Goal: Task Accomplishment & Management: Complete application form

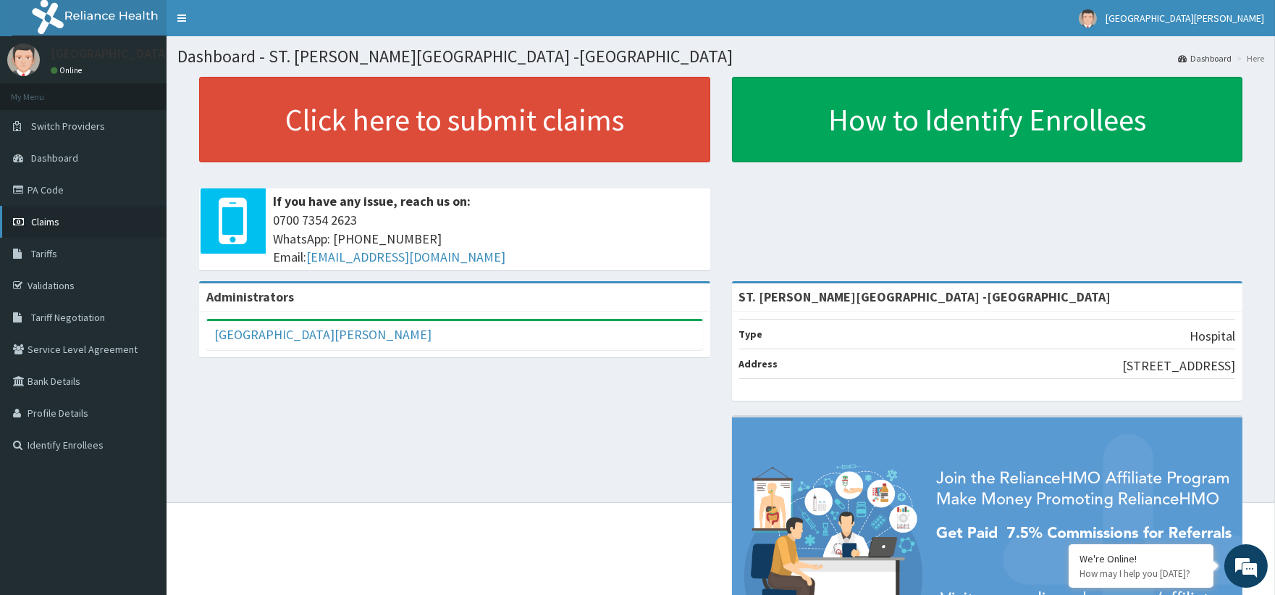
click at [62, 212] on link "Claims" at bounding box center [83, 222] width 167 height 32
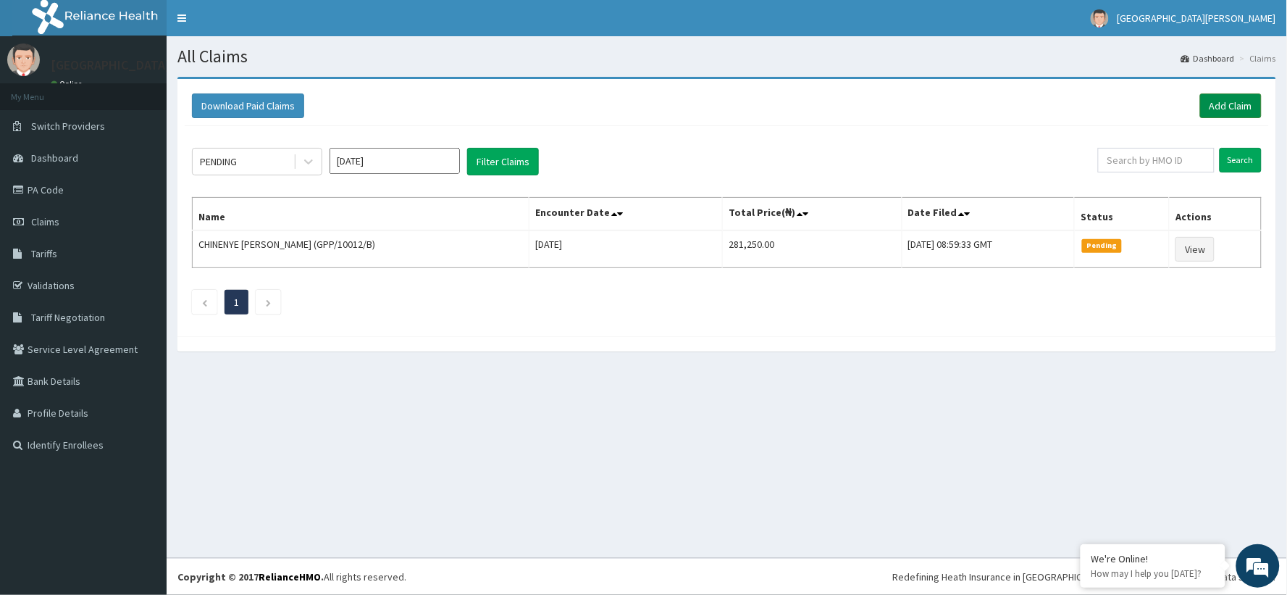
click at [1228, 110] on link "Add Claim" at bounding box center [1231, 105] width 62 height 25
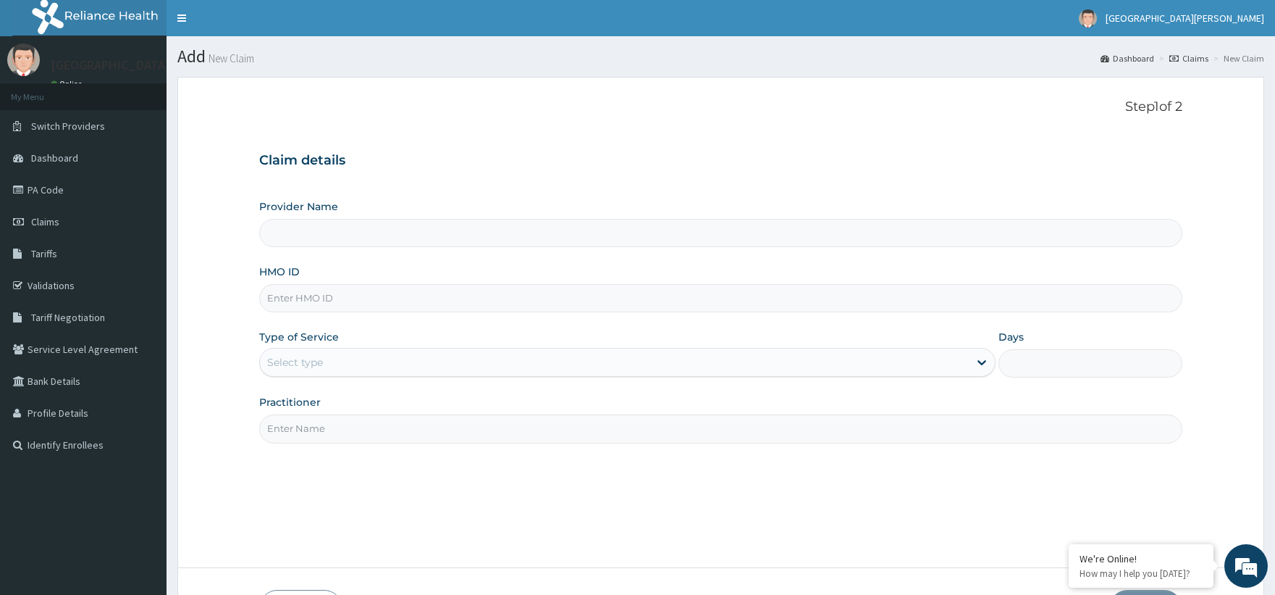
type input "ST. [PERSON_NAME][GEOGRAPHIC_DATA] -[GEOGRAPHIC_DATA]"
click at [294, 299] on input "HMO ID" at bounding box center [720, 298] width 923 height 28
paste input "(GMS/10028/C"
click at [272, 290] on input "(GMS/10028/C" at bounding box center [720, 298] width 923 height 28
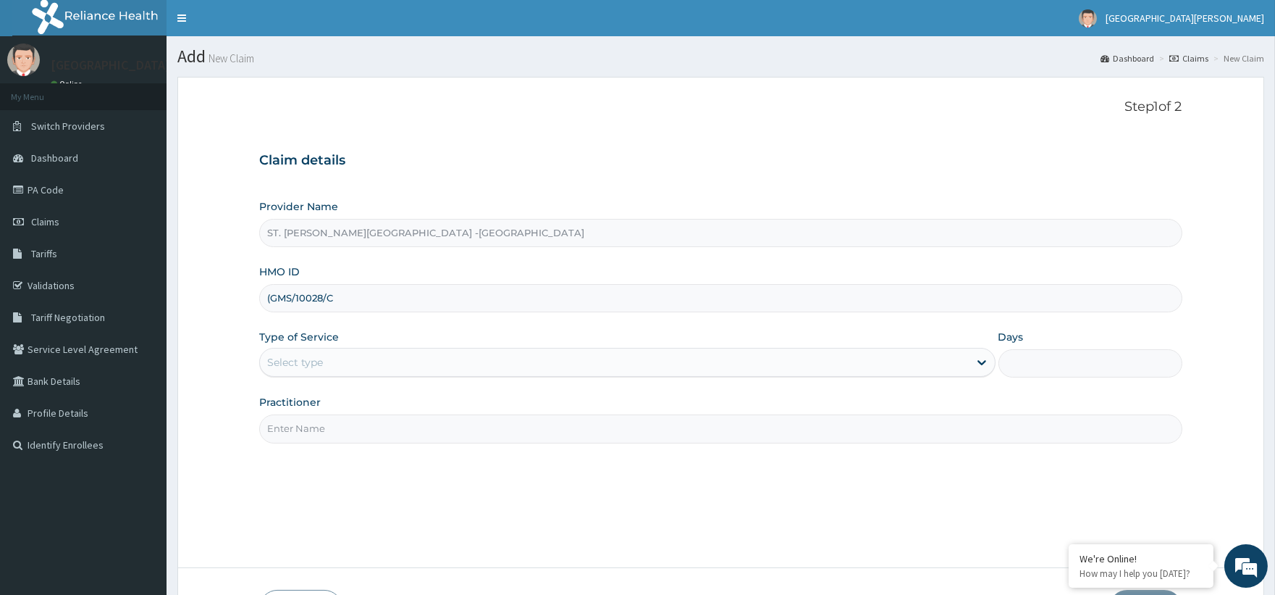
click at [272, 290] on input "(GMS/10028/C" at bounding box center [720, 298] width 923 height 28
type input "GMS/10028/C"
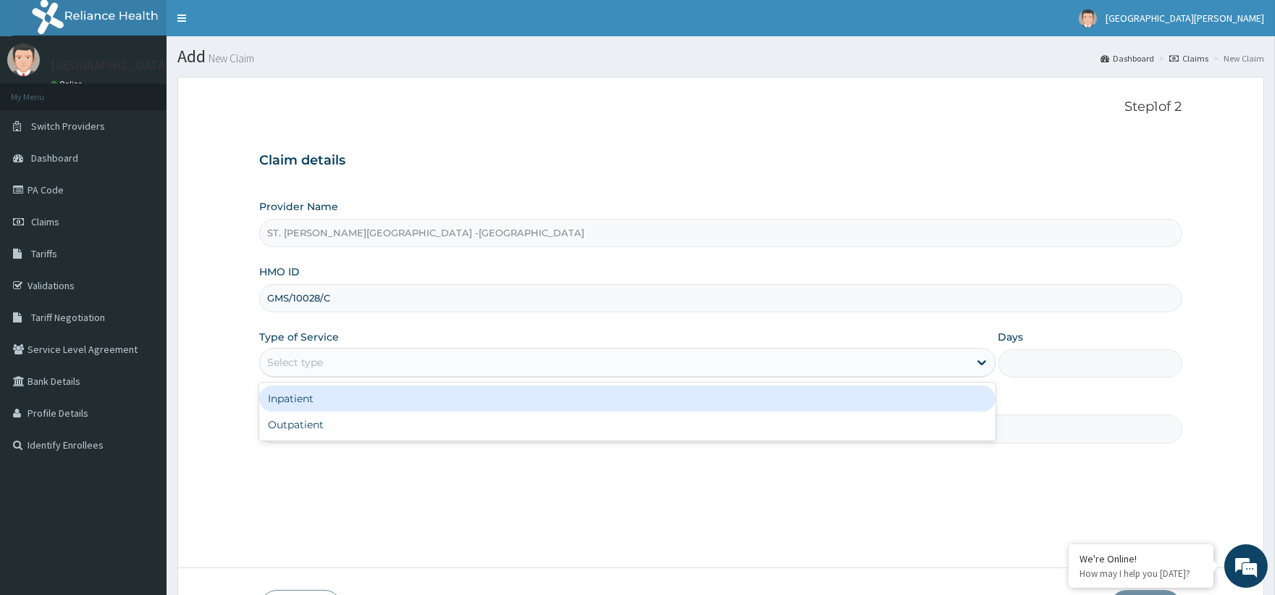
click at [310, 364] on div "Select type" at bounding box center [295, 362] width 56 height 14
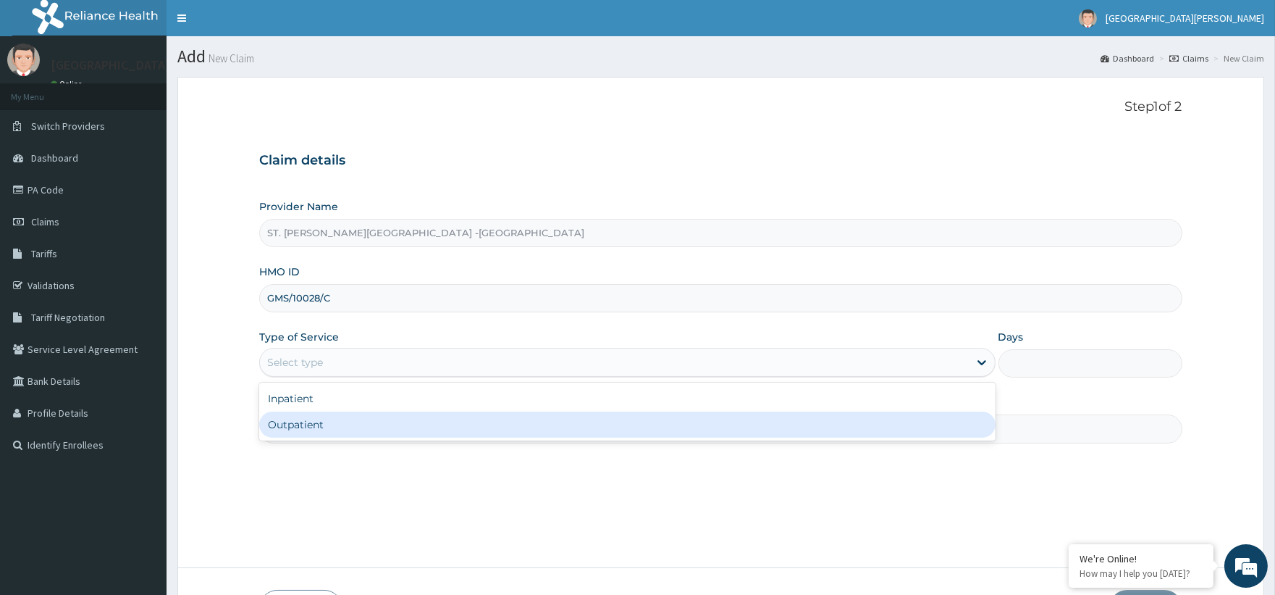
click at [300, 415] on div "Outpatient" at bounding box center [627, 424] width 736 height 26
click at [300, 415] on input "Practitioner" at bounding box center [720, 428] width 923 height 28
type input "1"
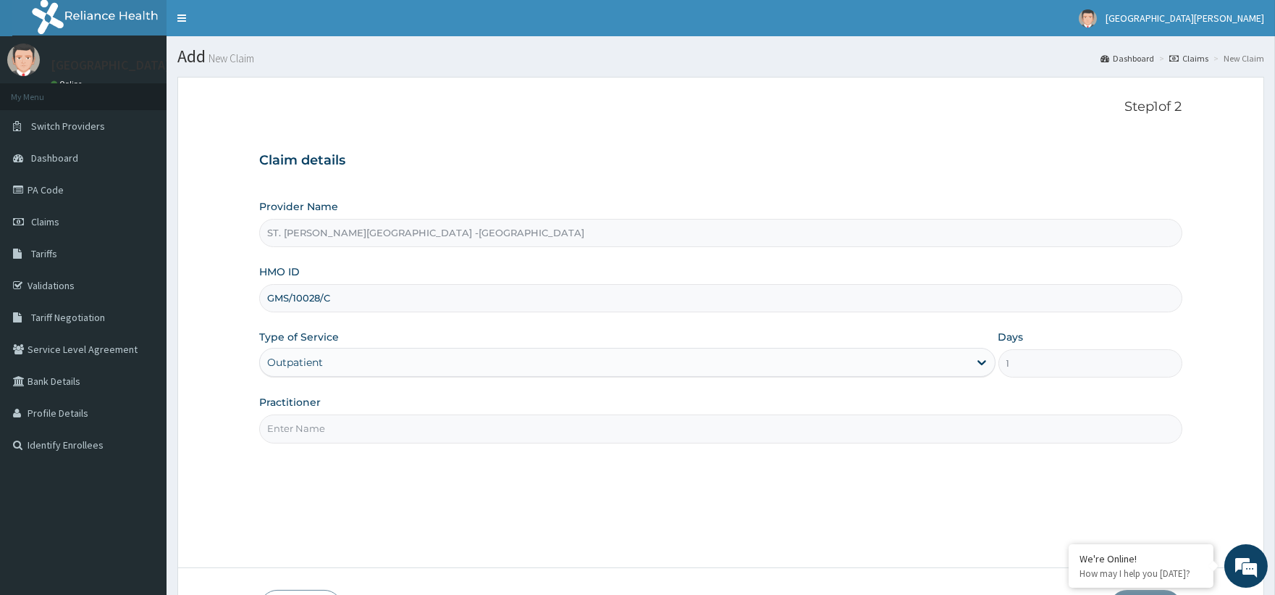
type input "Luba"
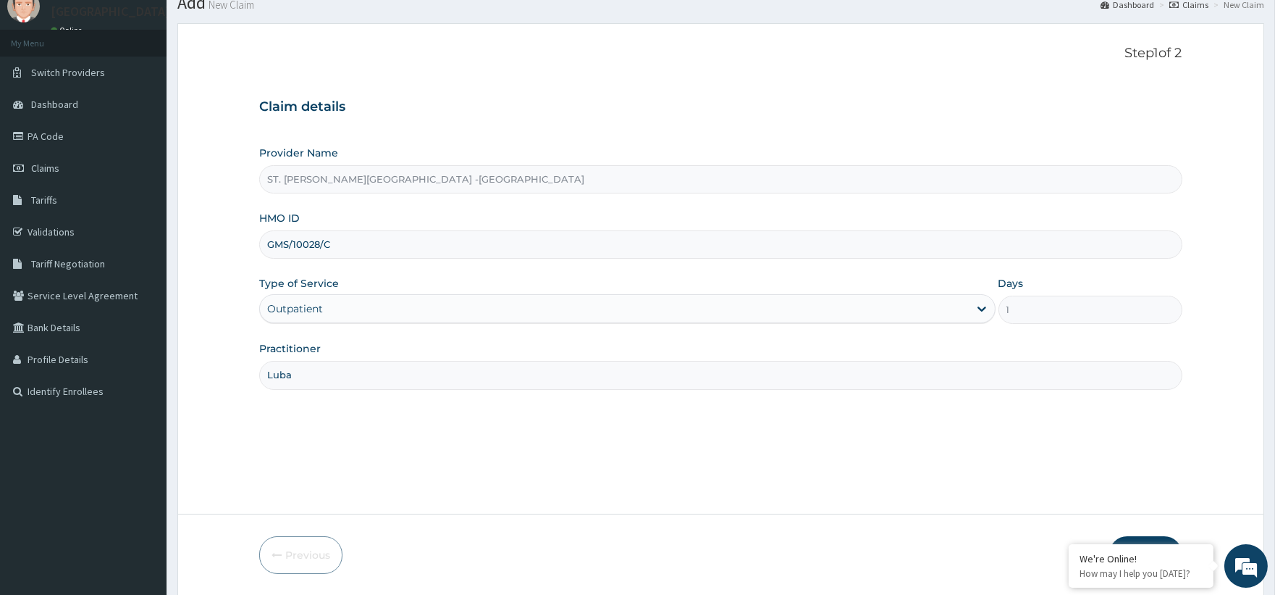
scroll to position [103, 0]
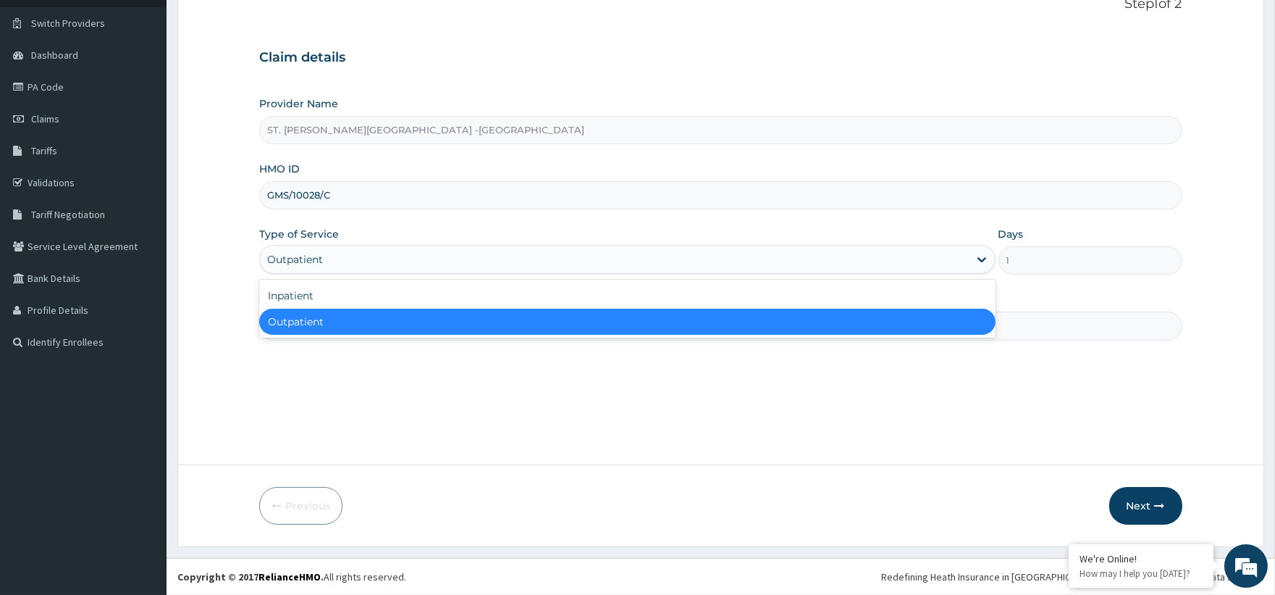
drag, startPoint x: 659, startPoint y: 258, endPoint x: 619, endPoint y: 283, distance: 47.2
click at [657, 259] on div "Outpatient" at bounding box center [614, 259] width 708 height 23
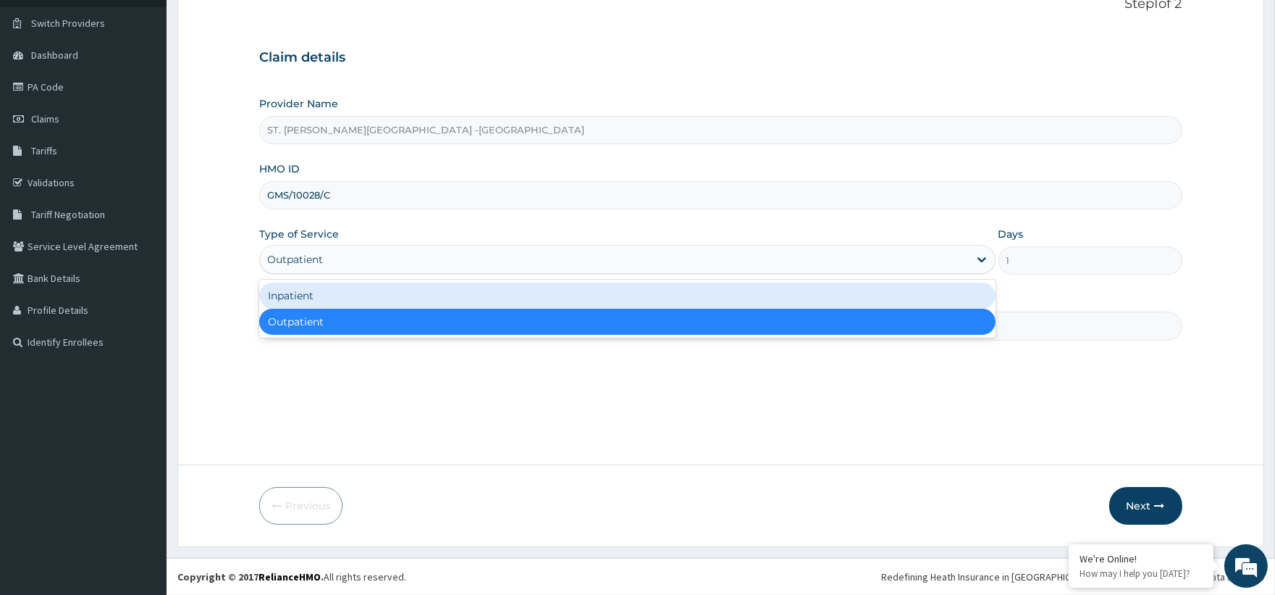
click at [349, 287] on div "Inpatient" at bounding box center [627, 295] width 736 height 26
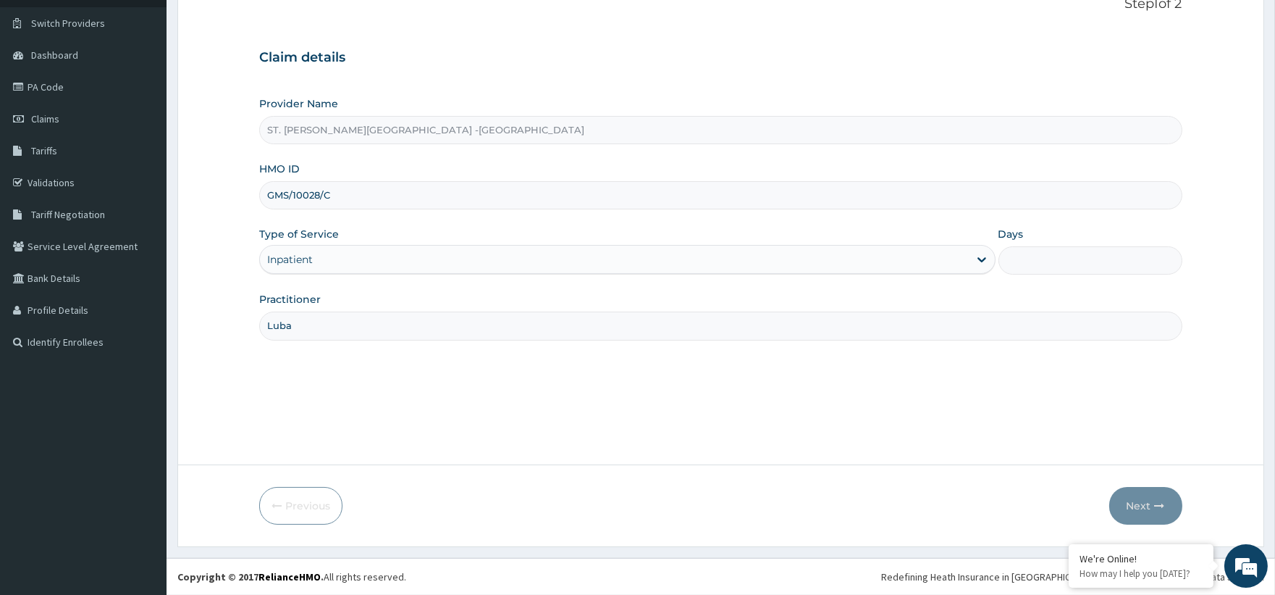
click at [1090, 261] on input "Days" at bounding box center [1091, 260] width 184 height 28
type input "2"
click at [1148, 503] on button "Next" at bounding box center [1145, 506] width 73 height 38
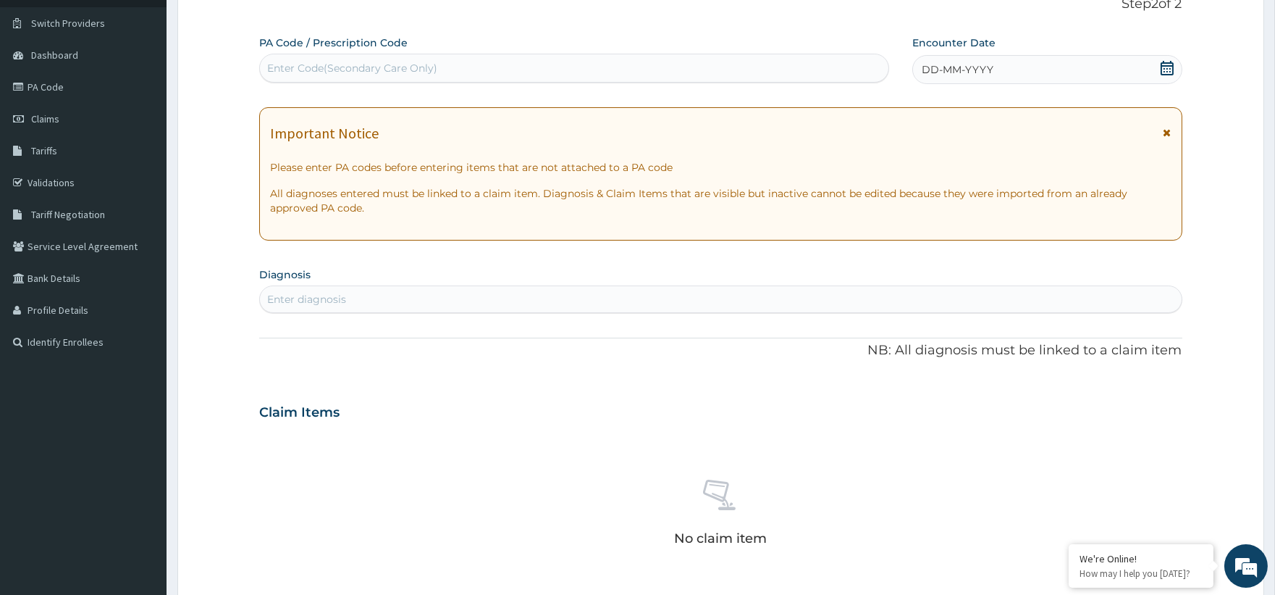
click at [1172, 70] on icon at bounding box center [1167, 68] width 13 height 14
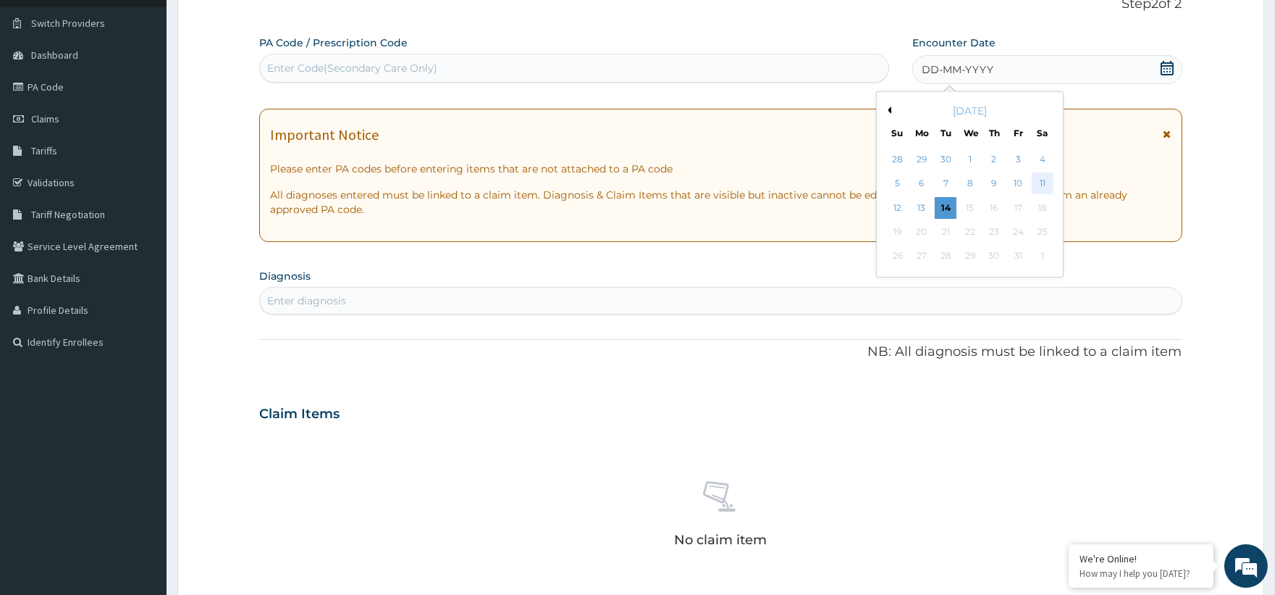
click at [1033, 182] on div "11" at bounding box center [1042, 184] width 22 height 22
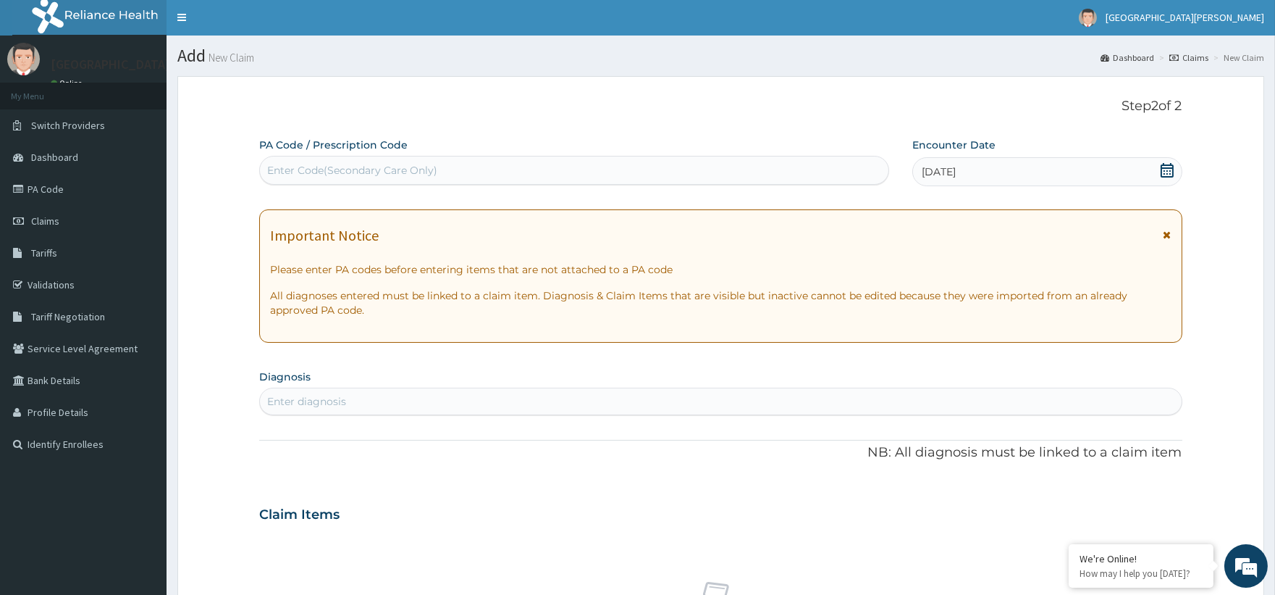
scroll to position [0, 0]
click at [46, 224] on span "Claims" at bounding box center [45, 221] width 28 height 13
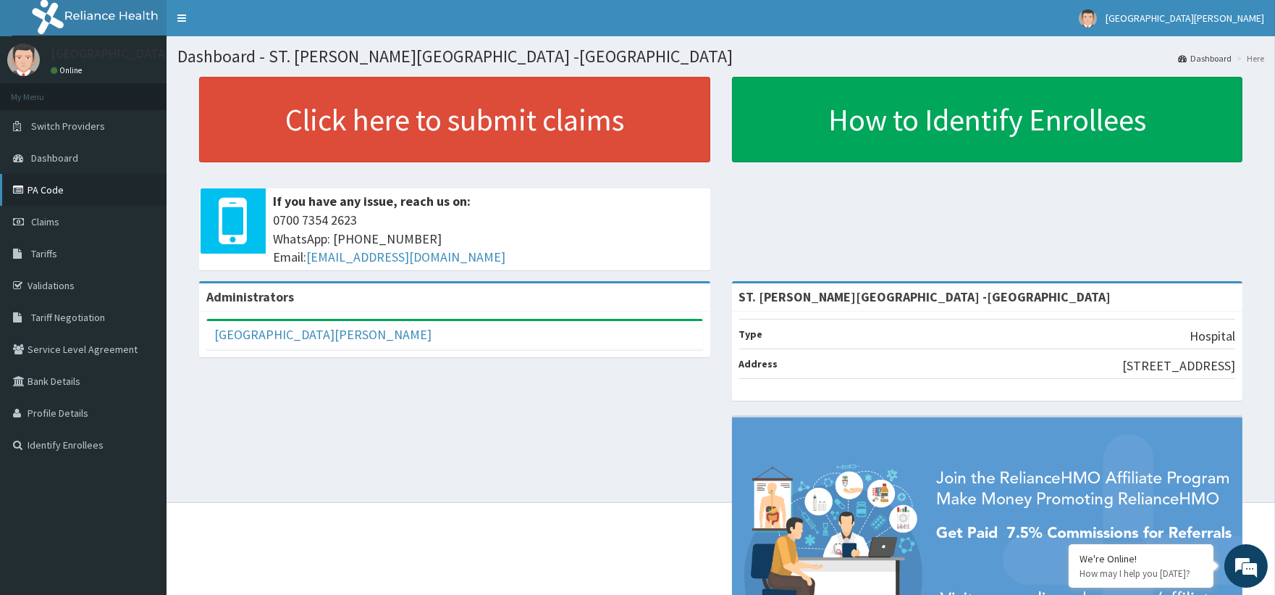
click at [54, 178] on link "PA Code" at bounding box center [83, 190] width 167 height 32
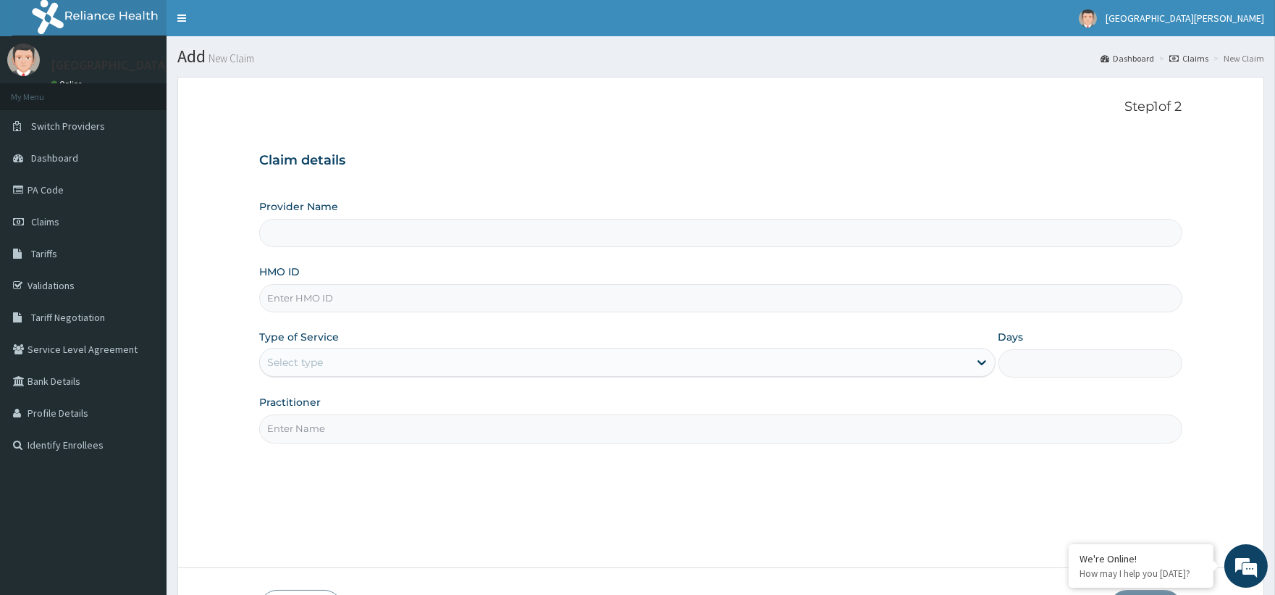
click at [305, 297] on input "HMO ID" at bounding box center [720, 298] width 923 height 28
paste input "MVG/10066/A"
type input "MVG/10066/A"
click at [303, 356] on div "Select type" at bounding box center [295, 362] width 56 height 14
drag, startPoint x: 511, startPoint y: 106, endPoint x: 494, endPoint y: 119, distance: 21.1
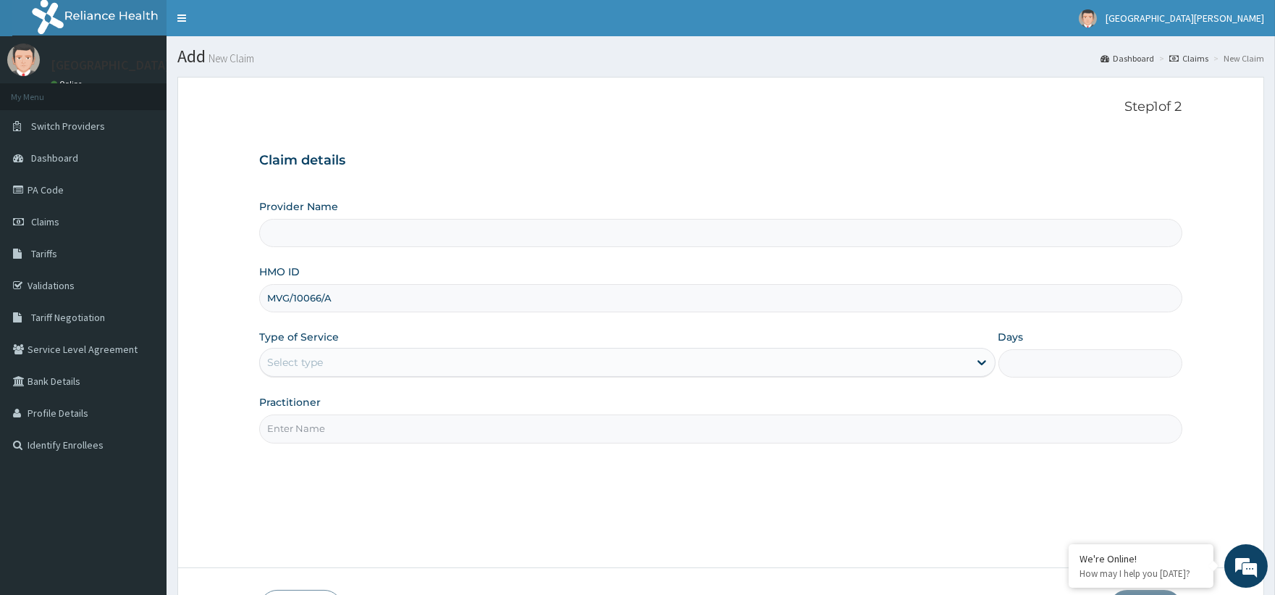
click at [496, 116] on div "Step 1 of 2 Claim details Provider Name HMO ID MVG/10066/A Type of Service Sele…" at bounding box center [720, 322] width 923 height 446
click at [41, 213] on link "Claims" at bounding box center [83, 222] width 167 height 32
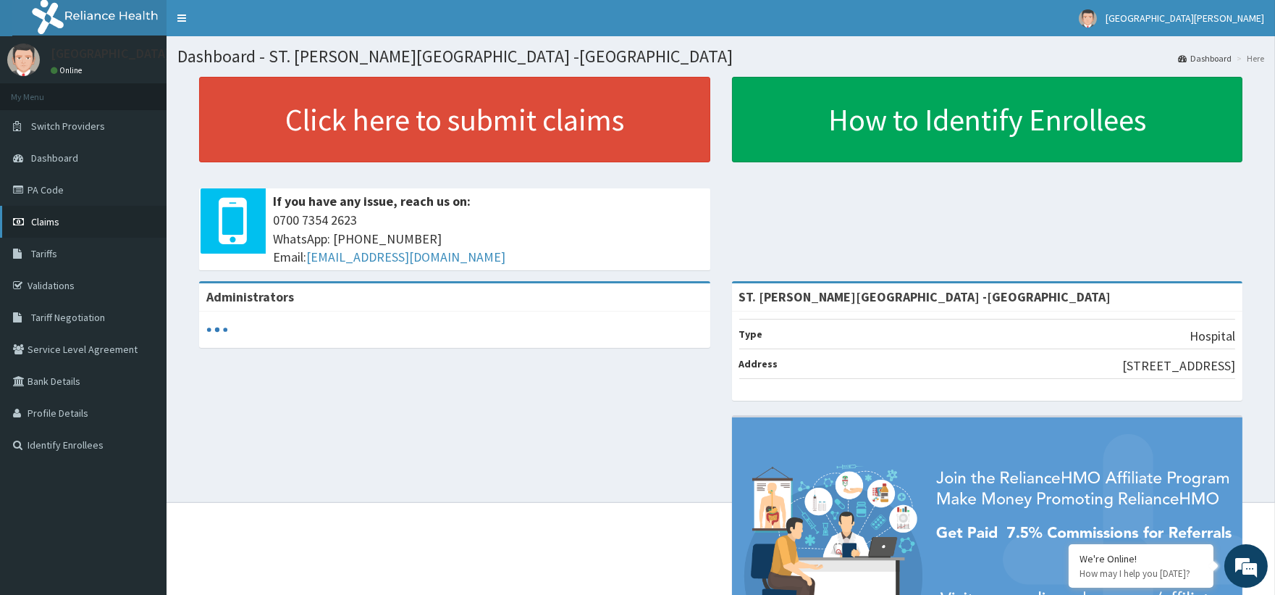
click at [76, 222] on link "Claims" at bounding box center [83, 222] width 167 height 32
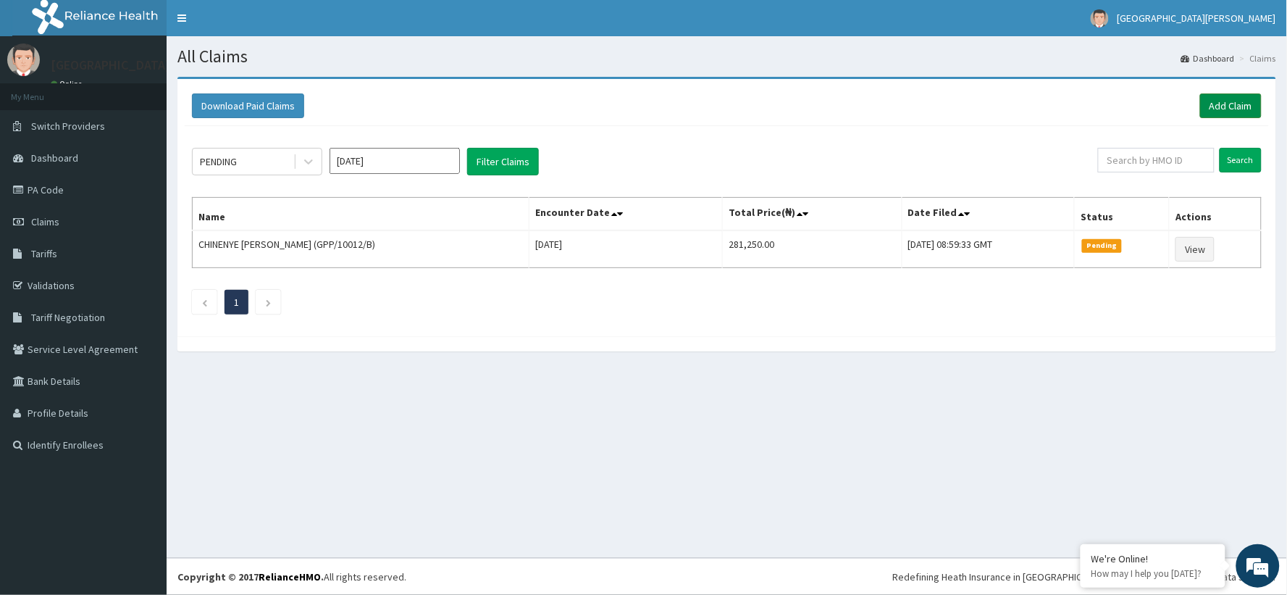
click at [1217, 102] on link "Add Claim" at bounding box center [1231, 105] width 62 height 25
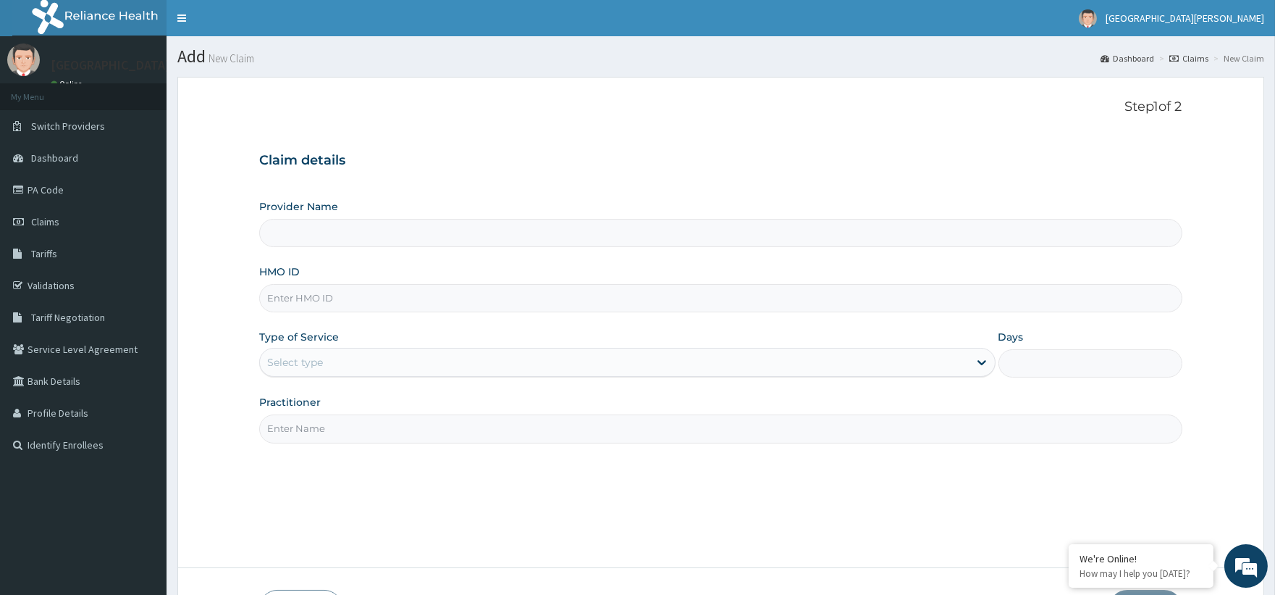
type input "ST. [PERSON_NAME][GEOGRAPHIC_DATA] -[GEOGRAPHIC_DATA]"
click at [308, 307] on input "HMO ID" at bounding box center [720, 298] width 923 height 28
paste input "MVG/10066/A"
type input "MVG/10066/A"
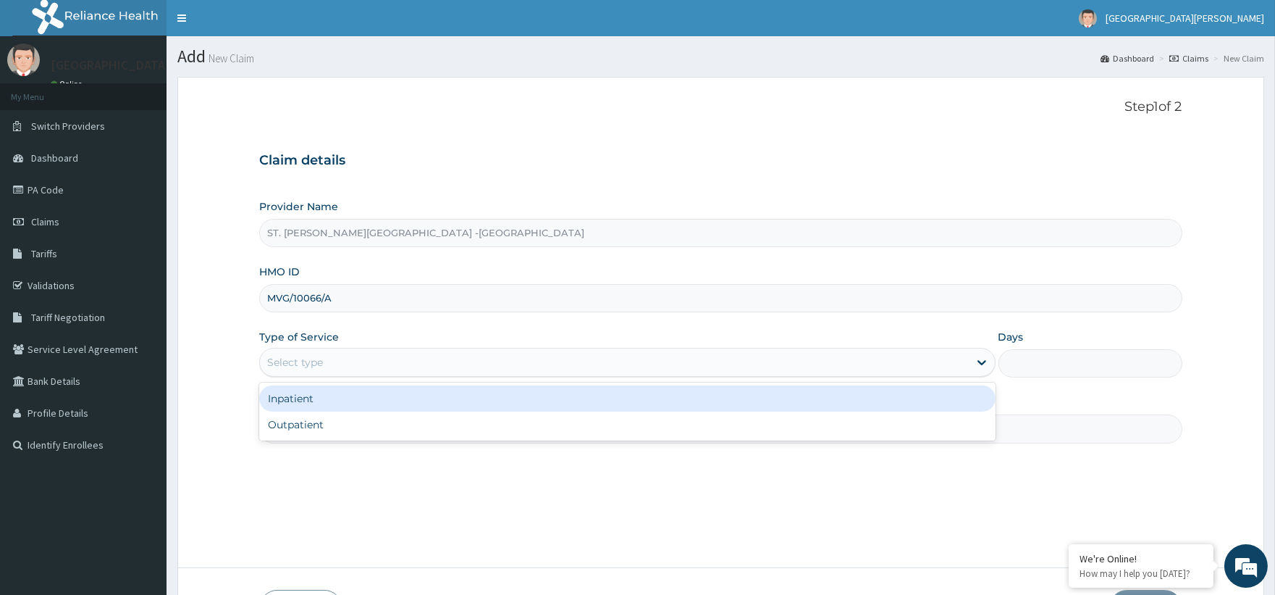
click at [290, 358] on div "Select type" at bounding box center [295, 362] width 56 height 14
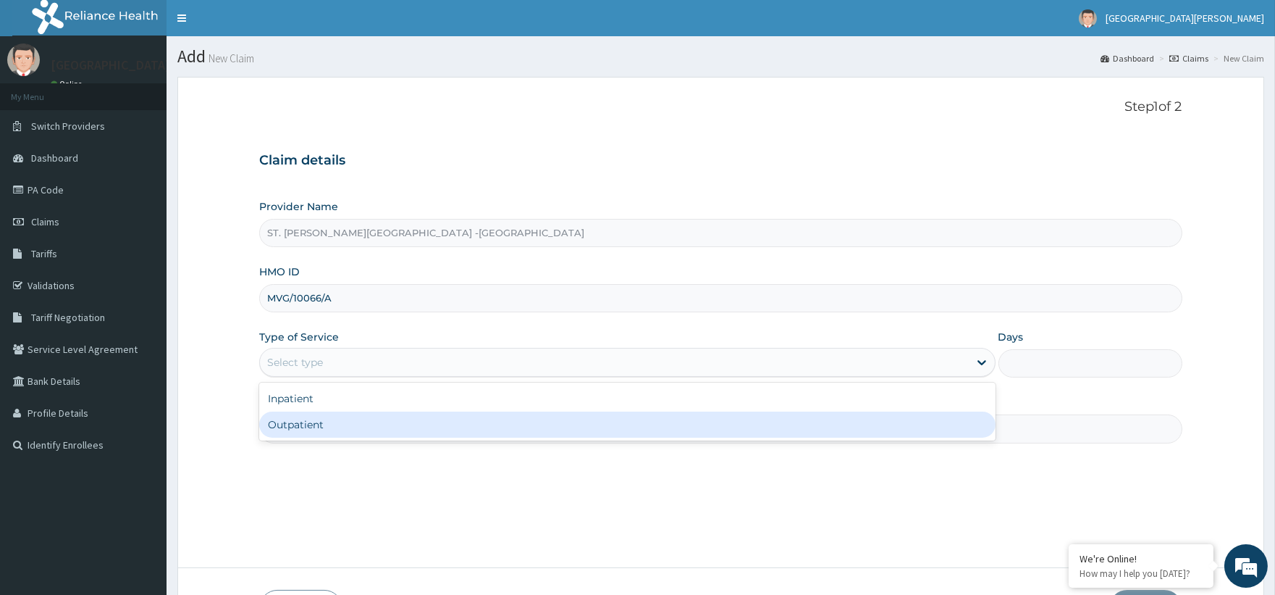
click at [301, 425] on div "Outpatient" at bounding box center [627, 424] width 736 height 26
type input "1"
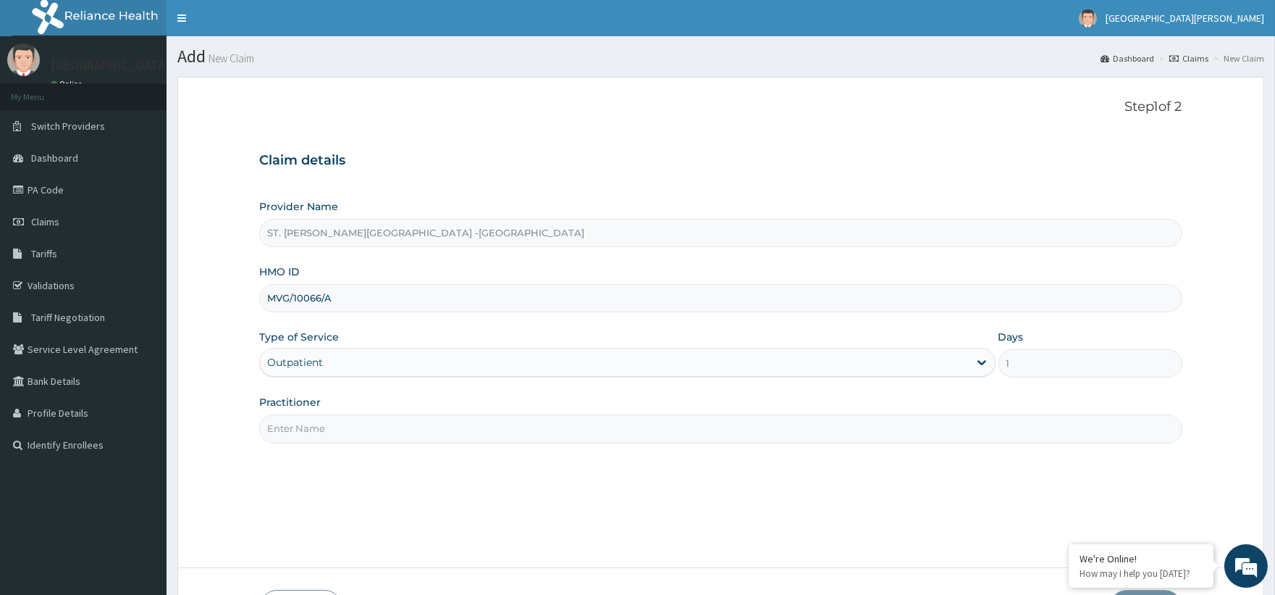
click at [312, 432] on input "Practitioner" at bounding box center [720, 428] width 923 height 28
type input "Luba"
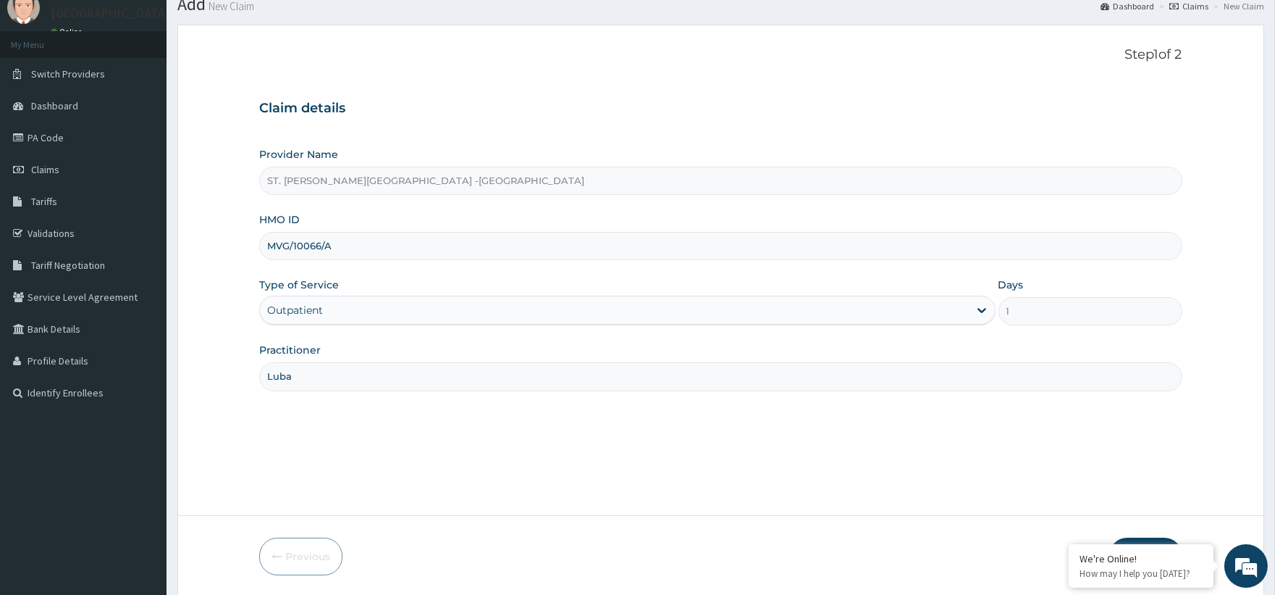
scroll to position [103, 0]
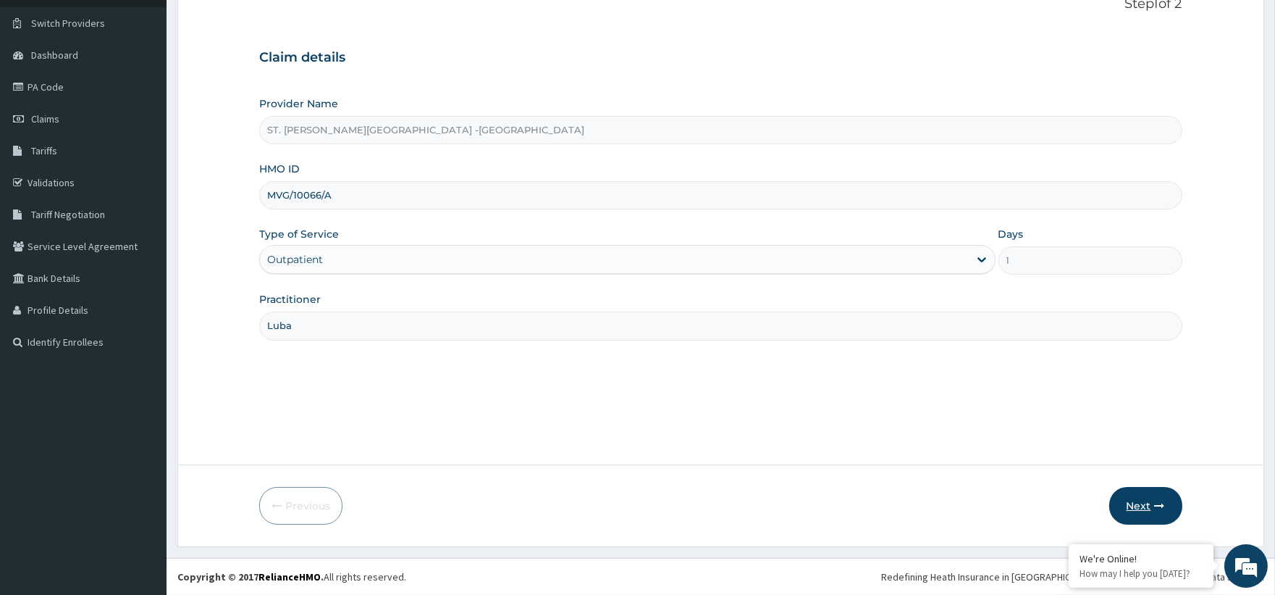
click at [1137, 517] on button "Next" at bounding box center [1145, 506] width 73 height 38
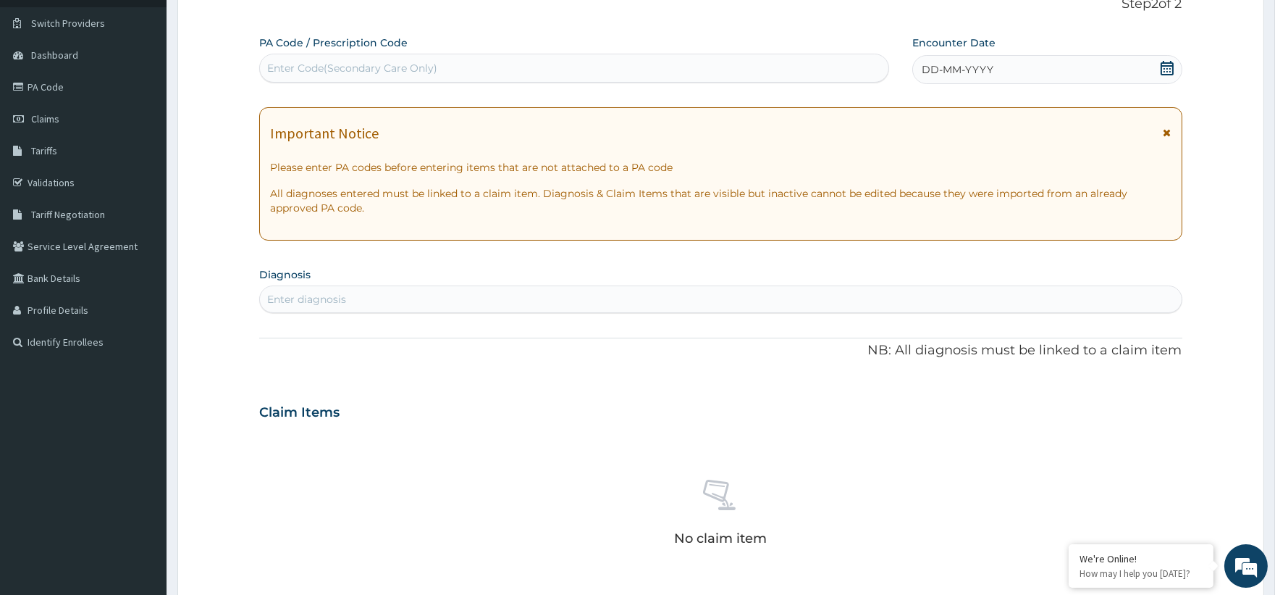
click at [1168, 59] on div "DD-MM-YYYY" at bounding box center [1047, 69] width 270 height 29
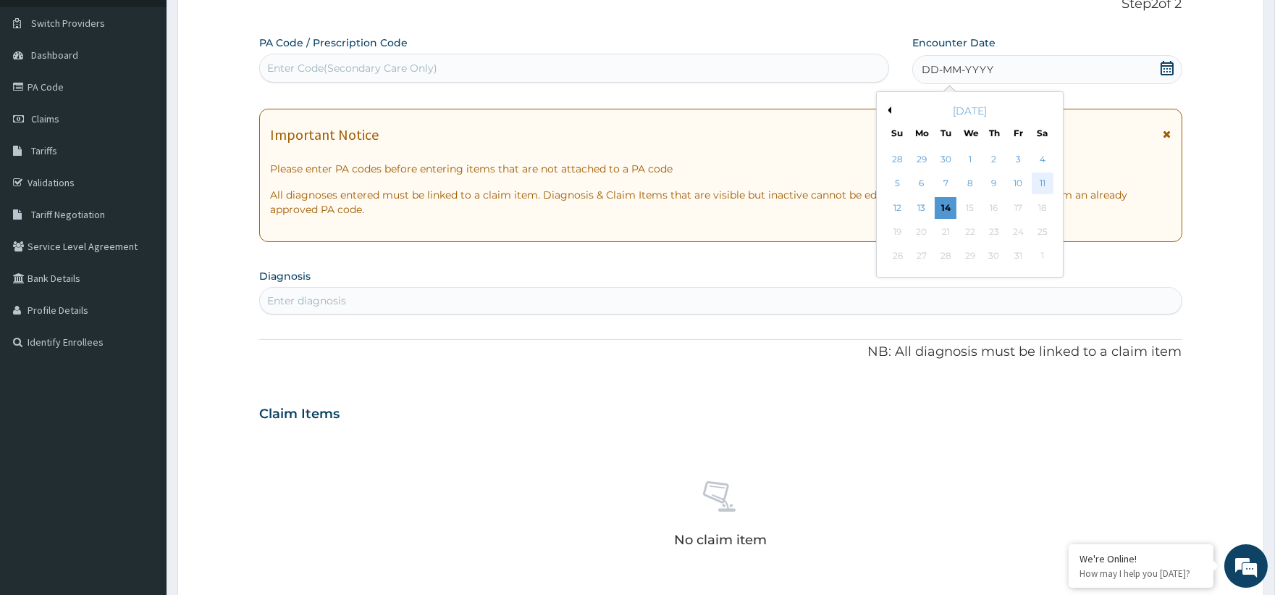
click at [1037, 179] on div "11" at bounding box center [1042, 184] width 22 height 22
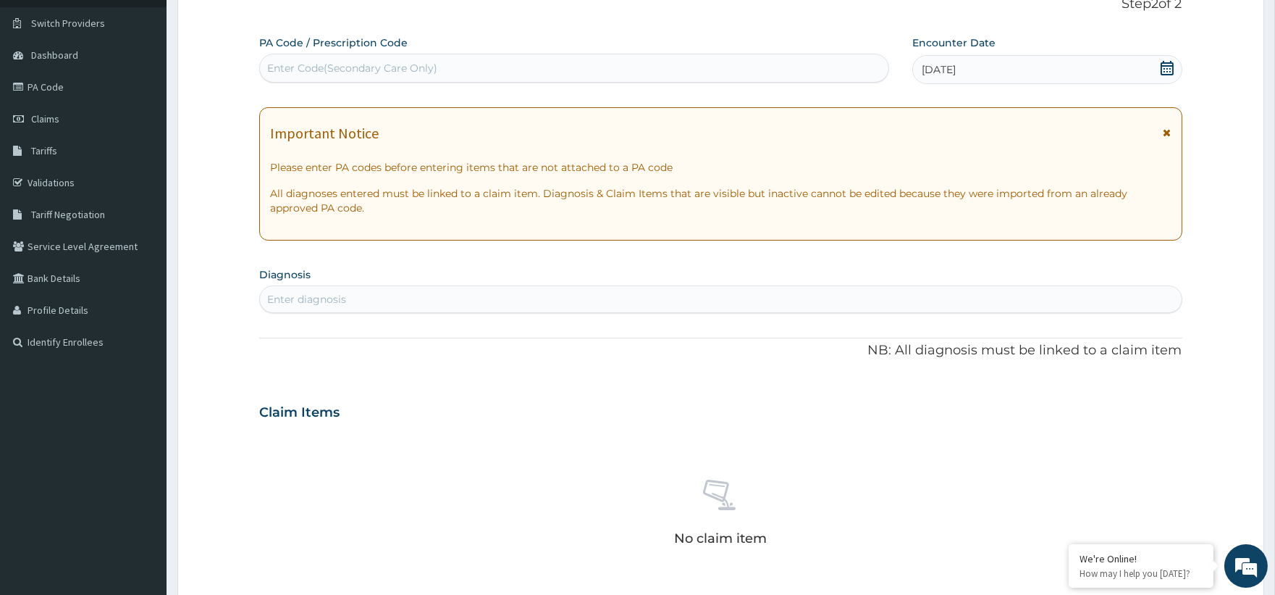
click at [290, 293] on div "Enter diagnosis" at bounding box center [306, 299] width 79 height 14
click at [323, 62] on div "Enter Code(Secondary Care Only)" at bounding box center [352, 68] width 170 height 14
click at [301, 294] on div "Enter diagnosis" at bounding box center [306, 299] width 79 height 14
type input "mala"
click at [319, 303] on div "mala" at bounding box center [720, 298] width 921 height 23
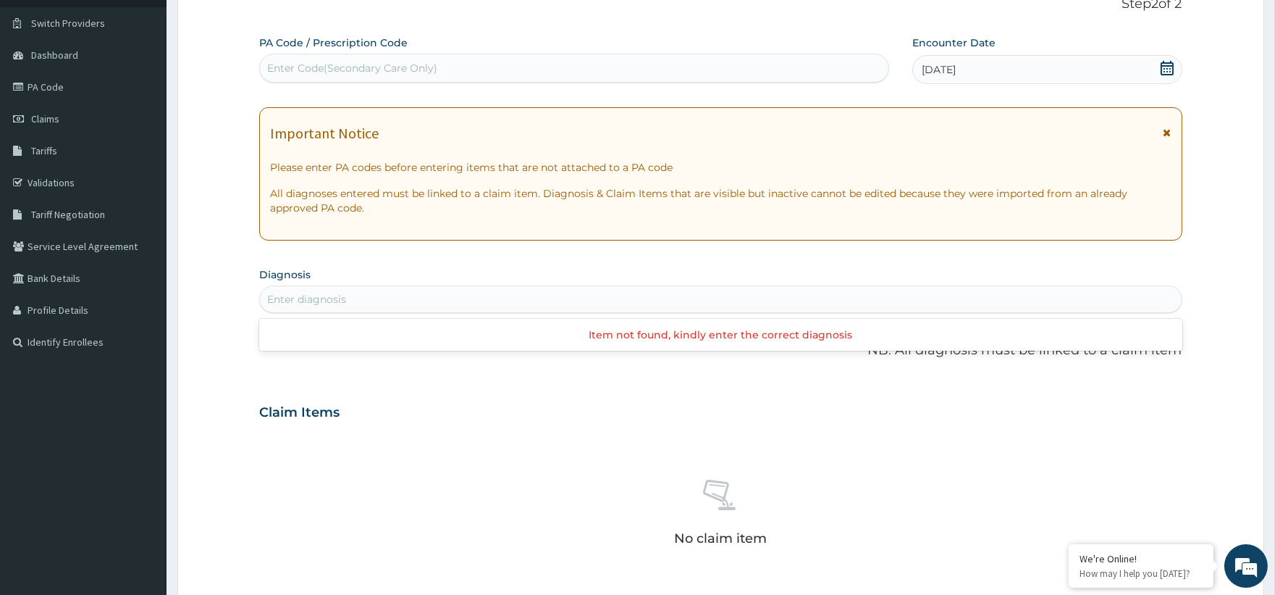
click at [317, 301] on div "Enter diagnosis" at bounding box center [306, 299] width 79 height 14
type input "mala"
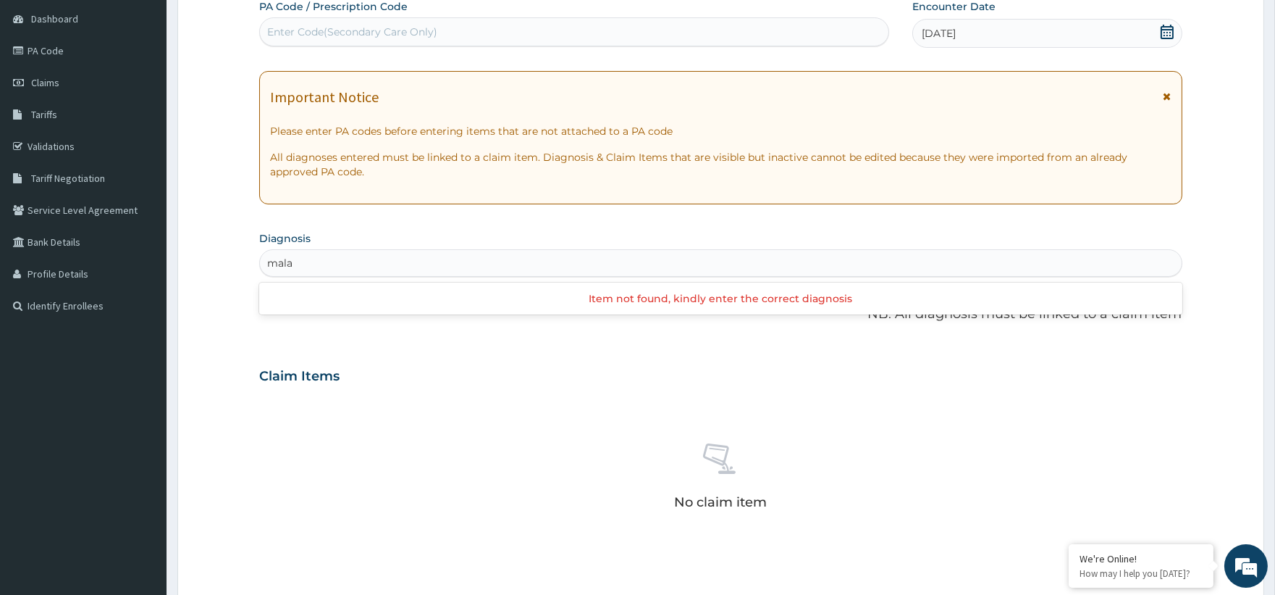
scroll to position [322, 0]
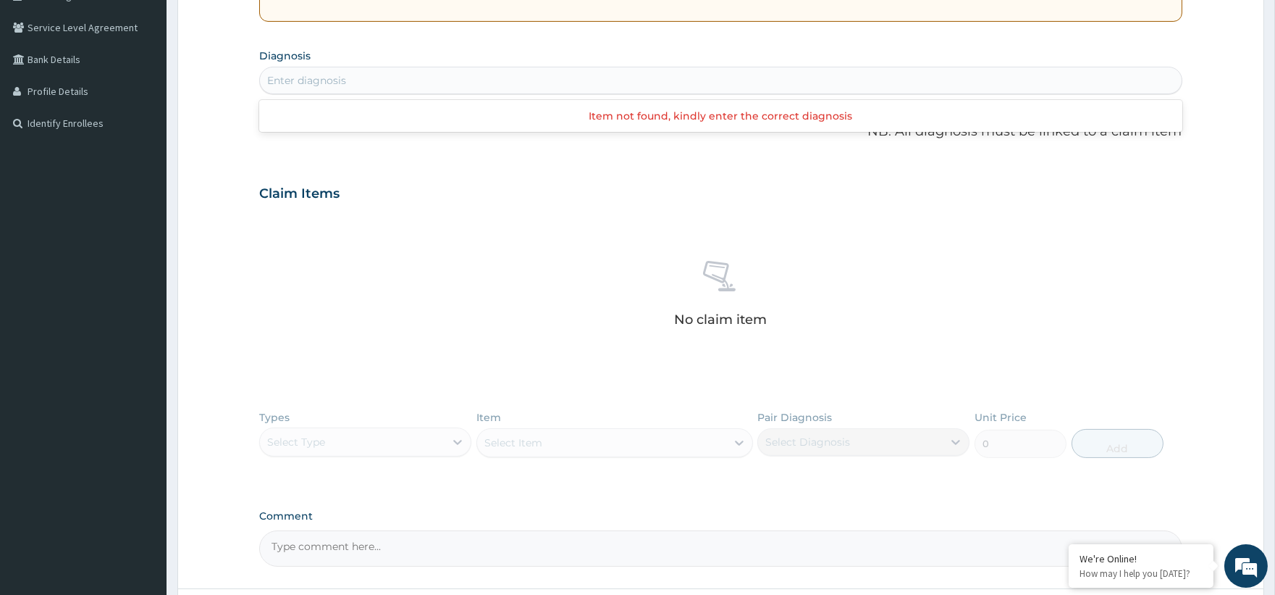
click at [314, 80] on div "Enter diagnosis" at bounding box center [720, 80] width 921 height 23
click at [374, 74] on div "Enter diagnosis" at bounding box center [720, 80] width 921 height 23
click at [294, 75] on div "Enter diagnosis" at bounding box center [306, 80] width 79 height 14
click at [851, 118] on div "Item not found, kindly enter the correct diagnosis" at bounding box center [720, 116] width 923 height 26
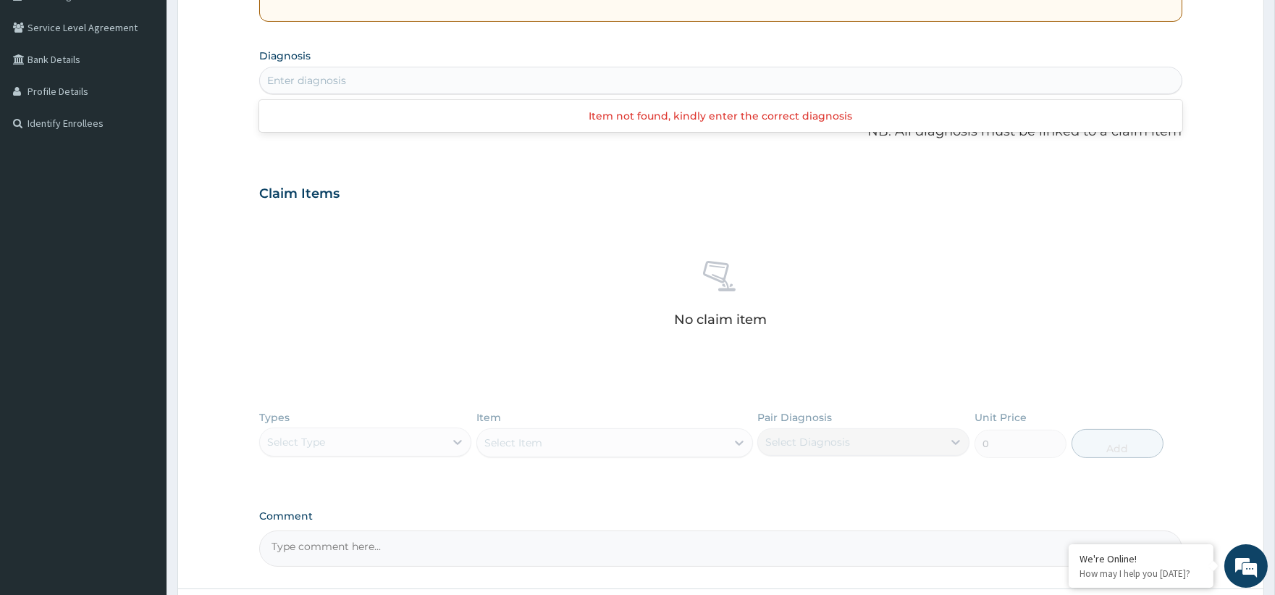
click at [309, 76] on div "Enter diagnosis" at bounding box center [306, 80] width 79 height 14
click at [317, 75] on div "Enter diagnosis" at bounding box center [306, 80] width 79 height 14
click at [313, 78] on div "Enter diagnosis" at bounding box center [306, 80] width 79 height 14
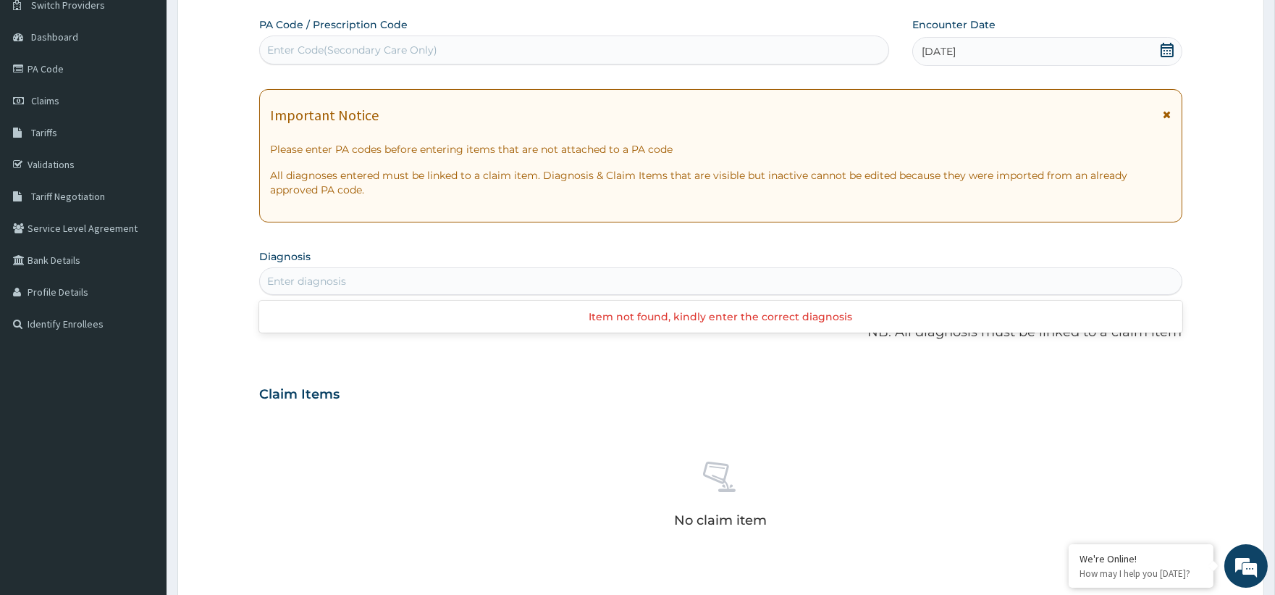
scroll to position [161, 0]
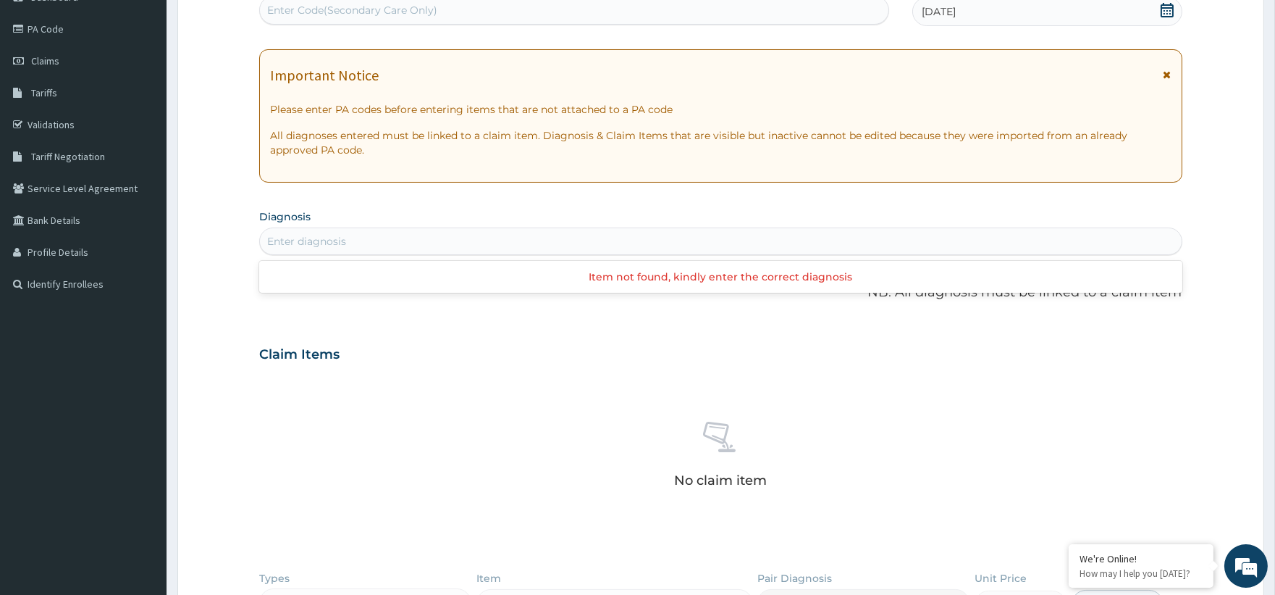
click at [605, 243] on div "Enter diagnosis" at bounding box center [720, 241] width 921 height 23
click at [331, 237] on div "Enter diagnosis" at bounding box center [306, 241] width 79 height 14
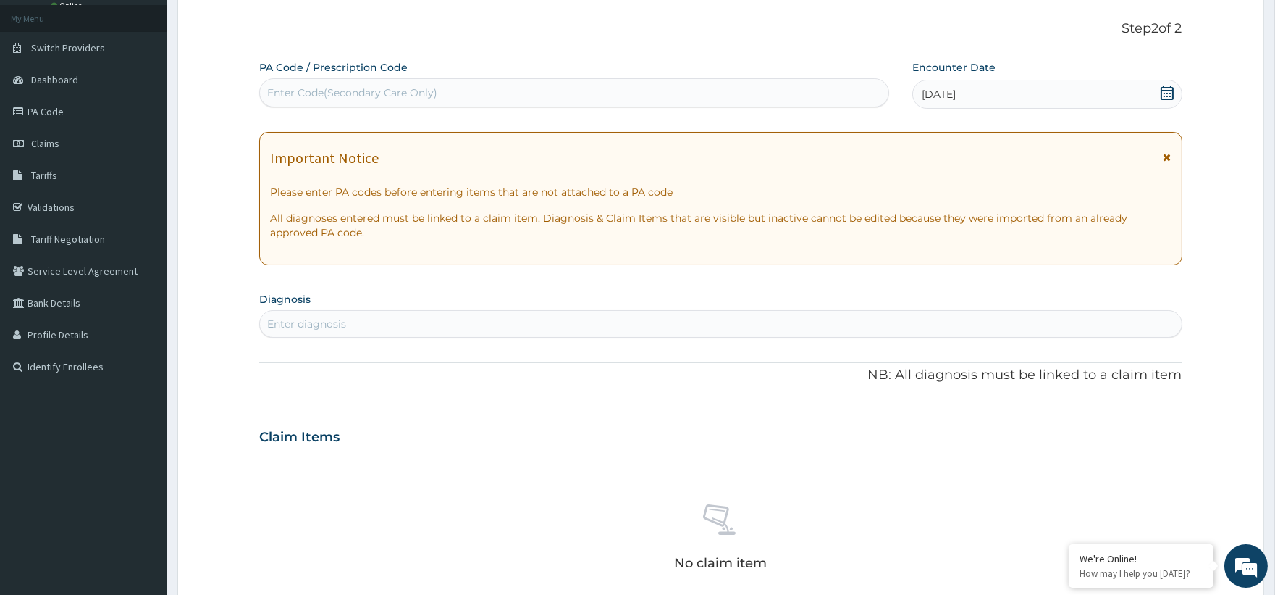
scroll to position [0, 0]
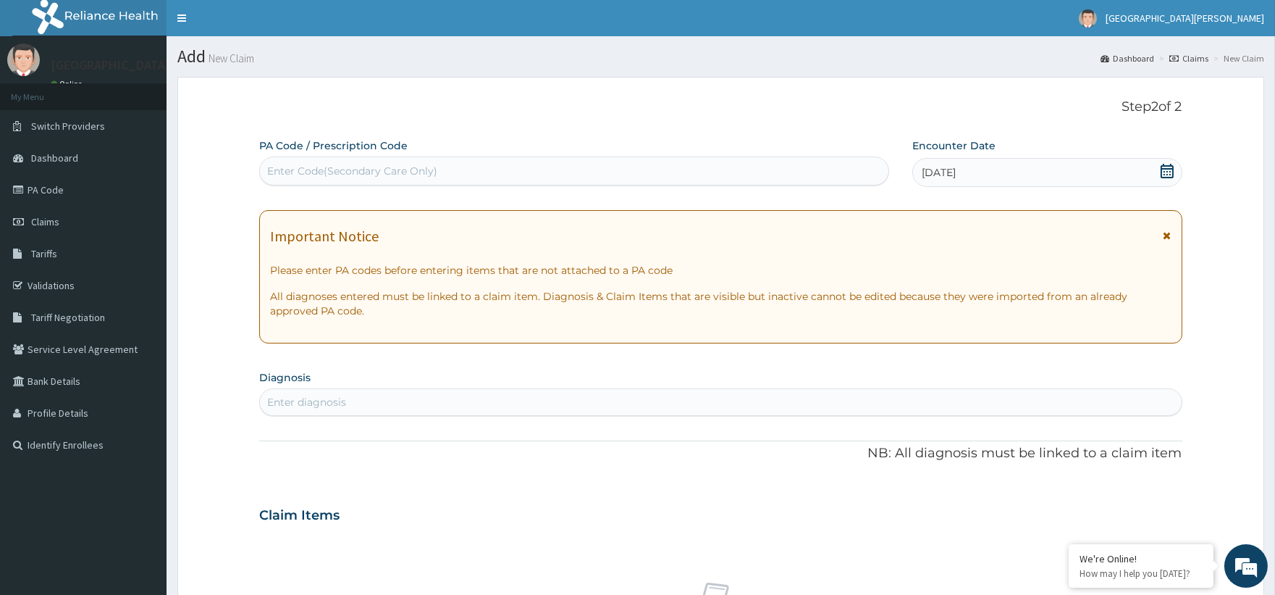
click at [310, 400] on div "Enter diagnosis" at bounding box center [306, 402] width 79 height 14
type input "malaria"
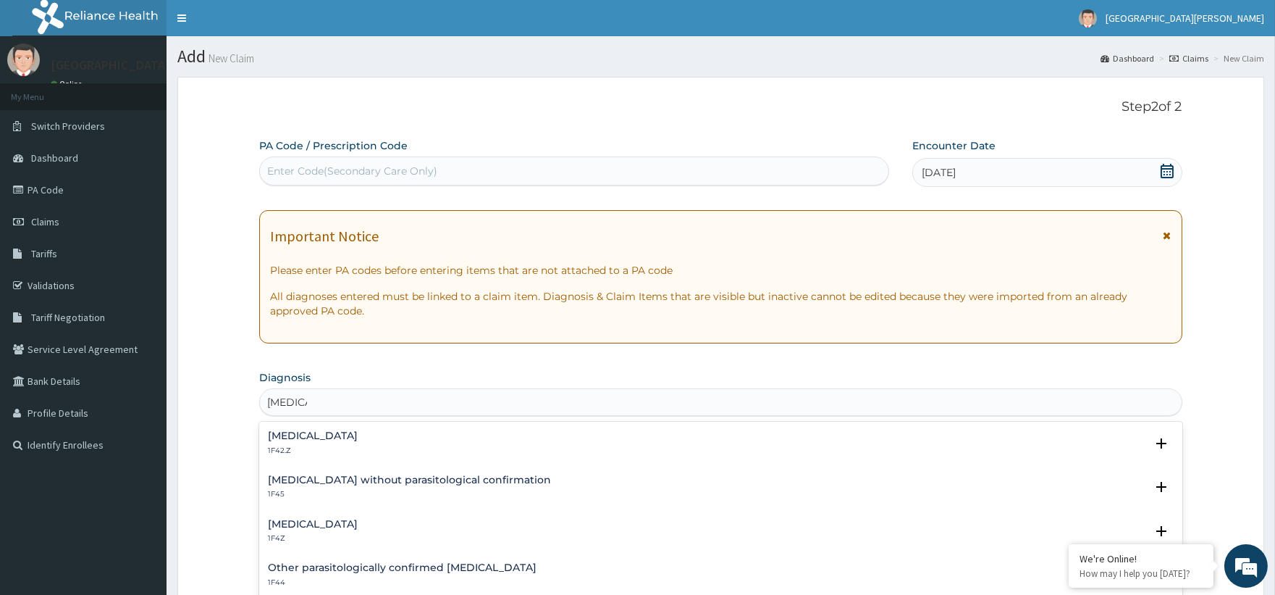
click at [345, 516] on div "Malaria, unspecified 1F4Z Select Status Query Query covers suspected (?), Keep …" at bounding box center [720, 535] width 923 height 44
click at [345, 522] on h4 "Malaria, unspecified" at bounding box center [313, 523] width 90 height 11
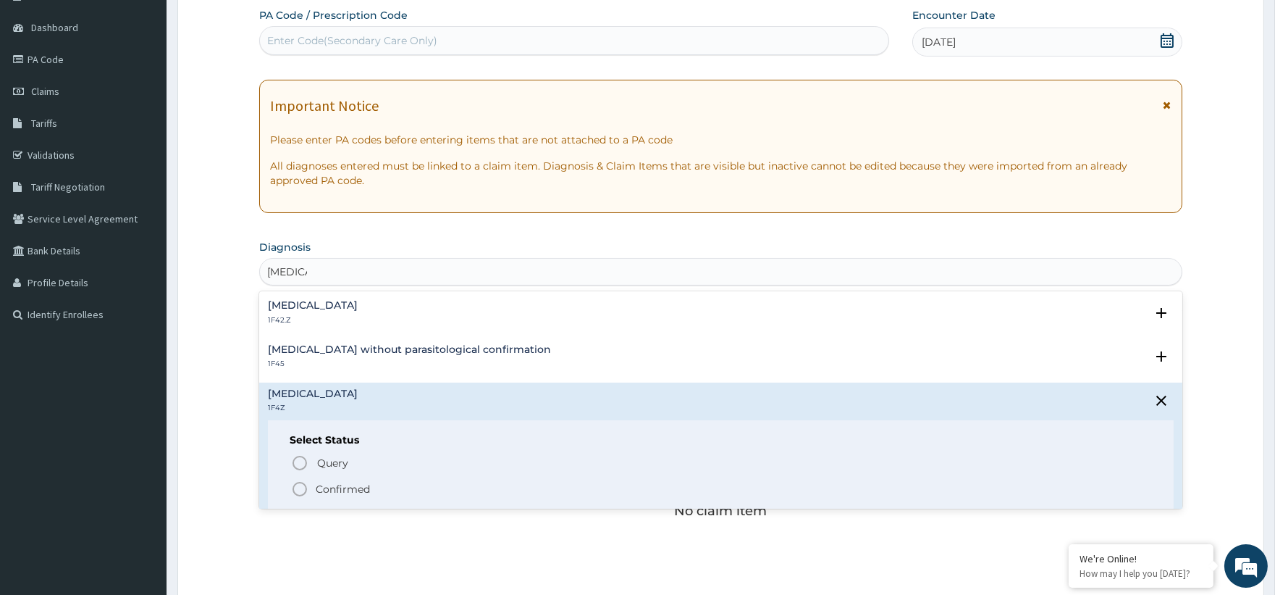
scroll to position [241, 0]
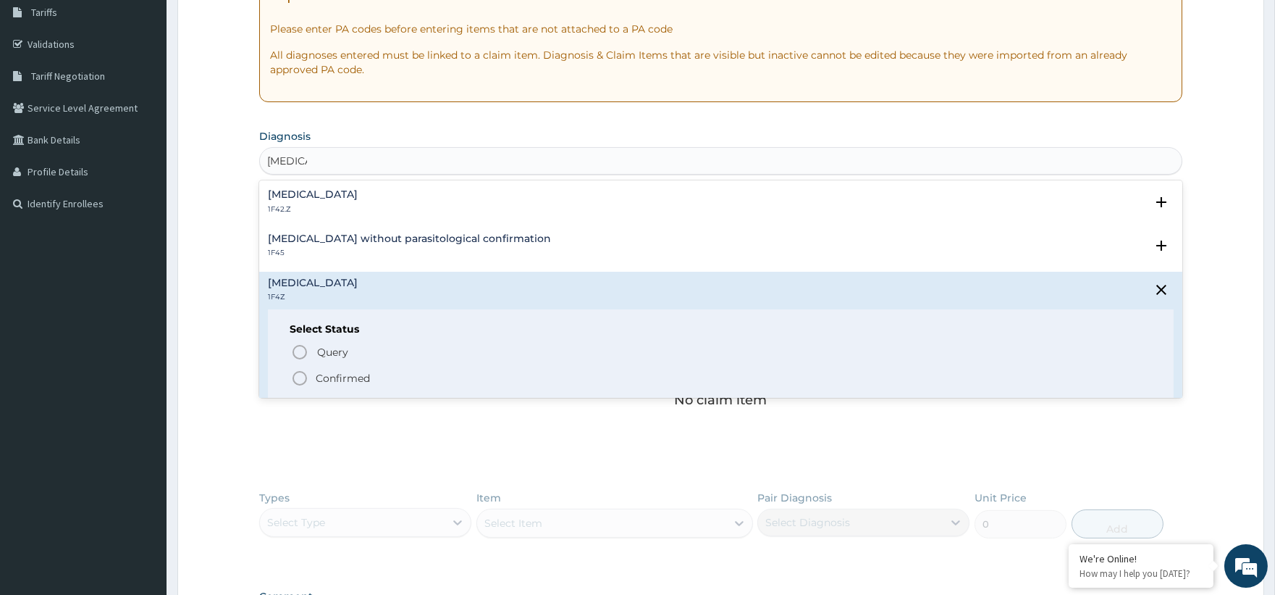
click at [336, 377] on p "Confirmed" at bounding box center [343, 378] width 54 height 14
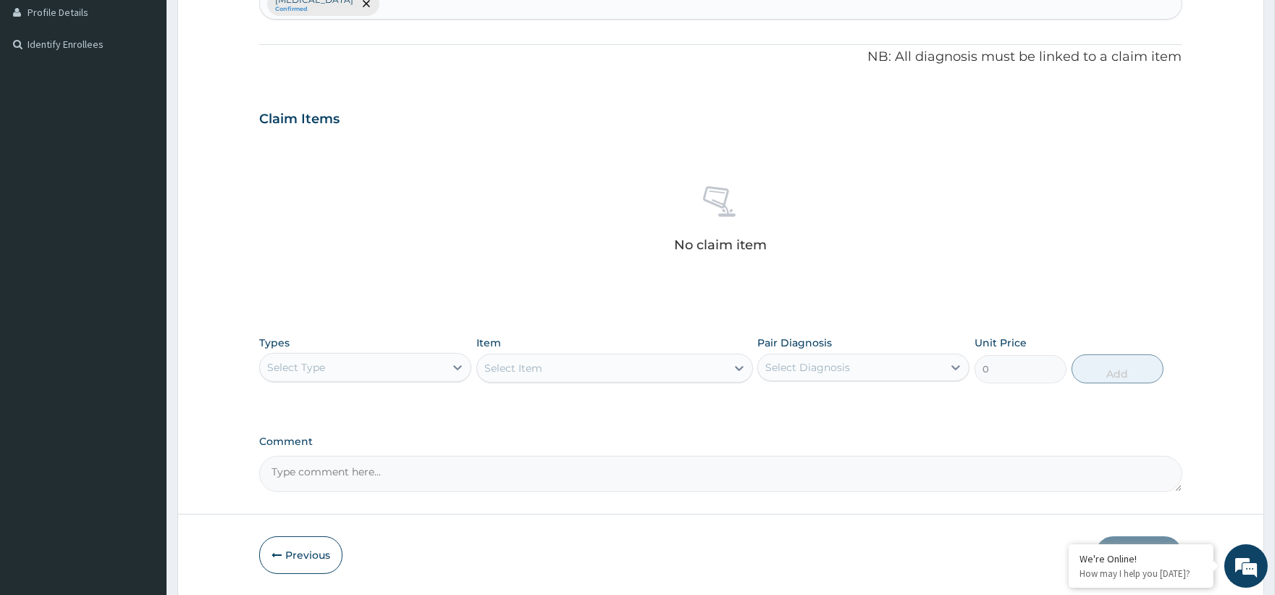
scroll to position [402, 0]
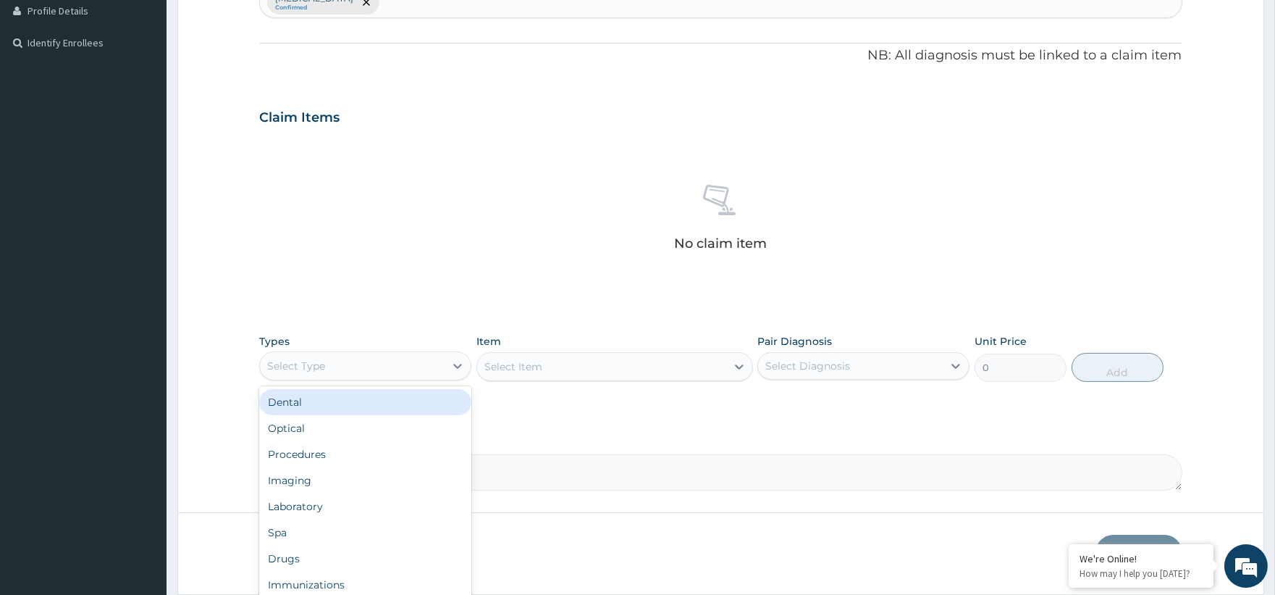
click at [317, 356] on div "Select Type" at bounding box center [352, 365] width 185 height 23
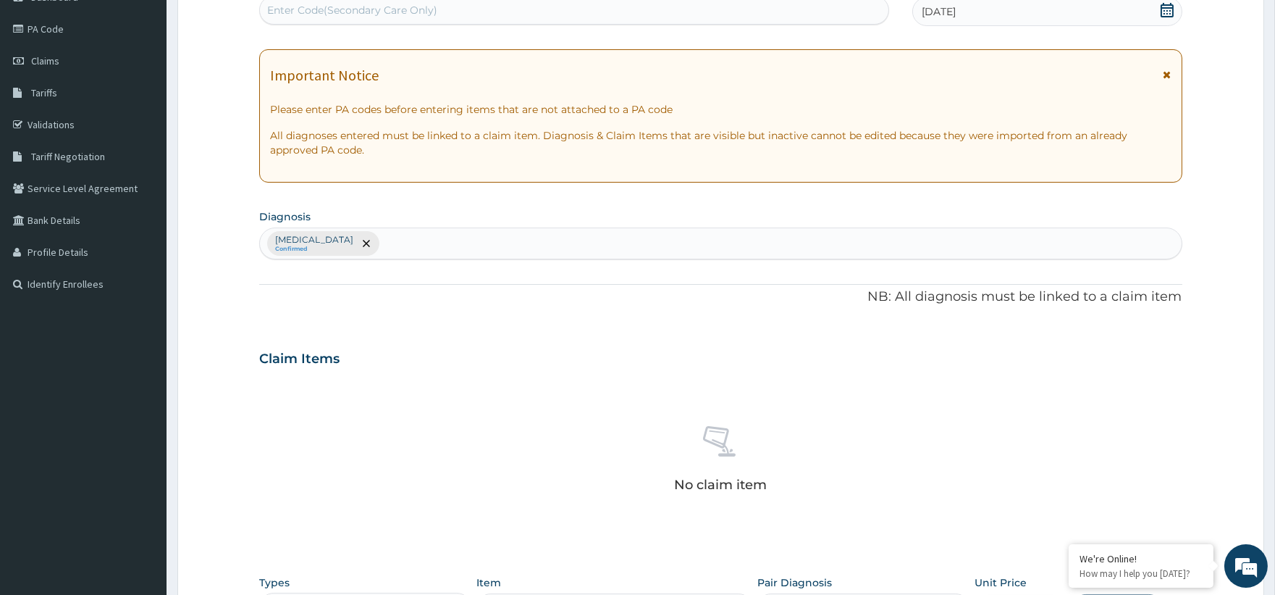
click at [408, 248] on div "Malaria, unspecified Confirmed" at bounding box center [720, 243] width 921 height 30
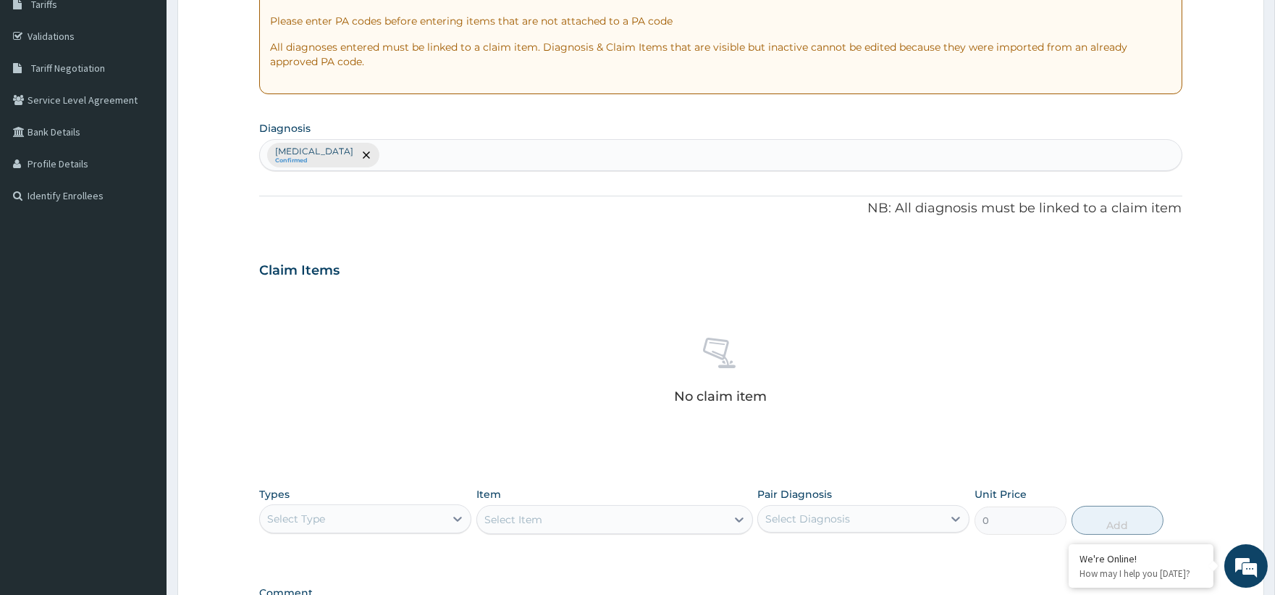
scroll to position [402, 0]
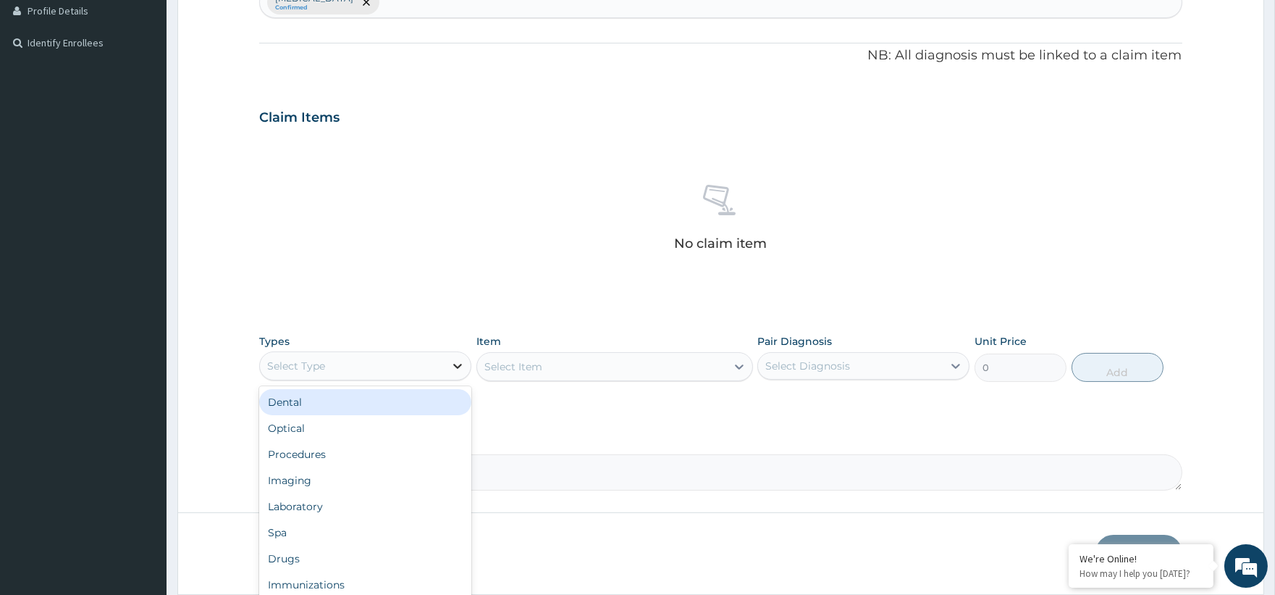
click at [460, 360] on icon at bounding box center [457, 365] width 14 height 14
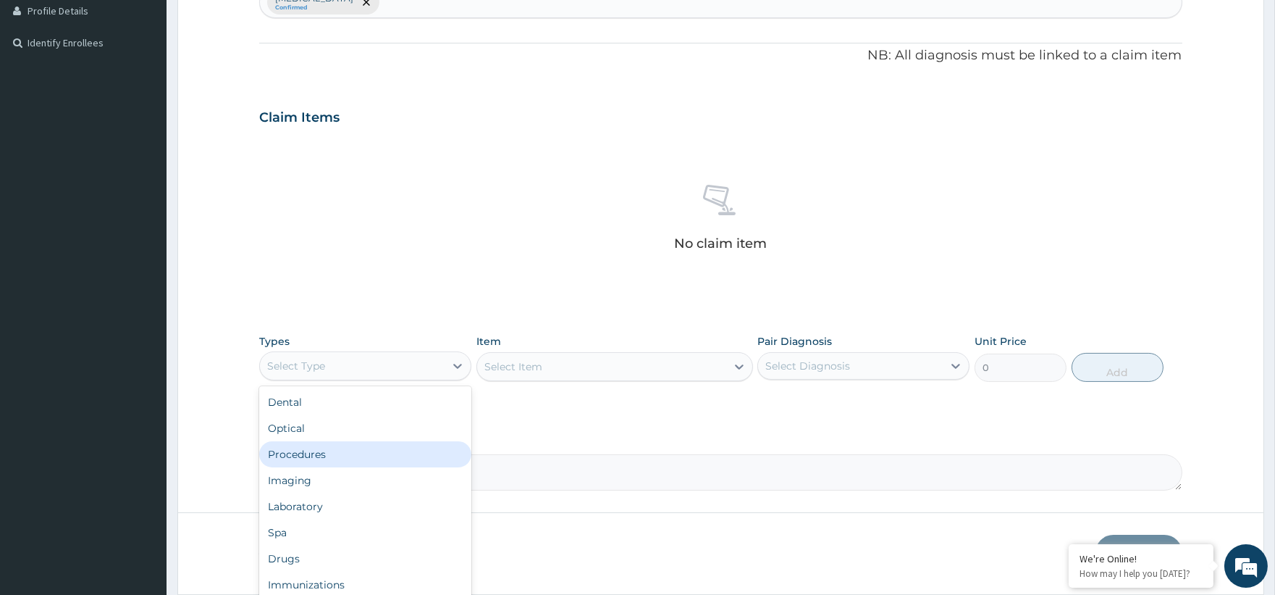
drag, startPoint x: 345, startPoint y: 445, endPoint x: 429, endPoint y: 414, distance: 89.6
click at [364, 437] on div "Dental Optical Procedures Imaging Laboratory Spa Drugs Immunizations Others Gym" at bounding box center [365, 494] width 212 height 217
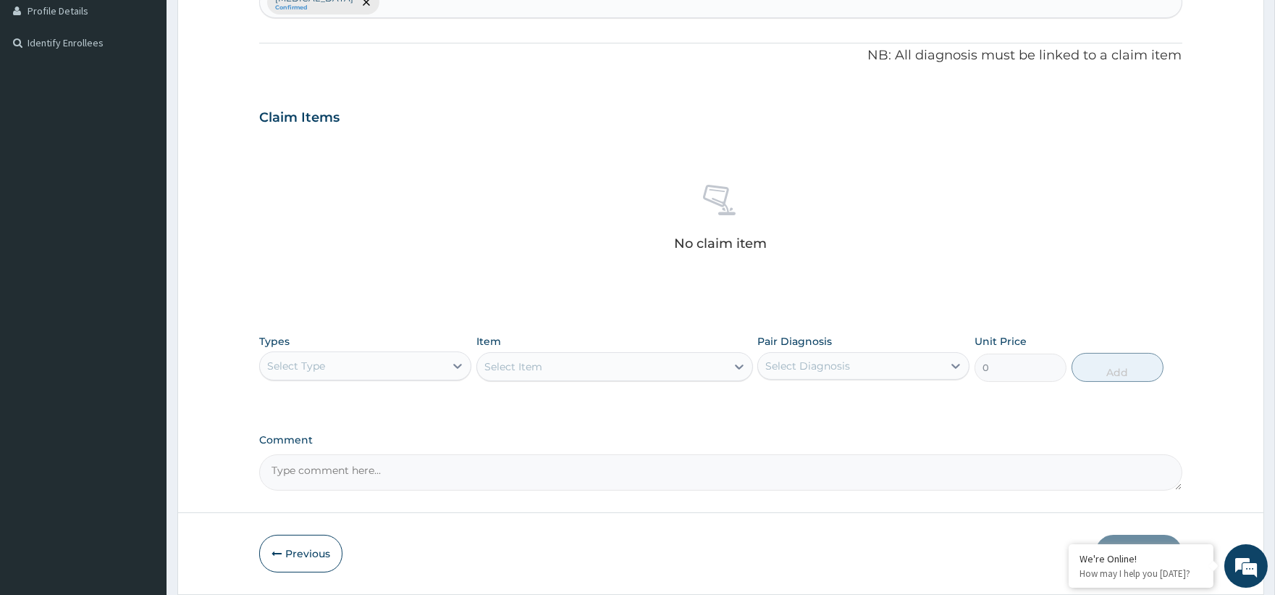
click at [530, 371] on div "Select Item" at bounding box center [614, 366] width 277 height 29
click at [545, 366] on div "Select Item" at bounding box center [614, 366] width 277 height 29
click at [741, 362] on div "Select Item" at bounding box center [614, 366] width 277 height 29
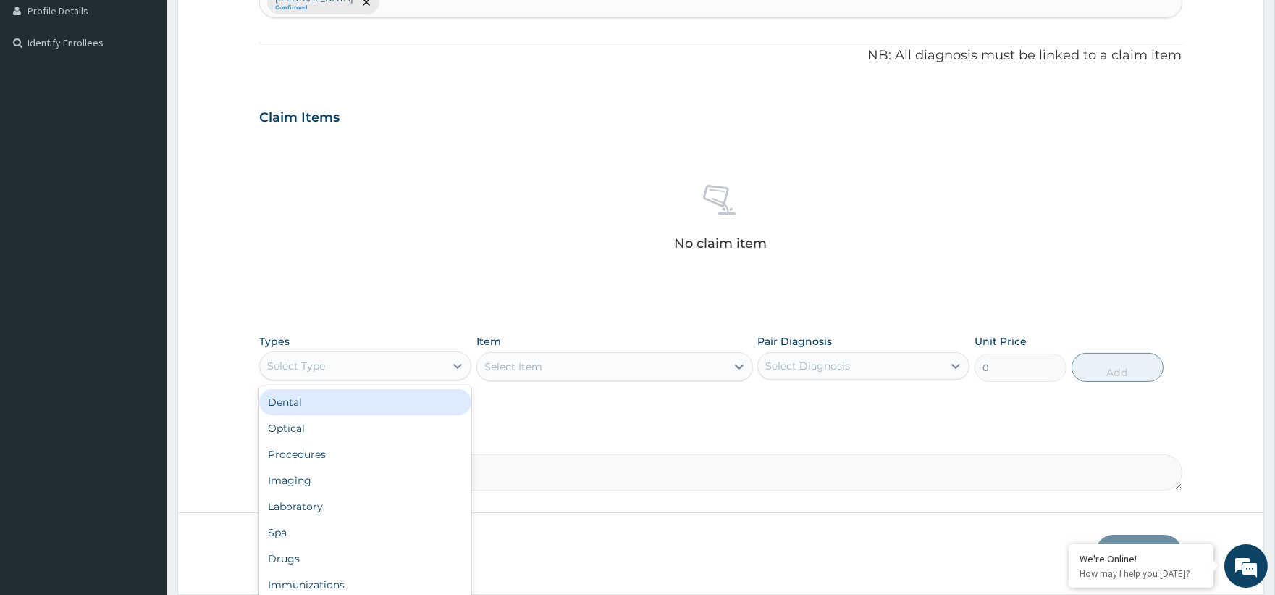
click at [323, 366] on div "Select Type" at bounding box center [296, 365] width 58 height 14
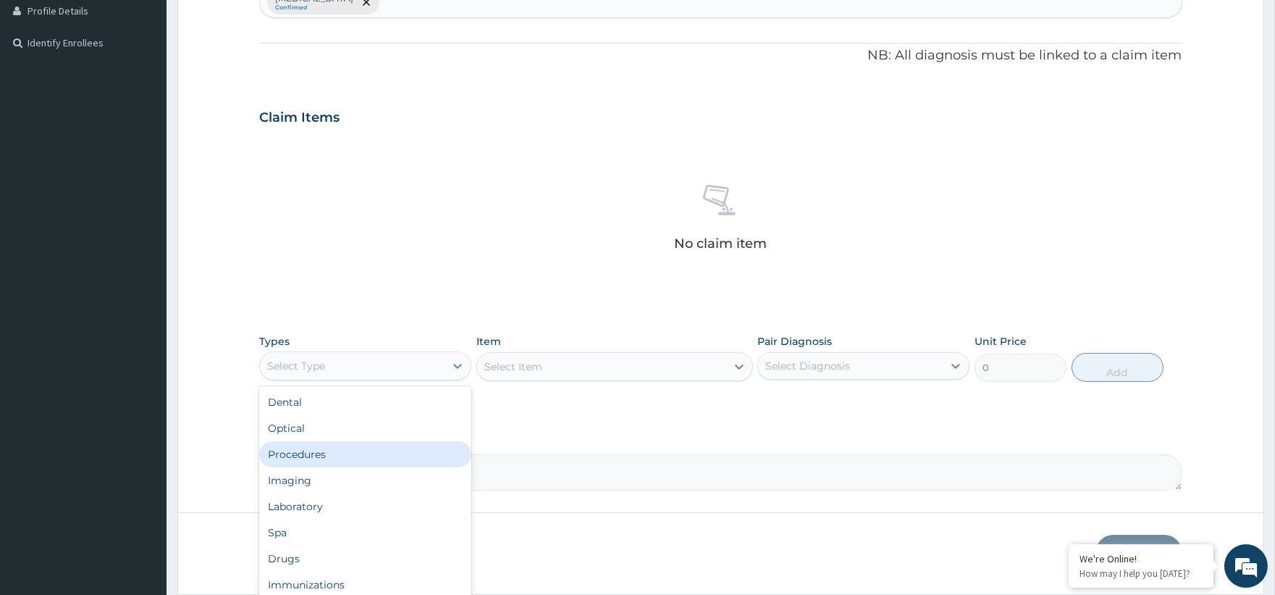
click at [319, 456] on div "Procedures" at bounding box center [365, 454] width 212 height 26
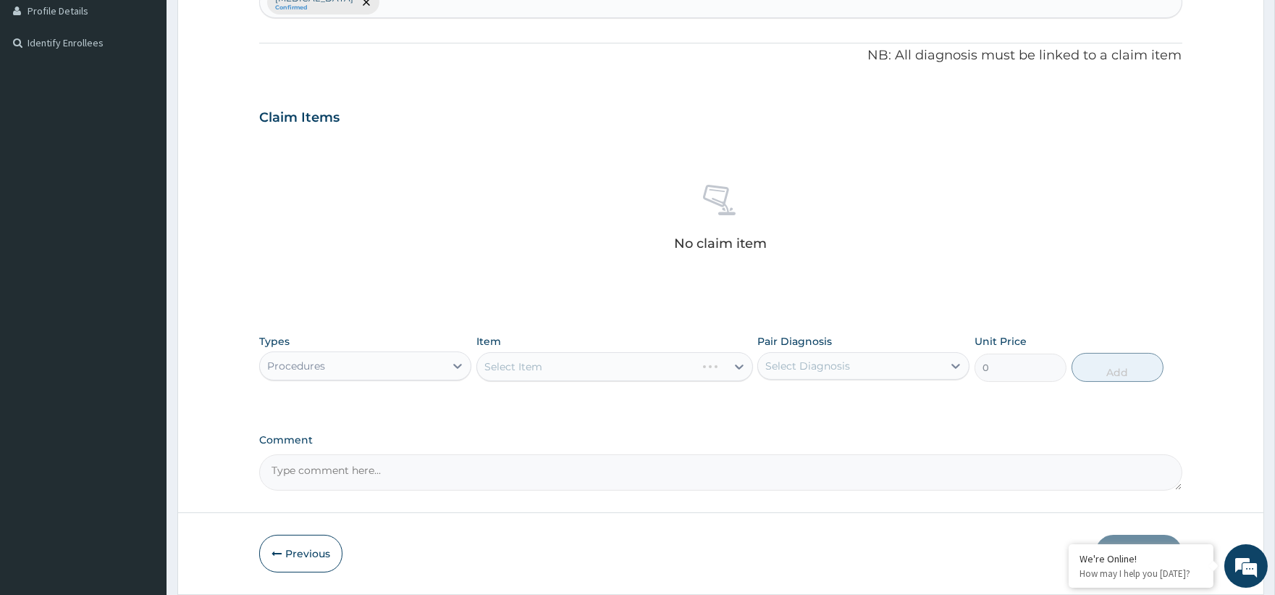
click at [532, 368] on div "Select Item" at bounding box center [614, 366] width 277 height 29
click at [532, 366] on div "Select Item" at bounding box center [614, 366] width 277 height 29
click at [728, 362] on div "Select Item" at bounding box center [614, 366] width 277 height 29
click at [736, 362] on div "Select Item" at bounding box center [614, 366] width 277 height 29
click at [736, 361] on div "Select Item" at bounding box center [614, 366] width 277 height 29
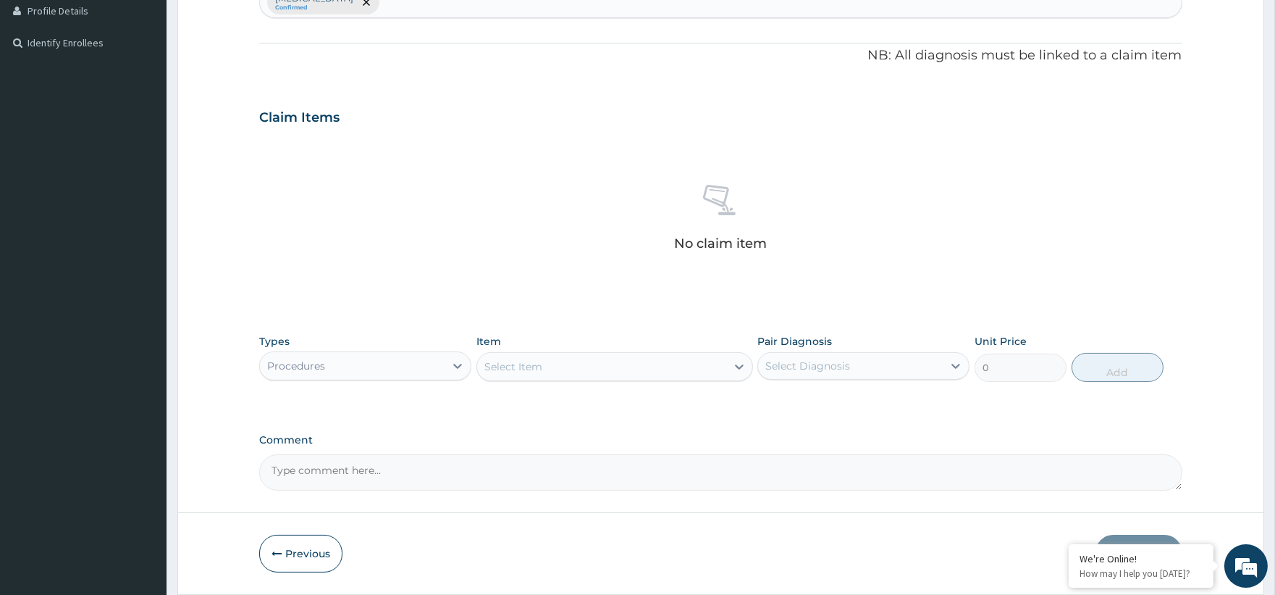
click at [736, 361] on div "Select Item" at bounding box center [614, 366] width 277 height 29
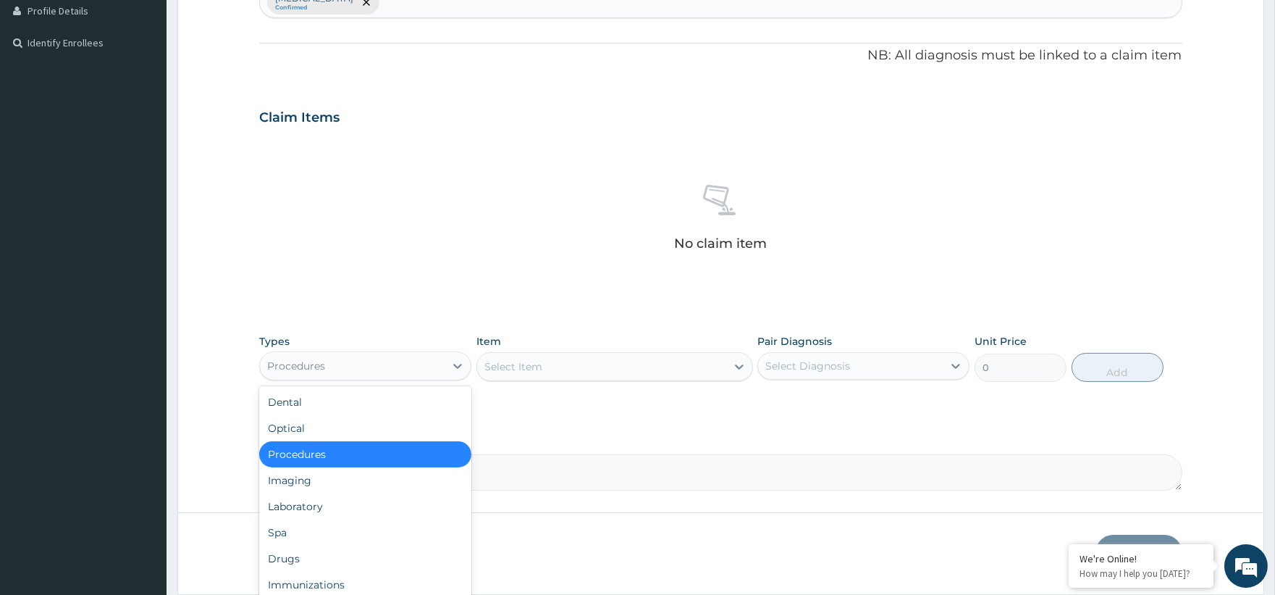
click at [372, 358] on div "Procedures" at bounding box center [352, 365] width 185 height 23
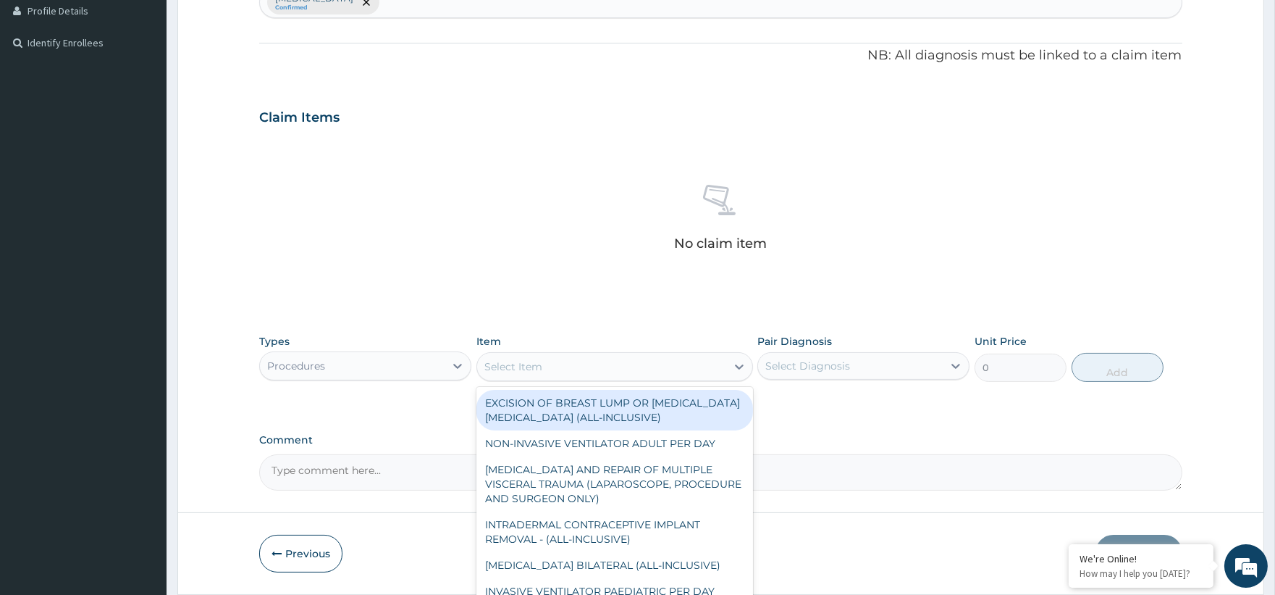
click at [541, 364] on div "Select Item" at bounding box center [513, 366] width 58 height 14
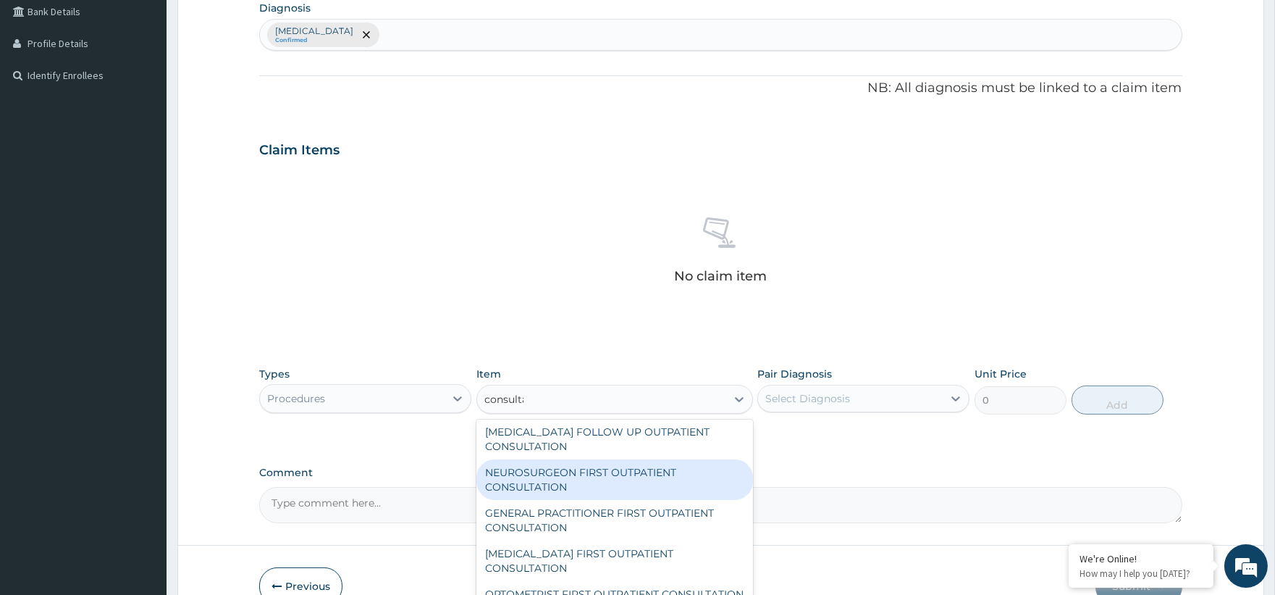
scroll to position [1634, 0]
type input "consultation"
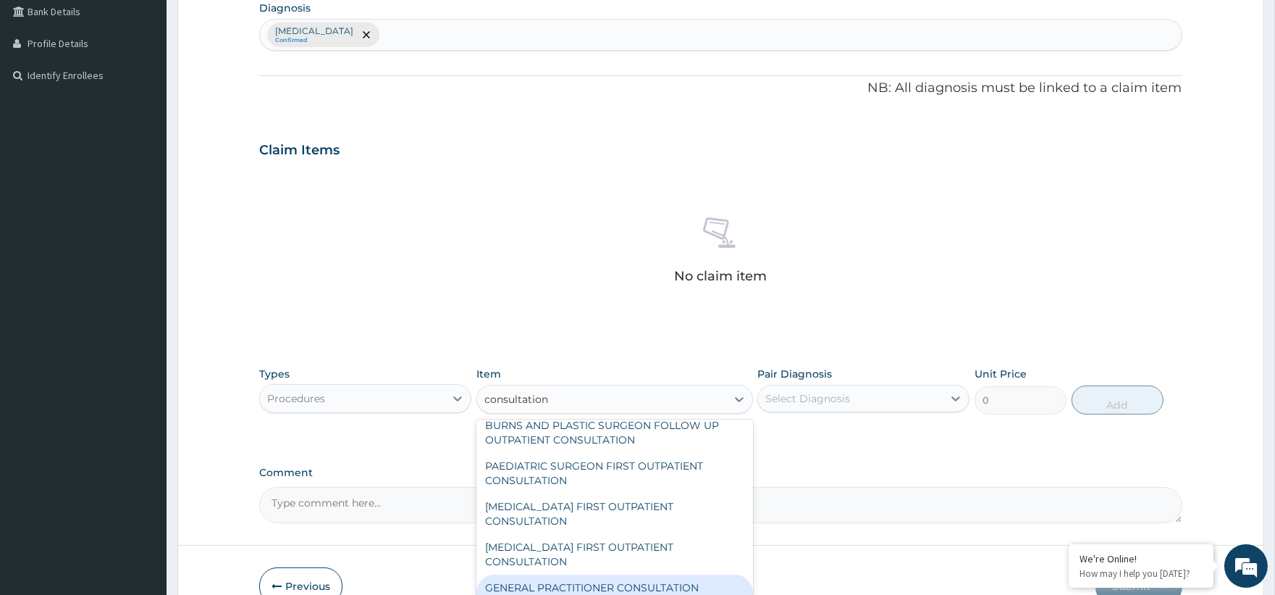
scroll to position [658, 0]
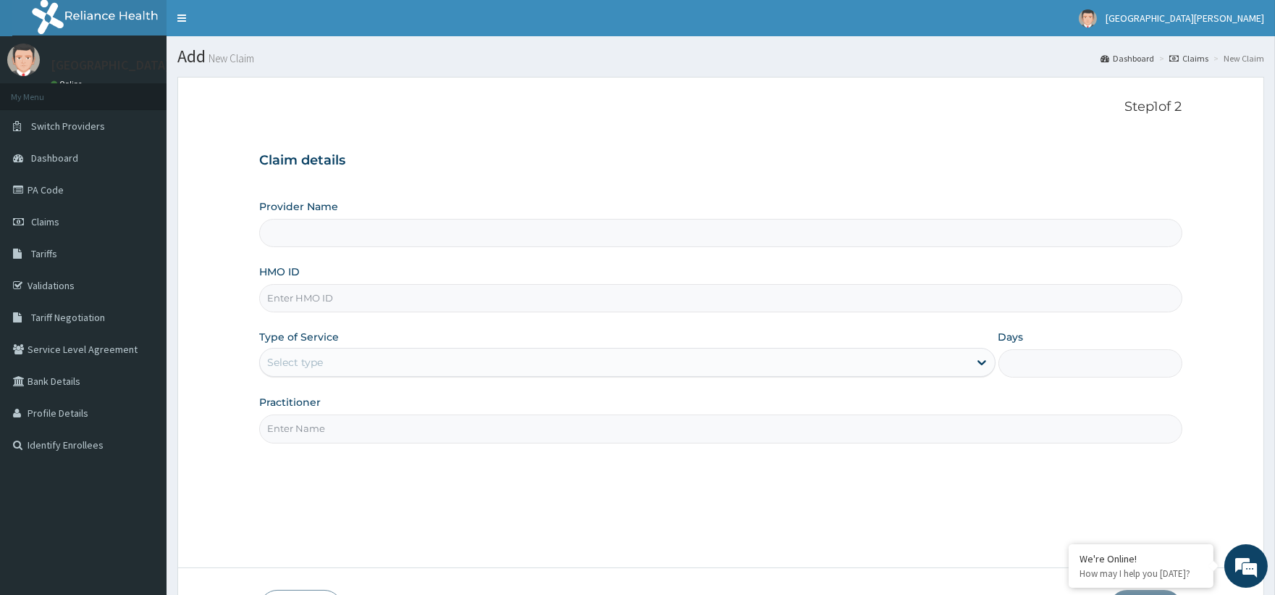
type input "ST. [PERSON_NAME][GEOGRAPHIC_DATA] -[GEOGRAPHIC_DATA]"
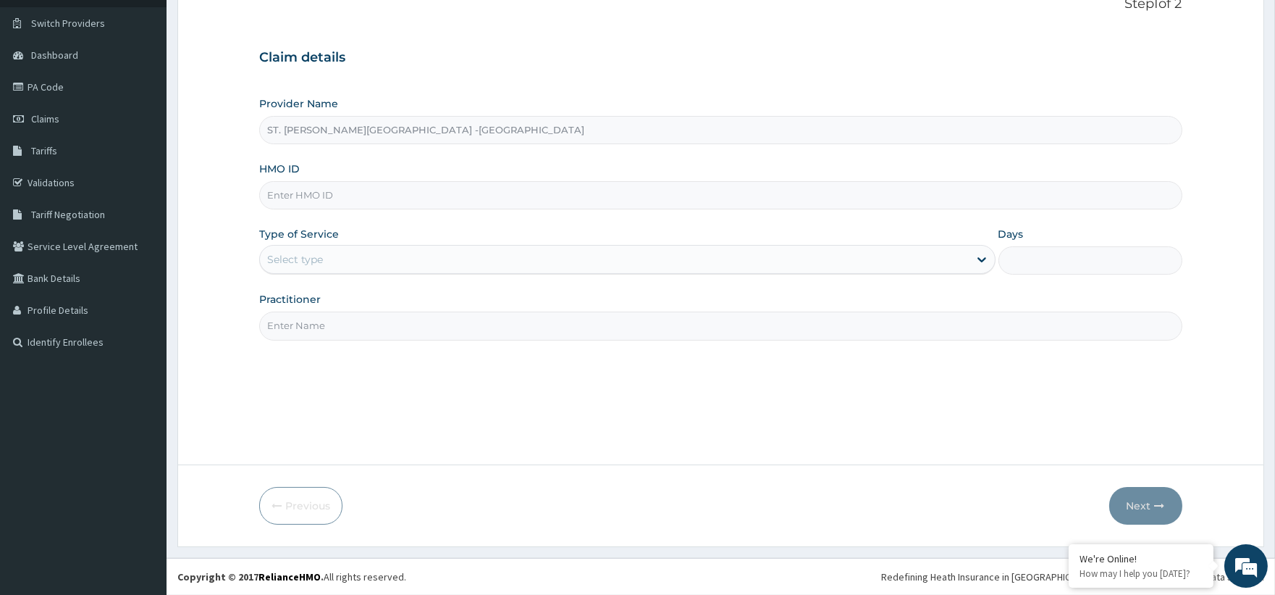
click at [350, 194] on input "HMO ID" at bounding box center [720, 195] width 923 height 28
paste input "MVG/10066/A"
type input "MVG/10066/A"
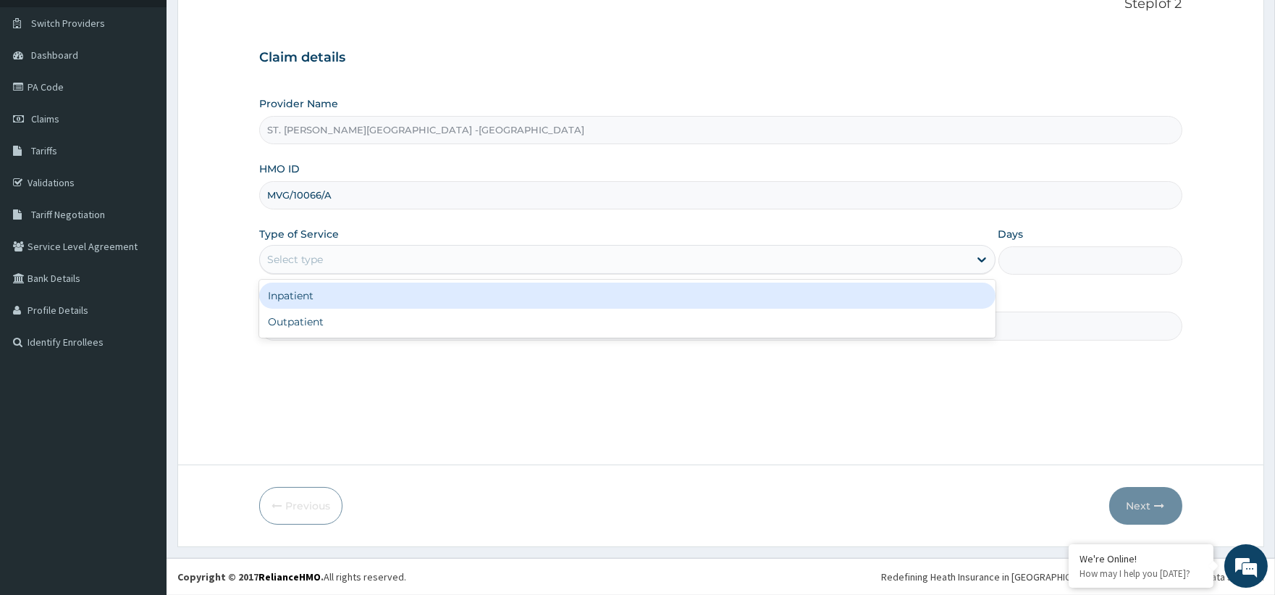
click at [293, 256] on div "Select type" at bounding box center [295, 259] width 56 height 14
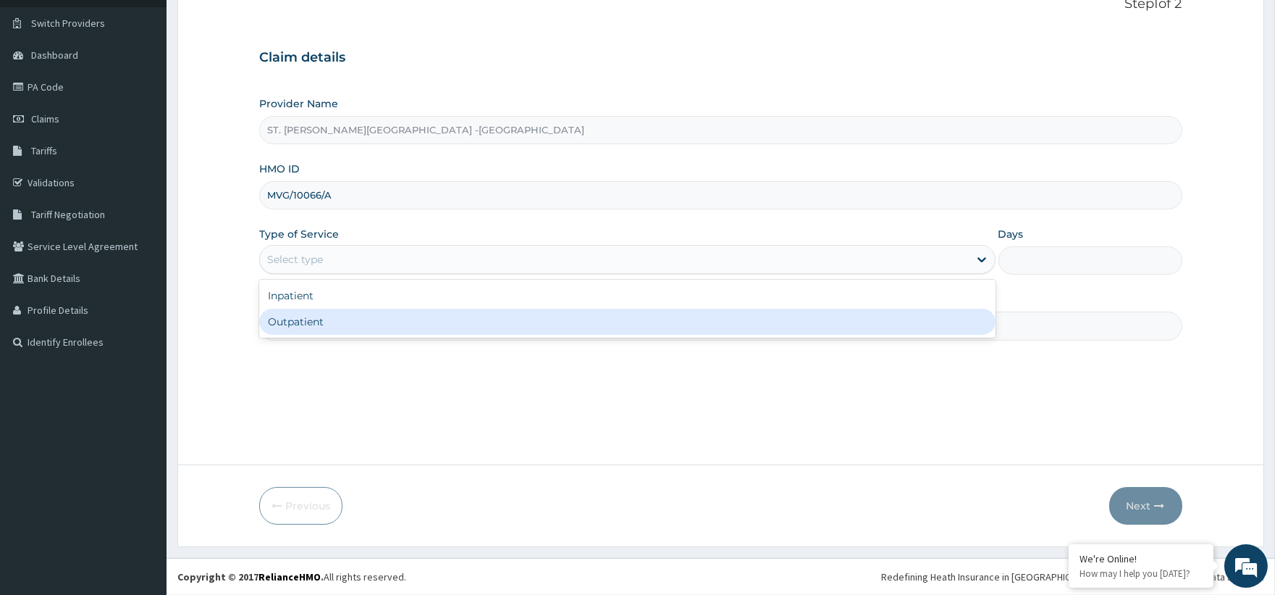
click at [311, 326] on div "Outpatient" at bounding box center [627, 321] width 736 height 26
type input "1"
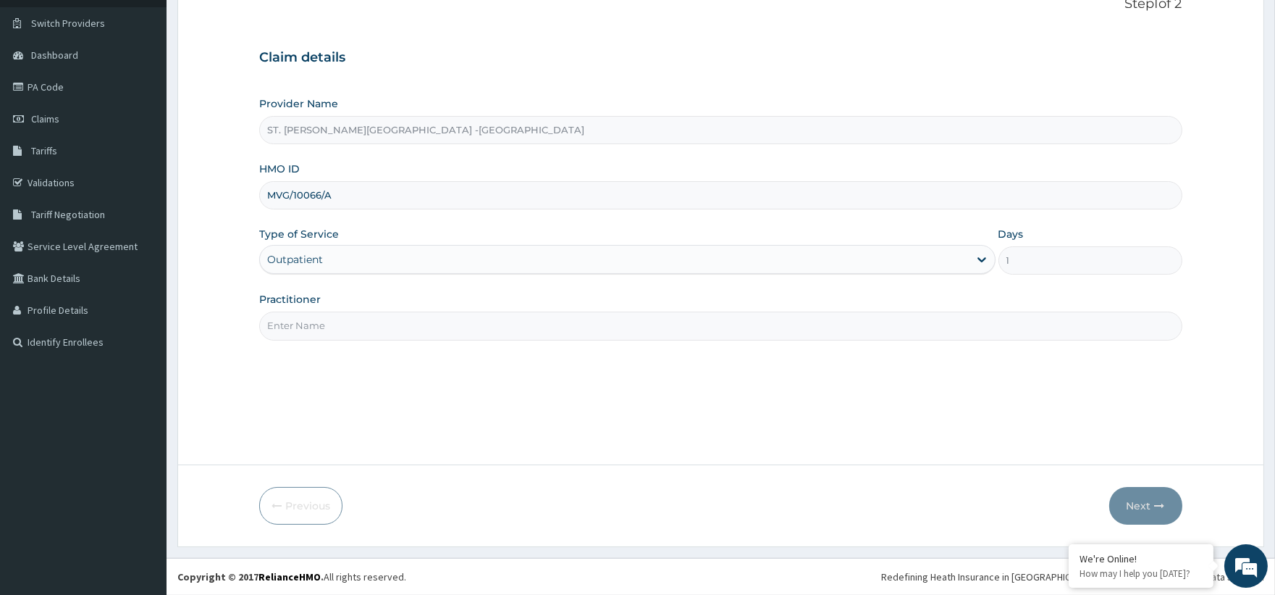
click at [361, 335] on input "Practitioner" at bounding box center [720, 325] width 923 height 28
type input "Luba"
click at [1162, 502] on icon "button" at bounding box center [1160, 505] width 10 height 10
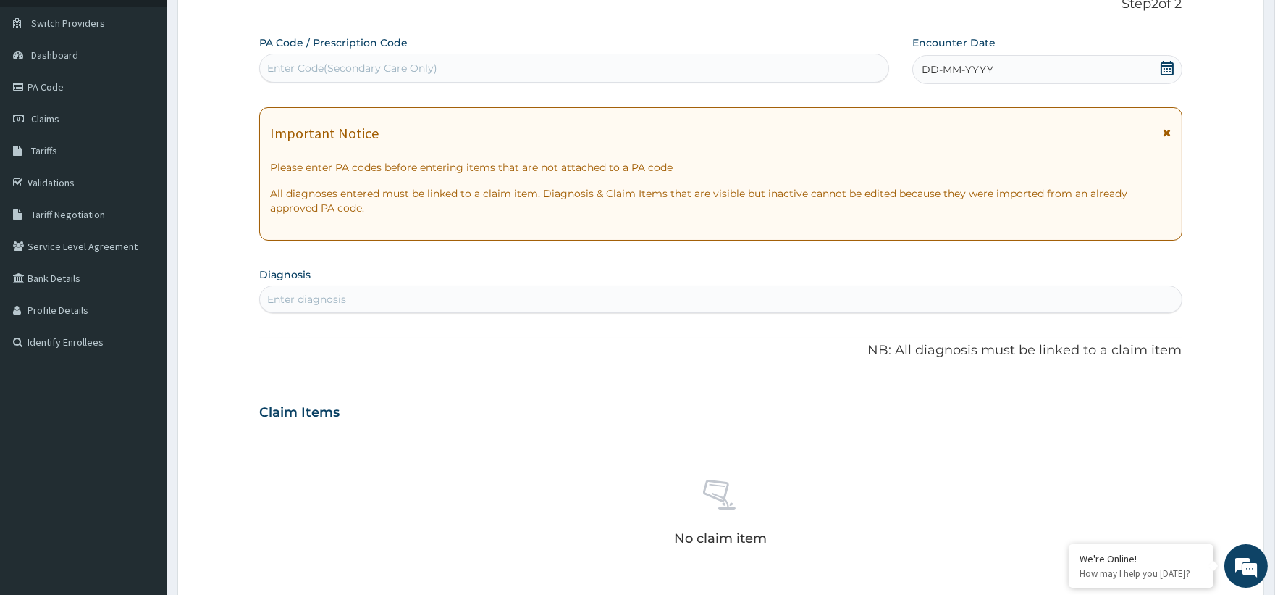
click at [1164, 65] on icon at bounding box center [1167, 68] width 13 height 14
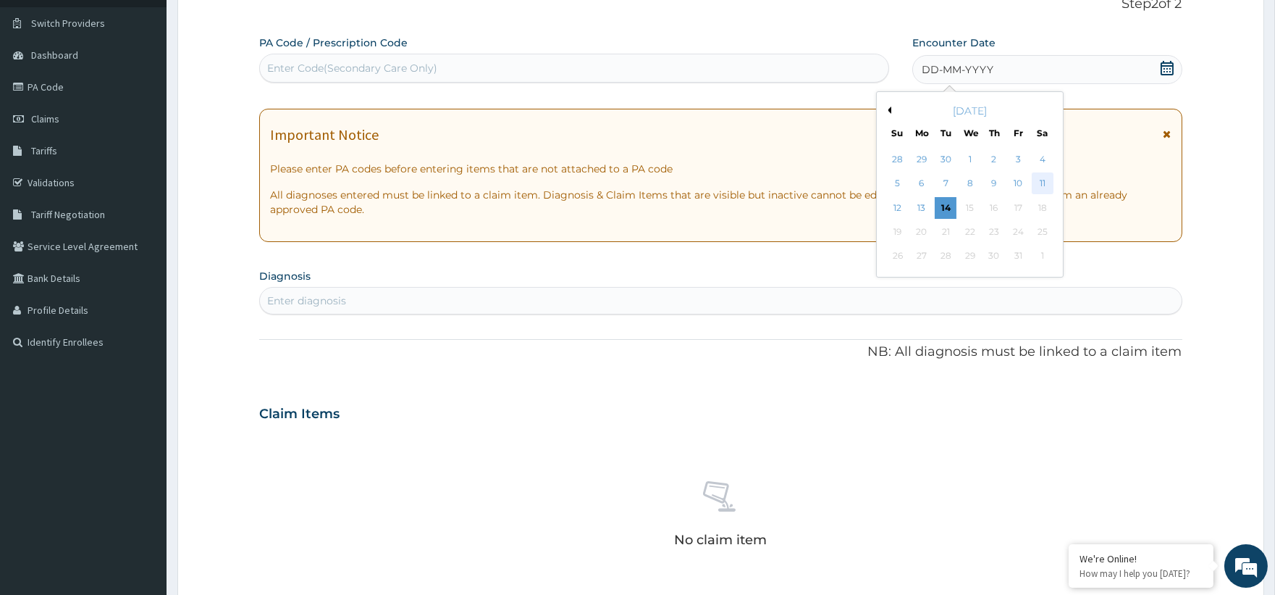
click at [1049, 182] on div "11" at bounding box center [1042, 184] width 22 height 22
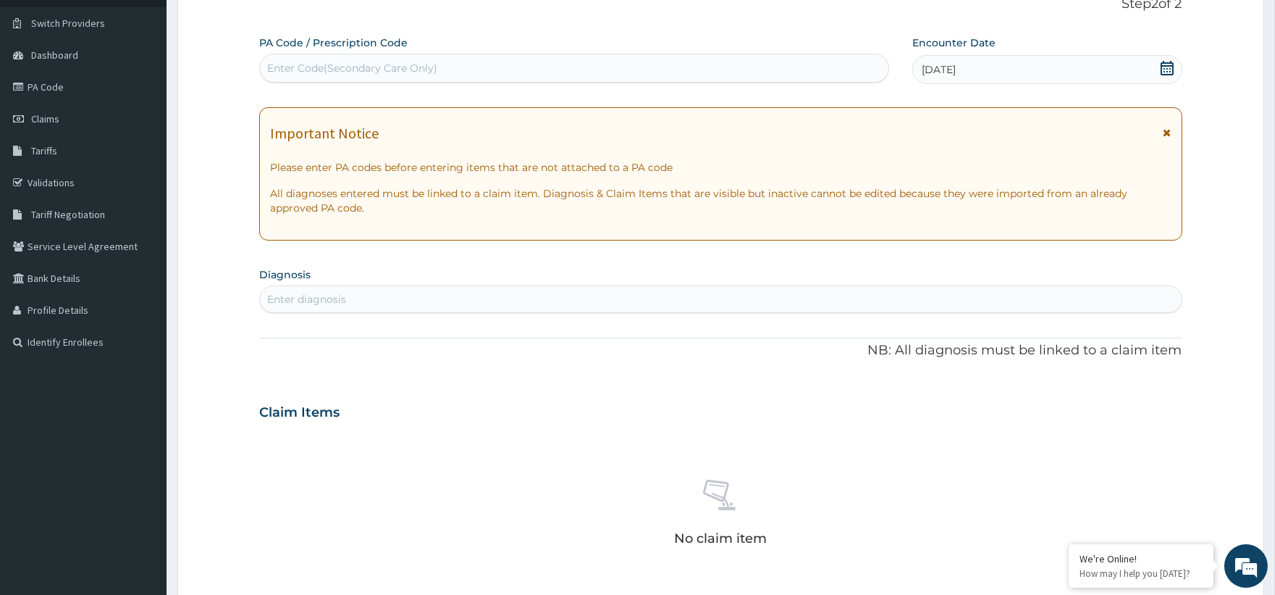
click at [418, 287] on div "Enter diagnosis" at bounding box center [720, 298] width 921 height 23
type input "[MEDICAL_DATA]"
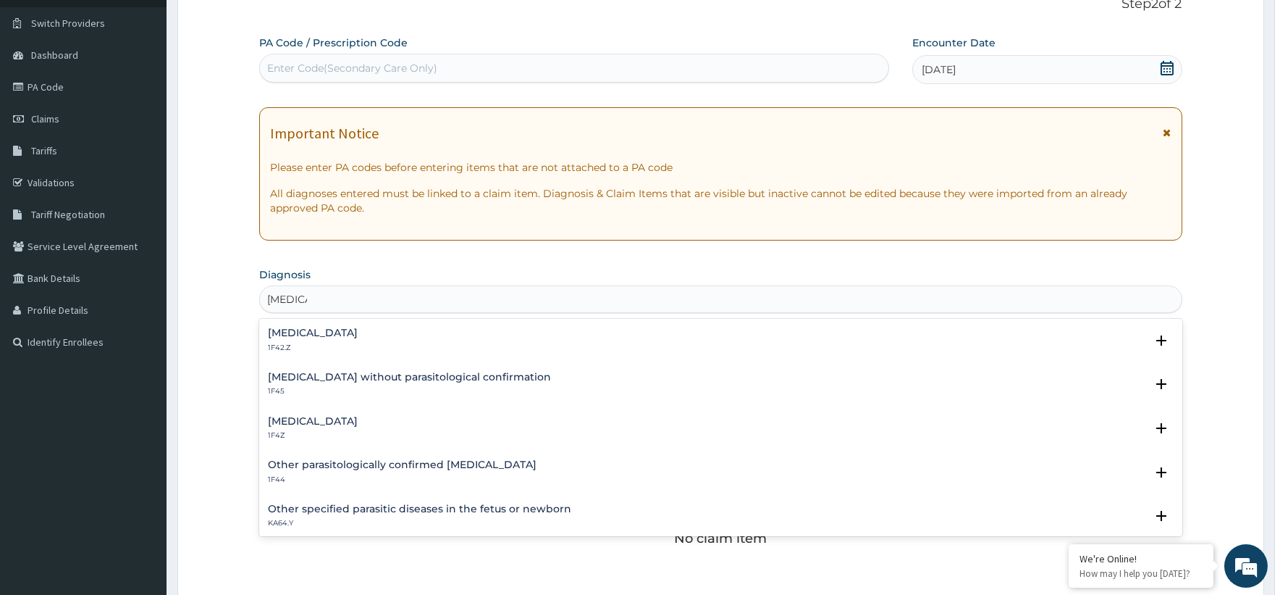
click at [331, 427] on div "Malaria, unspecified 1F4Z" at bounding box center [313, 428] width 90 height 25
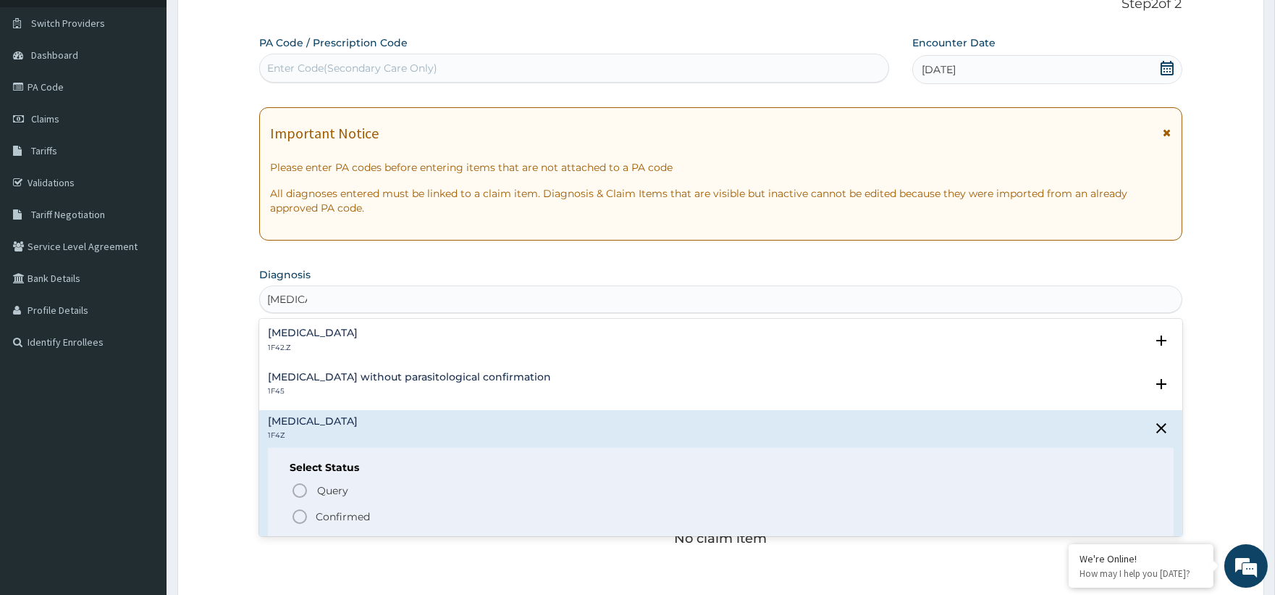
drag, startPoint x: 348, startPoint y: 511, endPoint x: 374, endPoint y: 426, distance: 89.5
click at [348, 510] on p "Confirmed" at bounding box center [343, 516] width 54 height 14
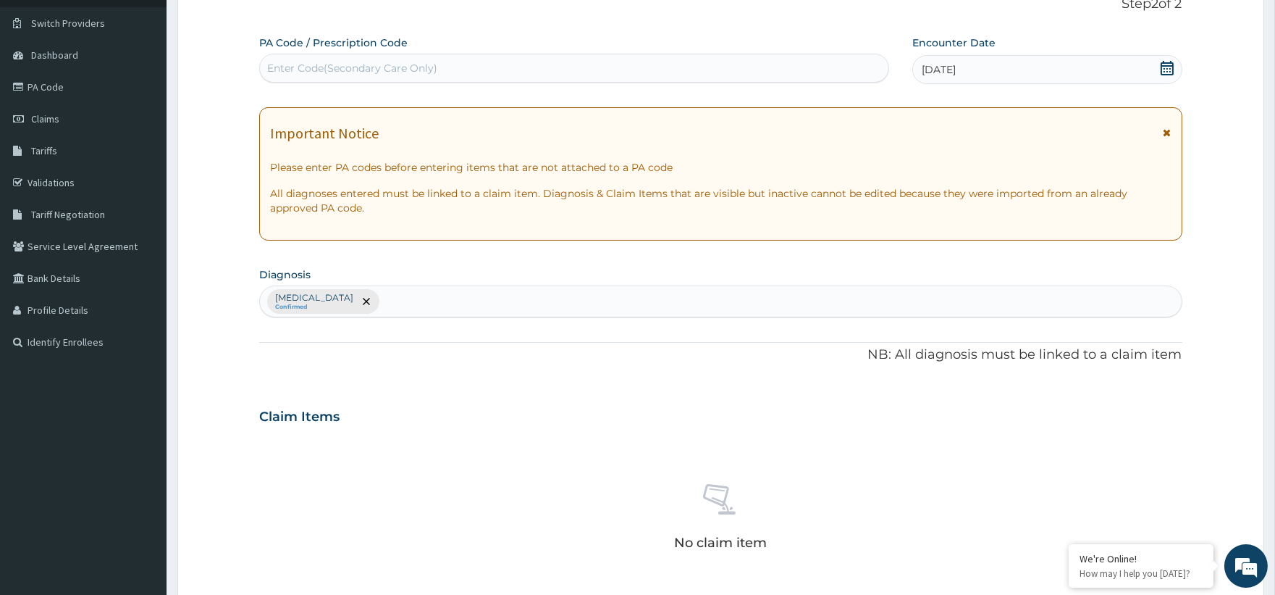
click at [414, 302] on div "Malaria, unspecified Confirmed" at bounding box center [720, 301] width 921 height 30
type input "[MEDICAL_DATA]"
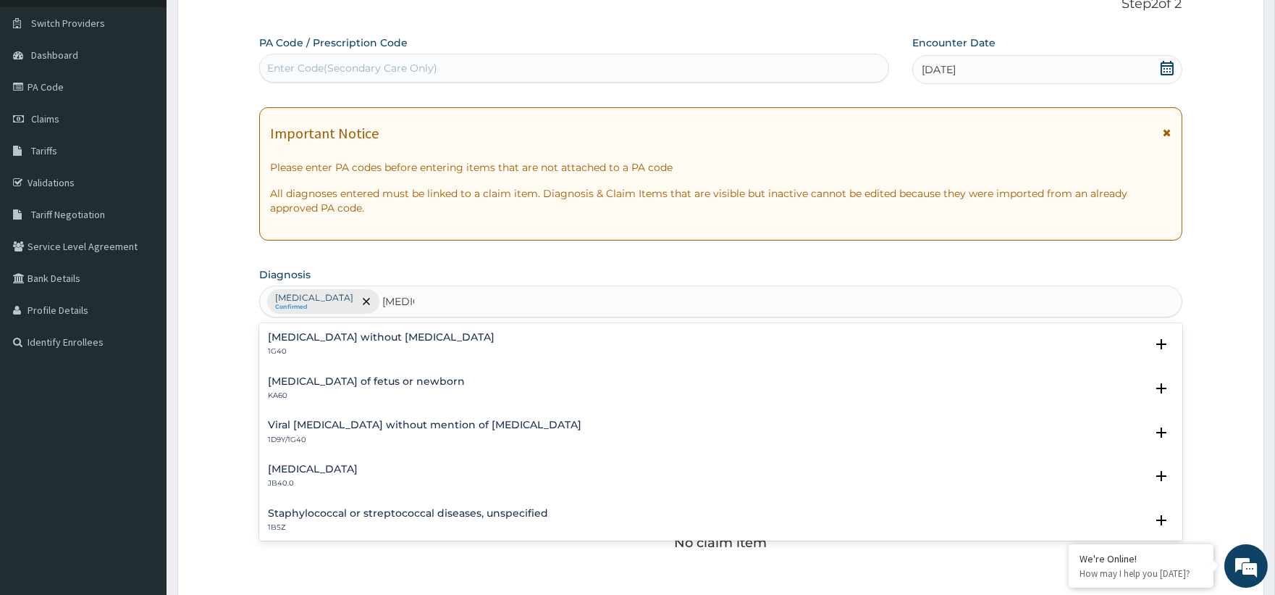
click at [374, 343] on div "Sepsis without septic shock 1G40" at bounding box center [381, 344] width 227 height 25
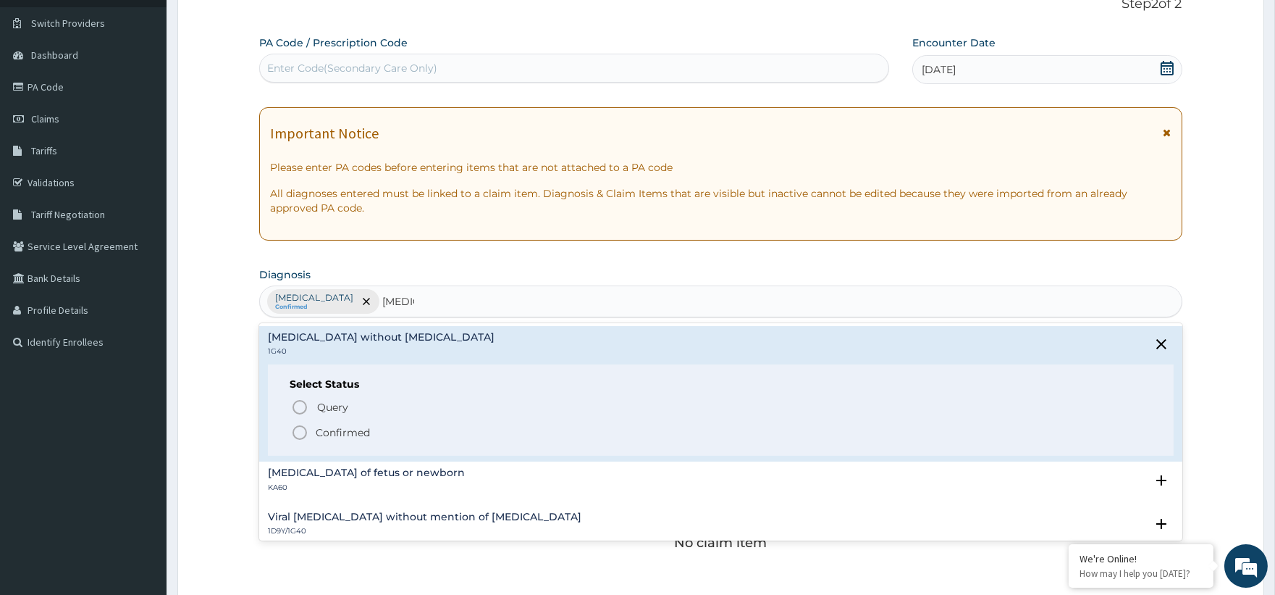
click at [350, 432] on p "Confirmed" at bounding box center [343, 432] width 54 height 14
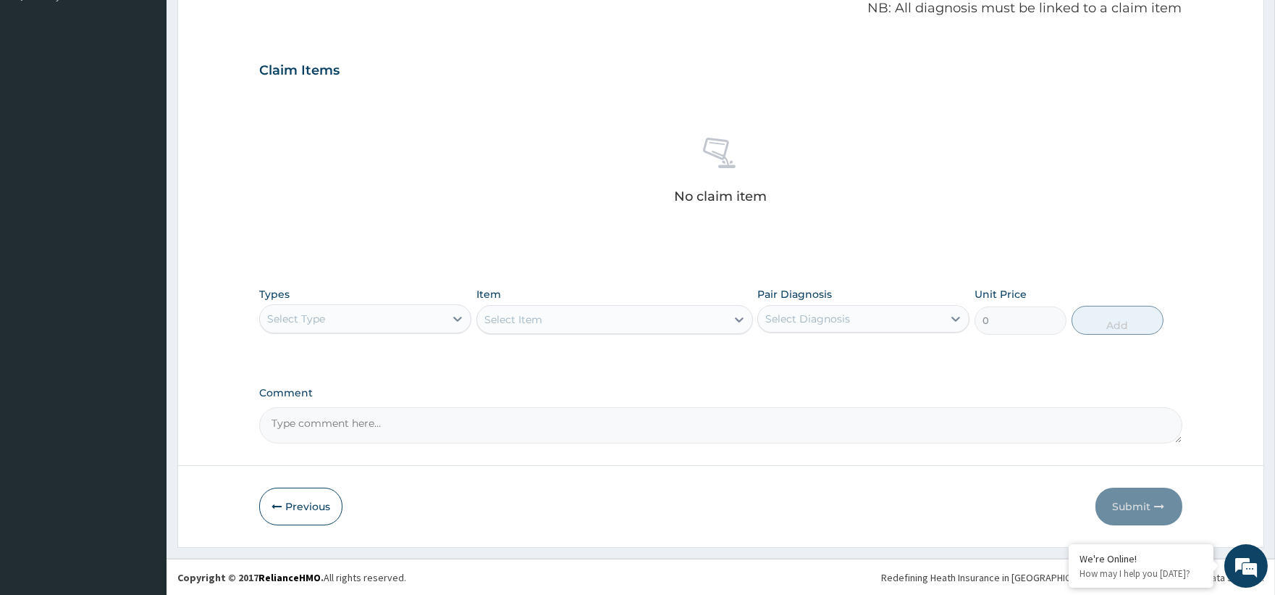
scroll to position [450, 0]
click at [432, 315] on div "Select Type" at bounding box center [352, 317] width 185 height 23
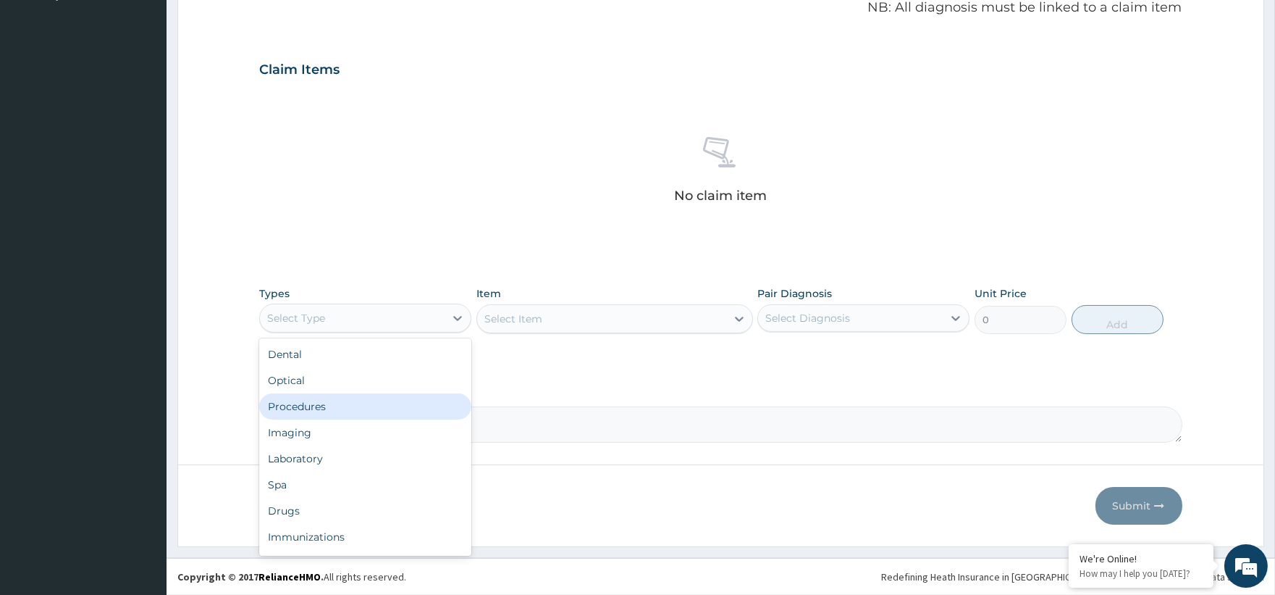
drag, startPoint x: 360, startPoint y: 389, endPoint x: 360, endPoint y: 397, distance: 8.0
click at [360, 397] on div "Dental Optical Procedures Imaging Laboratory Spa Drugs Immunizations Others Gym" at bounding box center [365, 446] width 212 height 217
click at [360, 397] on div "Procedures" at bounding box center [365, 406] width 212 height 26
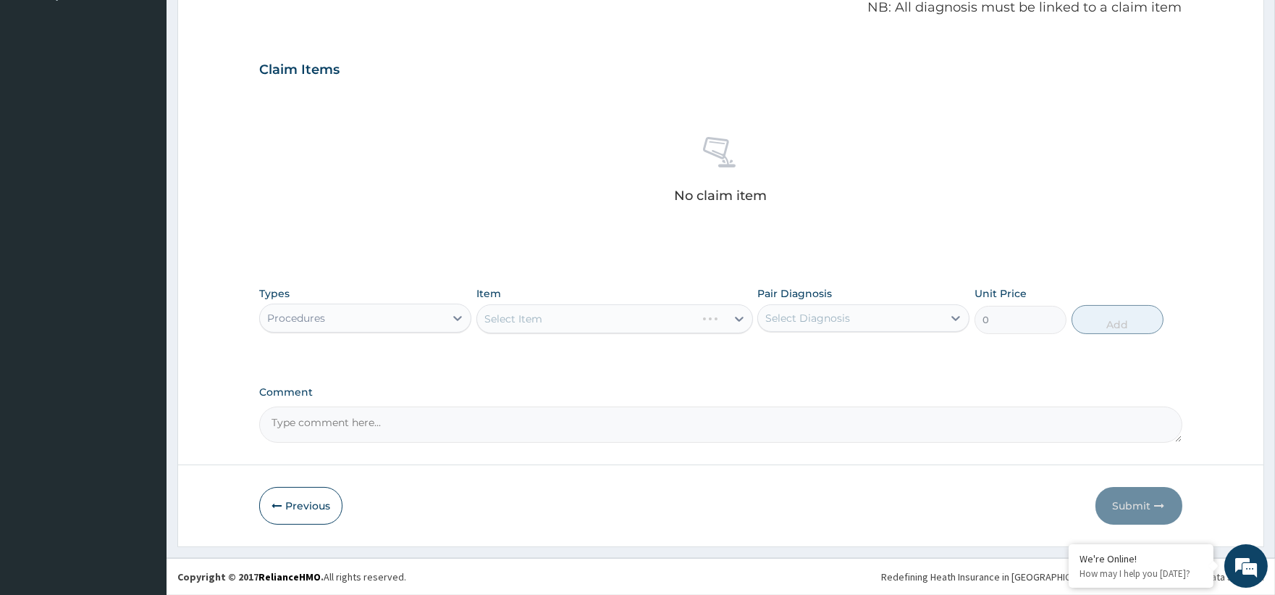
click at [555, 322] on div "Select Item" at bounding box center [614, 318] width 277 height 29
click at [747, 313] on div "Select Item" at bounding box center [614, 318] width 277 height 29
click at [736, 322] on div "Select Item" at bounding box center [614, 318] width 277 height 29
click at [740, 314] on div "Select Item" at bounding box center [614, 318] width 277 height 29
click at [742, 316] on div "Select Item" at bounding box center [614, 318] width 277 height 29
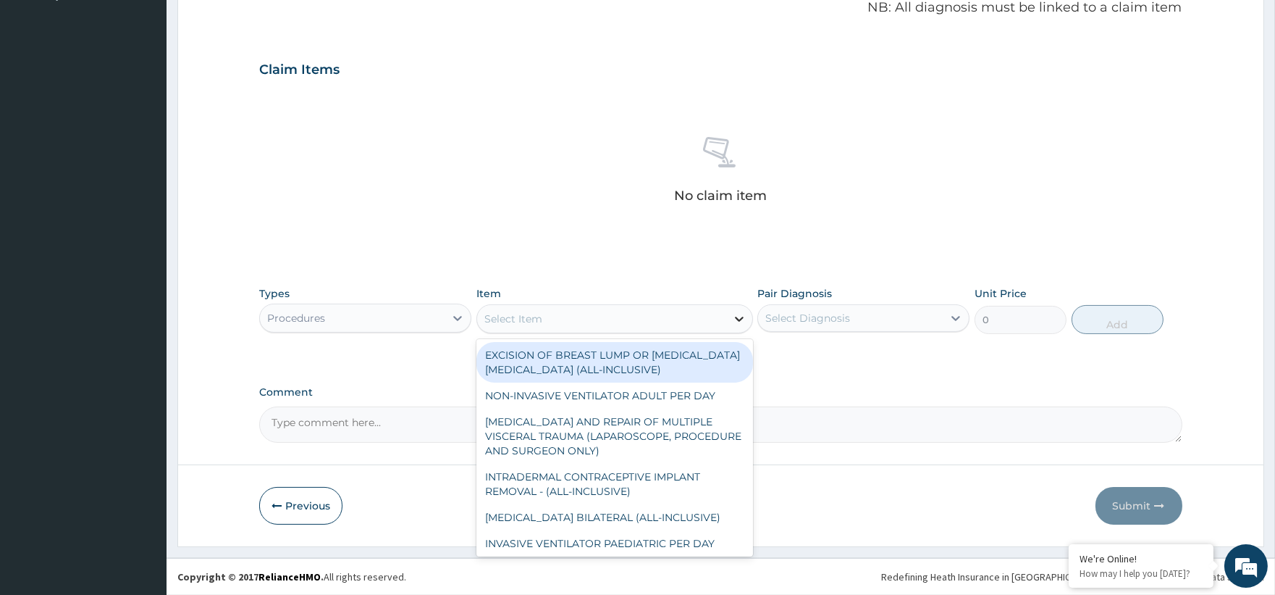
click at [736, 316] on icon at bounding box center [739, 318] width 14 height 14
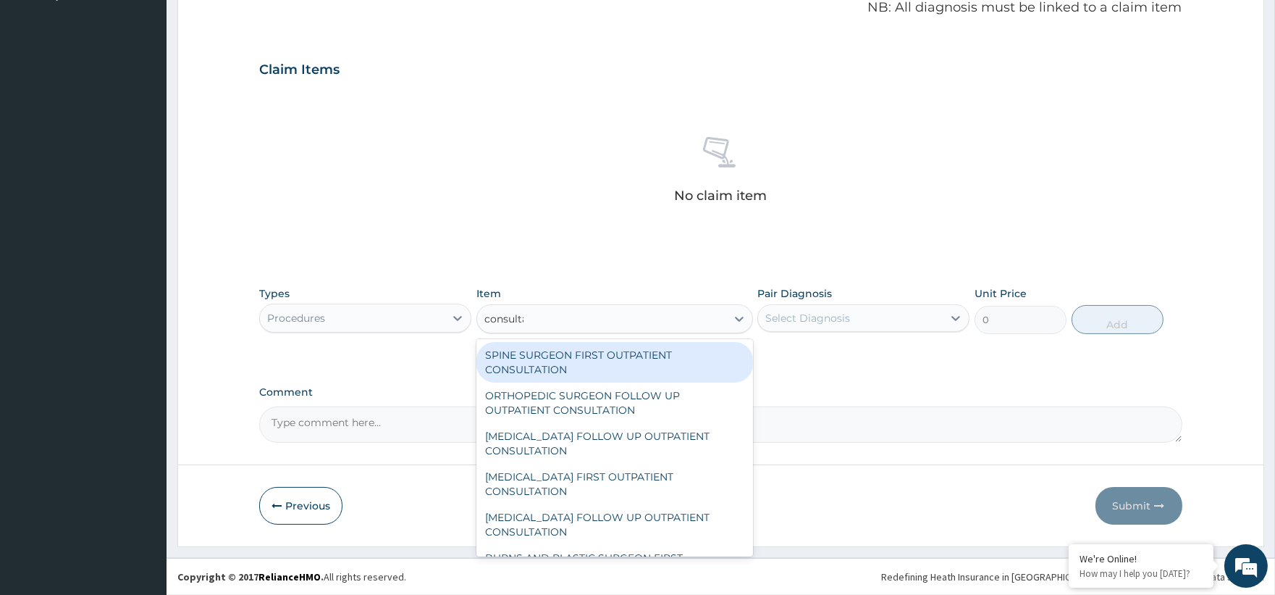
type input "consultat"
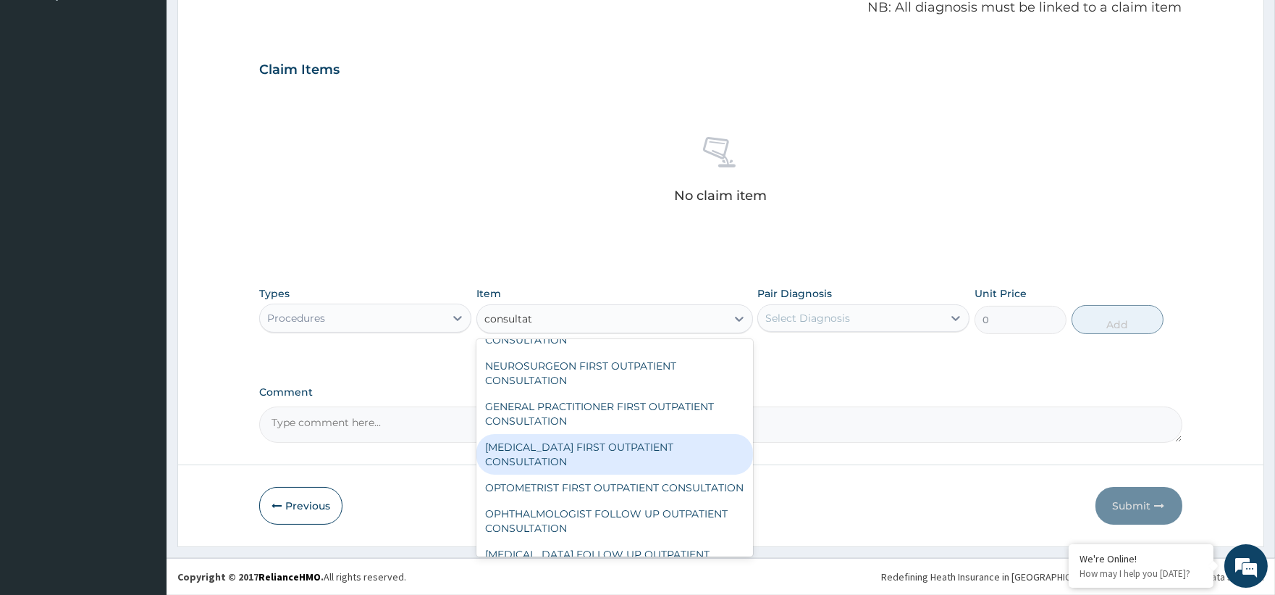
scroll to position [1689, 0]
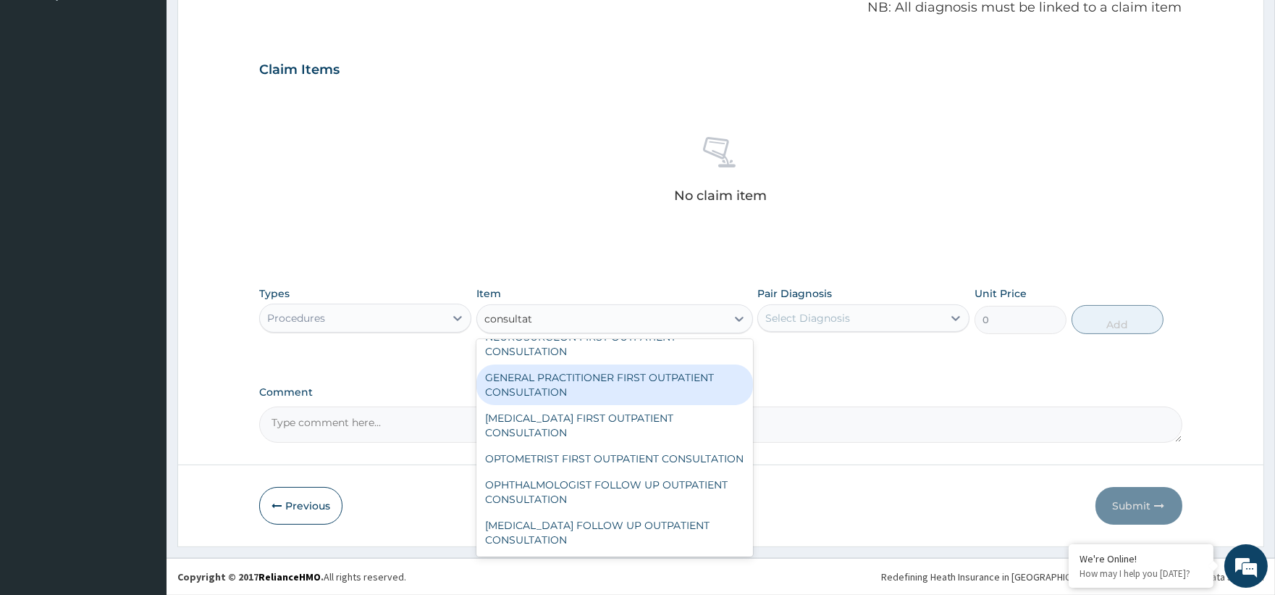
click at [623, 399] on div "GENERAL PRACTITIONER FIRST OUTPATIENT CONSULTATION" at bounding box center [614, 384] width 277 height 41
type input "3750"
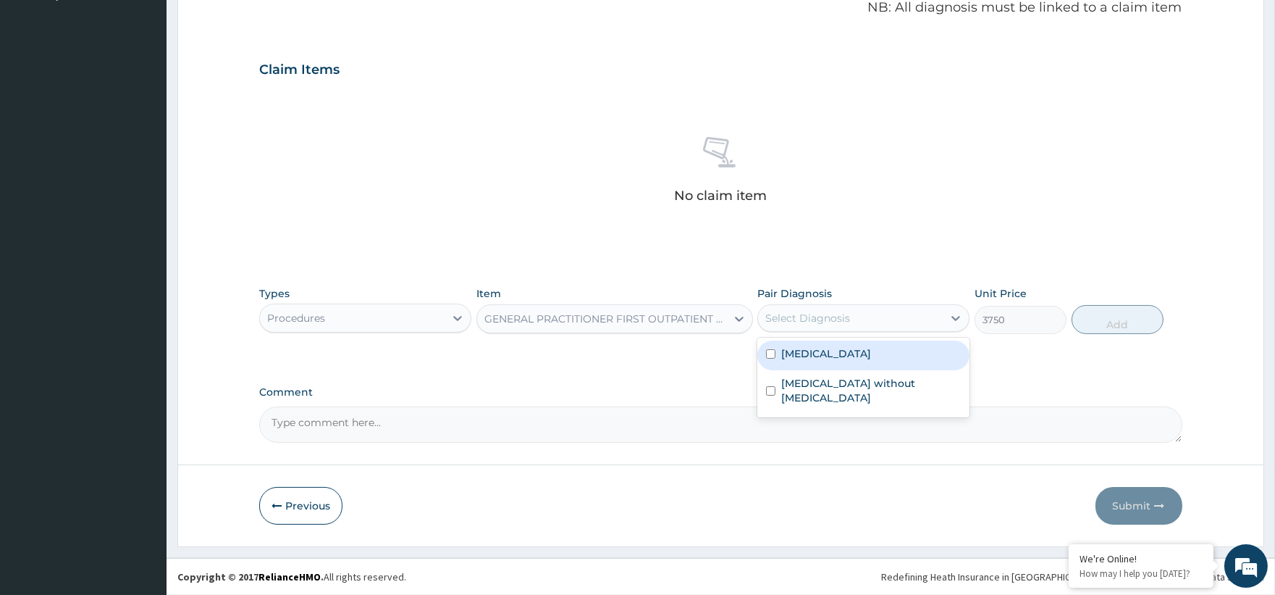
click at [837, 319] on div "Select Diagnosis" at bounding box center [807, 318] width 85 height 14
click at [821, 348] on label "[MEDICAL_DATA]" at bounding box center [826, 353] width 90 height 14
checkbox input "true"
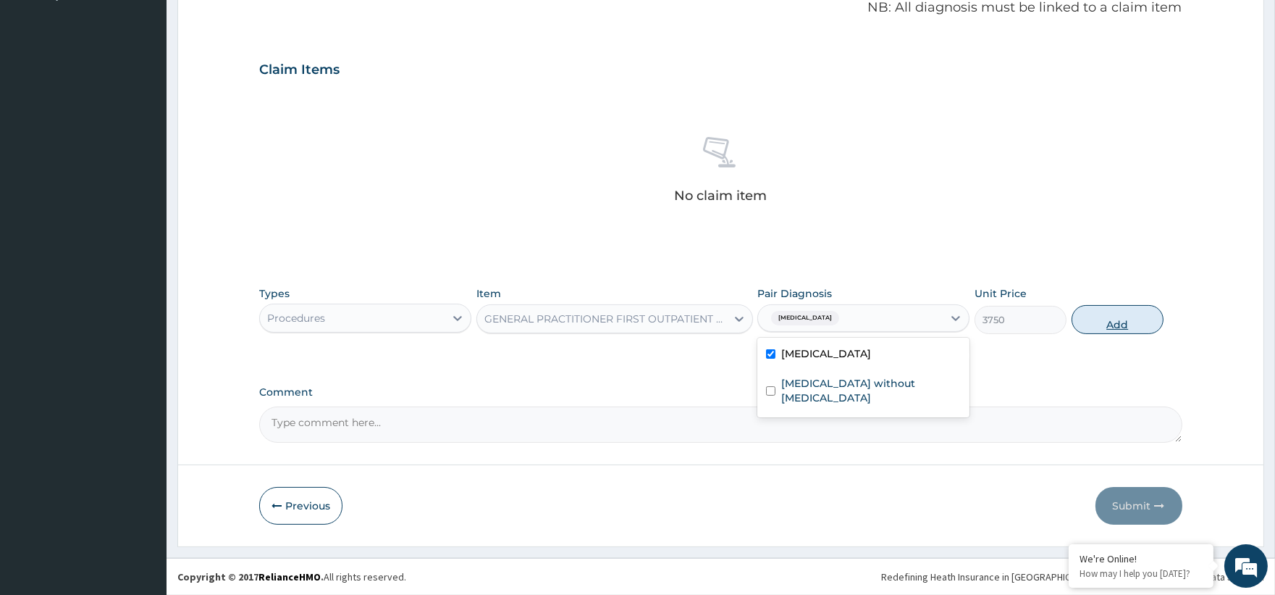
click at [1102, 322] on button "Add" at bounding box center [1118, 319] width 92 height 29
type input "0"
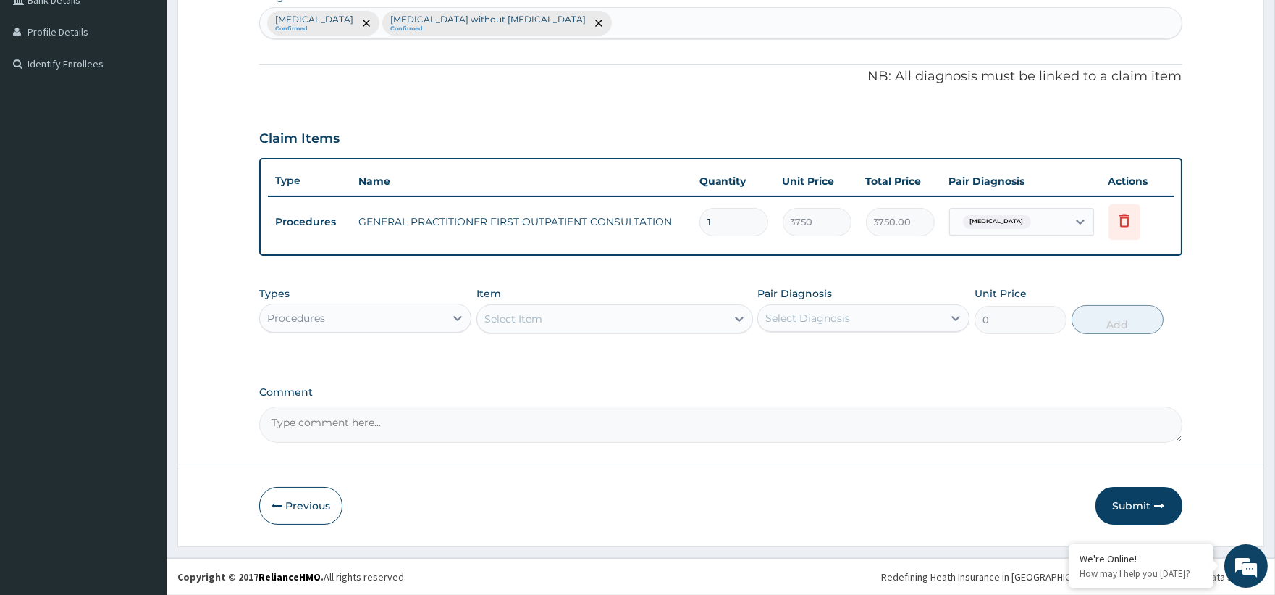
scroll to position [379, 0]
click at [345, 311] on div "Procedures" at bounding box center [352, 319] width 185 height 23
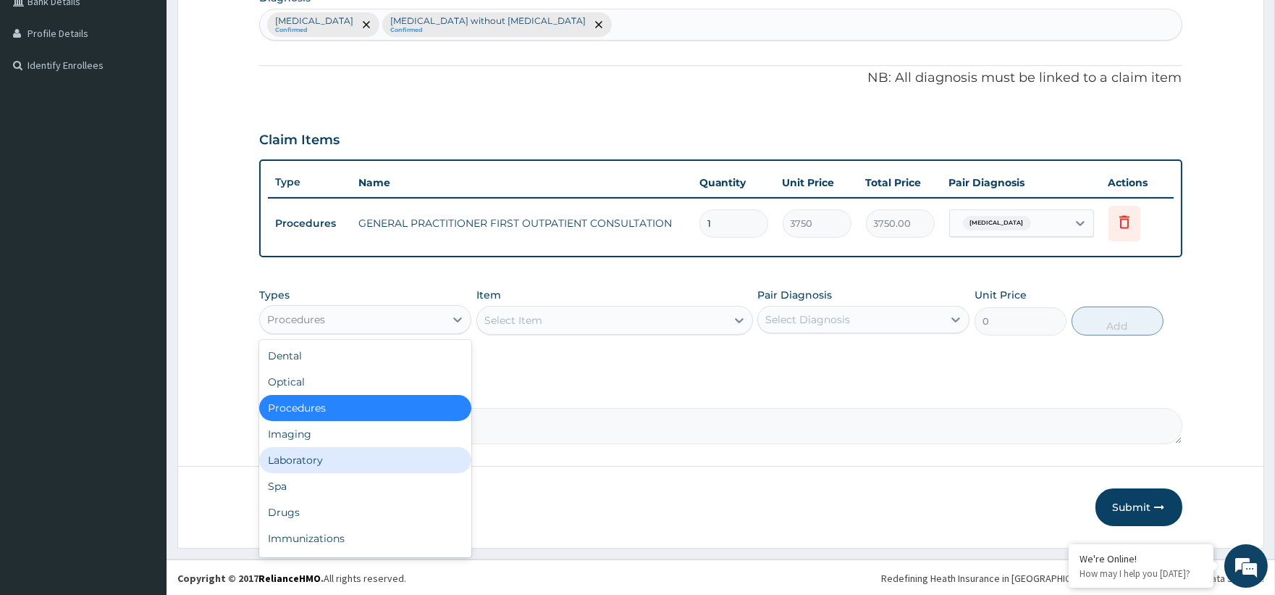
click at [335, 460] on div "Laboratory" at bounding box center [365, 460] width 212 height 26
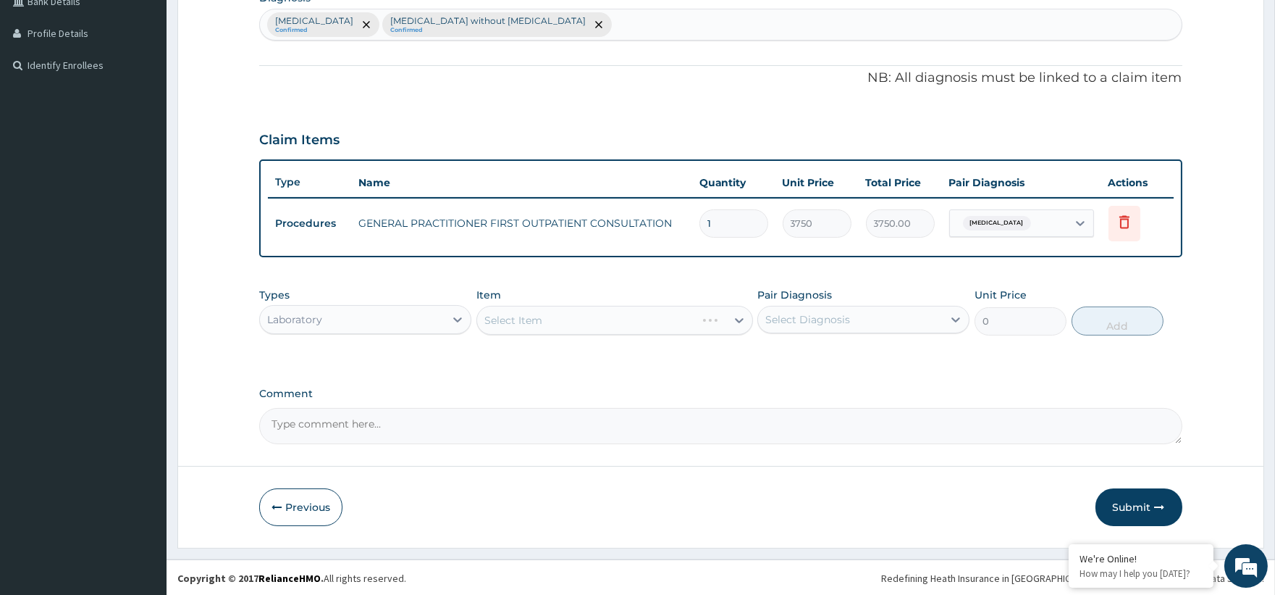
click at [548, 314] on div "Select Item" at bounding box center [614, 320] width 277 height 29
click at [563, 314] on div "Select Item" at bounding box center [614, 320] width 277 height 29
click at [529, 341] on div "Types Laboratory Item Select Item Pair Diagnosis Select Diagnosis Unit Price 0 …" at bounding box center [720, 322] width 923 height 84
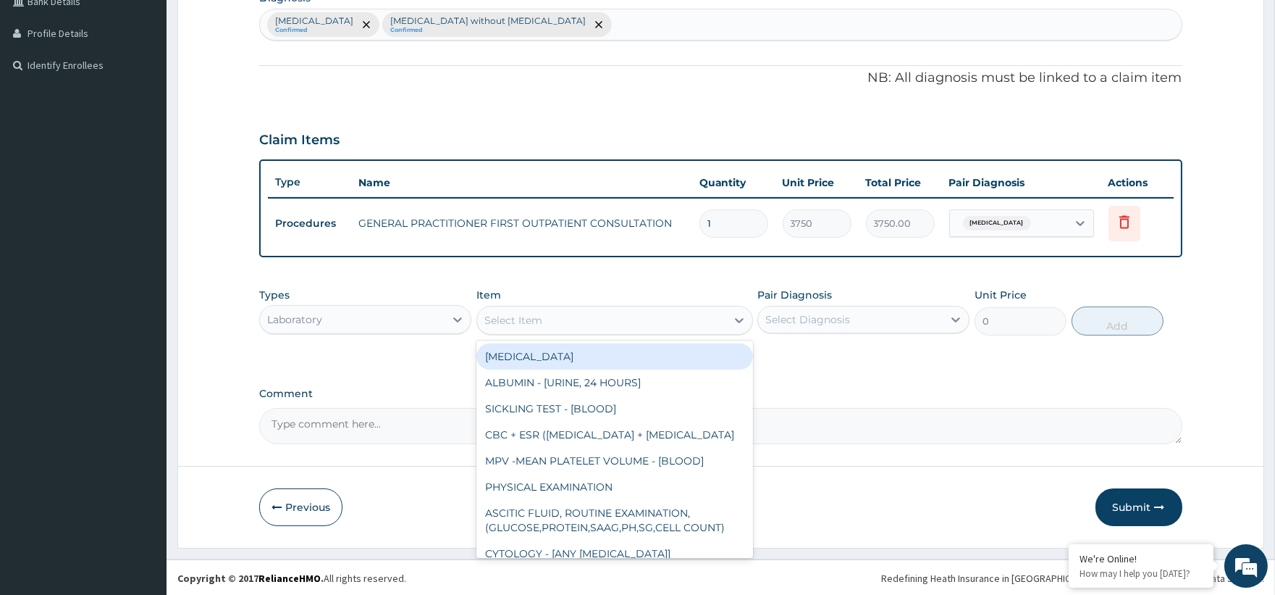
click at [563, 319] on div "Select Item" at bounding box center [601, 319] width 249 height 23
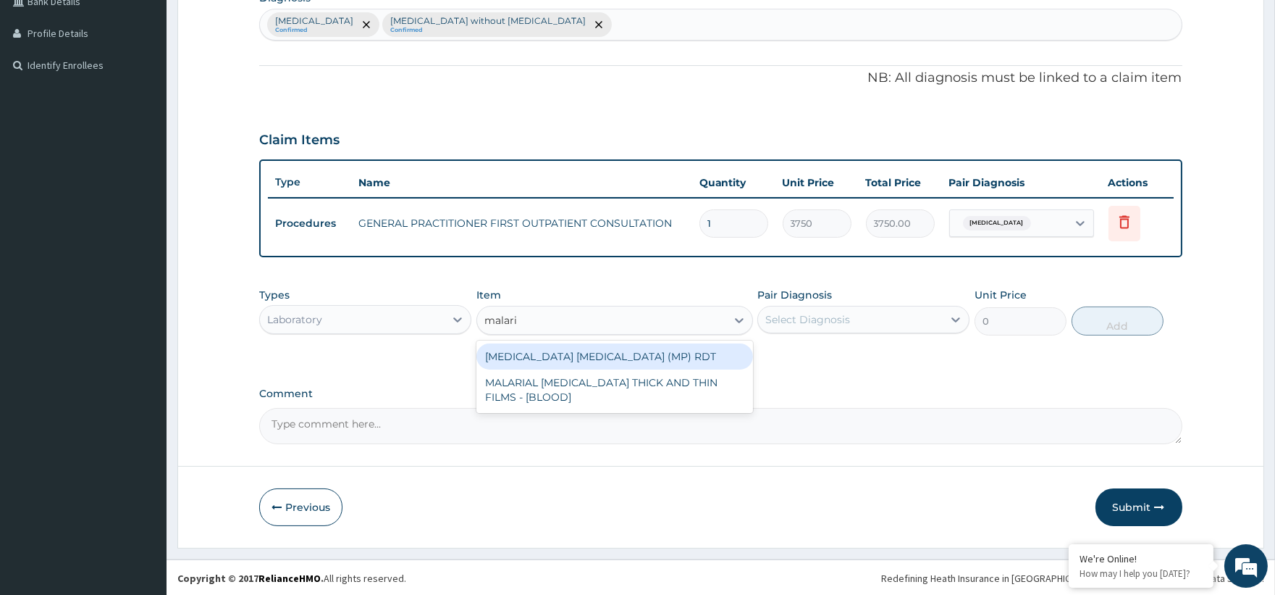
type input "[MEDICAL_DATA]"
click at [654, 359] on div "[MEDICAL_DATA] [MEDICAL_DATA] (MP) RDT" at bounding box center [614, 356] width 277 height 26
type input "2000"
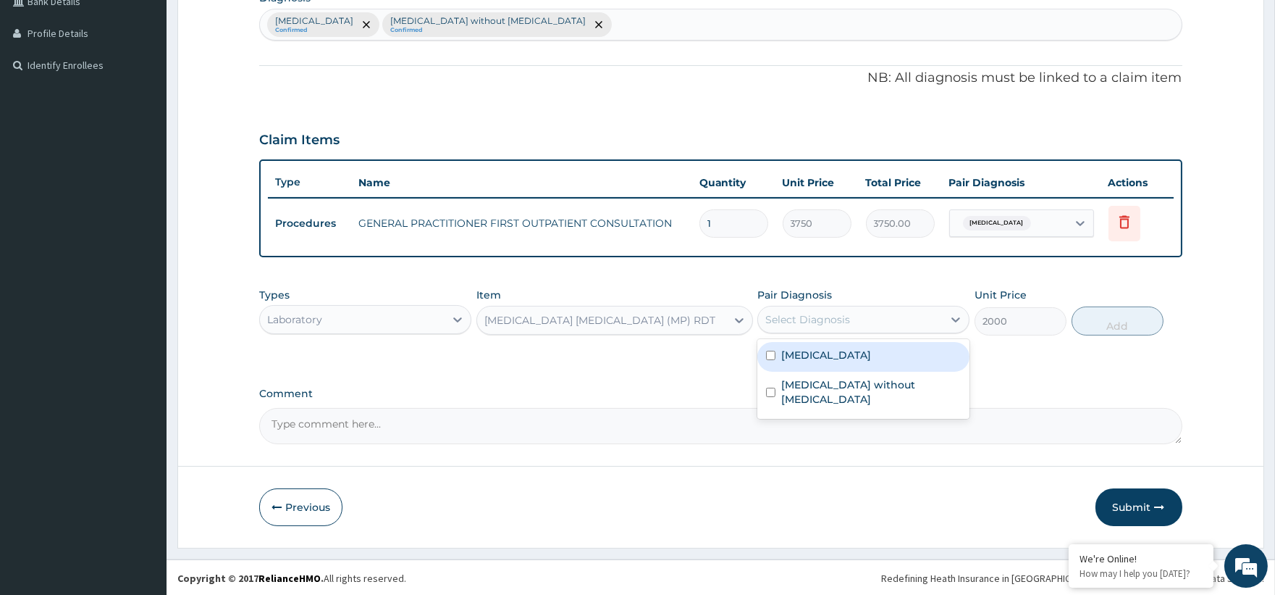
click at [851, 308] on div "Select Diagnosis" at bounding box center [850, 319] width 185 height 23
click at [835, 355] on label "[MEDICAL_DATA]" at bounding box center [826, 355] width 90 height 14
checkbox input "true"
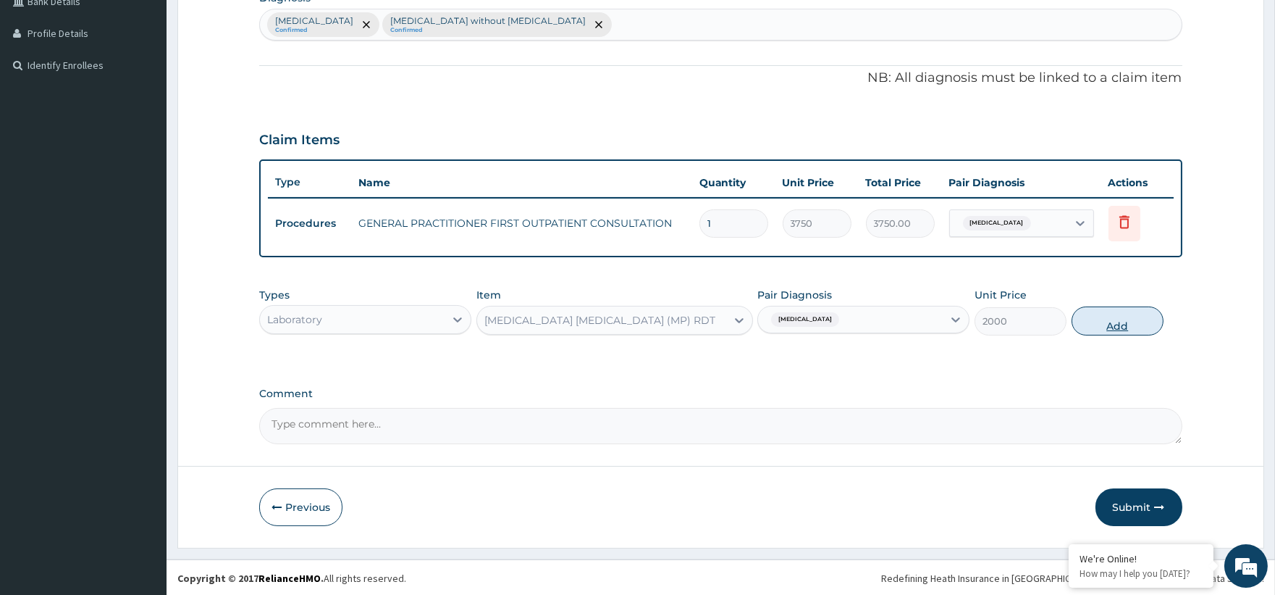
click at [1103, 319] on button "Add" at bounding box center [1118, 320] width 92 height 29
type input "0"
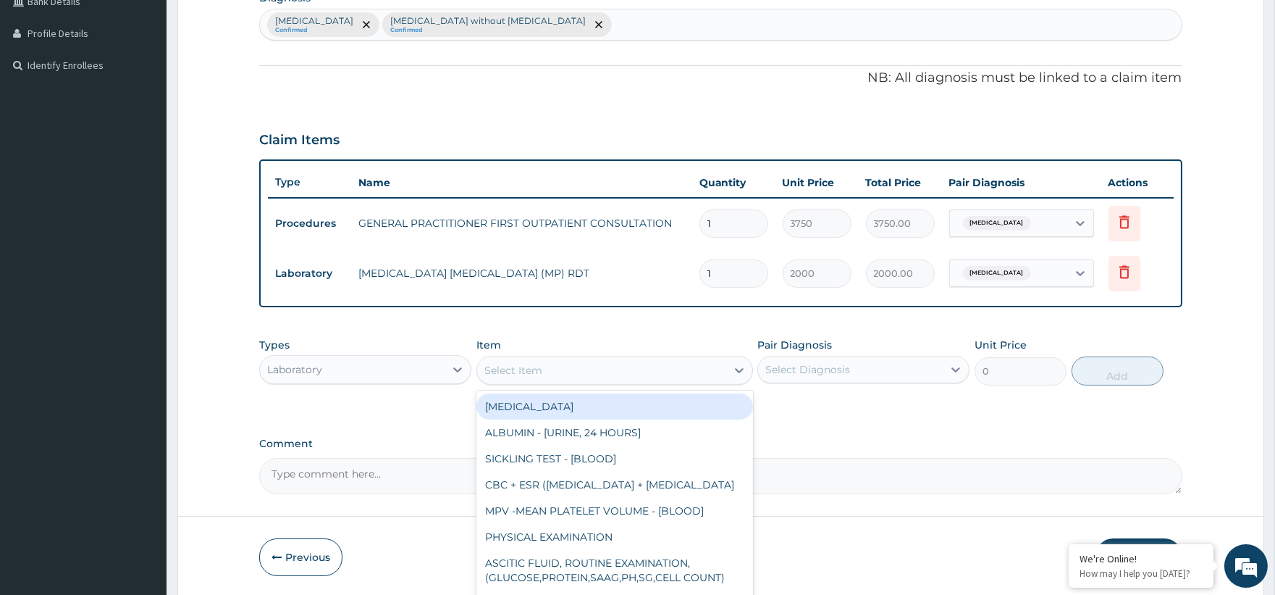
click at [503, 366] on div "Select Item" at bounding box center [513, 370] width 58 height 14
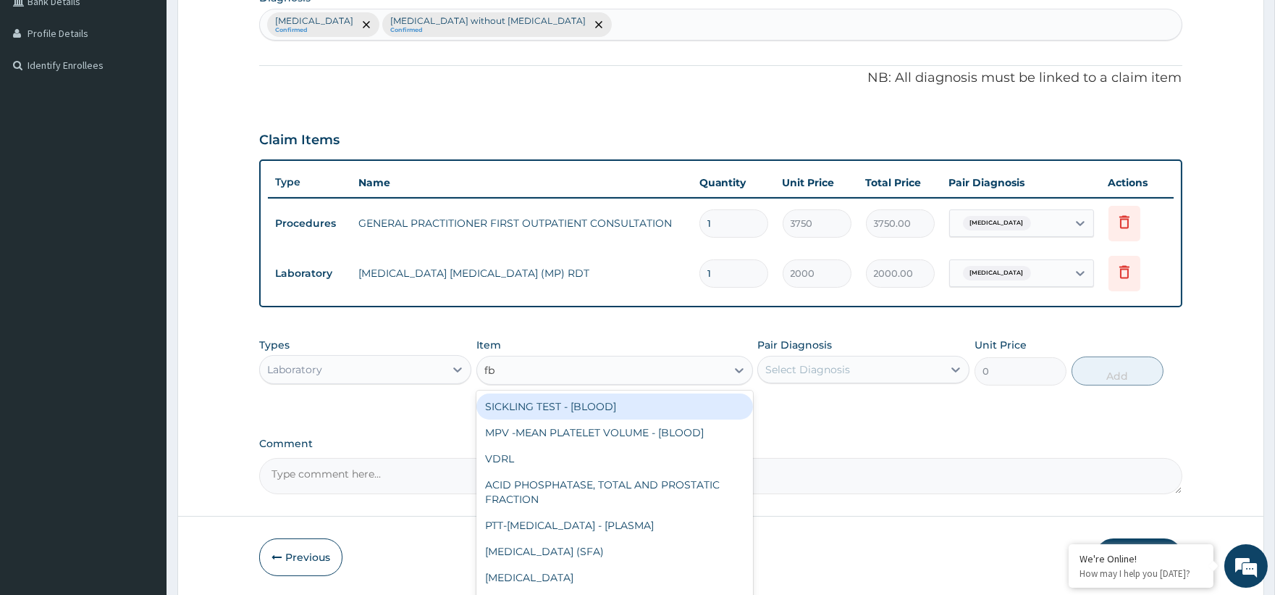
type input "fbc"
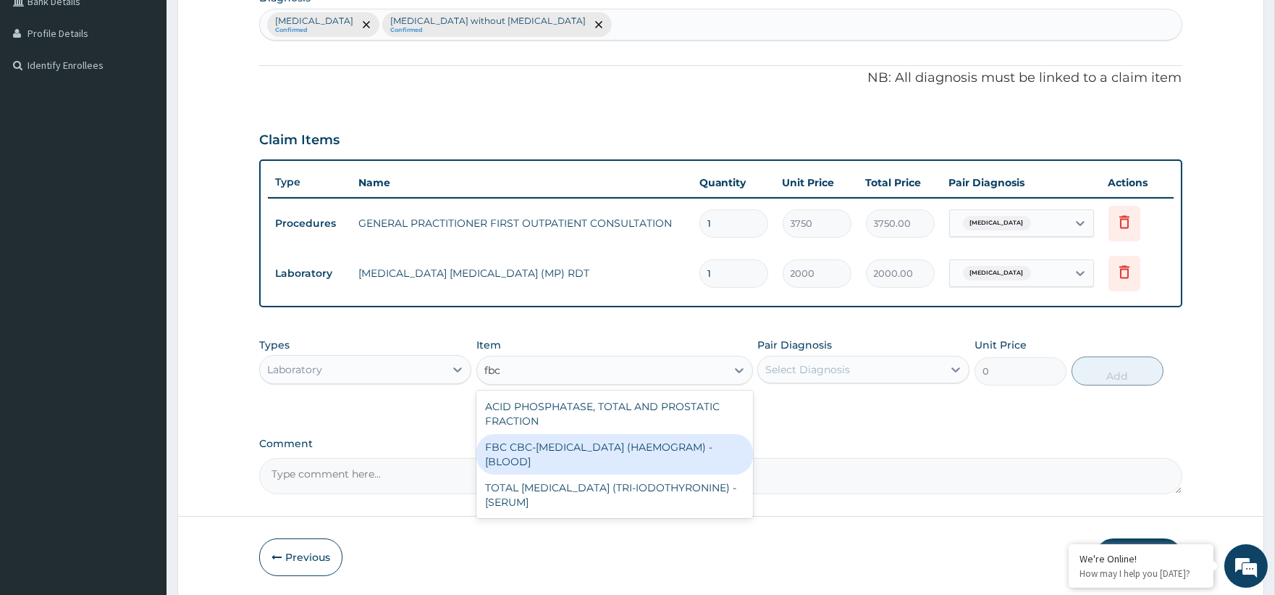
click at [632, 445] on div "FBC CBC-[MEDICAL_DATA] (HAEMOGRAM) - [BLOOD]" at bounding box center [614, 454] width 277 height 41
type input "5000"
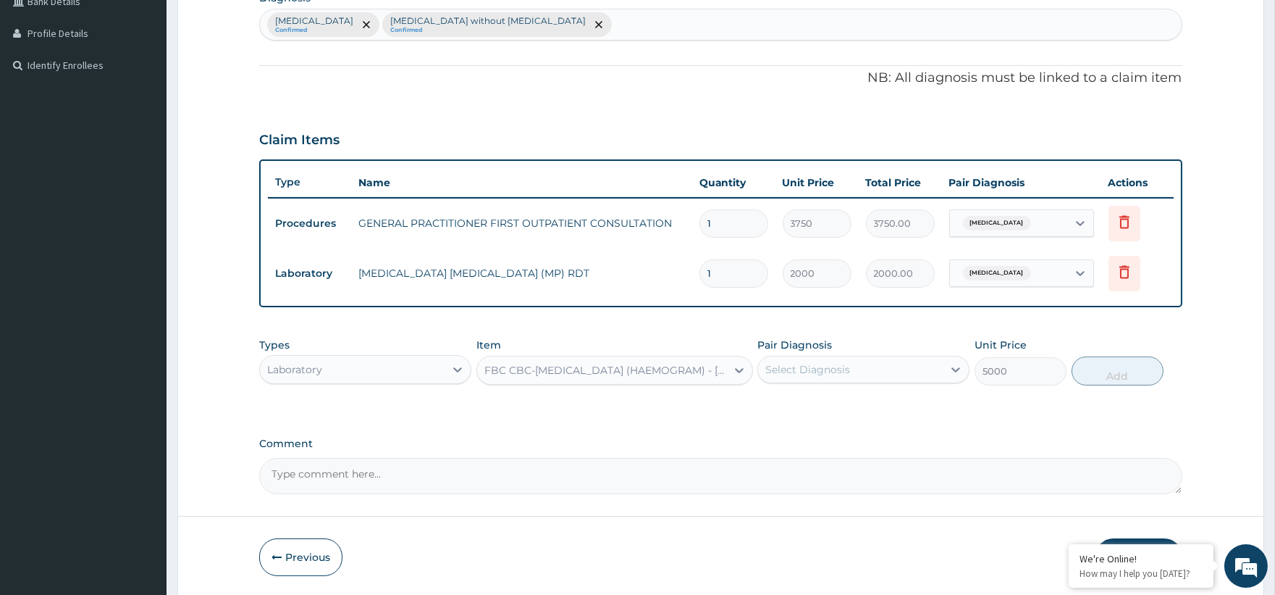
click at [844, 382] on div "Pair Diagnosis Select Diagnosis" at bounding box center [863, 361] width 212 height 48
click at [850, 372] on div "Select Diagnosis" at bounding box center [850, 369] width 185 height 23
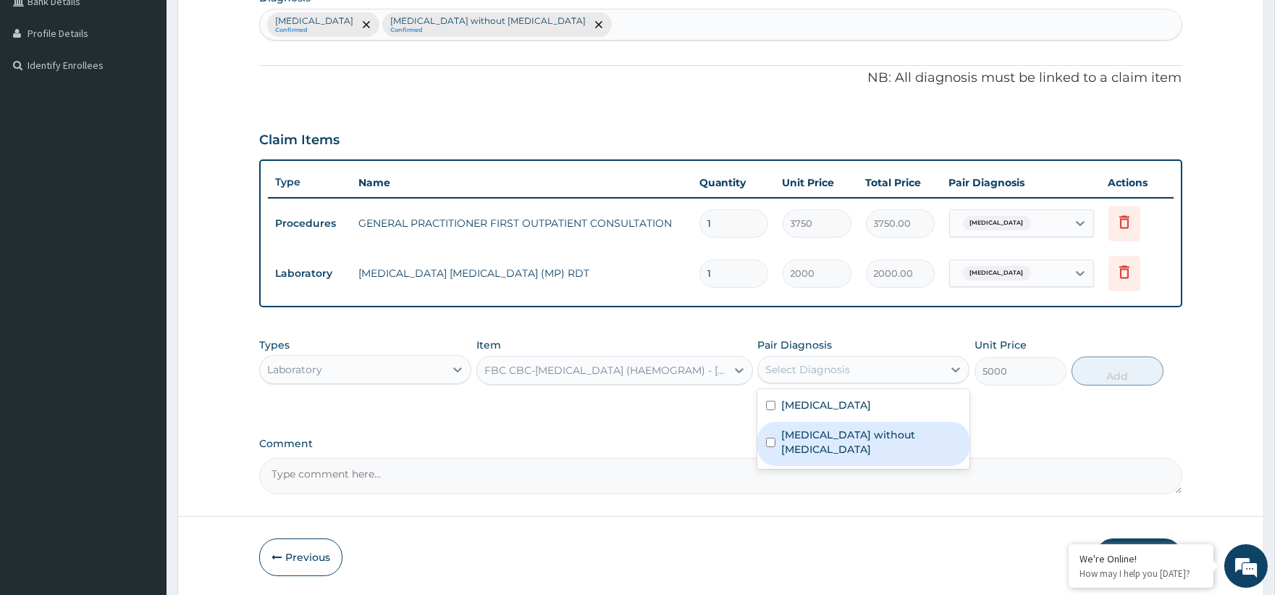
click at [826, 429] on label "[MEDICAL_DATA] without [MEDICAL_DATA]" at bounding box center [871, 441] width 180 height 29
checkbox input "true"
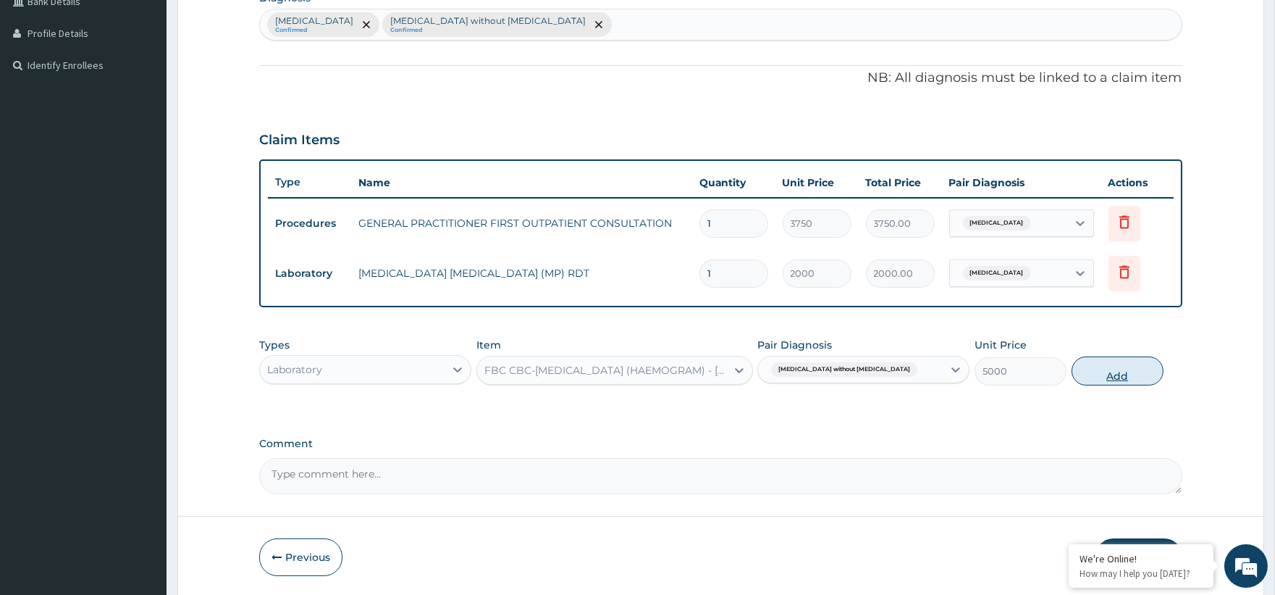
click at [1110, 366] on button "Add" at bounding box center [1118, 370] width 92 height 29
type input "0"
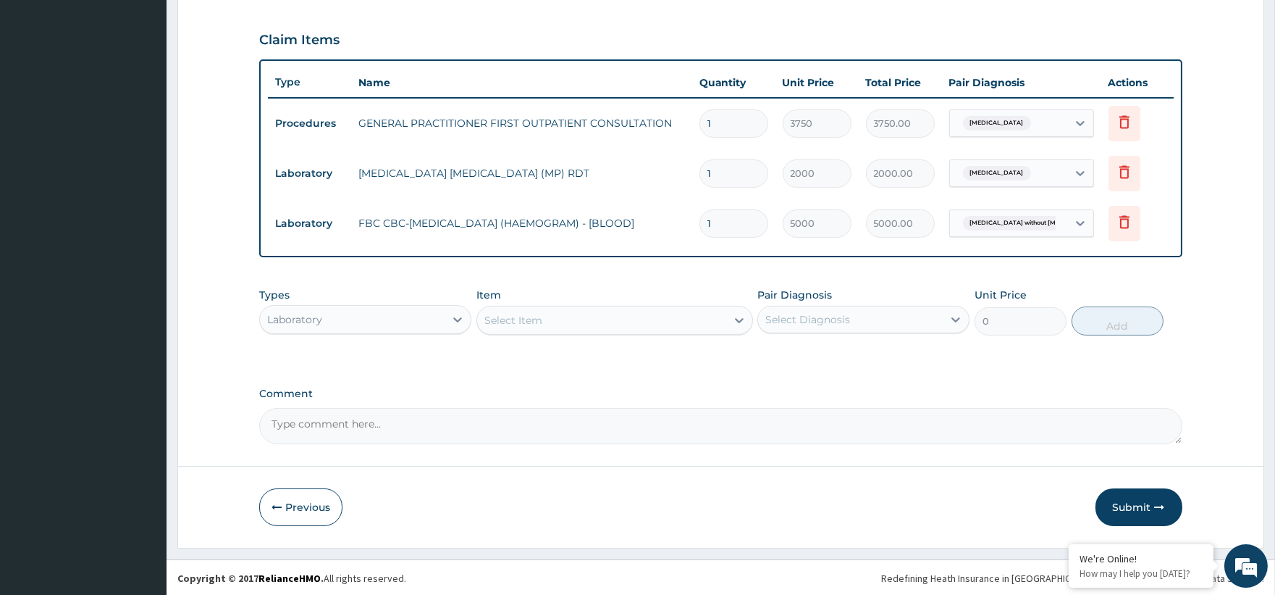
scroll to position [480, 0]
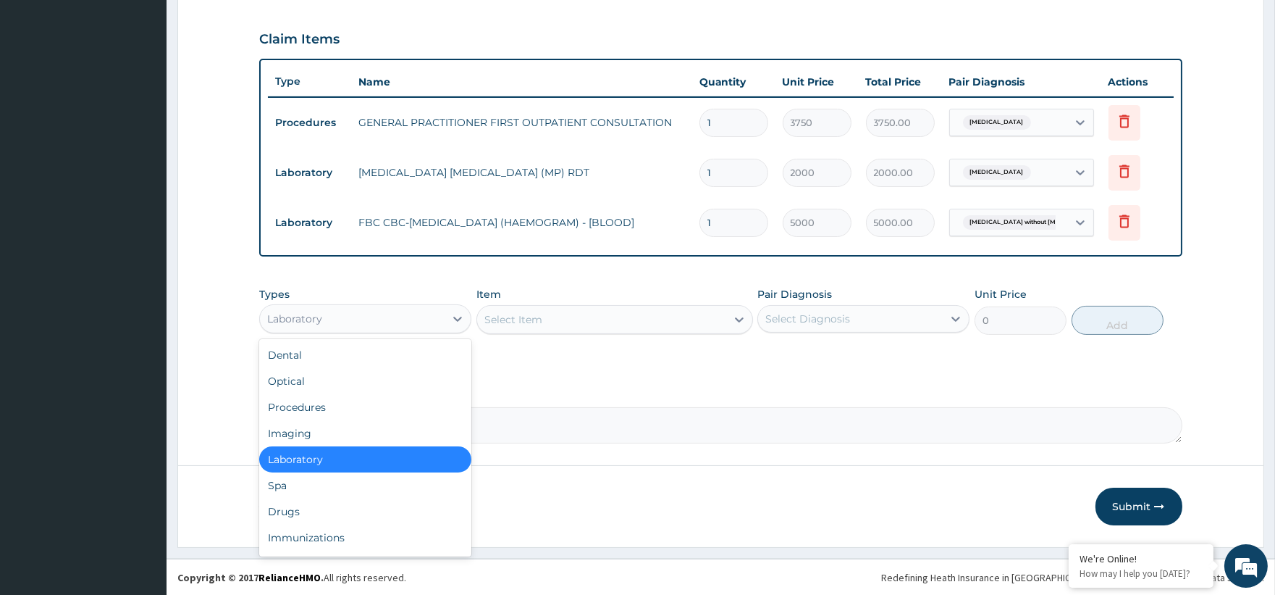
click at [283, 304] on div "Laboratory" at bounding box center [365, 318] width 212 height 29
drag, startPoint x: 306, startPoint y: 509, endPoint x: 471, endPoint y: 387, distance: 204.5
click at [322, 487] on div "Dental Optical Procedures Imaging Laboratory Spa Drugs Immunizations Others Gym" at bounding box center [365, 447] width 212 height 217
drag, startPoint x: 345, startPoint y: 510, endPoint x: 395, endPoint y: 469, distance: 65.4
click at [345, 508] on div "Drugs" at bounding box center [365, 511] width 212 height 26
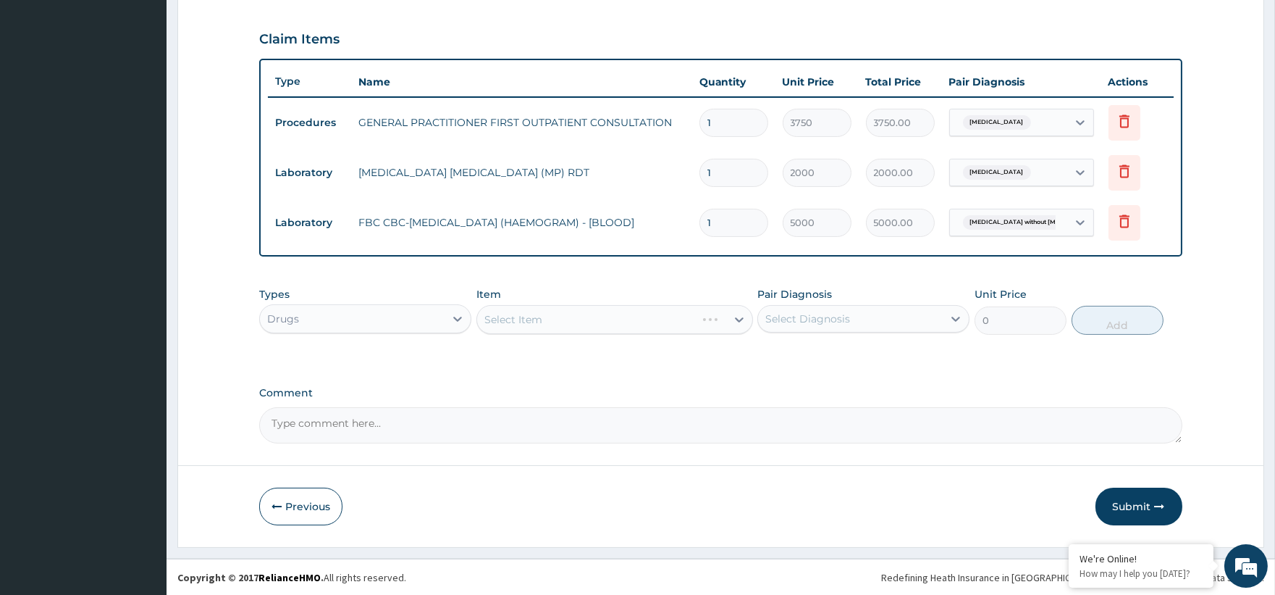
click at [591, 317] on div "Select Item" at bounding box center [614, 319] width 277 height 29
click at [736, 314] on div "Select Item" at bounding box center [614, 319] width 277 height 29
click at [739, 320] on div "Select Item" at bounding box center [614, 319] width 277 height 29
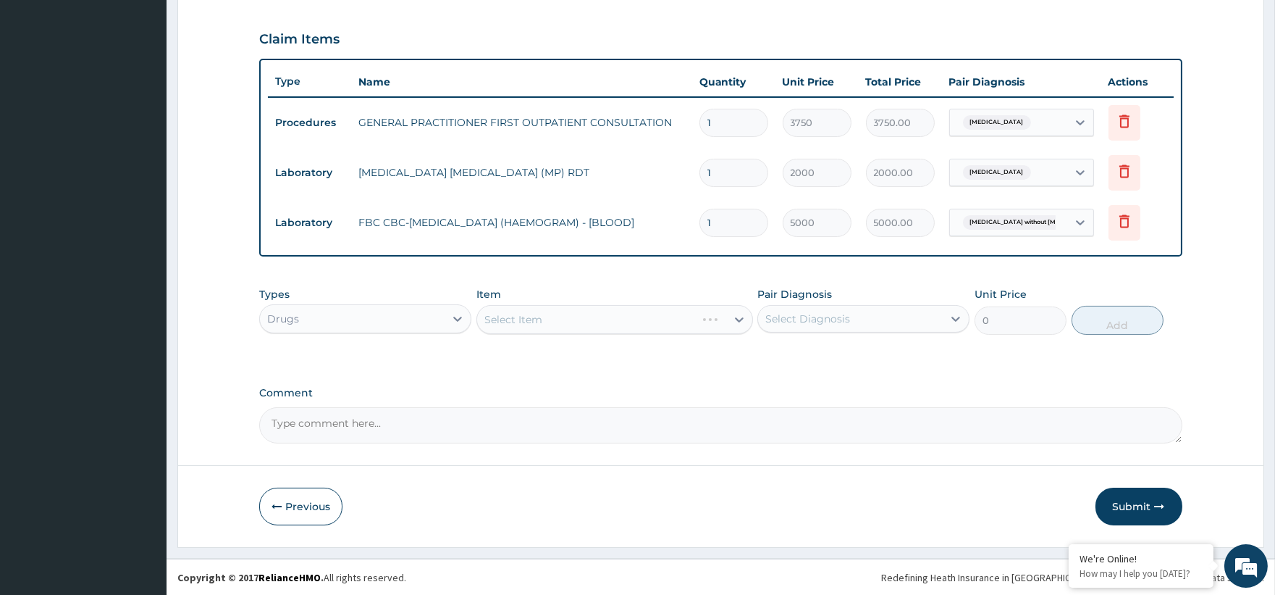
click at [739, 320] on div "Select Item" at bounding box center [614, 319] width 277 height 29
click at [739, 319] on div "Select Item" at bounding box center [614, 319] width 277 height 29
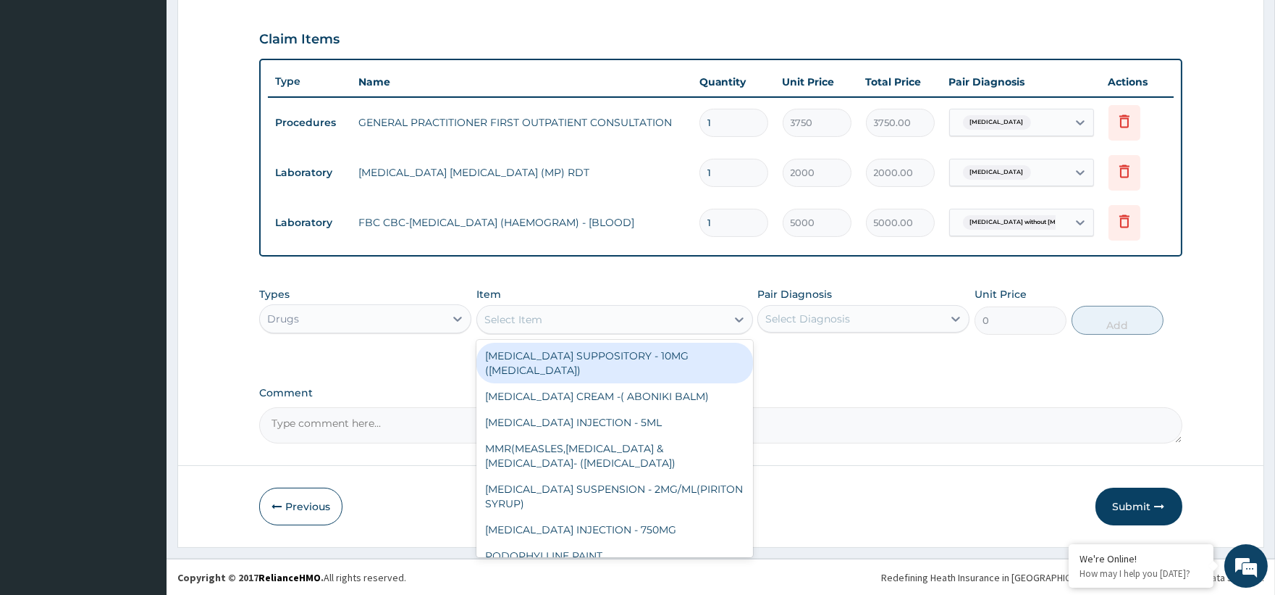
click at [739, 319] on icon at bounding box center [739, 319] width 9 height 5
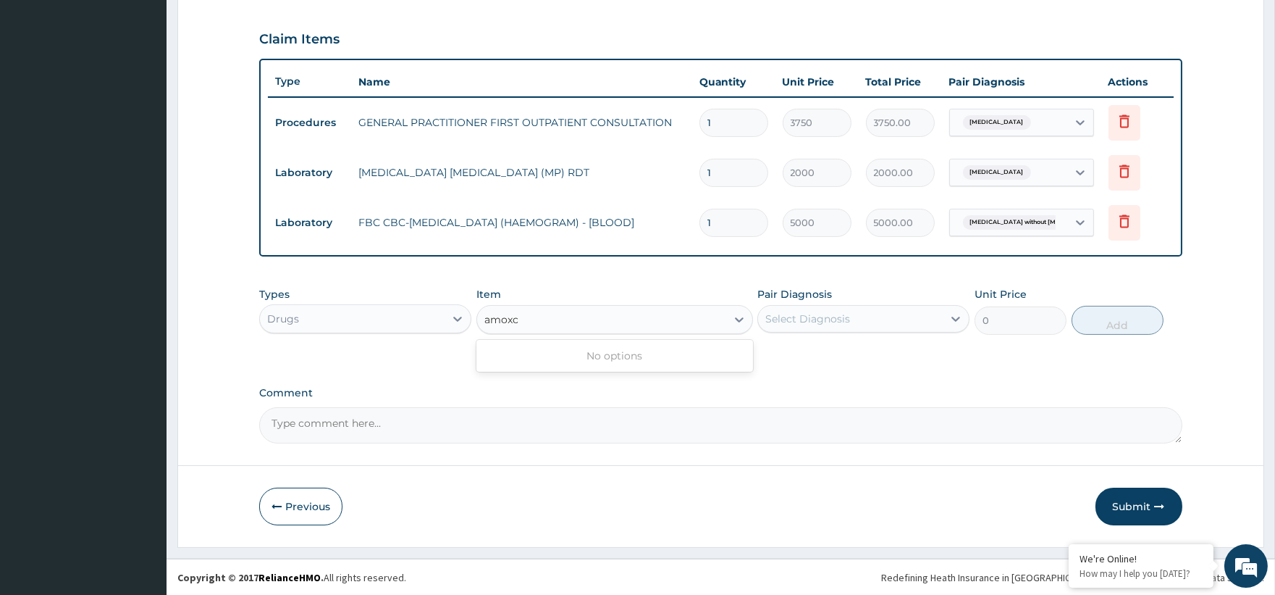
type input "amox"
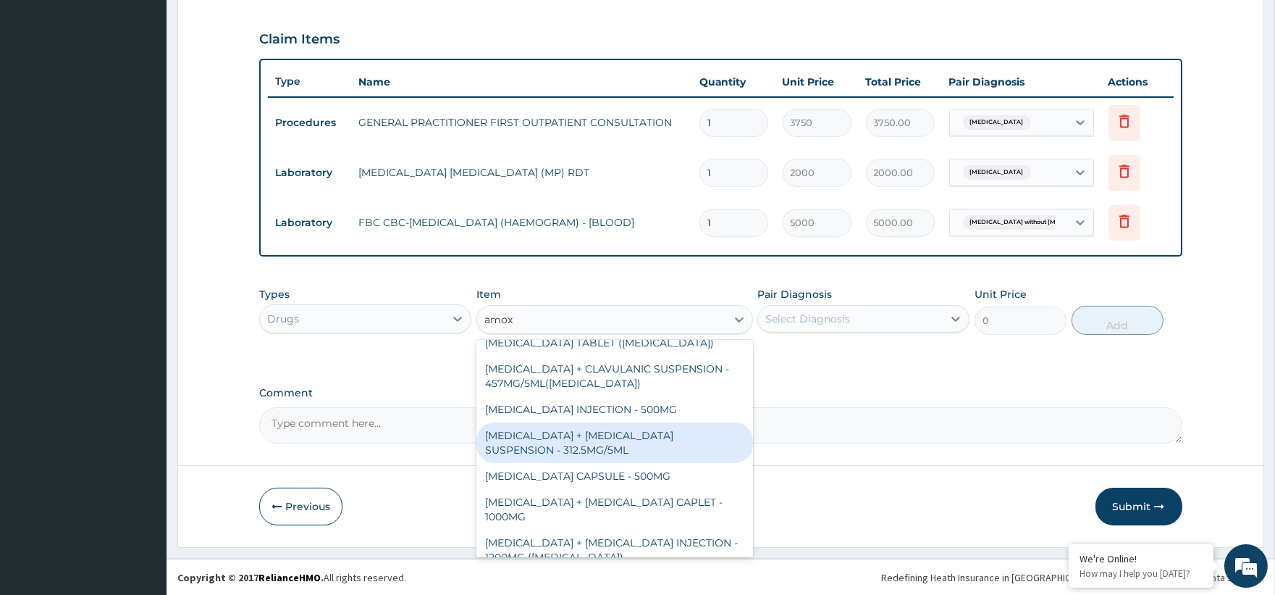
scroll to position [402, 0]
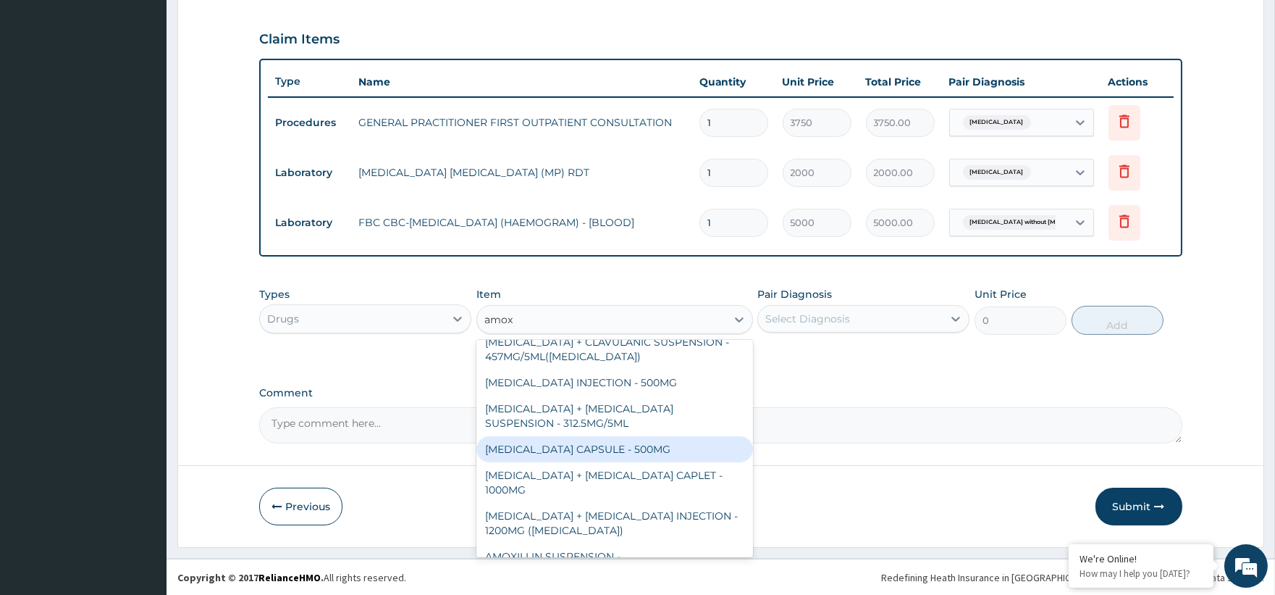
click at [629, 448] on div "[MEDICAL_DATA] CAPSULE - 500MG" at bounding box center [614, 449] width 277 height 26
type input "112"
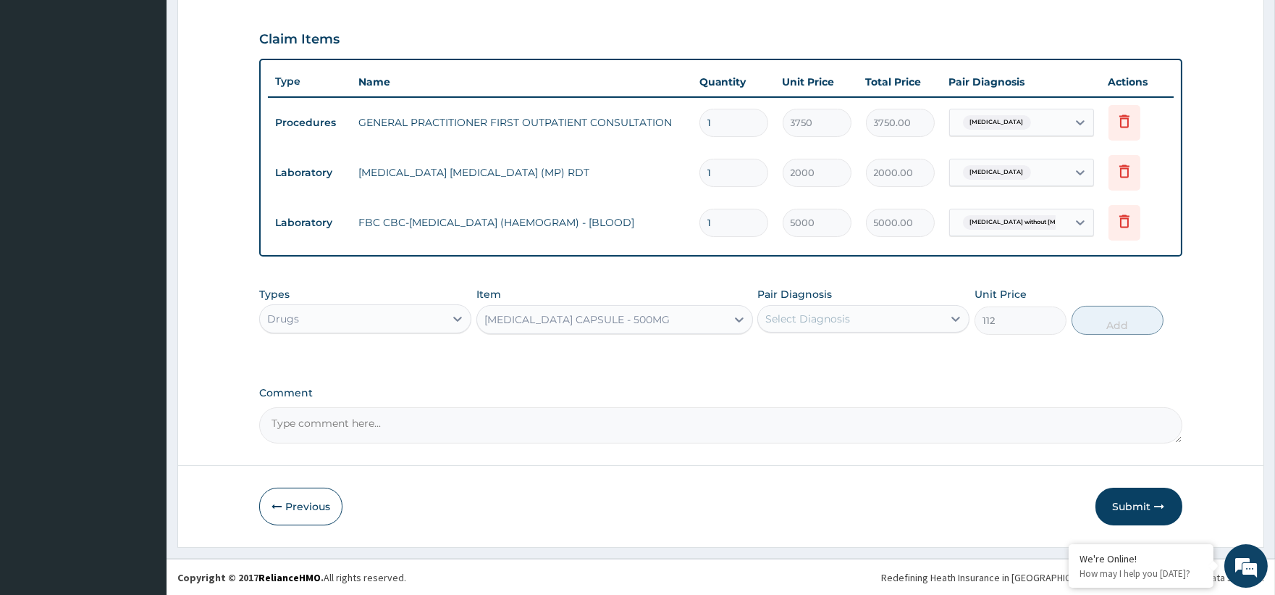
click at [792, 315] on div "Select Diagnosis" at bounding box center [807, 318] width 85 height 14
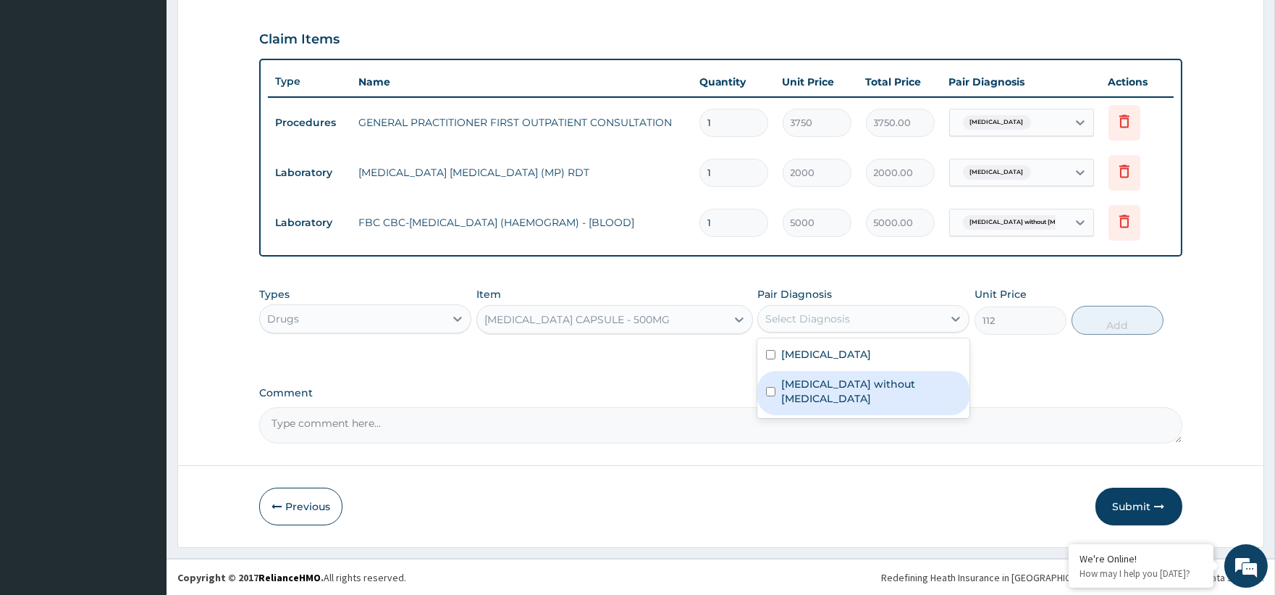
drag, startPoint x: 835, startPoint y: 387, endPoint x: 964, endPoint y: 378, distance: 129.2
click at [835, 389] on label "Sepsis without septic shock" at bounding box center [871, 391] width 180 height 29
checkbox input "true"
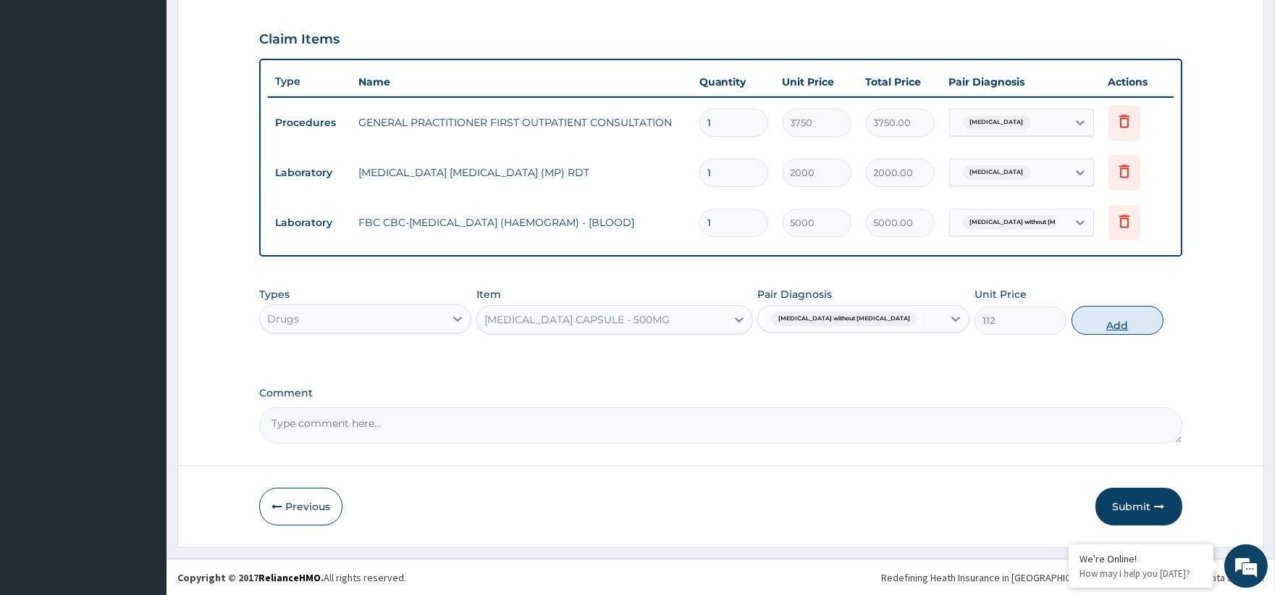
click at [1109, 324] on button "Add" at bounding box center [1118, 320] width 92 height 29
type input "0"
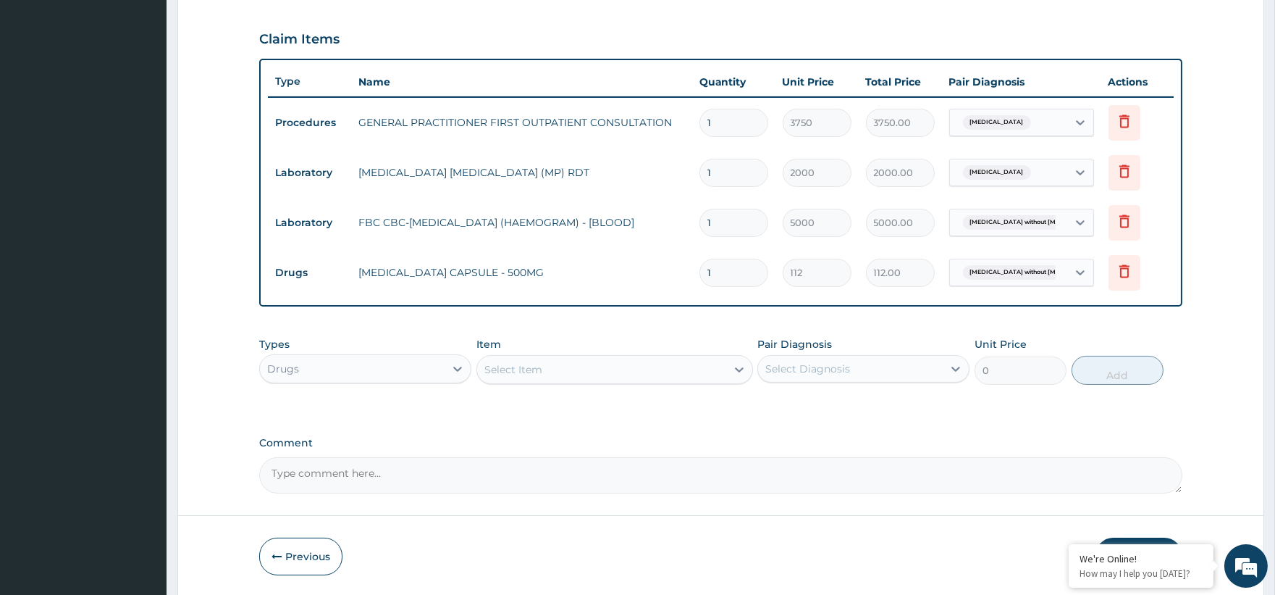
type input "15"
type input "1680.00"
type input "15"
click at [534, 362] on div "Select Item" at bounding box center [513, 369] width 58 height 14
type input "x"
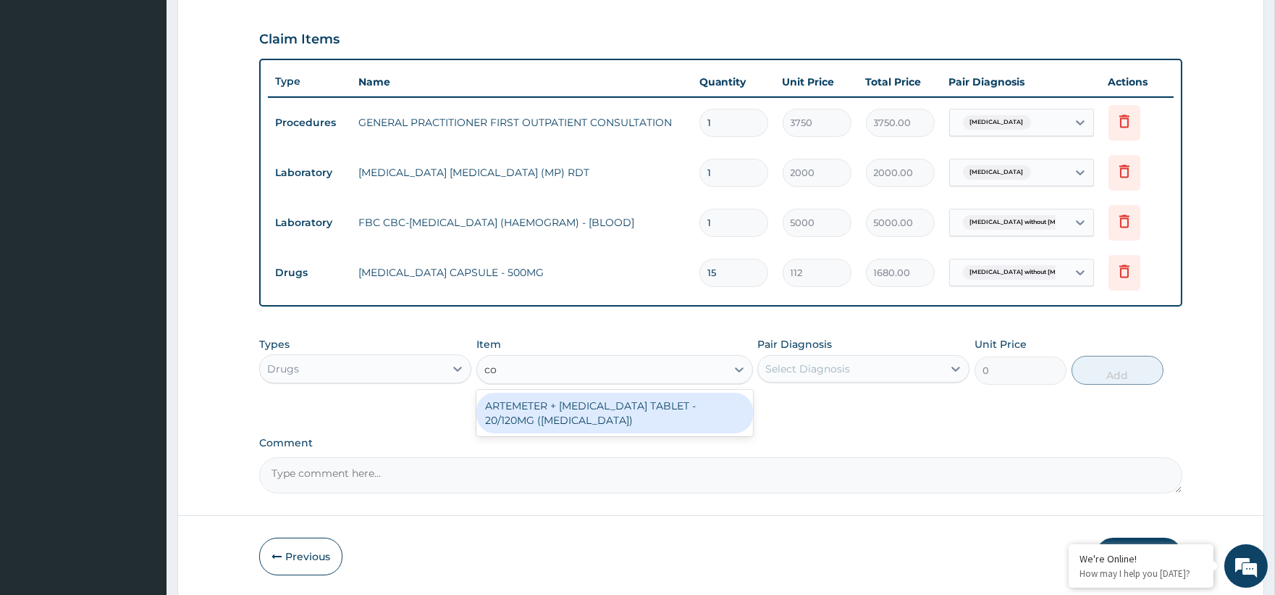
type input "c"
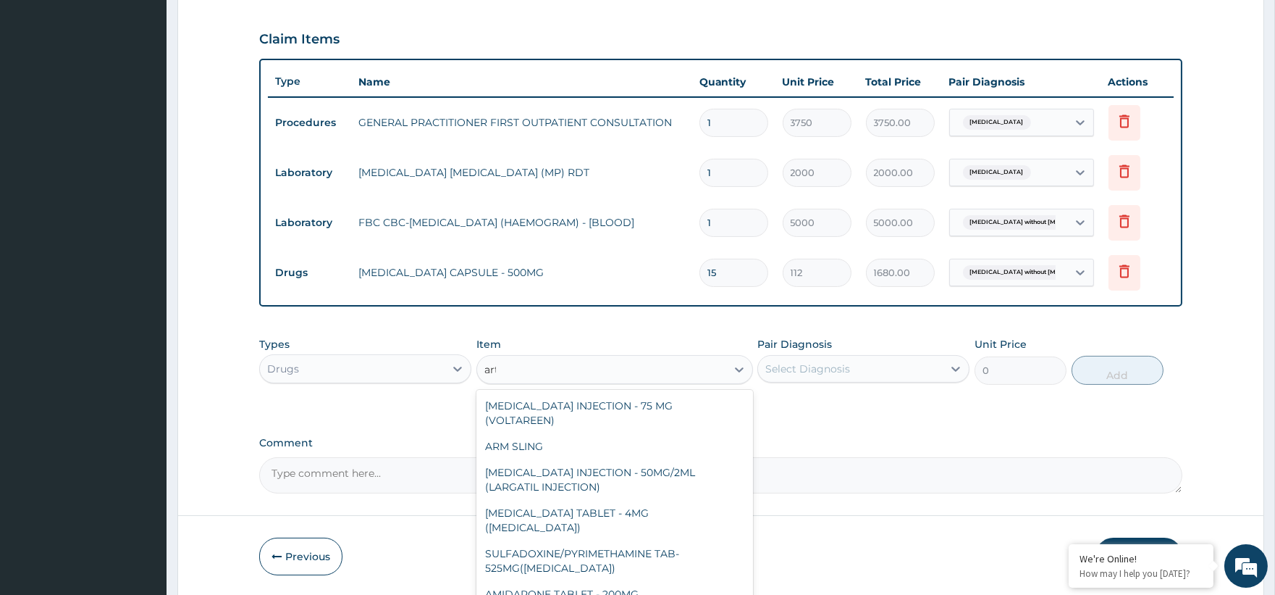
type input "arte"
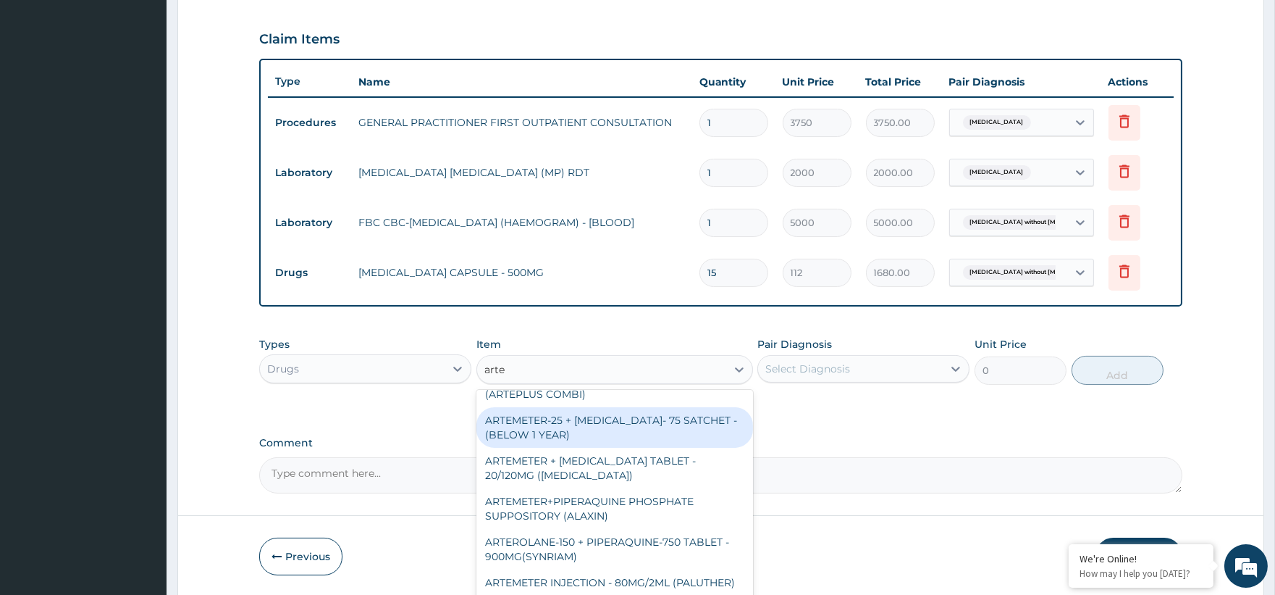
scroll to position [241, 0]
click at [539, 437] on div "ARTEMETER + LUMEFANTRINE TABLET - 80/480MG" at bounding box center [614, 426] width 277 height 41
click at [539, 437] on label "Comment" at bounding box center [720, 443] width 923 height 12
click at [539, 457] on textarea "Comment" at bounding box center [720, 475] width 923 height 36
type input "364"
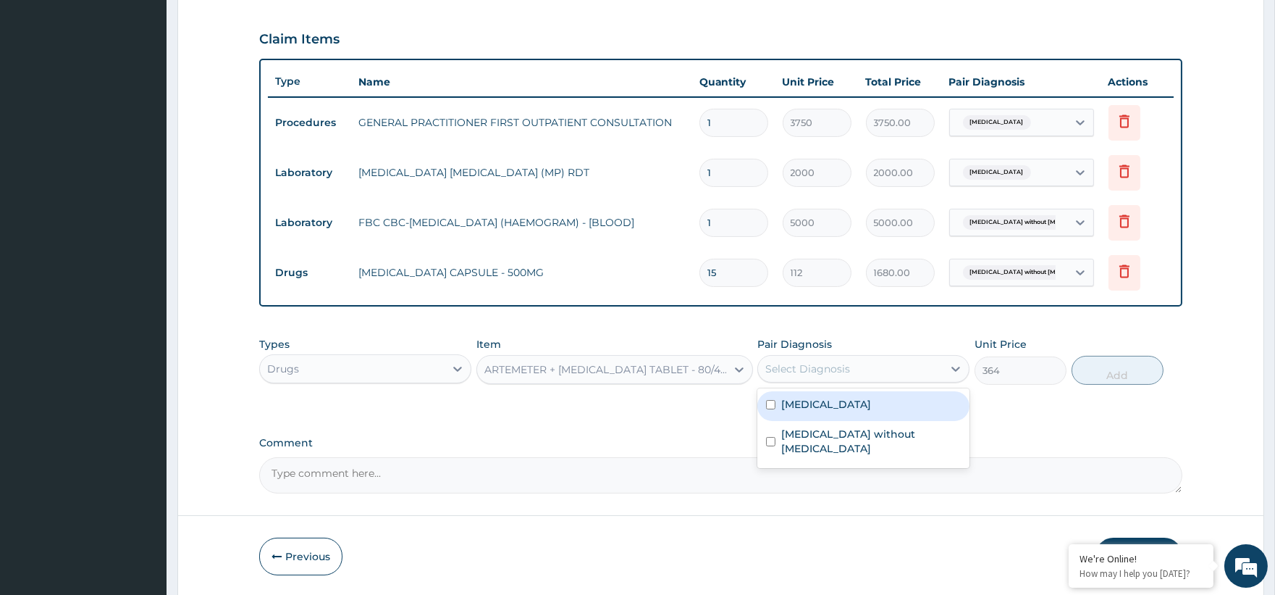
click at [787, 371] on div "Select Diagnosis" at bounding box center [807, 368] width 85 height 14
click at [830, 408] on label "Malaria, unspecified" at bounding box center [826, 404] width 90 height 14
checkbox input "true"
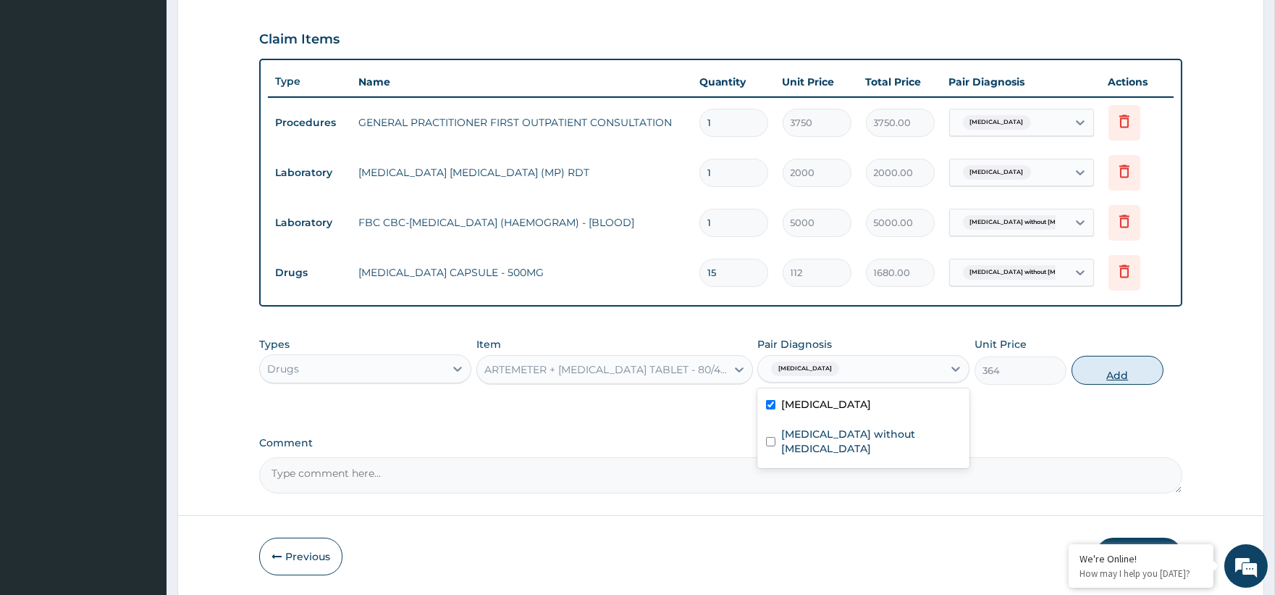
click at [1138, 371] on button "Add" at bounding box center [1118, 370] width 92 height 29
type input "0"
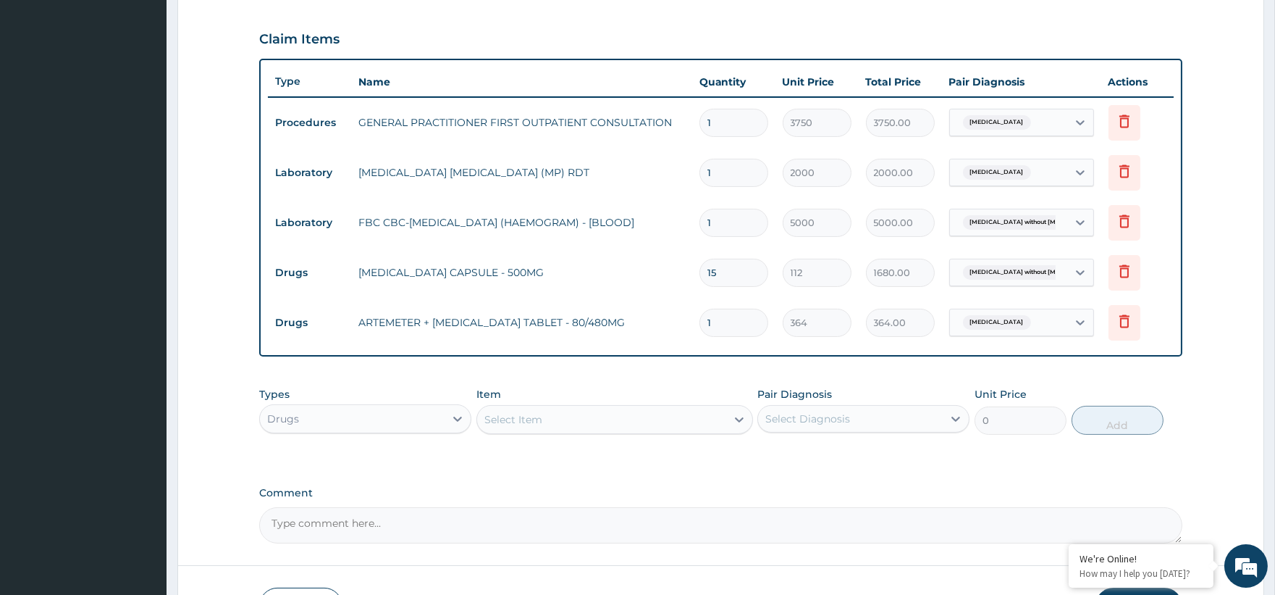
type input "16"
type input "5824.00"
type input "1"
type input "364.00"
type input "0.00"
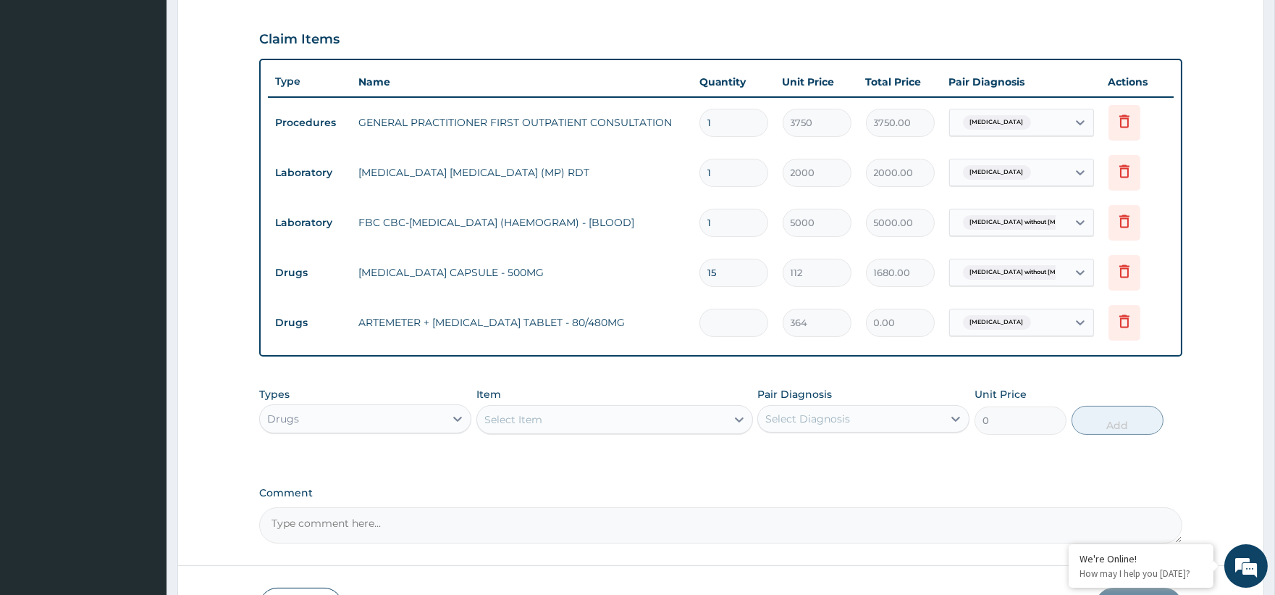
type input "6"
type input "2184.00"
type input "6"
click at [524, 412] on div "Select Item" at bounding box center [513, 419] width 58 height 14
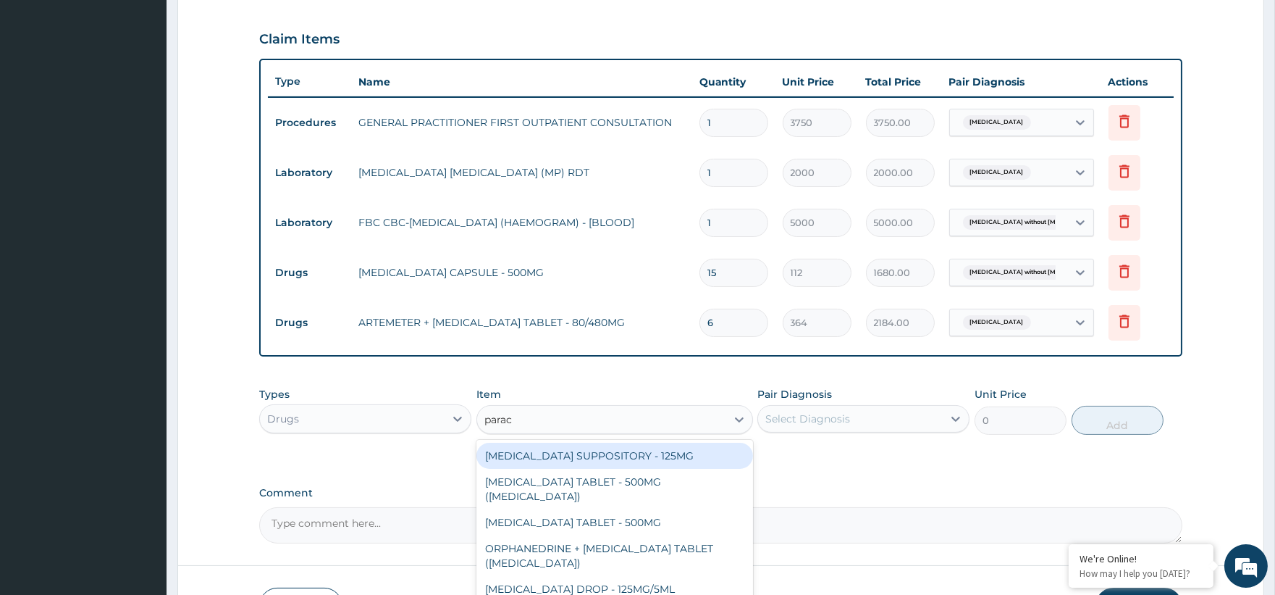
type input "parace"
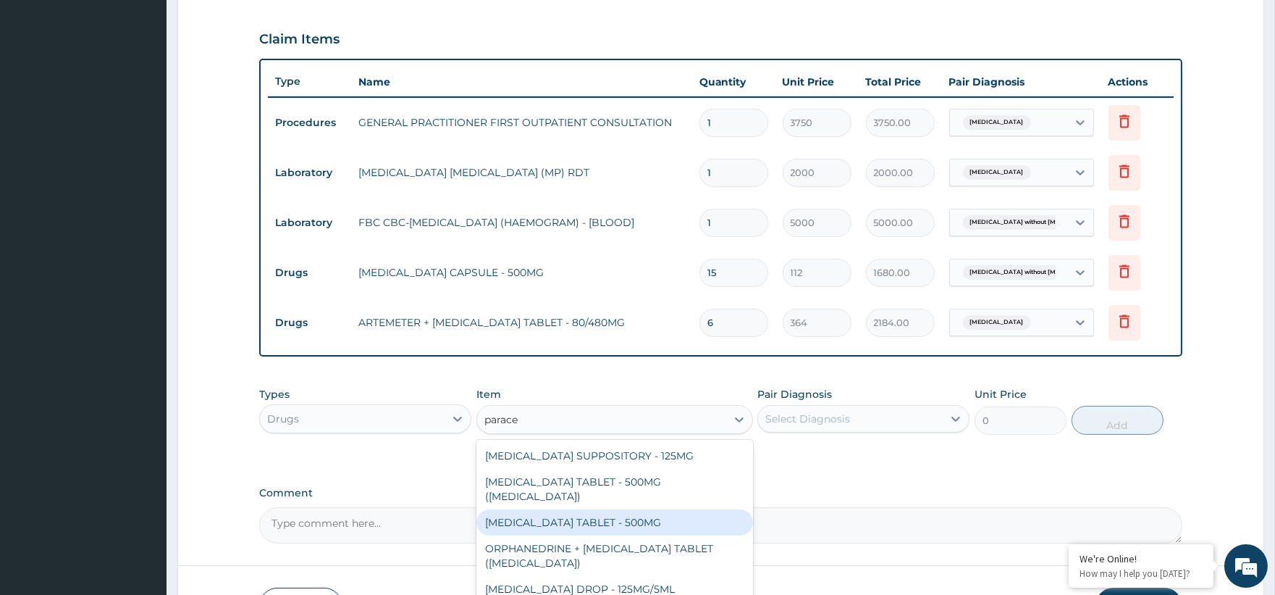
drag, startPoint x: 630, startPoint y: 513, endPoint x: 757, endPoint y: 454, distance: 139.6
click at [631, 513] on div "PARACETAMOL TABLET - 500MG" at bounding box center [614, 522] width 277 height 26
type input "33.599999999999994"
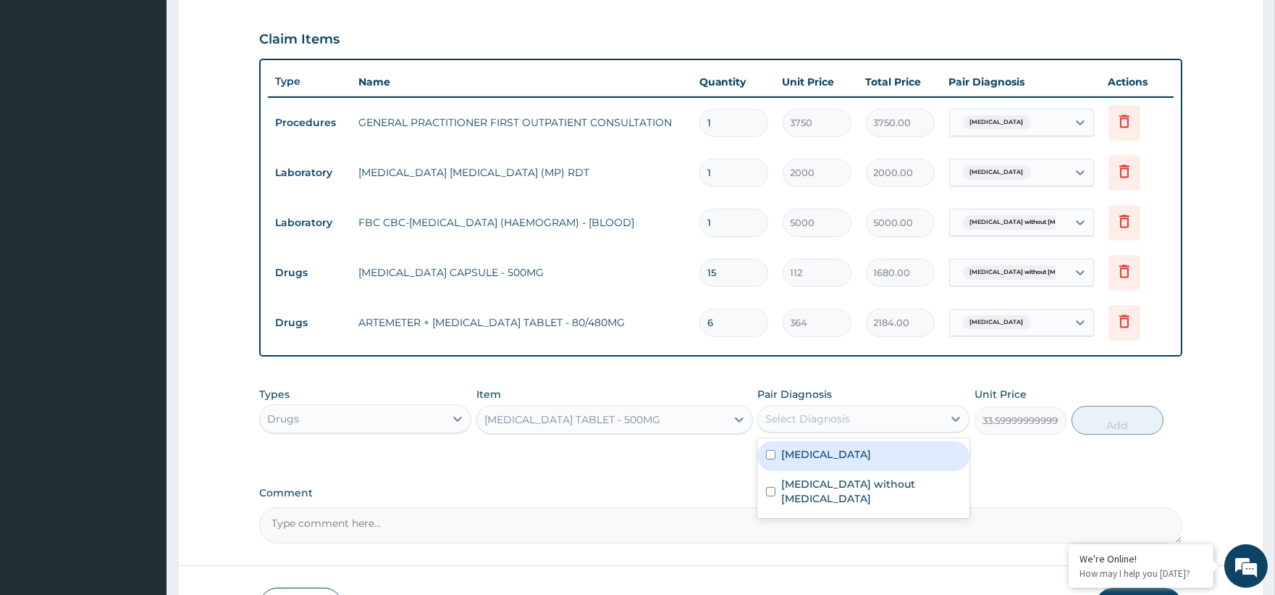
click at [795, 411] on div "Select Diagnosis" at bounding box center [807, 418] width 85 height 14
click at [824, 453] on label "Malaria, unspecified" at bounding box center [826, 454] width 90 height 14
checkbox input "true"
drag, startPoint x: 1099, startPoint y: 416, endPoint x: 956, endPoint y: 404, distance: 143.8
click at [1099, 415] on button "Add" at bounding box center [1118, 420] width 92 height 29
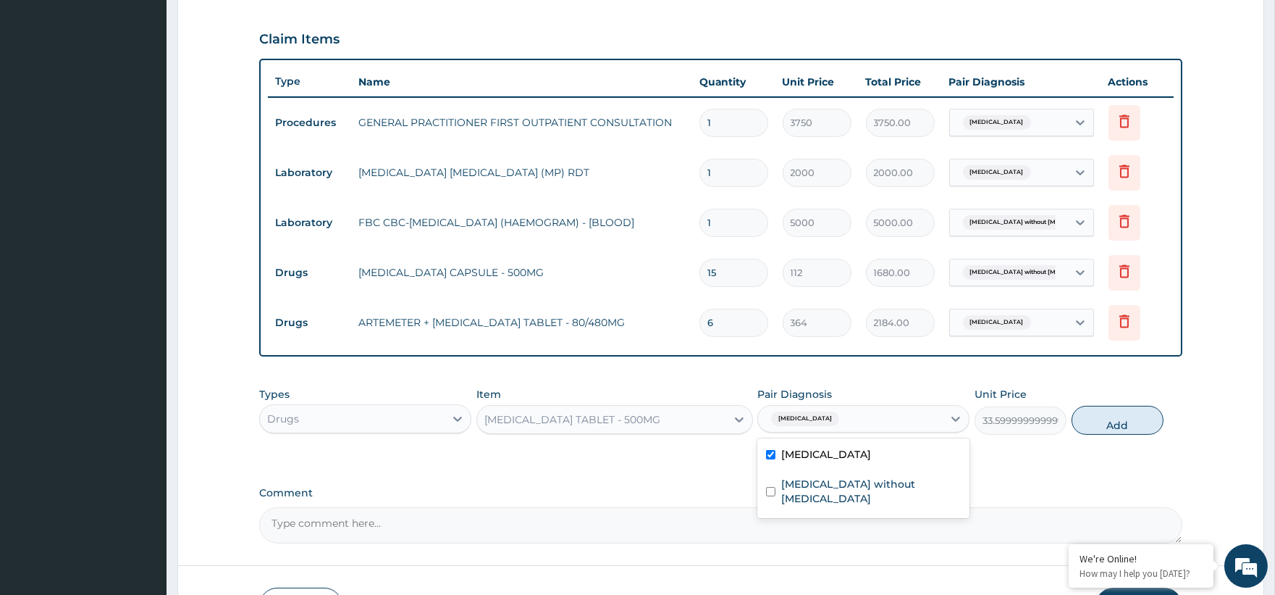
type input "0"
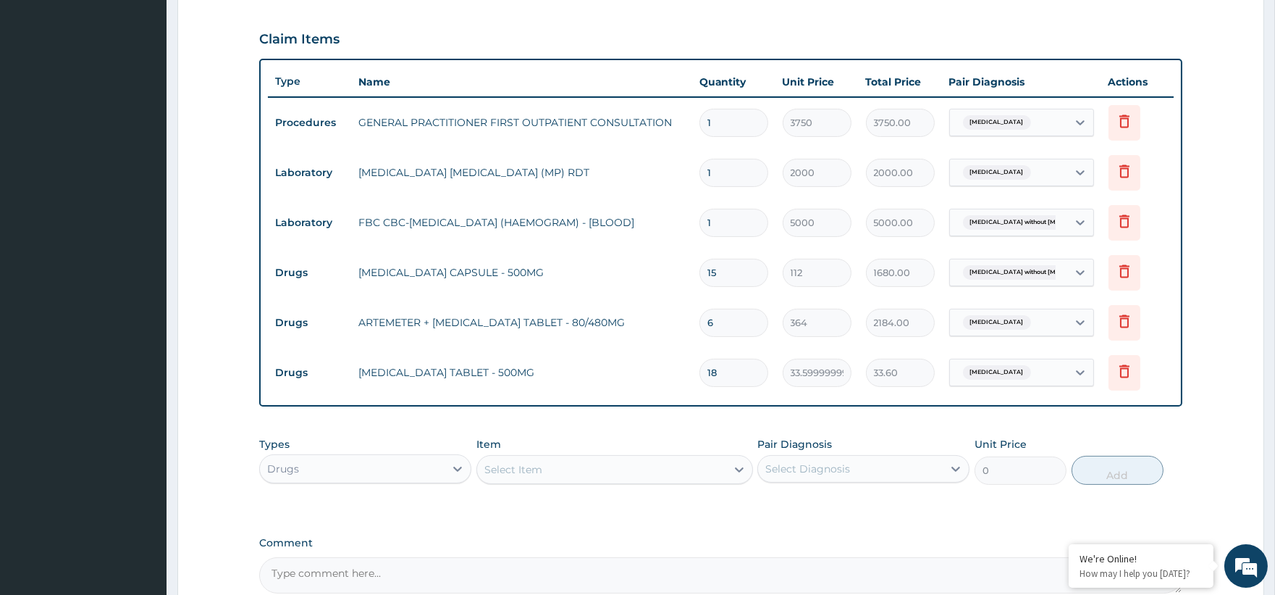
type input "189"
type input "6350.40"
type input "18"
type input "604.80"
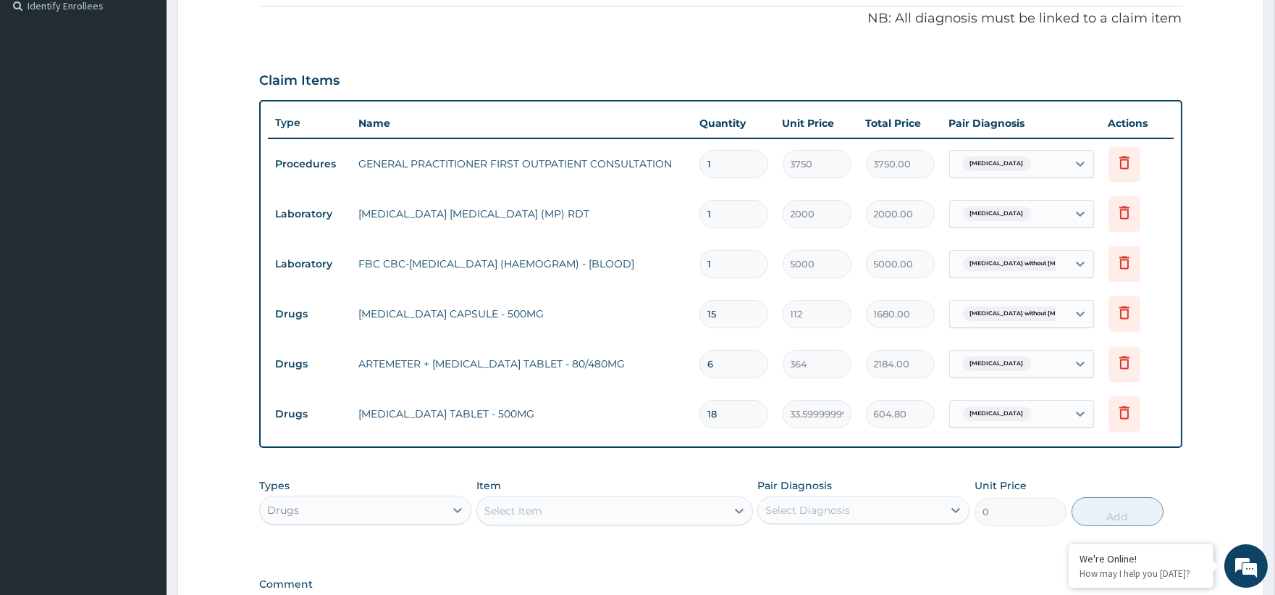
scroll to position [631, 0]
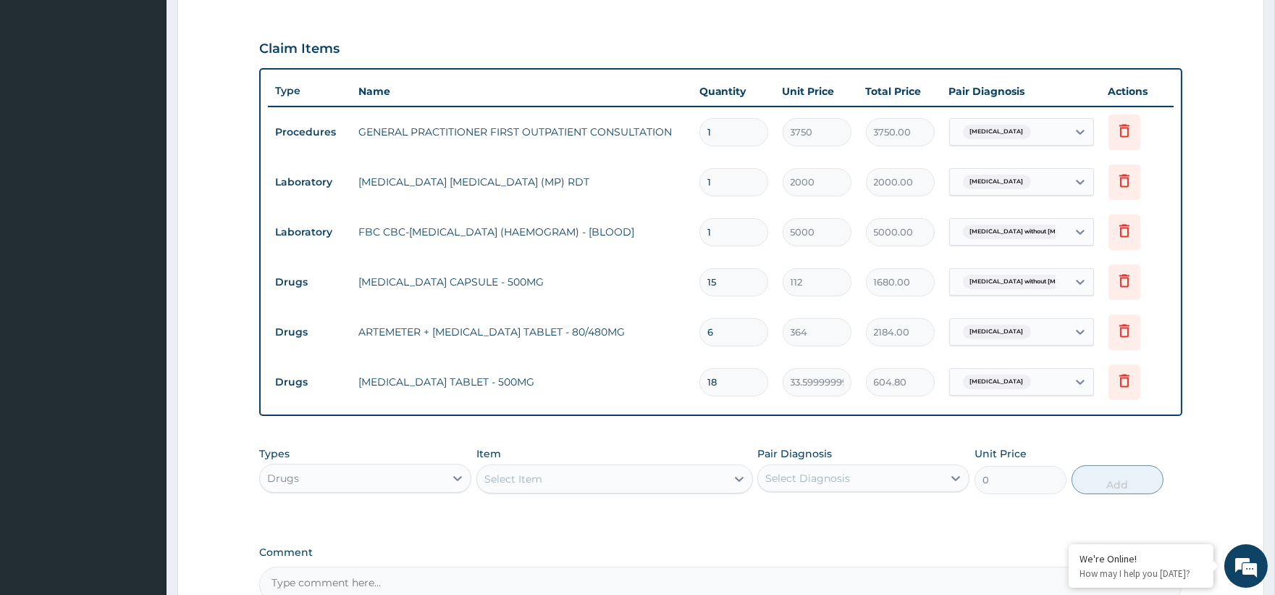
type input "19"
type input "638.40"
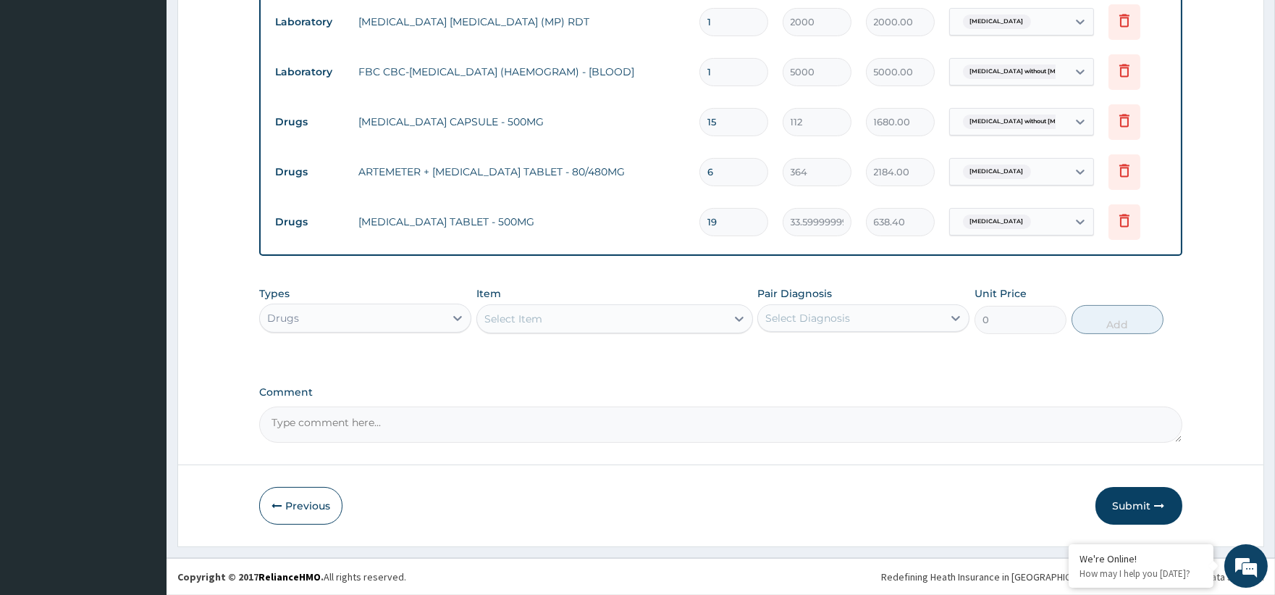
type input "19"
drag, startPoint x: 1147, startPoint y: 498, endPoint x: 1108, endPoint y: 461, distance: 54.3
click at [1146, 497] on button "Submit" at bounding box center [1139, 506] width 87 height 38
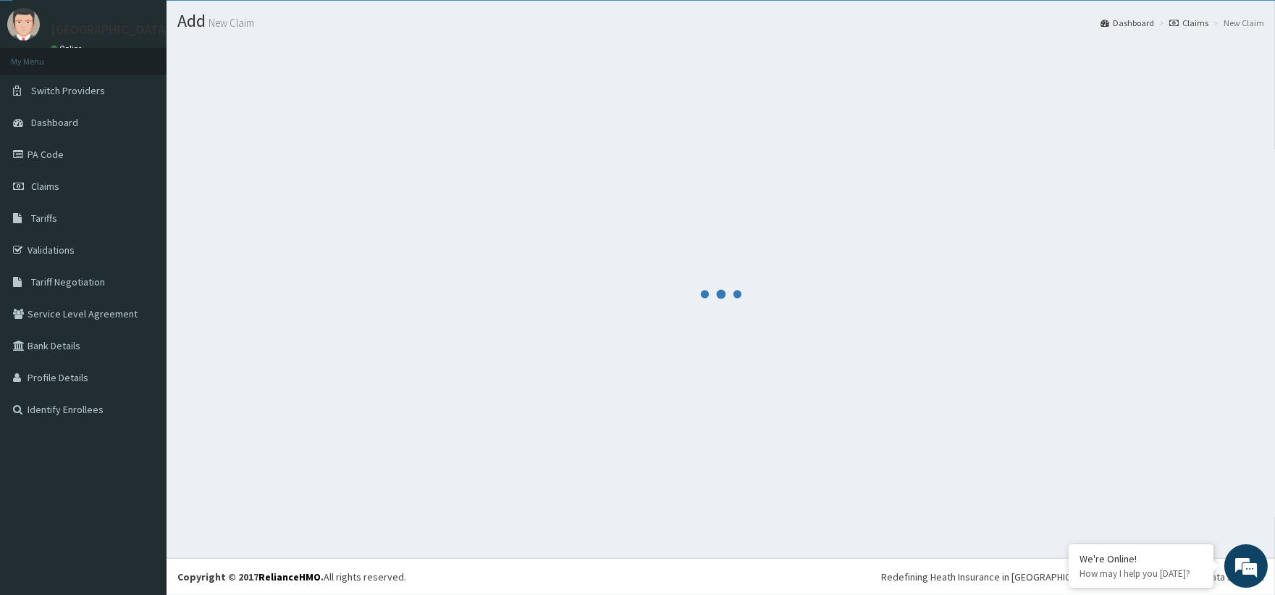
scroll to position [35, 0]
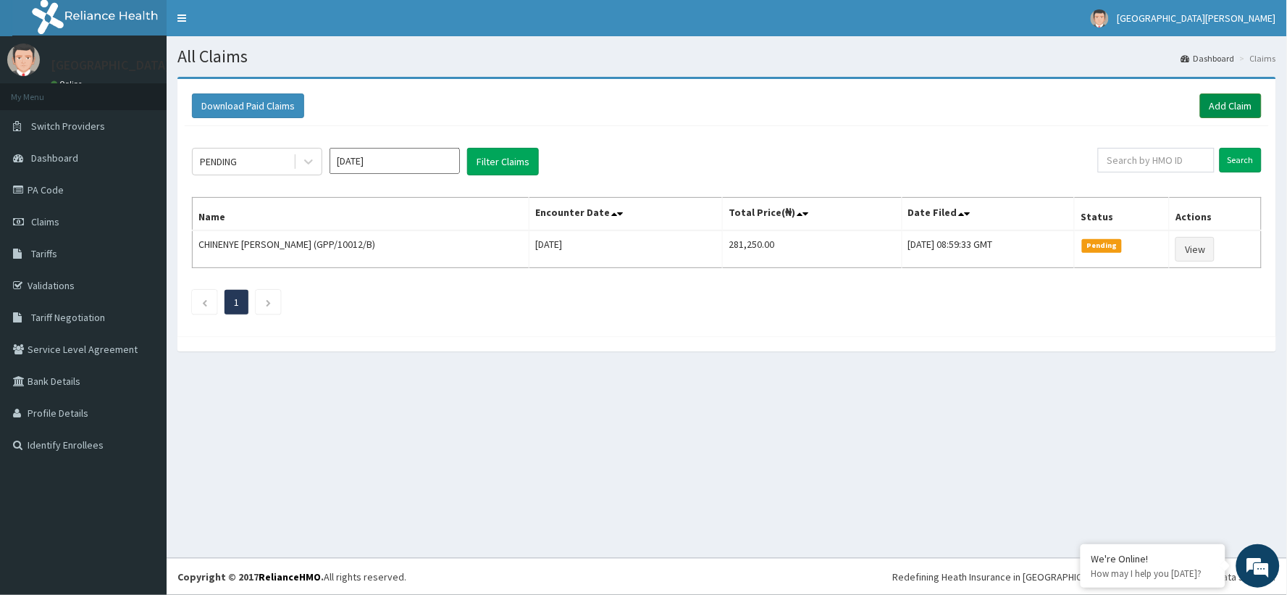
click at [1231, 105] on link "Add Claim" at bounding box center [1231, 105] width 62 height 25
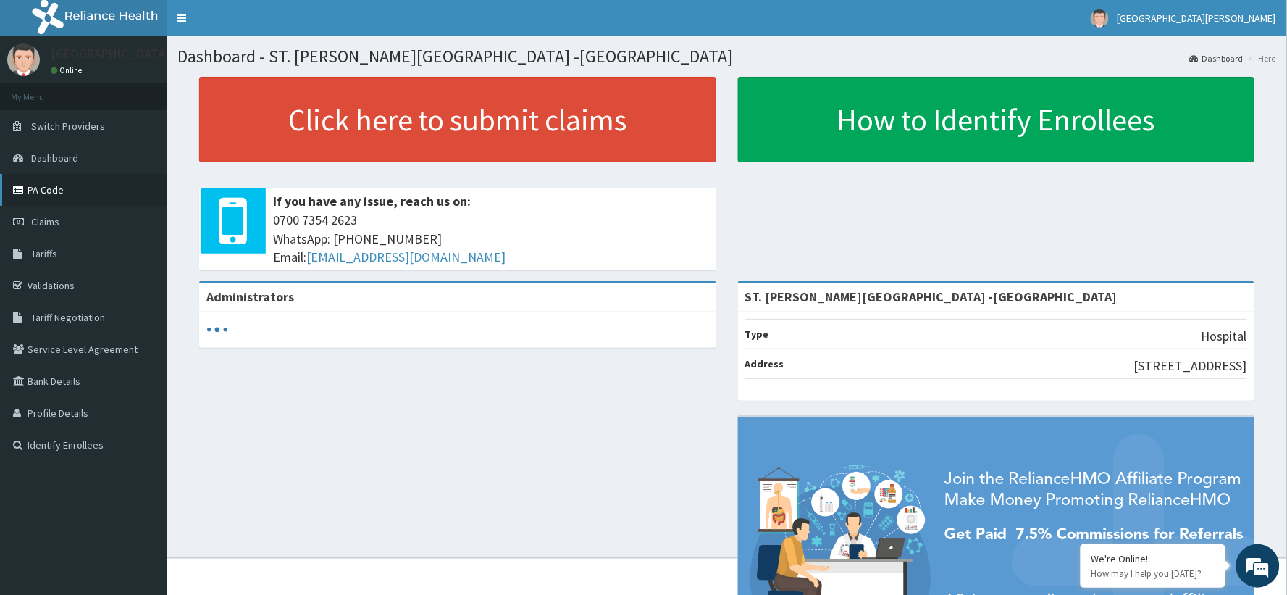
click at [51, 197] on link "PA Code" at bounding box center [83, 190] width 167 height 32
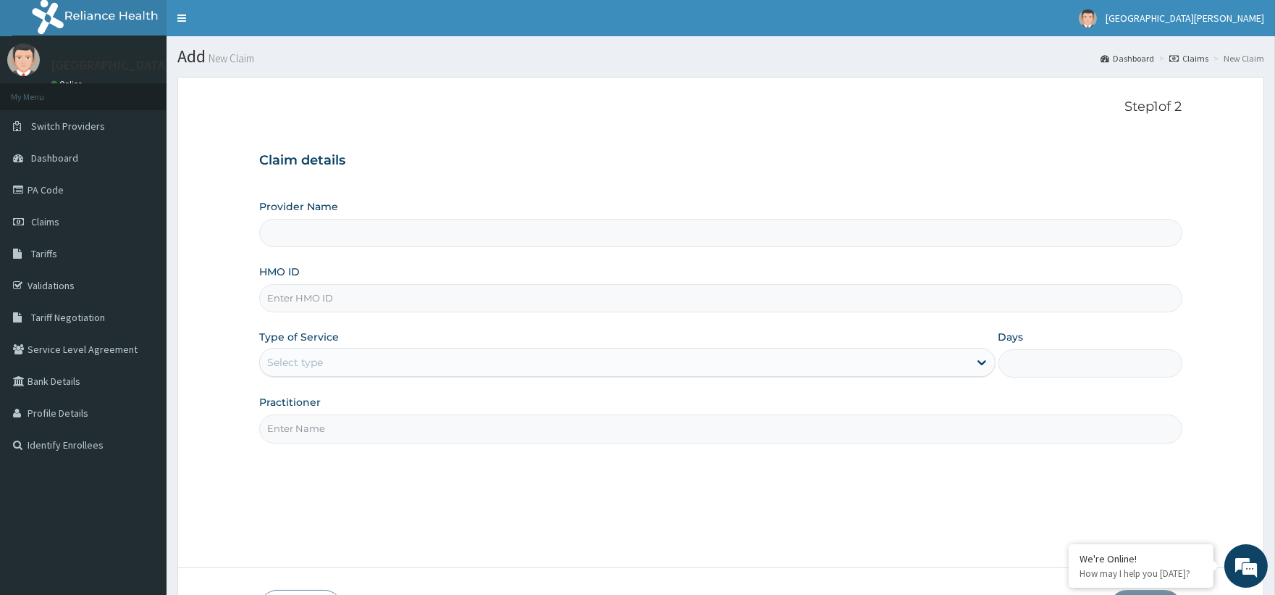
type input "ST. Catherine's Specialist Hospital -Rivers"
click at [314, 295] on input "HMO ID" at bounding box center [720, 298] width 923 height 28
paste input "GMS/10028/C"
type input "GMS/10028/C"
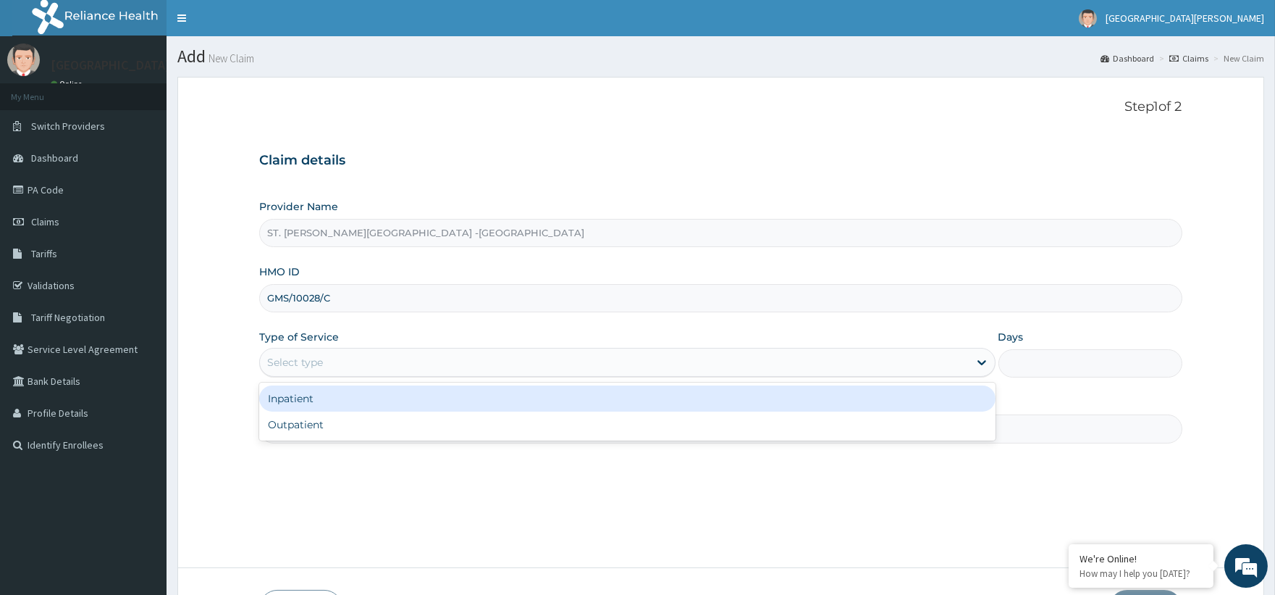
click at [357, 364] on div "Select type" at bounding box center [614, 361] width 708 height 23
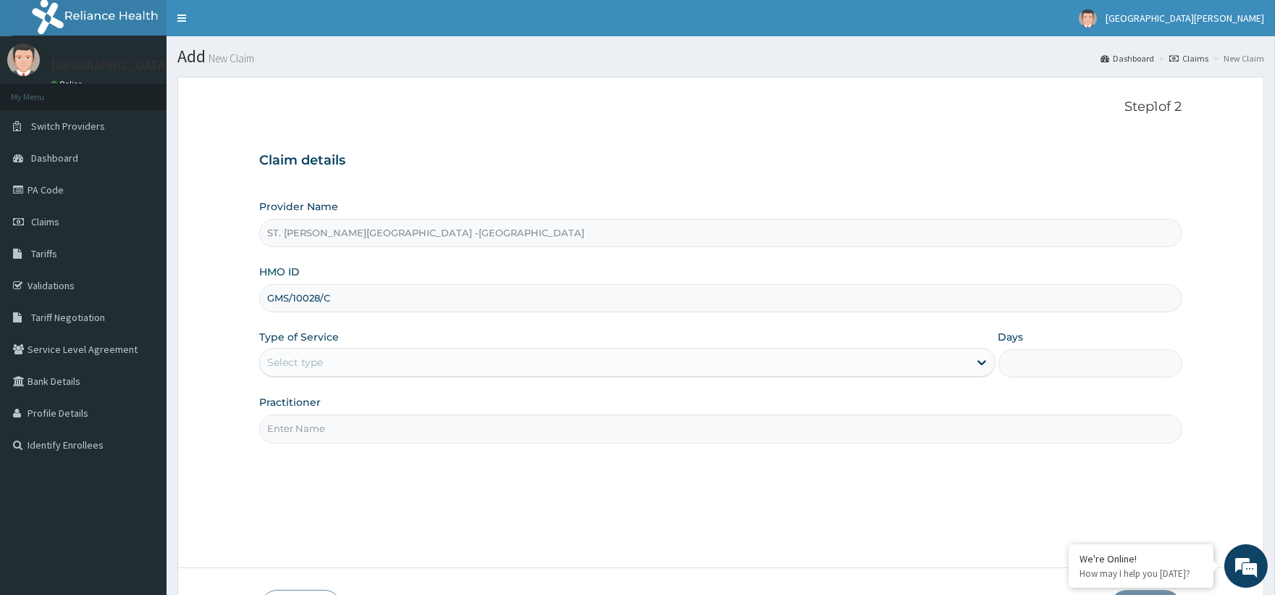
click at [345, 440] on input "Practitioner" at bounding box center [720, 428] width 923 height 28
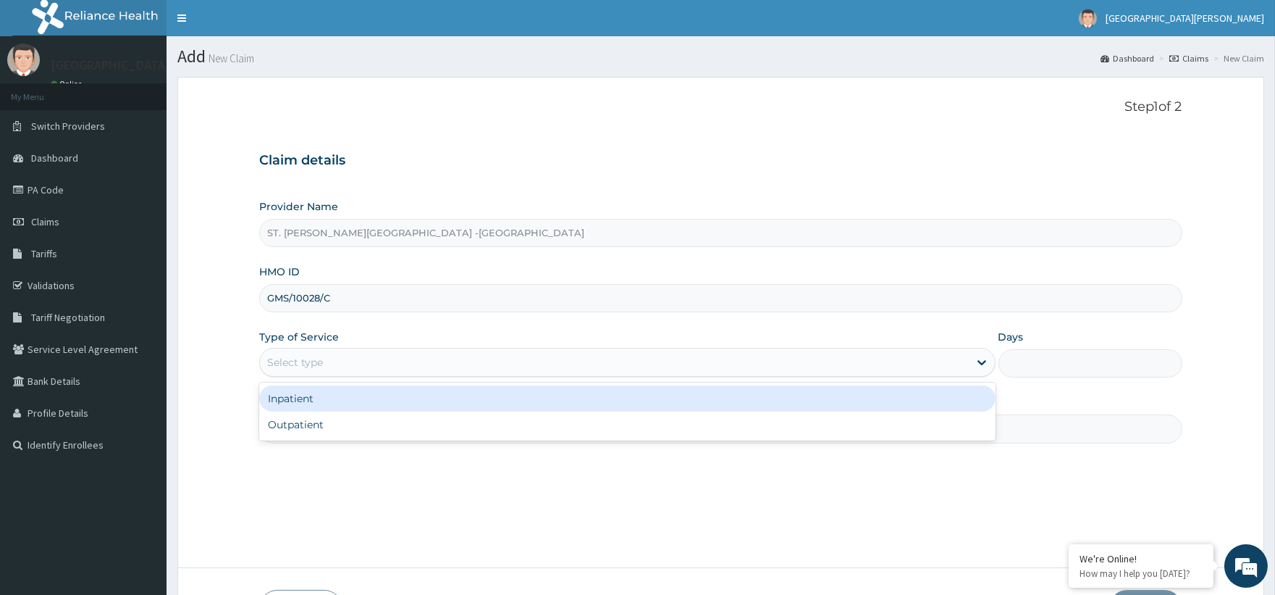
click at [303, 369] on div "Select type" at bounding box center [295, 362] width 56 height 14
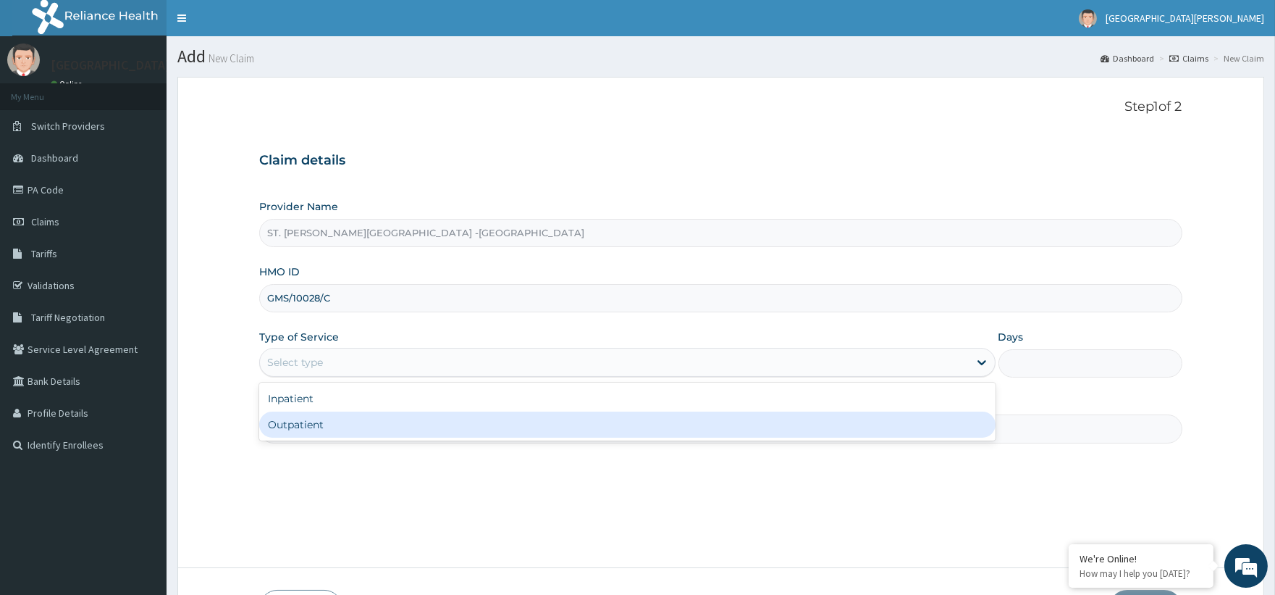
click at [298, 423] on div "Outpatient" at bounding box center [627, 424] width 736 height 26
type input "1"
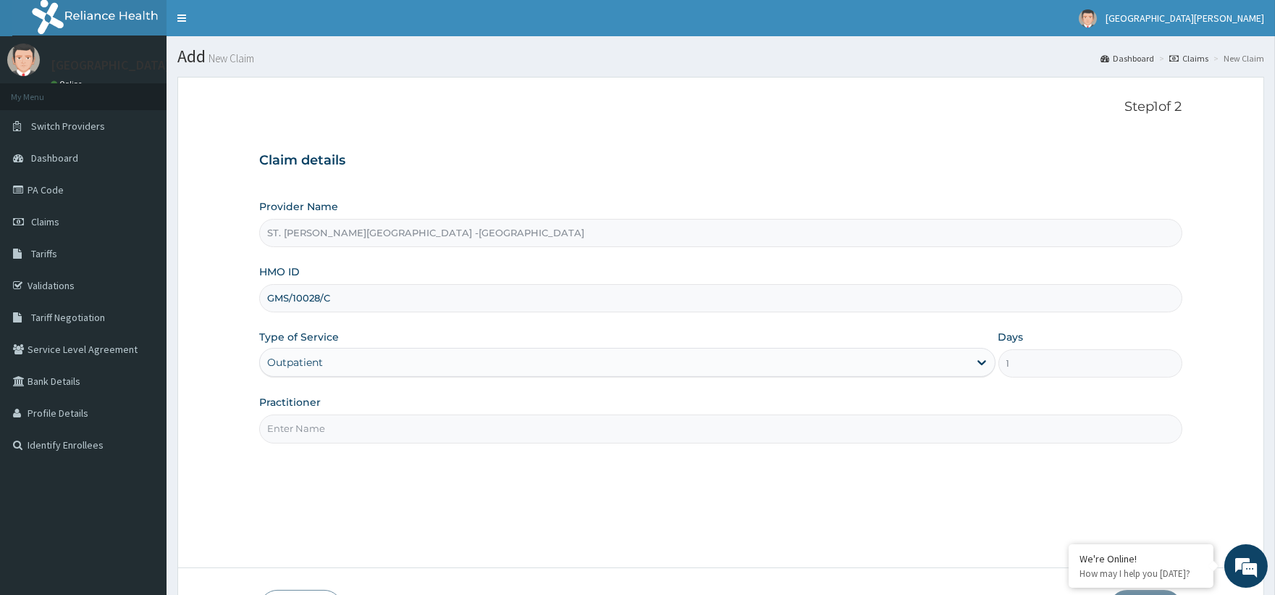
click at [298, 425] on input "Practitioner" at bounding box center [720, 428] width 923 height 28
type input "Luba"
click at [339, 358] on div "Outpatient" at bounding box center [614, 361] width 708 height 23
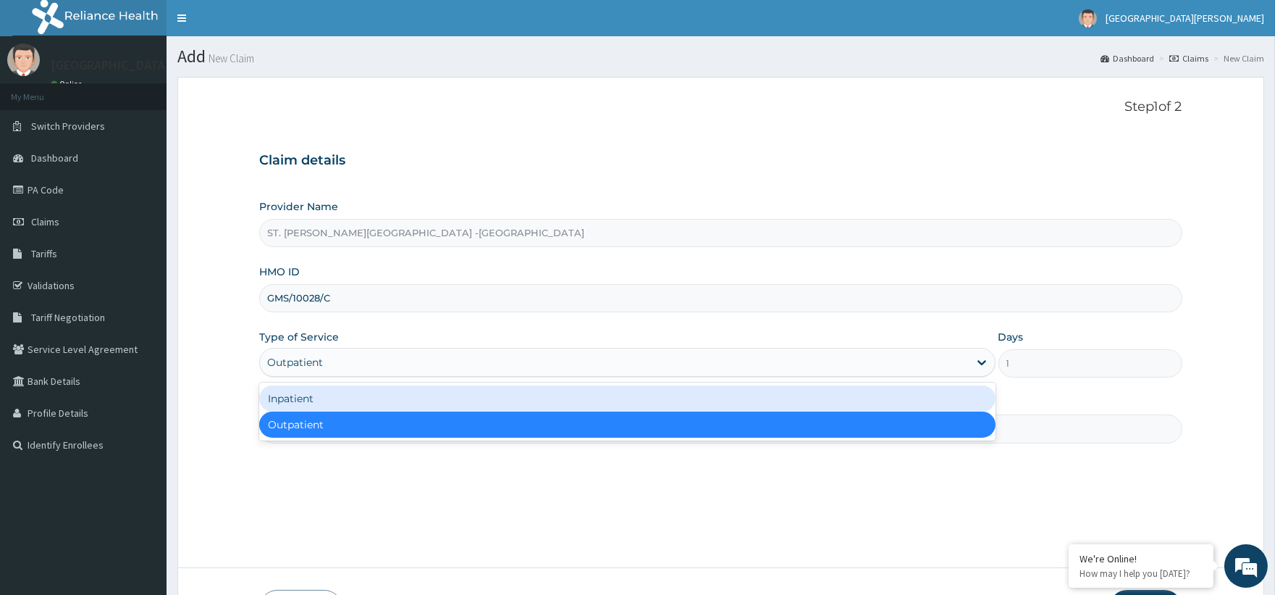
click at [326, 410] on div "Inpatient" at bounding box center [627, 398] width 736 height 26
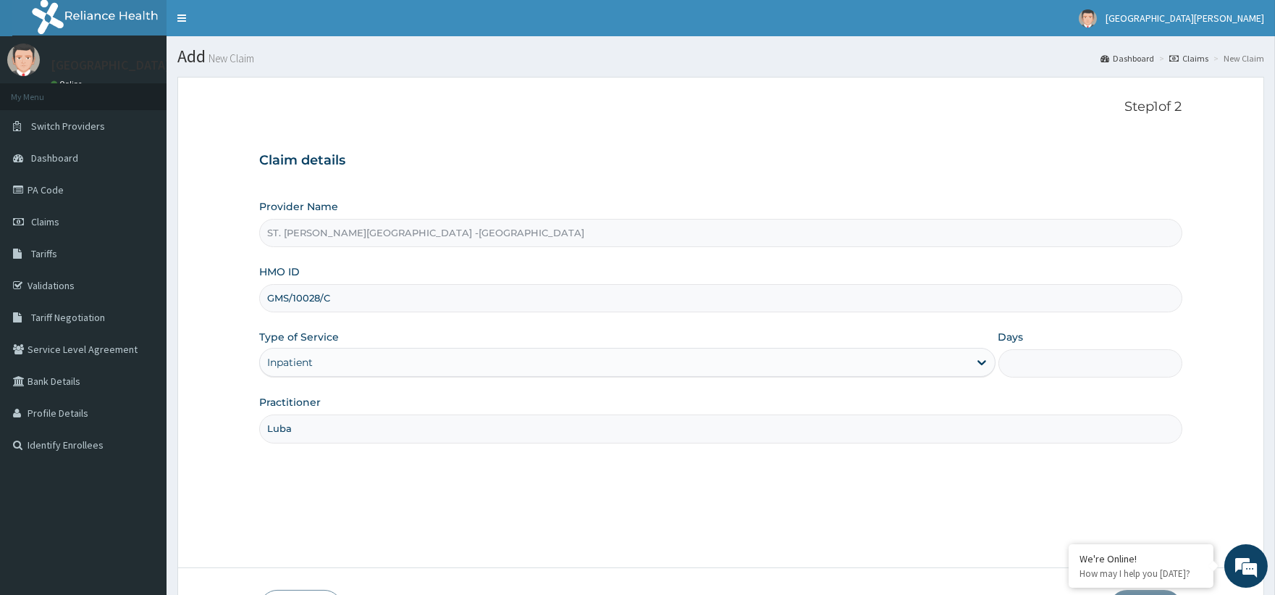
click at [1092, 365] on input "Days" at bounding box center [1091, 363] width 184 height 28
type input "2"
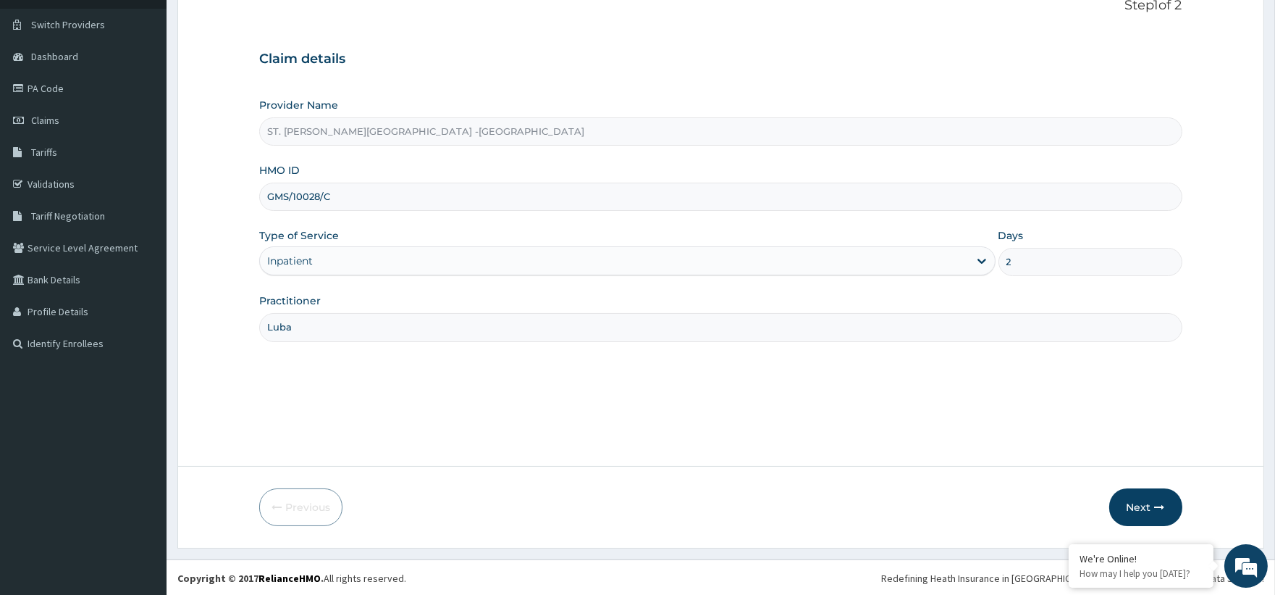
scroll to position [103, 0]
click at [1148, 496] on button "Next" at bounding box center [1145, 506] width 73 height 38
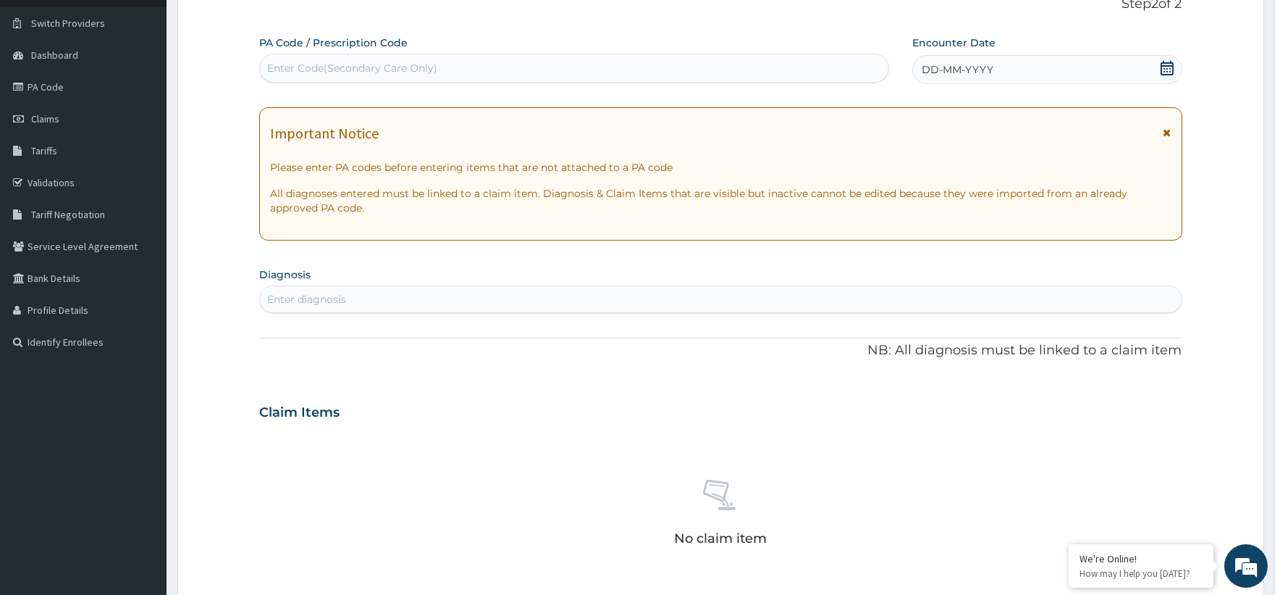
click at [366, 66] on div "Enter Code(Secondary Care Only)" at bounding box center [352, 68] width 170 height 14
paste input "PA/524786"
type input "PA/524786"
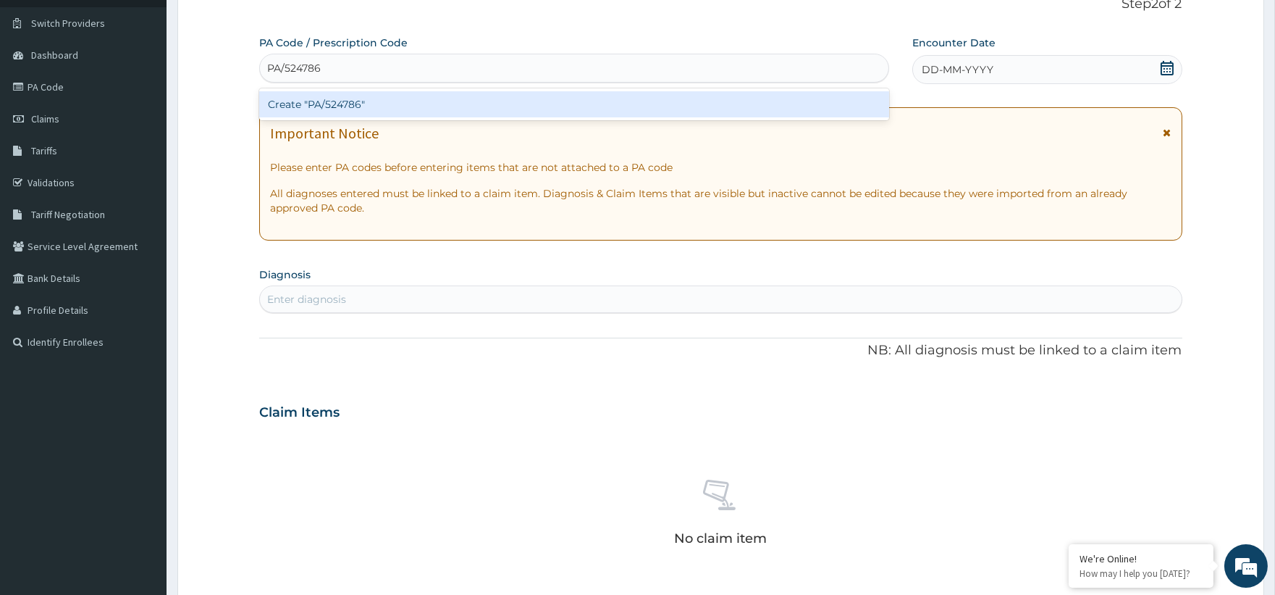
click at [364, 110] on div "Create "PA/524786"" at bounding box center [573, 104] width 629 height 26
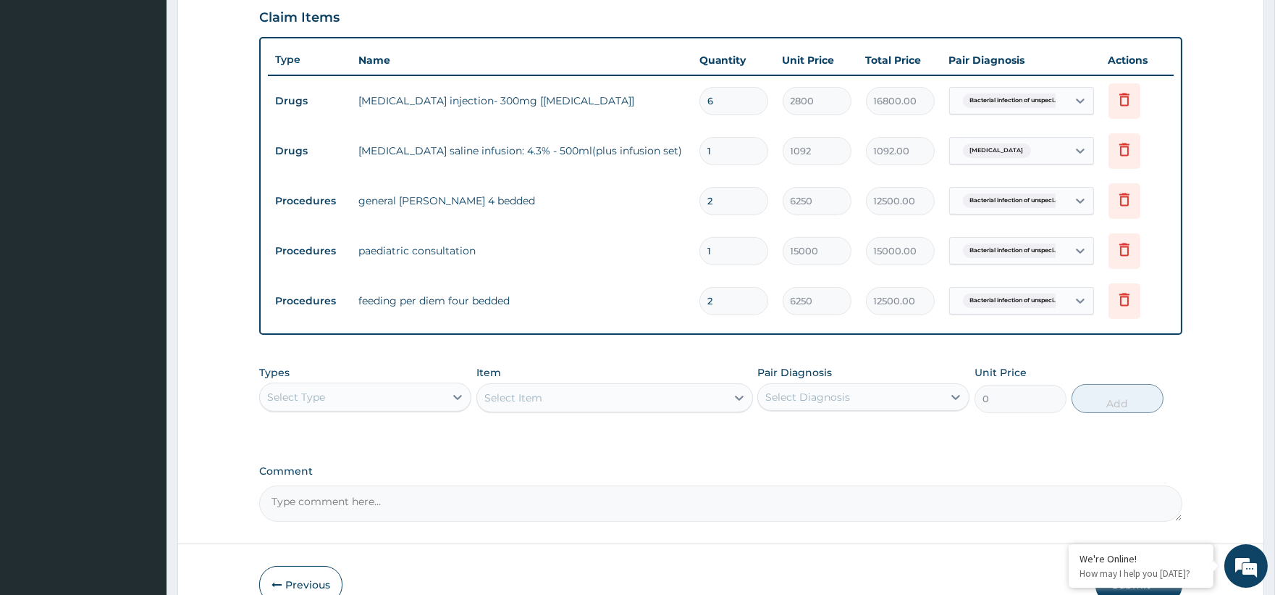
scroll to position [505, 0]
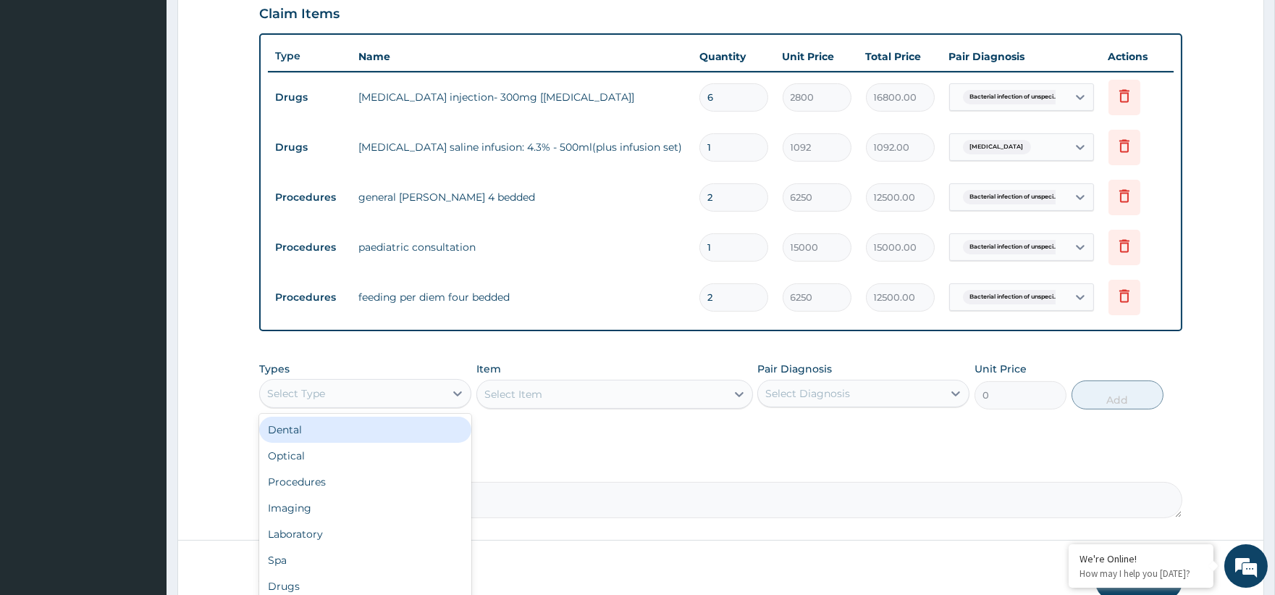
click at [414, 392] on div "Select Type" at bounding box center [352, 393] width 185 height 23
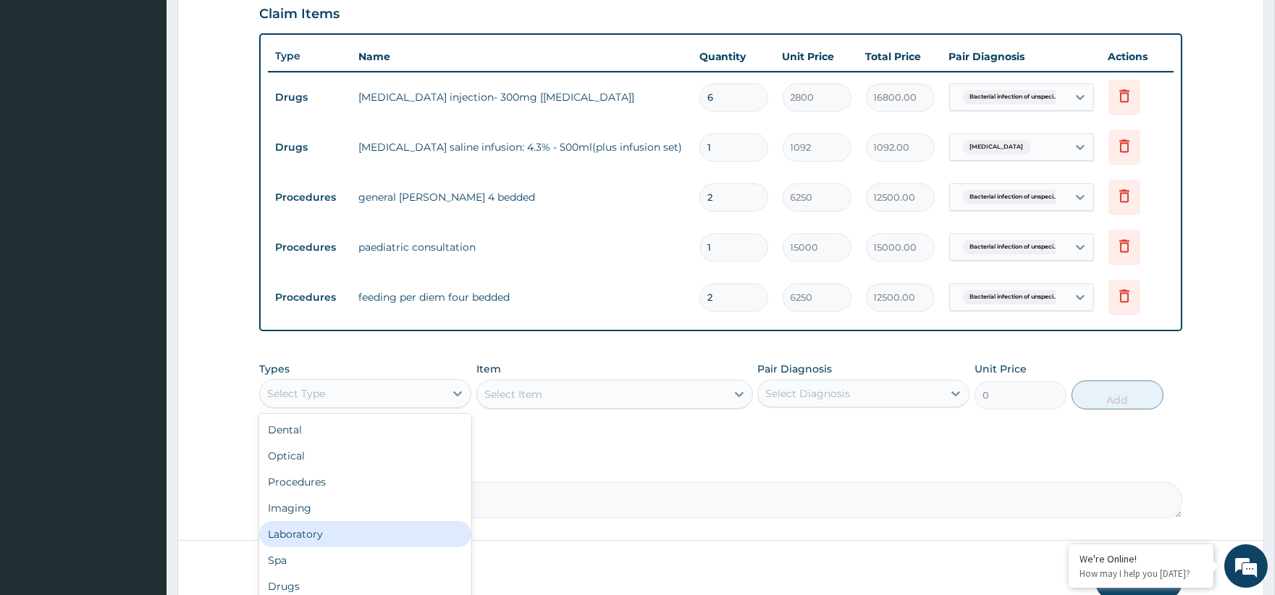
scroll to position [49, 0]
click at [340, 534] on div "Drugs" at bounding box center [365, 537] width 212 height 26
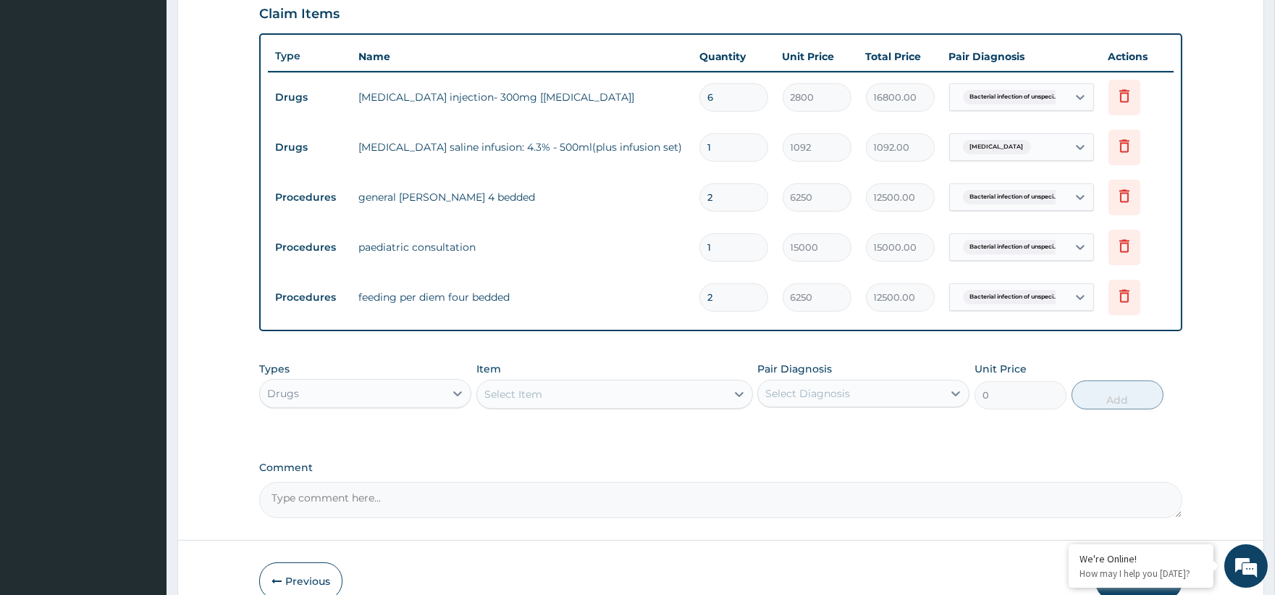
click at [589, 387] on div "Select Item" at bounding box center [601, 393] width 249 height 23
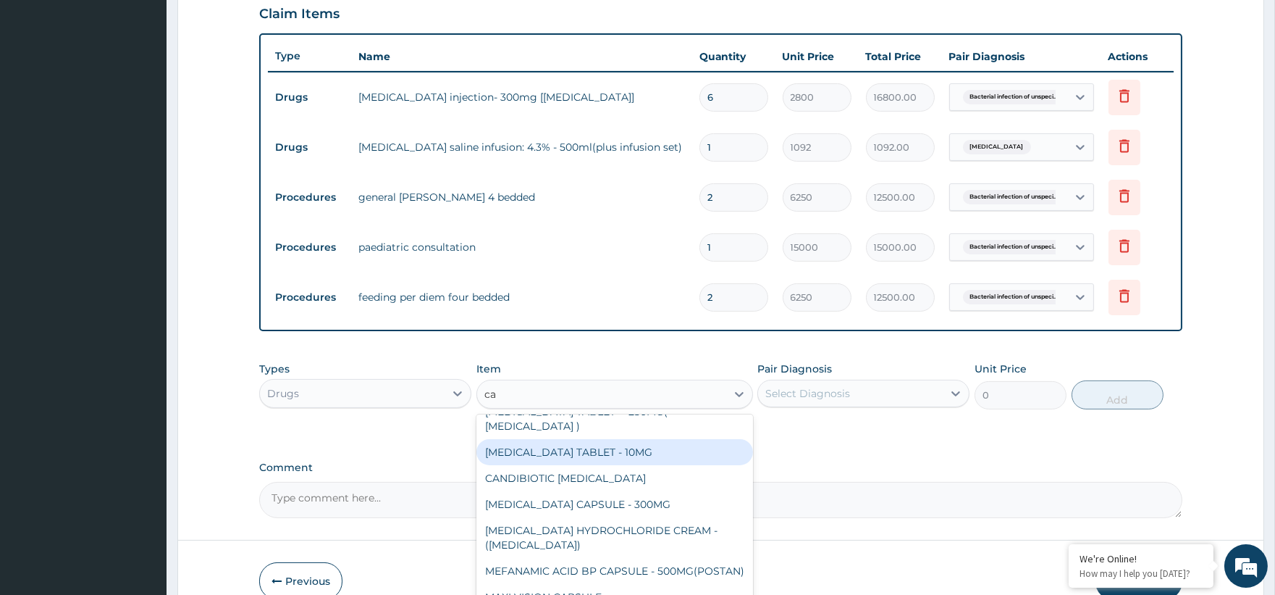
scroll to position [402, 0]
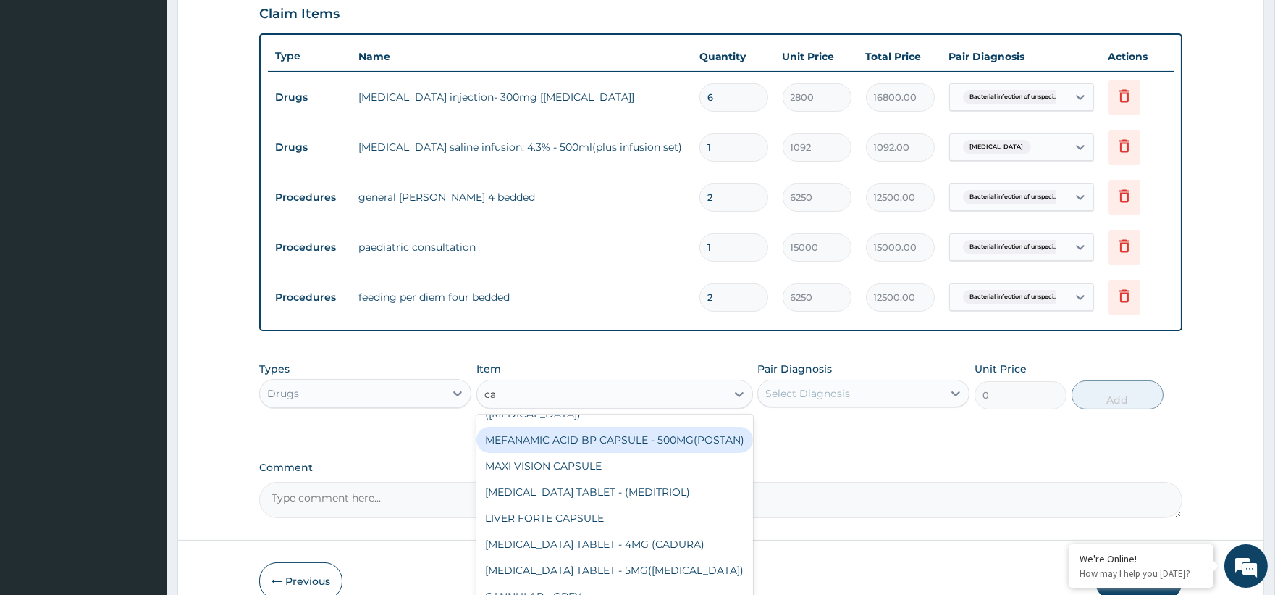
type input "ca"
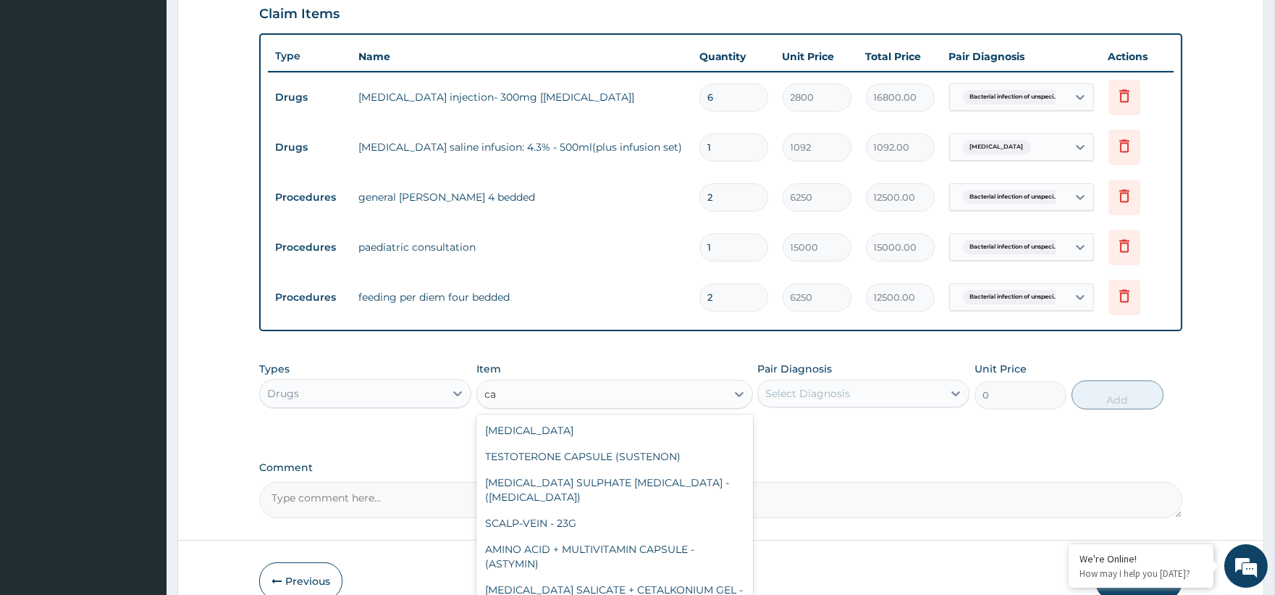
type input "c"
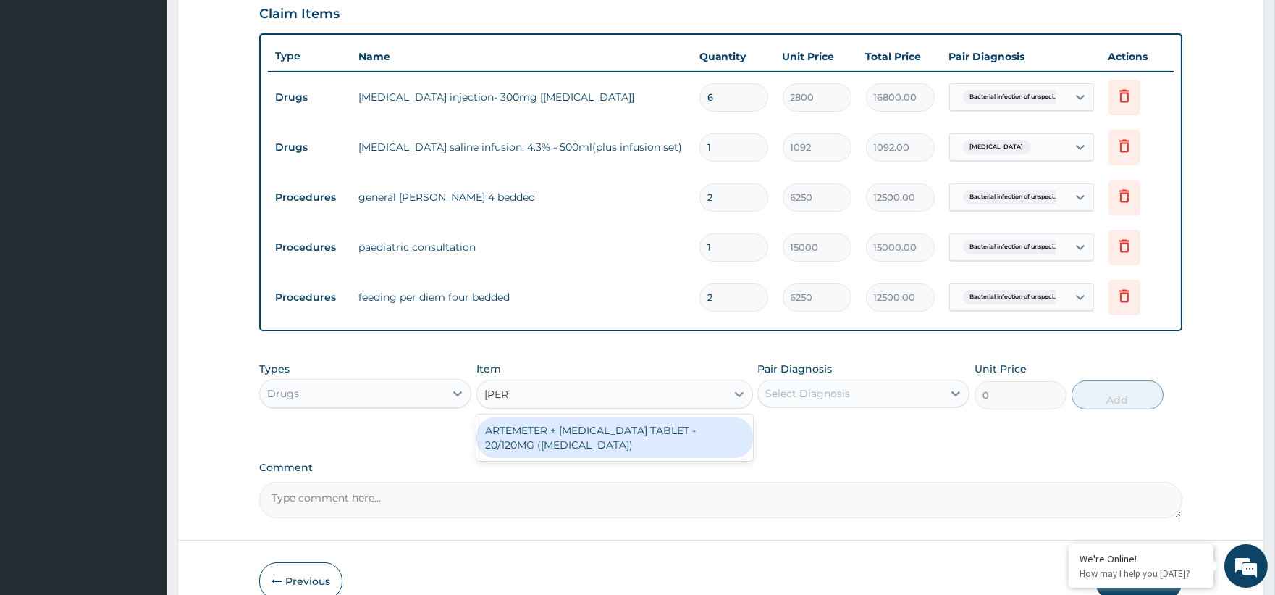
type input "coart"
drag, startPoint x: 611, startPoint y: 423, endPoint x: 697, endPoint y: 439, distance: 87.6
click at [623, 431] on div "ARTEMETER + [MEDICAL_DATA] TABLET - 20/120MG ([MEDICAL_DATA])" at bounding box center [614, 437] width 277 height 41
type input "210"
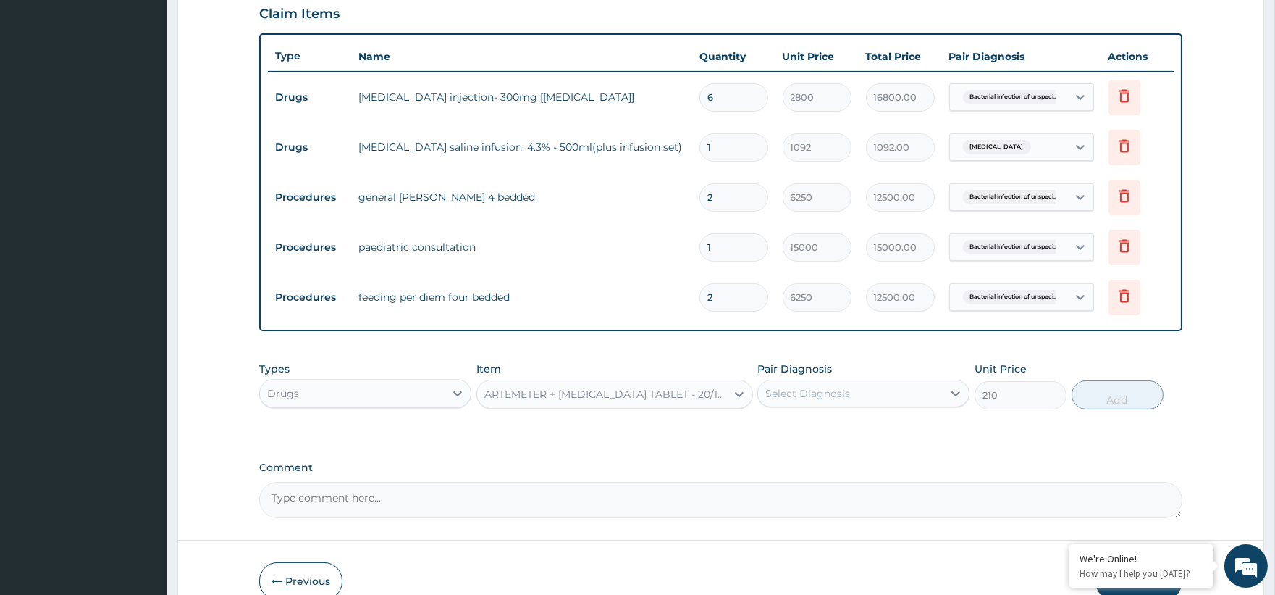
click at [790, 401] on div "Select Diagnosis" at bounding box center [850, 393] width 185 height 23
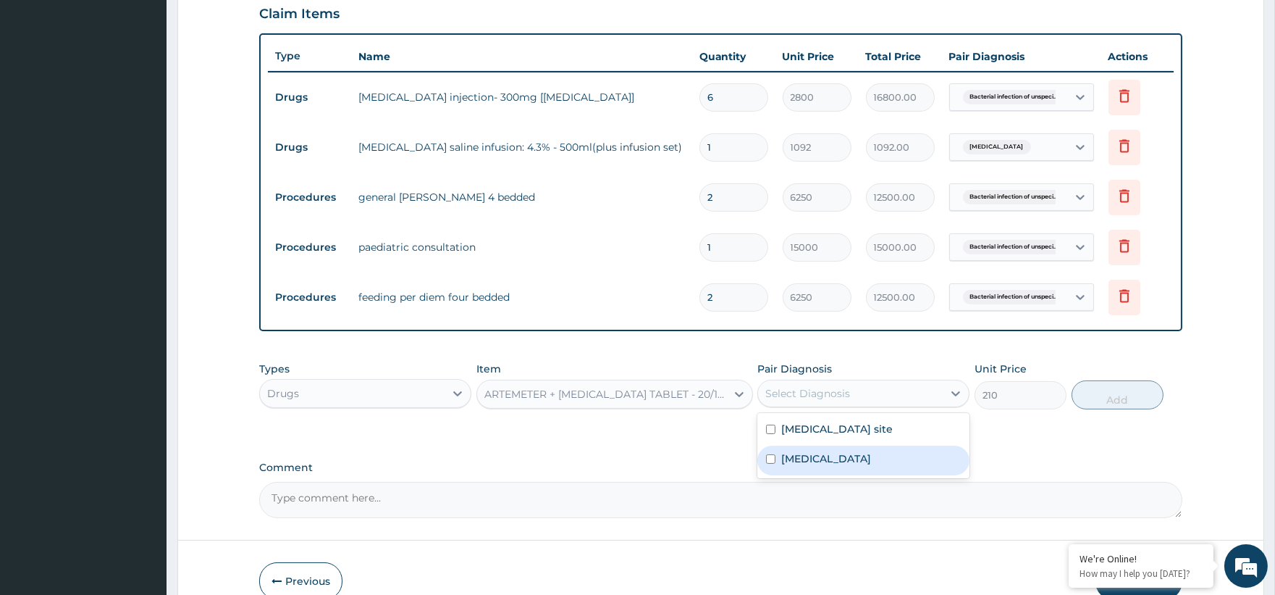
click at [807, 475] on div "[MEDICAL_DATA]" at bounding box center [863, 460] width 212 height 30
checkbox input "true"
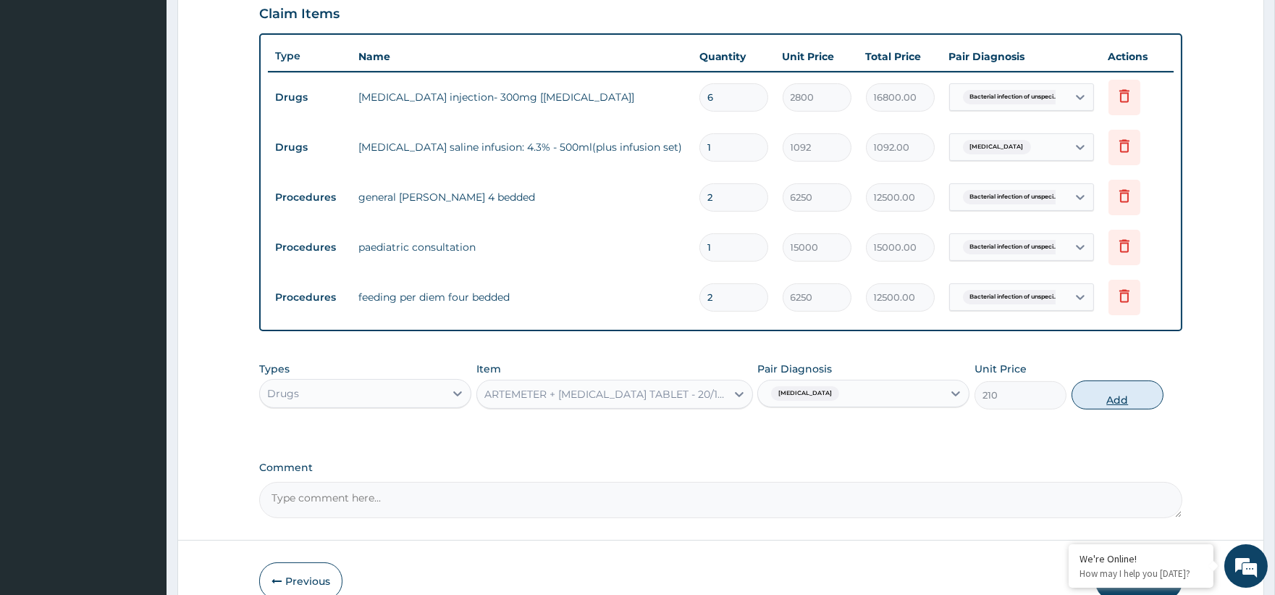
click at [1125, 396] on button "Add" at bounding box center [1118, 394] width 92 height 29
type input "0"
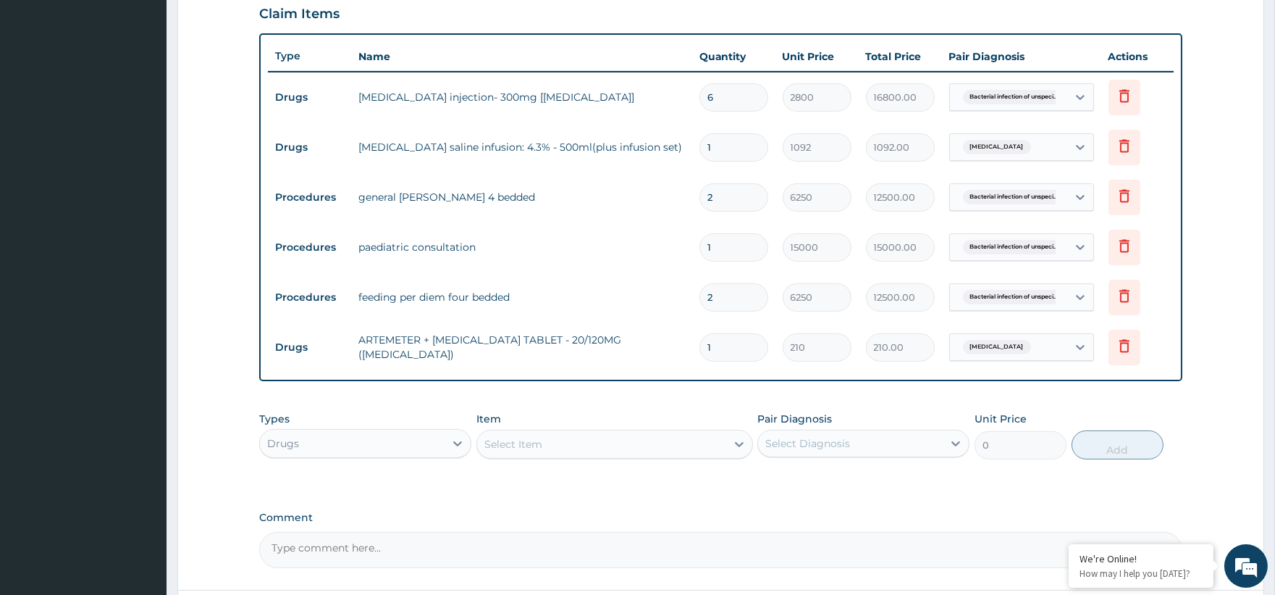
type input "12"
type input "2520.00"
type input "12"
click at [1125, 350] on icon at bounding box center [1124, 345] width 17 height 17
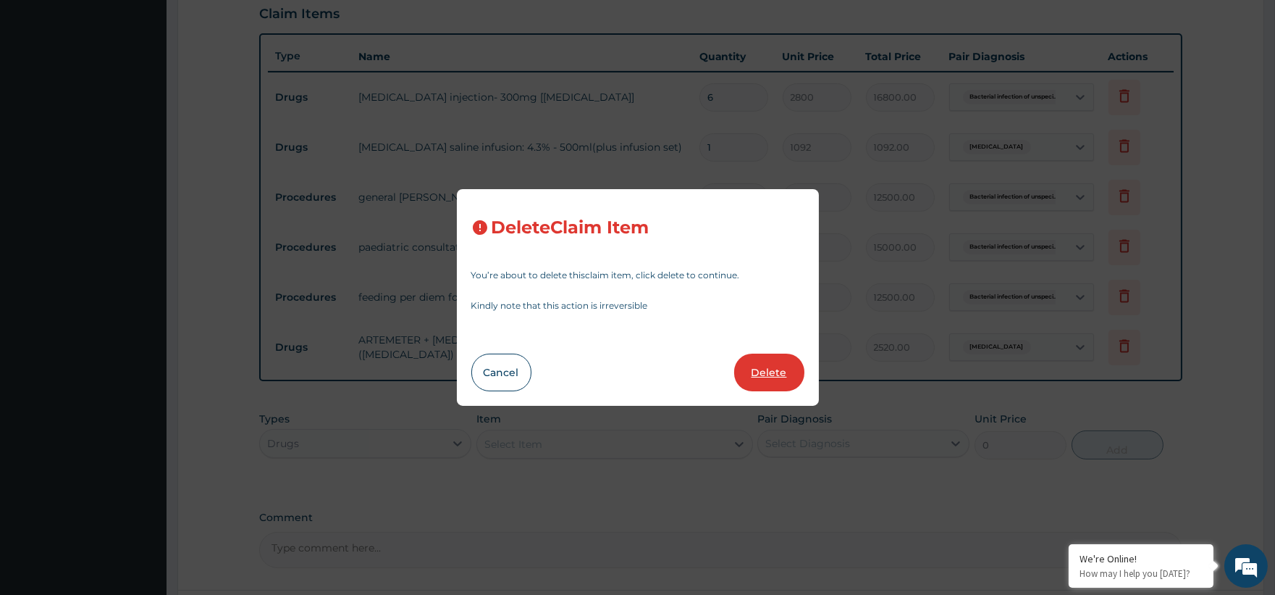
click at [763, 379] on button "Delete" at bounding box center [769, 372] width 70 height 38
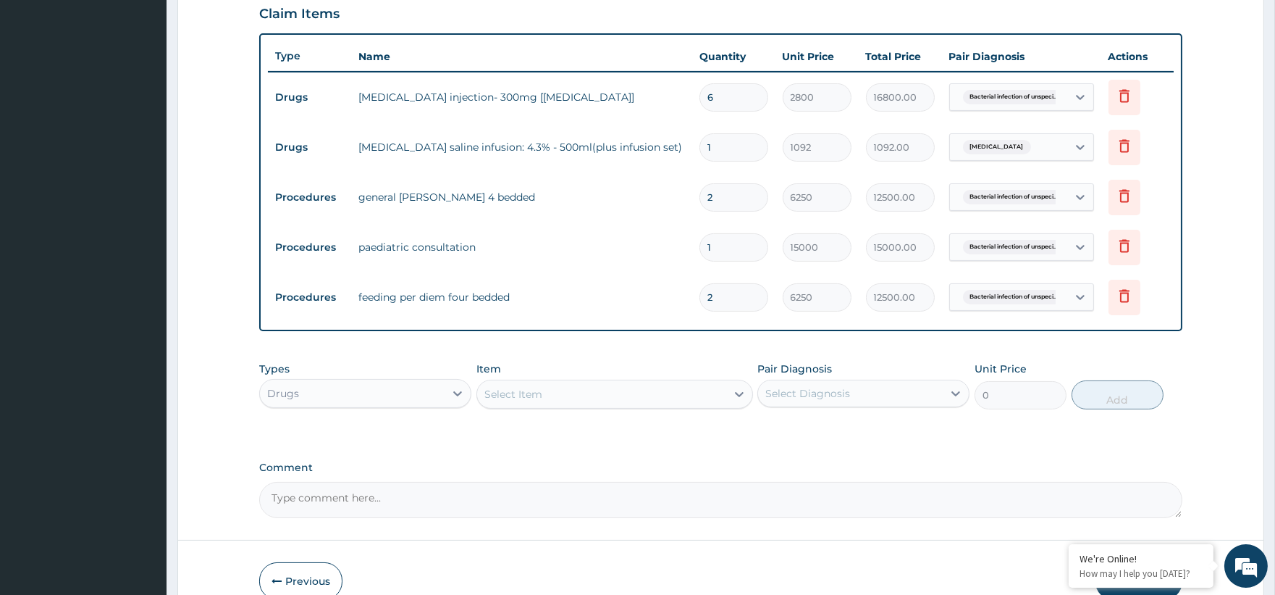
click at [510, 393] on div "Select Item" at bounding box center [513, 394] width 58 height 14
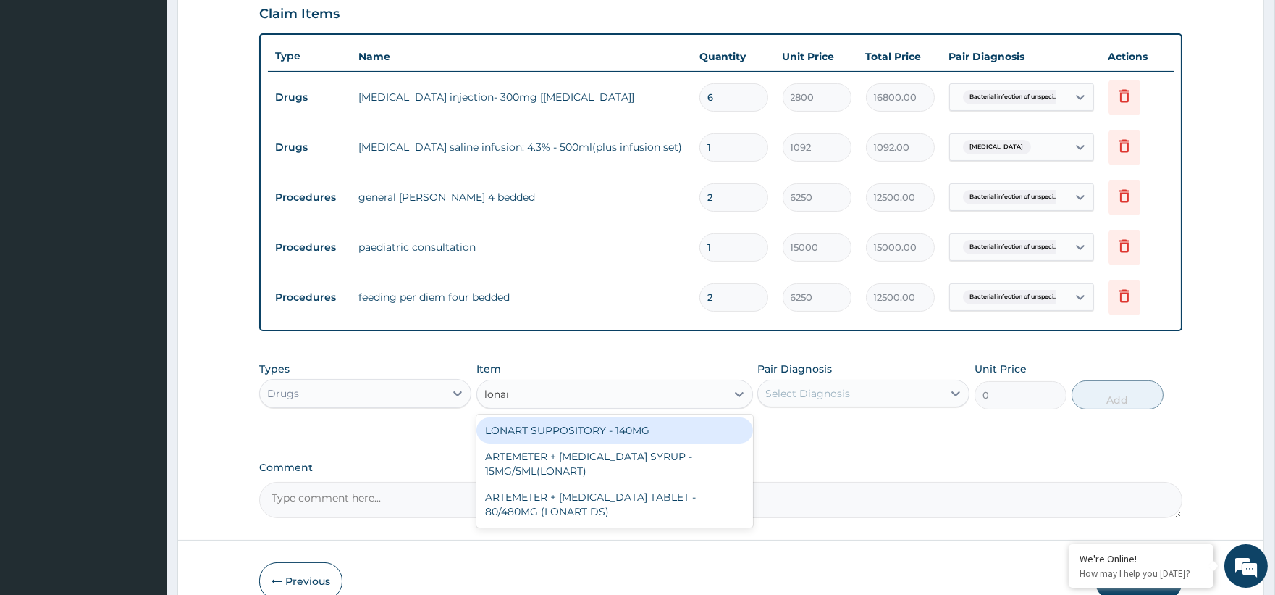
type input "lonart"
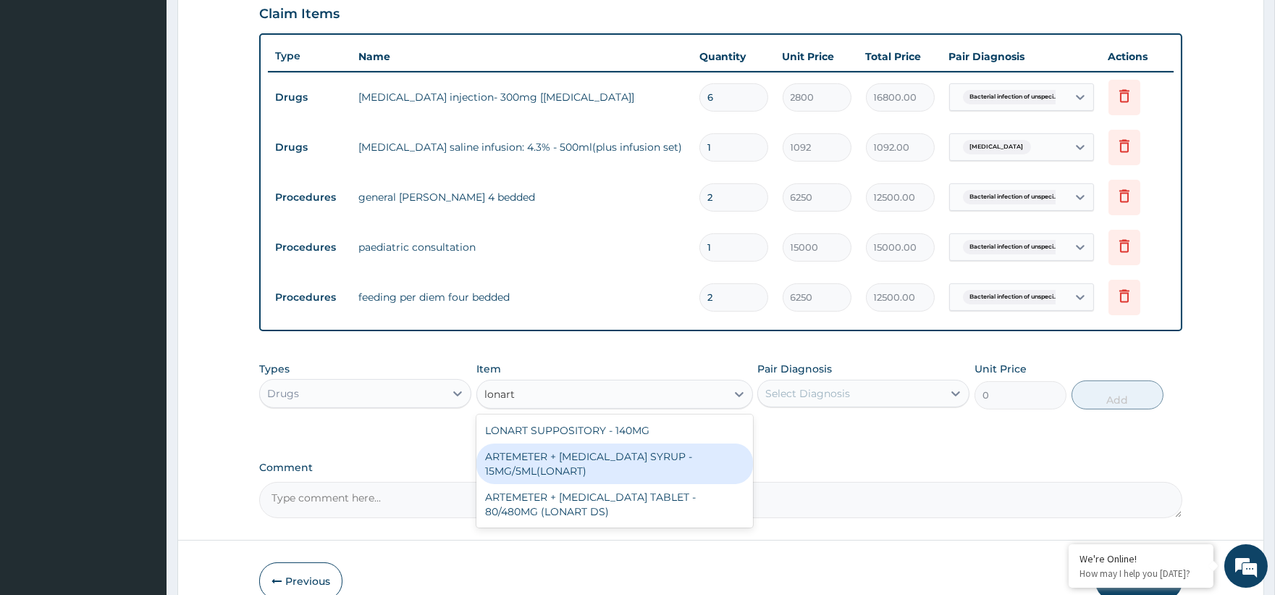
click at [652, 471] on div "ARTEMETER + [MEDICAL_DATA] SYRUP - 15MG/5ML(LONART)" at bounding box center [614, 463] width 277 height 41
type input "1680"
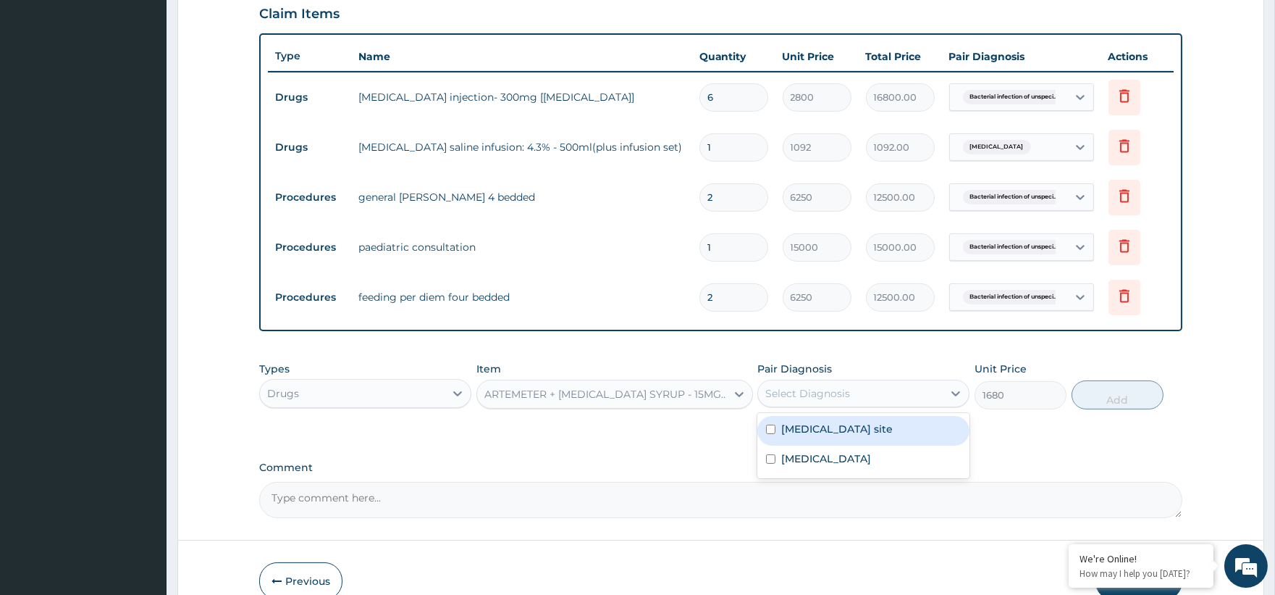
click at [845, 392] on div "Select Diagnosis" at bounding box center [807, 393] width 85 height 14
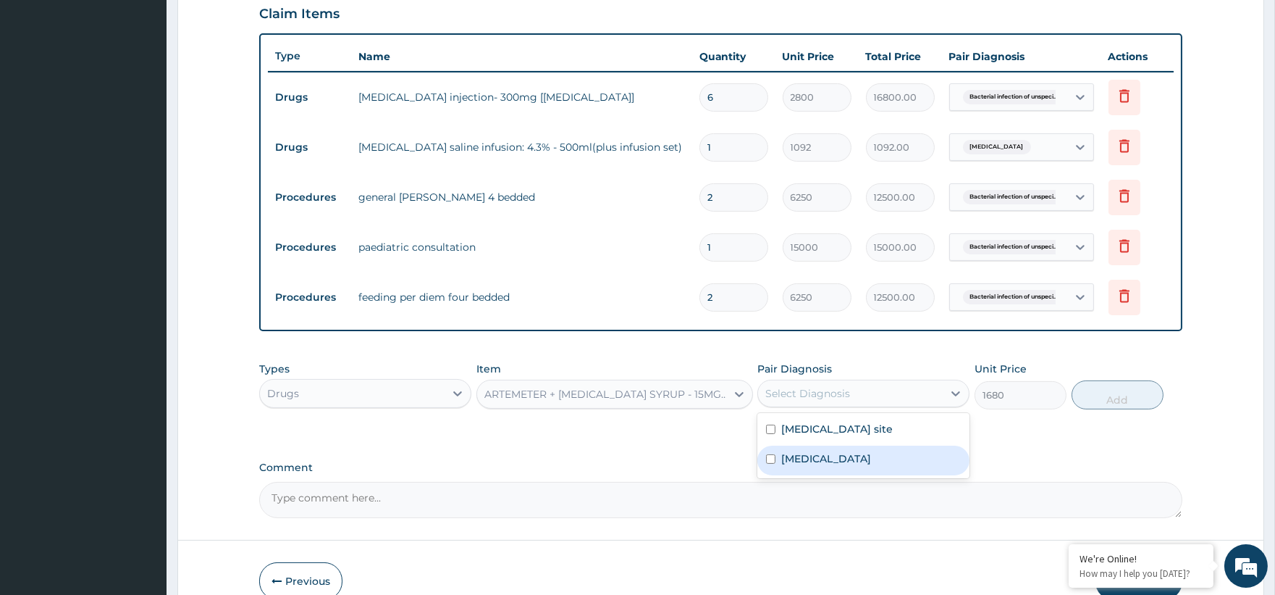
click at [836, 466] on label "[MEDICAL_DATA]" at bounding box center [826, 458] width 90 height 14
checkbox input "true"
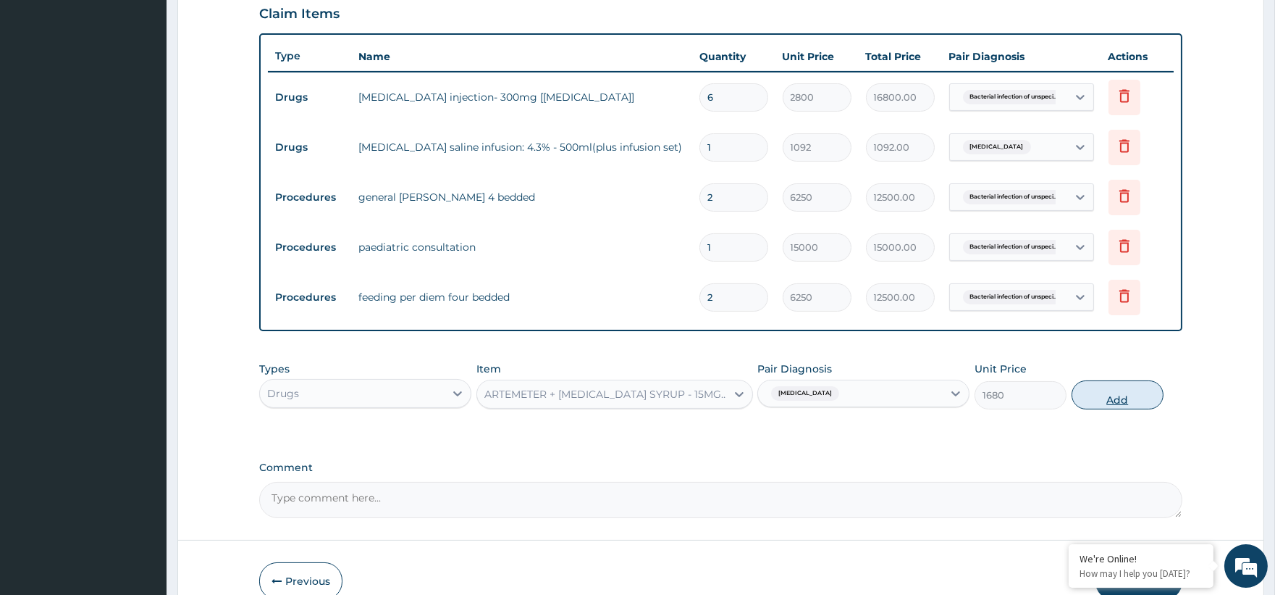
click at [1127, 403] on button "Add" at bounding box center [1118, 394] width 92 height 29
type input "0"
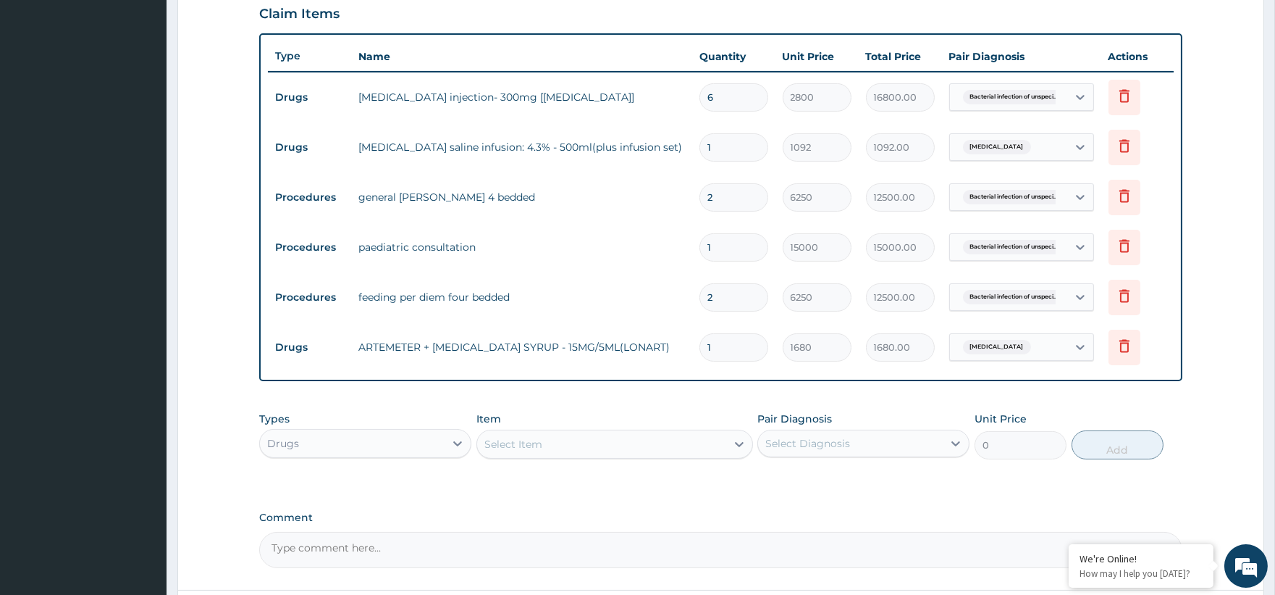
click at [562, 445] on div "Select Item" at bounding box center [601, 443] width 249 height 23
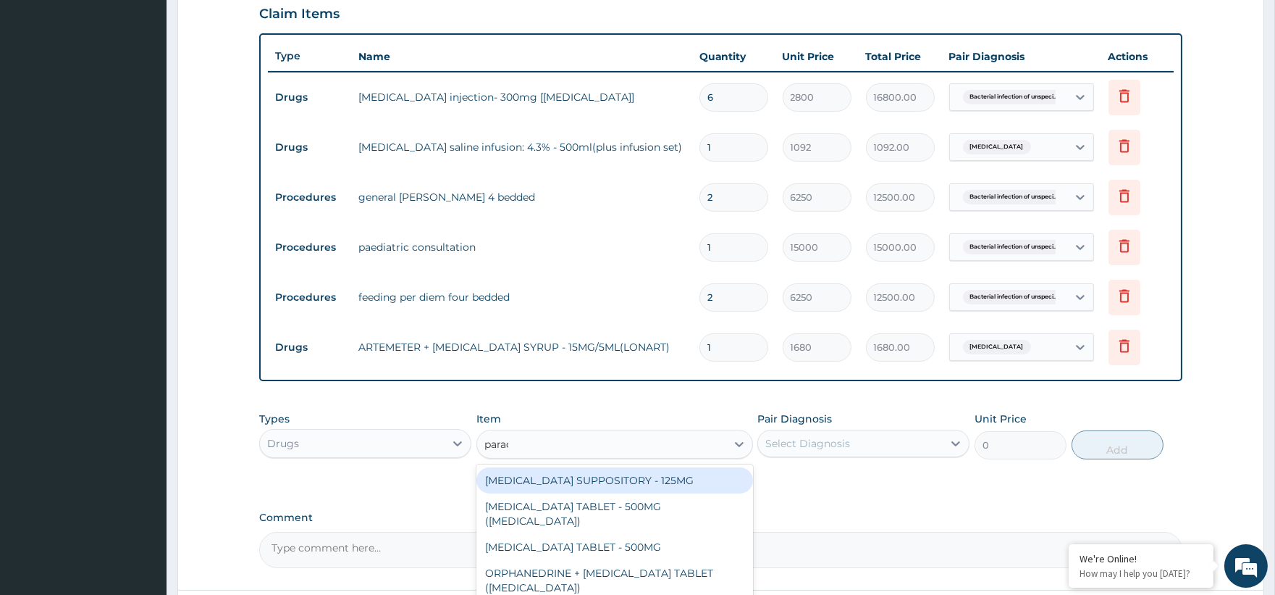
type input "parace"
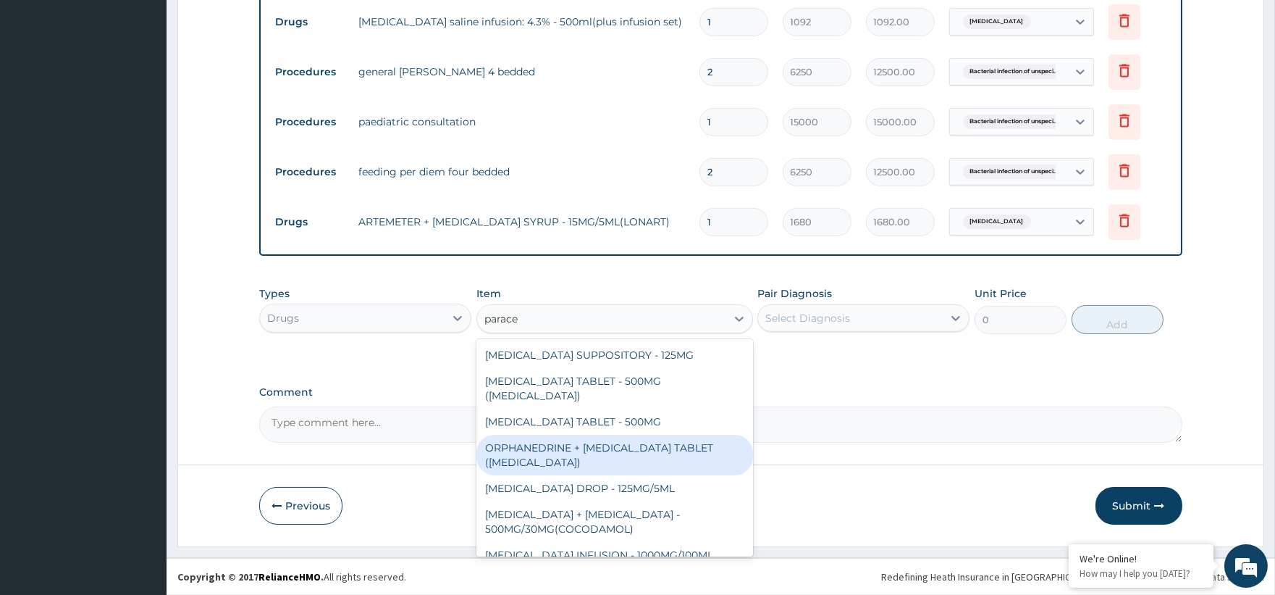
scroll to position [51, 0]
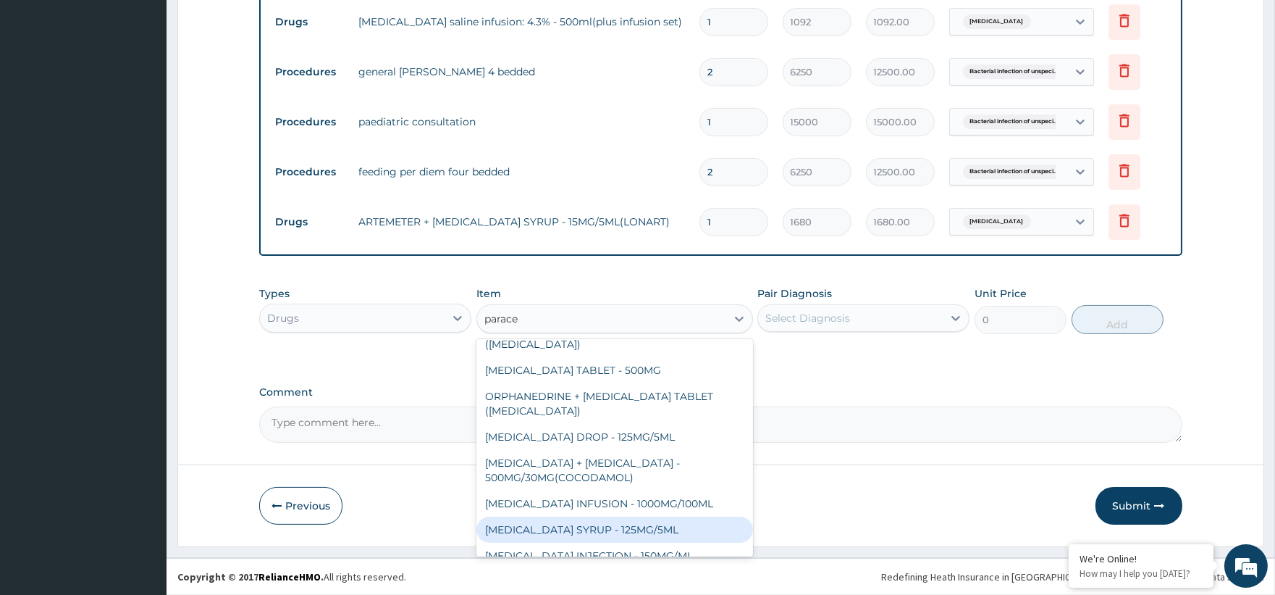
click at [660, 521] on div "PARACETAMOL SYRUP - 125MG/5ML" at bounding box center [614, 529] width 277 height 26
type input "840"
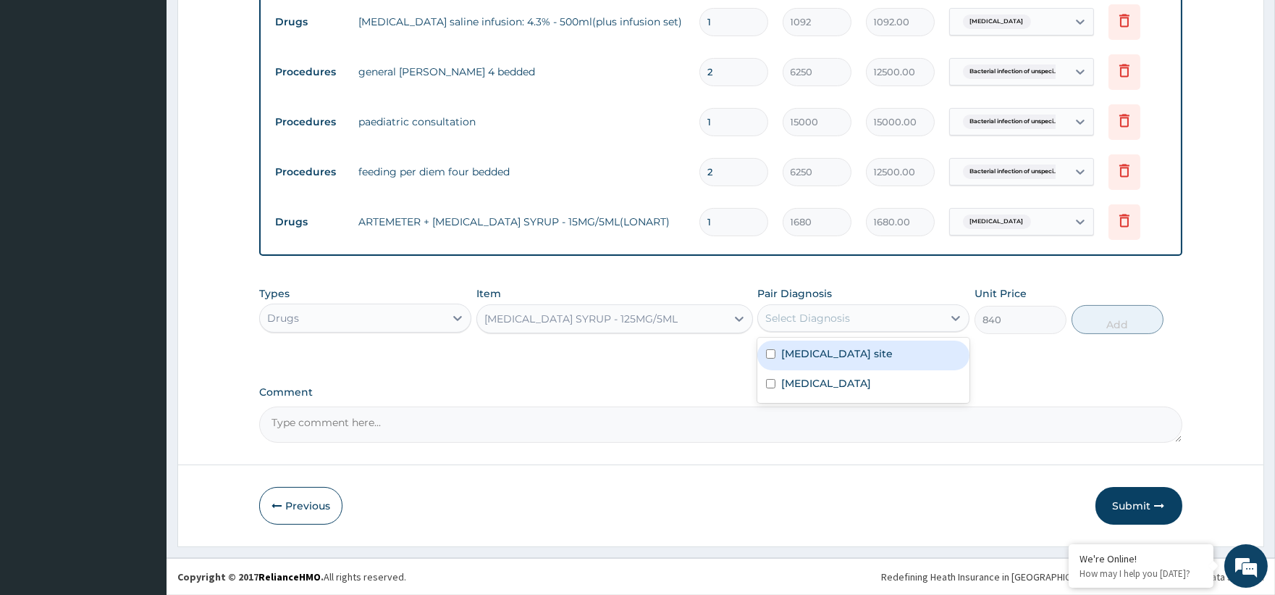
click at [816, 327] on div "Select Diagnosis" at bounding box center [850, 317] width 185 height 23
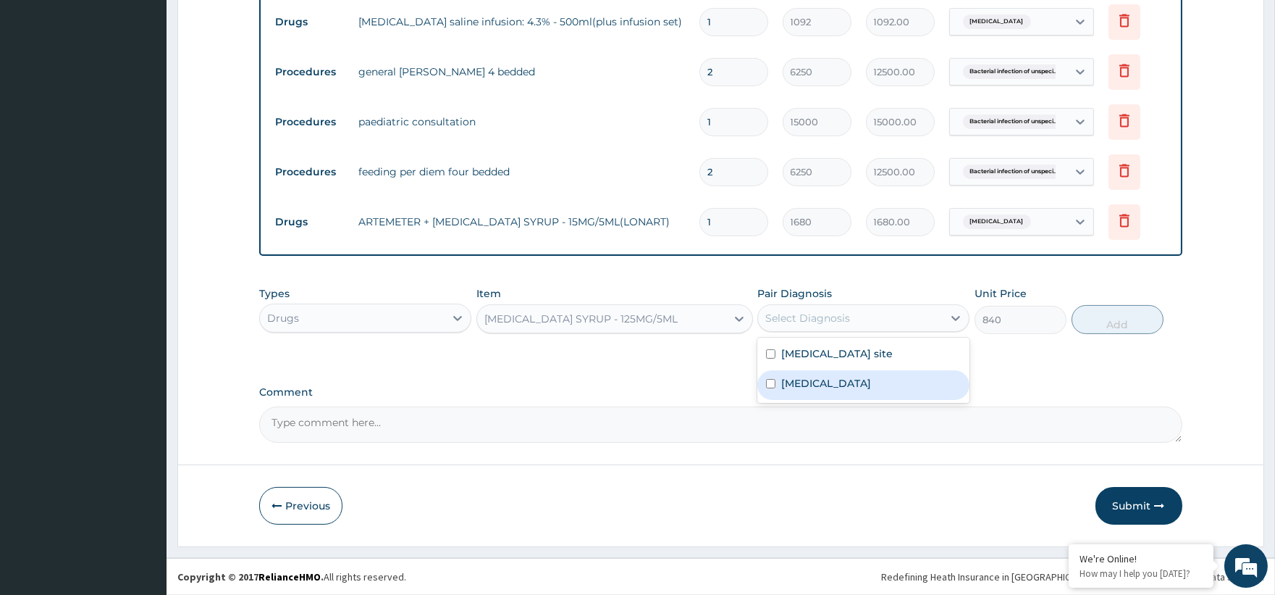
click at [814, 390] on label "Malaria, unspecified" at bounding box center [826, 383] width 90 height 14
click at [812, 390] on label "[MEDICAL_DATA]" at bounding box center [826, 383] width 90 height 14
click at [828, 390] on label "[MEDICAL_DATA]" at bounding box center [826, 383] width 90 height 14
checkbox input "true"
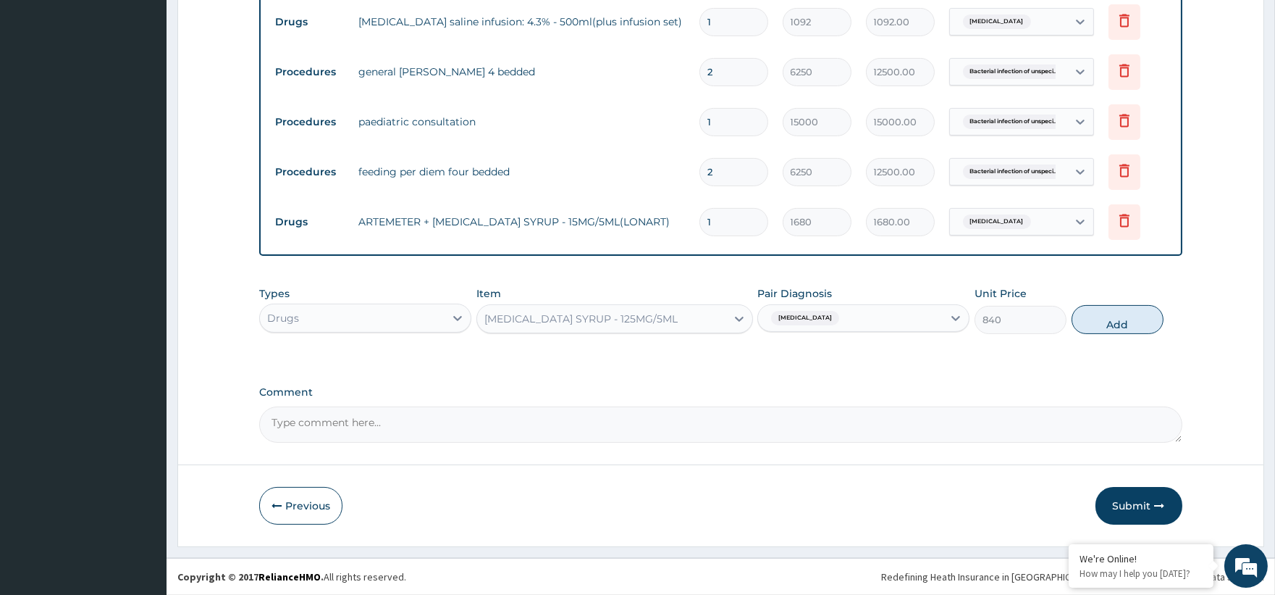
click at [1172, 338] on div "Types Drugs Item PARACETAMOL SYRUP - 125MG/5ML Pair Diagnosis Malaria, unspecif…" at bounding box center [720, 310] width 923 height 62
click at [1144, 317] on button "Add" at bounding box center [1118, 319] width 92 height 29
type input "0"
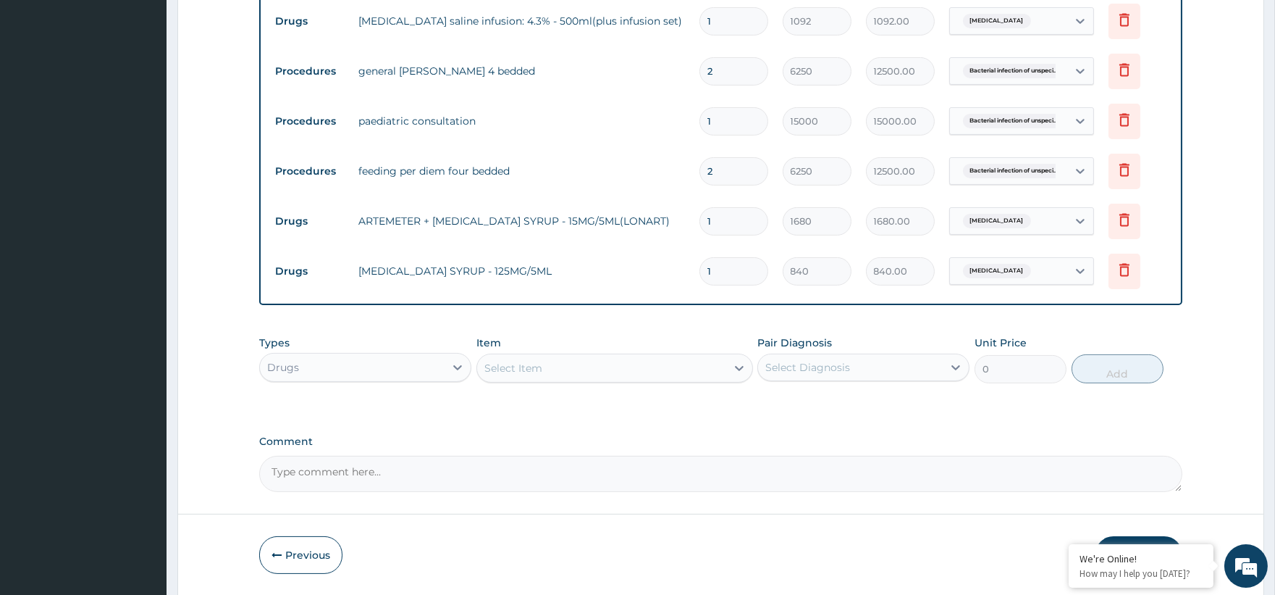
click at [491, 374] on div "Select Item" at bounding box center [513, 368] width 58 height 14
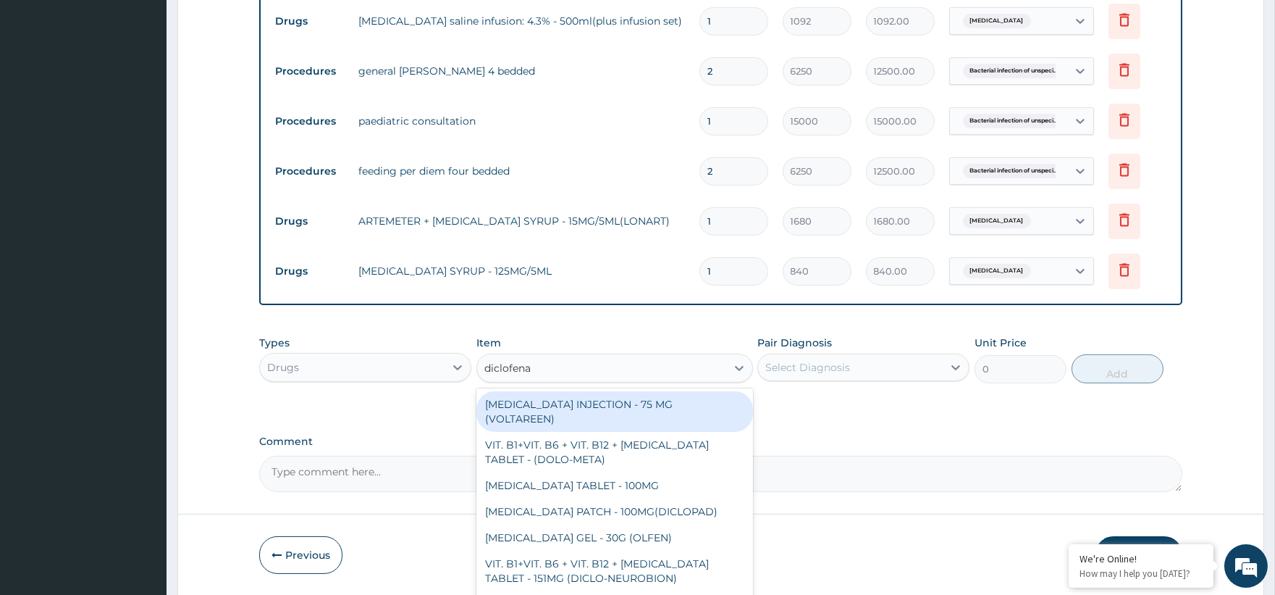
type input "diclofenac"
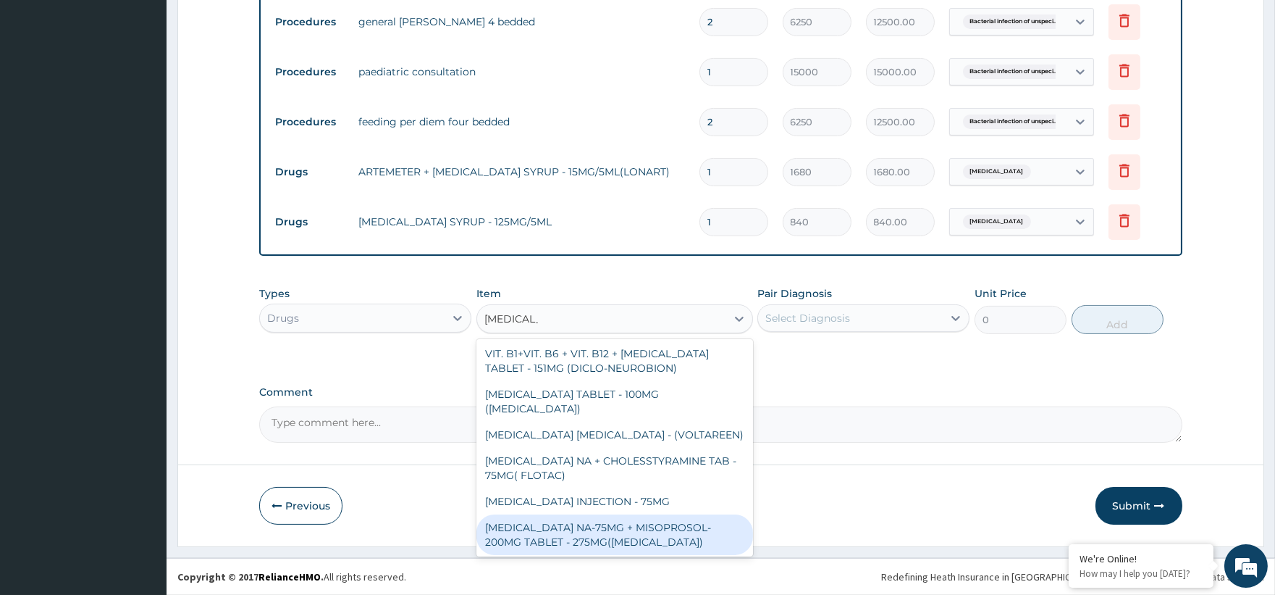
scroll to position [214, 0]
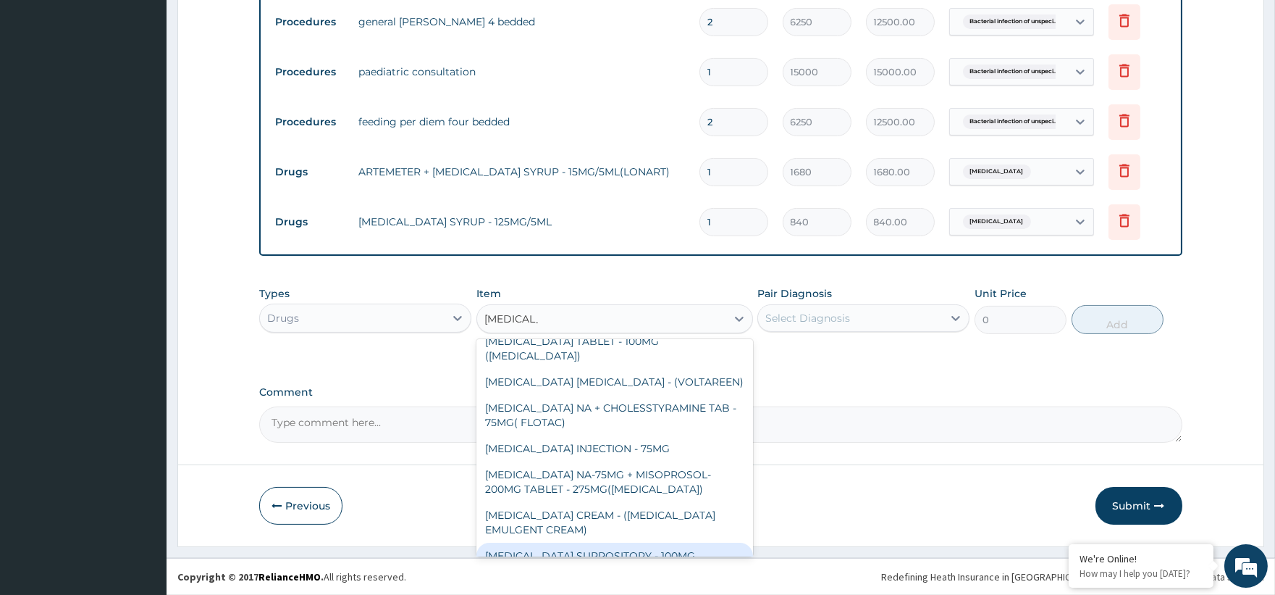
click at [581, 542] on div "[MEDICAL_DATA] SUPPOSITORY - 100MG" at bounding box center [614, 555] width 277 height 26
type input "644"
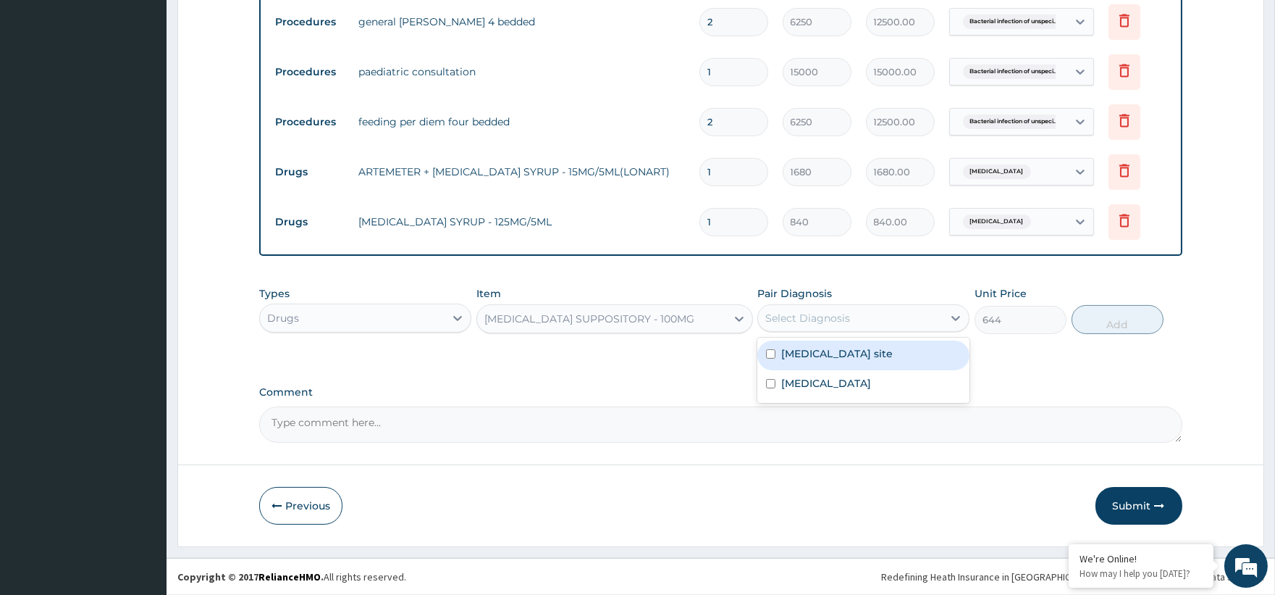
click at [856, 319] on div "Select Diagnosis" at bounding box center [850, 317] width 185 height 23
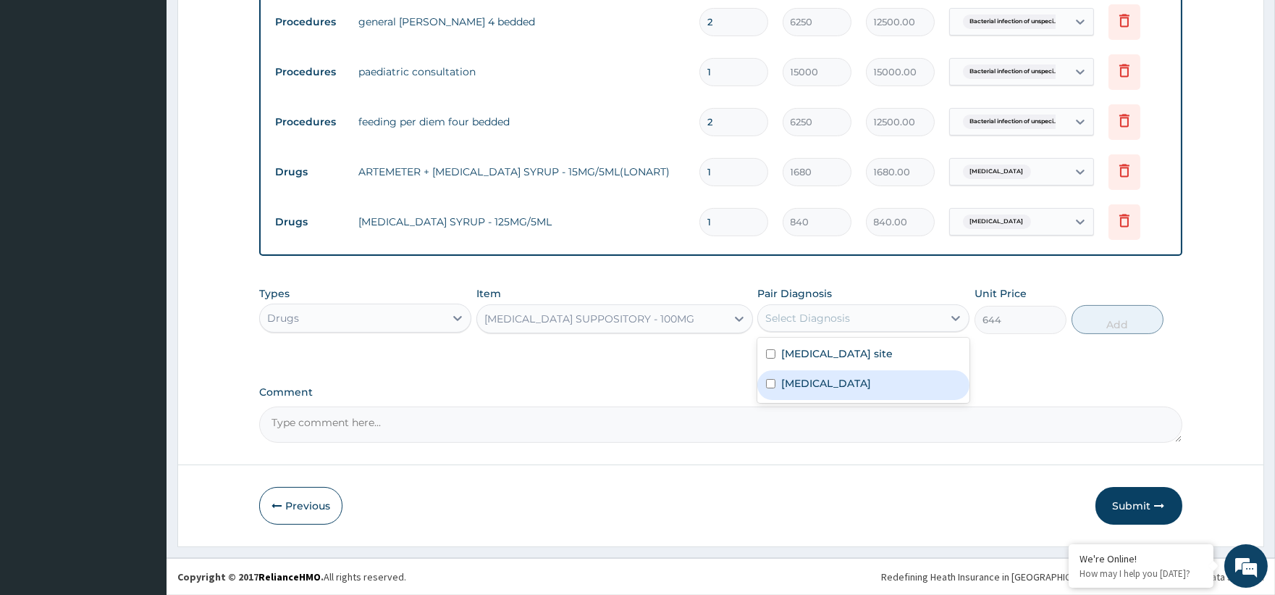
click at [818, 390] on label "[MEDICAL_DATA]" at bounding box center [826, 383] width 90 height 14
checkbox input "true"
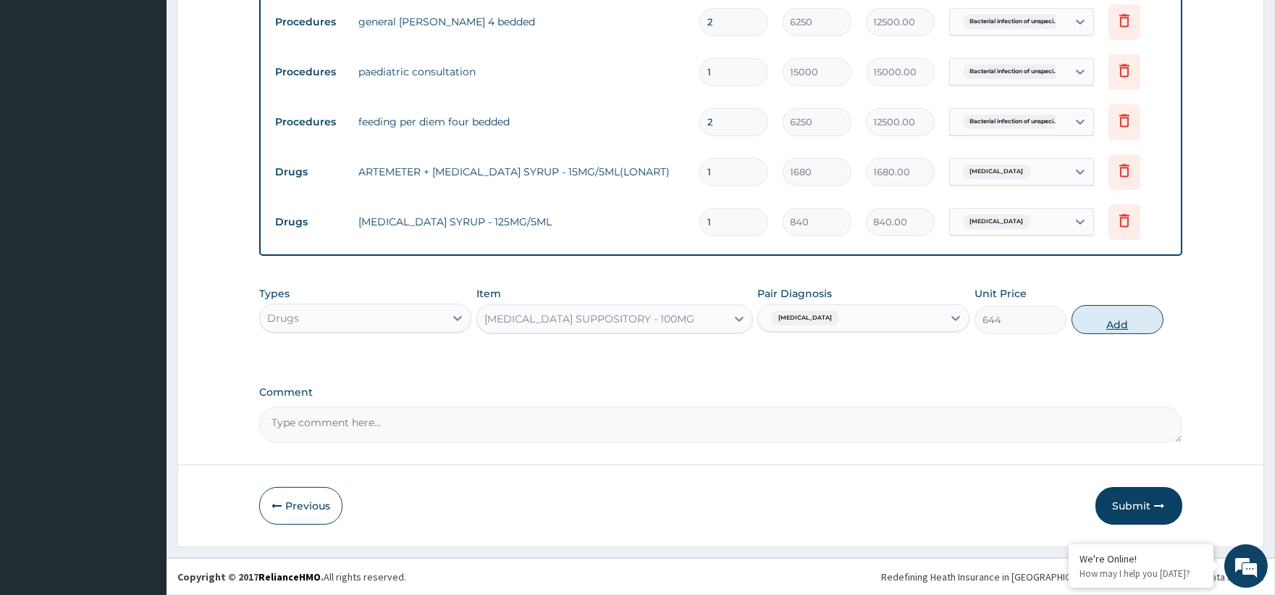
click at [1116, 322] on button "Add" at bounding box center [1118, 319] width 92 height 29
type input "0"
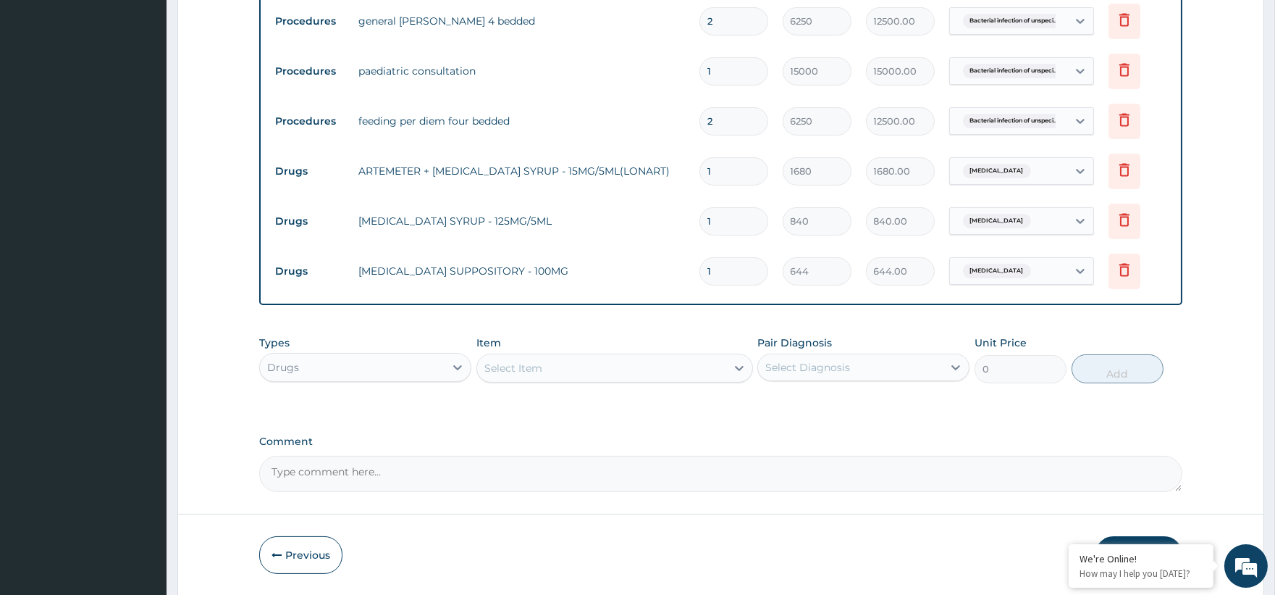
type input "0.00"
type input "2"
type input "1288.00"
type input "2"
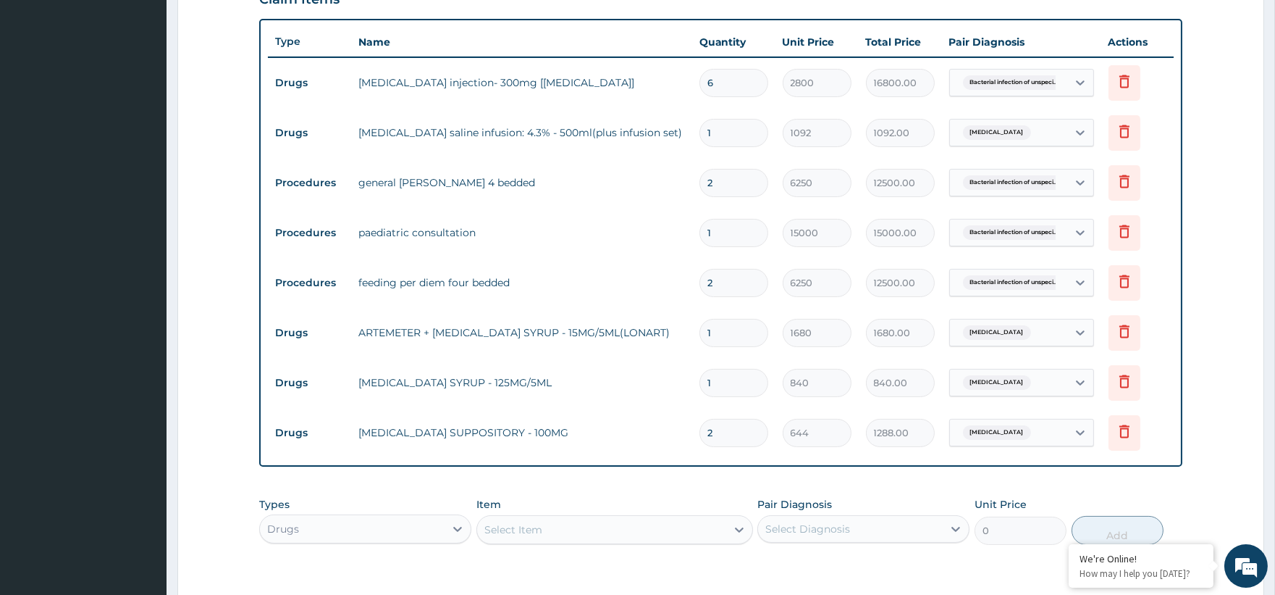
scroll to position [601, 0]
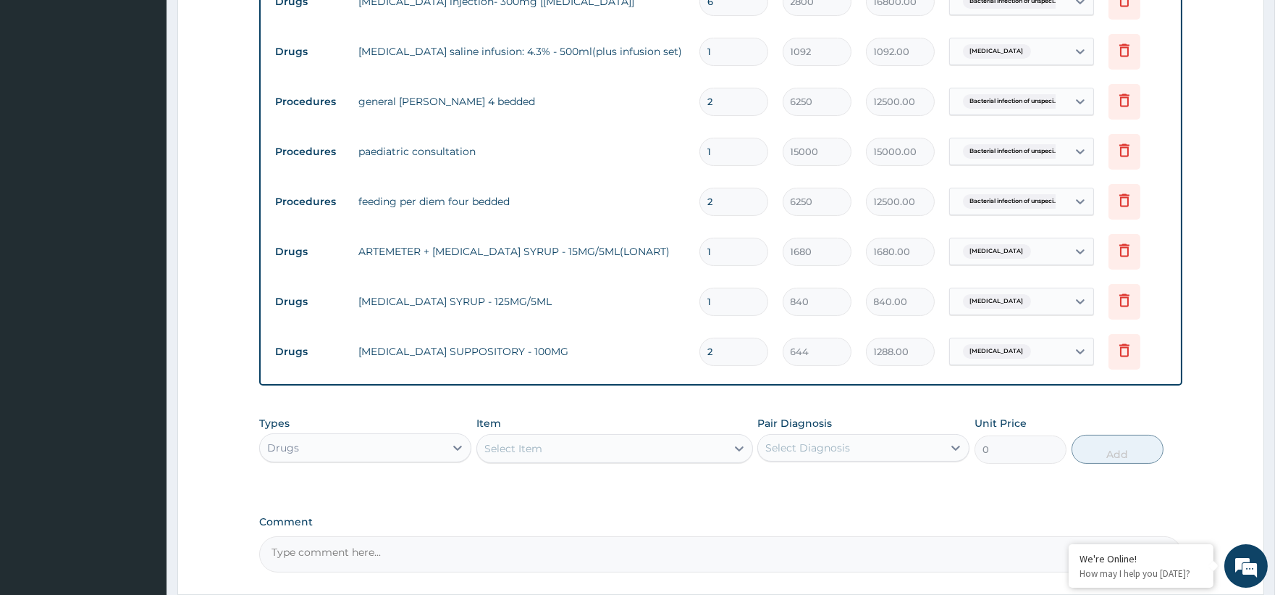
click at [526, 446] on div "Select Item" at bounding box center [513, 448] width 58 height 14
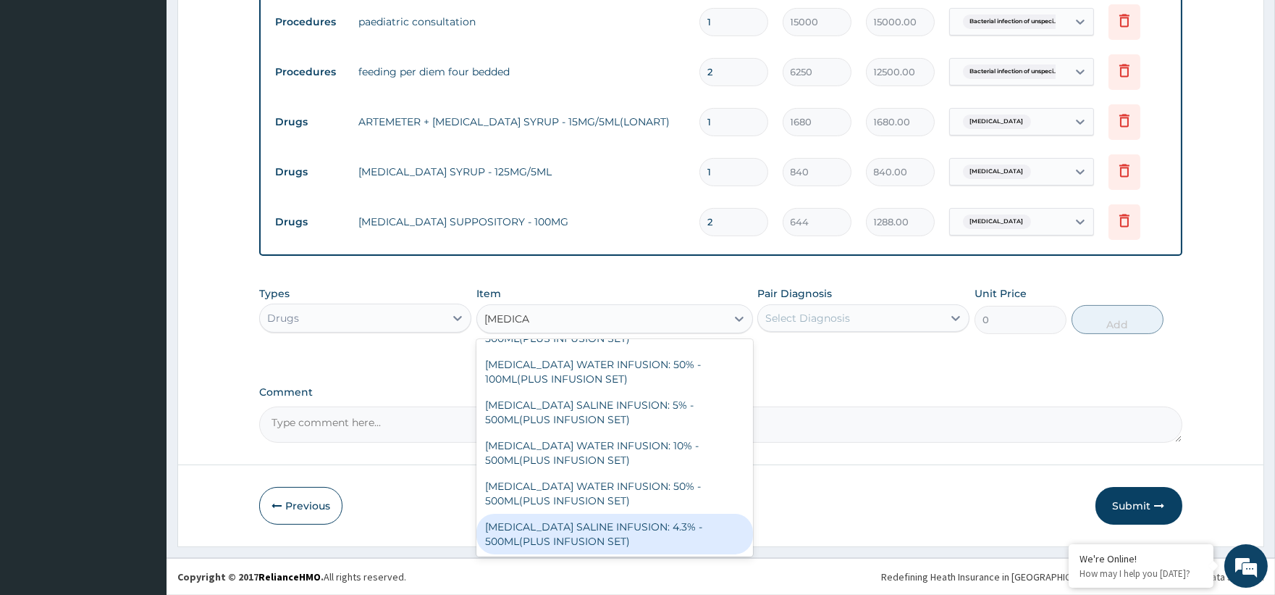
scroll to position [0, 0]
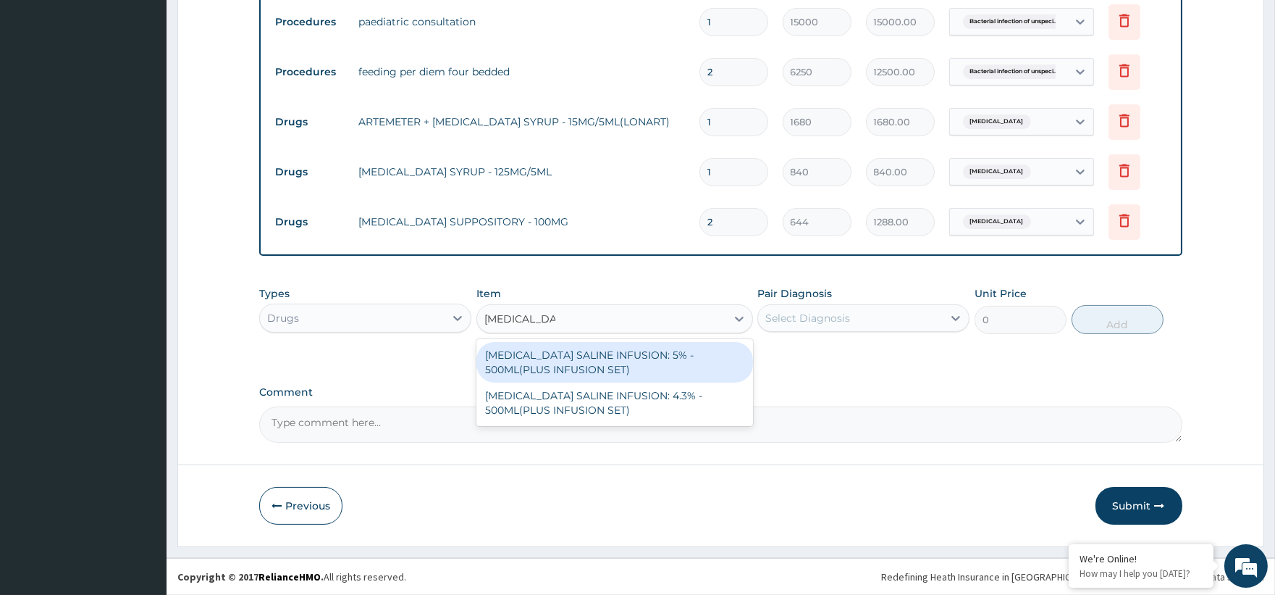
type input "dextrose saline"
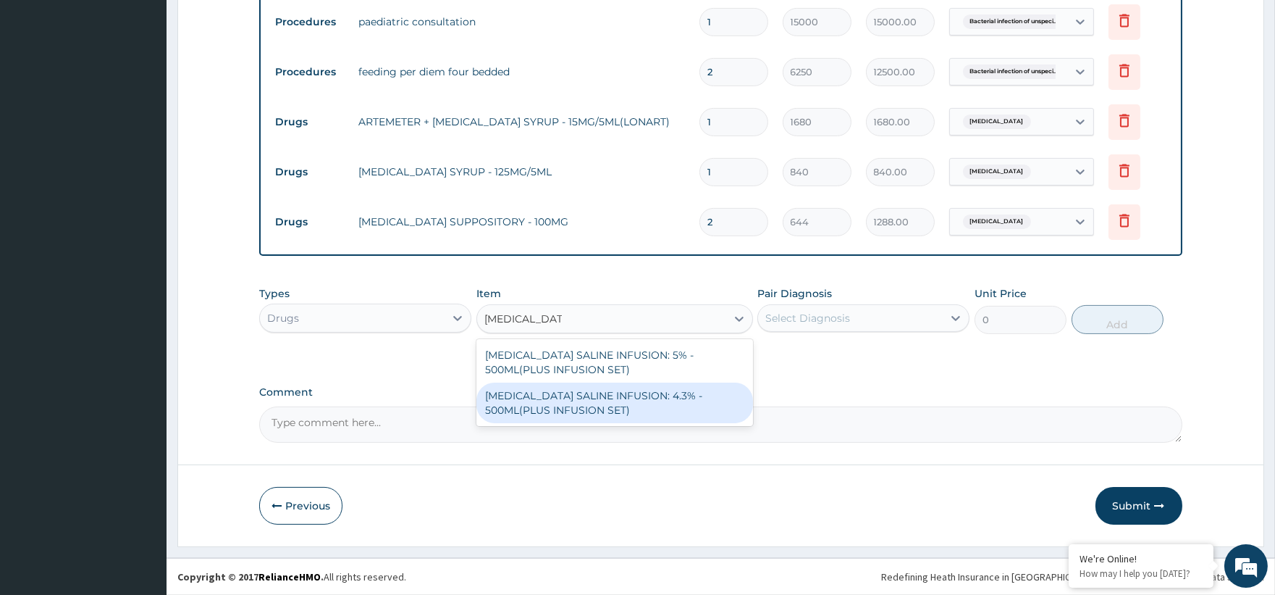
click at [677, 398] on div "[MEDICAL_DATA] SALINE INFUSION: 4.3% - 500ML(PLUS INFUSION SET)" at bounding box center [614, 402] width 277 height 41
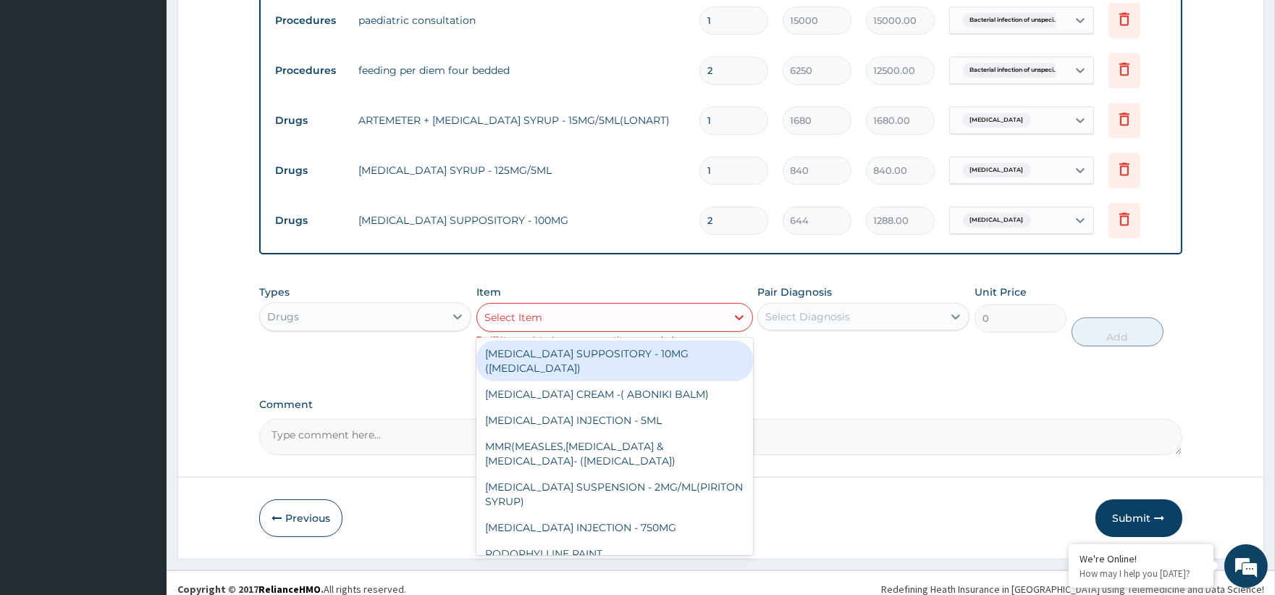
click at [650, 310] on div "Select Item" at bounding box center [601, 317] width 249 height 23
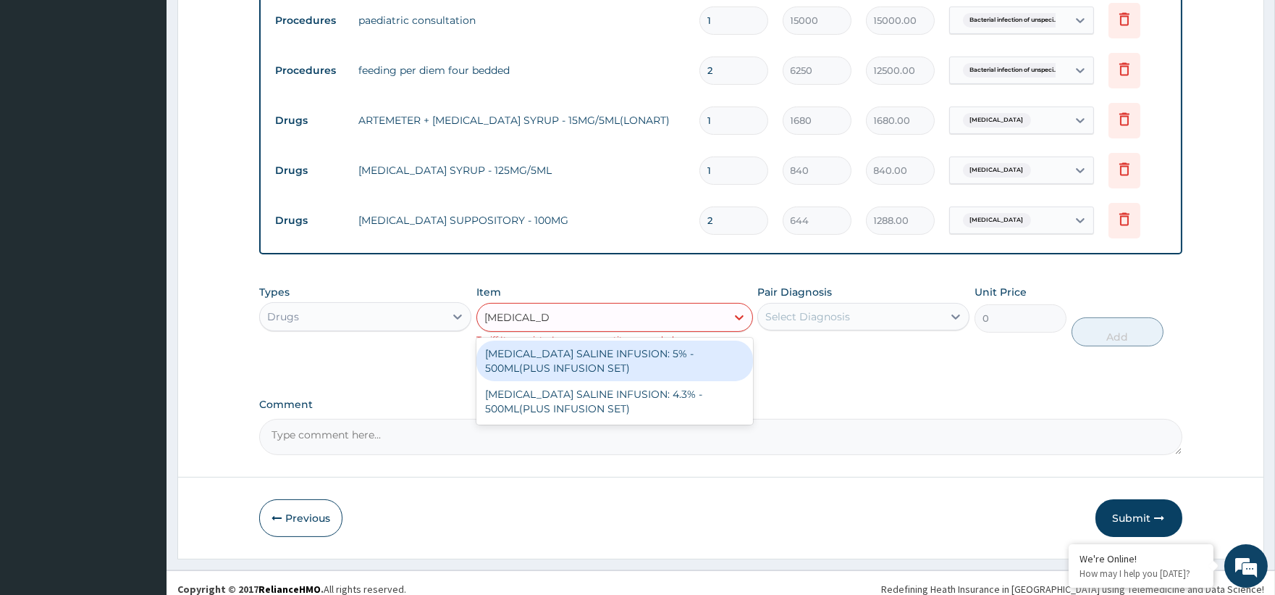
type input "dextrose saline"
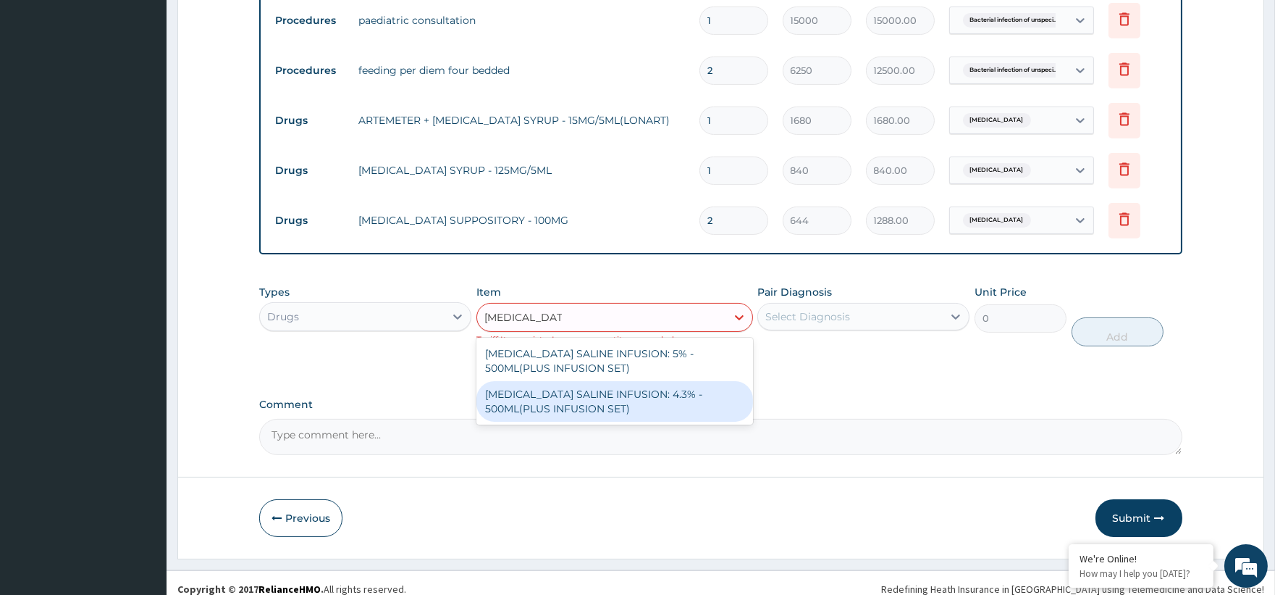
click at [653, 402] on div "[MEDICAL_DATA] SALINE INFUSION: 4.3% - 500ML(PLUS INFUSION SET)" at bounding box center [614, 401] width 277 height 41
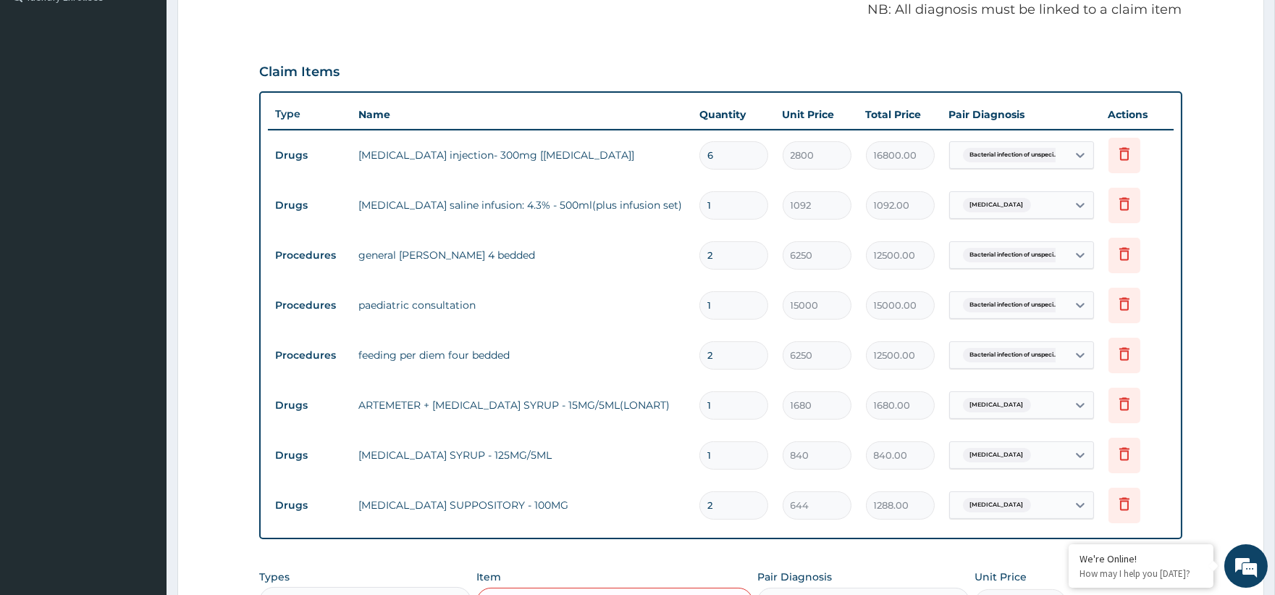
scroll to position [410, 0]
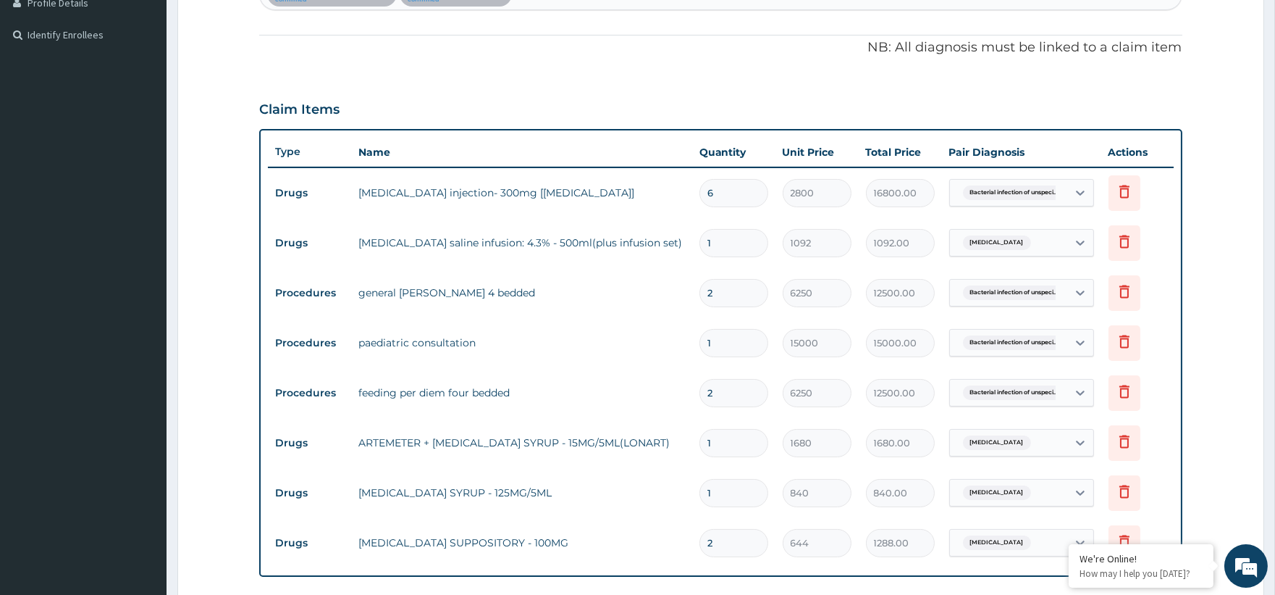
click at [755, 249] on input "1" at bounding box center [734, 243] width 69 height 28
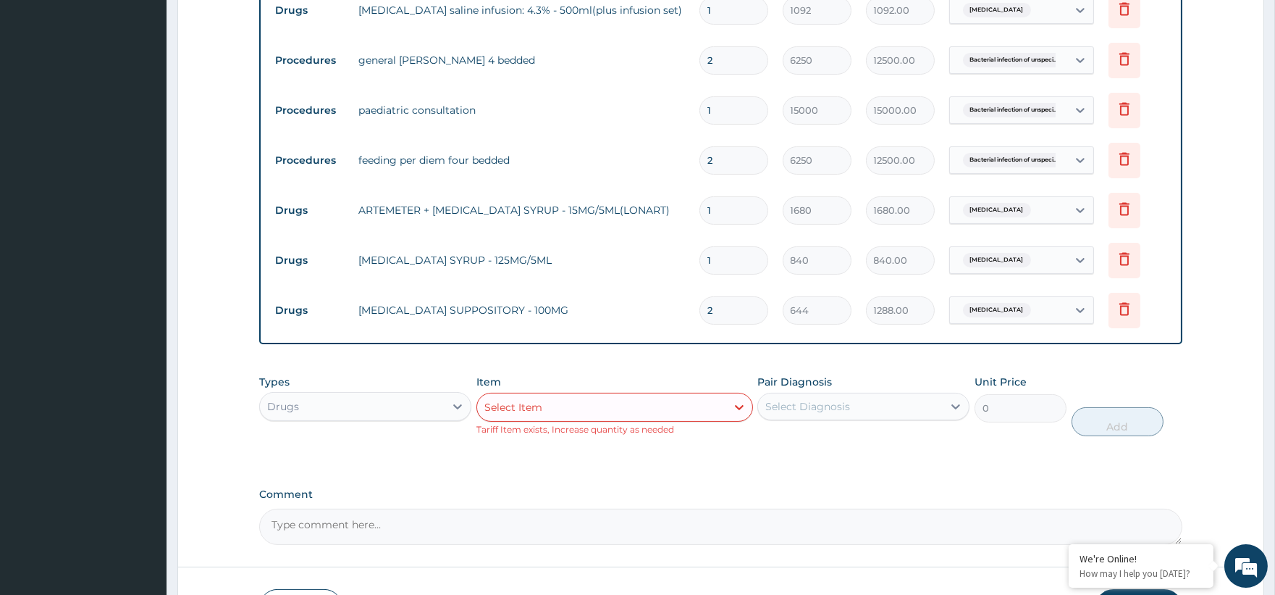
scroll to position [652, 0]
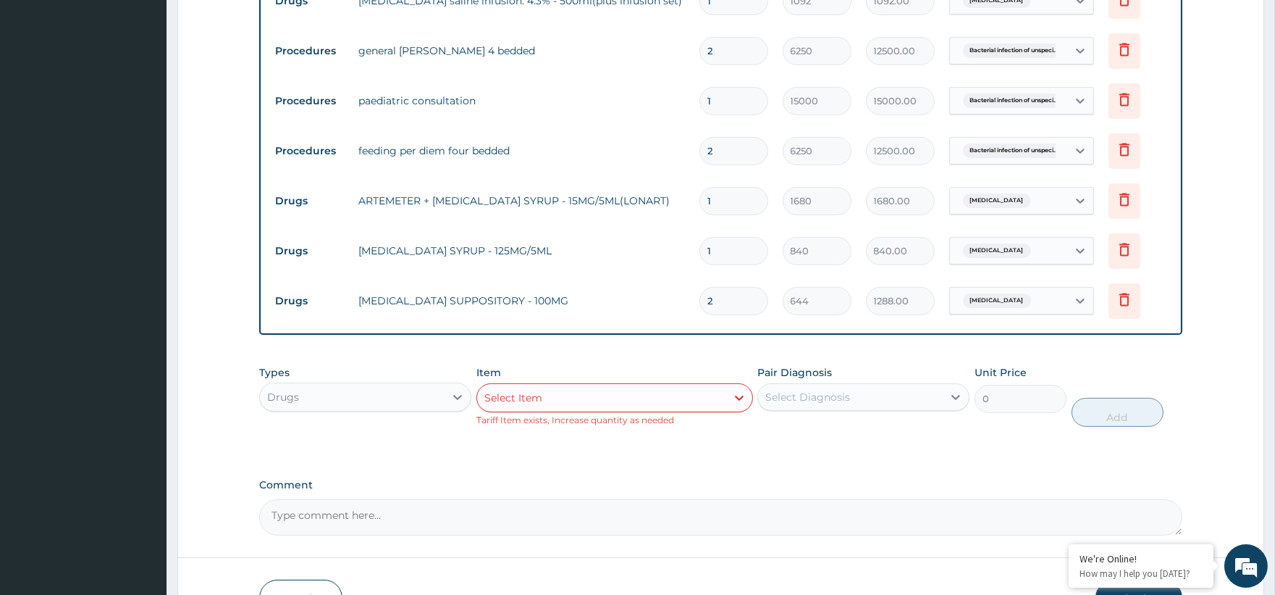
click at [530, 402] on div "Select Item" at bounding box center [513, 397] width 58 height 14
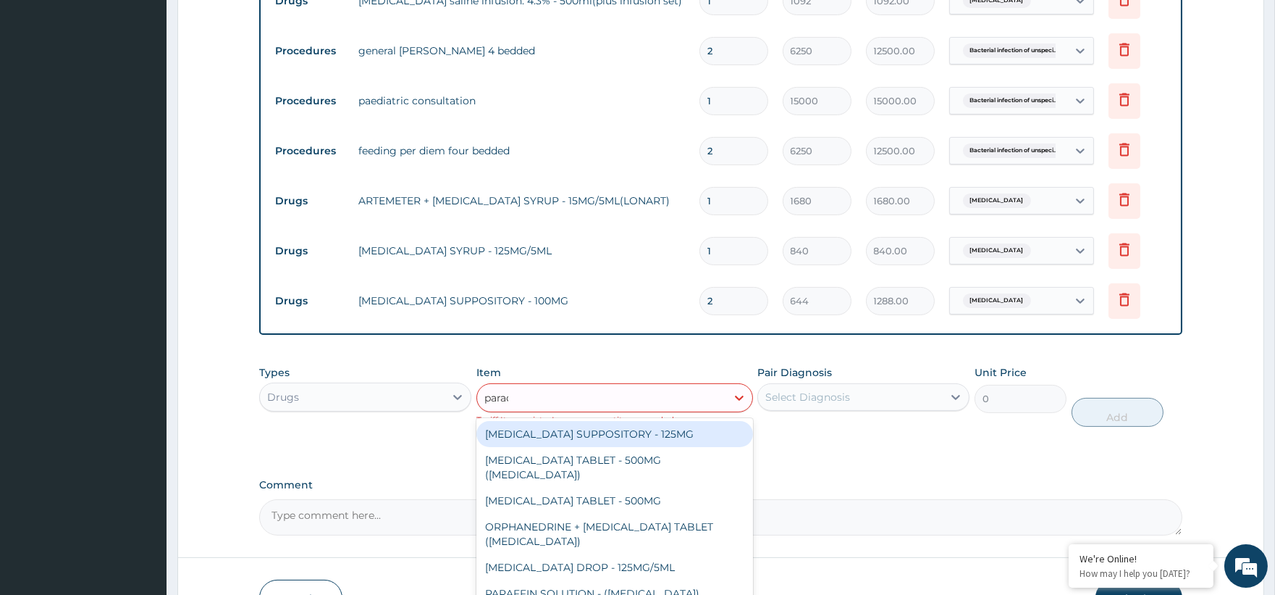
type input "parace"
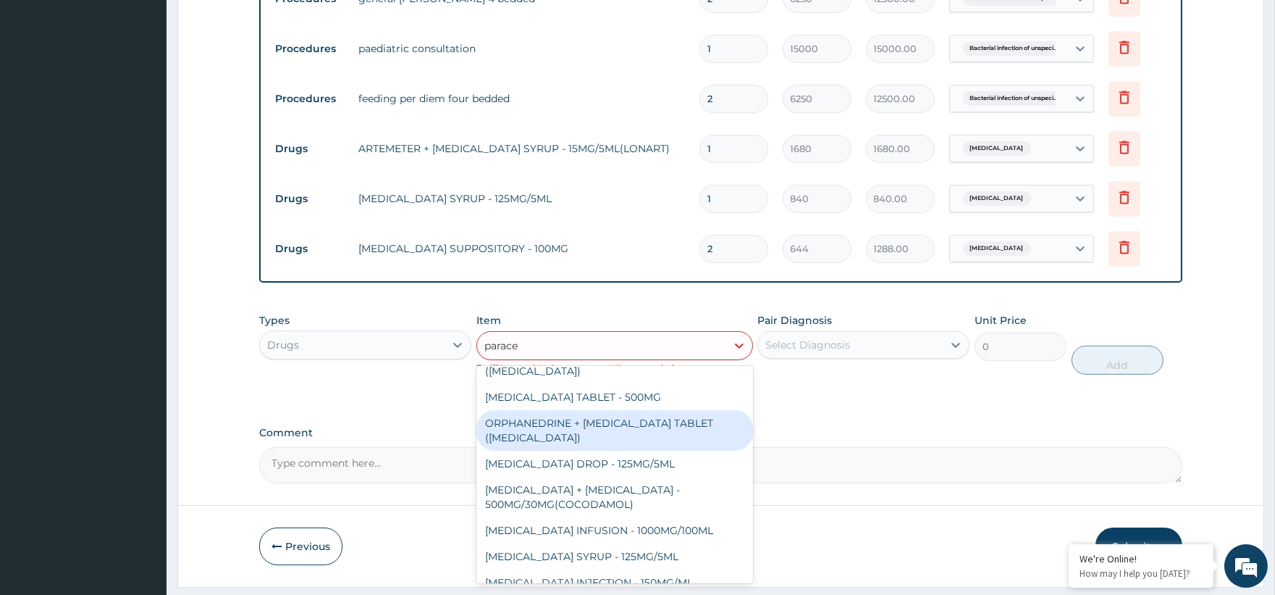
scroll to position [732, 0]
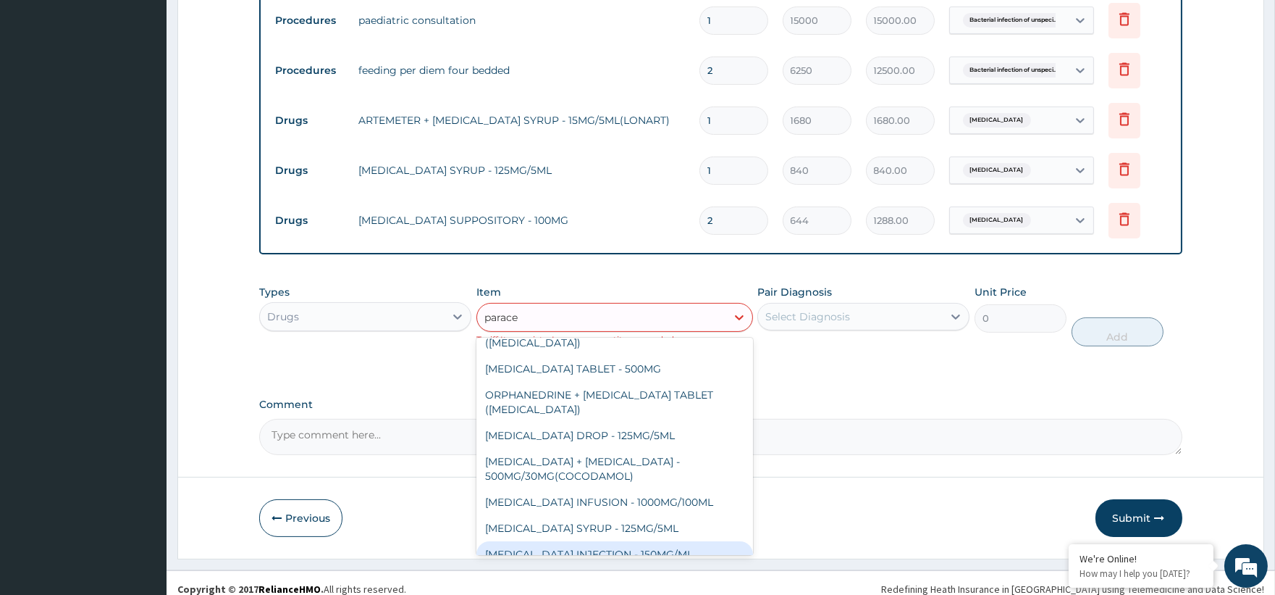
click at [668, 541] on div "[MEDICAL_DATA] INJECTION - 150MG/ML" at bounding box center [614, 554] width 277 height 26
type input "560"
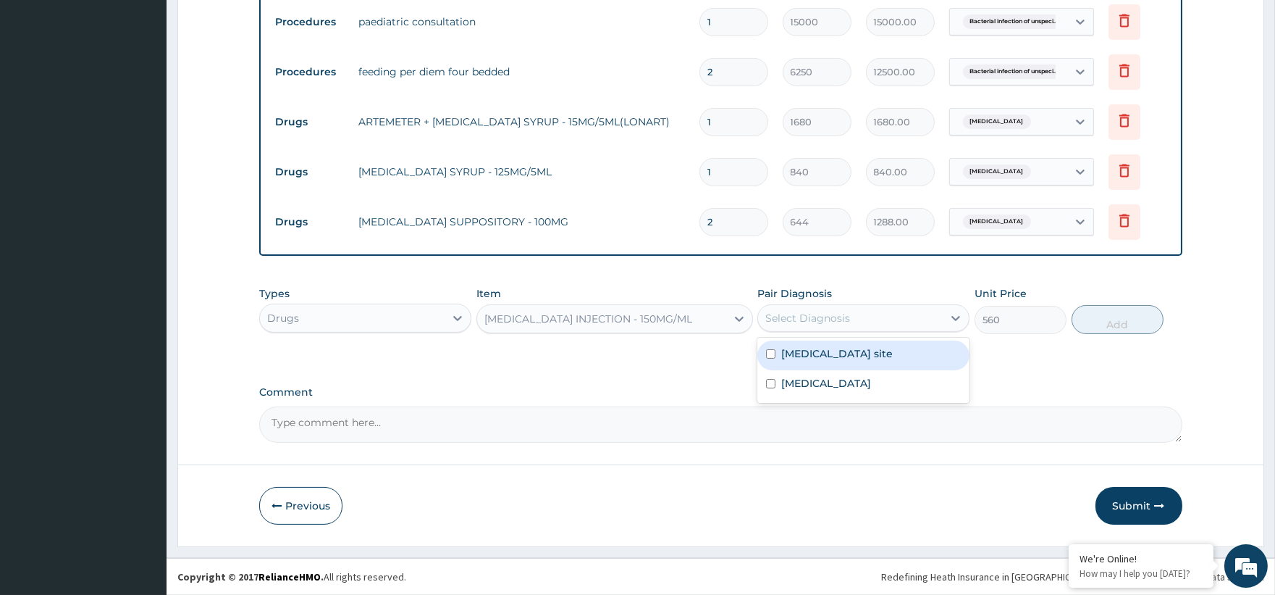
click at [789, 323] on div "Select Diagnosis" at bounding box center [807, 318] width 85 height 14
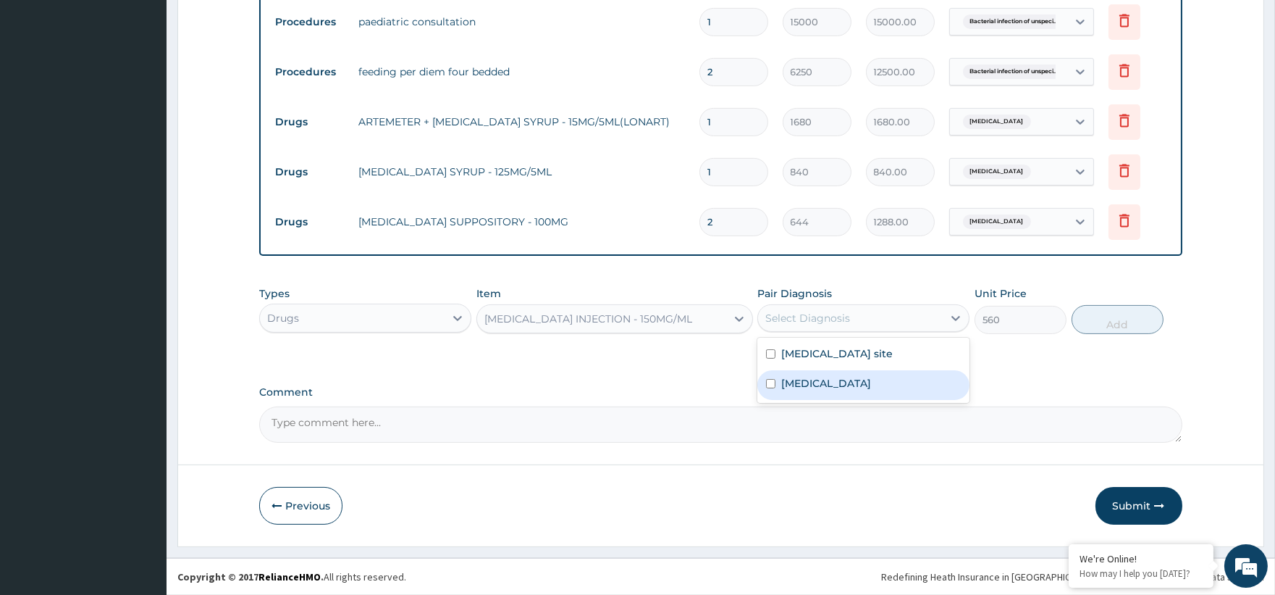
click at [865, 390] on label "[MEDICAL_DATA]" at bounding box center [826, 383] width 90 height 14
checkbox input "true"
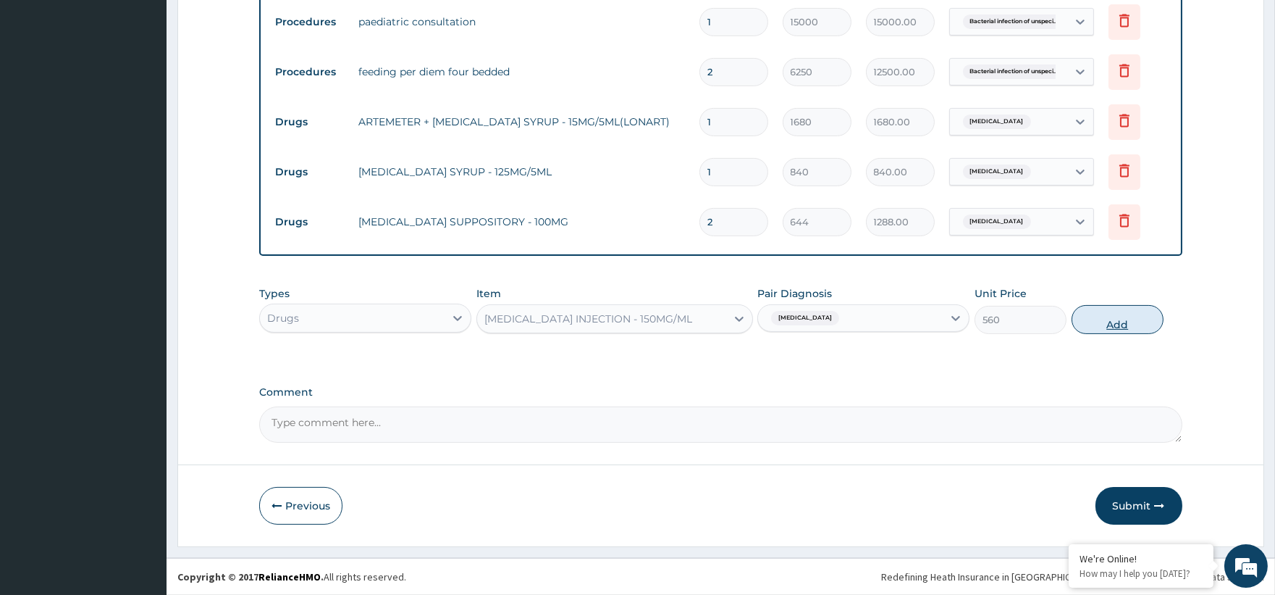
click at [1109, 314] on button "Add" at bounding box center [1118, 319] width 92 height 29
type input "0"
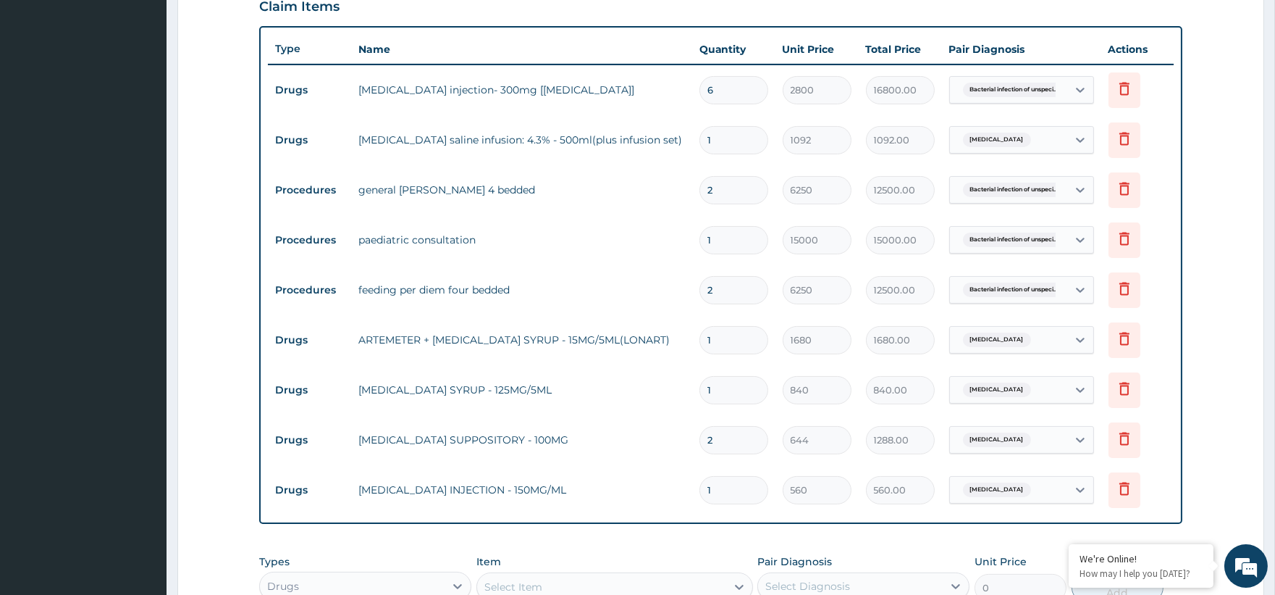
scroll to position [169, 0]
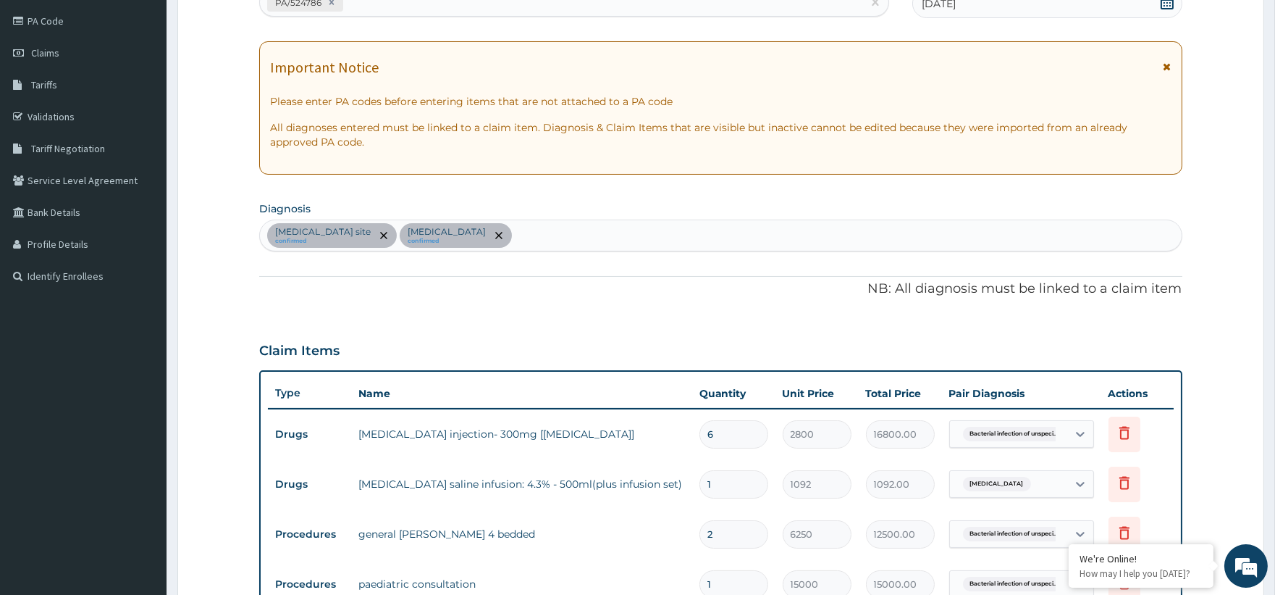
click at [613, 229] on div "Bacterial infection of unspecified site confirmed Malaria, unspecified confirmed" at bounding box center [720, 235] width 921 height 30
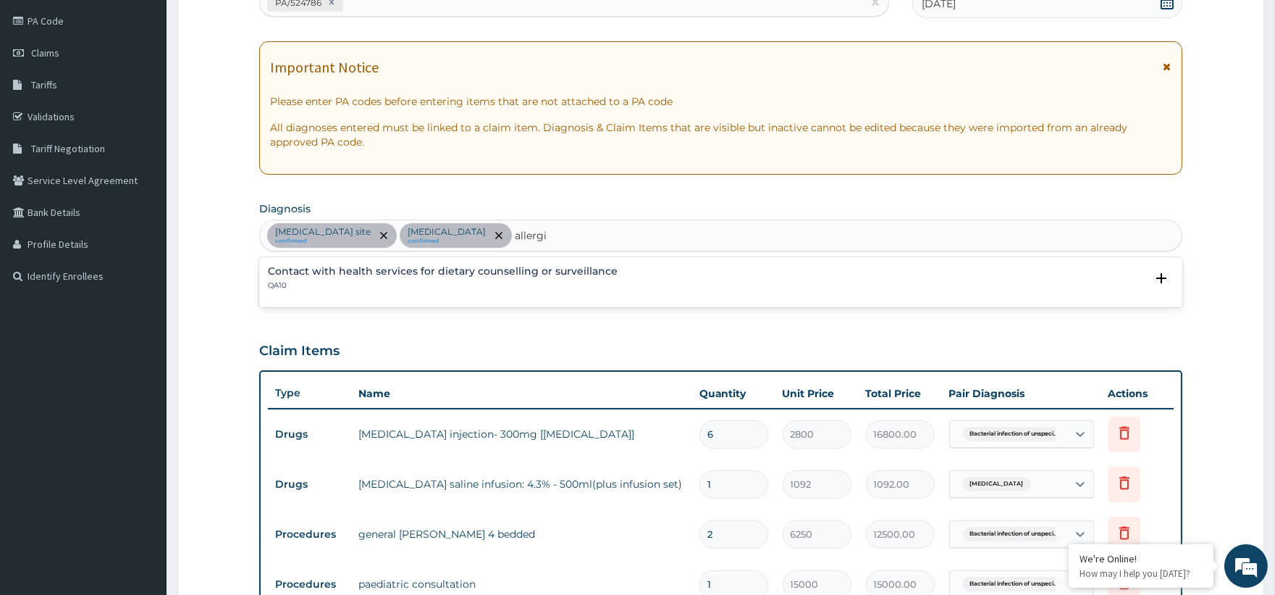
type input "allerg"
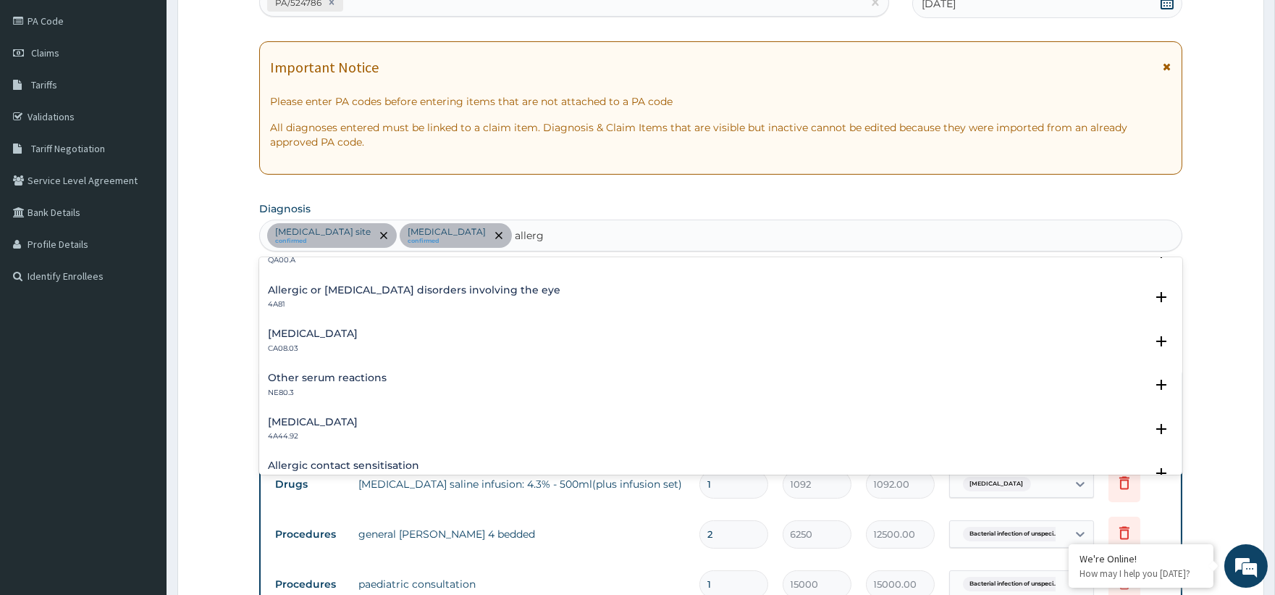
scroll to position [161, 0]
click at [358, 328] on h4 "Other allergic rhinitis" at bounding box center [313, 329] width 90 height 11
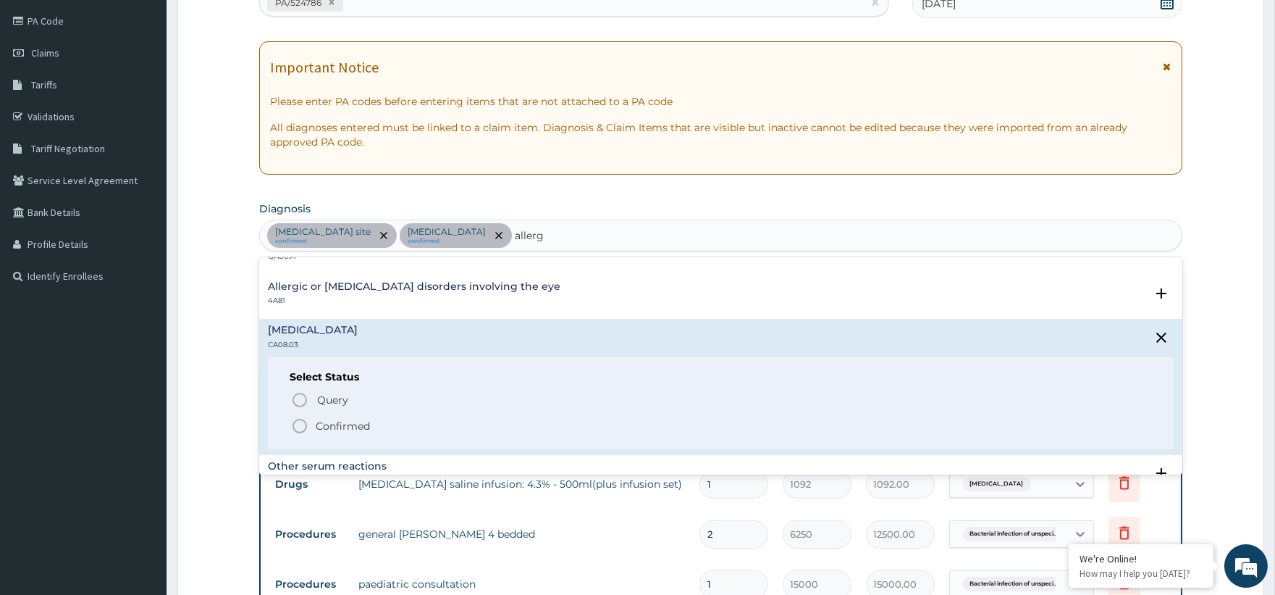
click at [336, 434] on div "Select Status Query Query covers suspected (?), Keep in view (kiv), Ruled out (…" at bounding box center [720, 403] width 905 height 92
click at [337, 424] on p "Confirmed" at bounding box center [343, 426] width 54 height 14
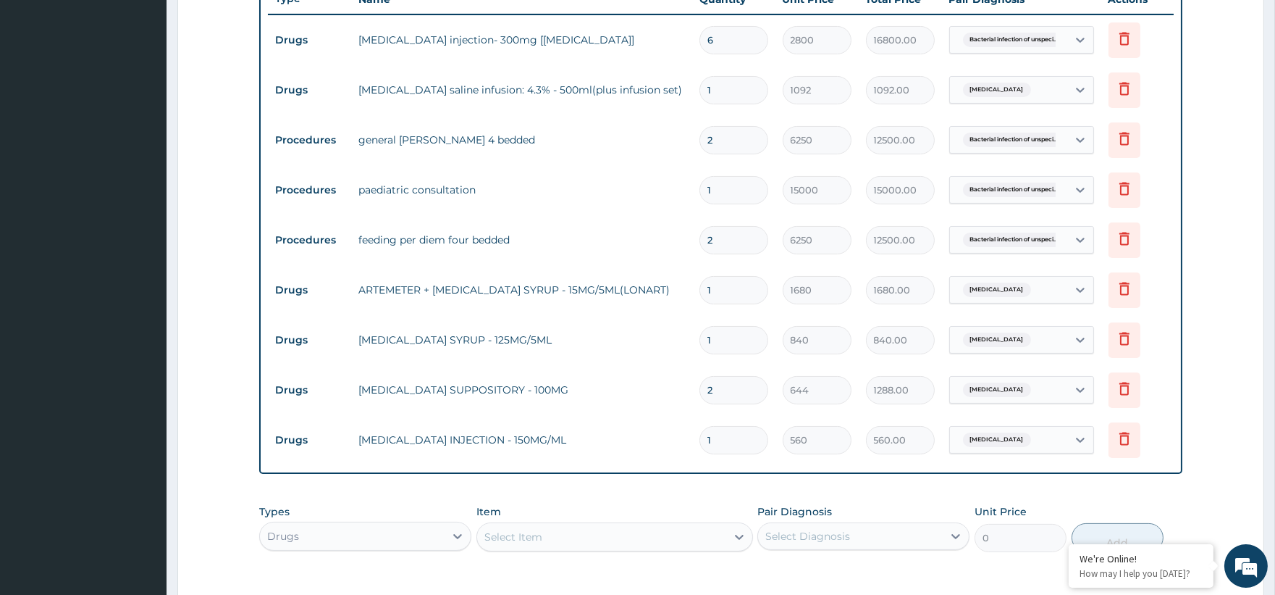
scroll to position [652, 0]
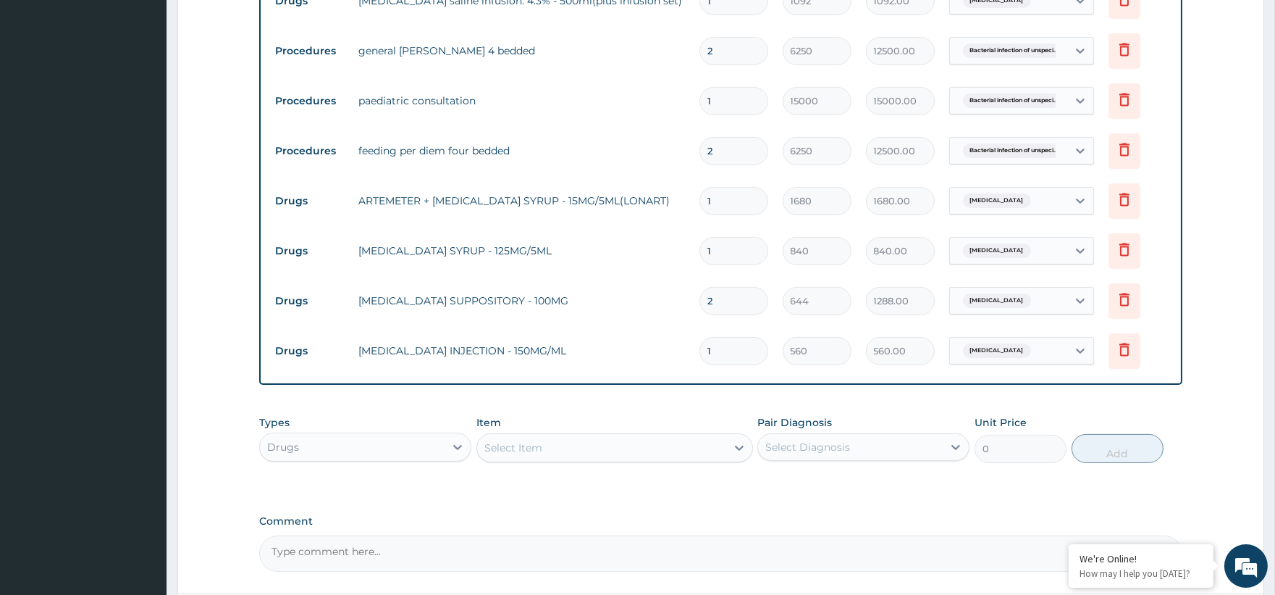
click at [539, 440] on div "Select Item" at bounding box center [601, 447] width 249 height 23
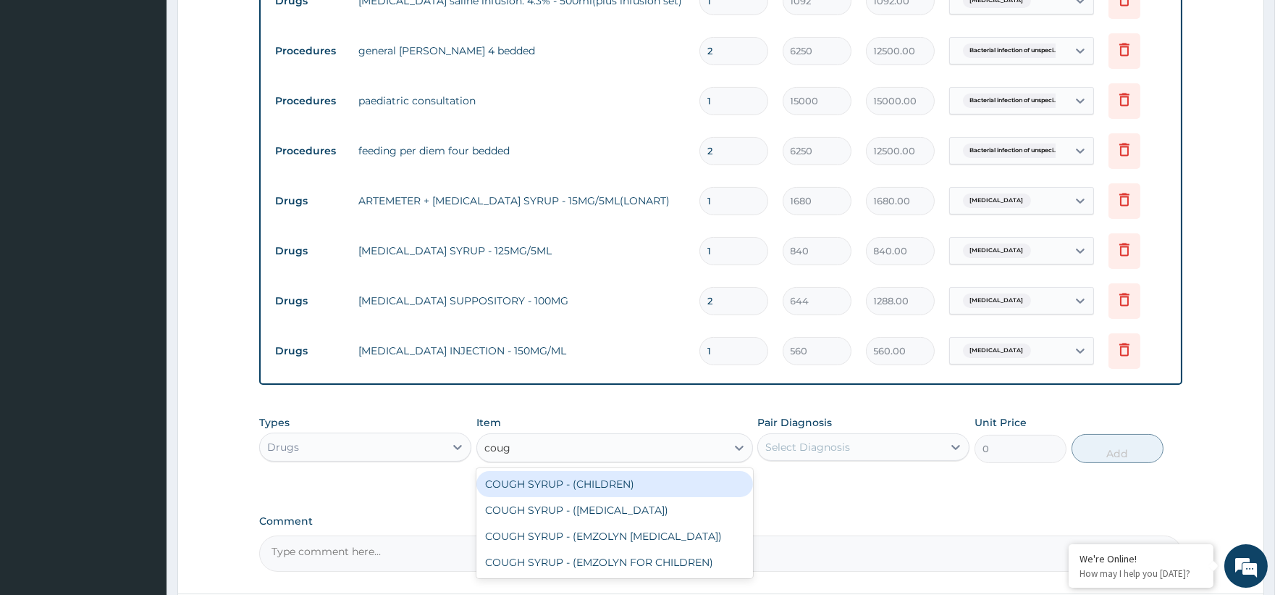
type input "cough"
click at [621, 487] on div "COUGH SYRUP - (CHILDREN)" at bounding box center [614, 484] width 277 height 26
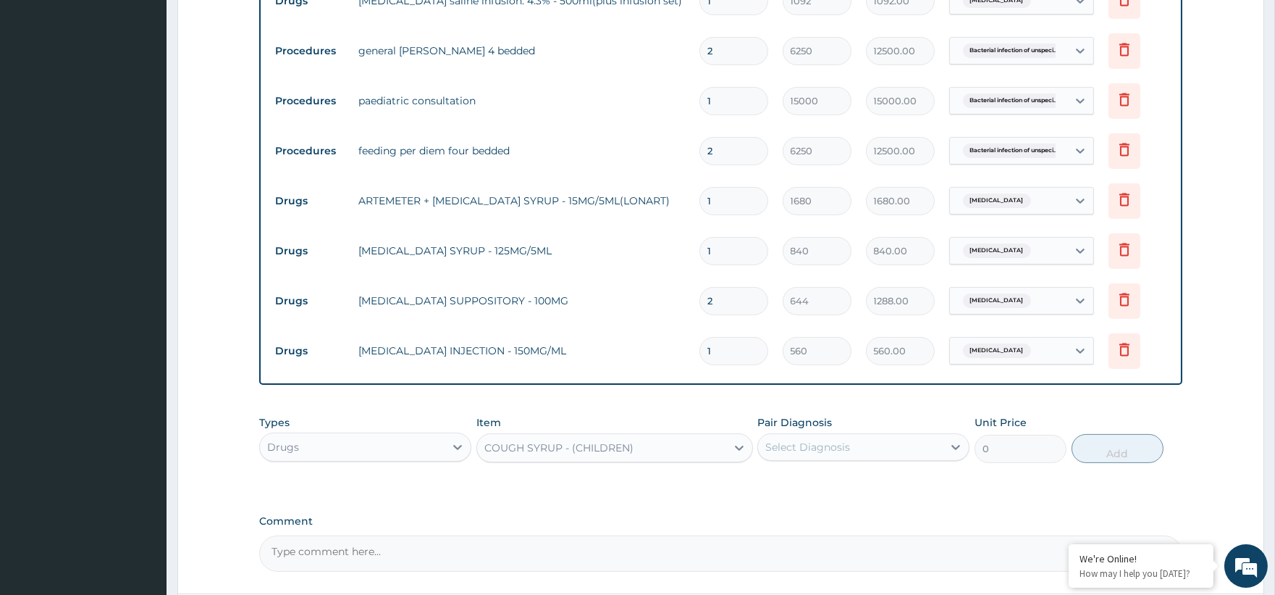
type input "1120"
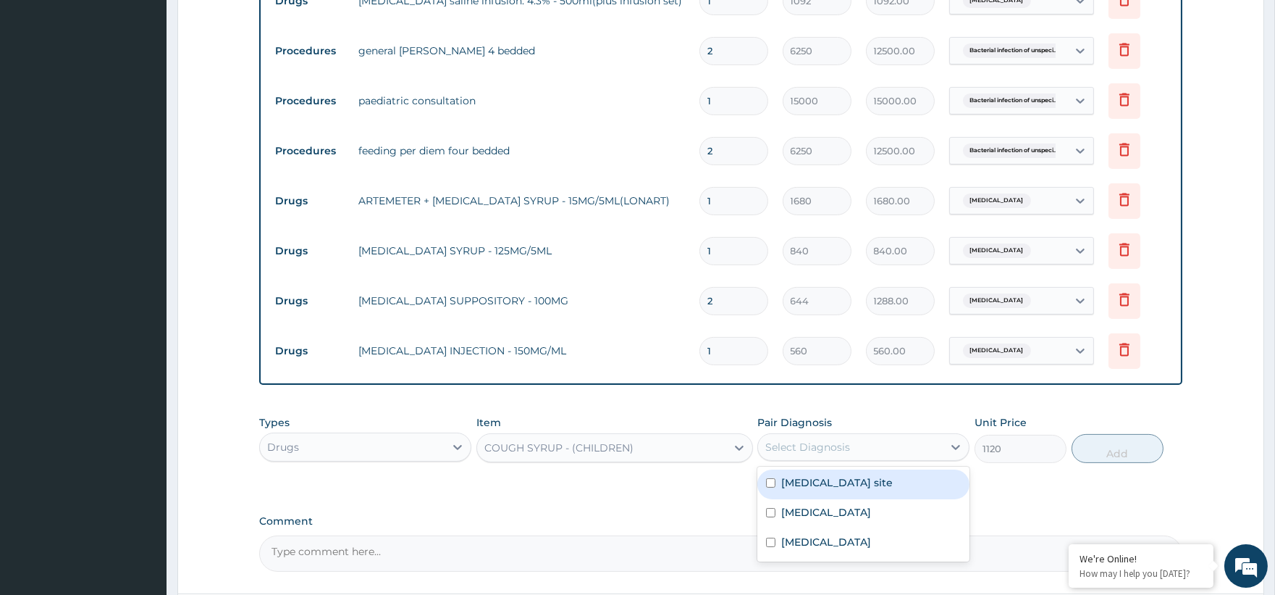
click at [809, 443] on div "Select Diagnosis" at bounding box center [807, 447] width 85 height 14
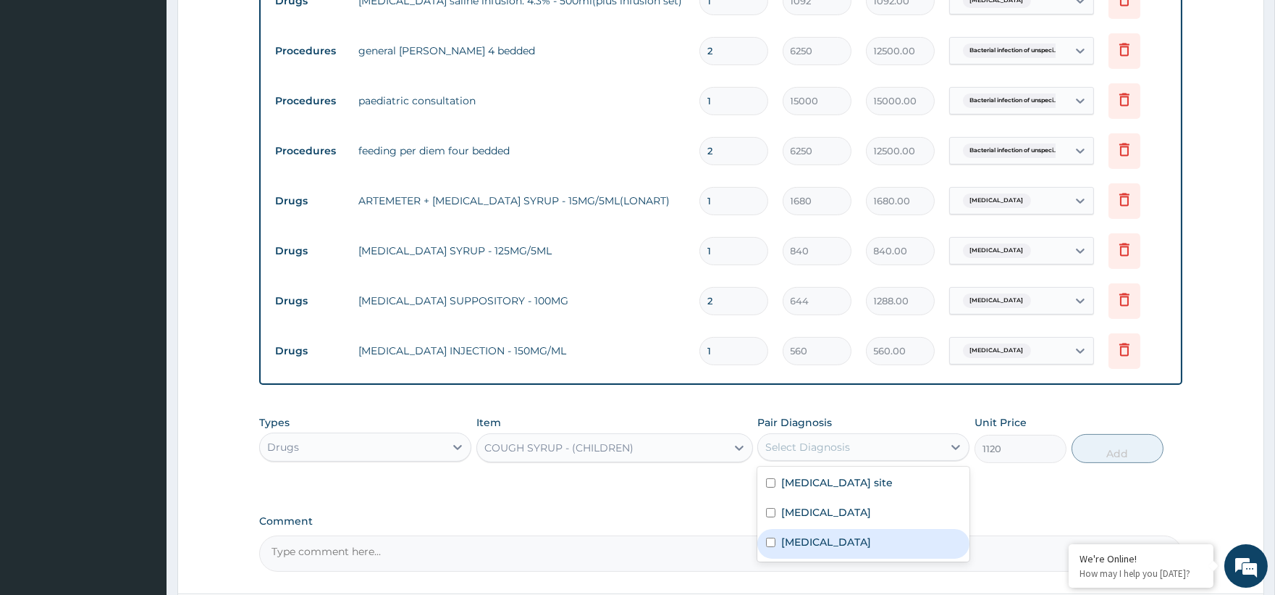
drag, startPoint x: 837, startPoint y: 559, endPoint x: 1017, endPoint y: 489, distance: 192.8
click at [840, 549] on label "Other allergic rhinitis" at bounding box center [826, 541] width 90 height 14
checkbox input "true"
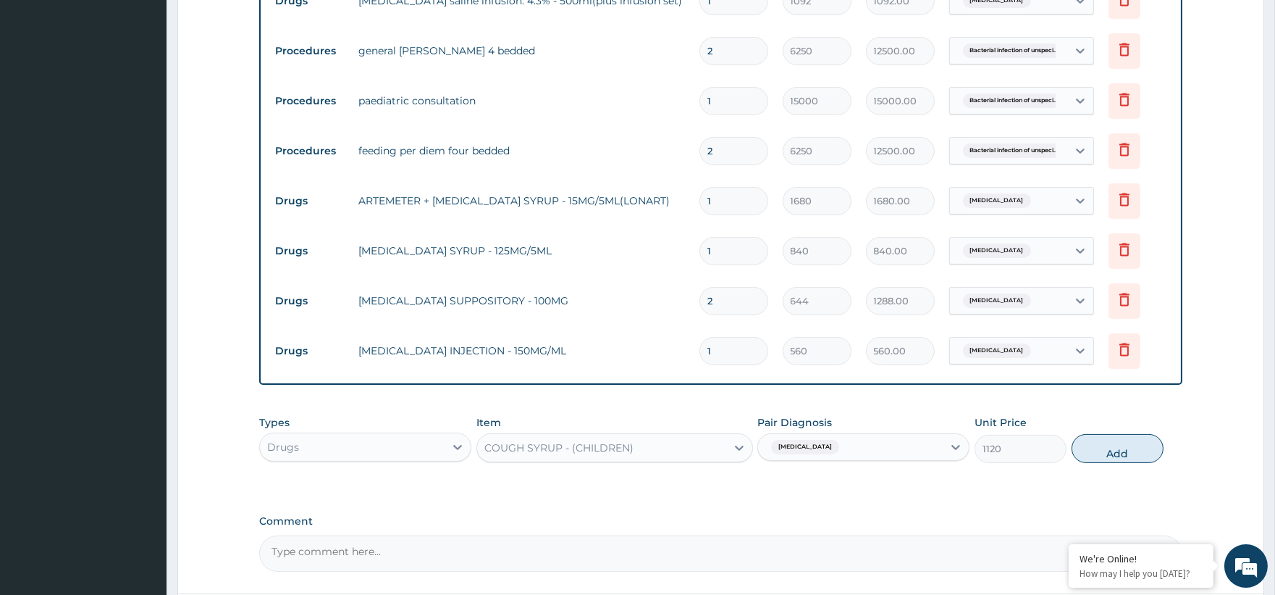
click at [1104, 434] on div "Types Drugs Item COUGH SYRUP - (CHILDREN) Pair Diagnosis Other allergic rhiniti…" at bounding box center [720, 439] width 923 height 62
click at [1106, 434] on div "Types Drugs Item COUGH SYRUP - (CHILDREN) Pair Diagnosis Other allergic rhiniti…" at bounding box center [720, 439] width 923 height 62
click at [1112, 458] on button "Add" at bounding box center [1118, 448] width 92 height 29
type input "0"
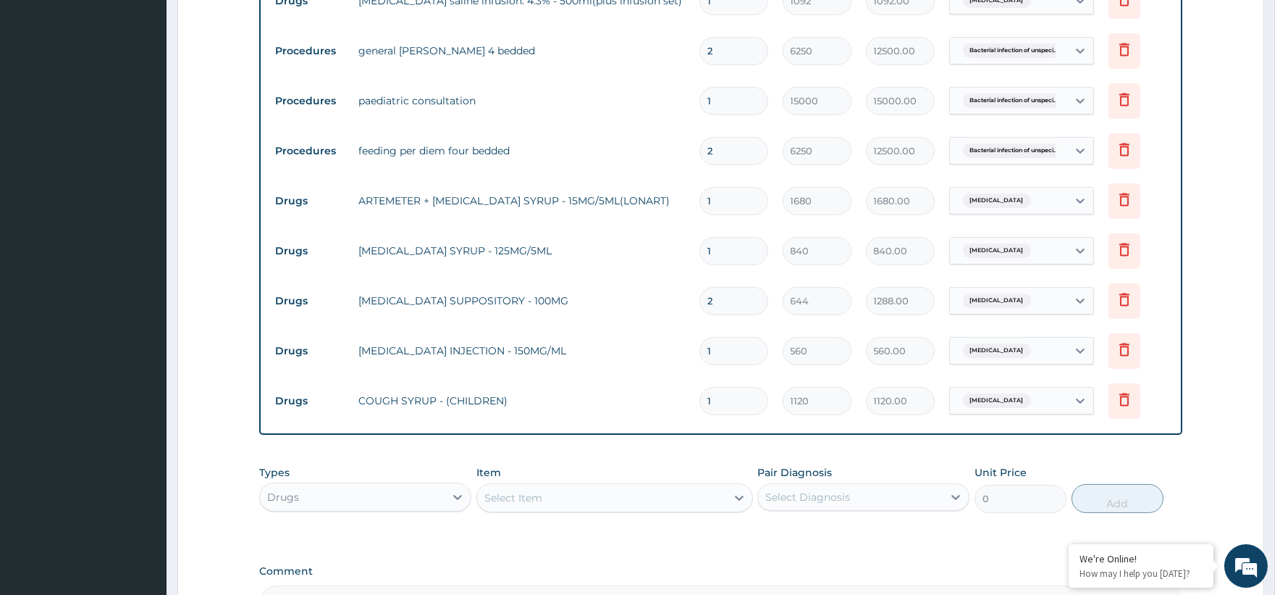
click at [585, 484] on div "Select Item" at bounding box center [614, 497] width 277 height 29
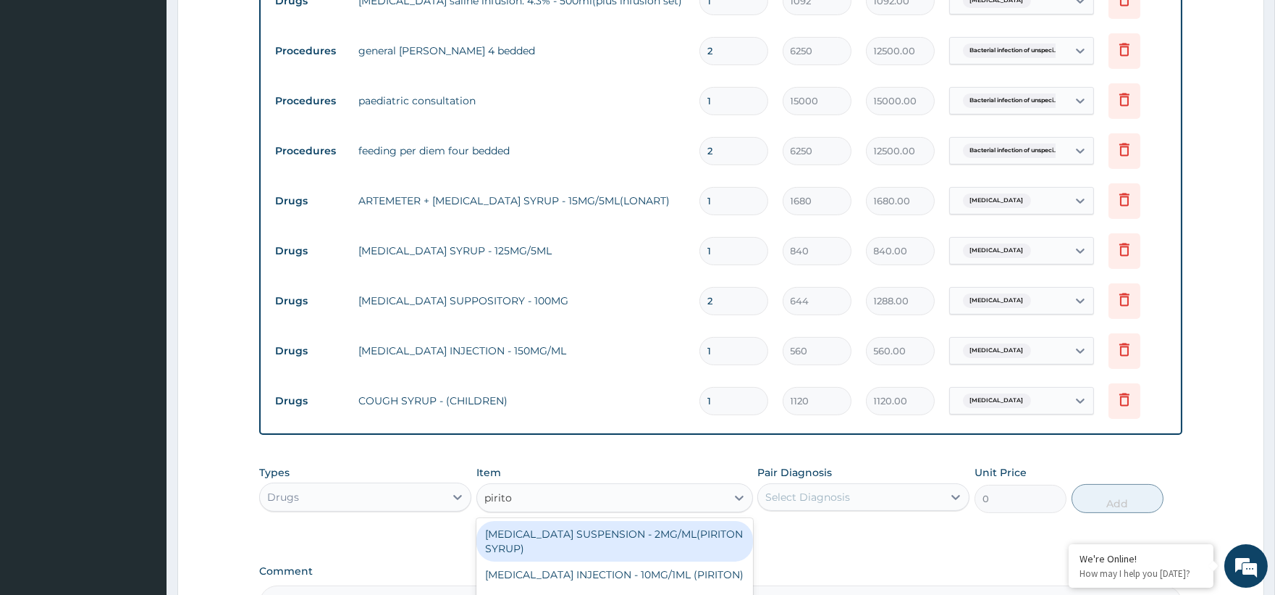
type input "piriton"
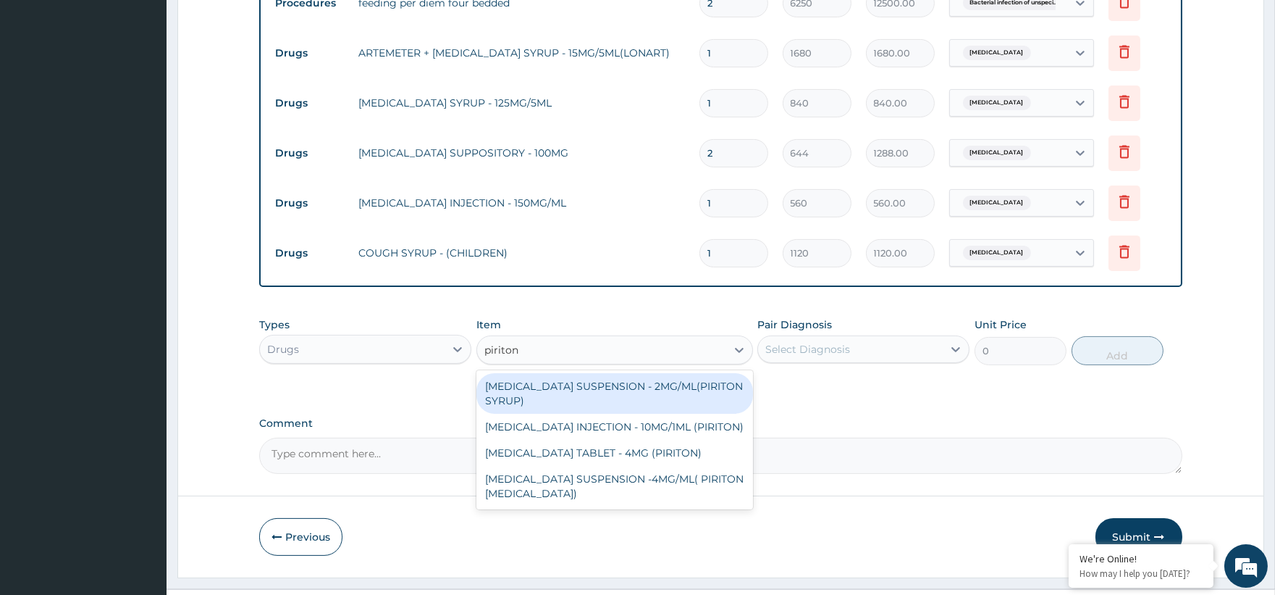
scroll to position [812, 0]
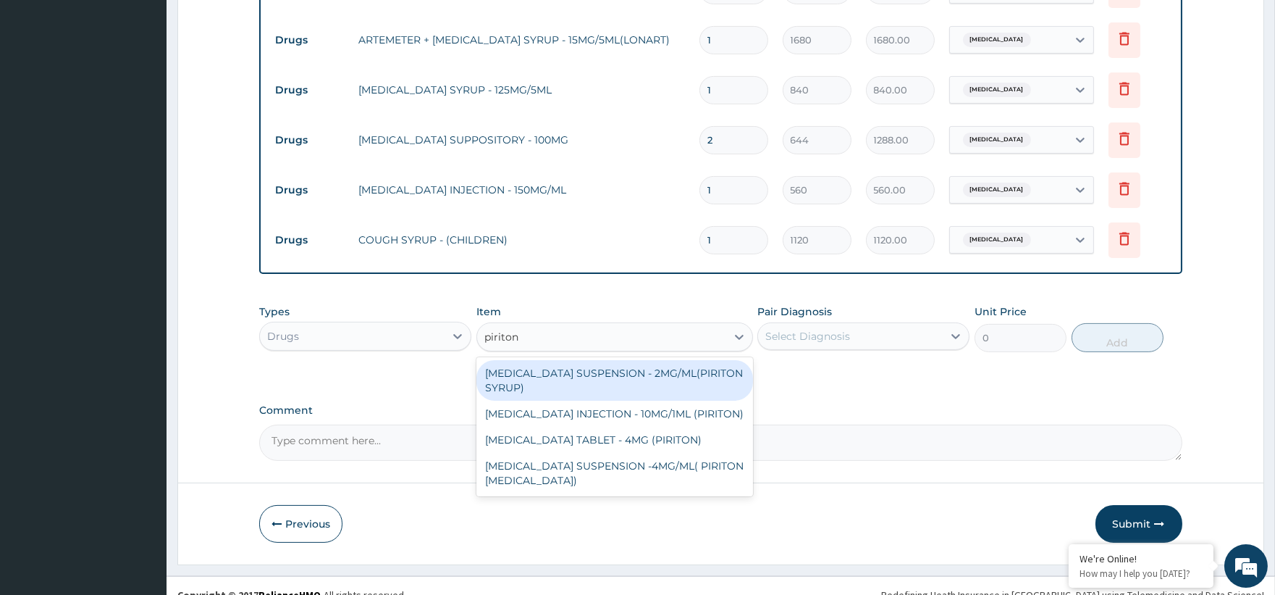
click at [587, 389] on div "[MEDICAL_DATA] SUSPENSION - 2MG/ML(PIRITON SYRUP)" at bounding box center [614, 380] width 277 height 41
type input "840"
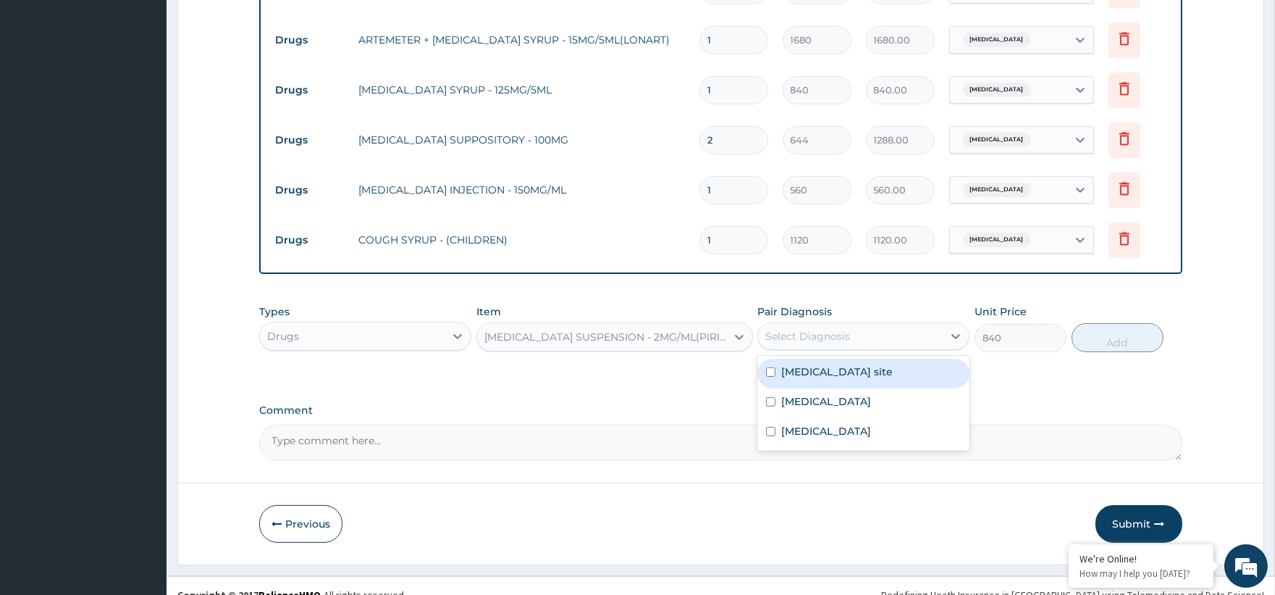
click at [849, 339] on div "Select Diagnosis" at bounding box center [807, 336] width 85 height 14
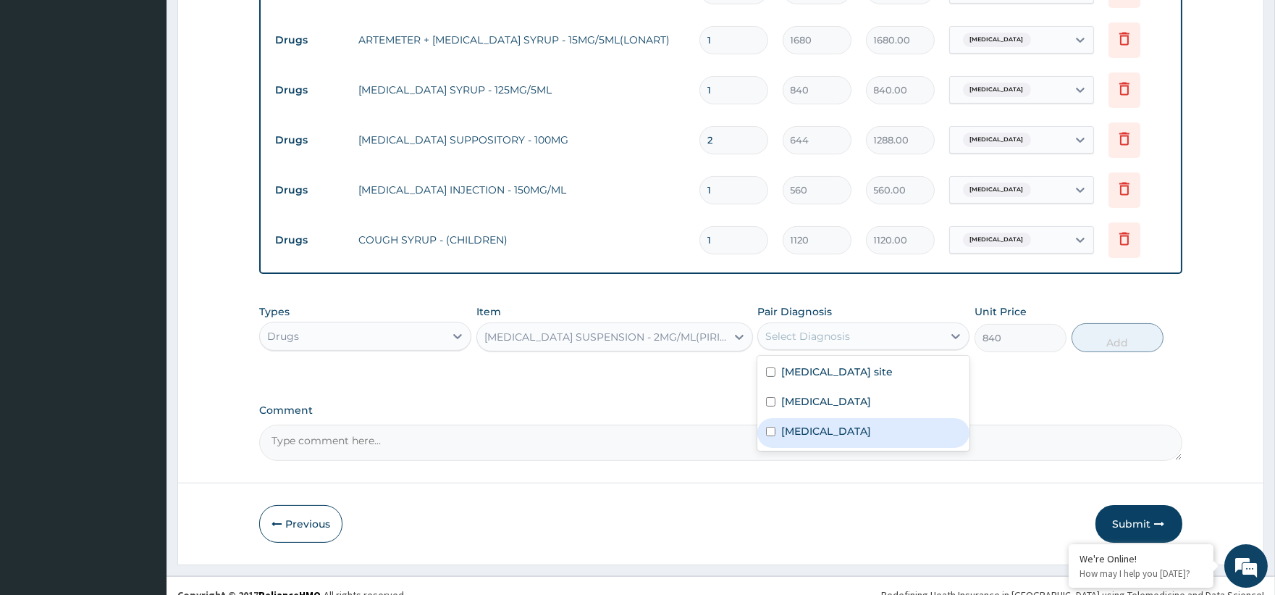
click at [860, 438] on label "Other allergic rhinitis" at bounding box center [826, 431] width 90 height 14
checkbox input "true"
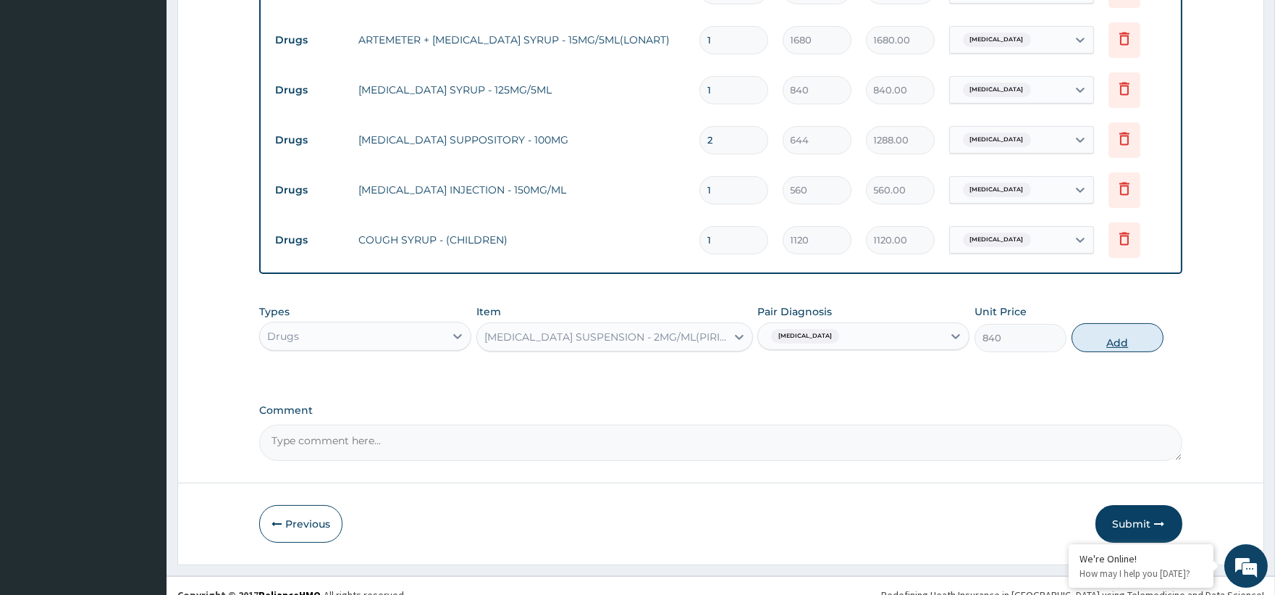
click at [1149, 343] on button "Add" at bounding box center [1118, 337] width 92 height 29
type input "0"
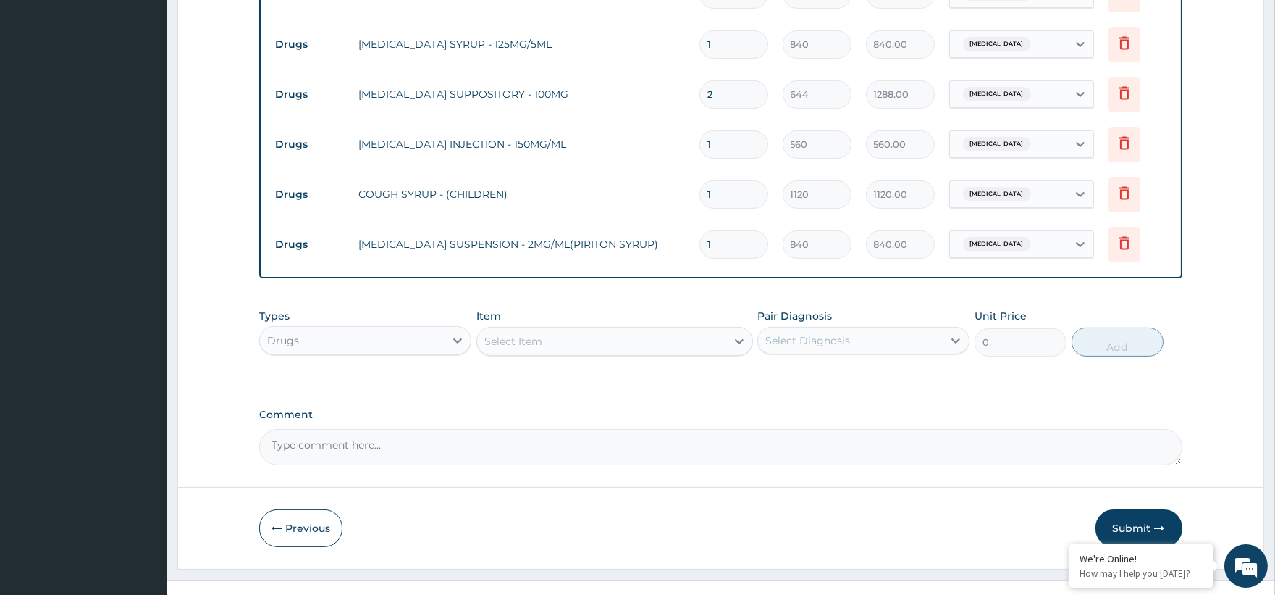
scroll to position [883, 0]
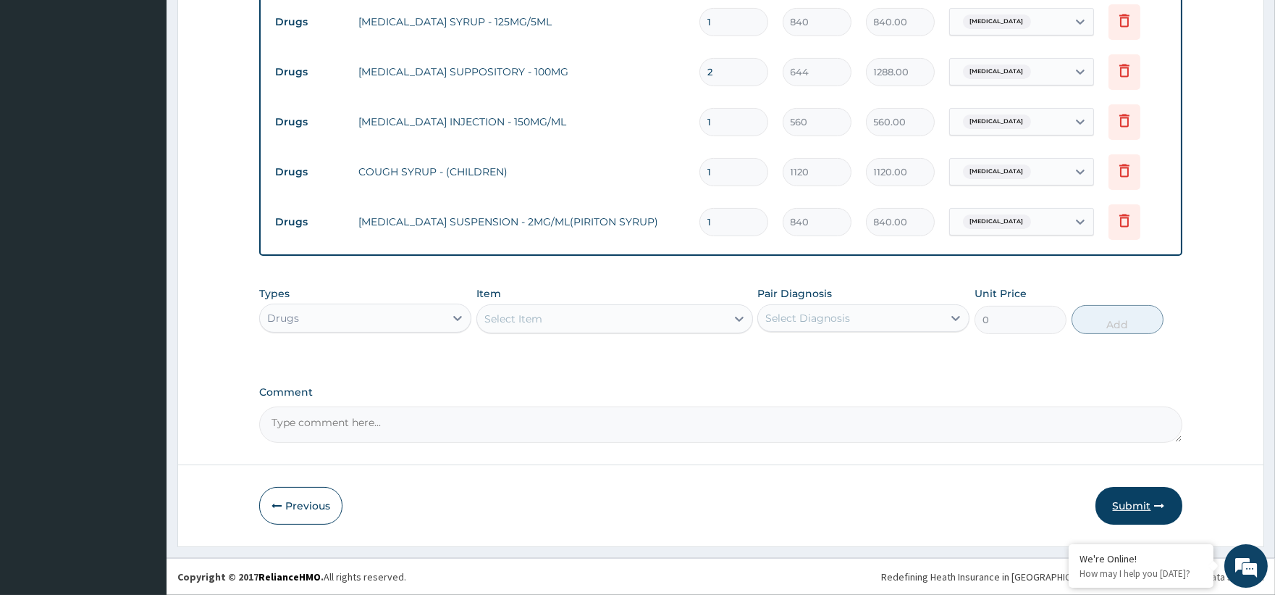
click at [1150, 503] on button "Submit" at bounding box center [1139, 506] width 87 height 38
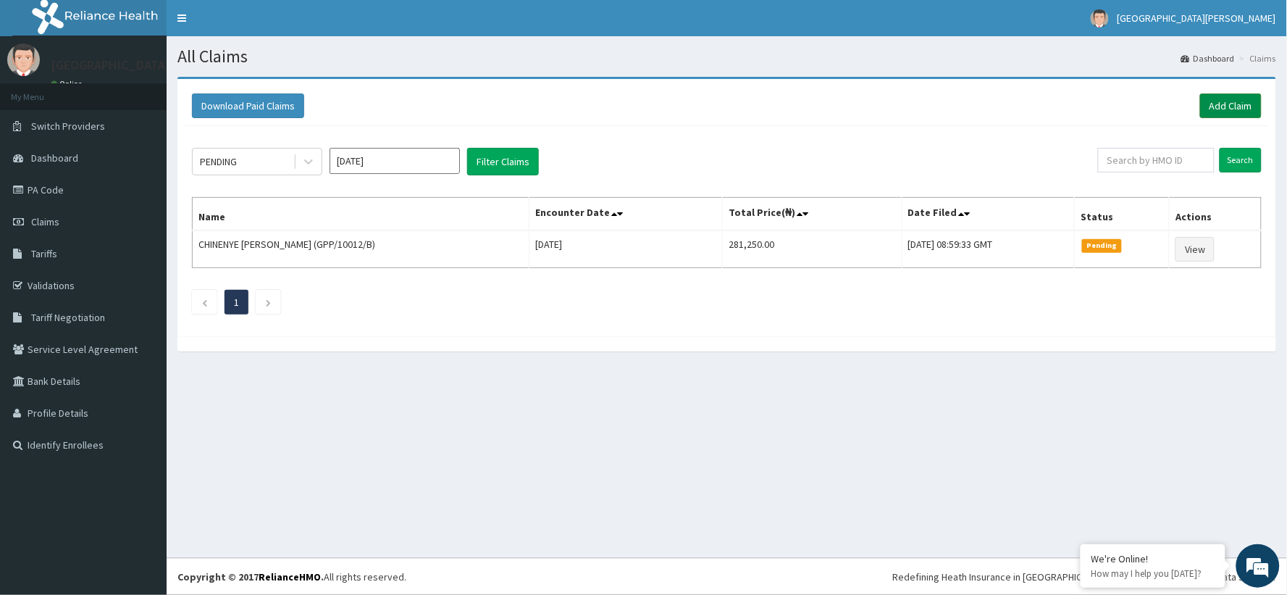
click at [1234, 112] on link "Add Claim" at bounding box center [1231, 105] width 62 height 25
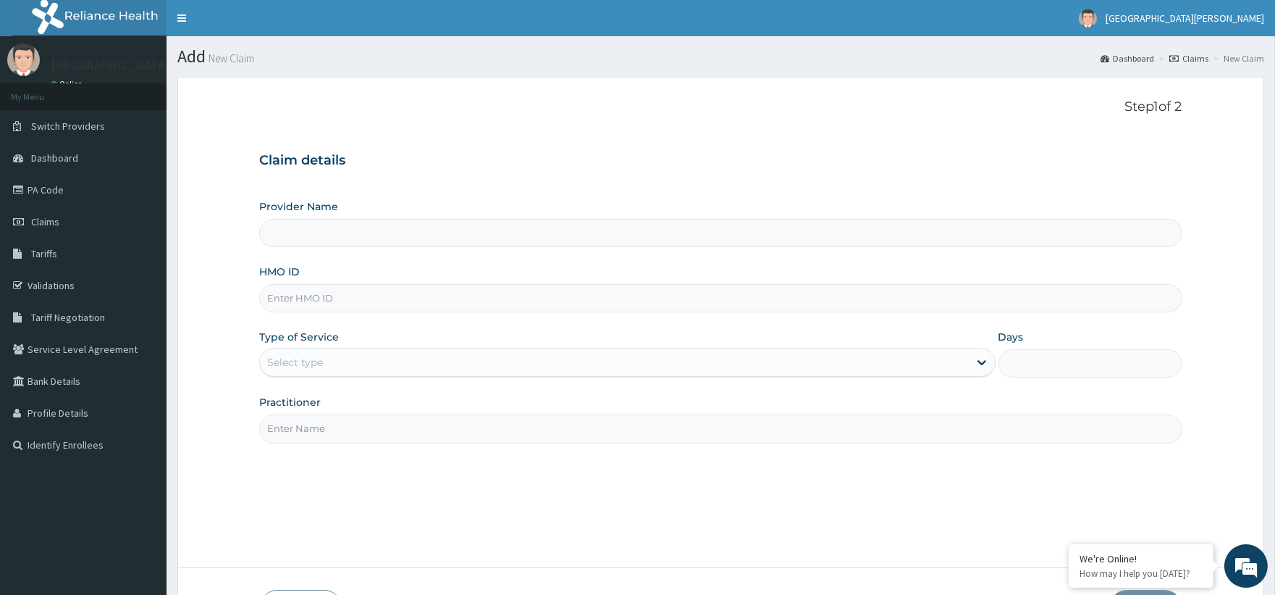
click at [298, 307] on input "HMO ID" at bounding box center [720, 298] width 923 height 28
type input "ST. [PERSON_NAME][GEOGRAPHIC_DATA] -[GEOGRAPHIC_DATA]"
paste input "AOM/10049/C"
type input "AOM/10049/C"
click at [311, 378] on div "Provider Name ST. [PERSON_NAME]'s Specialist Hospital -Rivers HMO ID AOM/10049/…" at bounding box center [720, 320] width 923 height 243
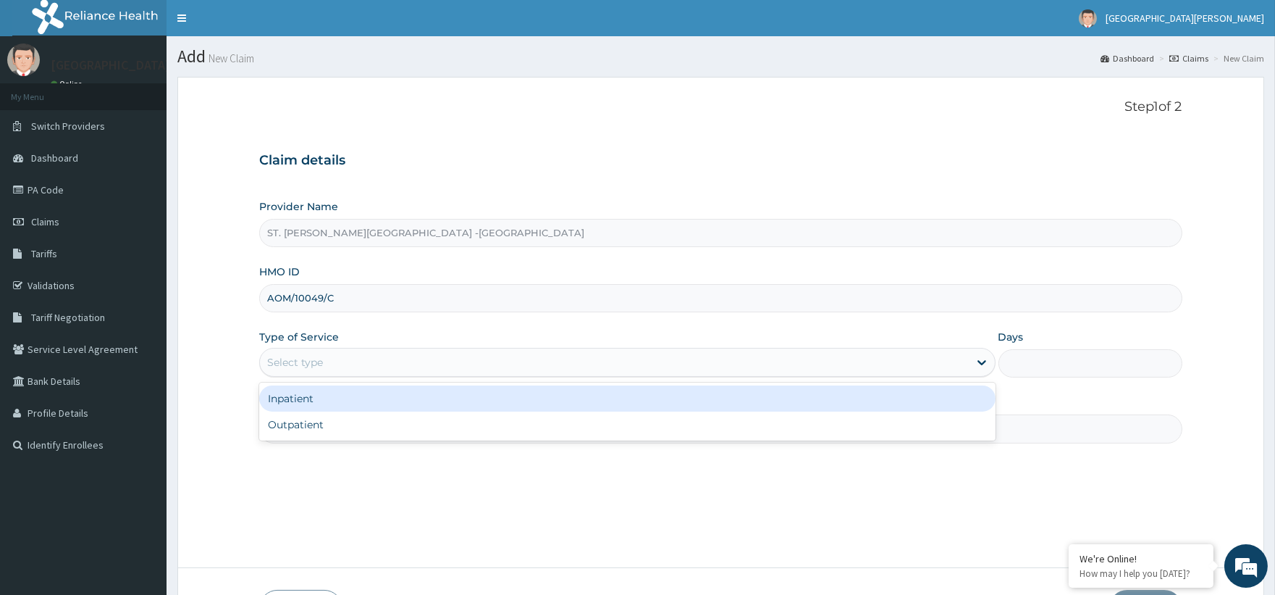
click at [307, 358] on div "Select type" at bounding box center [295, 362] width 56 height 14
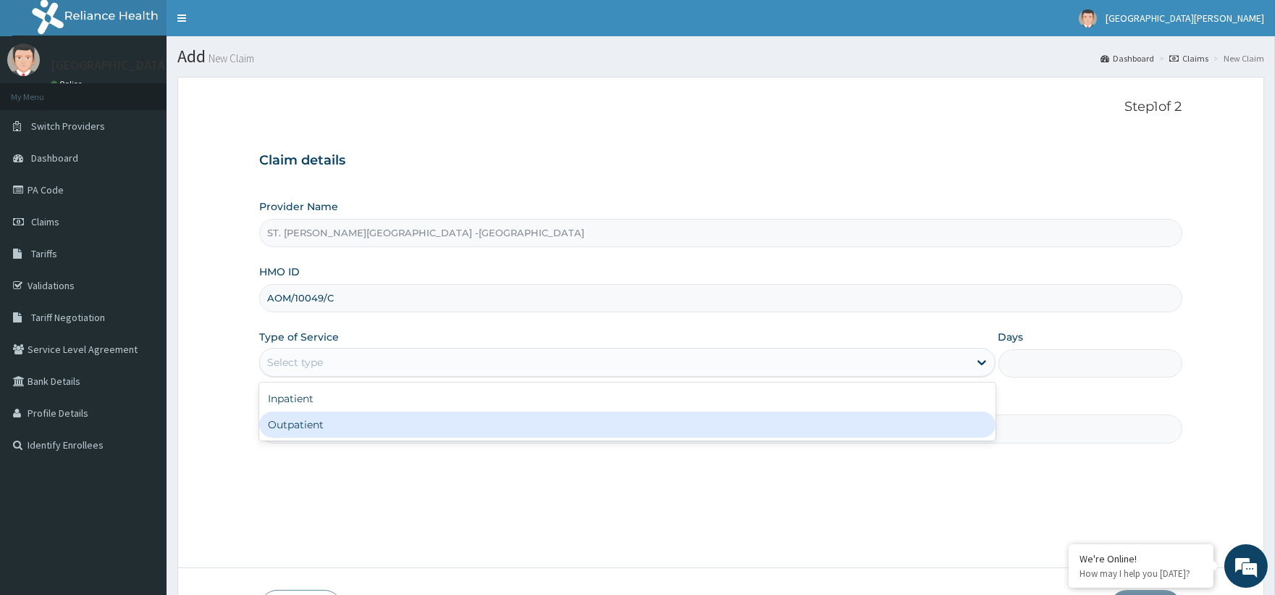
click at [301, 411] on div "Outpatient" at bounding box center [627, 424] width 736 height 26
type input "1"
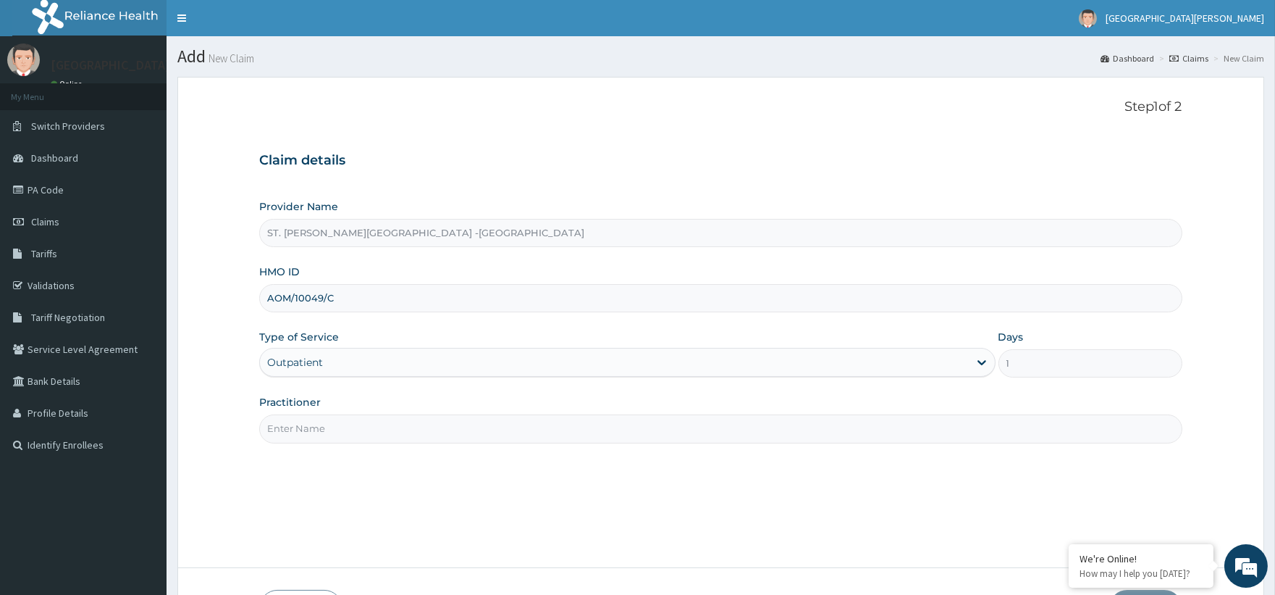
click at [350, 413] on div "Practitioner" at bounding box center [720, 419] width 923 height 48
click at [350, 442] on input "Practitioner" at bounding box center [720, 428] width 923 height 28
type input "Luba"
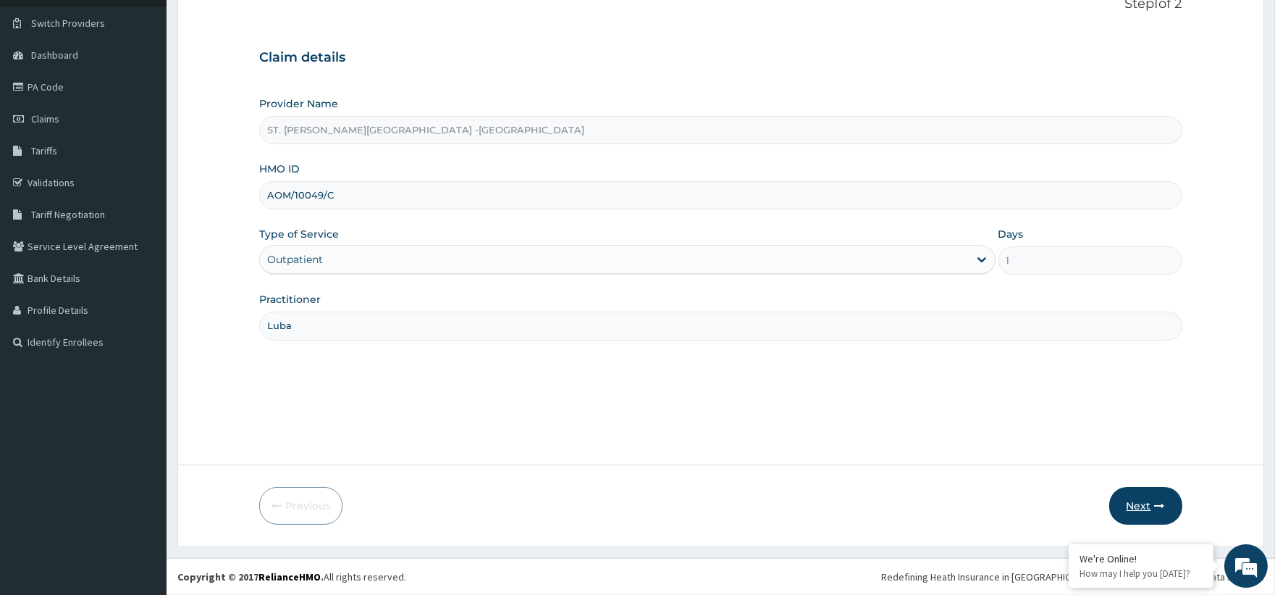
click at [1160, 509] on icon "button" at bounding box center [1160, 505] width 10 height 10
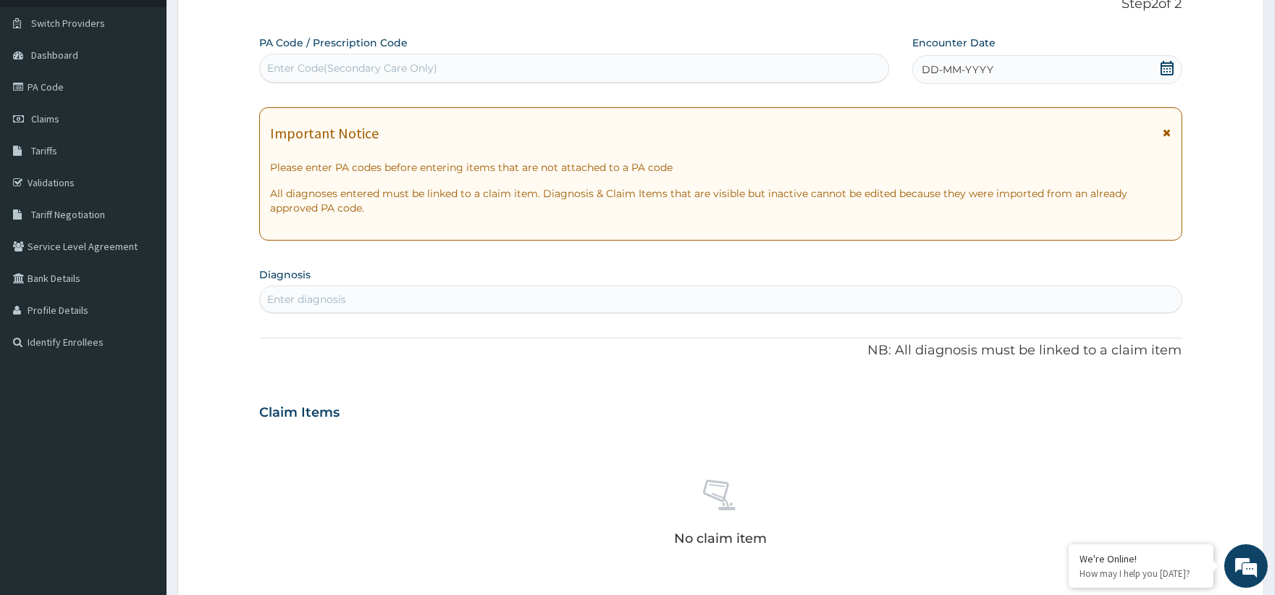
click at [1161, 77] on span at bounding box center [1167, 70] width 14 height 18
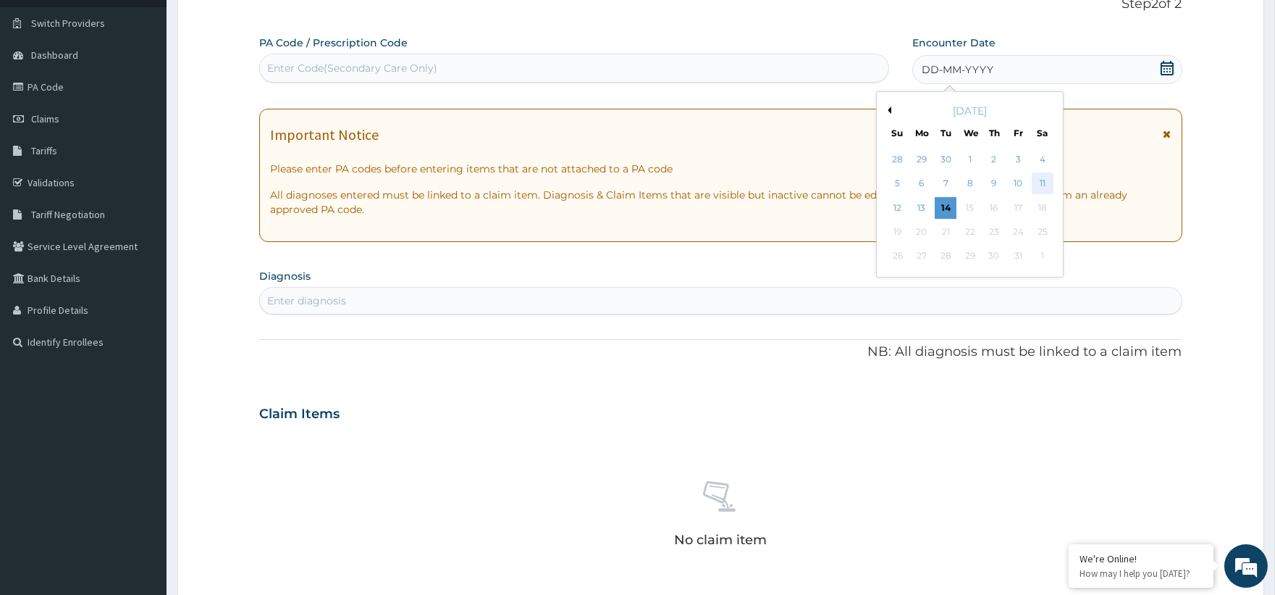
click at [1043, 181] on div "11" at bounding box center [1042, 184] width 22 height 22
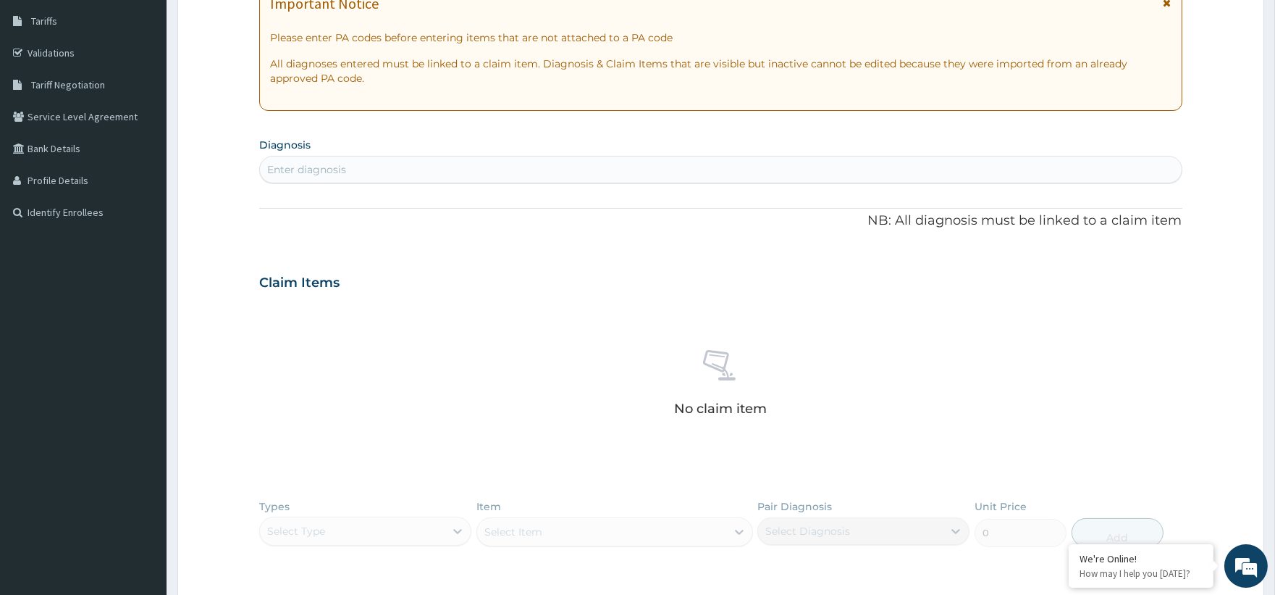
scroll to position [264, 0]
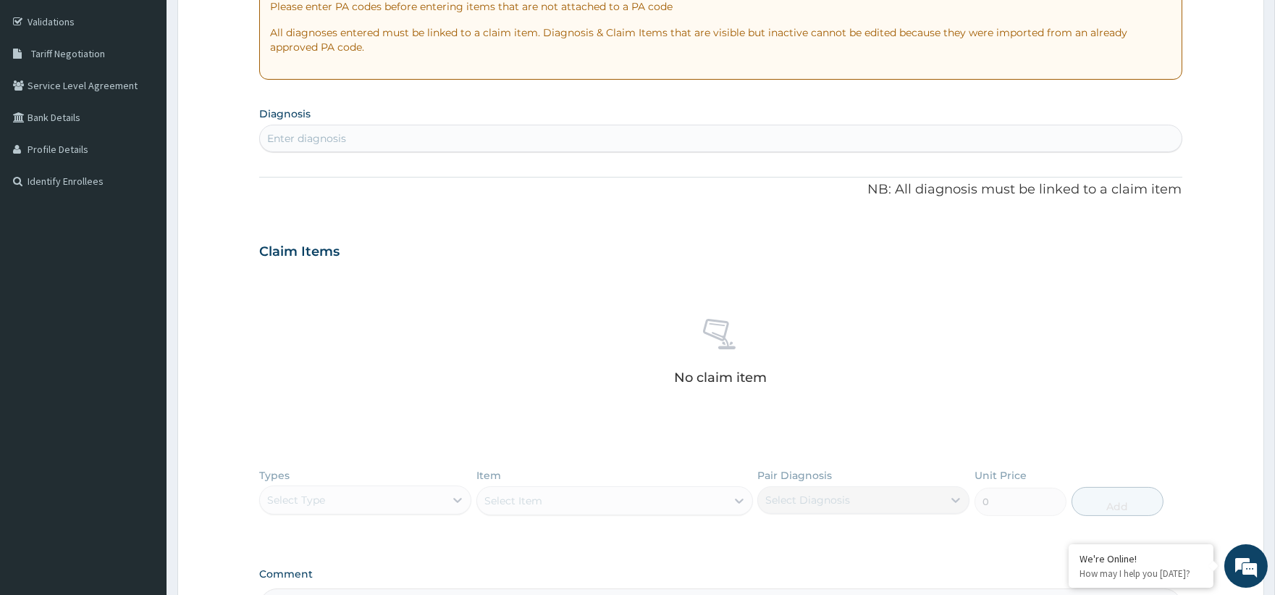
click at [332, 142] on div "Enter diagnosis" at bounding box center [306, 138] width 79 height 14
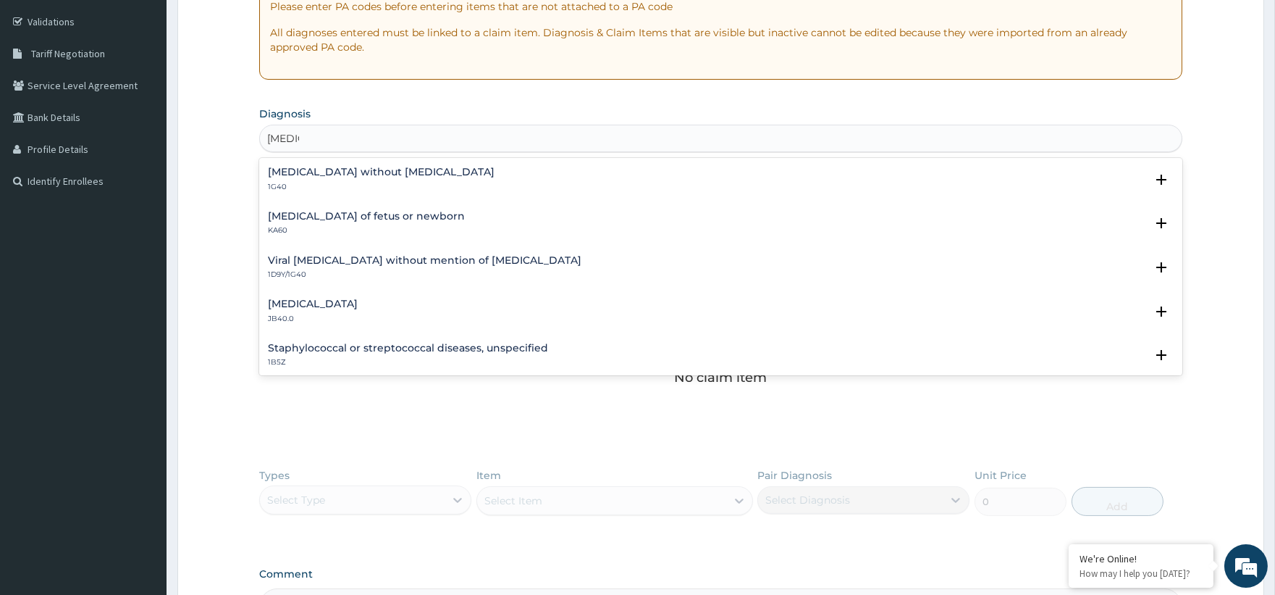
click at [349, 183] on p "1G40" at bounding box center [381, 187] width 227 height 10
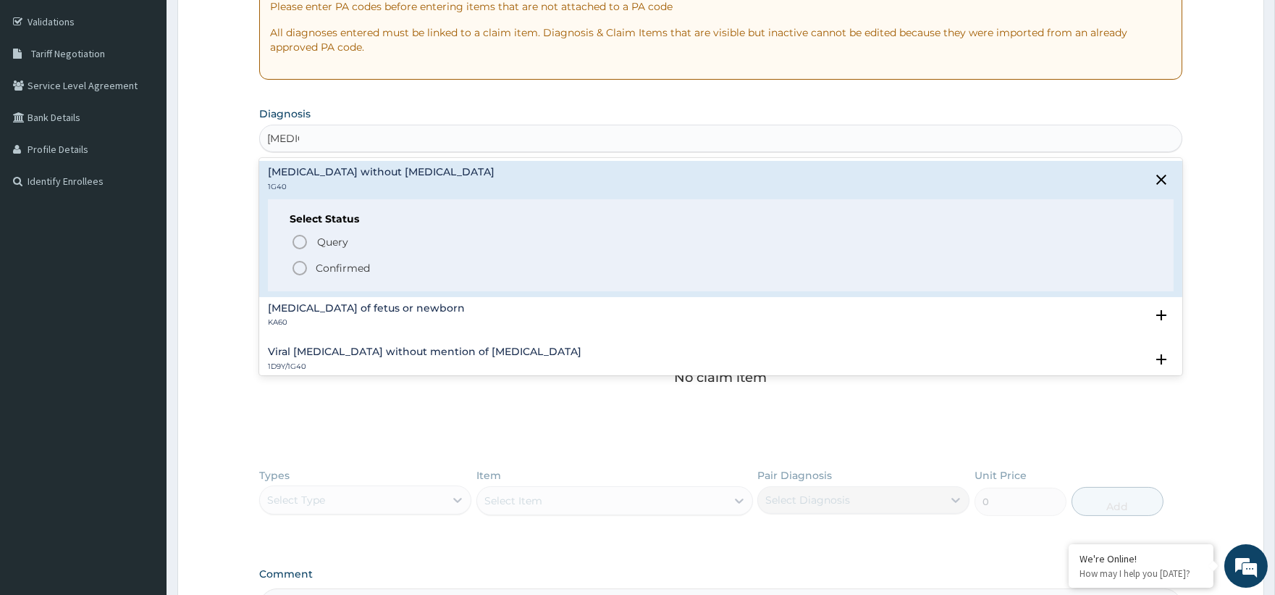
type input "[MEDICAL_DATA]"
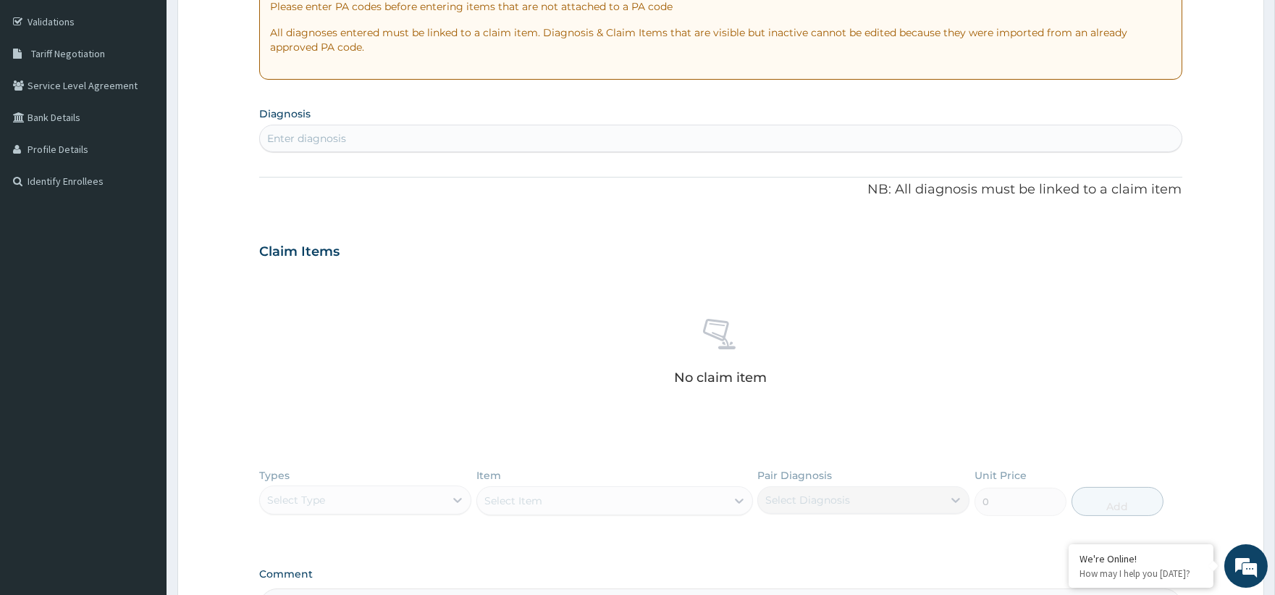
click at [343, 125] on div "Enter diagnosis" at bounding box center [720, 139] width 923 height 28
type input "[MEDICAL_DATA]"
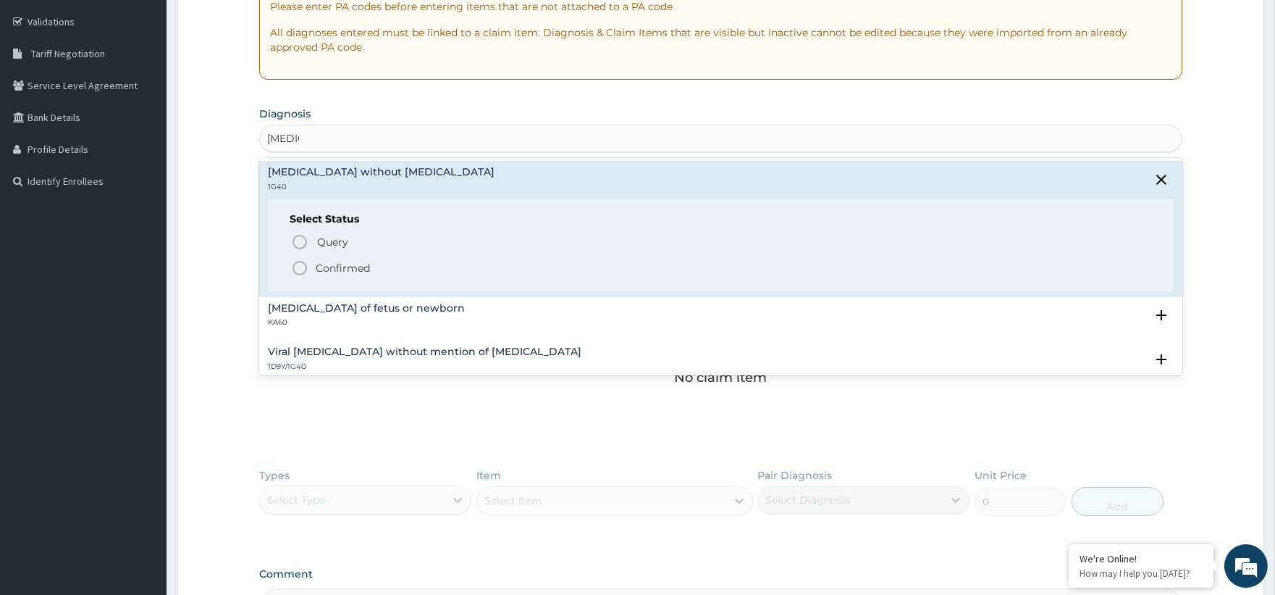
click at [350, 274] on p "Confirmed" at bounding box center [343, 268] width 54 height 14
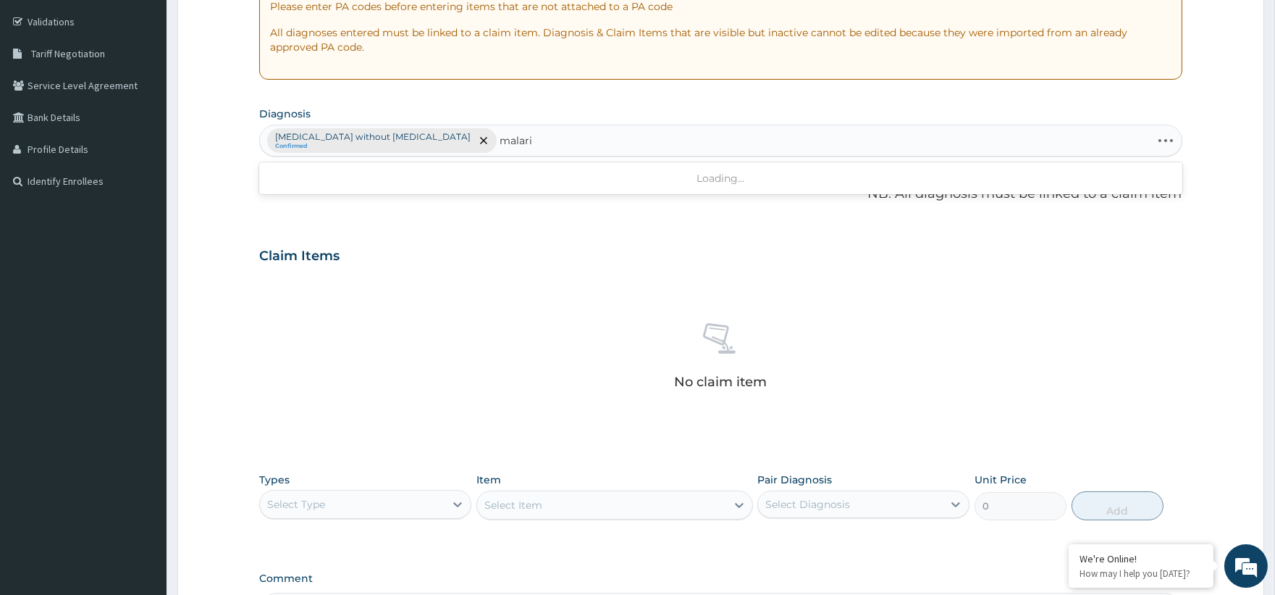
type input "[MEDICAL_DATA]"
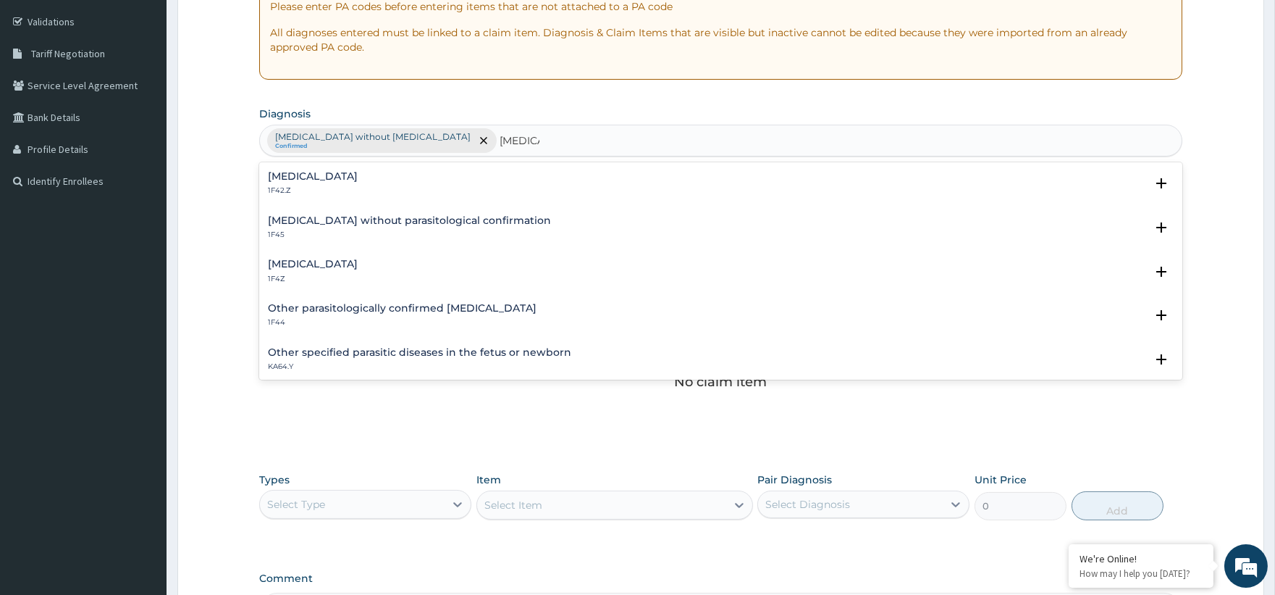
click at [323, 263] on h4 "[MEDICAL_DATA]" at bounding box center [313, 264] width 90 height 11
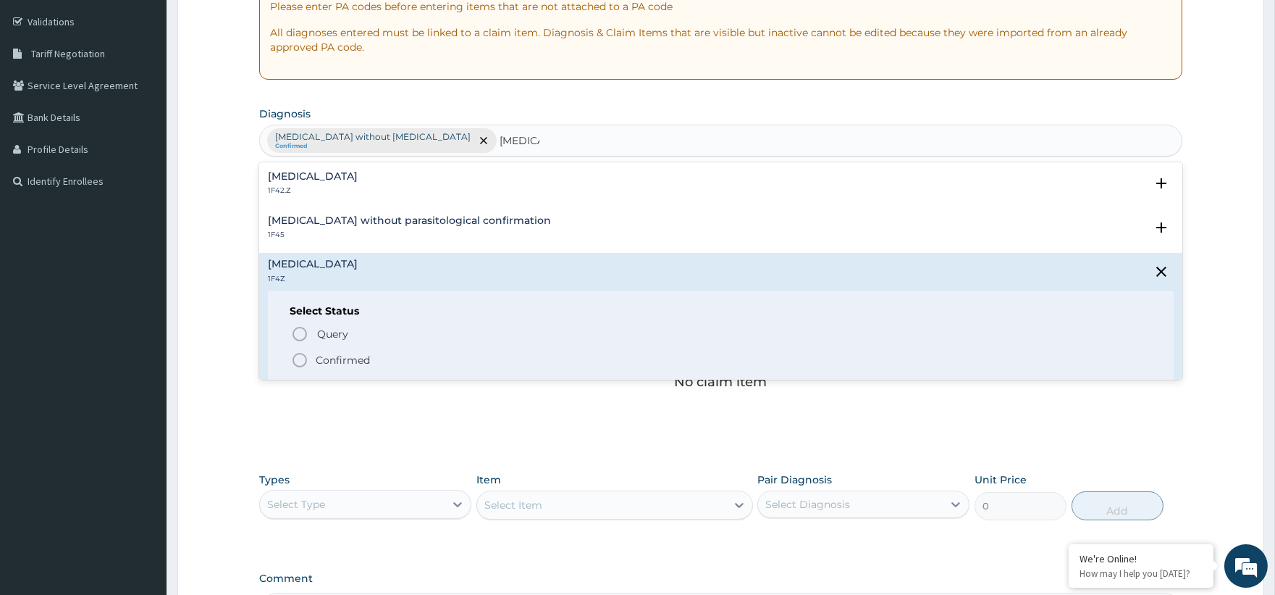
click at [343, 353] on p "Confirmed" at bounding box center [343, 360] width 54 height 14
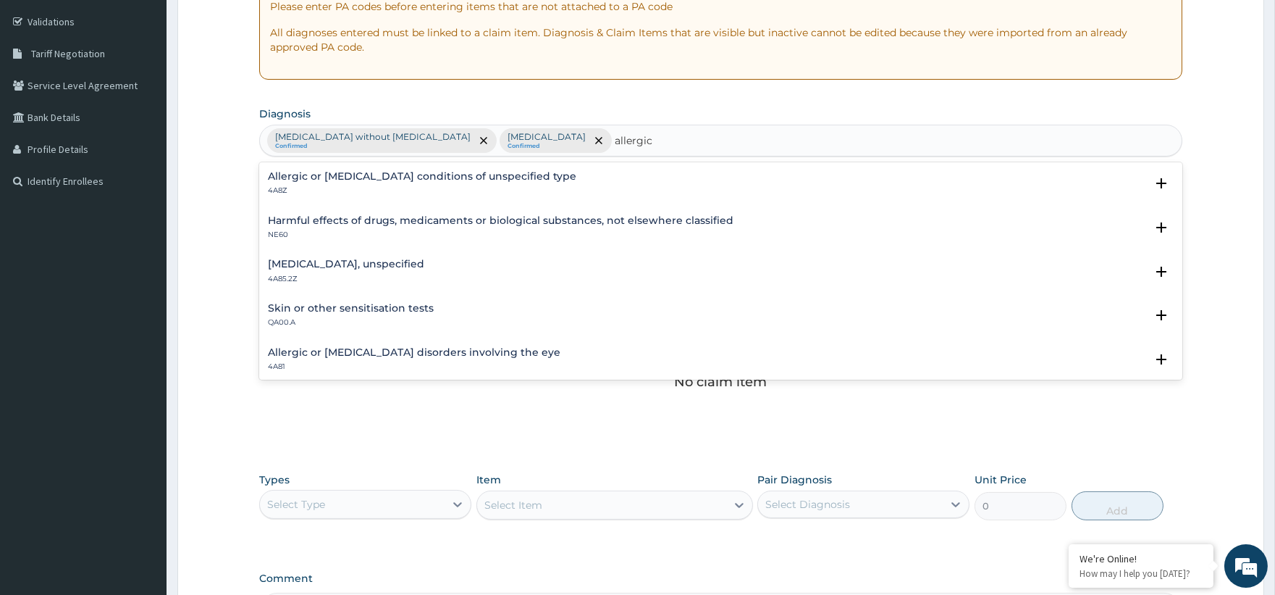
type input "allergic"
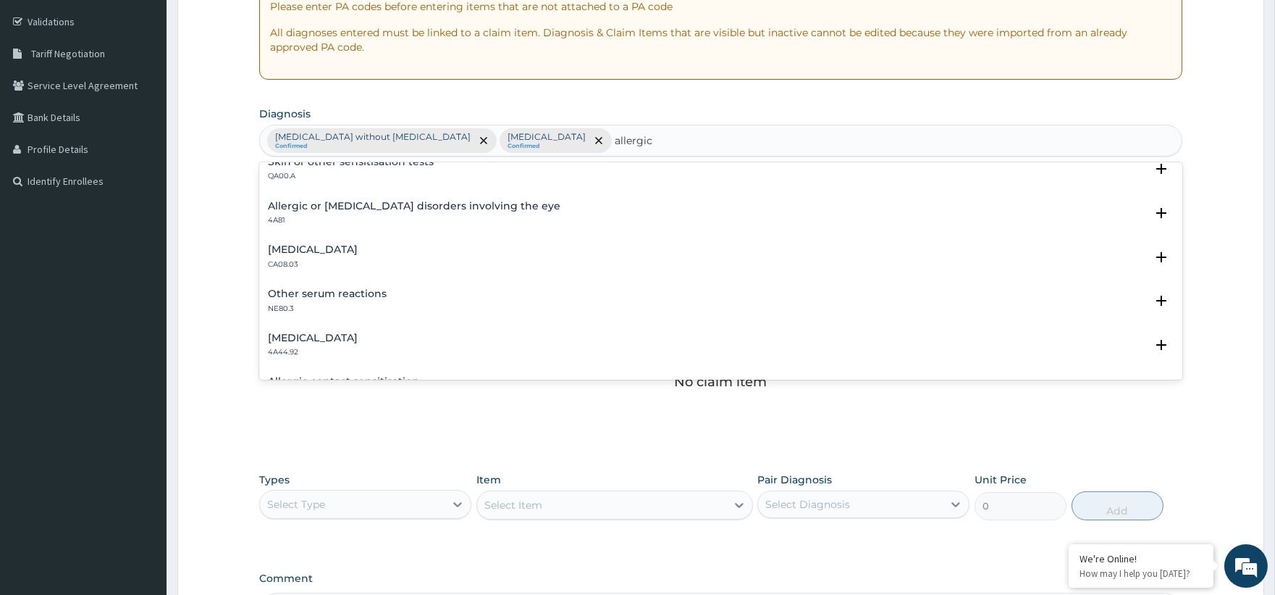
scroll to position [161, 0]
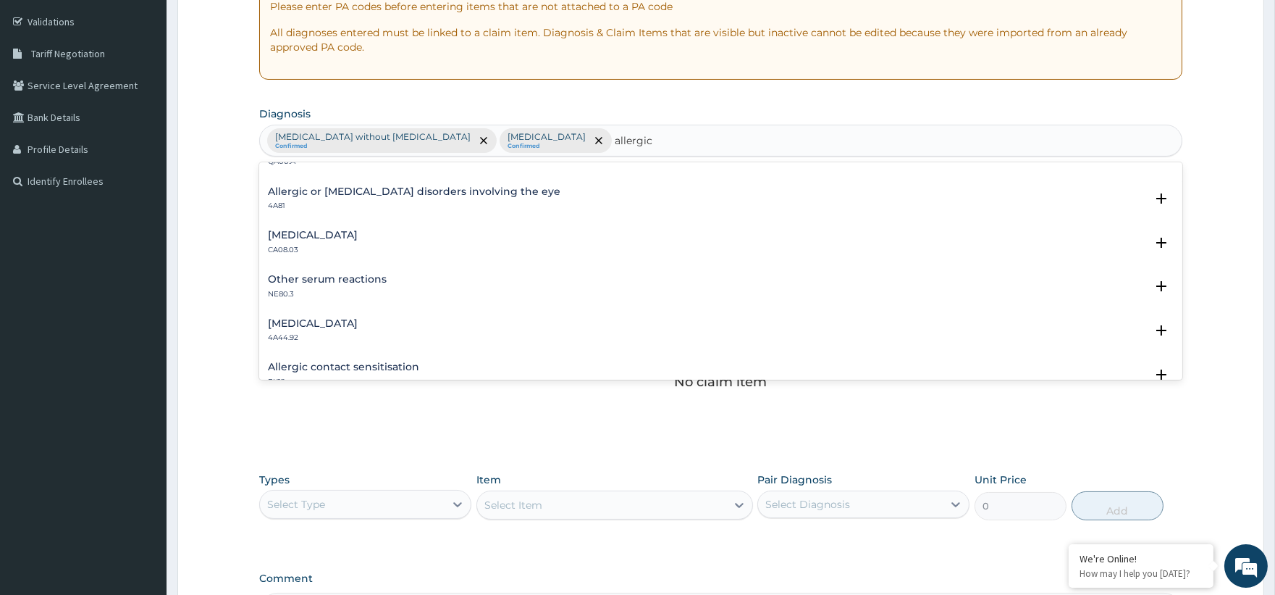
click at [386, 235] on div "[MEDICAL_DATA] CA08.03" at bounding box center [720, 242] width 905 height 25
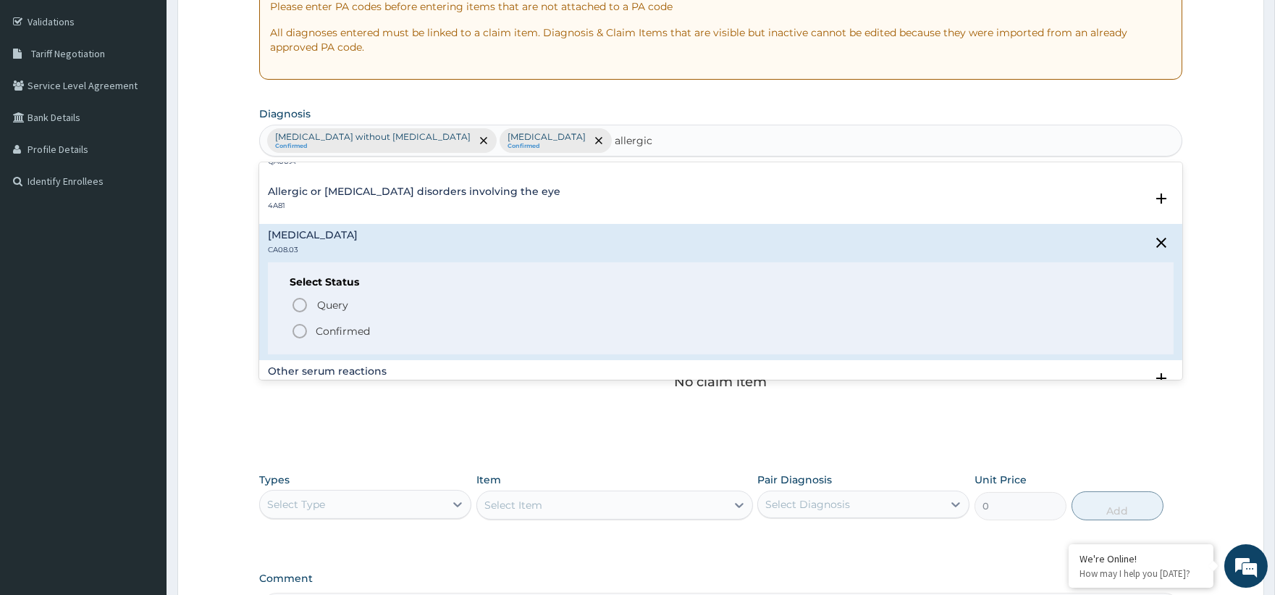
click at [337, 324] on p "Confirmed" at bounding box center [343, 331] width 54 height 14
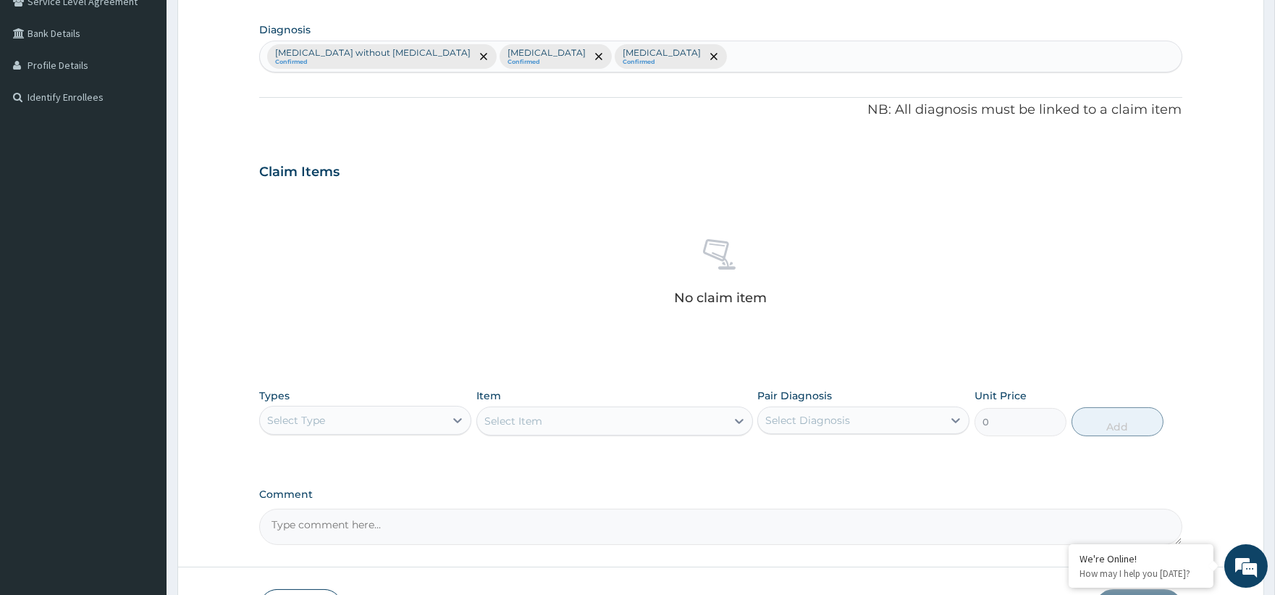
scroll to position [450, 0]
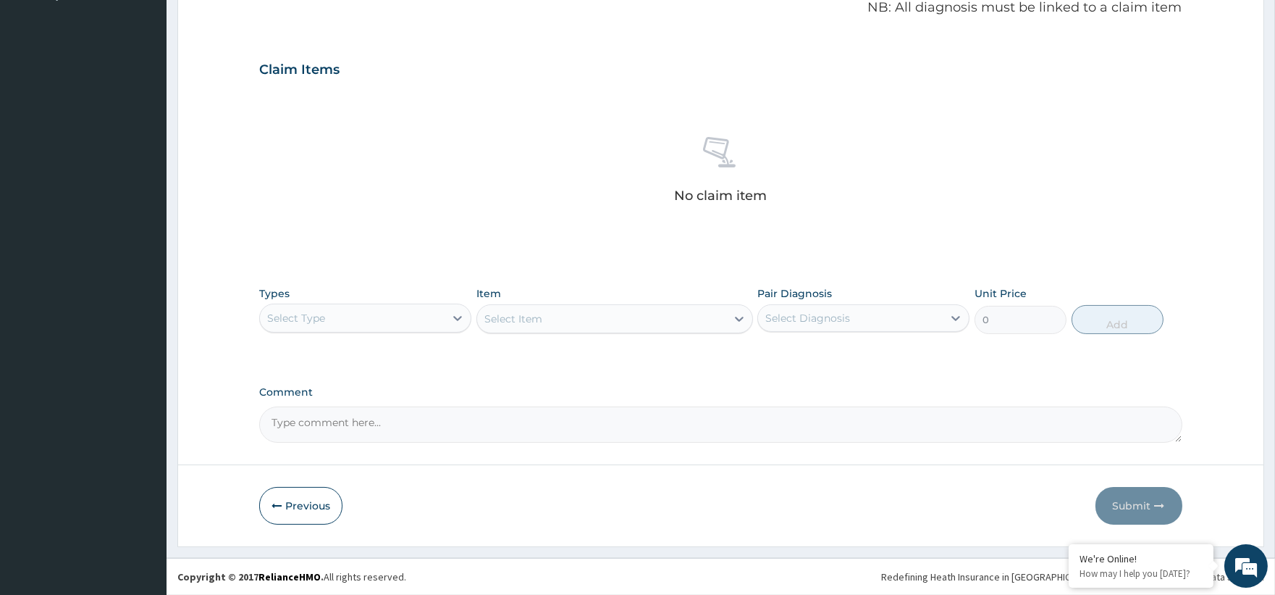
click at [379, 317] on div "Select Type" at bounding box center [352, 317] width 185 height 23
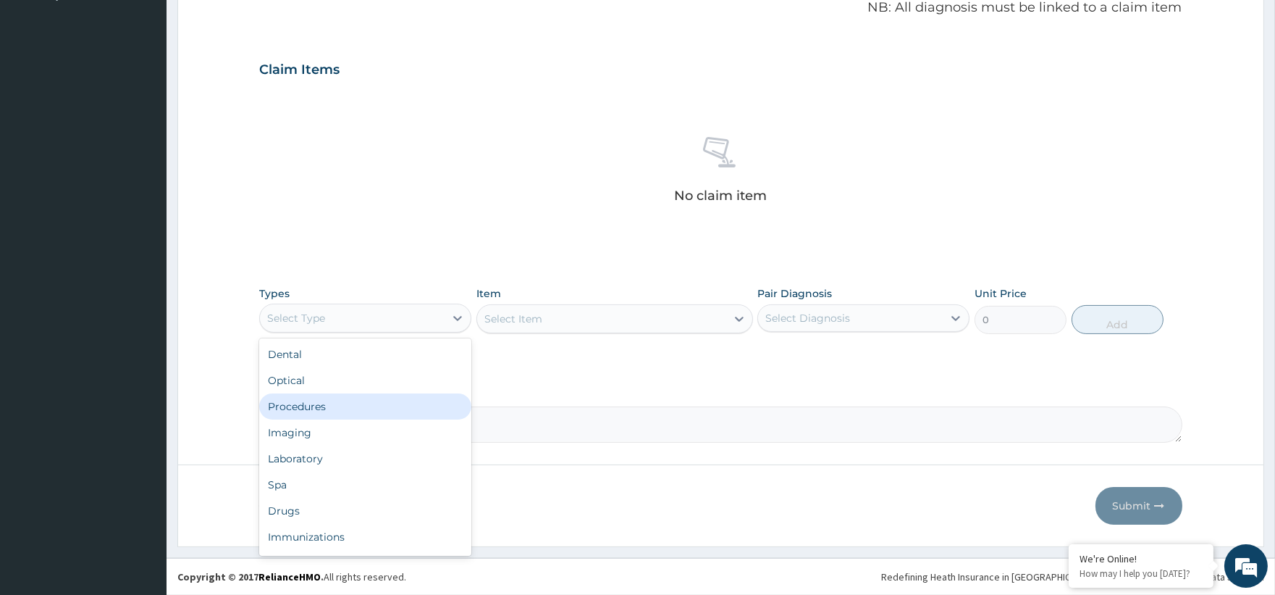
click at [319, 399] on div "Procedures" at bounding box center [365, 406] width 212 height 26
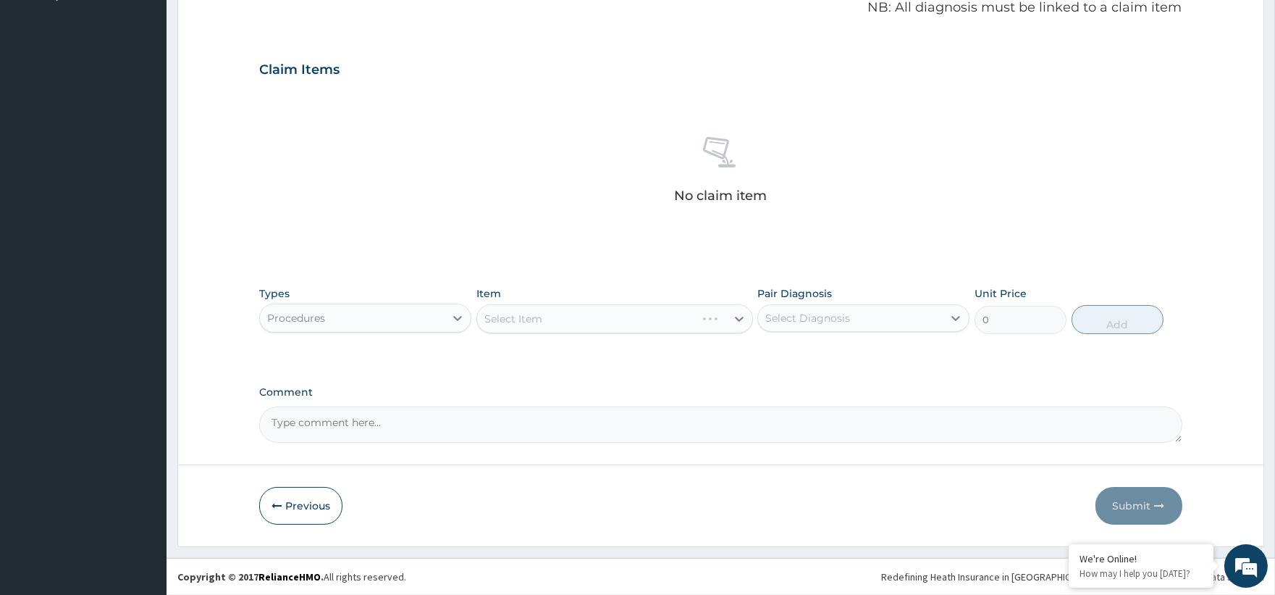
click at [563, 316] on div "Select Item" at bounding box center [614, 318] width 277 height 29
click at [597, 319] on div "Select Item" at bounding box center [614, 318] width 277 height 29
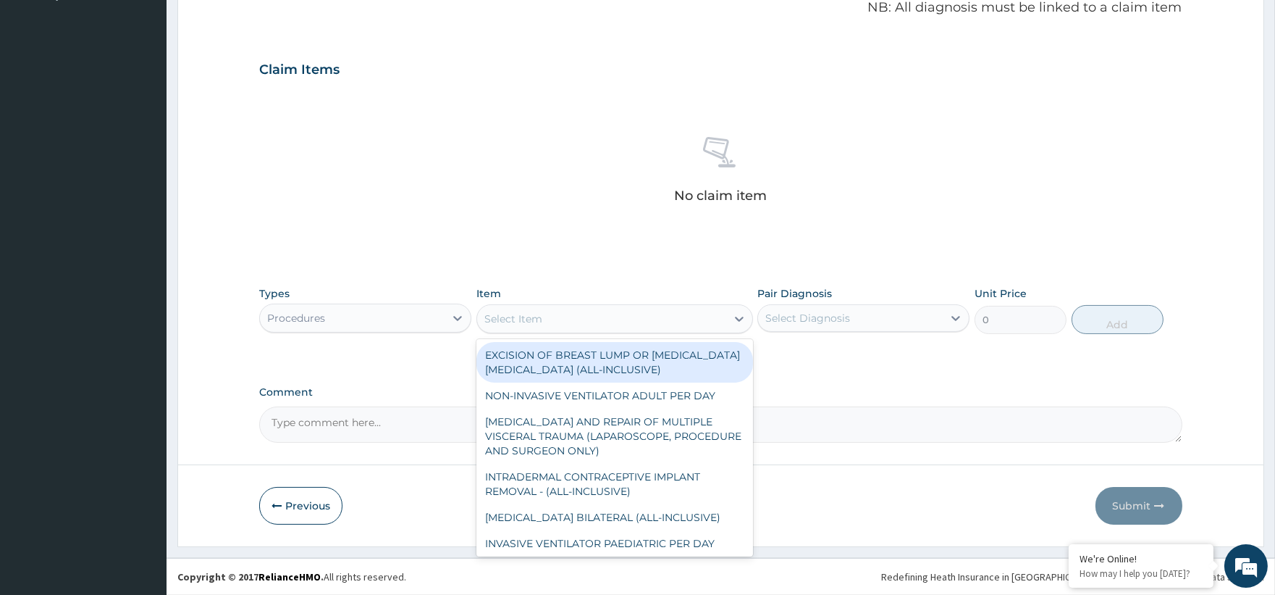
click at [648, 322] on div "Select Item" at bounding box center [601, 318] width 249 height 23
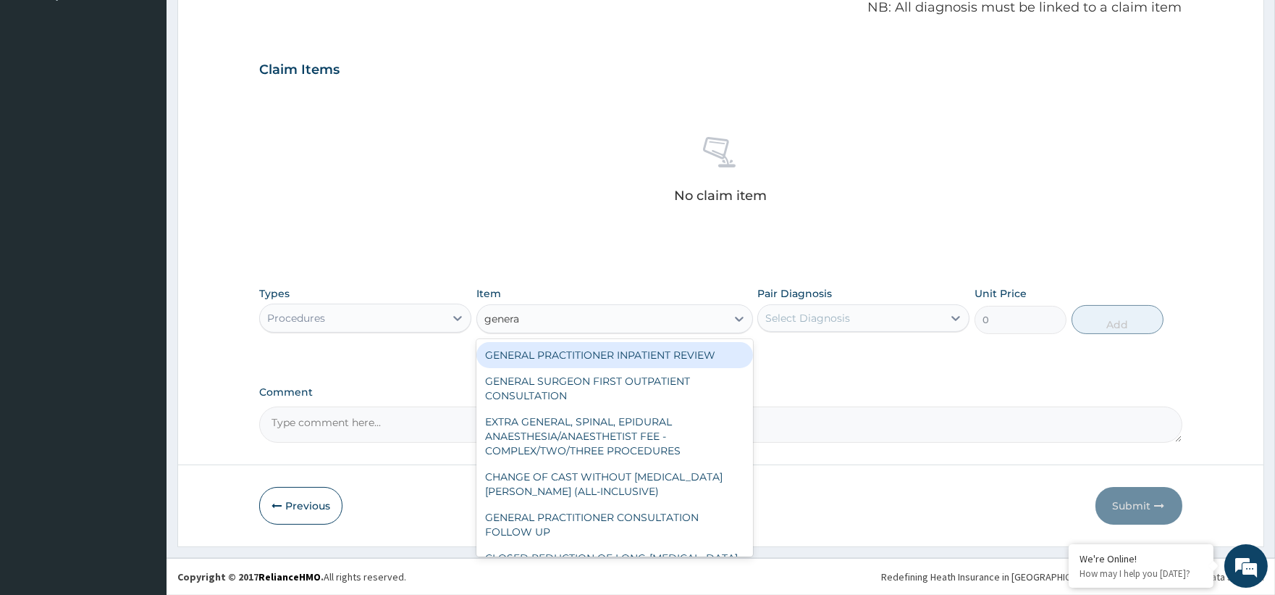
type input "general"
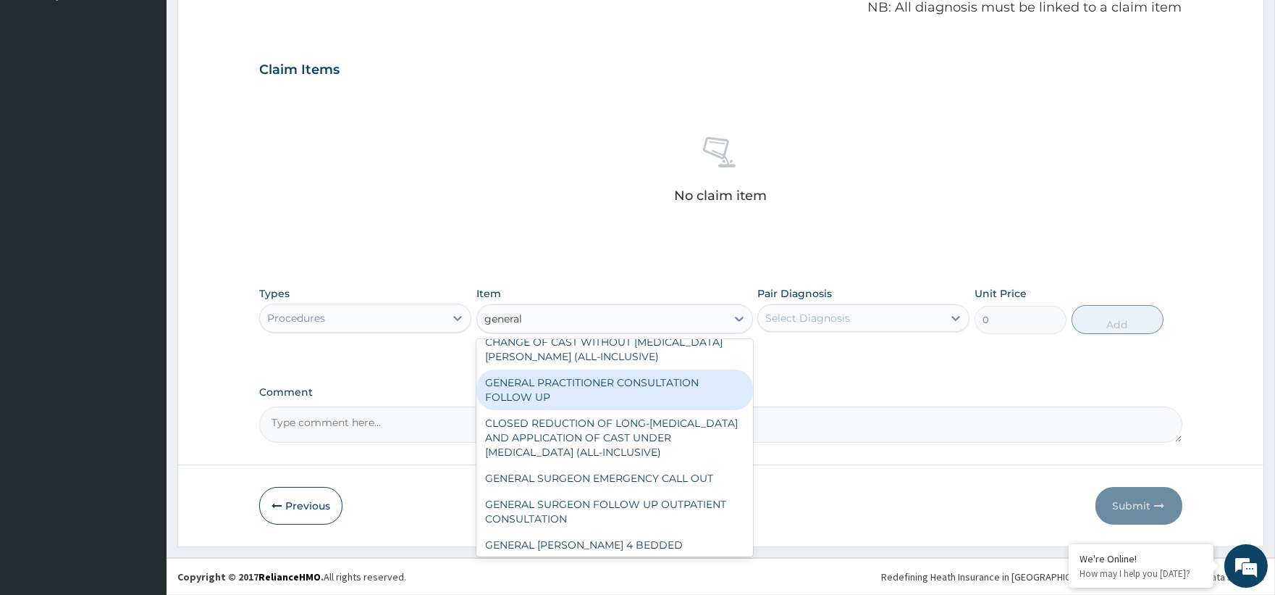
scroll to position [161, 0]
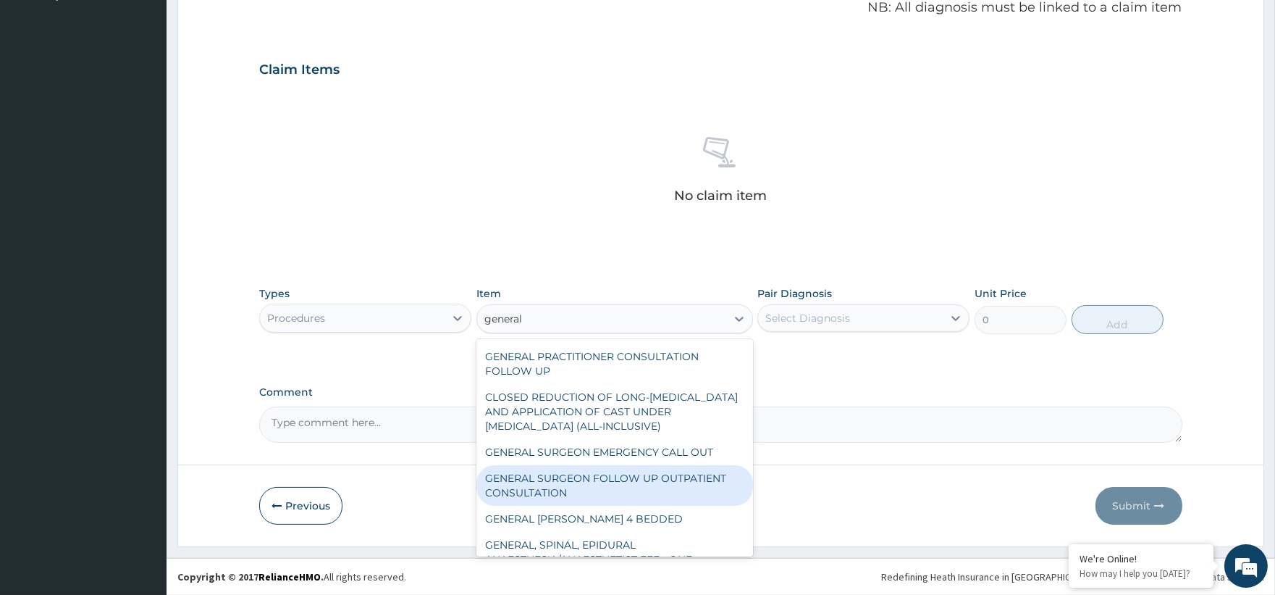
click at [670, 479] on div "GENERAL SURGEON FOLLOW UP OUTPATIENT CONSULTATION" at bounding box center [614, 485] width 277 height 41
type input "12500"
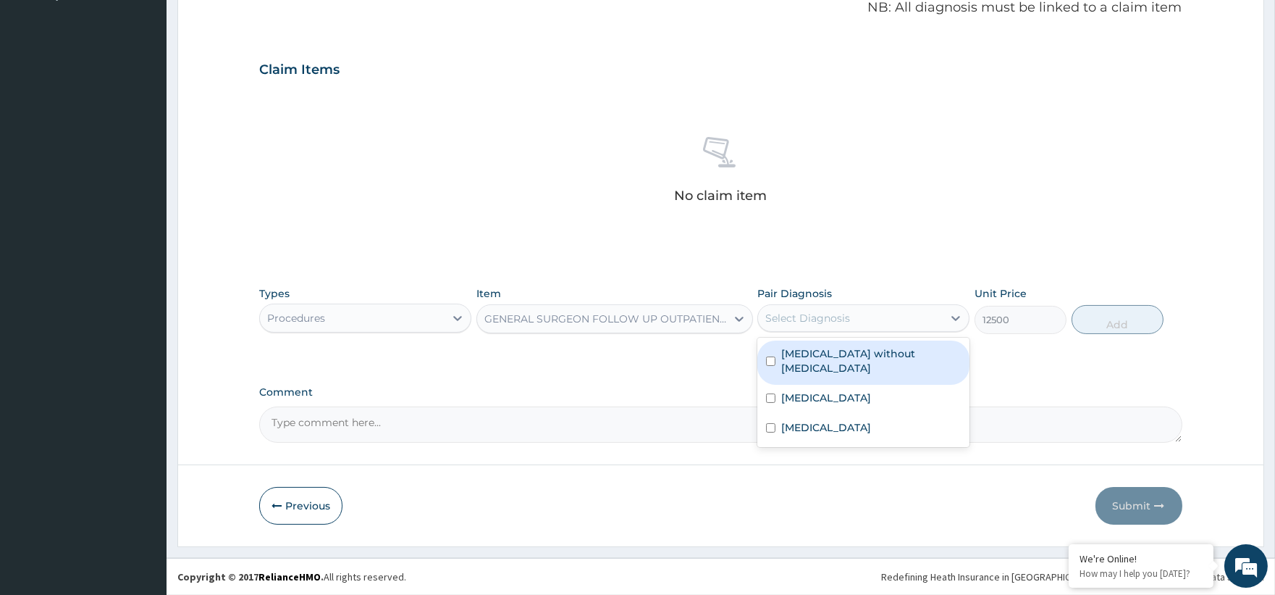
click at [818, 311] on div "Select Diagnosis" at bounding box center [807, 318] width 85 height 14
click at [671, 317] on div "GENERAL SURGEON FOLLOW UP OUTPATIENT CONSULTATION" at bounding box center [605, 318] width 243 height 14
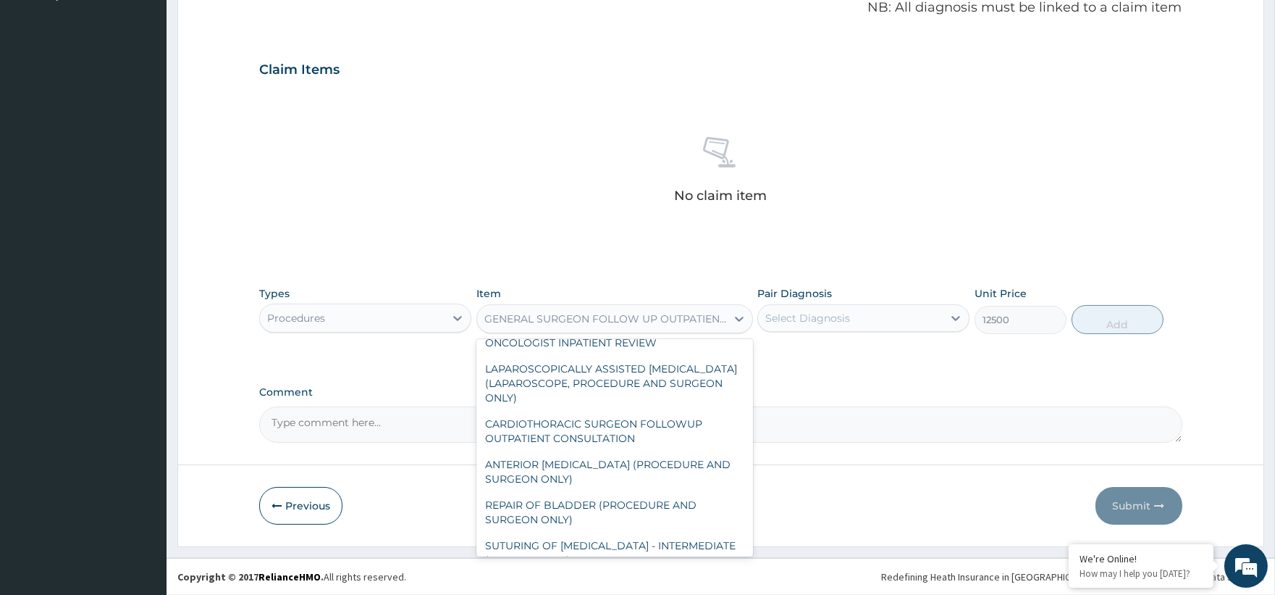
scroll to position [11619, 0]
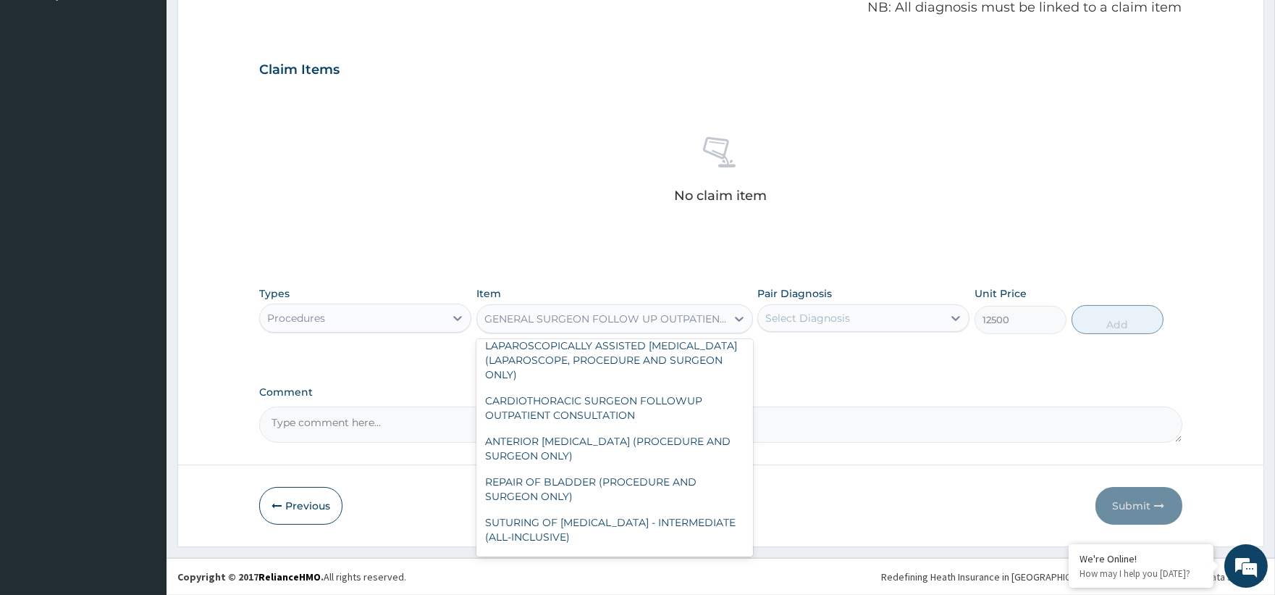
click at [592, 314] on div "GENERAL SURGEON FOLLOW UP OUTPATIENT CONSULTATION" at bounding box center [605, 318] width 243 height 14
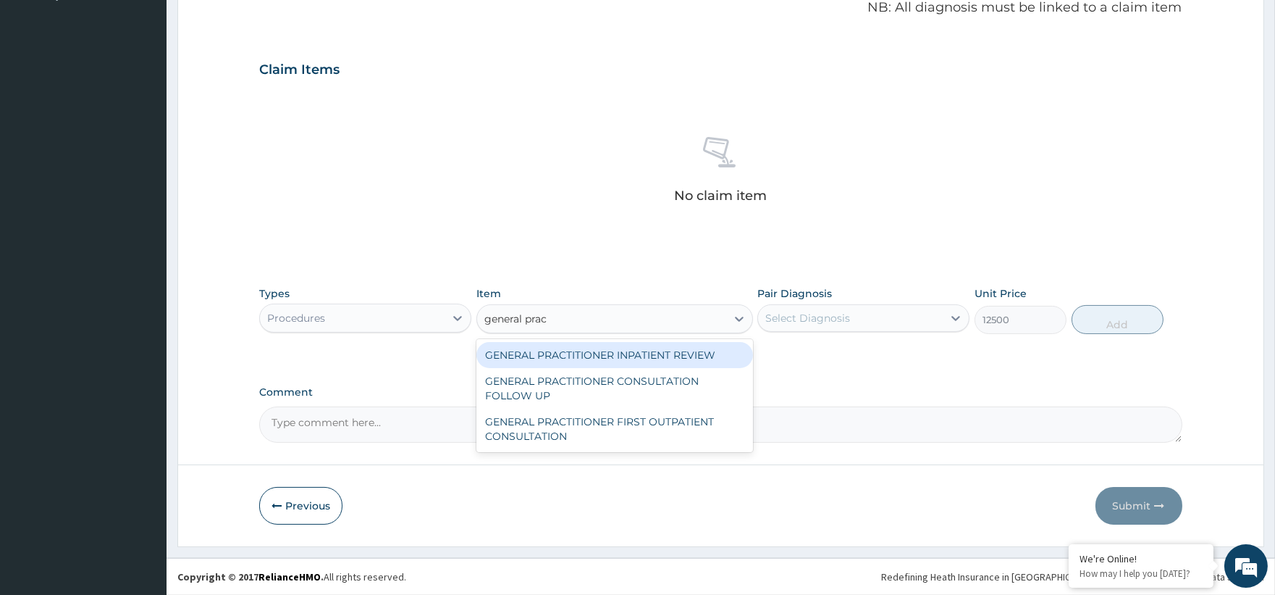
type input "general pract"
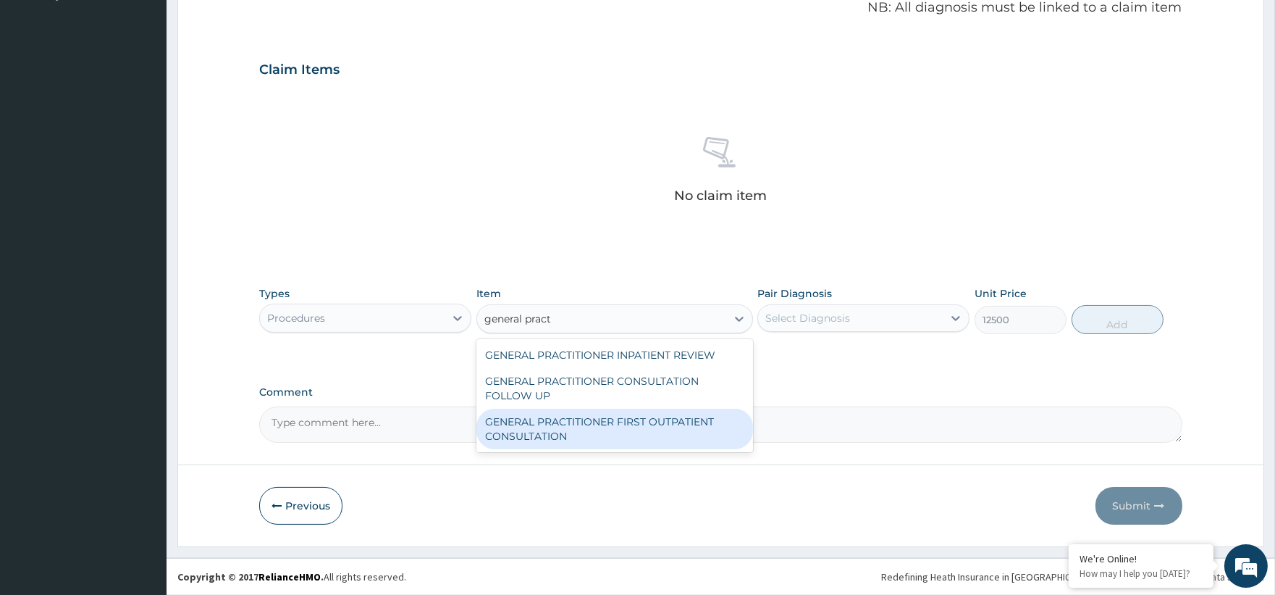
click at [670, 427] on div "GENERAL PRACTITIONER FIRST OUTPATIENT CONSULTATION" at bounding box center [614, 428] width 277 height 41
type input "3750"
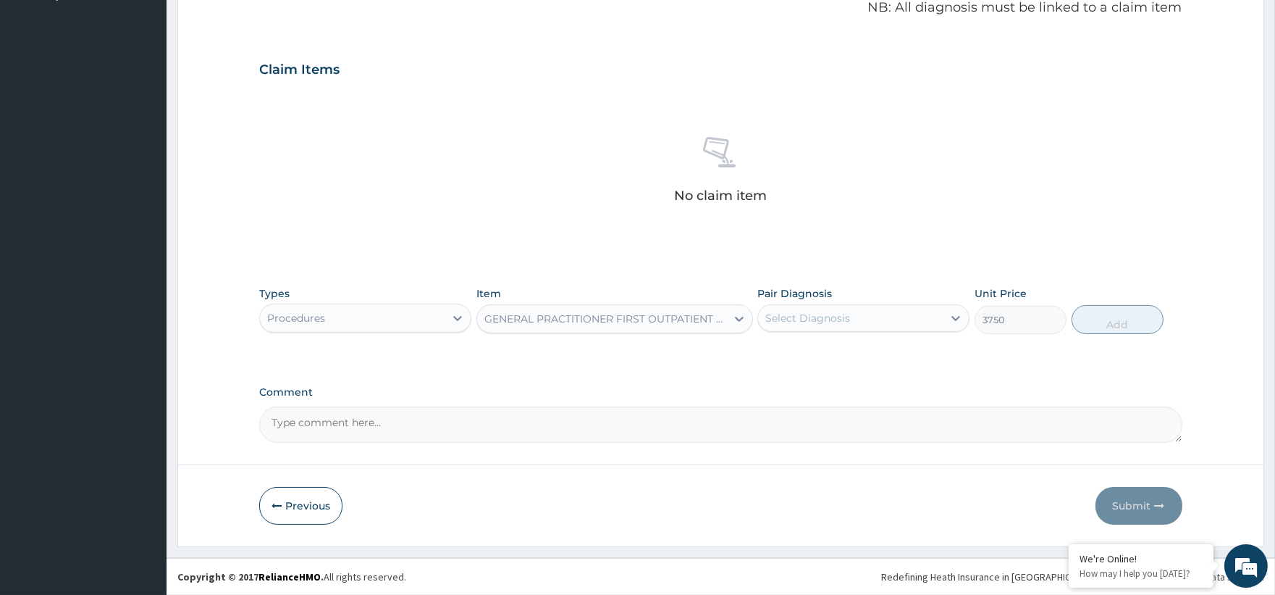
click at [801, 305] on div "Select Diagnosis" at bounding box center [863, 318] width 212 height 28
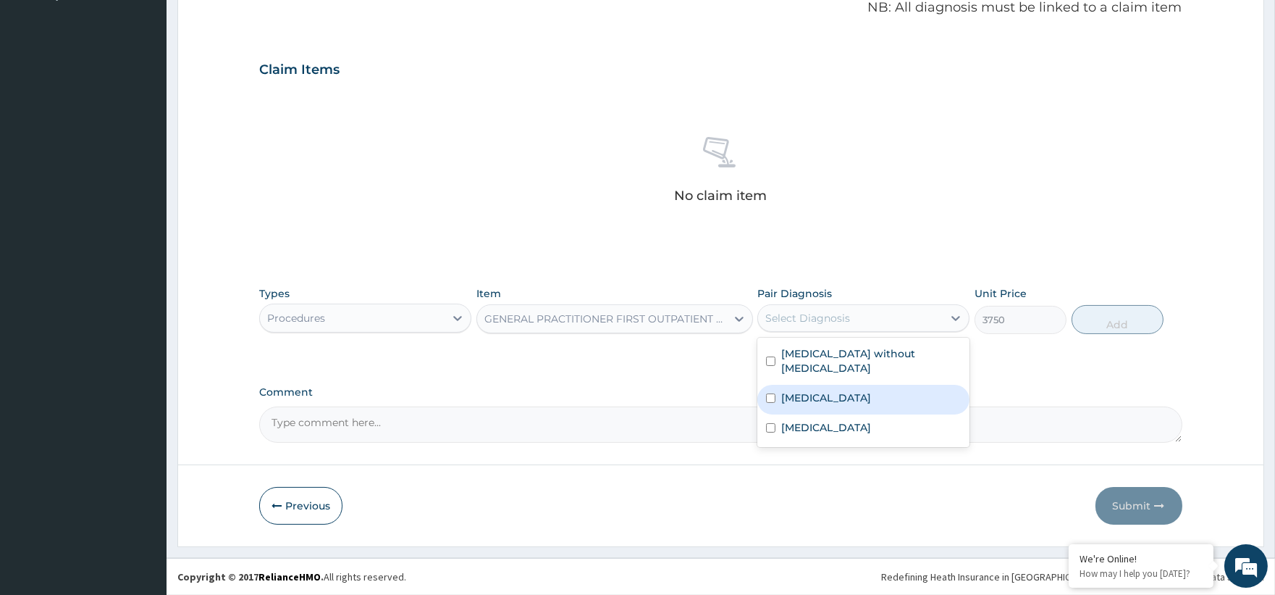
drag, startPoint x: 871, startPoint y: 379, endPoint x: 1108, endPoint y: 359, distance: 237.6
click at [871, 390] on label "Malaria, unspecified" at bounding box center [826, 397] width 90 height 14
checkbox input "true"
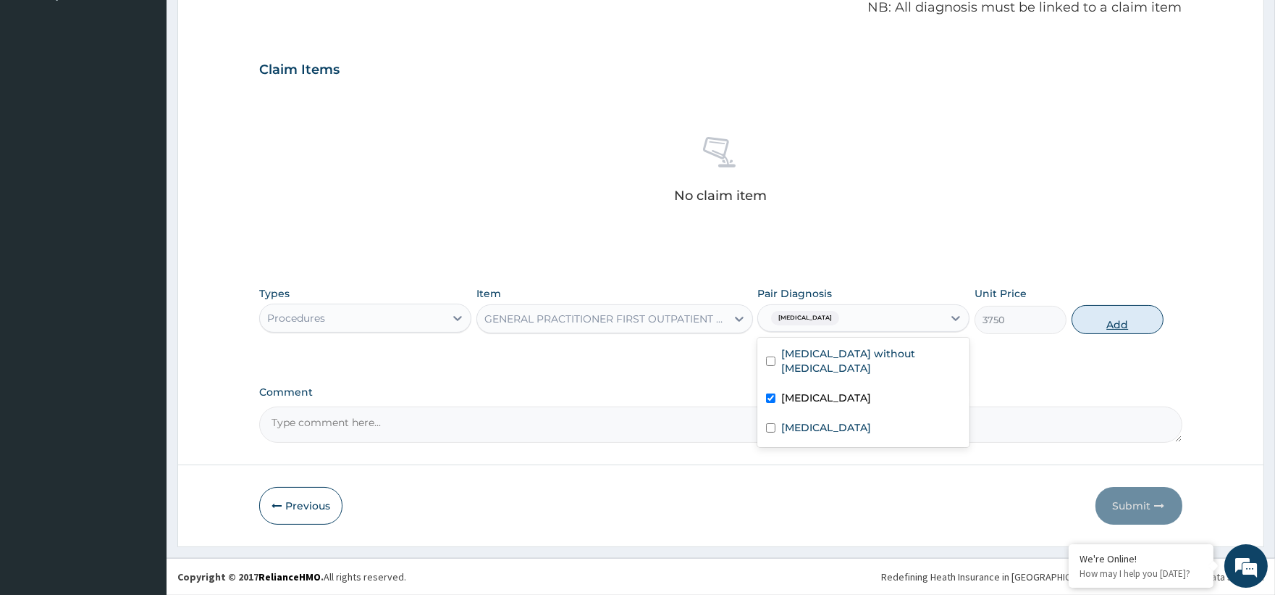
click at [1123, 328] on button "Add" at bounding box center [1118, 319] width 92 height 29
type input "0"
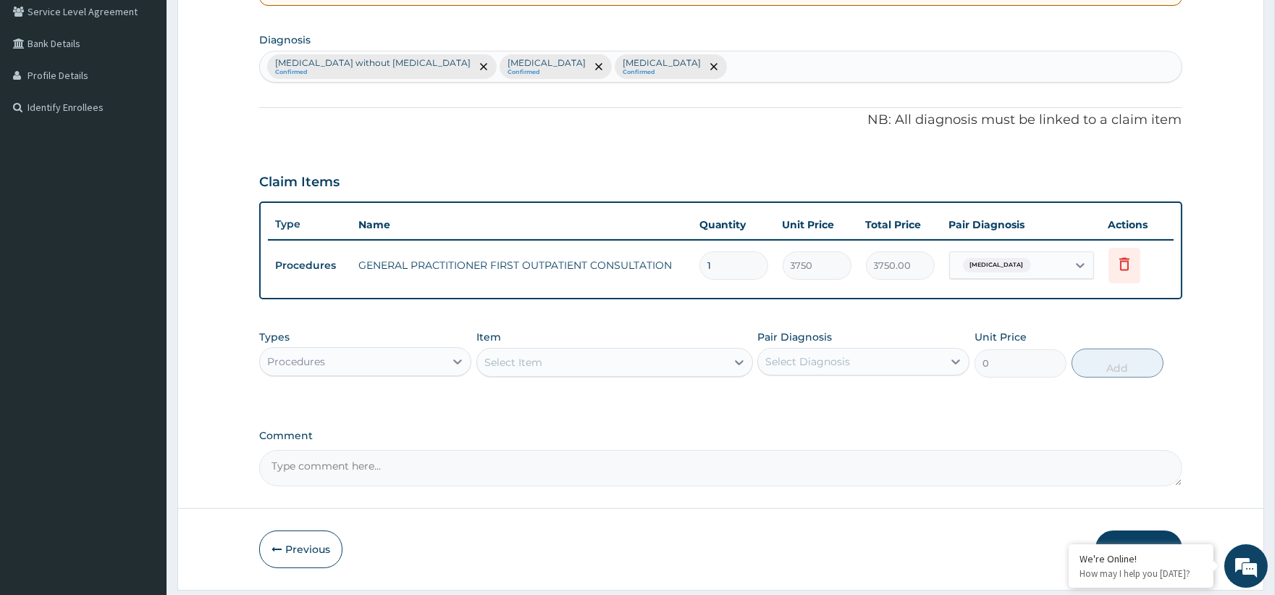
scroll to position [299, 0]
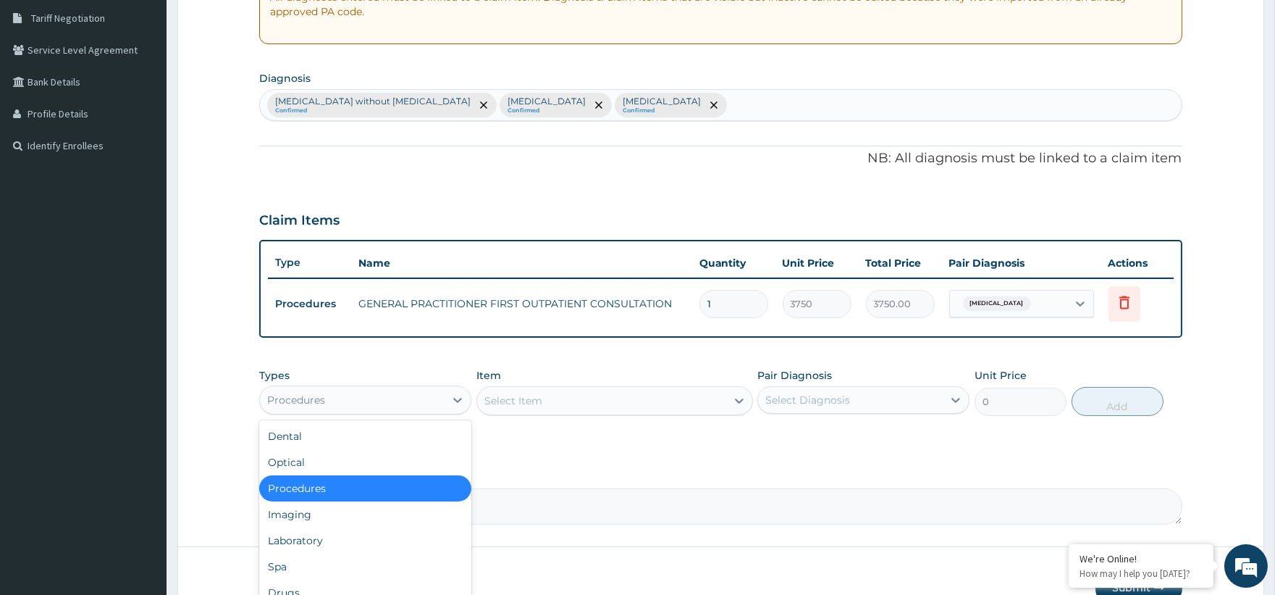
click at [341, 396] on div "Procedures" at bounding box center [352, 399] width 185 height 23
click at [314, 540] on div "Laboratory" at bounding box center [365, 540] width 212 height 26
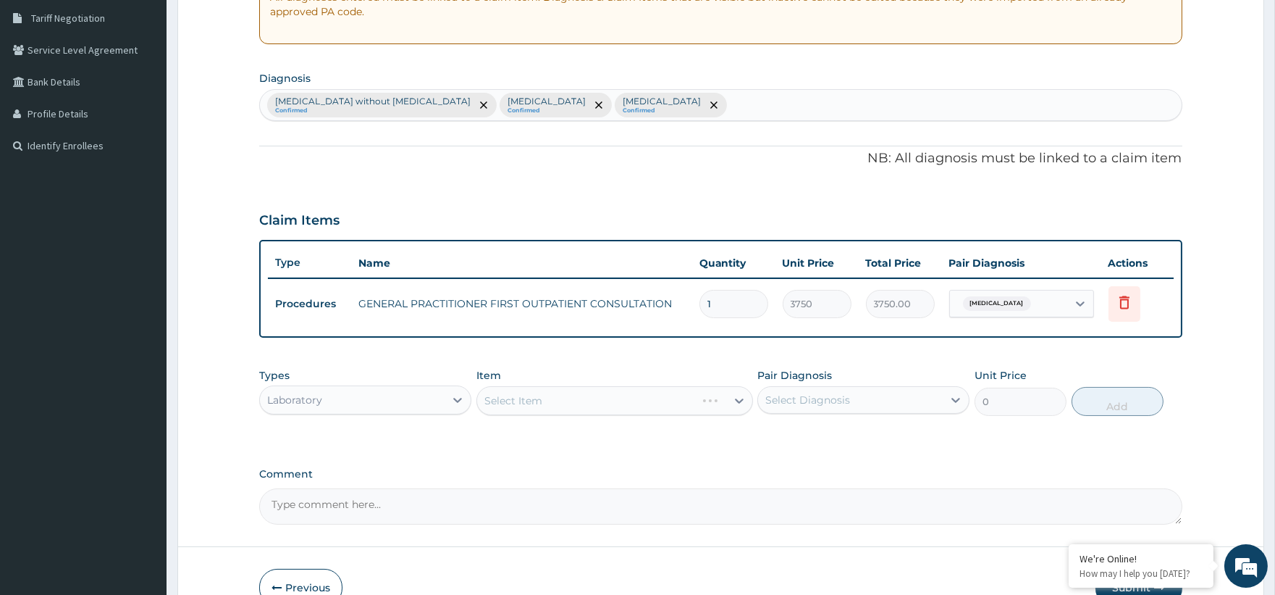
drag, startPoint x: 613, startPoint y: 402, endPoint x: 625, endPoint y: 394, distance: 14.7
click at [613, 402] on div "Select Item" at bounding box center [614, 400] width 277 height 29
click at [742, 396] on div "Select Item" at bounding box center [614, 400] width 277 height 29
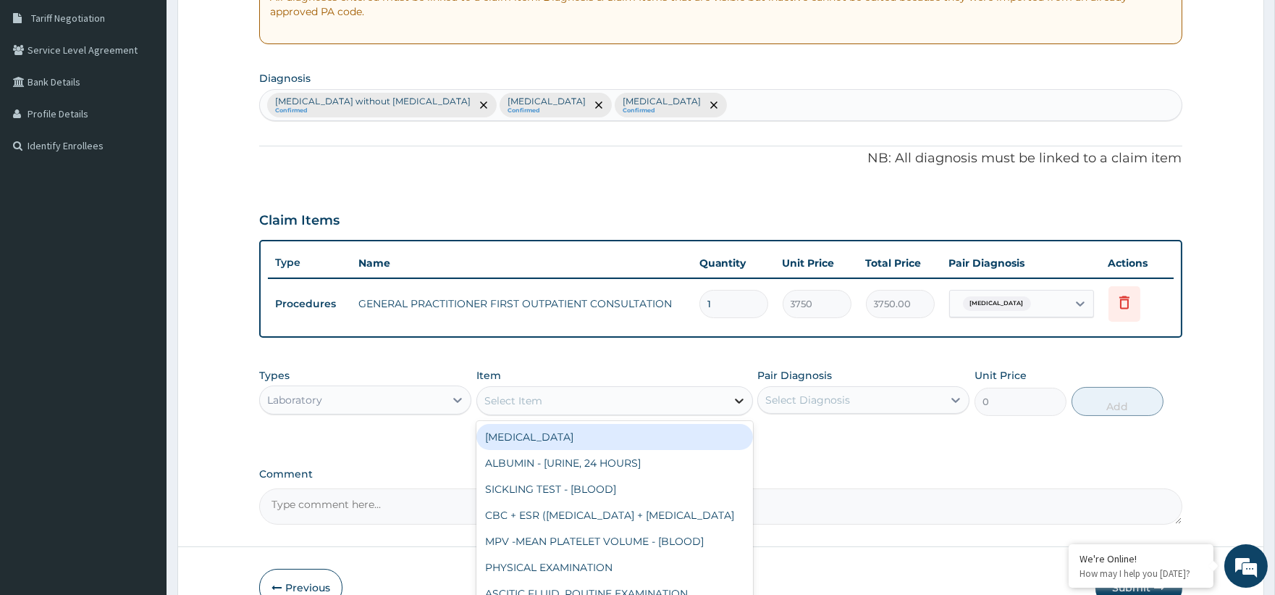
click at [740, 398] on icon at bounding box center [739, 400] width 14 height 14
type input "fbc"
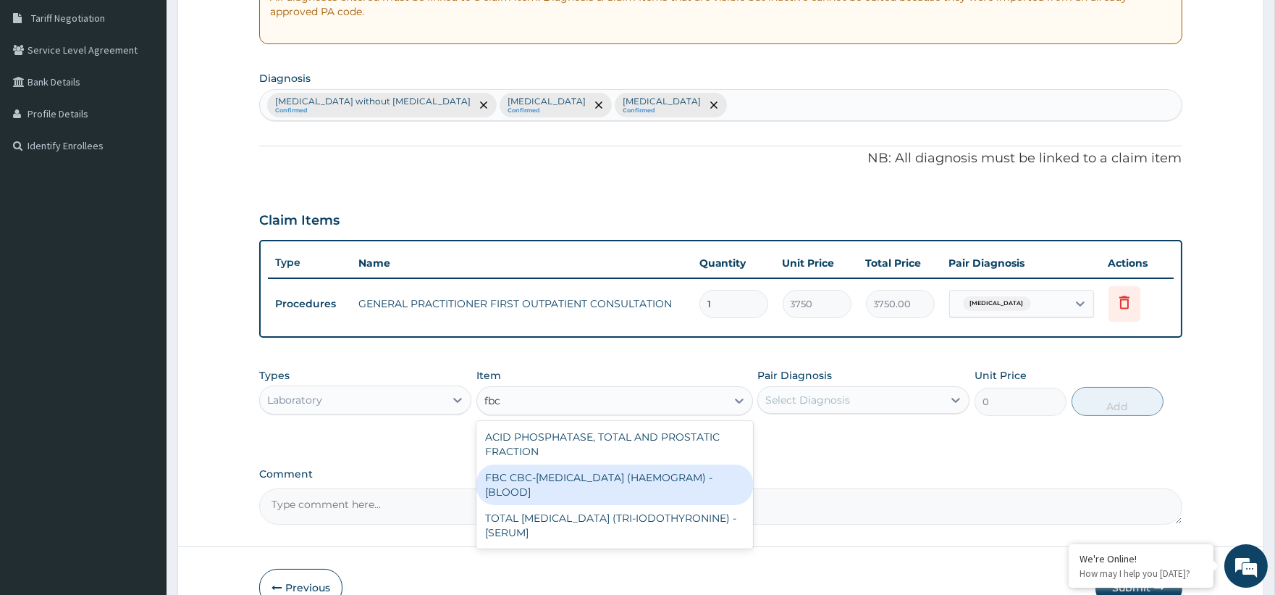
click at [566, 487] on div "FBC CBC-[MEDICAL_DATA] (HAEMOGRAM) - [BLOOD]" at bounding box center [614, 484] width 277 height 41
type input "5000"
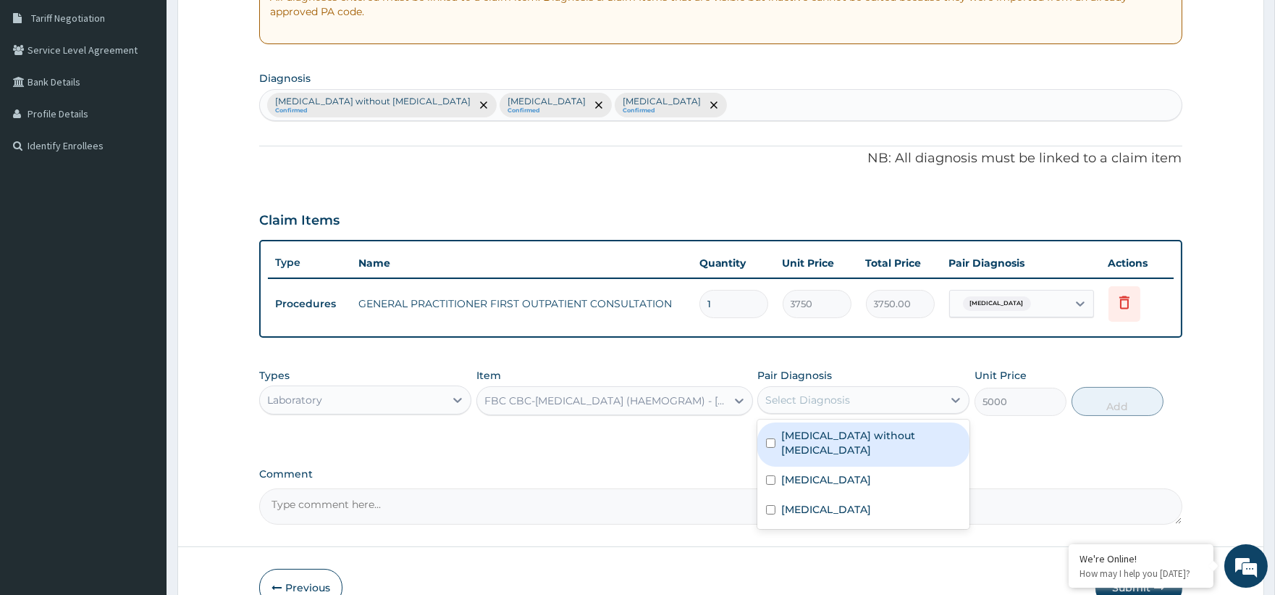
click at [871, 394] on div "Select Diagnosis" at bounding box center [850, 399] width 185 height 23
click at [849, 428] on label "[MEDICAL_DATA] without [MEDICAL_DATA]" at bounding box center [871, 442] width 180 height 29
checkbox input "true"
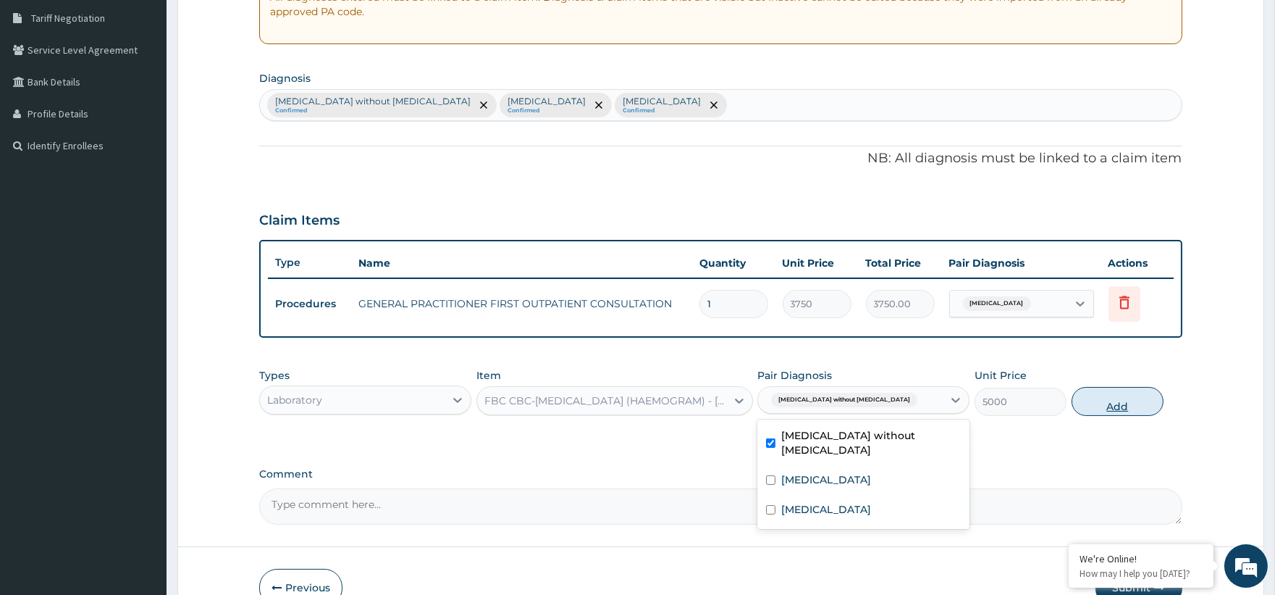
click at [1093, 397] on button "Add" at bounding box center [1118, 401] width 92 height 29
type input "0"
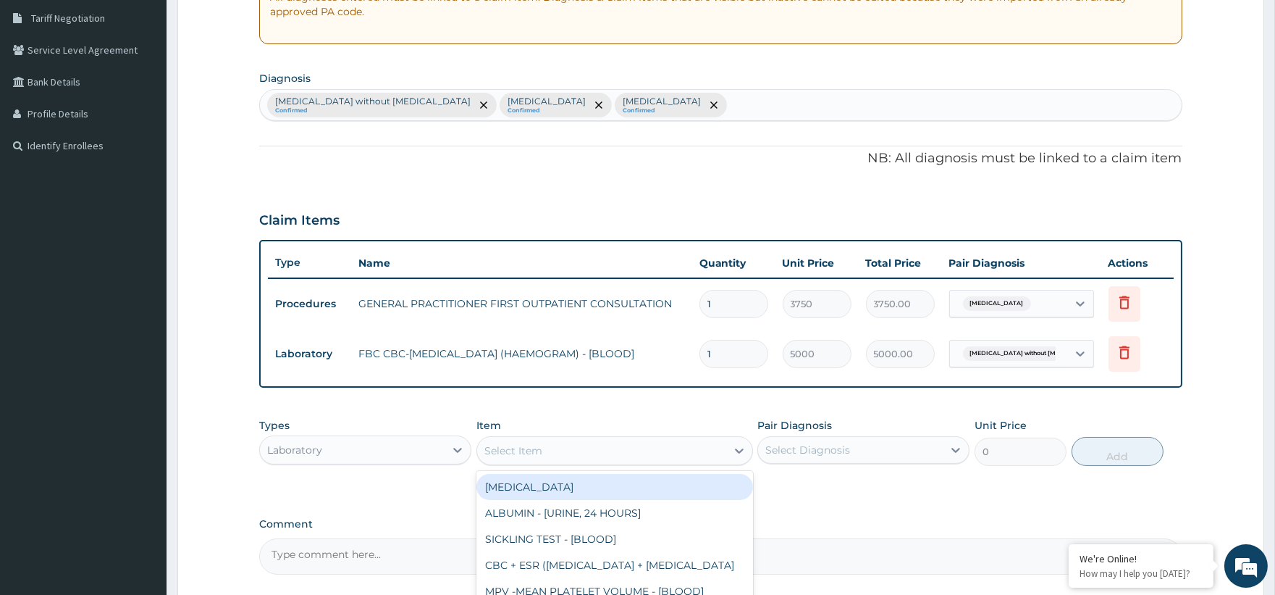
click at [481, 444] on div "Select Item" at bounding box center [601, 450] width 249 height 23
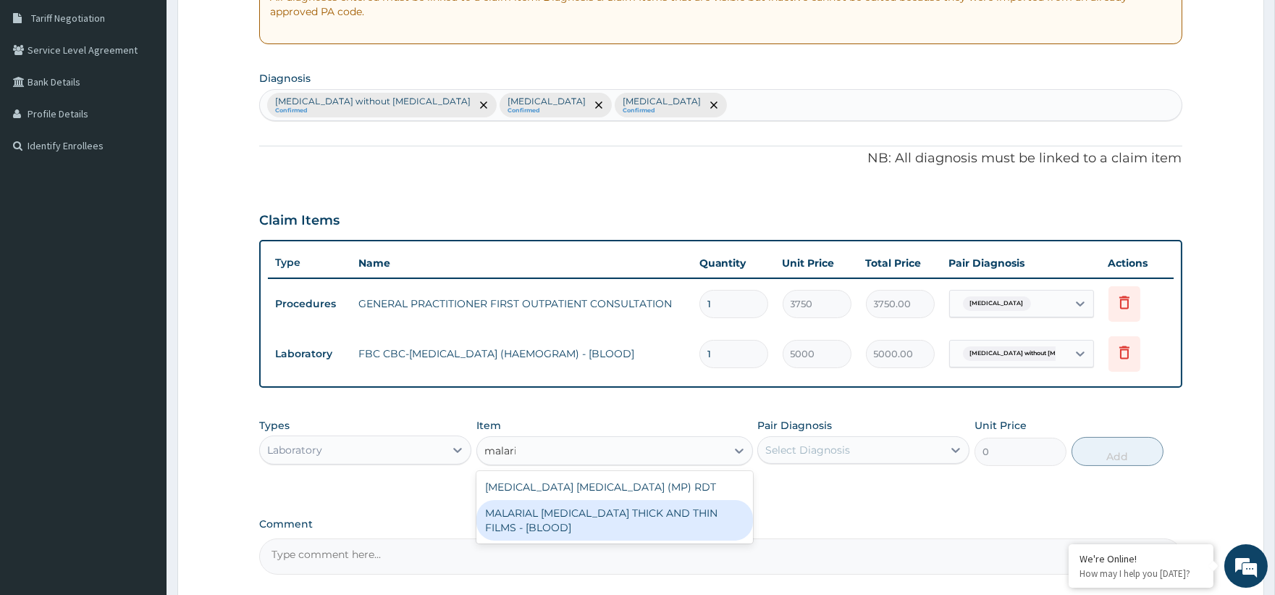
type input "[MEDICAL_DATA]"
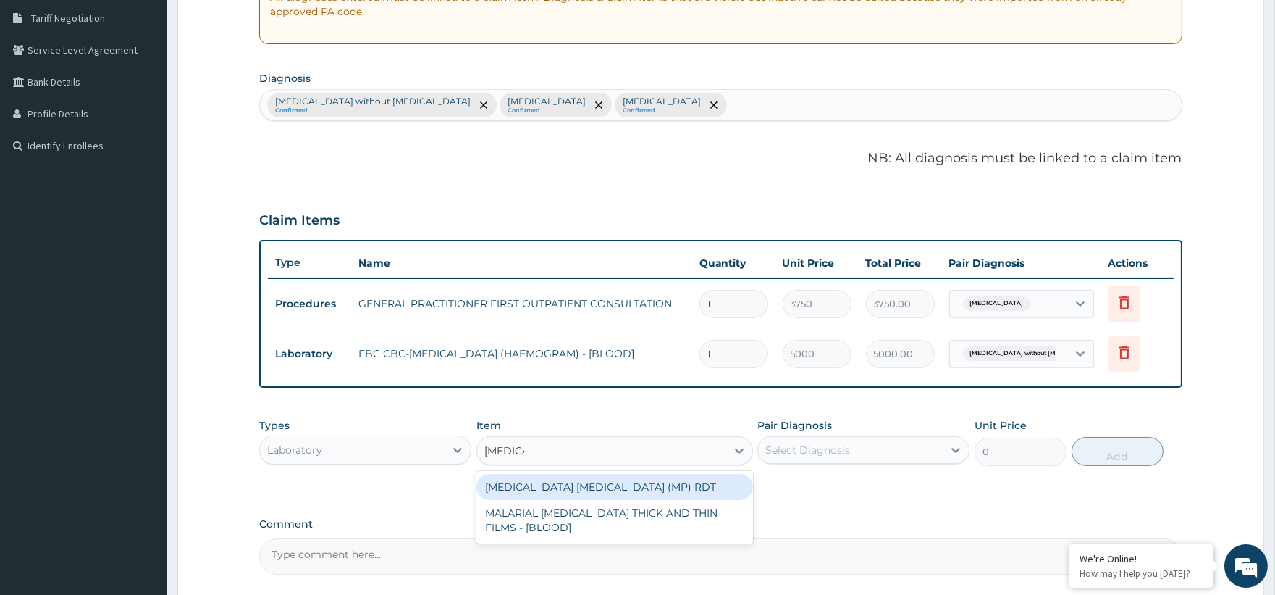
click at [578, 482] on div "[MEDICAL_DATA] [MEDICAL_DATA] (MP) RDT" at bounding box center [614, 487] width 277 height 26
type input "2000"
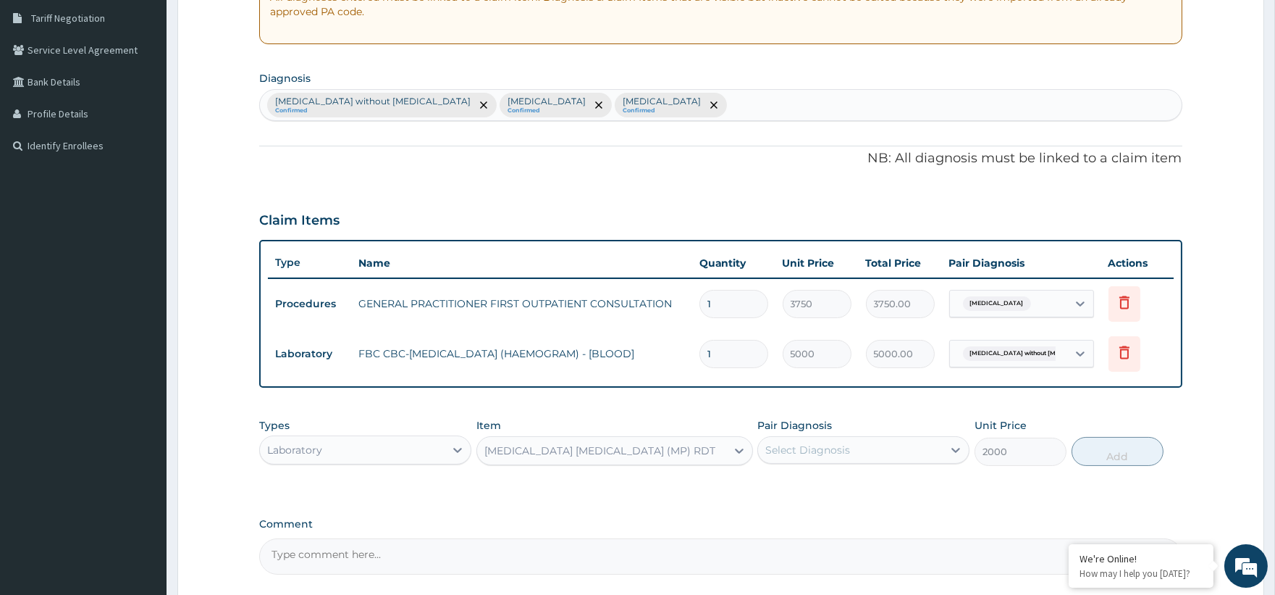
click at [578, 482] on div "Types Laboratory Item option MALARIA PARASITE (MP) RDT, selected. Select is foc…" at bounding box center [720, 453] width 923 height 84
click at [867, 440] on div "Select Diagnosis" at bounding box center [850, 449] width 185 height 23
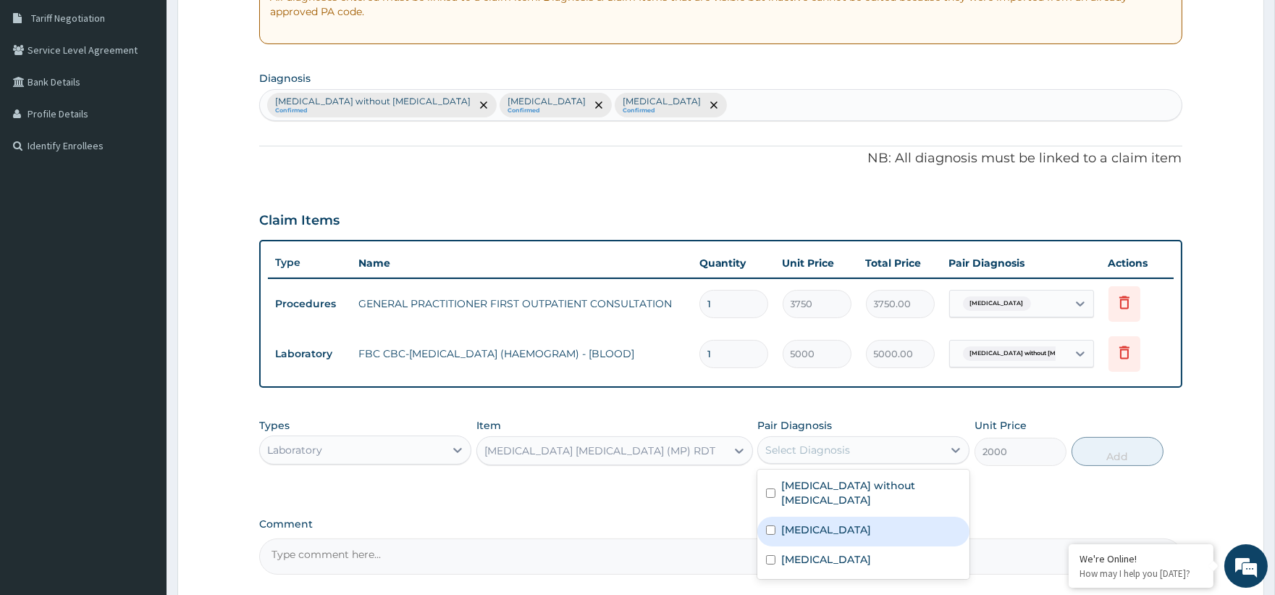
click at [871, 522] on label "[MEDICAL_DATA]" at bounding box center [826, 529] width 90 height 14
checkbox input "true"
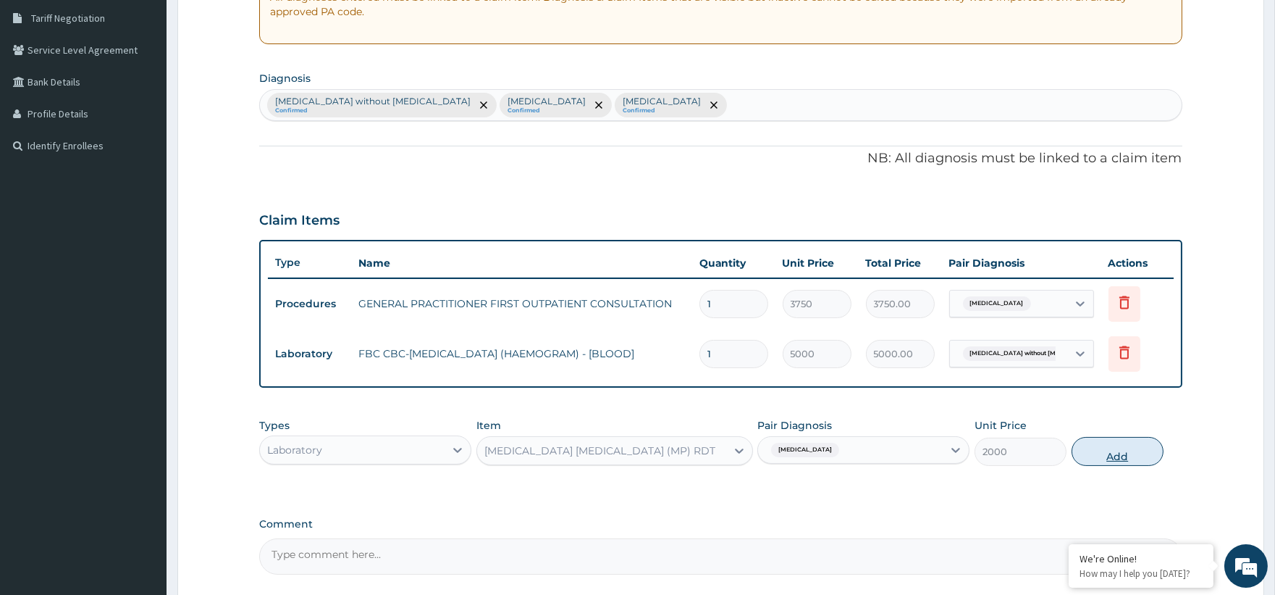
click at [1135, 446] on button "Add" at bounding box center [1118, 451] width 92 height 29
type input "0"
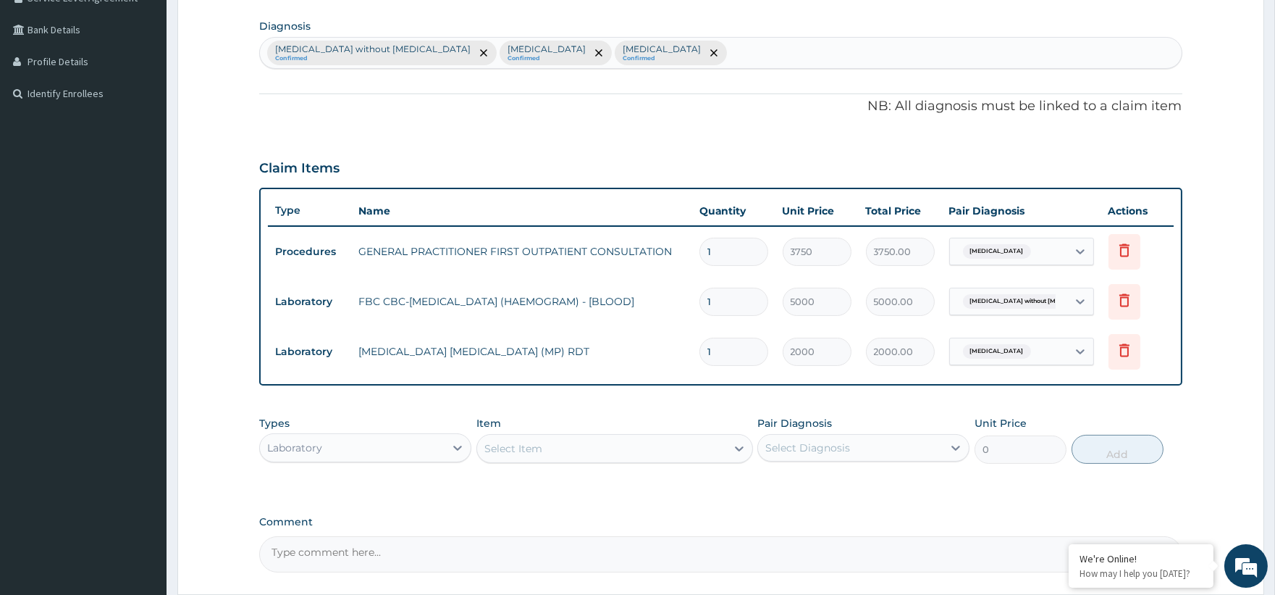
scroll to position [379, 0]
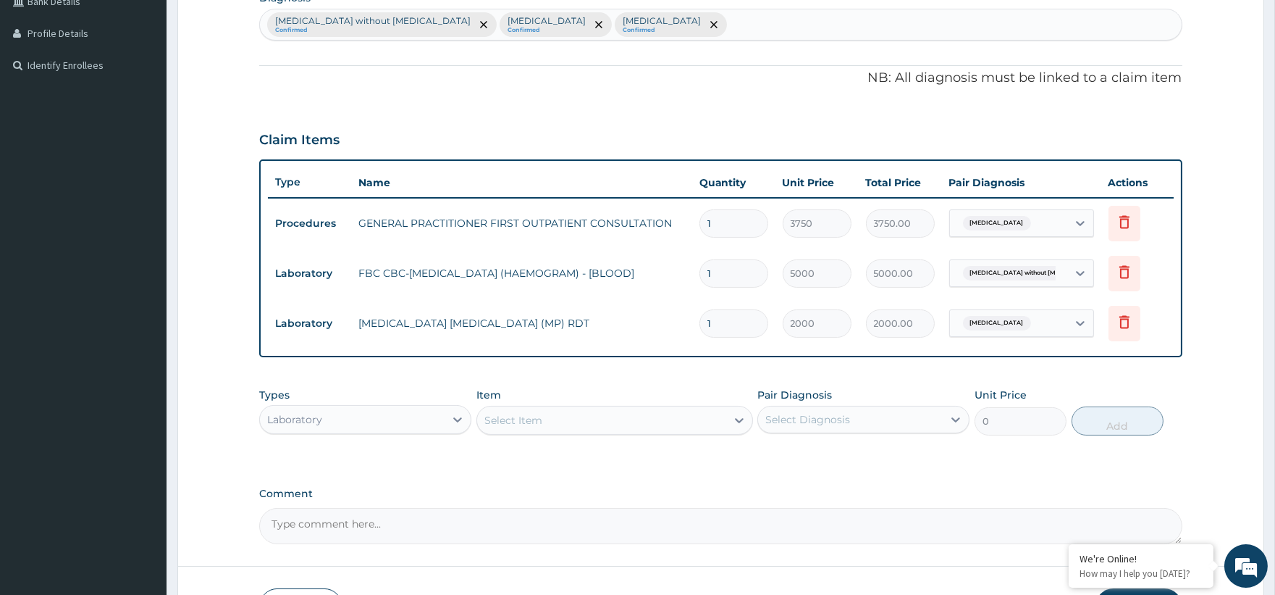
click at [379, 421] on div "Laboratory" at bounding box center [352, 419] width 185 height 23
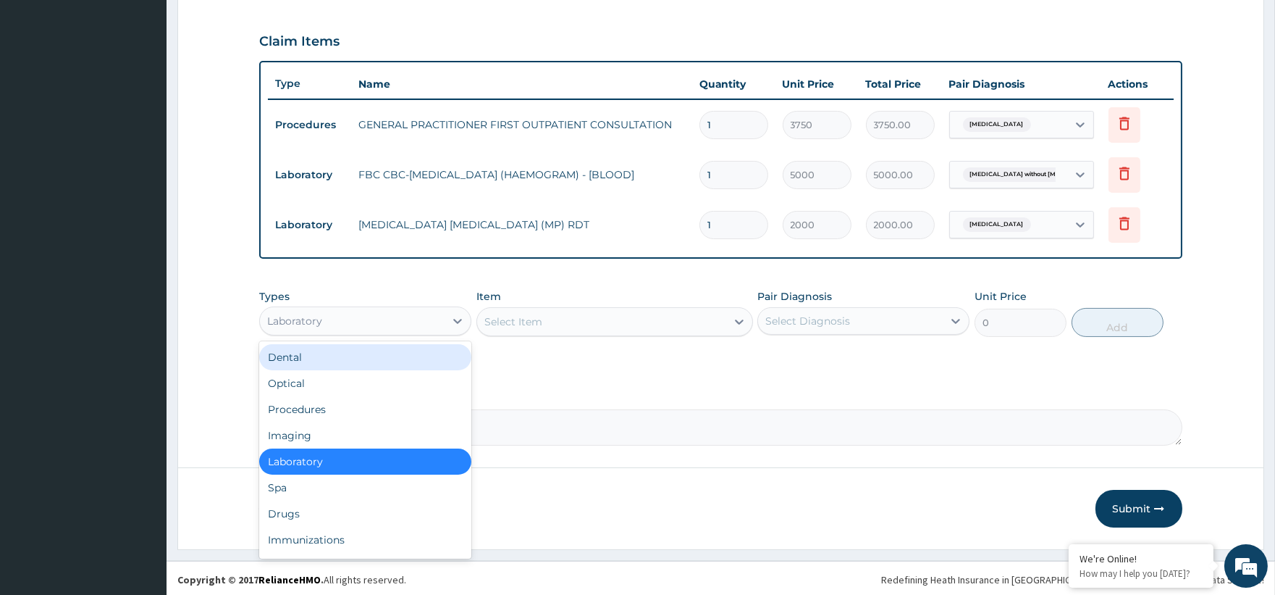
scroll to position [480, 0]
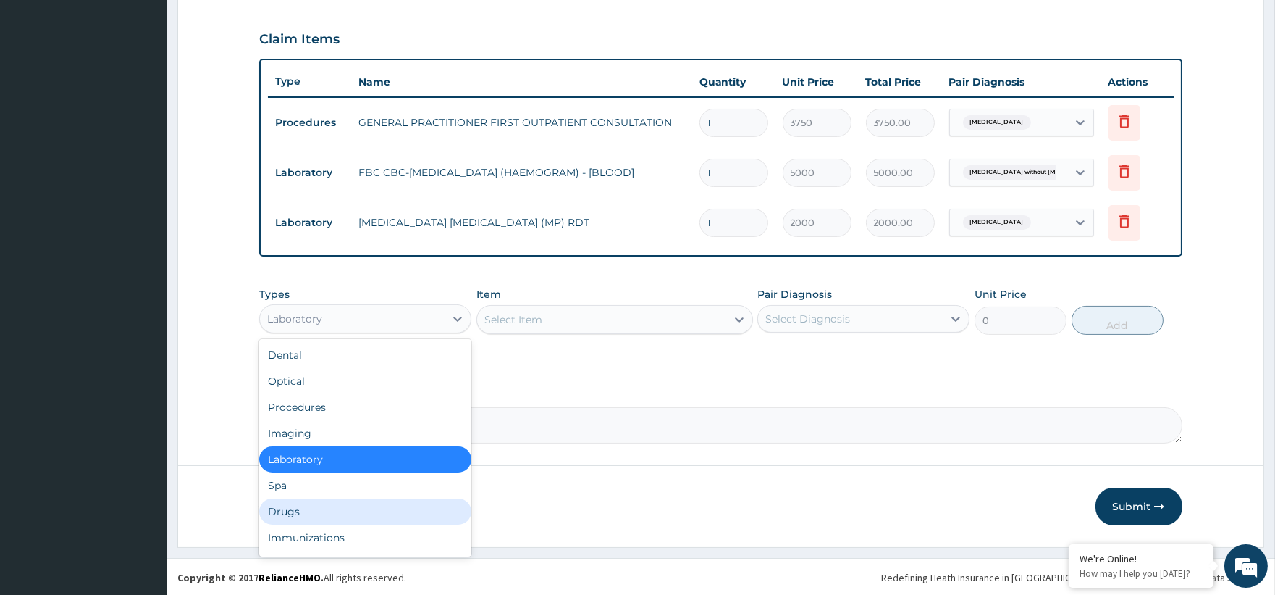
click at [290, 513] on div "Drugs" at bounding box center [365, 511] width 212 height 26
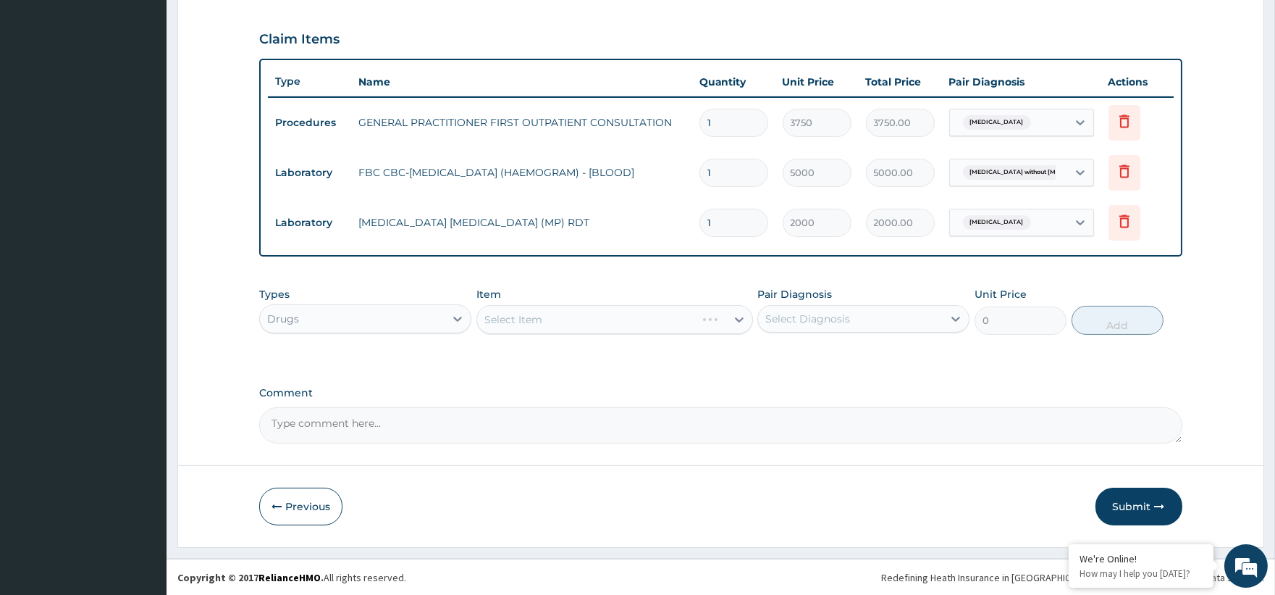
click at [513, 352] on div "Types option Drugs, selected. Select is focused ,type to refine list, press Dow…" at bounding box center [720, 322] width 923 height 84
click at [588, 326] on div "Select Item" at bounding box center [614, 319] width 277 height 29
click at [591, 314] on div "Select Item" at bounding box center [614, 319] width 277 height 29
click at [747, 322] on div "Select Item" at bounding box center [614, 319] width 277 height 29
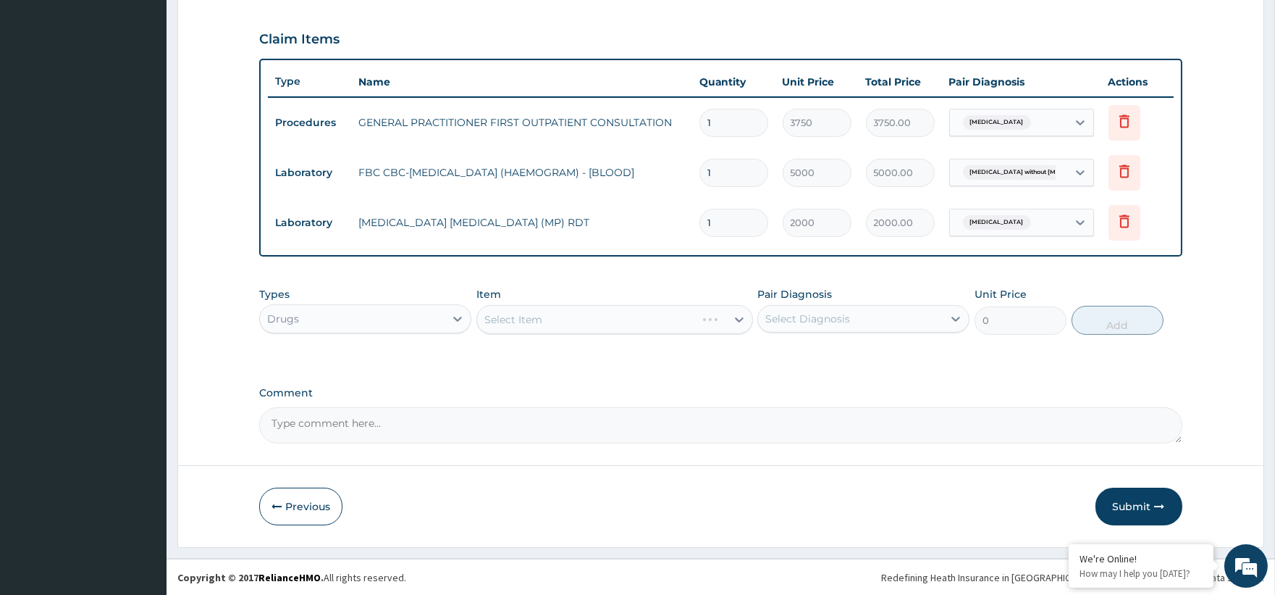
click at [736, 316] on div "Select Item" at bounding box center [614, 319] width 277 height 29
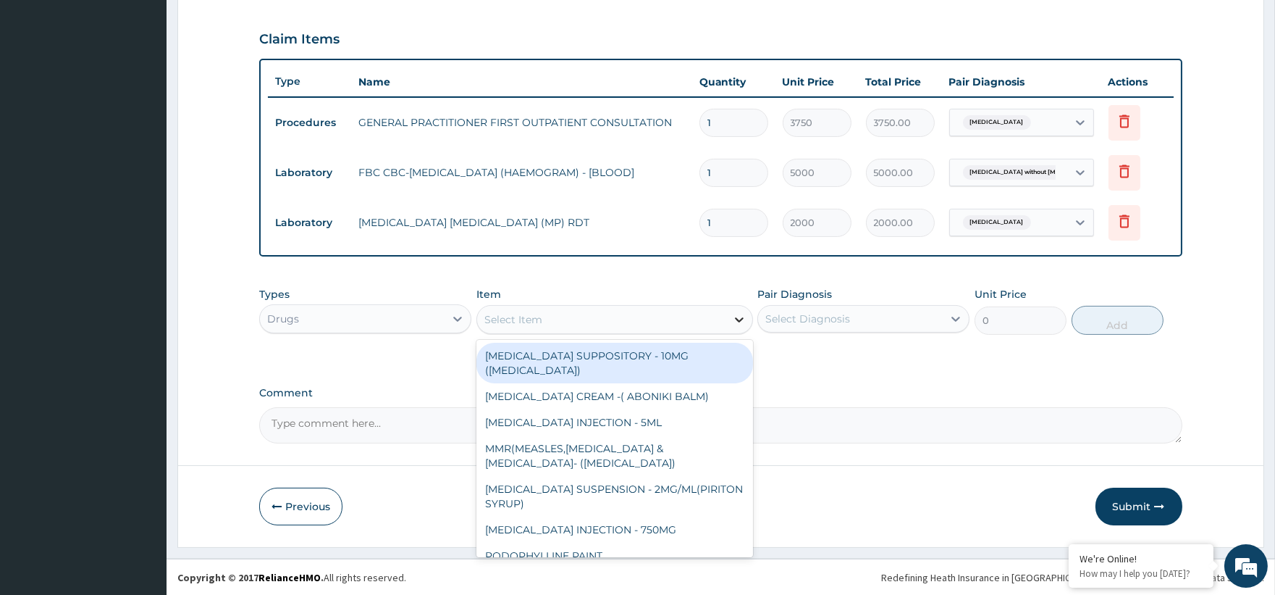
click at [726, 323] on div at bounding box center [739, 319] width 26 height 26
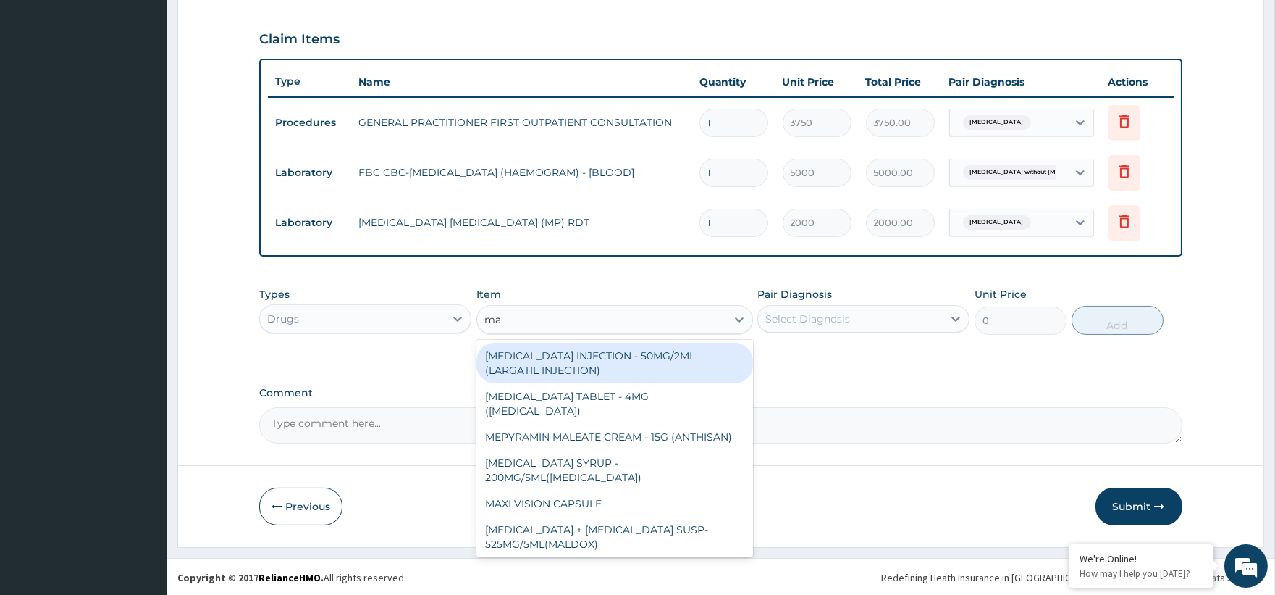
type input "m"
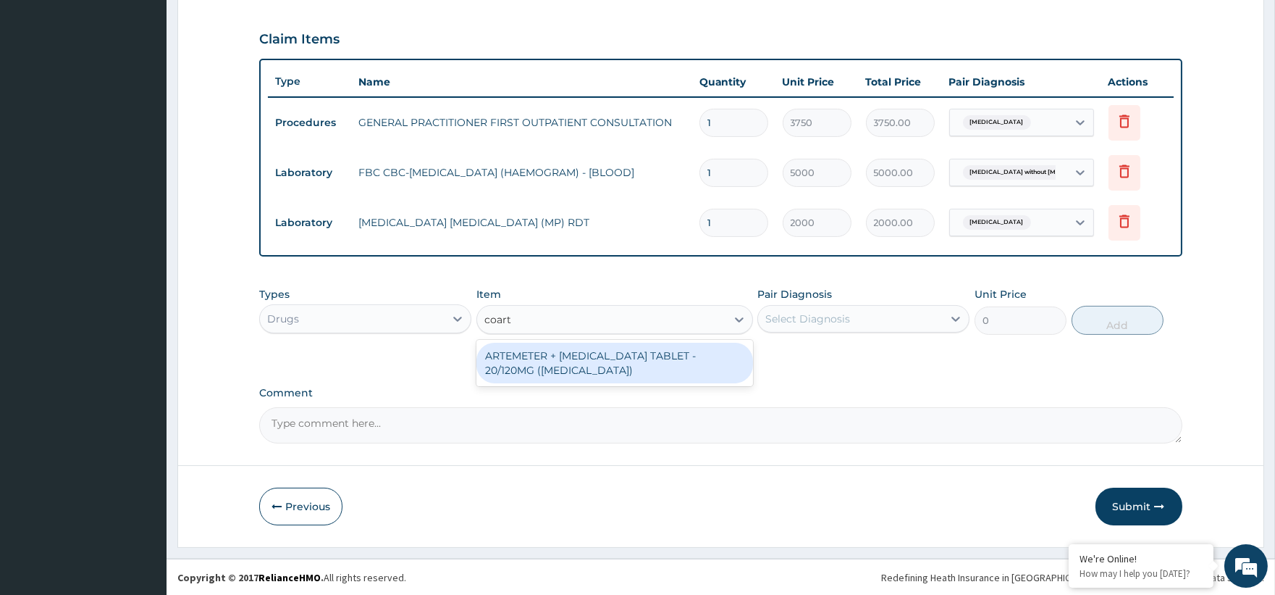
type input "coarte"
click at [639, 370] on div "ARTEMETER + [MEDICAL_DATA] TABLET - 20/120MG ([MEDICAL_DATA])" at bounding box center [614, 363] width 277 height 41
type input "210"
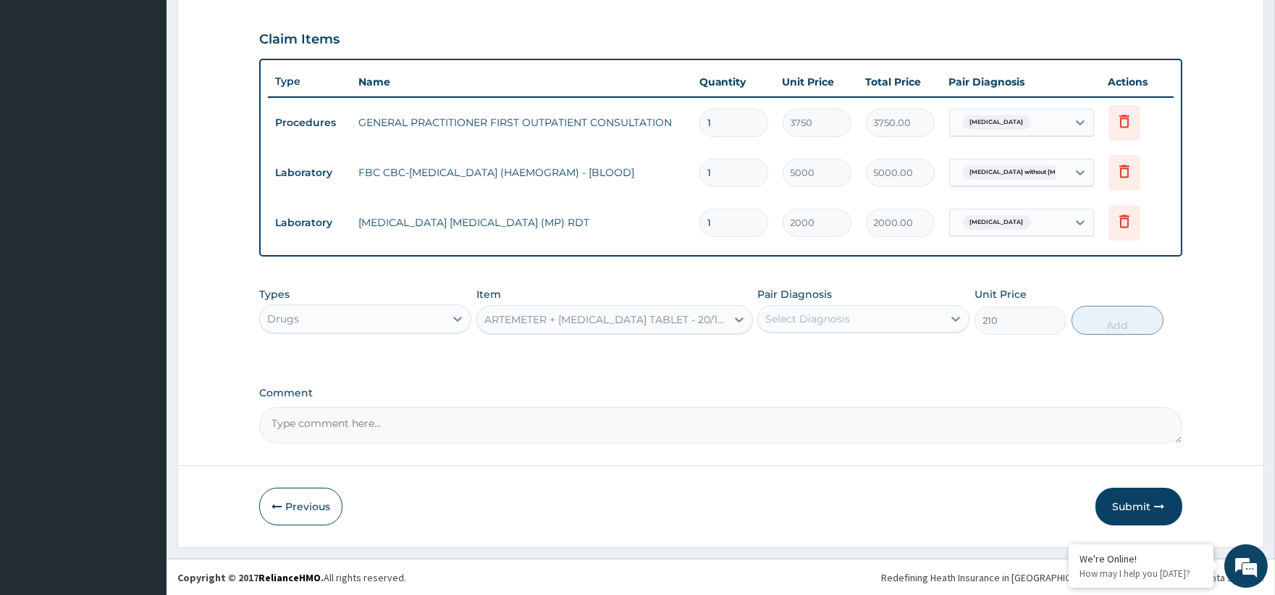
click at [833, 324] on div "Select Diagnosis" at bounding box center [850, 318] width 185 height 23
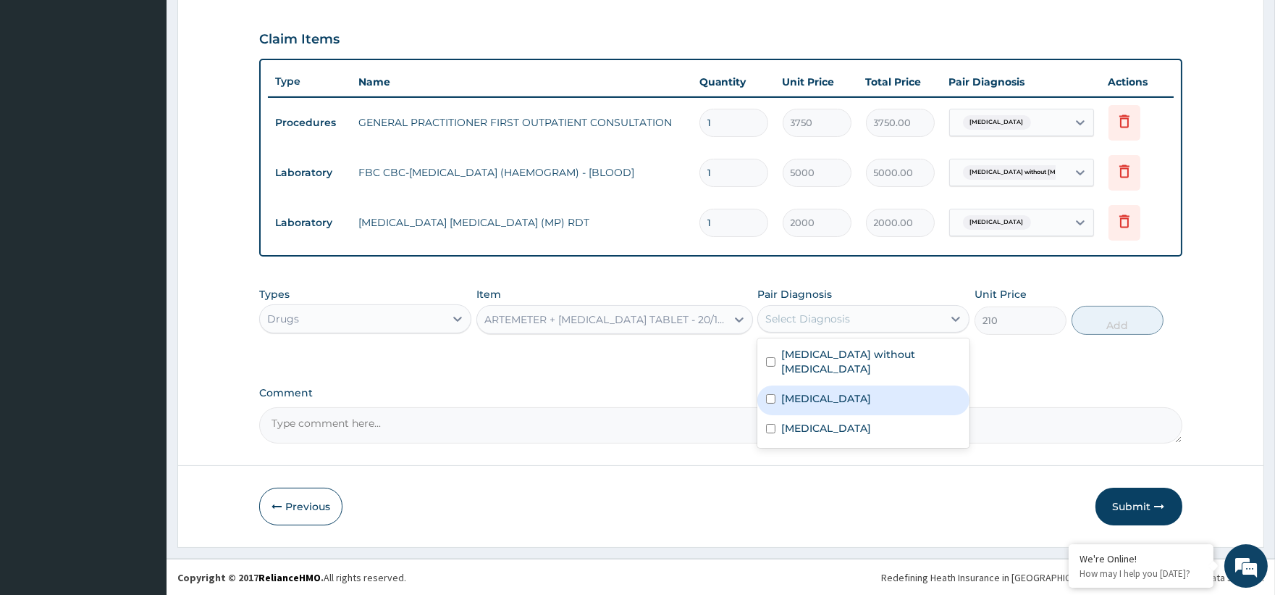
click at [844, 391] on label "[MEDICAL_DATA]" at bounding box center [826, 398] width 90 height 14
checkbox input "true"
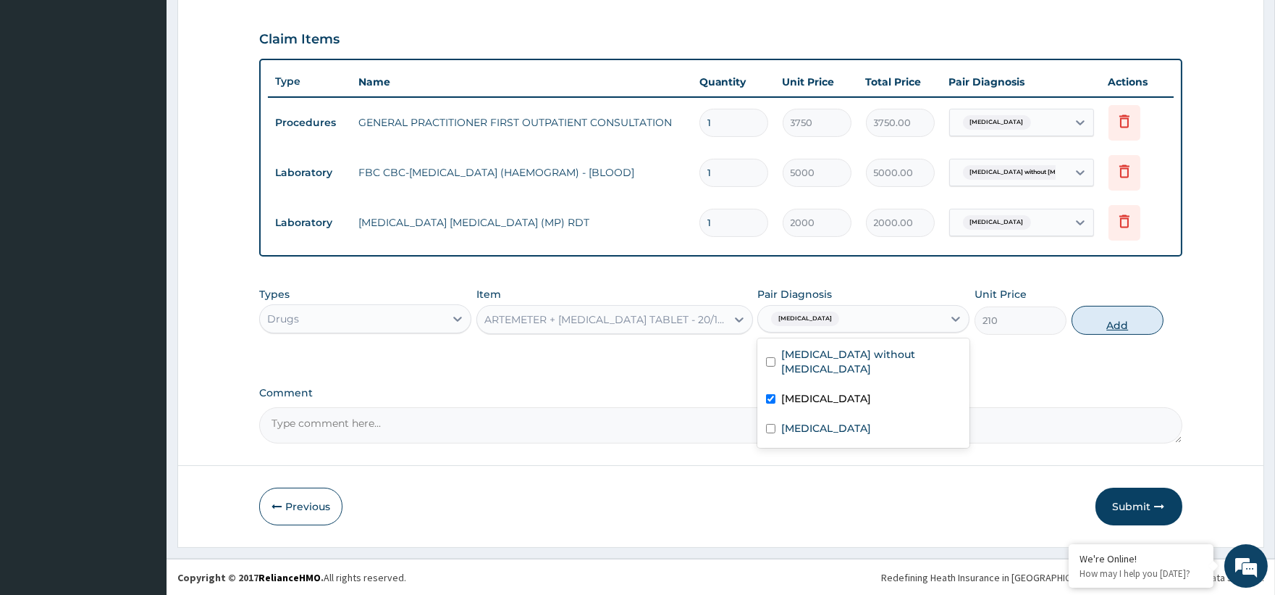
click at [1124, 308] on button "Add" at bounding box center [1118, 320] width 92 height 29
type input "0"
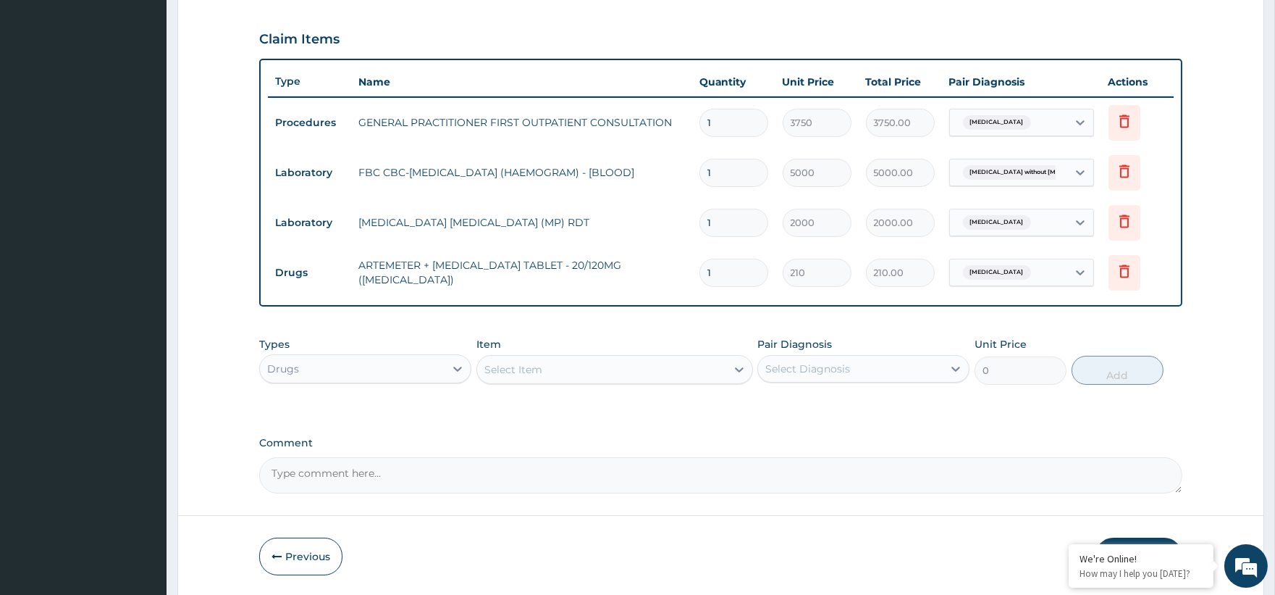
type input "12"
type input "2520.00"
type input "12"
click at [505, 371] on div "Select Item" at bounding box center [513, 369] width 58 height 14
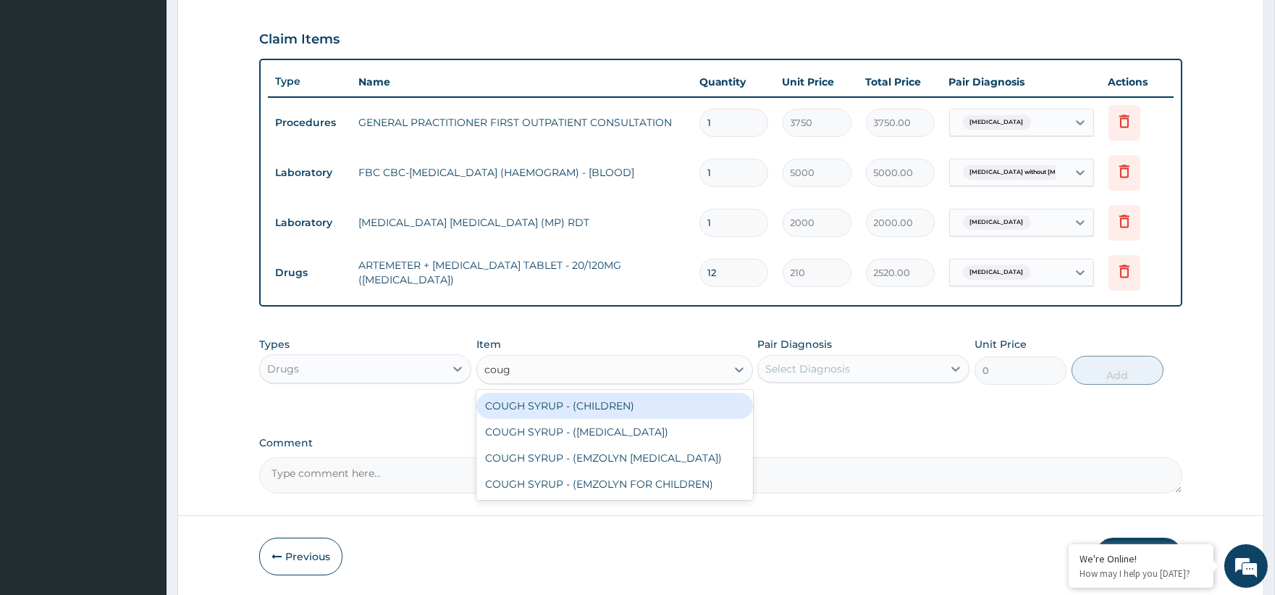
type input "cough"
click at [608, 404] on div "COUGH SYRUP - (CHILDREN)" at bounding box center [614, 405] width 277 height 26
type input "1120"
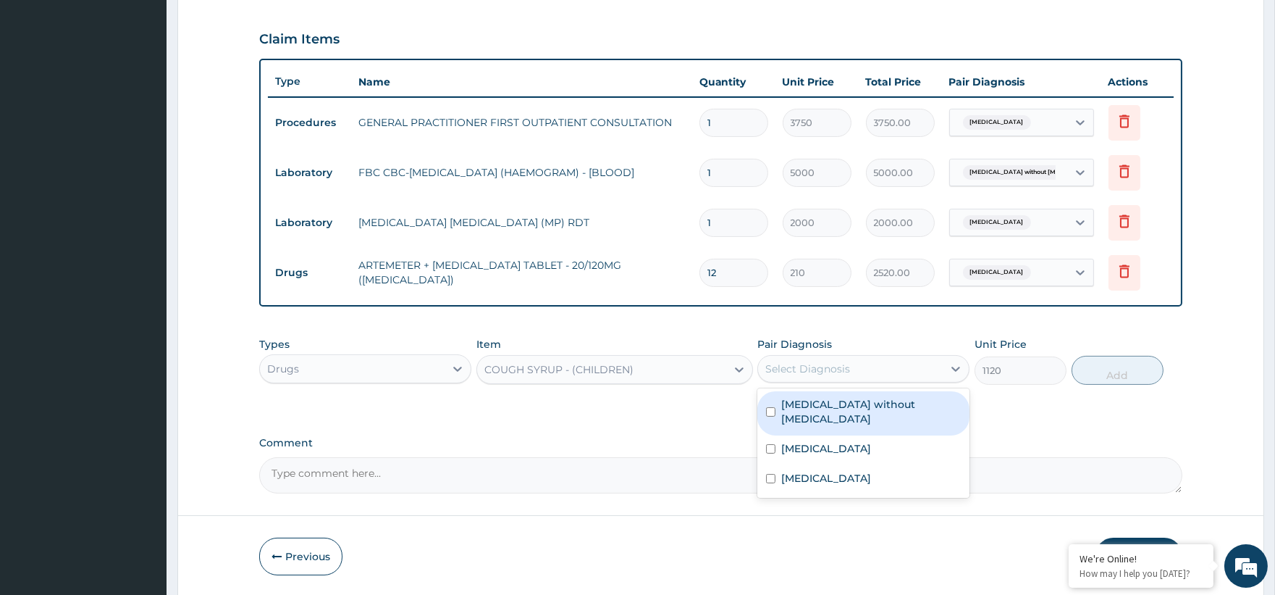
click at [853, 360] on div "Select Diagnosis" at bounding box center [850, 368] width 185 height 23
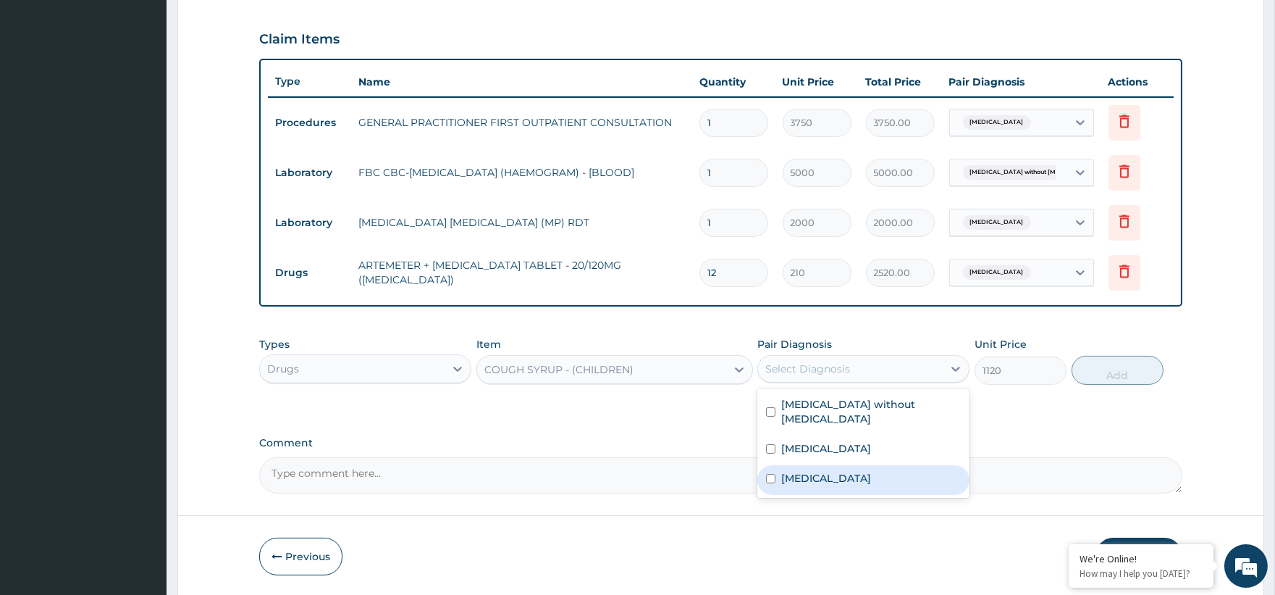
click at [865, 471] on label "Other allergic rhinitis" at bounding box center [826, 478] width 90 height 14
checkbox input "true"
click at [1132, 362] on button "Add" at bounding box center [1118, 370] width 92 height 29
click at [1132, 362] on div "PA Code / Prescription Code Enter Code(Secondary Care Only) Encounter Date 11-1…" at bounding box center [720, 75] width 923 height 835
type input "0"
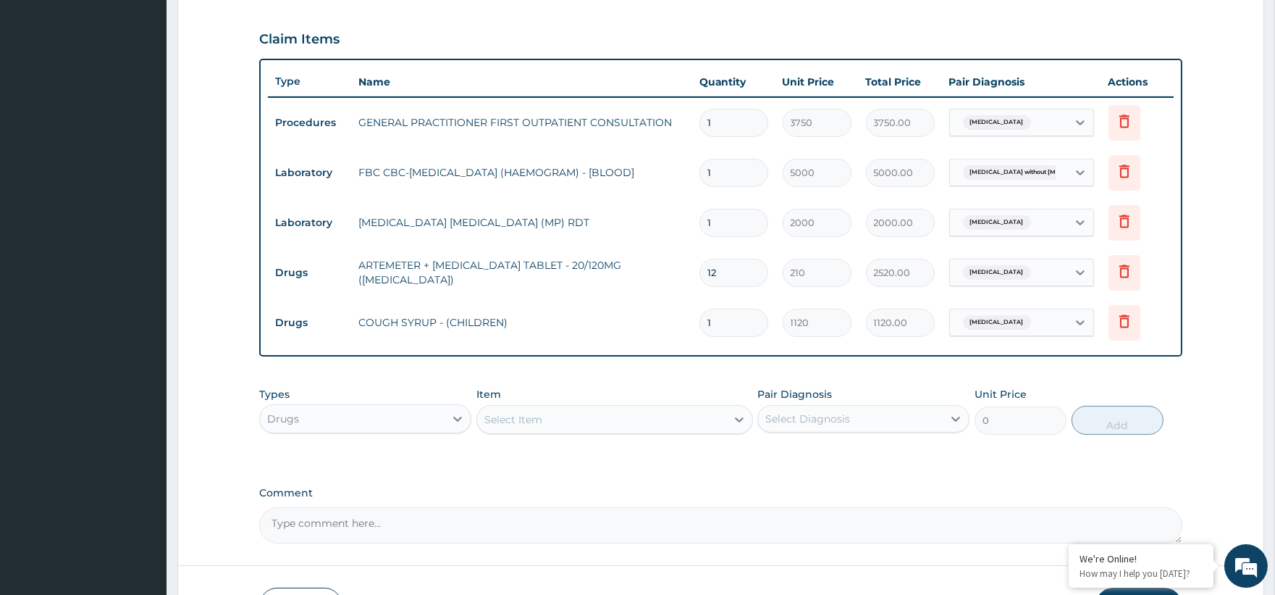
click at [547, 416] on div "Select Item" at bounding box center [601, 419] width 249 height 23
click at [521, 426] on div "Select Item" at bounding box center [601, 419] width 249 height 23
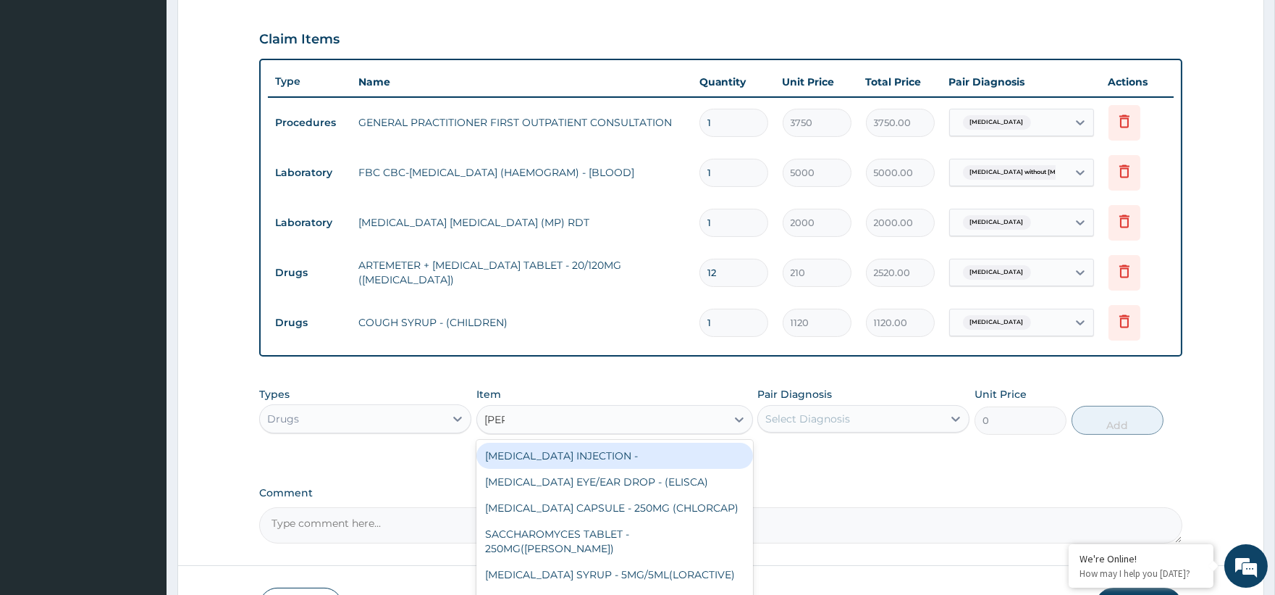
type input "lorat"
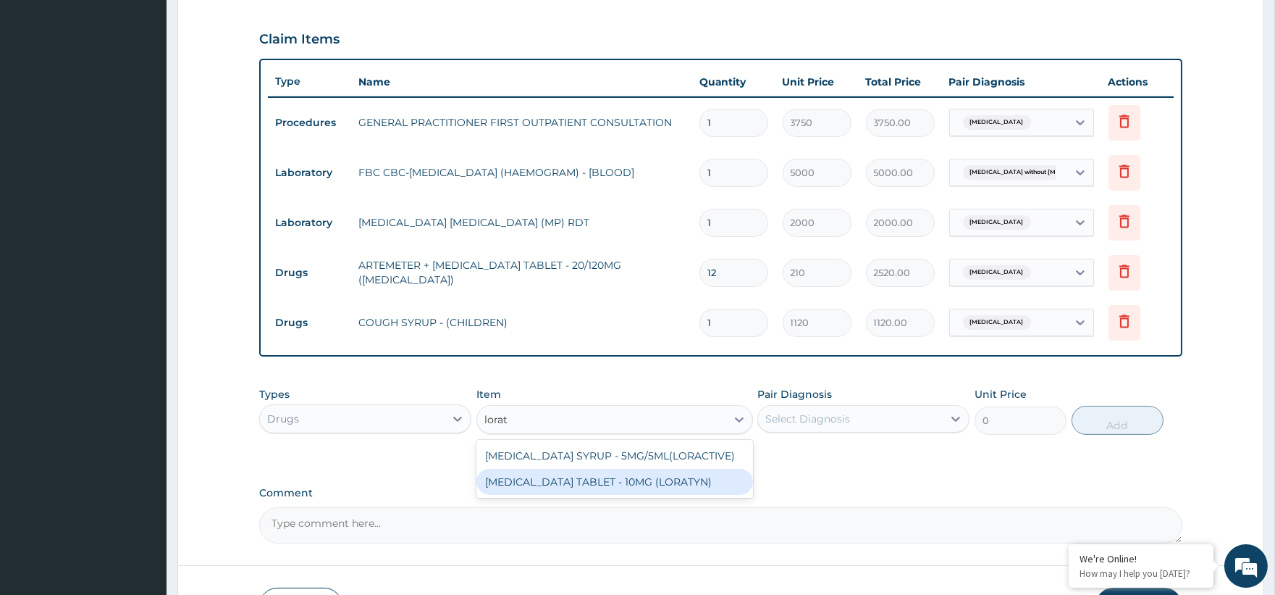
click at [581, 487] on div "[MEDICAL_DATA] TABLET - 10MG (LORATYN)" at bounding box center [614, 482] width 277 height 26
type input "98"
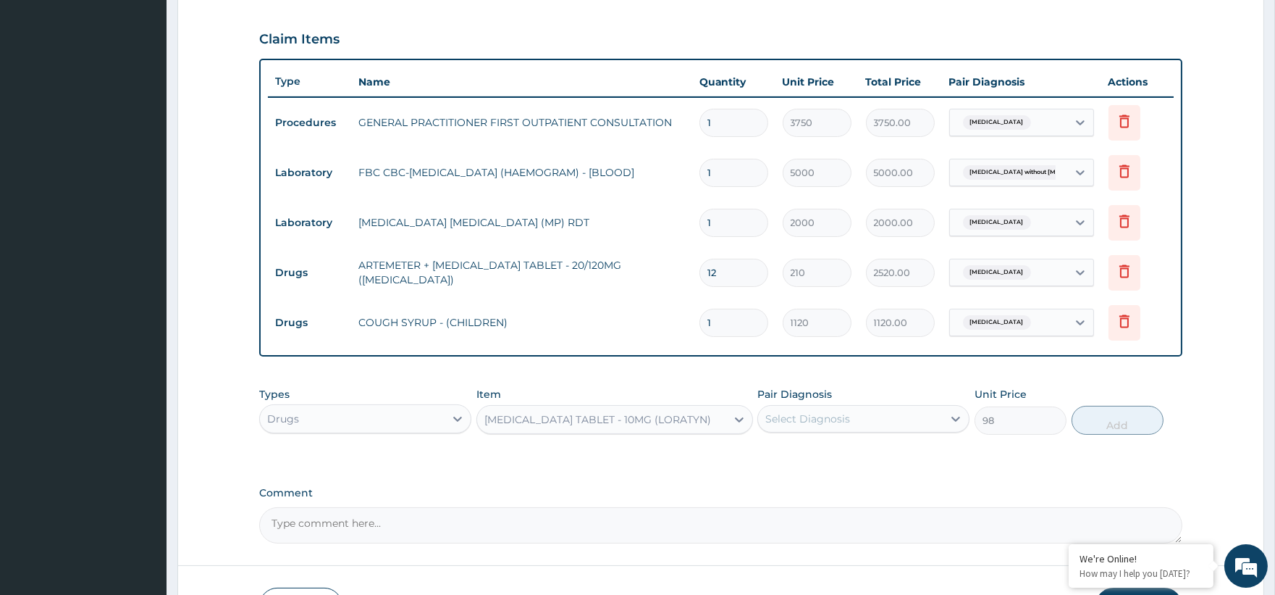
click at [849, 421] on div "Select Diagnosis" at bounding box center [850, 418] width 185 height 23
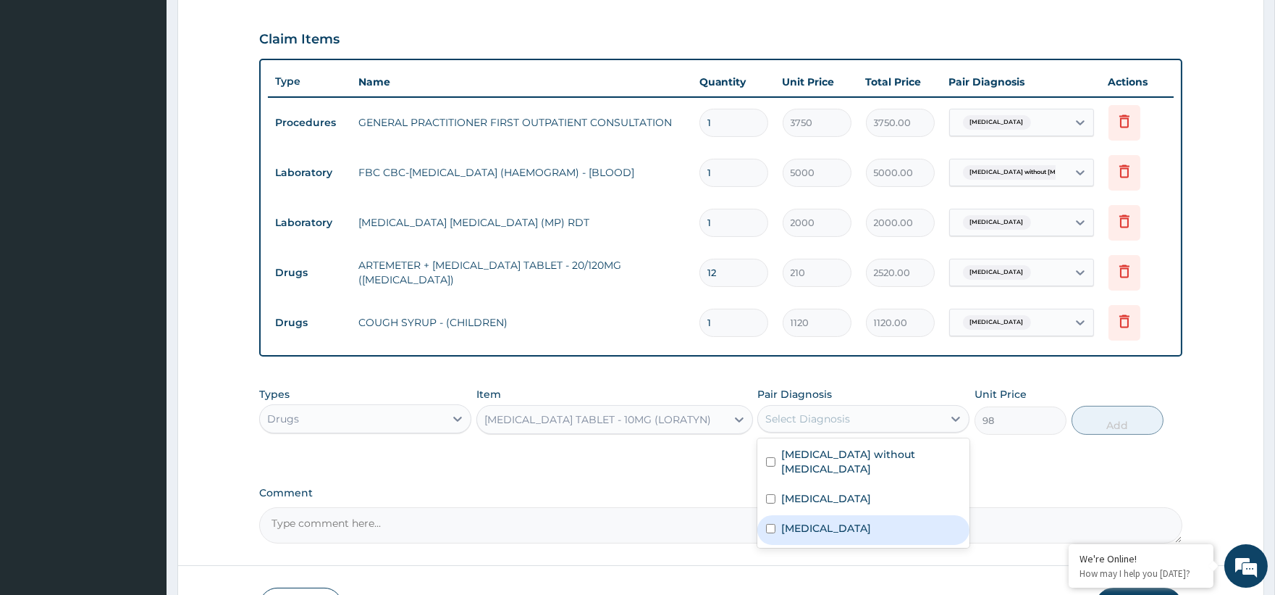
drag, startPoint x: 836, startPoint y: 516, endPoint x: 961, endPoint y: 491, distance: 127.8
click at [835, 521] on label "Other allergic rhinitis" at bounding box center [826, 528] width 90 height 14
checkbox input "true"
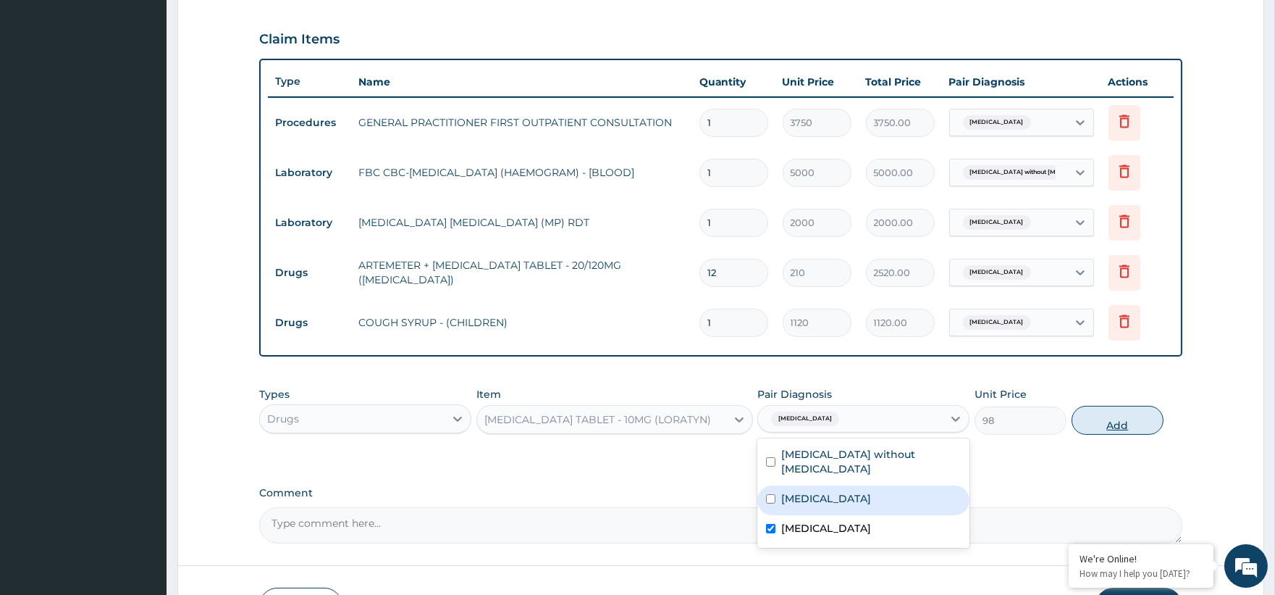
click at [1088, 416] on button "Add" at bounding box center [1118, 420] width 92 height 29
type input "0"
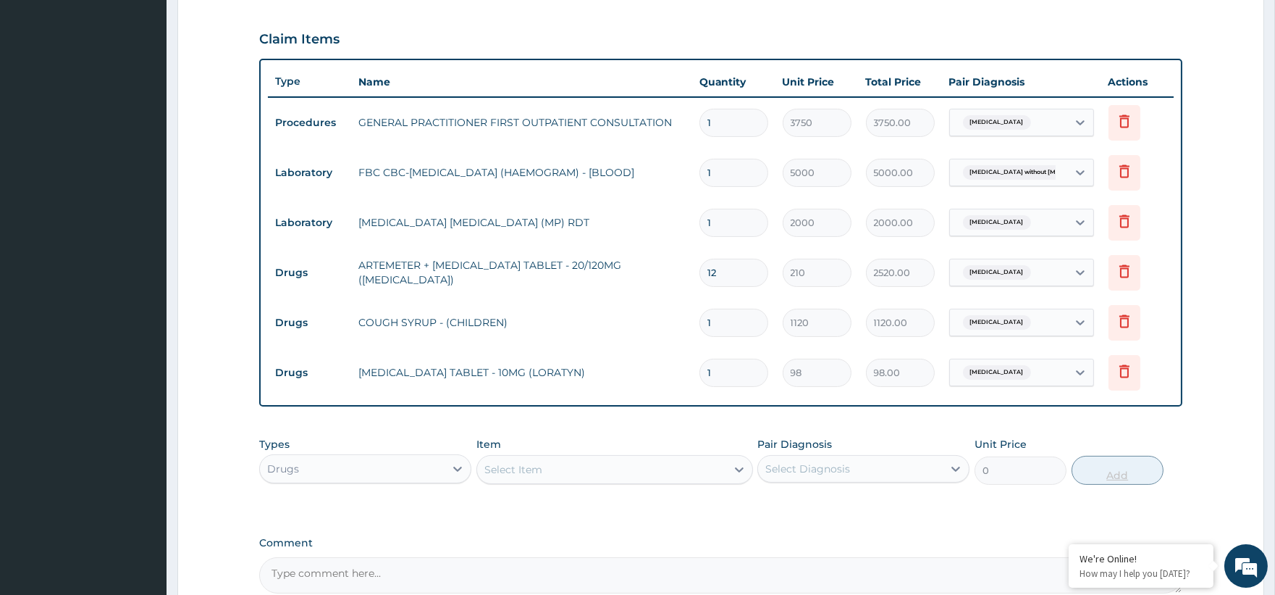
type input "0.00"
type input "5"
type input "490.00"
type input "5"
click at [522, 471] on div "Select Item" at bounding box center [513, 469] width 58 height 14
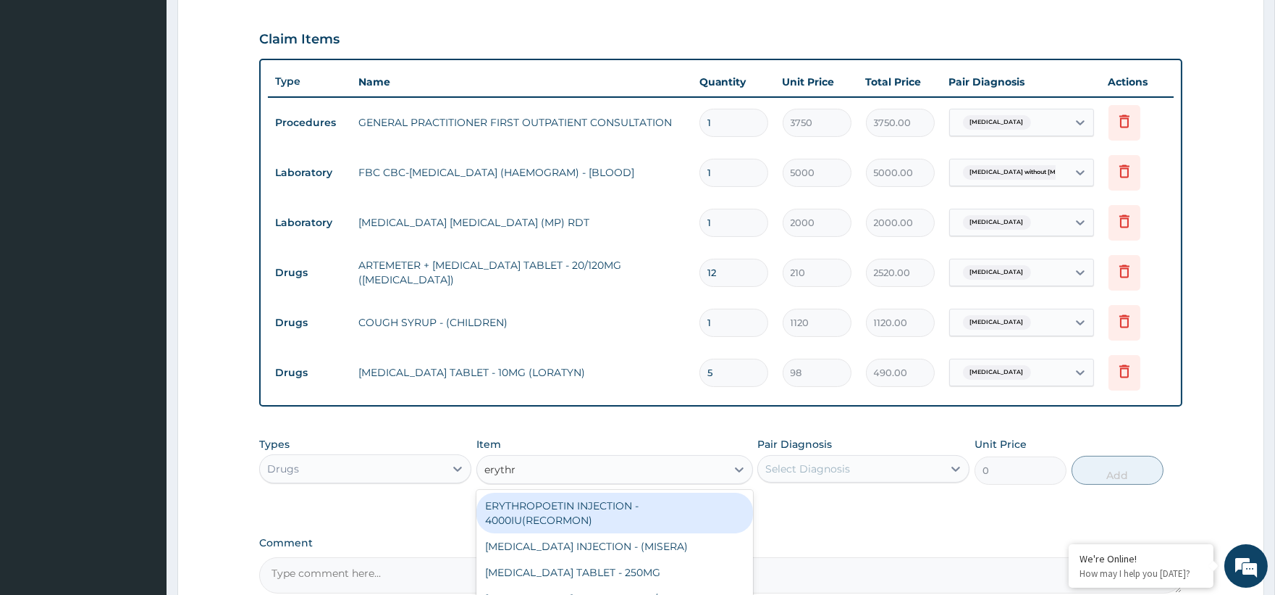
type input "erythro"
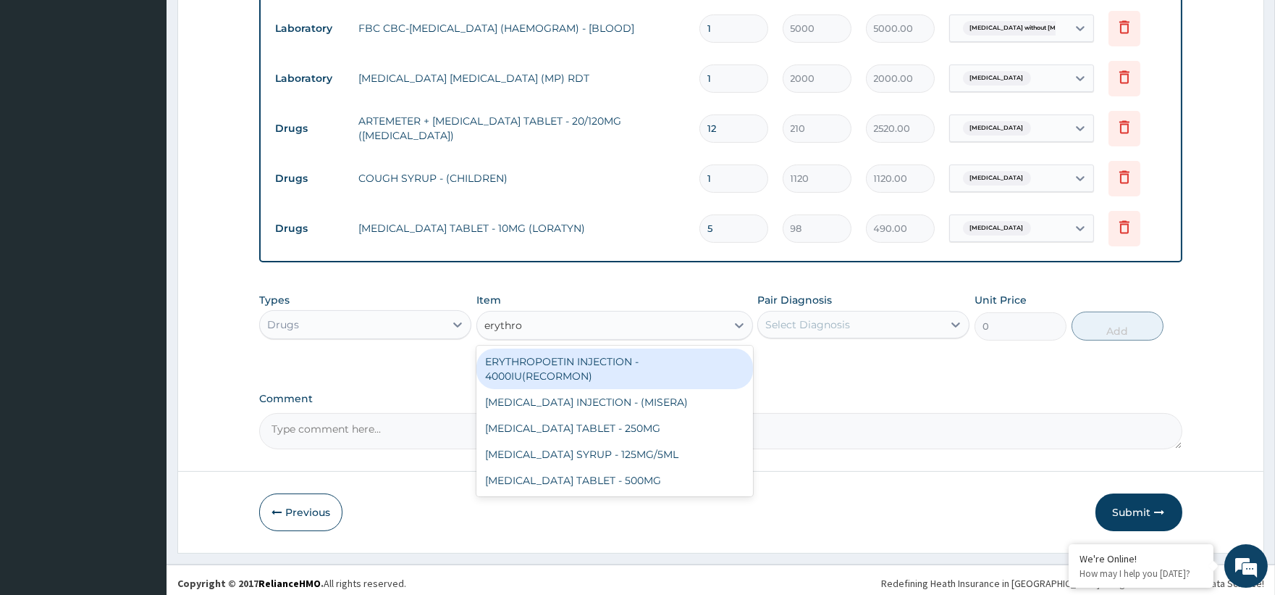
scroll to position [631, 0]
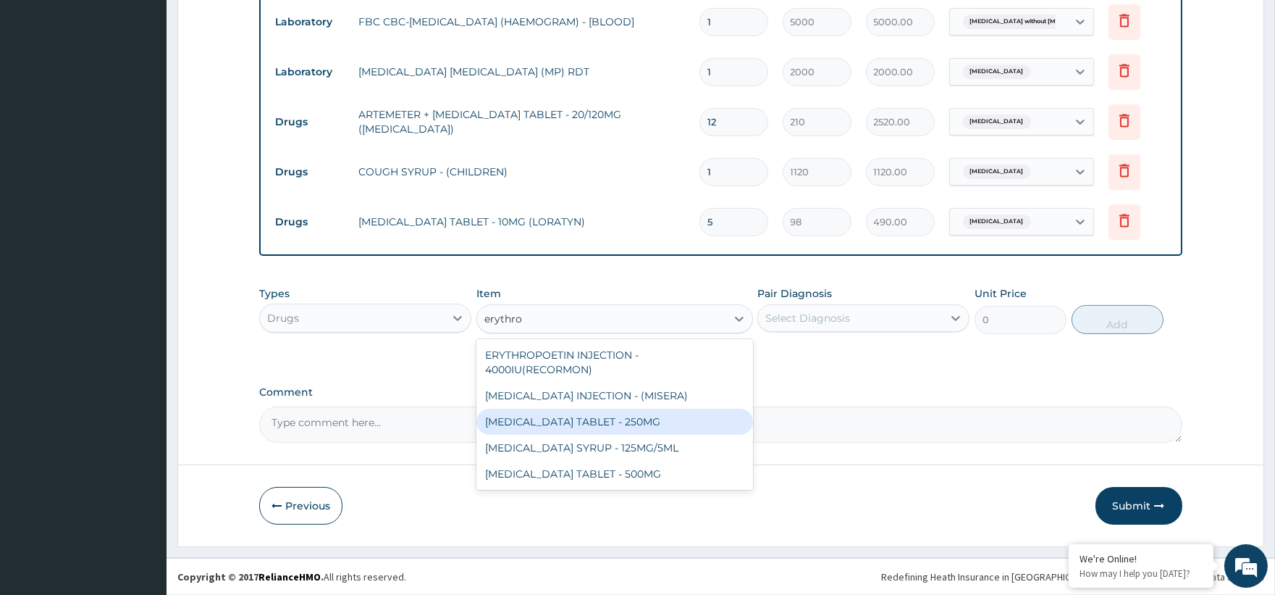
click at [671, 429] on div "ERYTHROMYCIN TABLET - 250MG" at bounding box center [614, 421] width 277 height 26
type input "140"
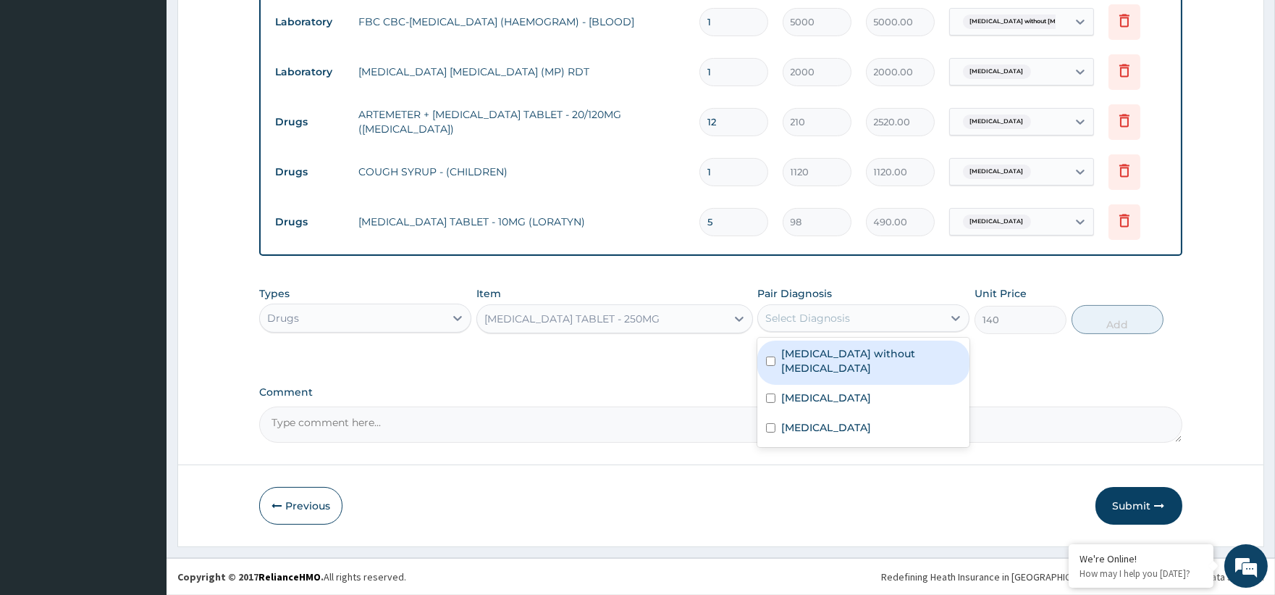
click at [823, 311] on div "Select Diagnosis" at bounding box center [807, 318] width 85 height 14
click at [881, 362] on div "Sepsis without septic shock" at bounding box center [863, 362] width 212 height 44
checkbox input "true"
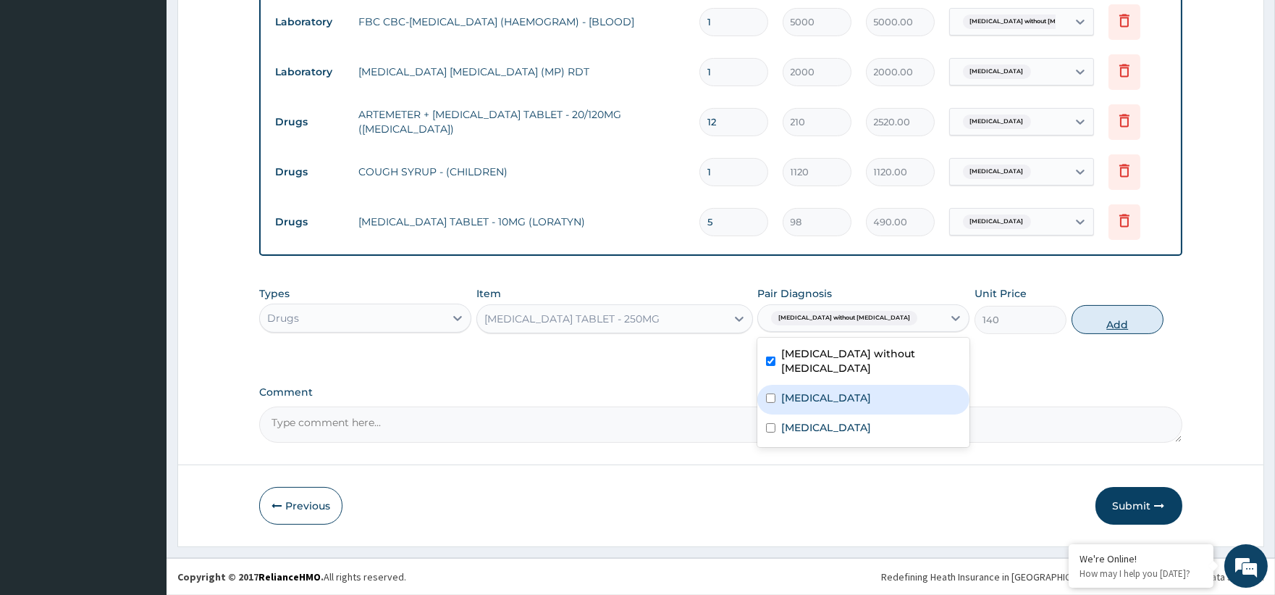
click at [1108, 314] on button "Add" at bounding box center [1118, 319] width 92 height 29
type input "0"
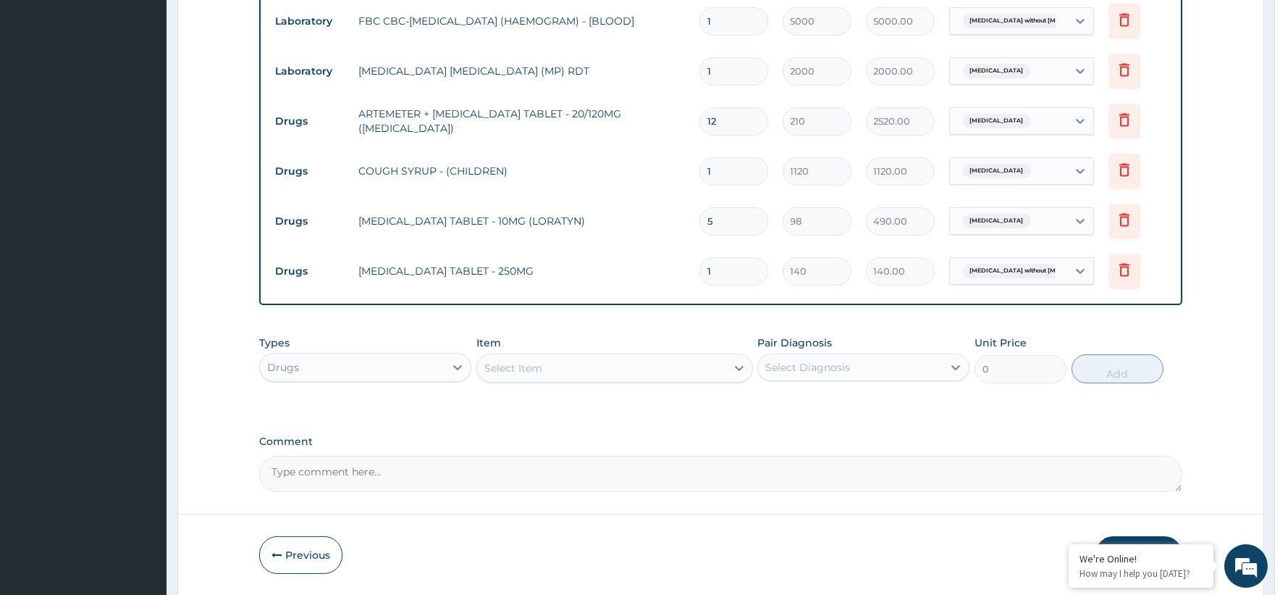
type input "15"
type input "2100.00"
type input "15"
click at [572, 368] on div "Select Item" at bounding box center [601, 367] width 249 height 23
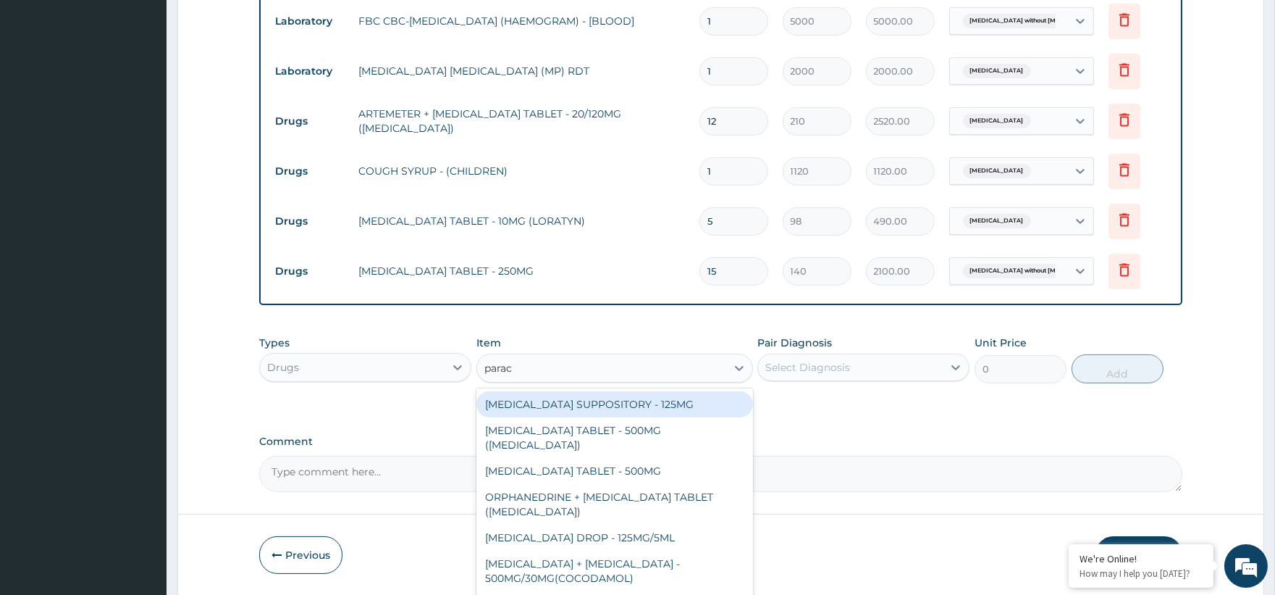
type input "parace"
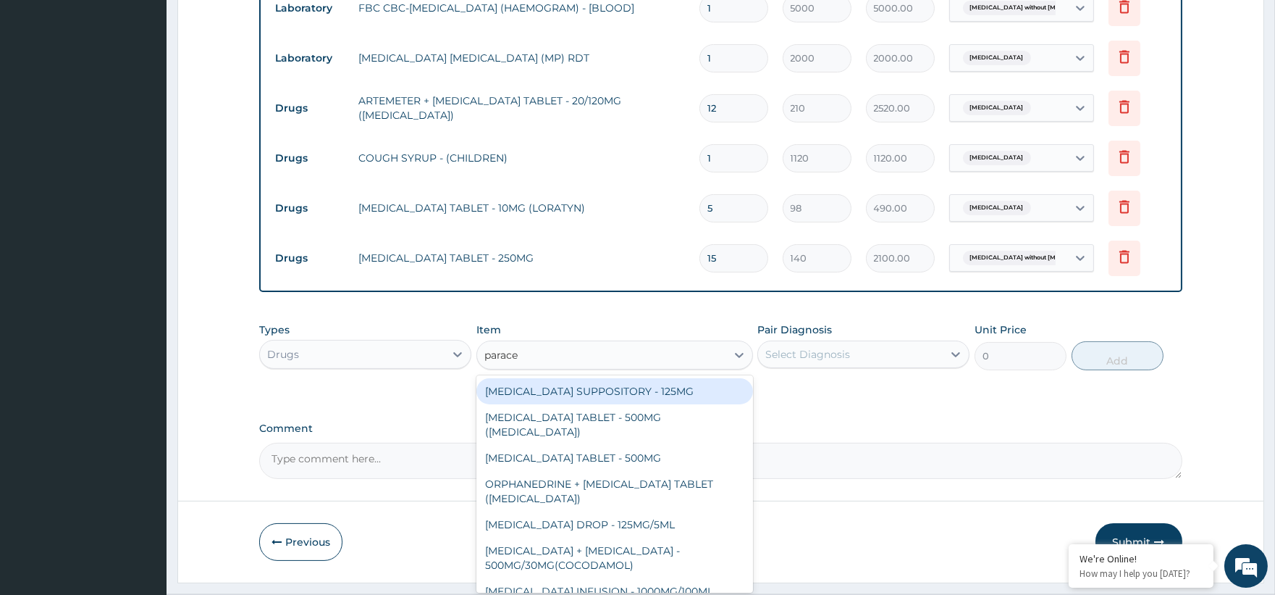
scroll to position [681, 0]
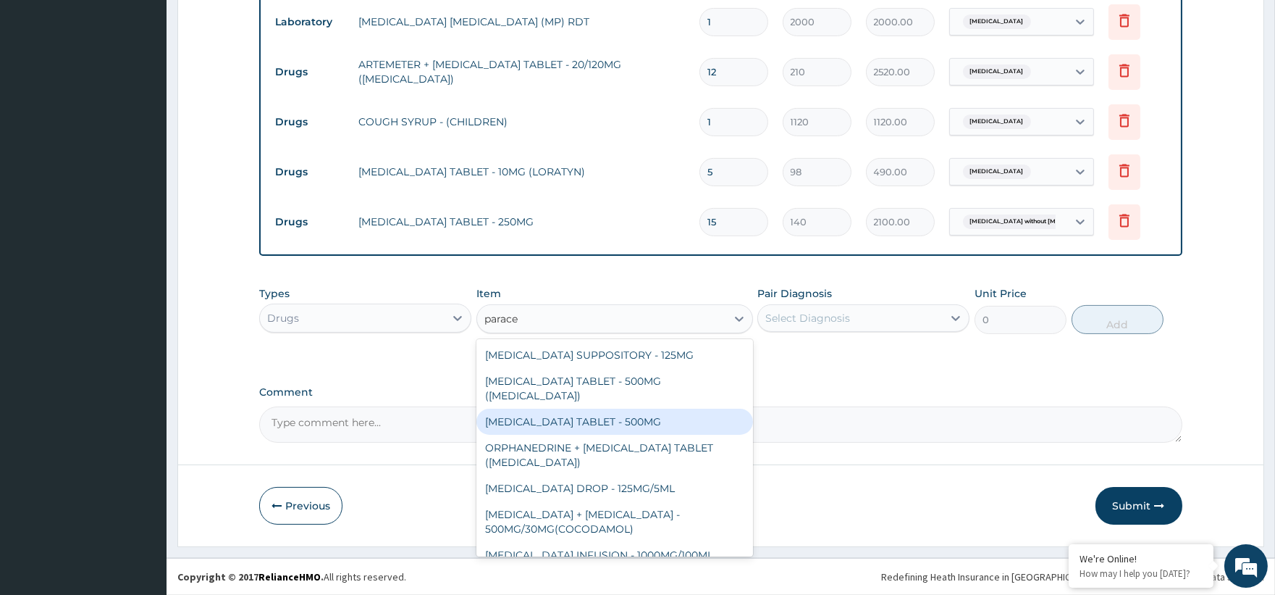
click at [635, 408] on div "PARACETAMOL TABLET - 500MG" at bounding box center [614, 421] width 277 height 26
type input "33.599999999999994"
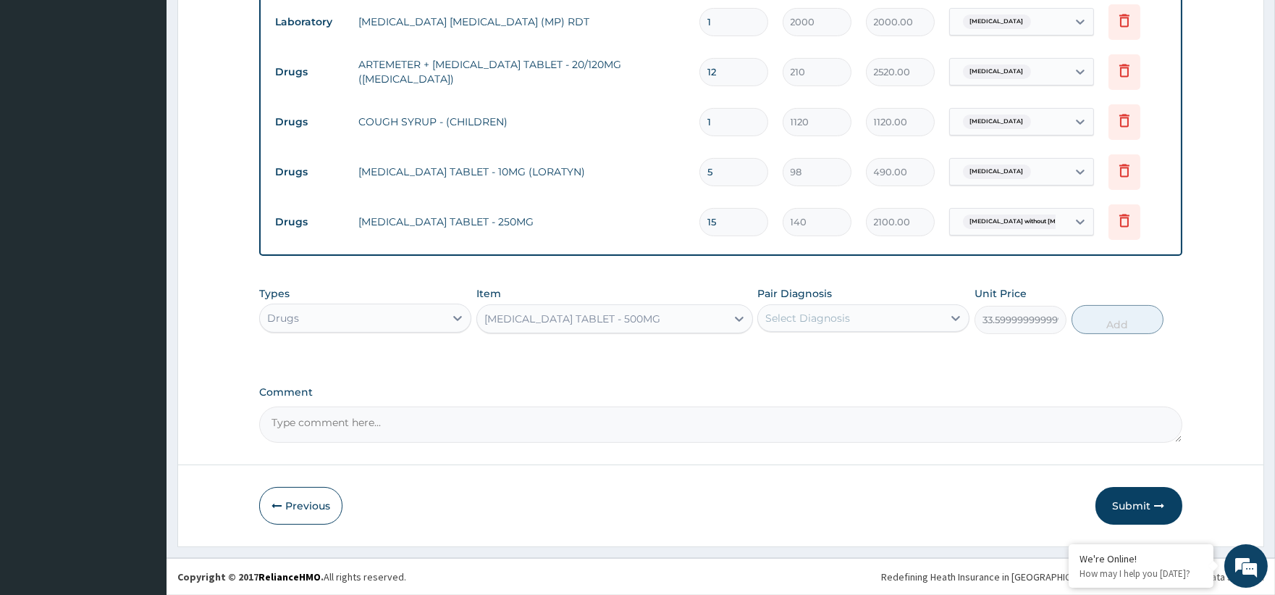
click at [806, 317] on div "Select Diagnosis" at bounding box center [807, 318] width 85 height 14
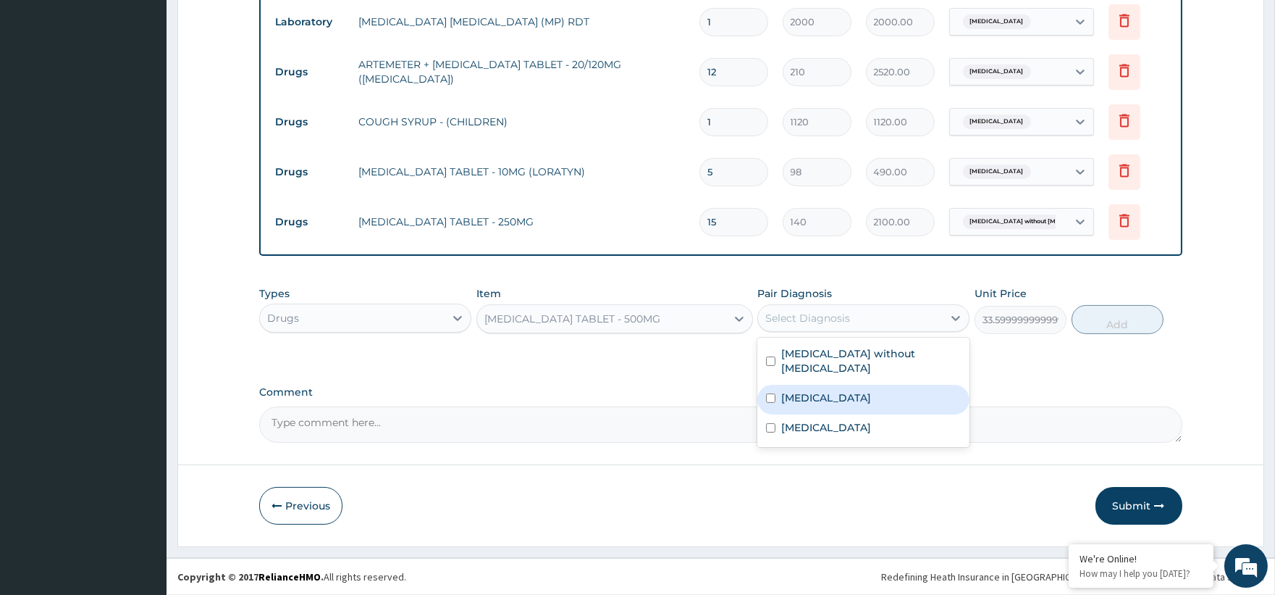
drag, startPoint x: 833, startPoint y: 377, endPoint x: 1060, endPoint y: 352, distance: 228.7
click at [843, 390] on label "Malaria, unspecified" at bounding box center [826, 397] width 90 height 14
checkbox input "true"
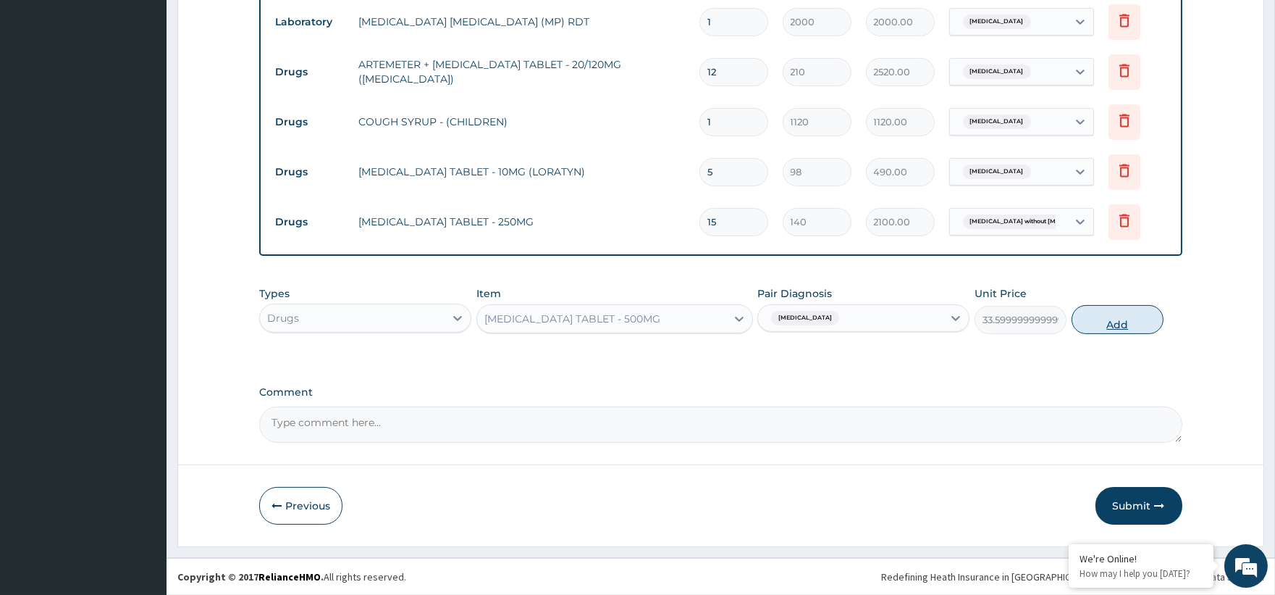
click at [1114, 319] on button "Add" at bounding box center [1118, 319] width 92 height 29
type input "0"
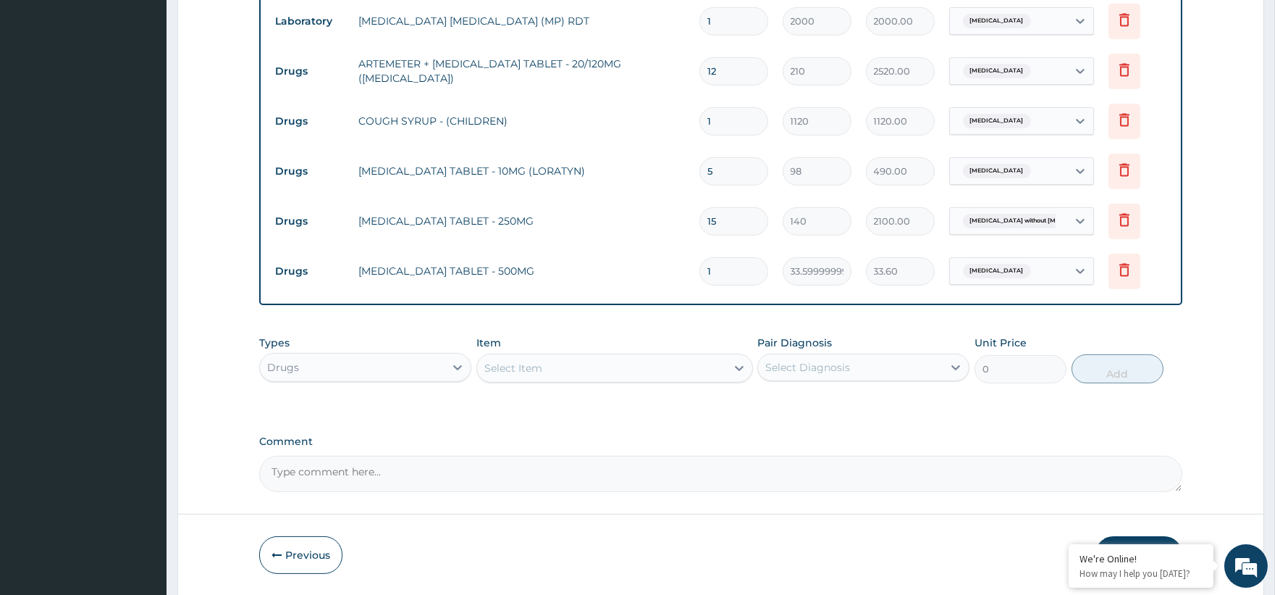
type input "0.00"
type input "8"
type input "268.80"
type input "0.00"
type input "9"
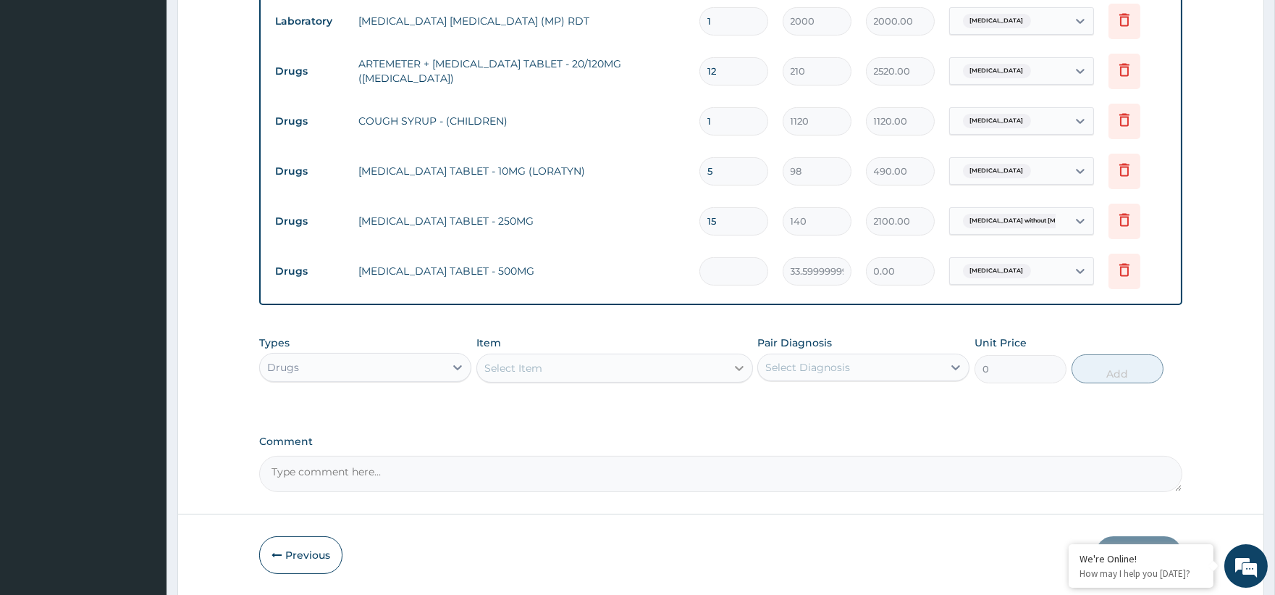
type input "302.40"
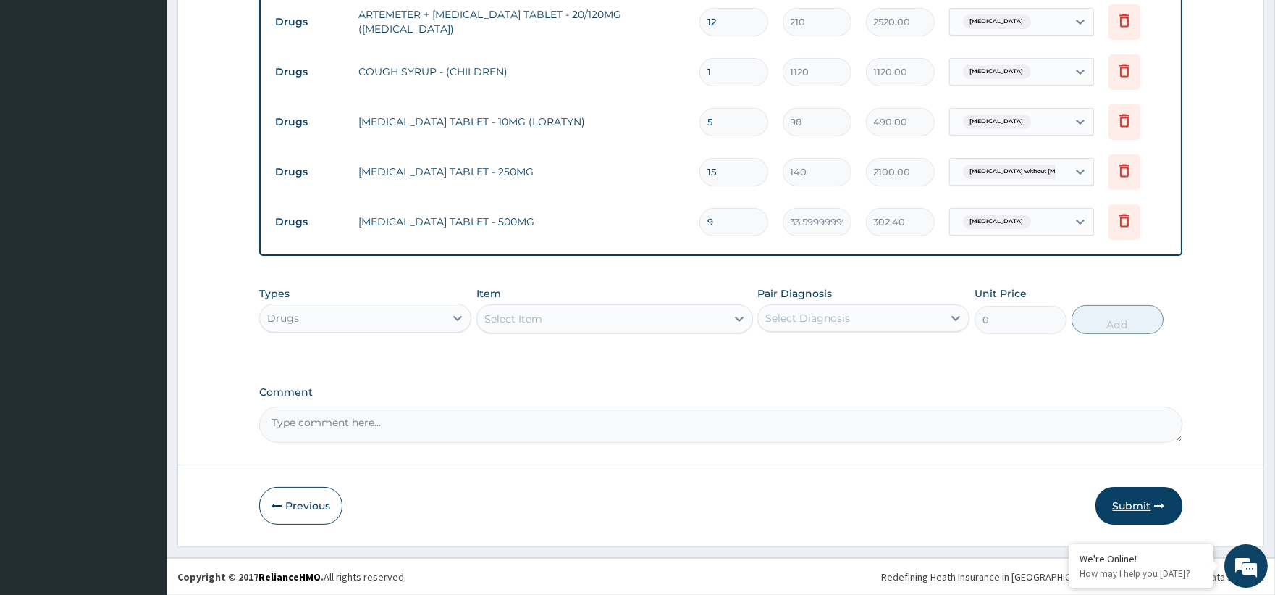
type input "9"
click at [1161, 503] on icon "button" at bounding box center [1160, 505] width 10 height 10
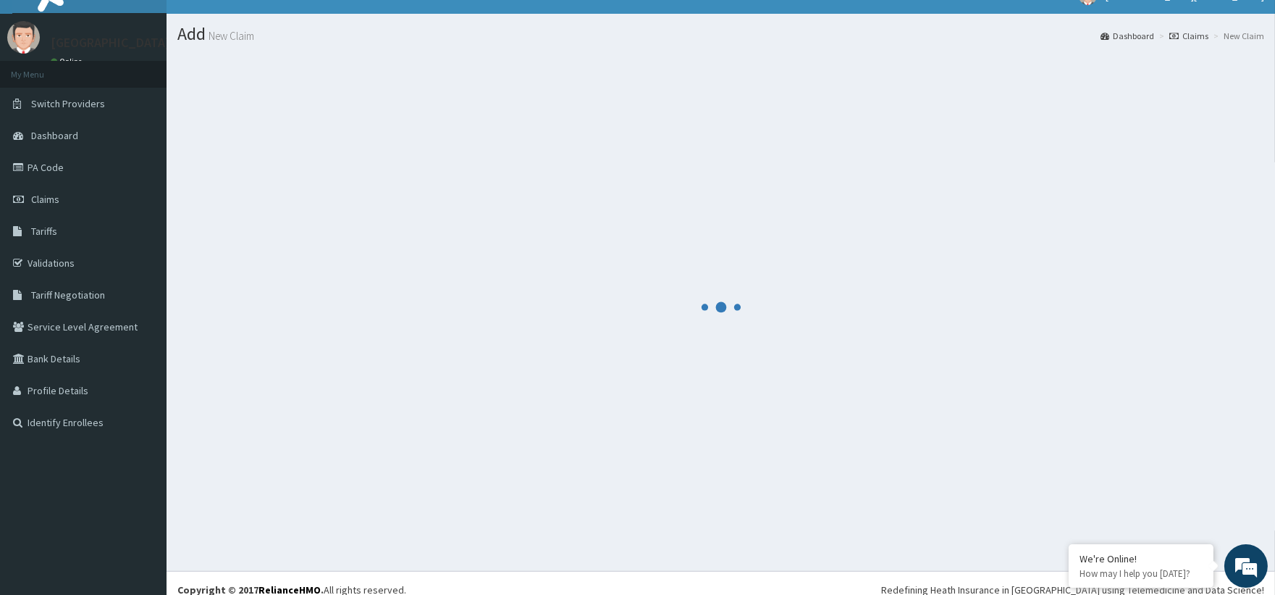
scroll to position [0, 0]
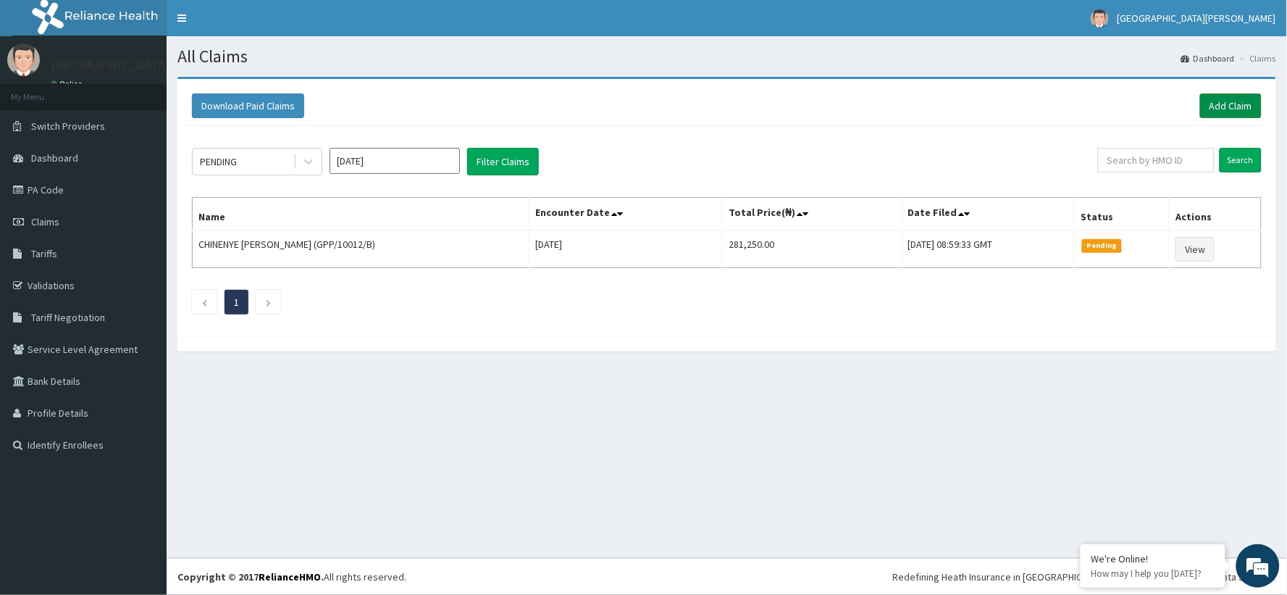
click at [1219, 97] on link "Add Claim" at bounding box center [1231, 105] width 62 height 25
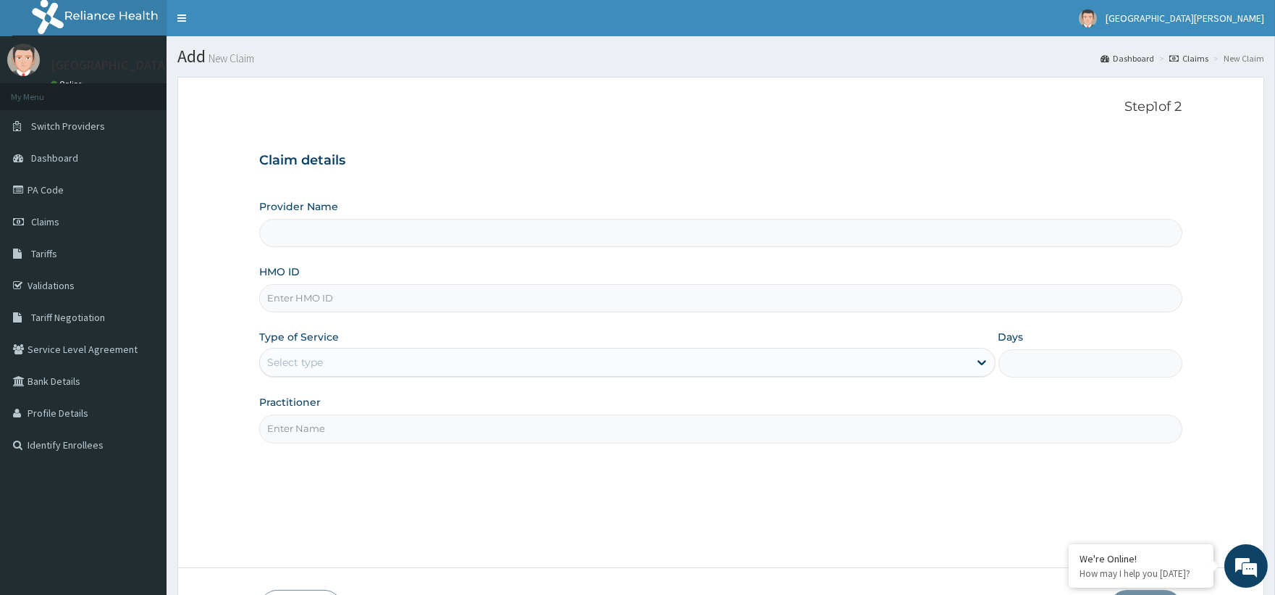
click at [293, 300] on input "HMO ID" at bounding box center [720, 298] width 923 height 28
paste input "AOM/10049/D"
type input "AOM/10049/D"
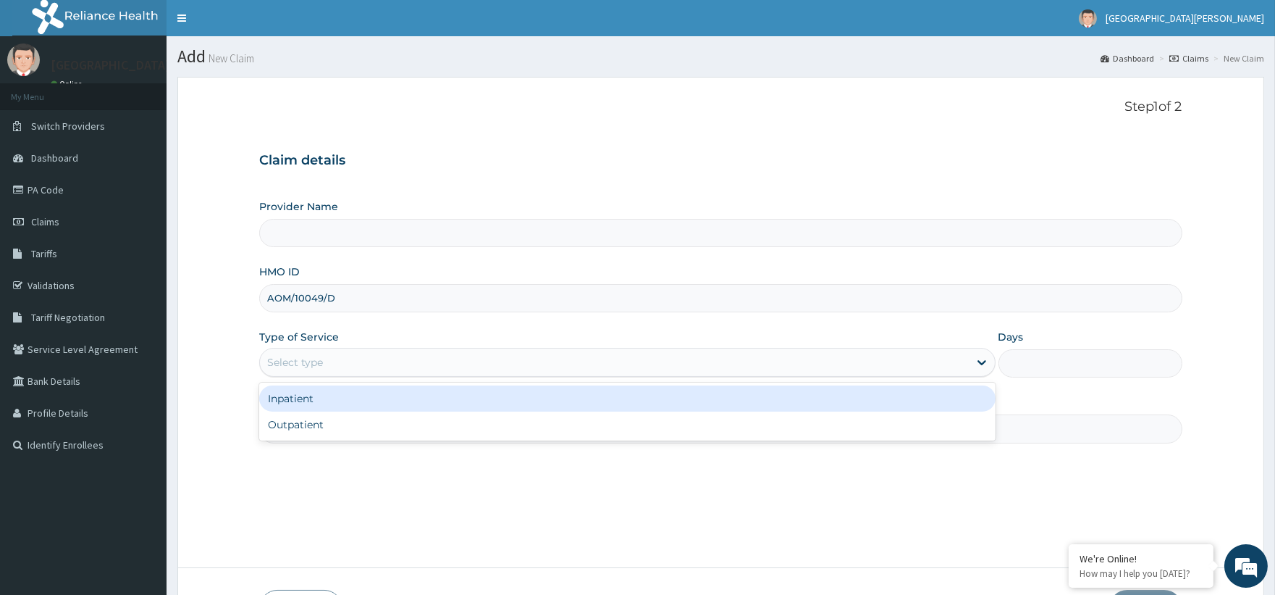
type input "ST. [PERSON_NAME][GEOGRAPHIC_DATA] -[GEOGRAPHIC_DATA]"
click at [337, 367] on div "Select type" at bounding box center [614, 361] width 708 height 23
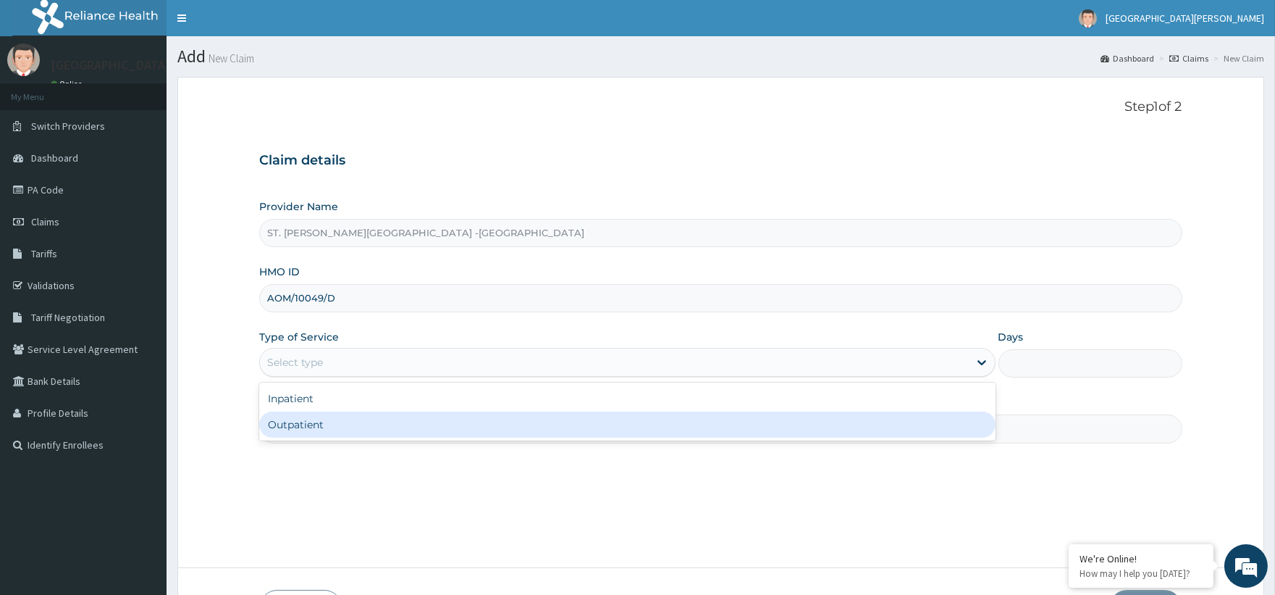
click at [313, 423] on div "Outpatient" at bounding box center [627, 424] width 736 height 26
type input "1"
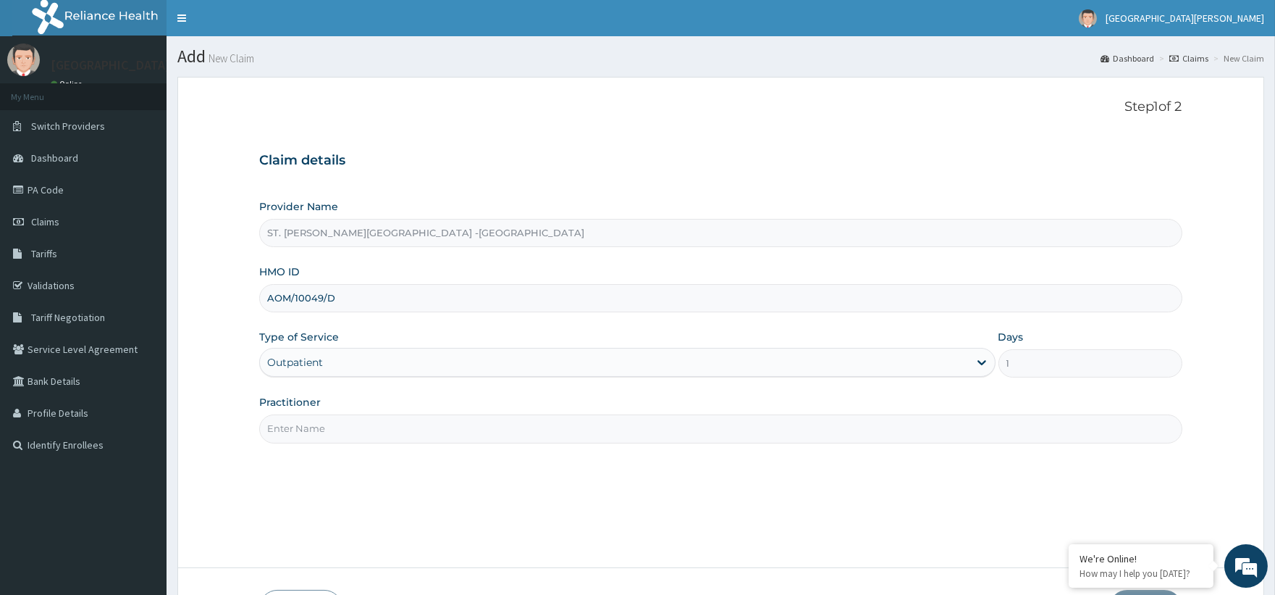
click at [316, 431] on input "Practitioner" at bounding box center [720, 428] width 923 height 28
type input "Luba"
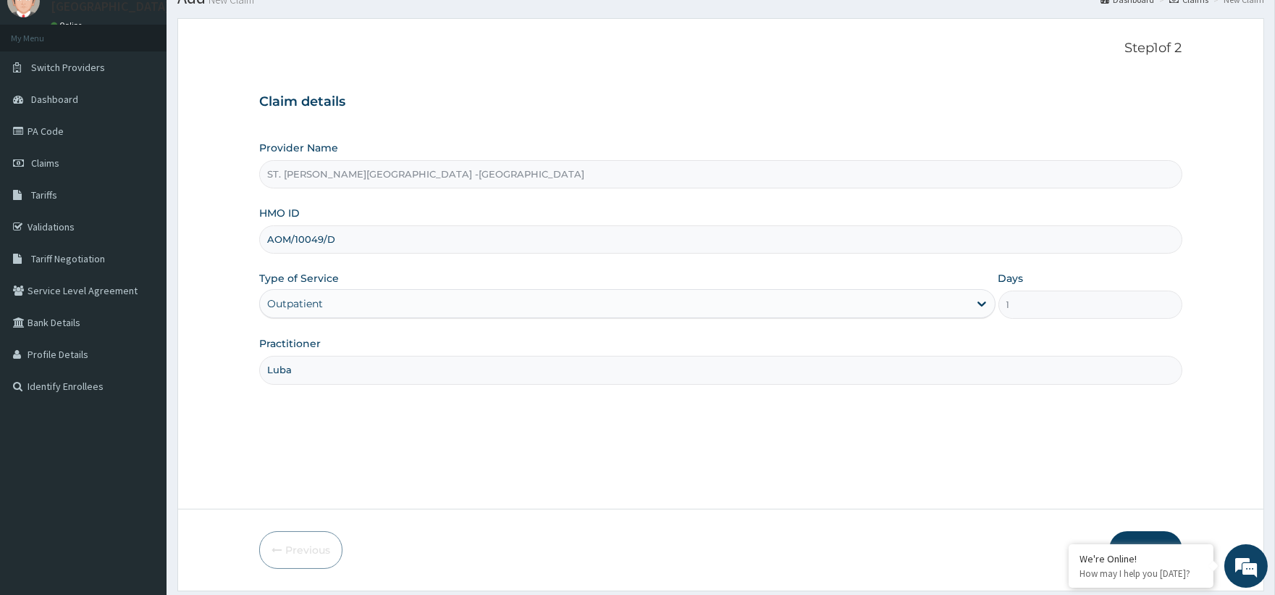
scroll to position [103, 0]
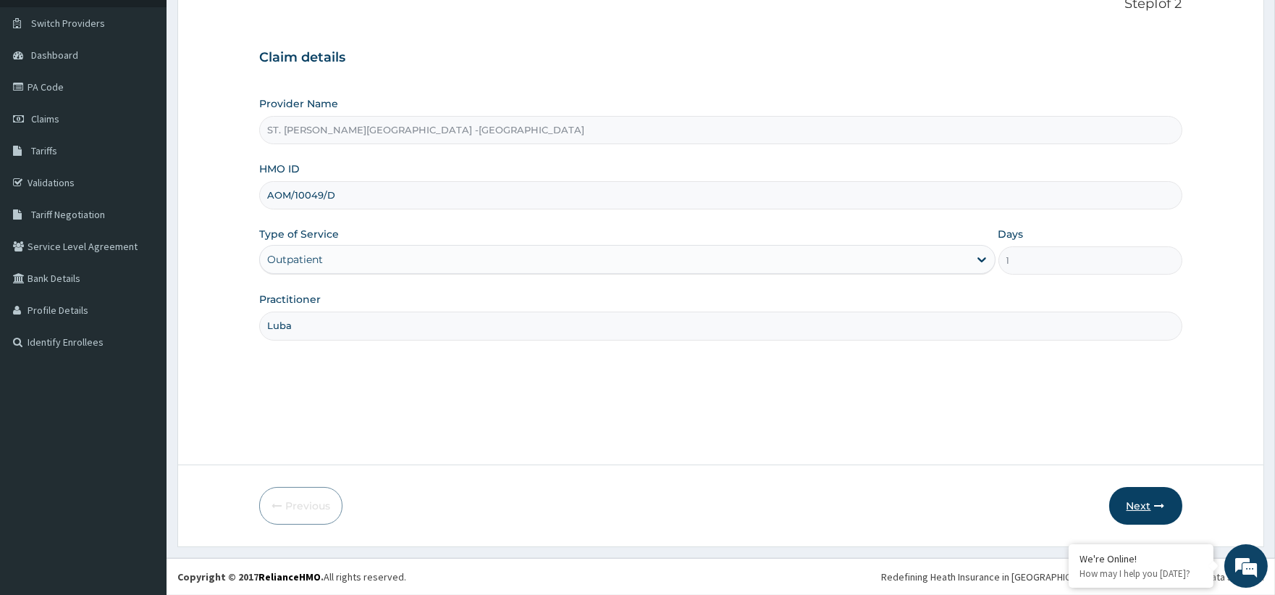
click at [1145, 505] on button "Next" at bounding box center [1145, 506] width 73 height 38
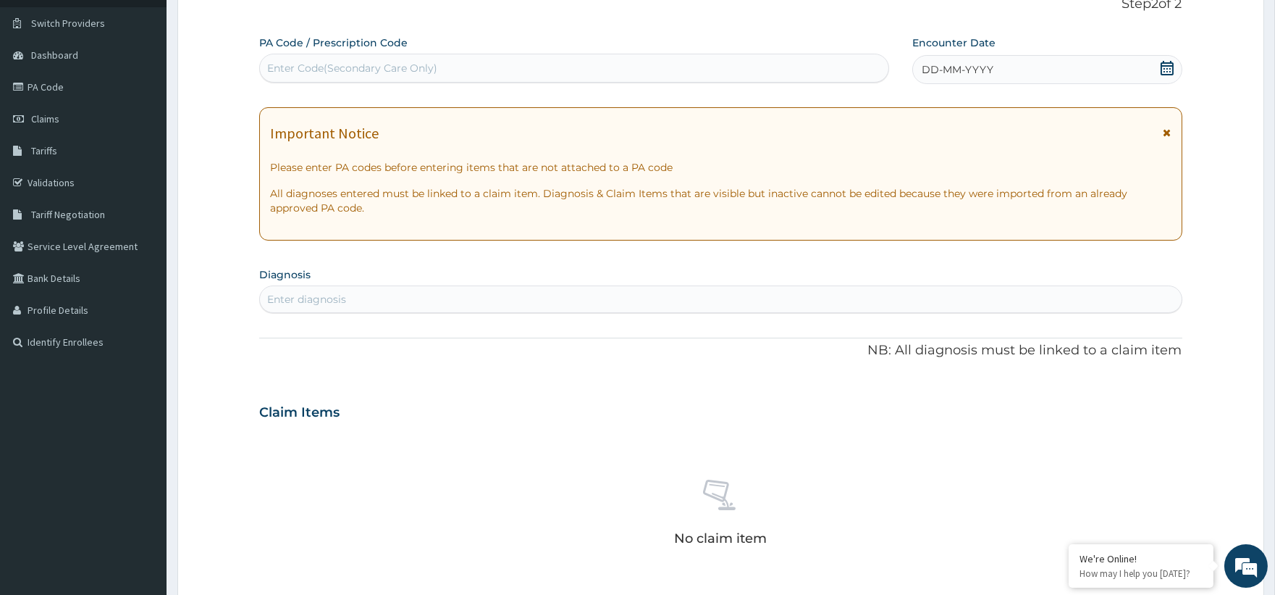
click at [1162, 64] on icon at bounding box center [1167, 68] width 14 height 14
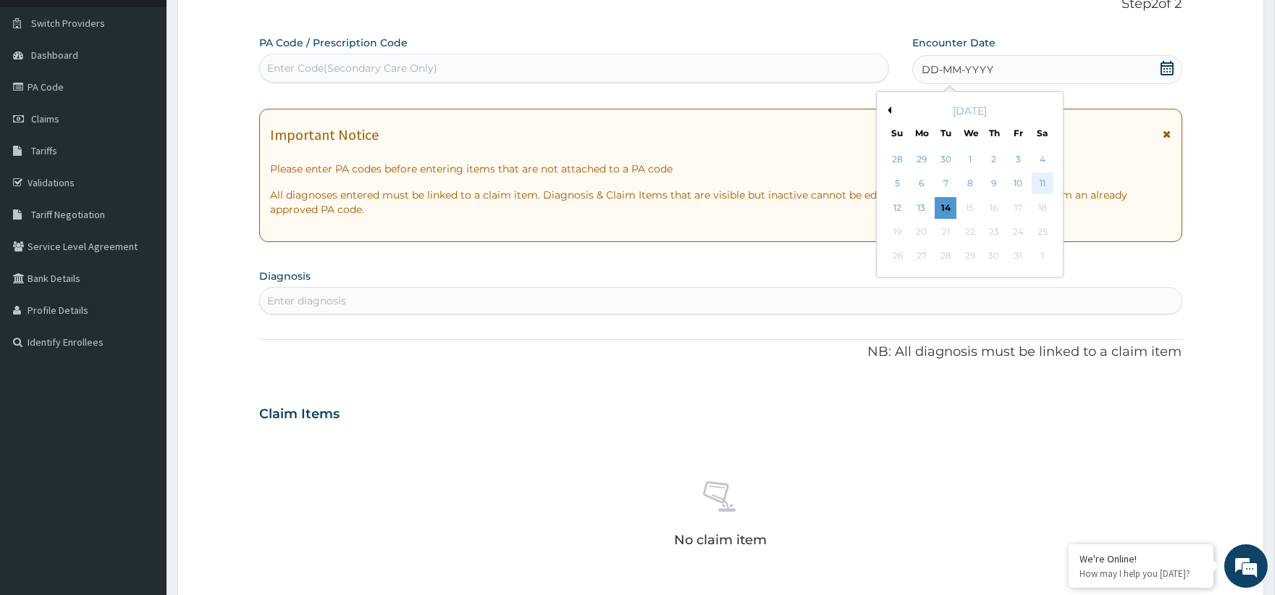
scroll to position [0, 0]
click at [1043, 188] on div "11" at bounding box center [1042, 184] width 22 height 22
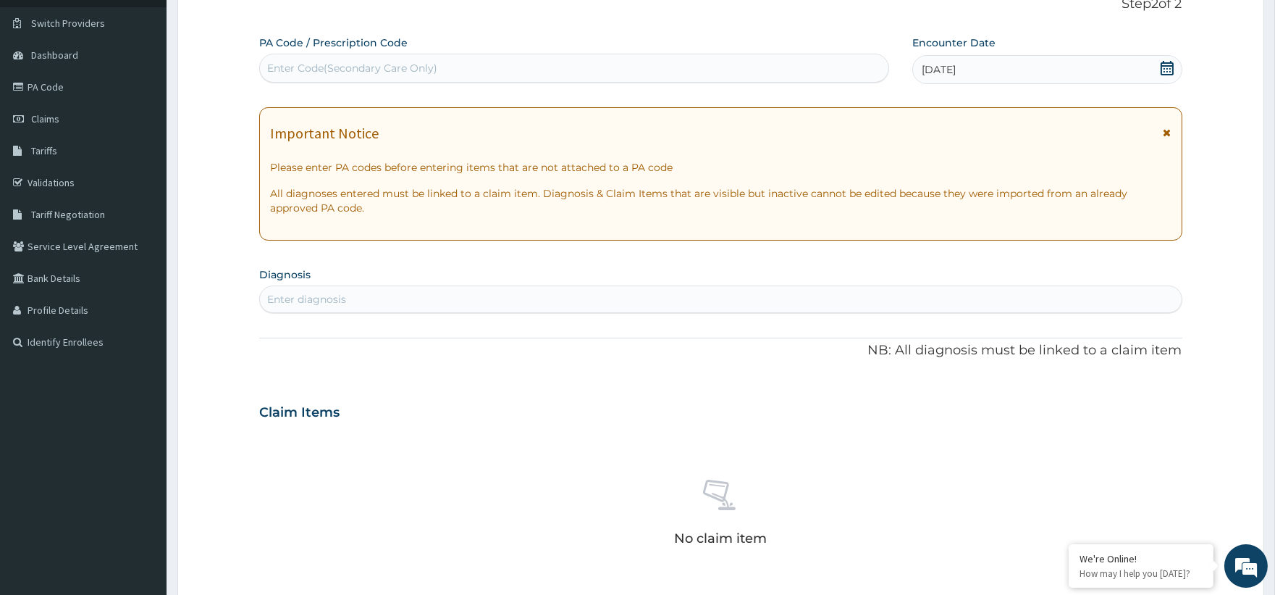
click at [302, 293] on div "Enter diagnosis" at bounding box center [306, 299] width 79 height 14
type input "malaria"
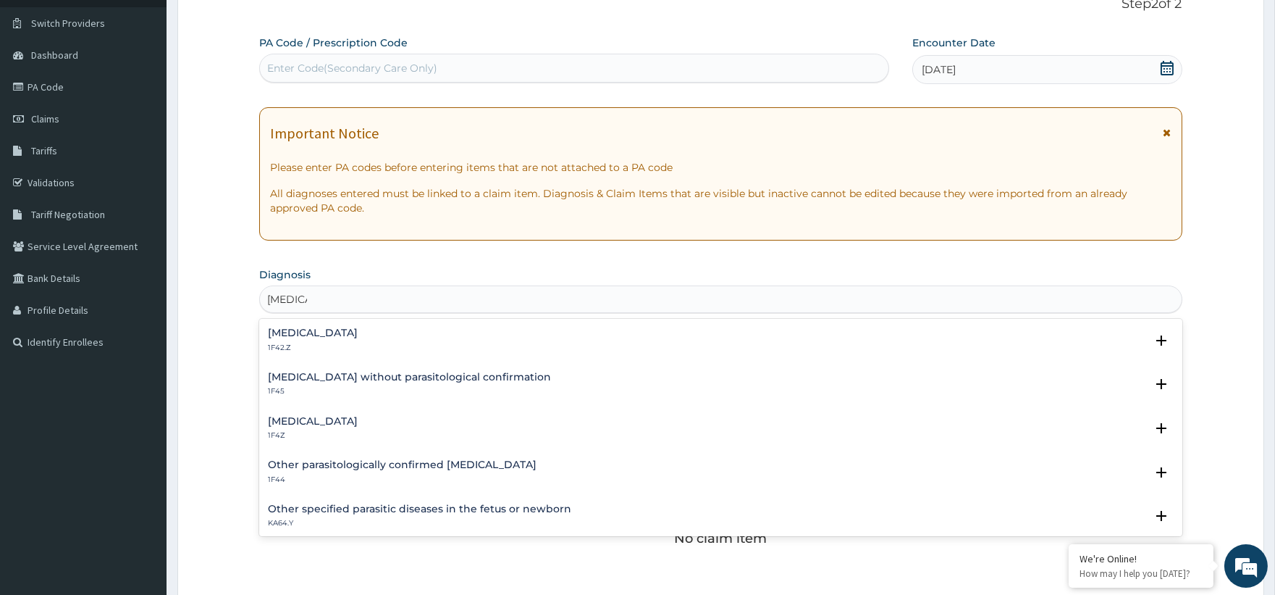
click at [337, 424] on h4 "Malaria, unspecified" at bounding box center [313, 421] width 90 height 11
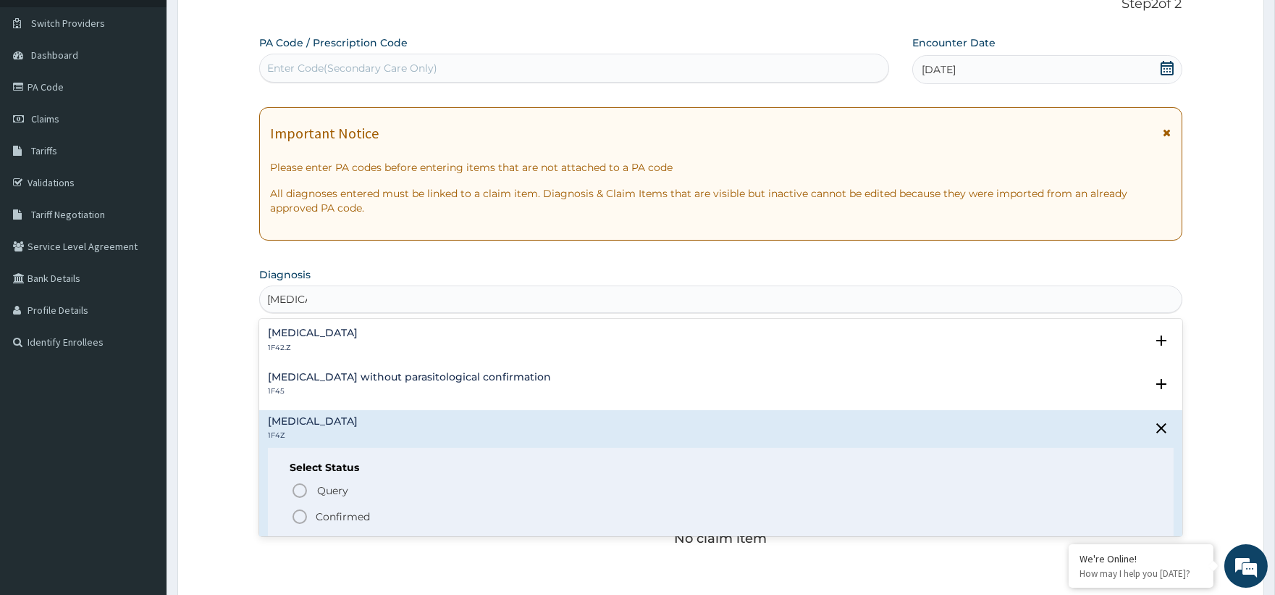
click at [370, 515] on p "Confirmed" at bounding box center [343, 516] width 54 height 14
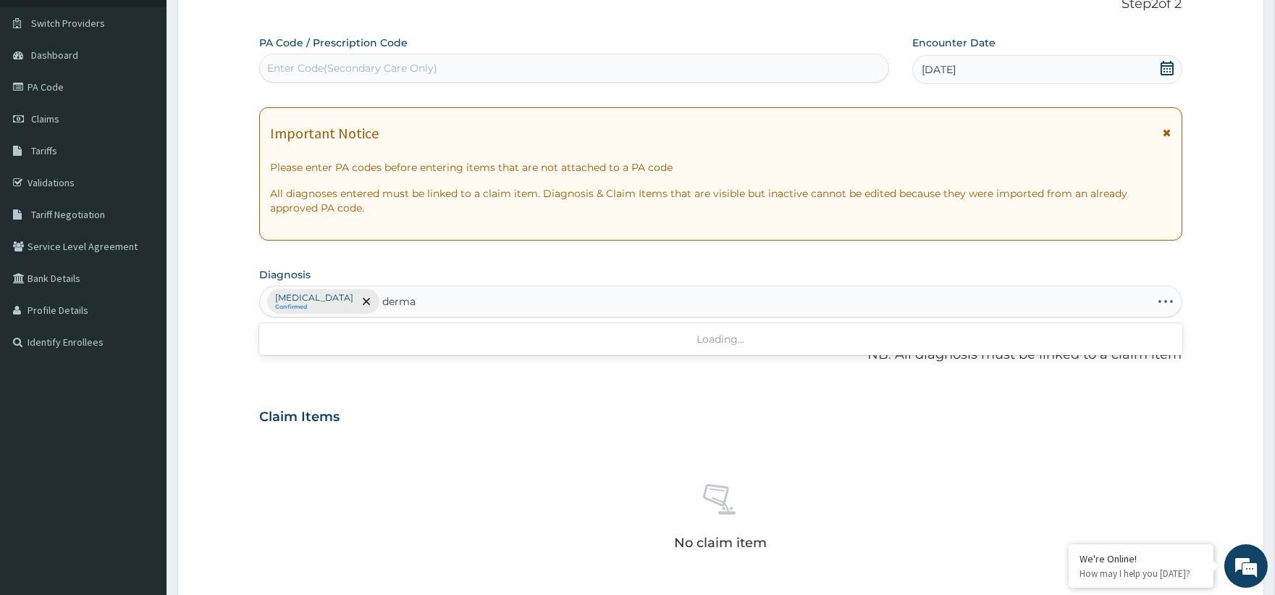
type input "dermat"
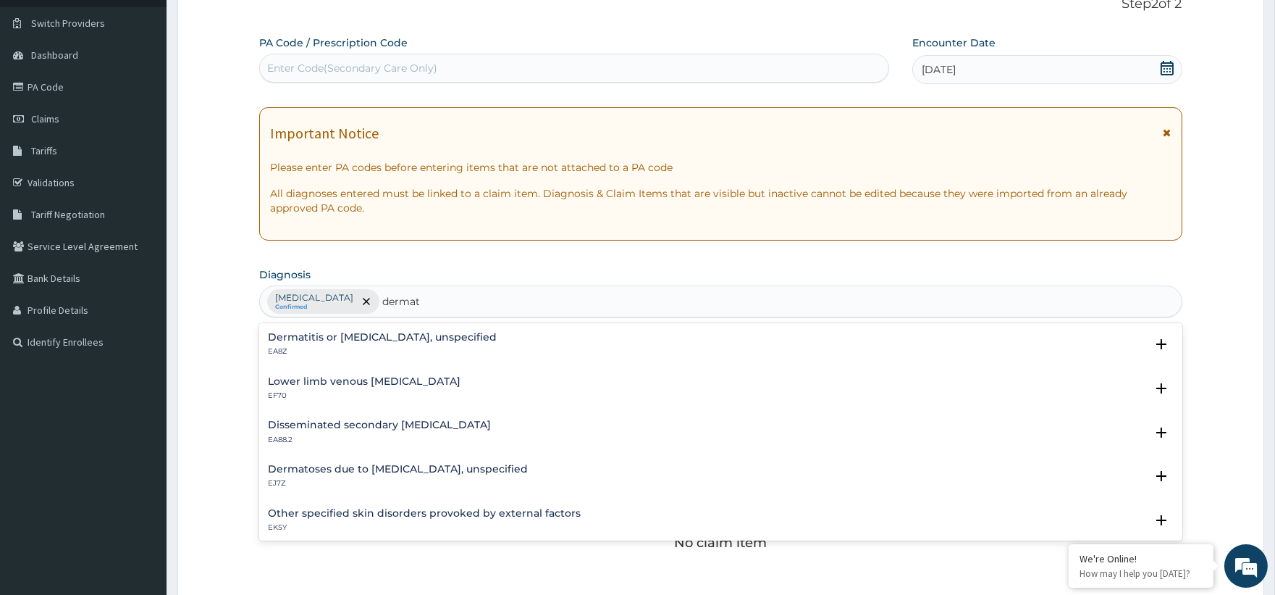
click at [403, 336] on h4 "Dermatitis or eczema, unspecified" at bounding box center [382, 337] width 229 height 11
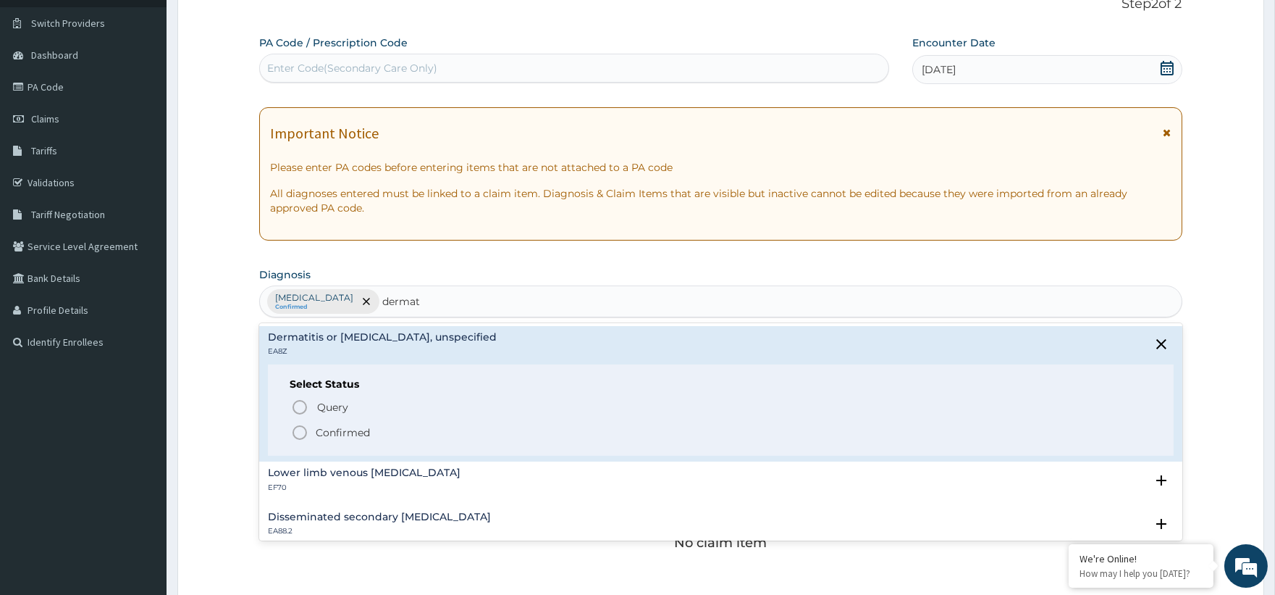
click at [378, 432] on span "Confirmed" at bounding box center [721, 432] width 860 height 17
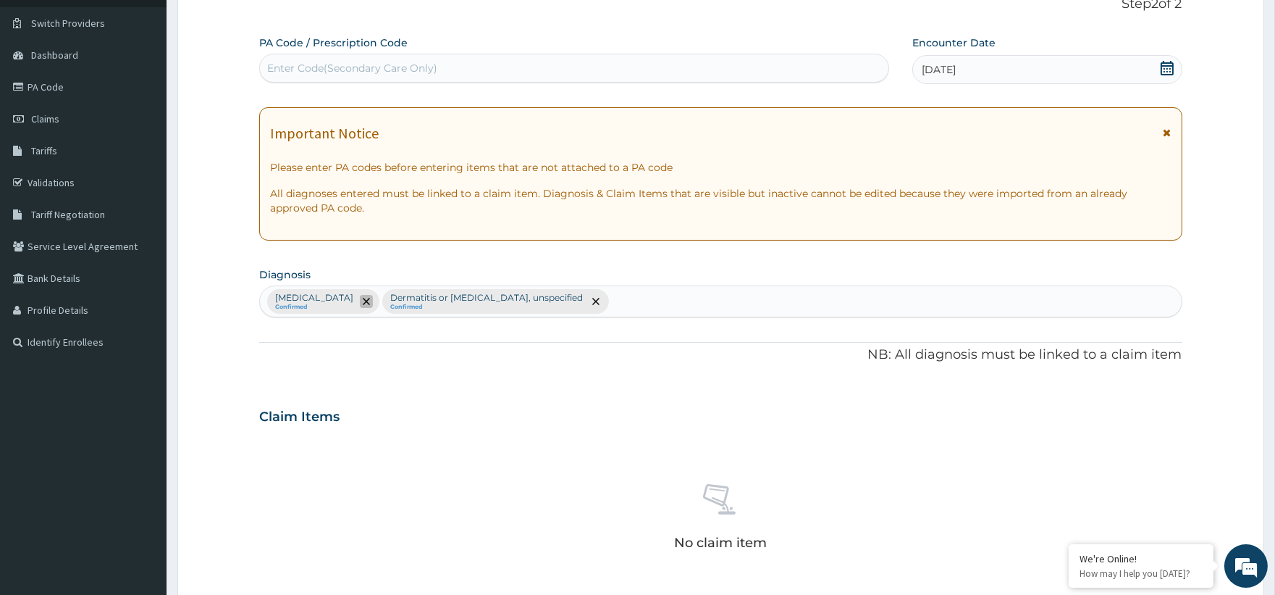
click at [370, 298] on icon "remove selection option" at bounding box center [366, 301] width 7 height 7
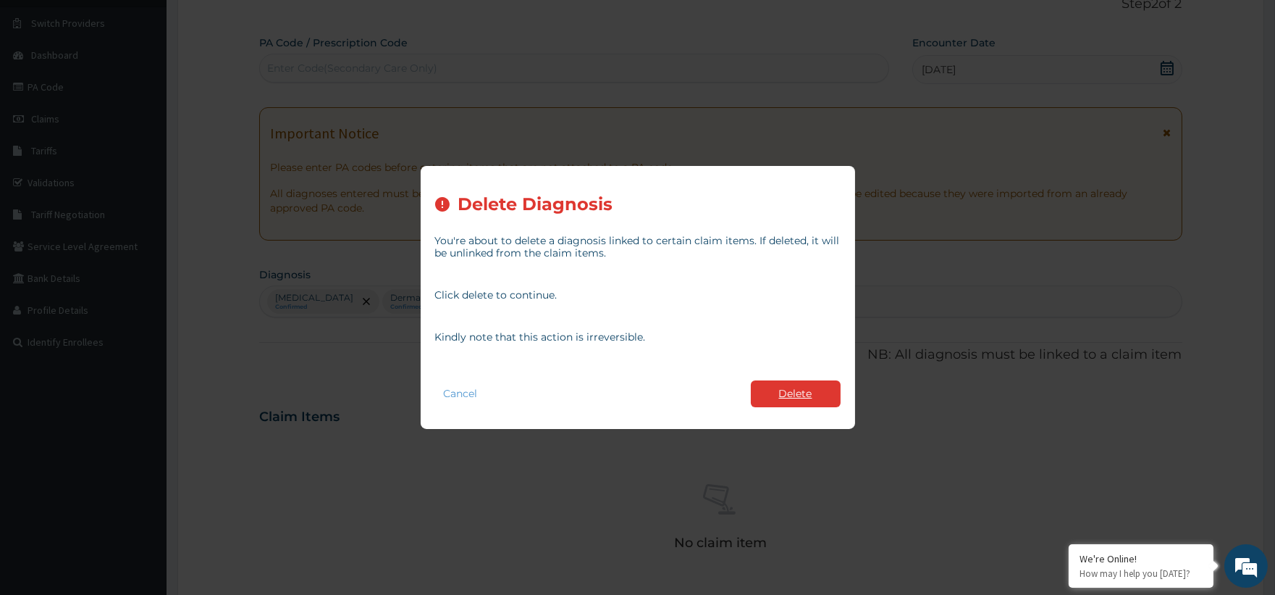
click at [804, 389] on button "Delete" at bounding box center [796, 393] width 90 height 27
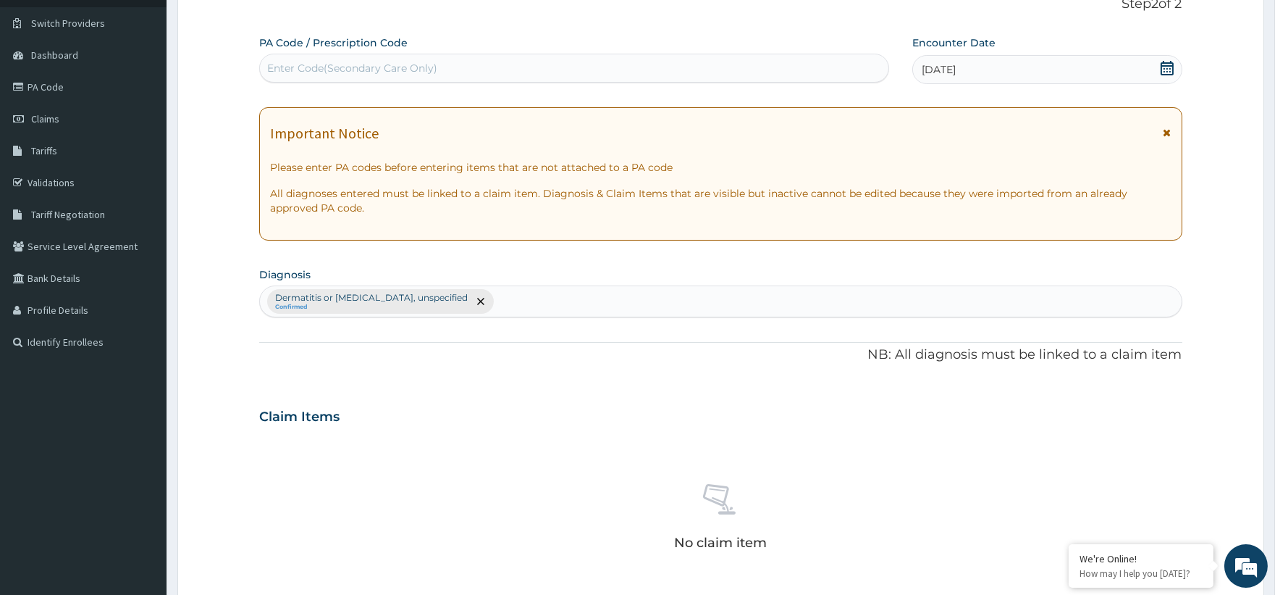
click at [485, 307] on div "Dermatitis or eczema, unspecified Confirmed" at bounding box center [720, 301] width 921 height 30
type input "malaria"
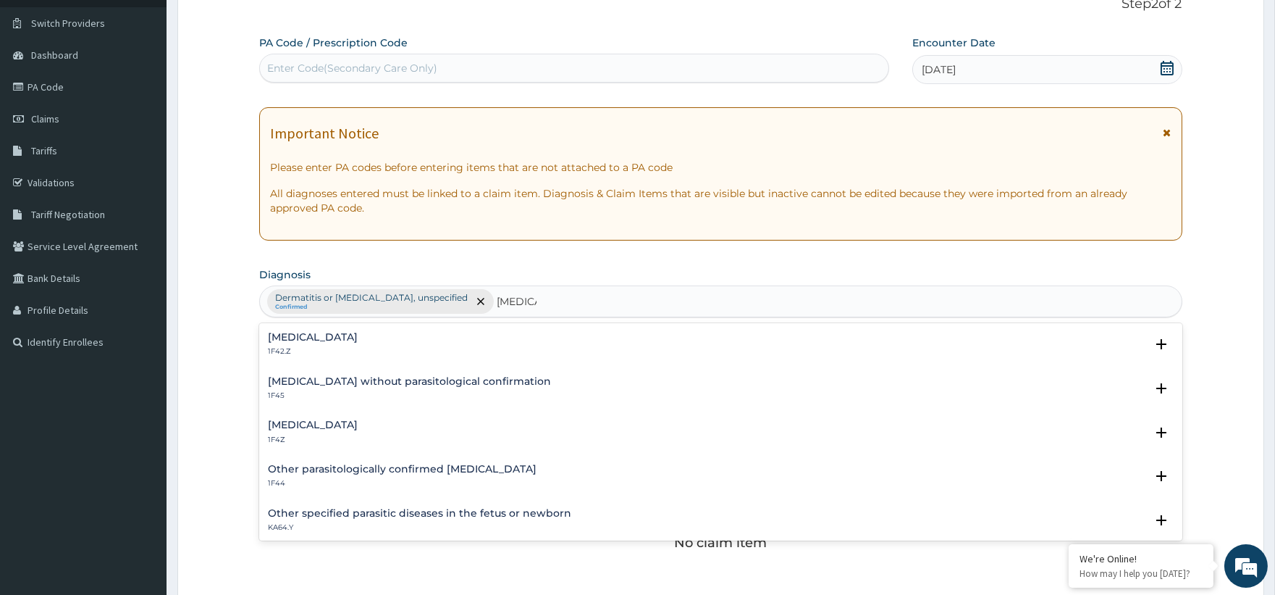
click at [358, 424] on h4 "Malaria, unspecified" at bounding box center [313, 424] width 90 height 11
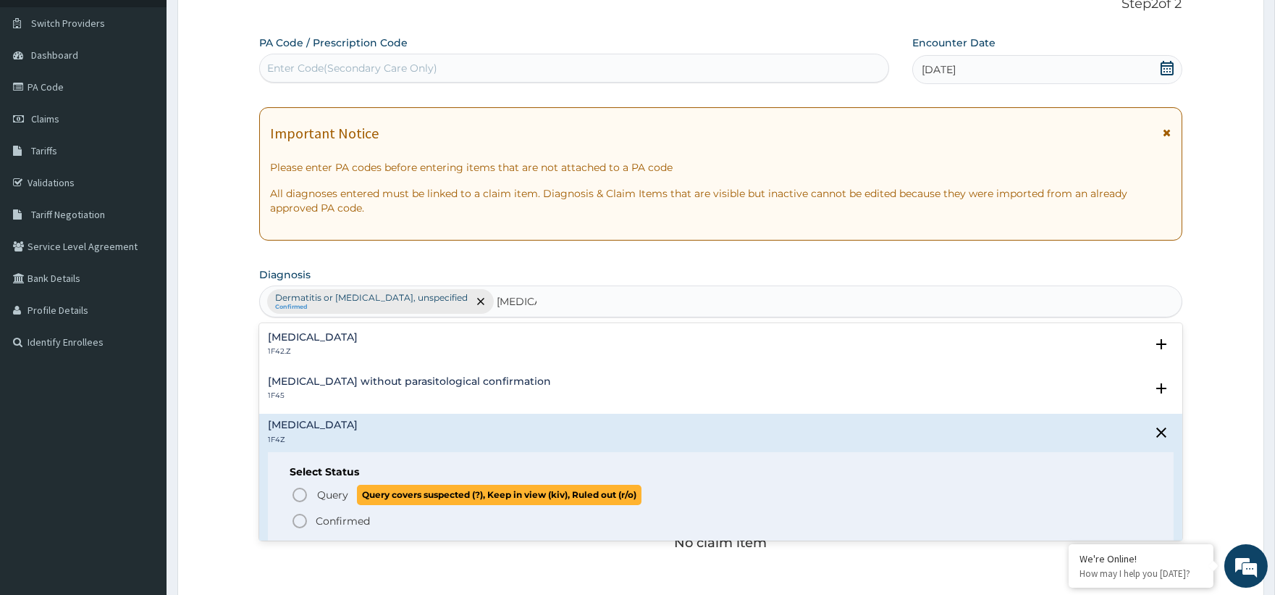
click at [332, 500] on span "Query" at bounding box center [332, 494] width 31 height 14
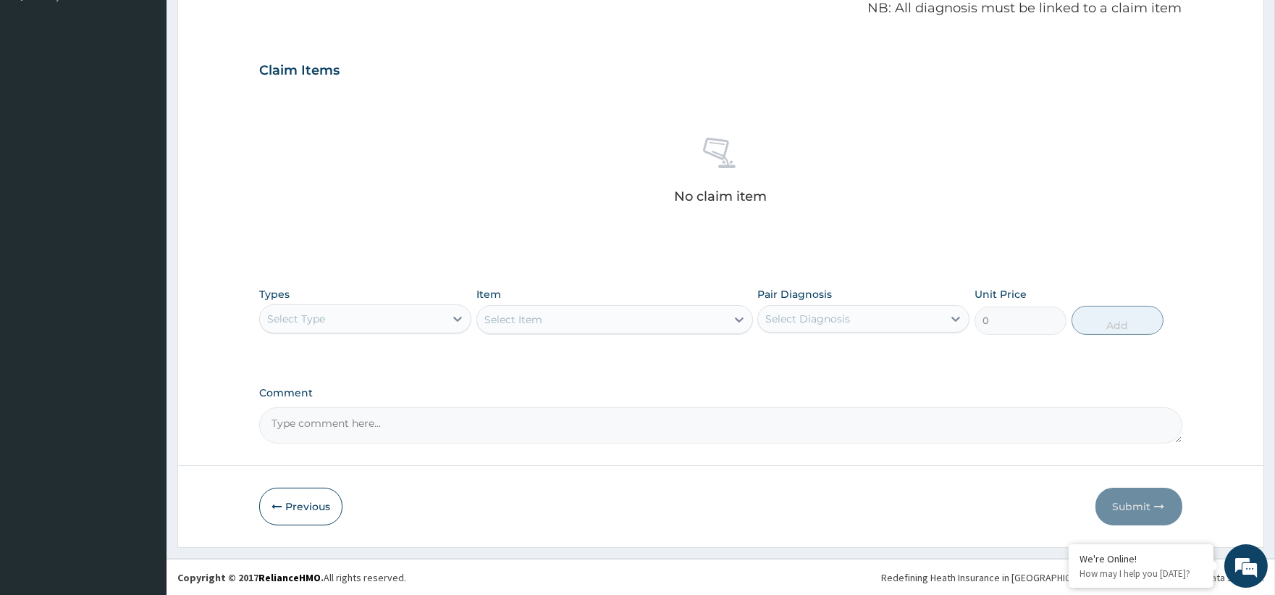
scroll to position [450, 0]
click at [417, 327] on div "Select Type" at bounding box center [352, 317] width 185 height 23
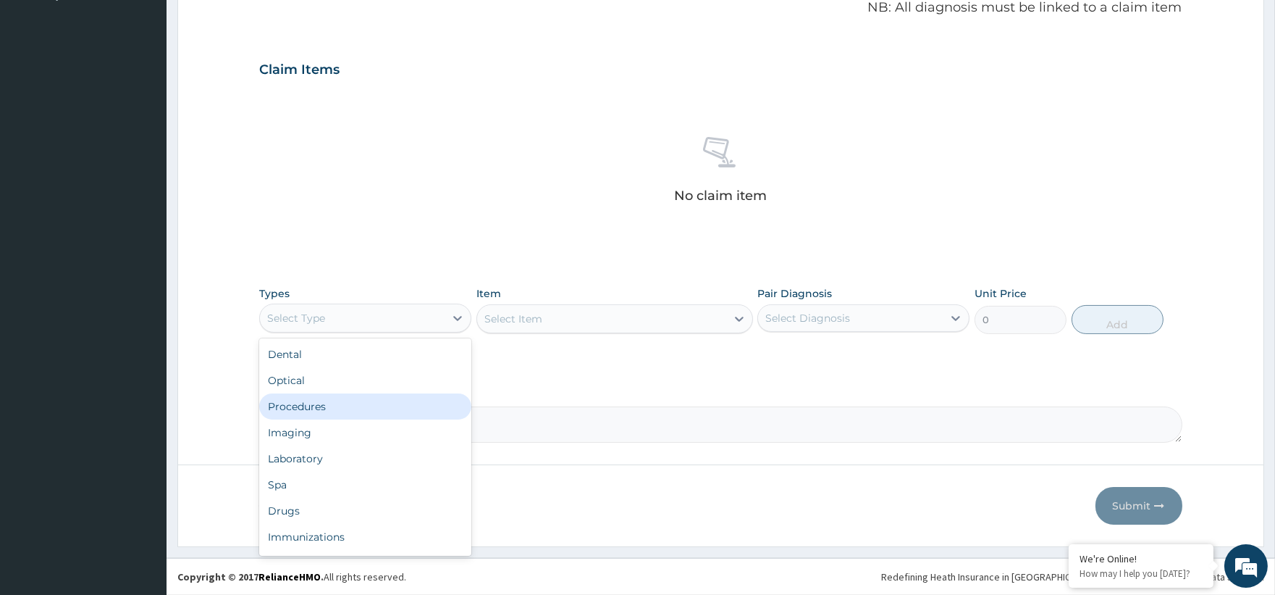
click at [341, 411] on div "Procedures" at bounding box center [365, 406] width 212 height 26
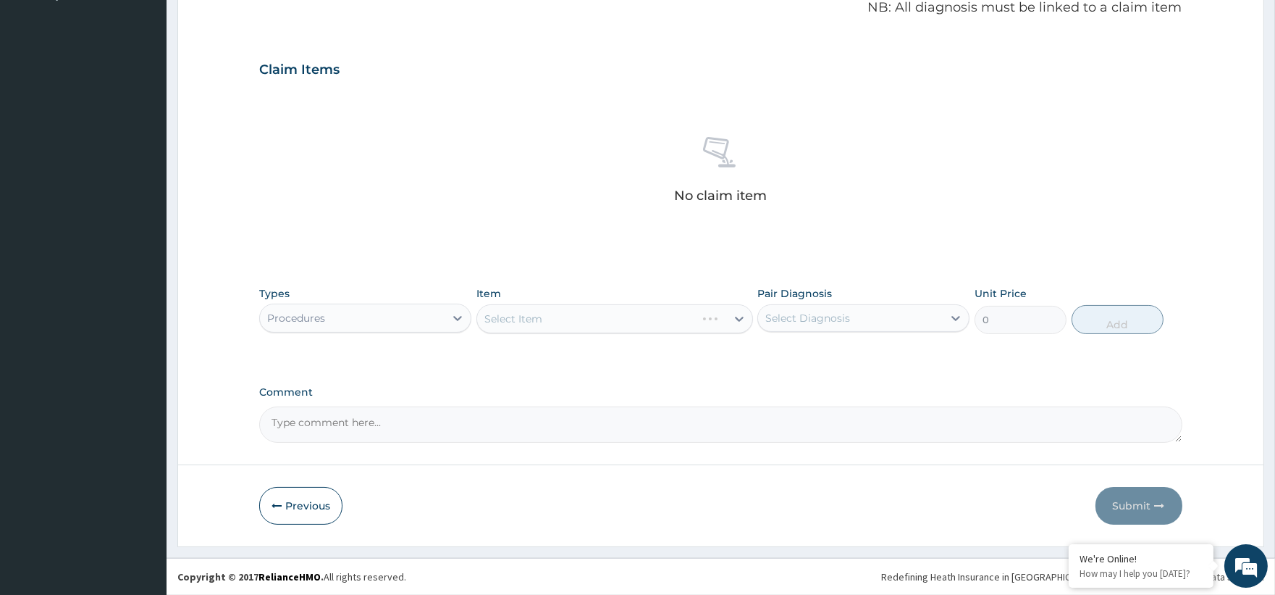
click at [601, 324] on div "Select Item" at bounding box center [614, 318] width 277 height 29
click at [732, 317] on div "Select Item" at bounding box center [614, 318] width 277 height 29
click at [735, 317] on div "Select Item" at bounding box center [614, 318] width 277 height 29
click at [736, 317] on div "Select Item" at bounding box center [614, 318] width 277 height 29
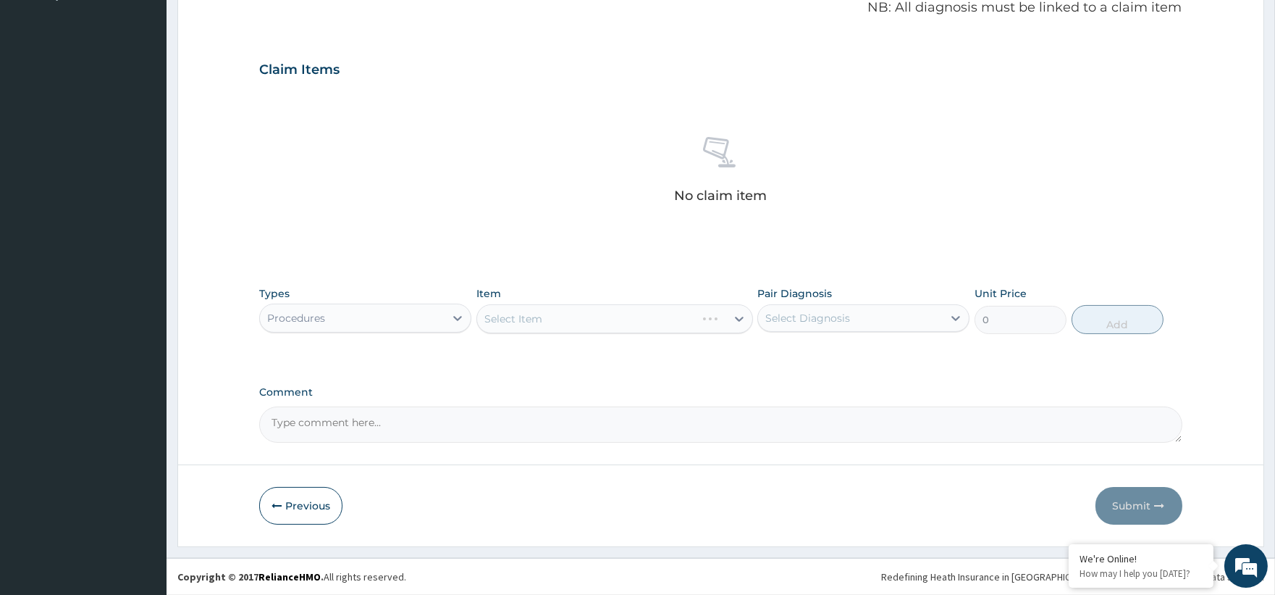
click at [736, 317] on div "Select Item" at bounding box center [614, 318] width 277 height 29
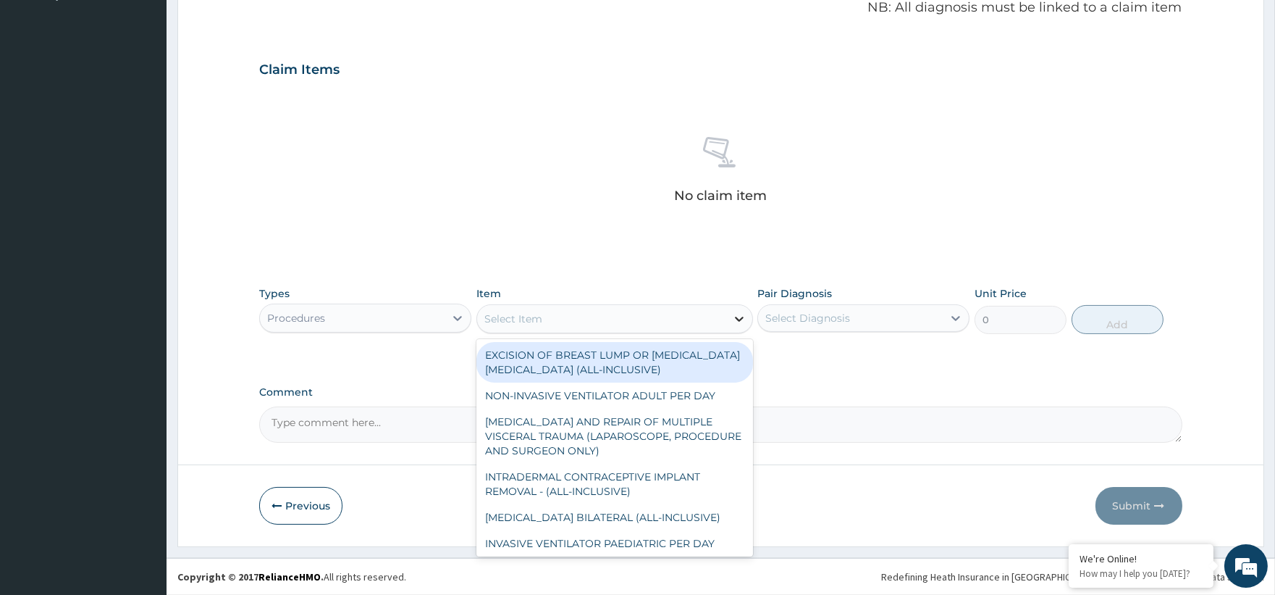
click at [730, 314] on div at bounding box center [739, 319] width 26 height 26
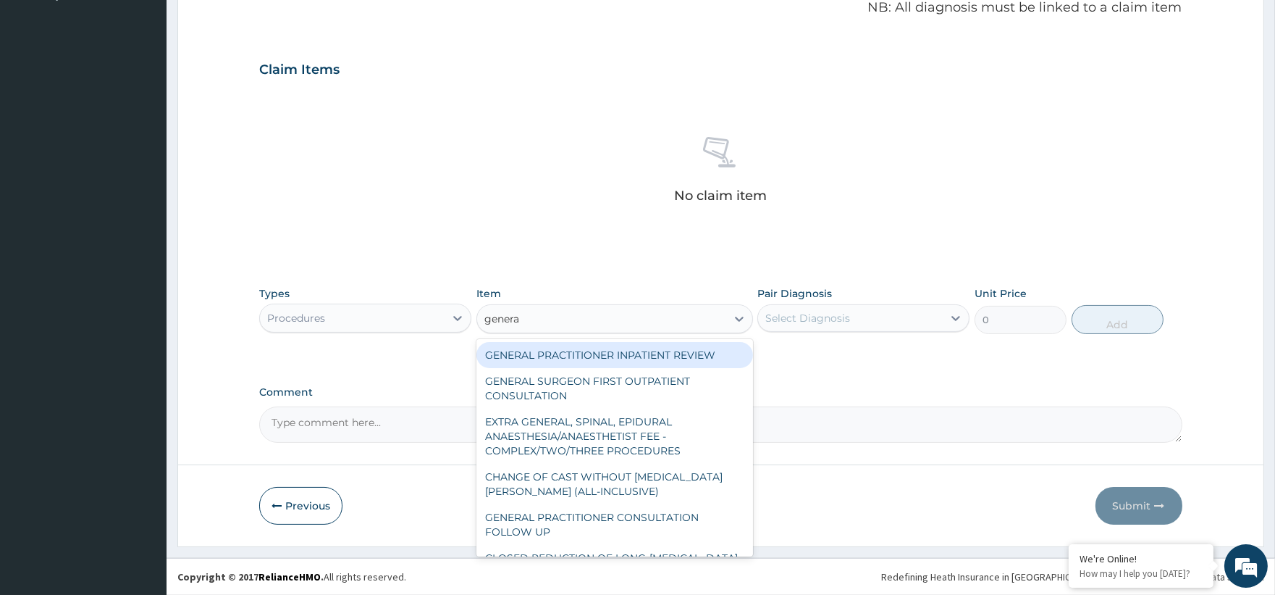
type input "general"
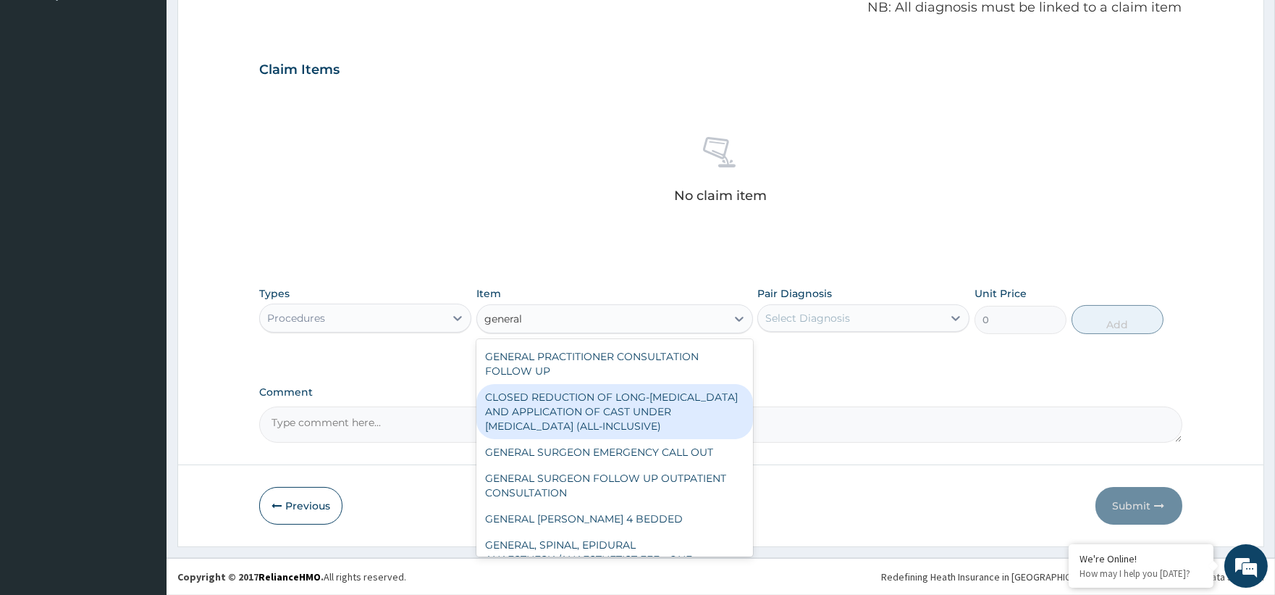
scroll to position [301, 0]
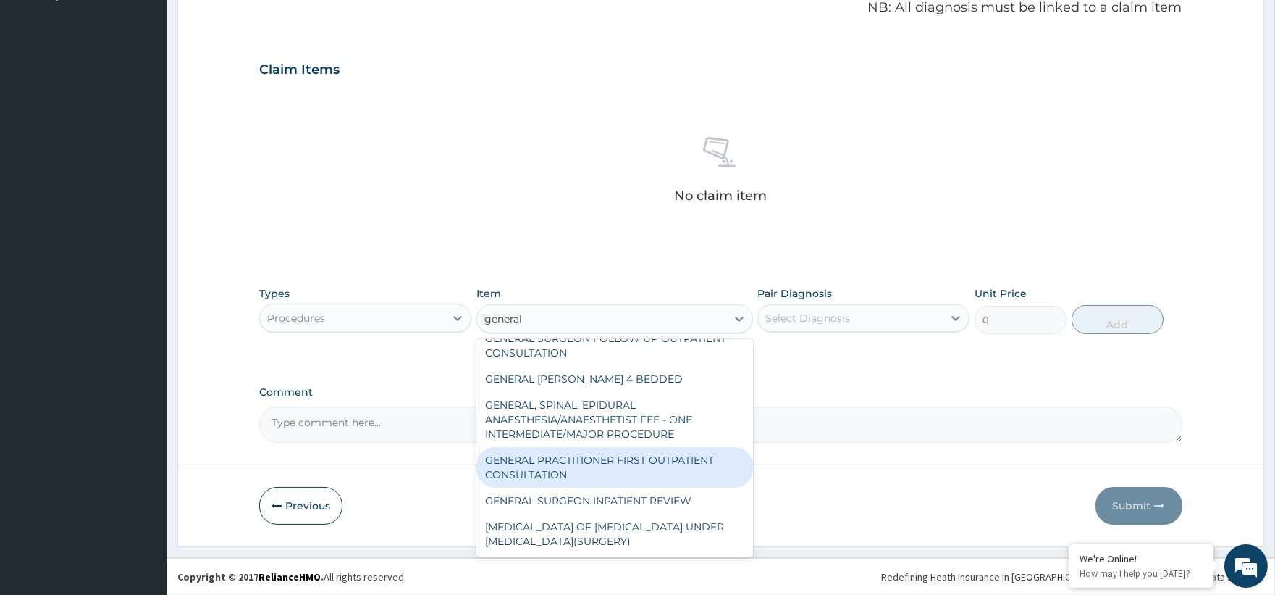
drag, startPoint x: 610, startPoint y: 466, endPoint x: 600, endPoint y: 448, distance: 20.7
click at [609, 466] on div "GENERAL PRACTITIONER FIRST OUTPATIENT CONSULTATION" at bounding box center [614, 467] width 277 height 41
type input "3750"
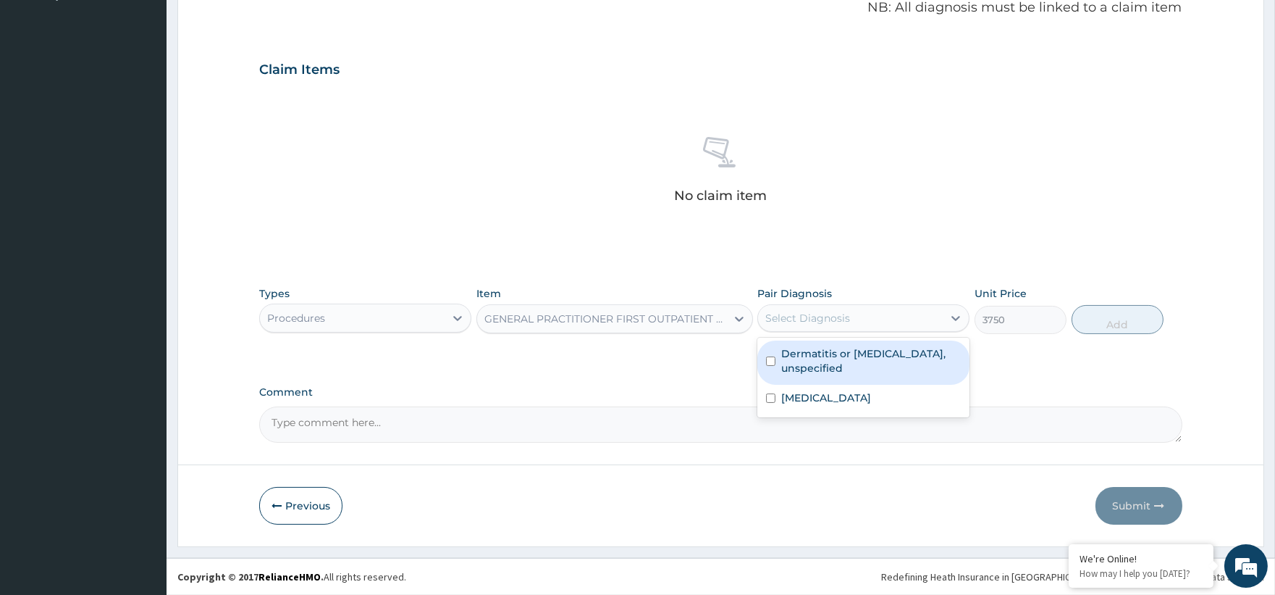
click at [830, 317] on div "Select Diagnosis" at bounding box center [807, 318] width 85 height 14
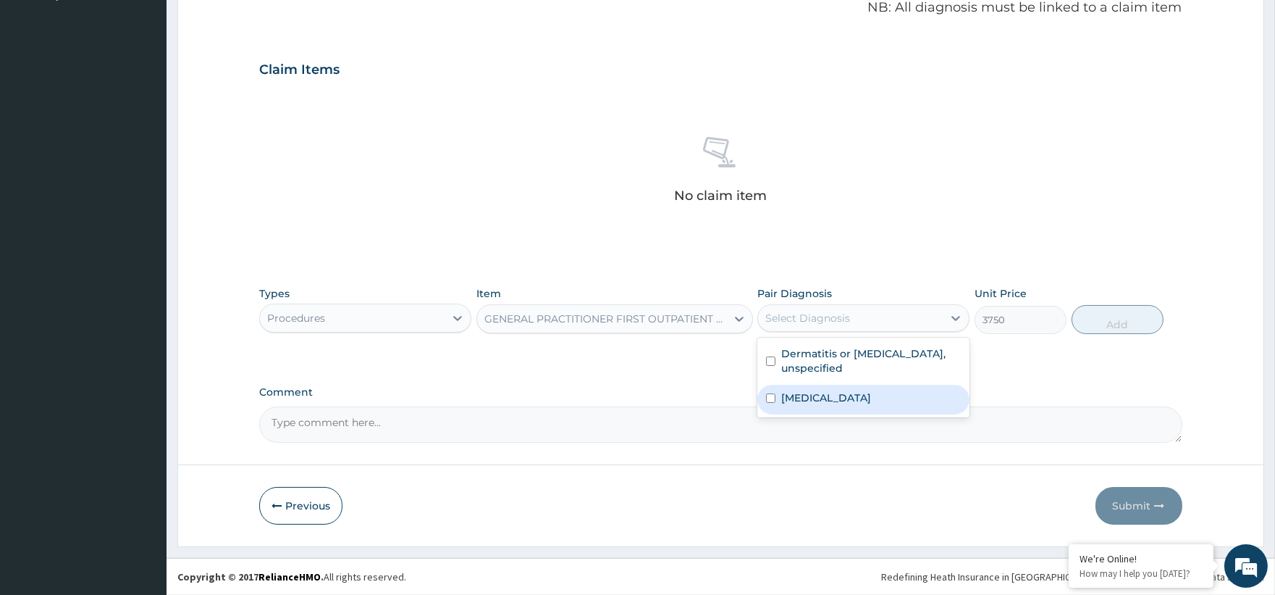
drag, startPoint x: 822, startPoint y: 387, endPoint x: 1091, endPoint y: 350, distance: 271.9
click at [822, 390] on label "Malaria, unspecified" at bounding box center [826, 397] width 90 height 14
checkbox input "true"
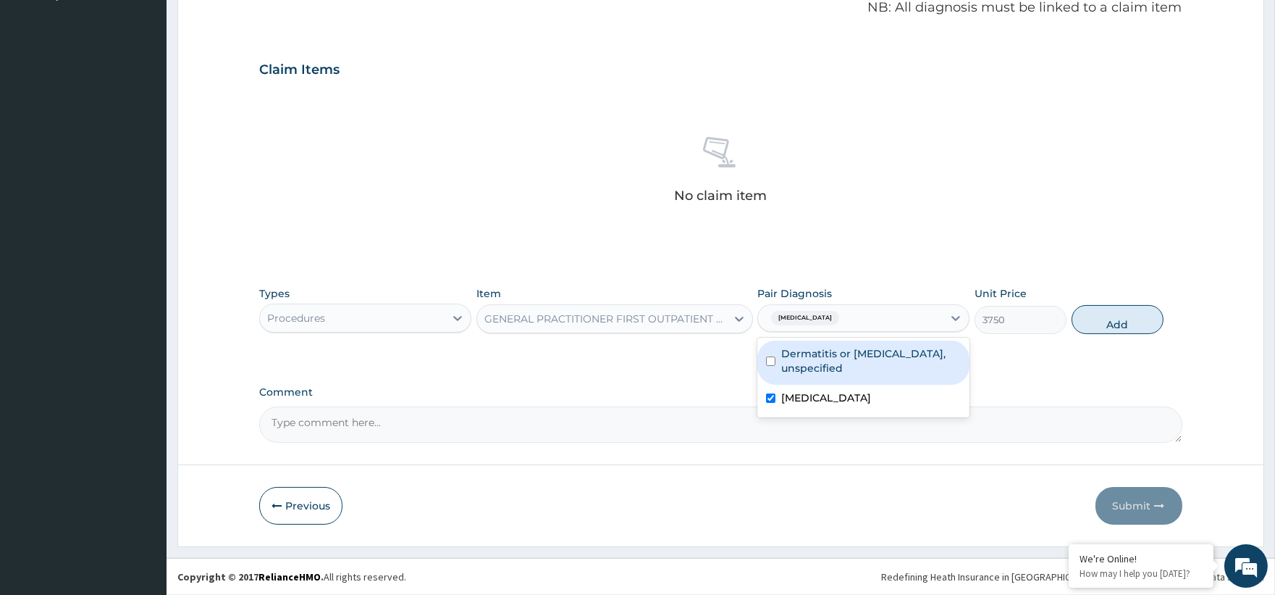
click at [841, 350] on label "Dermatitis or eczema, unspecified" at bounding box center [871, 360] width 180 height 29
checkbox input "true"
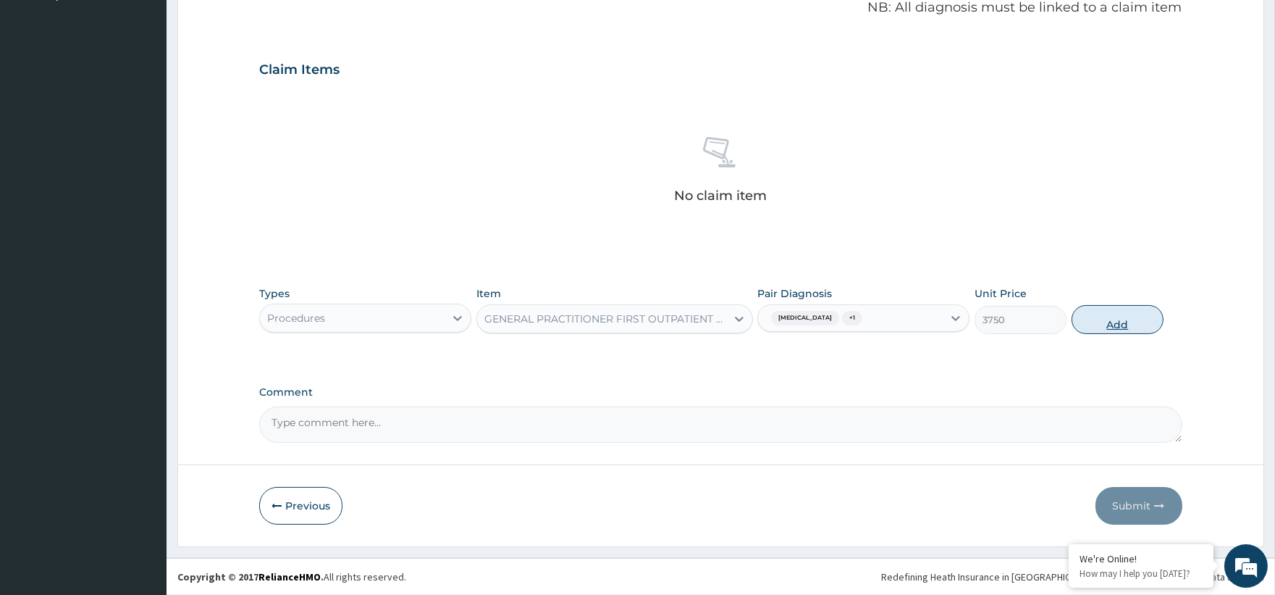
click at [1145, 329] on button "Add" at bounding box center [1118, 319] width 92 height 29
type input "0"
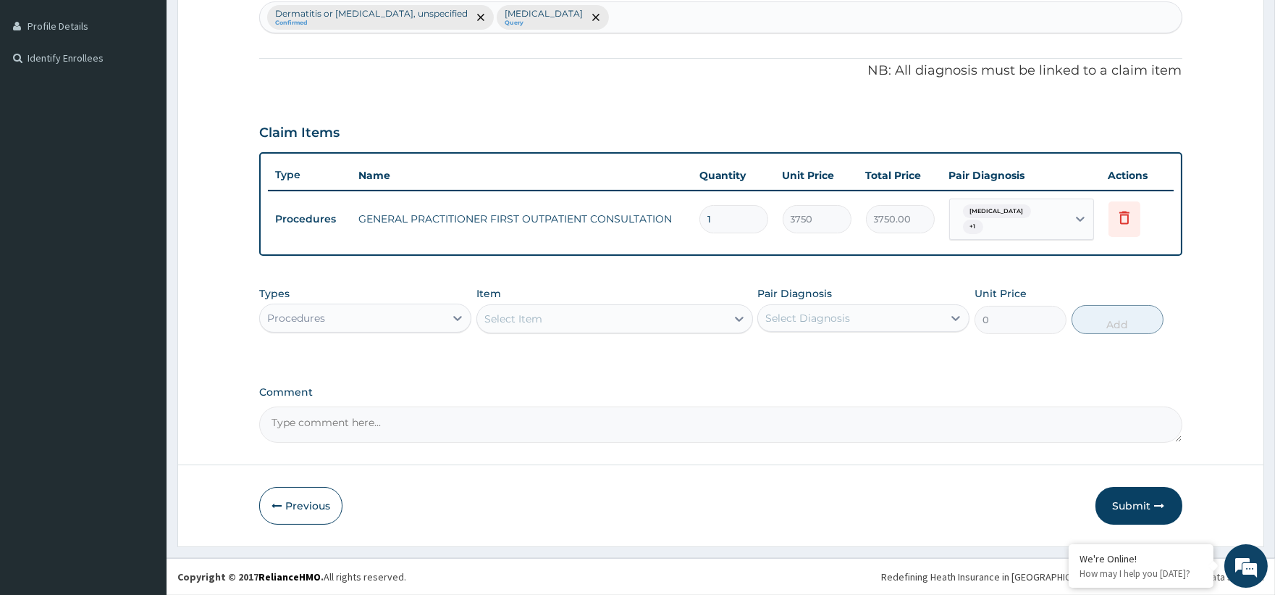
scroll to position [385, 0]
click at [375, 314] on div "Procedures" at bounding box center [352, 319] width 185 height 23
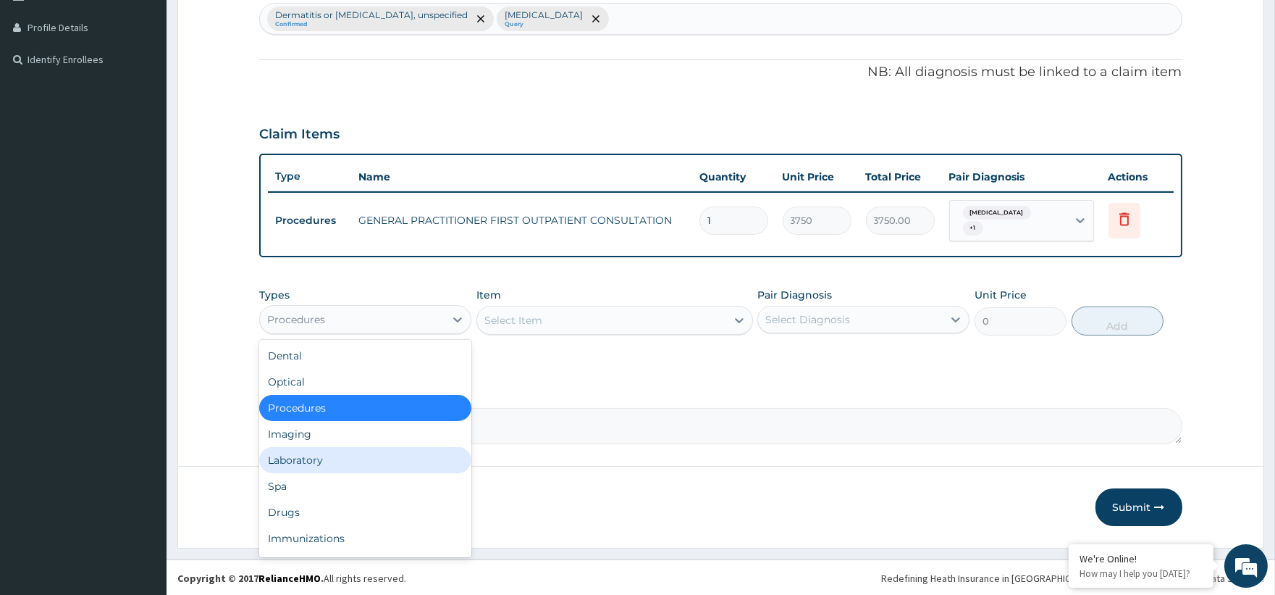
drag, startPoint x: 328, startPoint y: 453, endPoint x: 422, endPoint y: 391, distance: 112.9
click at [331, 450] on div "Laboratory" at bounding box center [365, 460] width 212 height 26
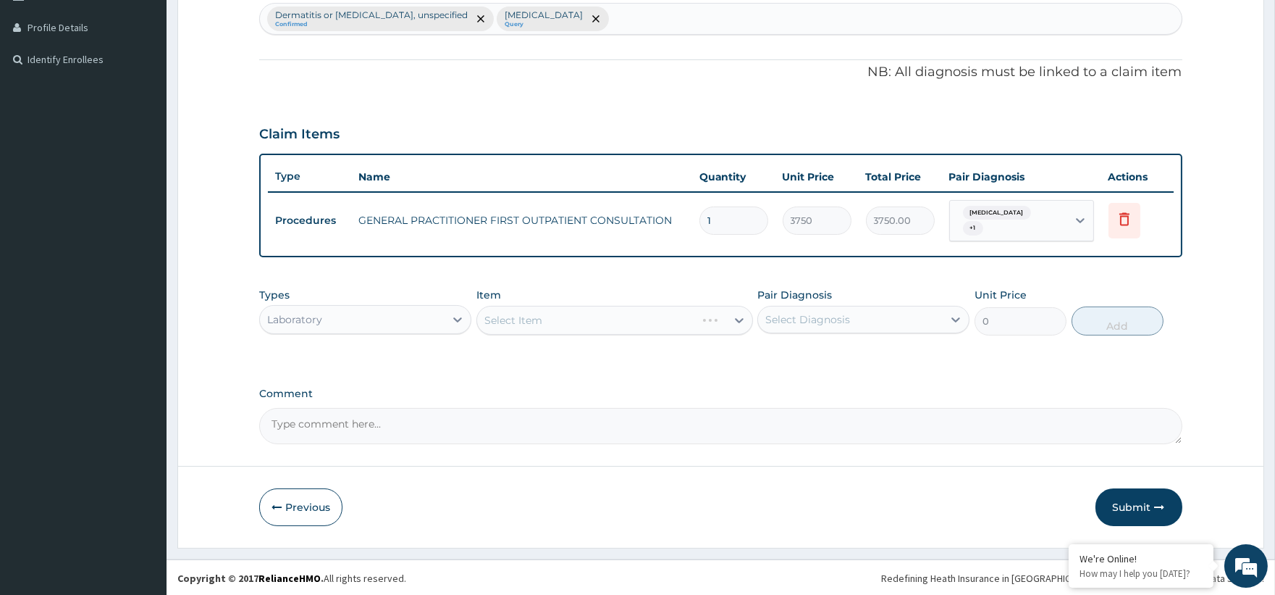
drag, startPoint x: 571, startPoint y: 314, endPoint x: 674, endPoint y: 324, distance: 104.0
click at [575, 315] on div "Select Item" at bounding box center [614, 320] width 277 height 29
click at [736, 316] on div "Select Item" at bounding box center [614, 320] width 277 height 29
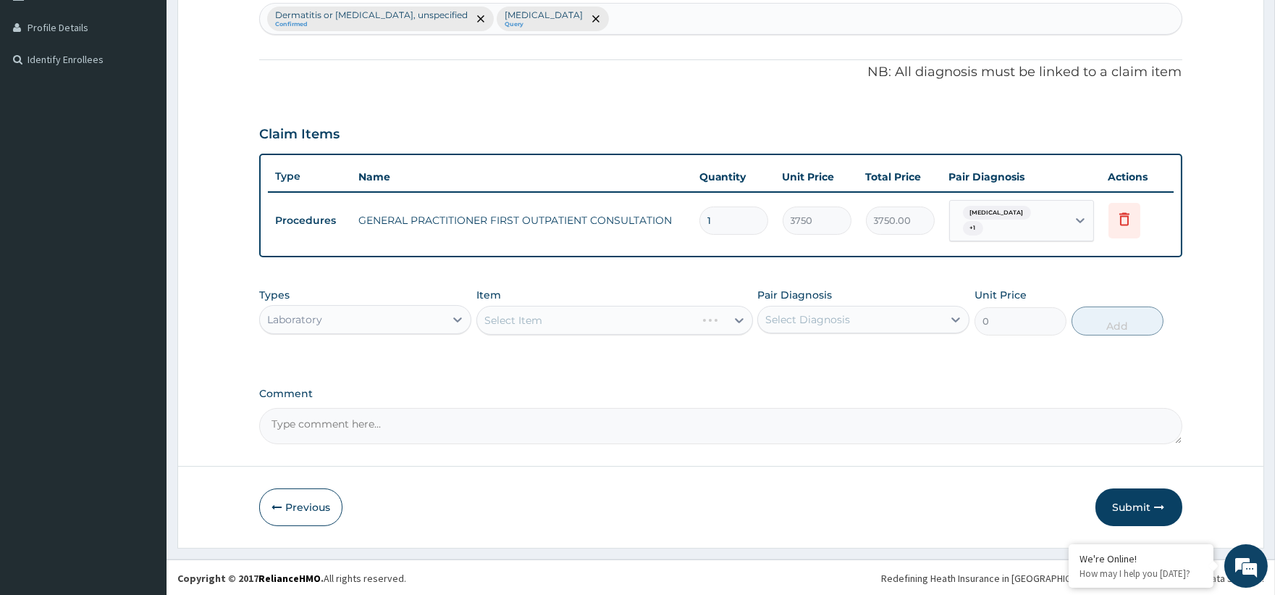
click at [736, 316] on div "Select Item" at bounding box center [614, 320] width 277 height 29
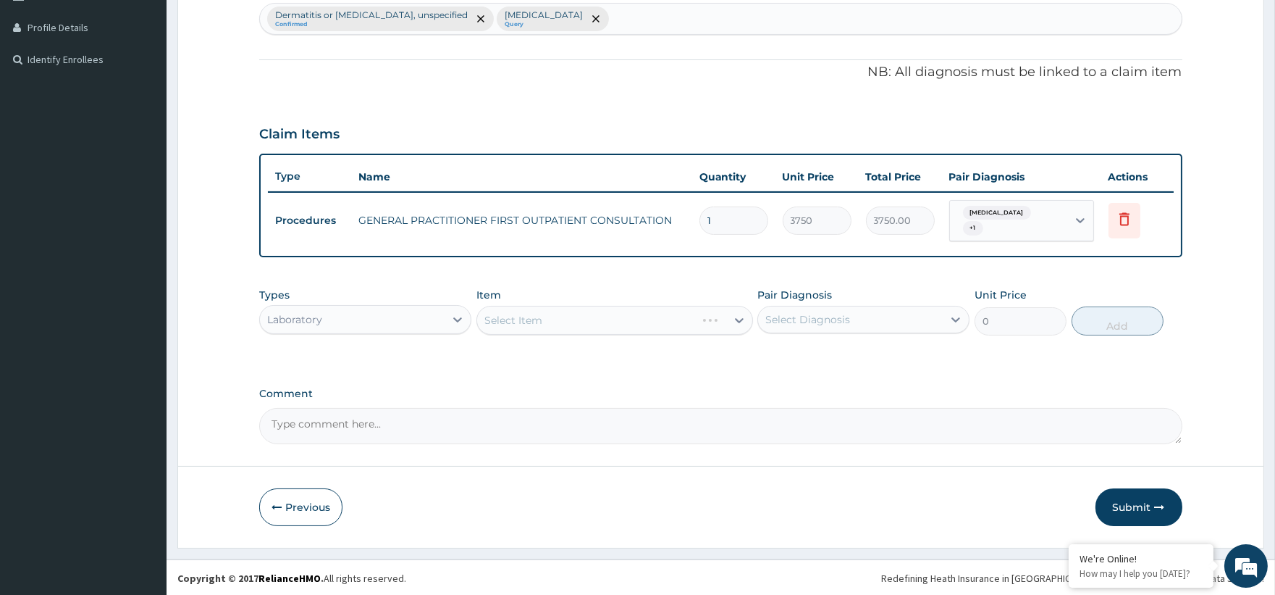
click at [736, 316] on div "Select Item" at bounding box center [614, 320] width 277 height 29
click at [735, 316] on icon at bounding box center [739, 320] width 14 height 14
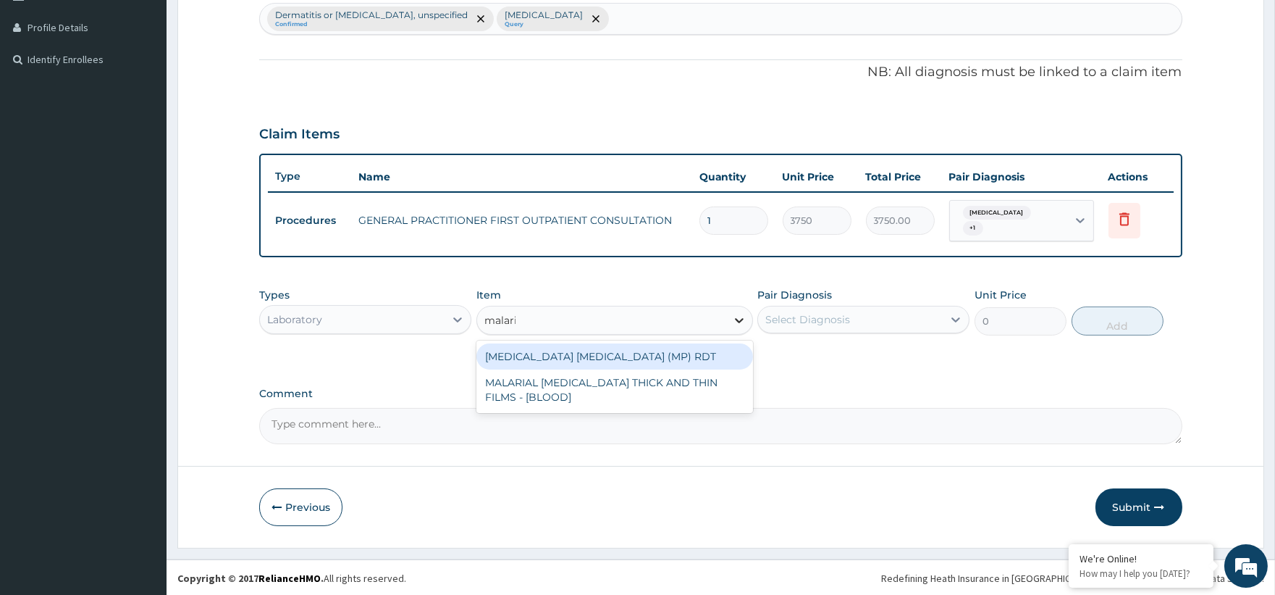
type input "malaria"
click at [686, 358] on div "MALARIA PARASITE (MP) RDT" at bounding box center [614, 356] width 277 height 26
type input "2000"
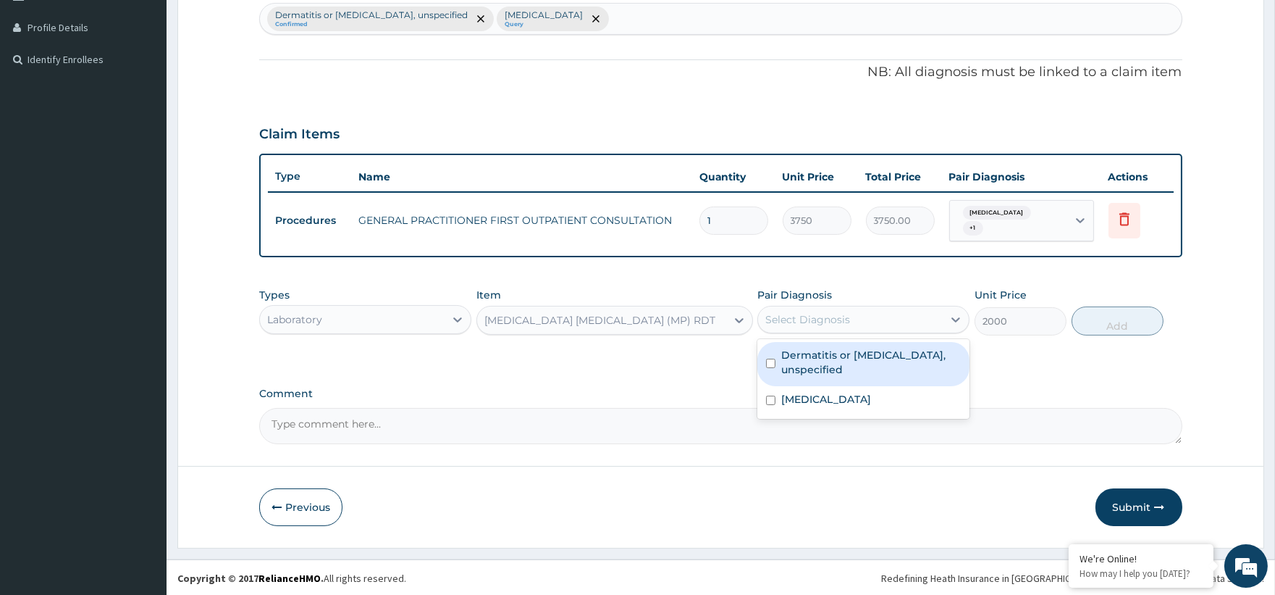
click at [886, 317] on div "Select Diagnosis" at bounding box center [850, 319] width 185 height 23
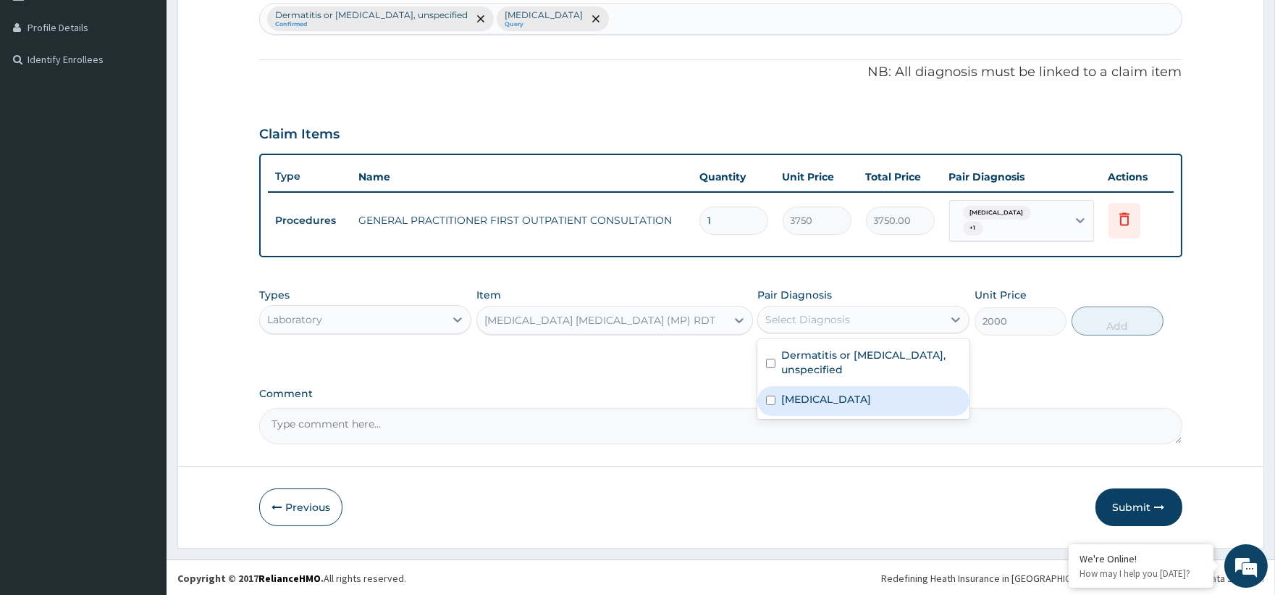
click at [820, 392] on label "Malaria, unspecified" at bounding box center [826, 399] width 90 height 14
checkbox input "true"
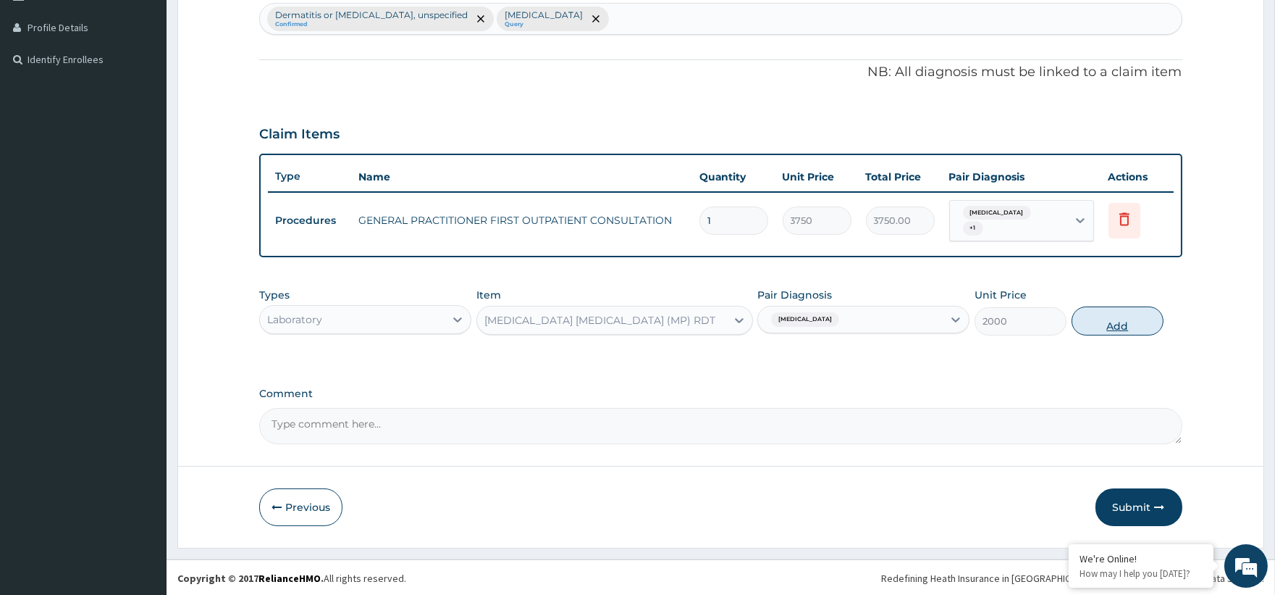
click at [1118, 329] on button "Add" at bounding box center [1118, 320] width 92 height 29
type input "0"
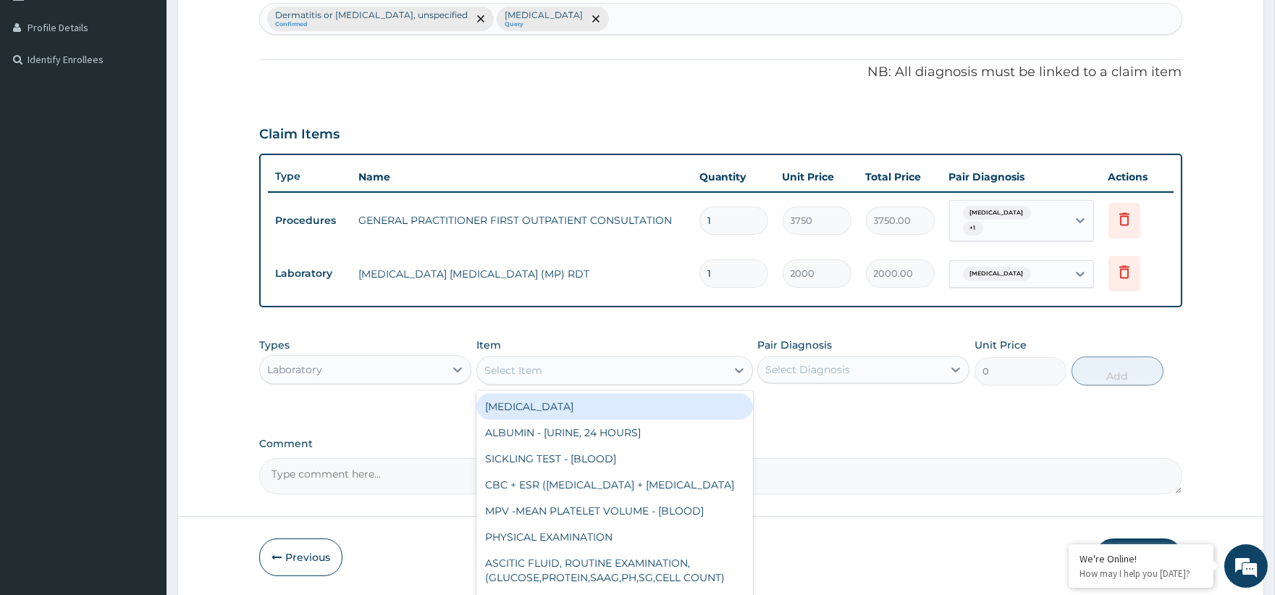
click at [503, 366] on div "Select Item" at bounding box center [513, 370] width 58 height 14
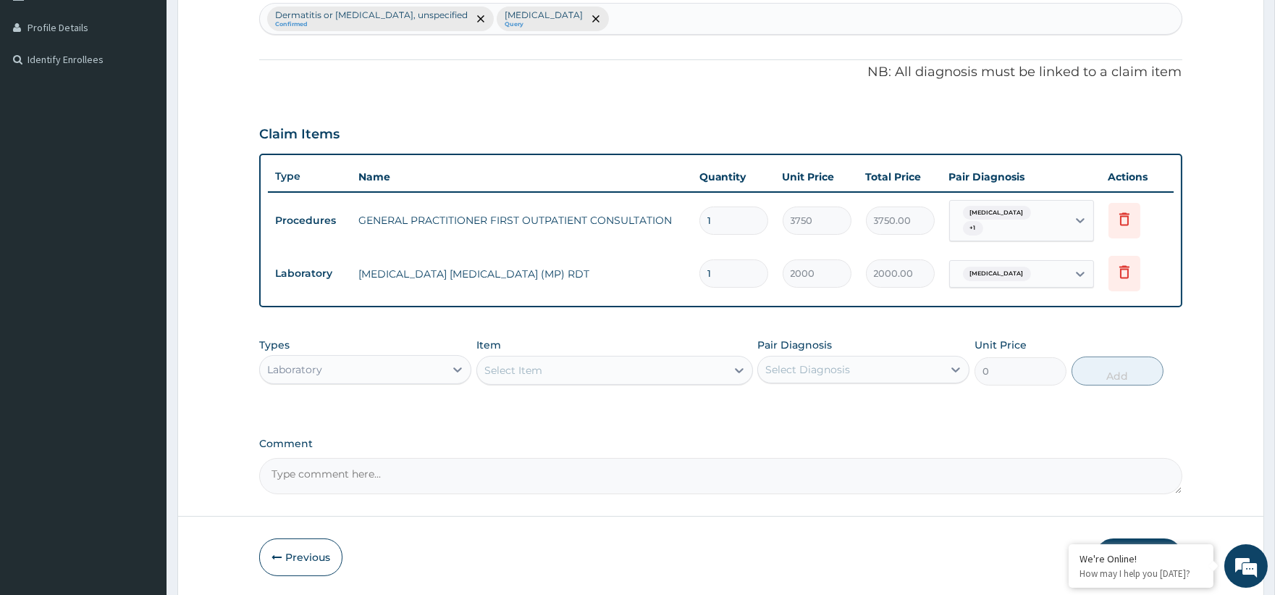
click at [614, 24] on div "Dermatitis or eczema, unspecified Confirmed Malaria, unspecified Query" at bounding box center [720, 19] width 921 height 30
type input "sepsis"
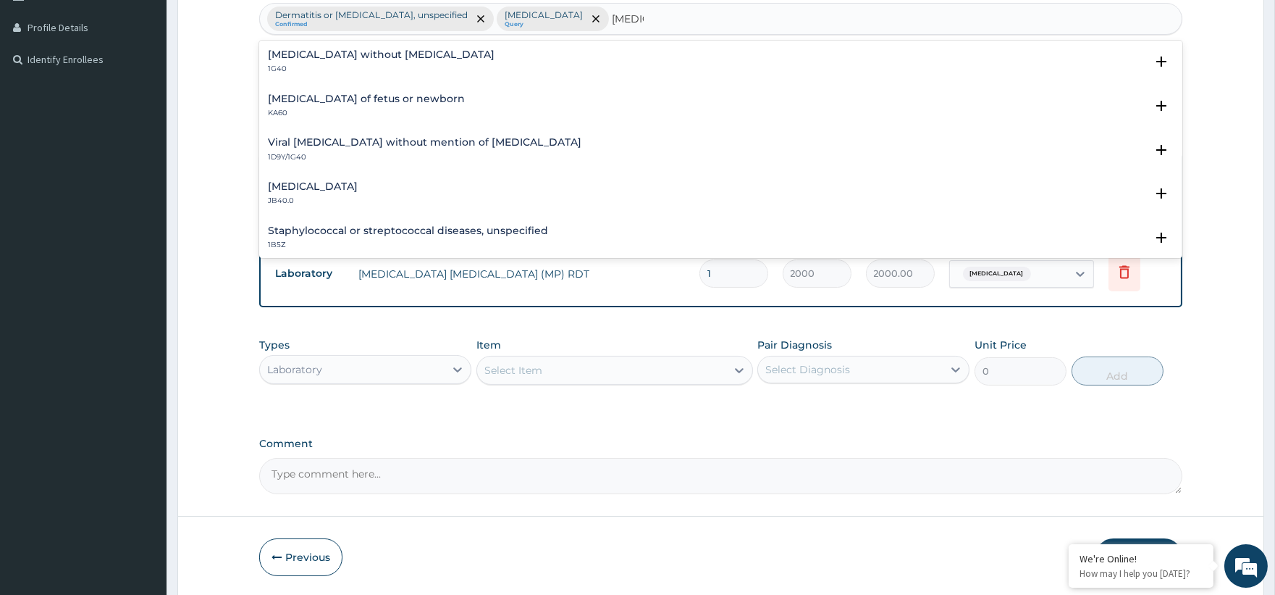
click at [392, 54] on h4 "Sepsis without septic shock" at bounding box center [381, 54] width 227 height 11
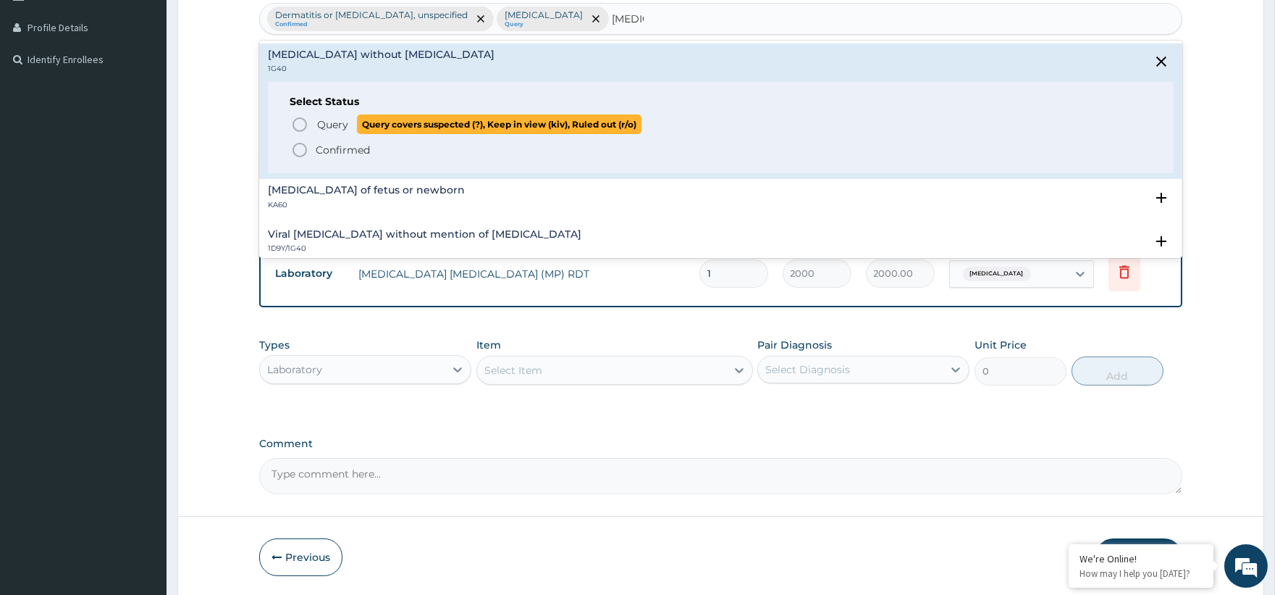
click at [353, 119] on p "Query Query covers suspected (?), Keep in view (kiv), Ruled out (r/o)" at bounding box center [479, 124] width 326 height 20
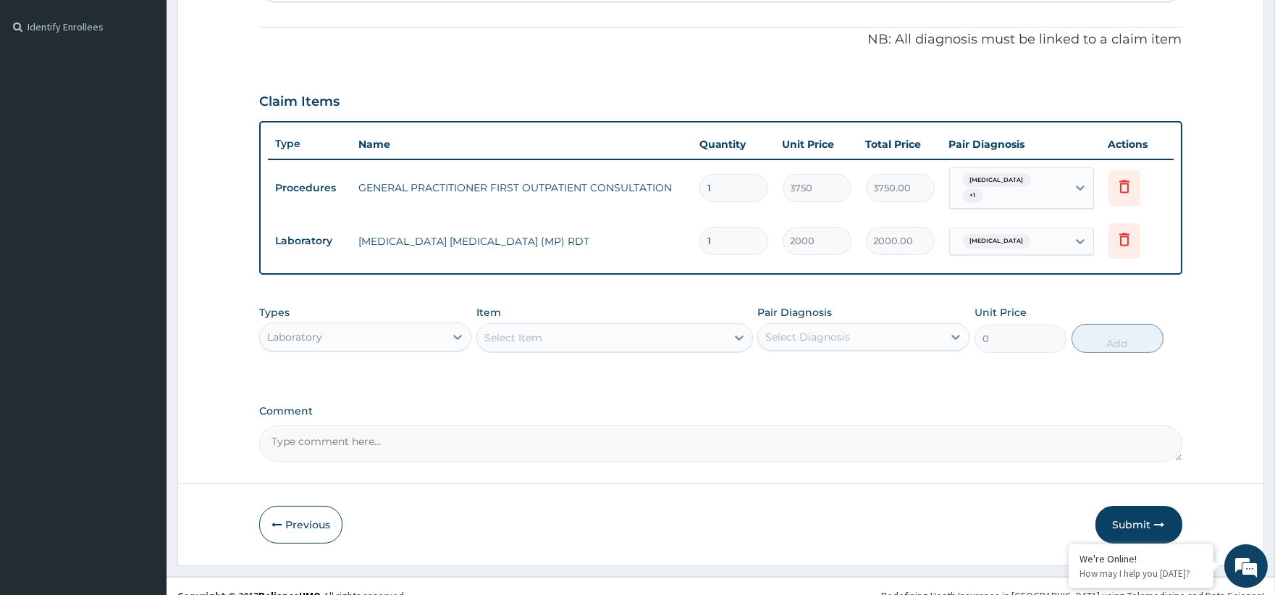
scroll to position [436, 0]
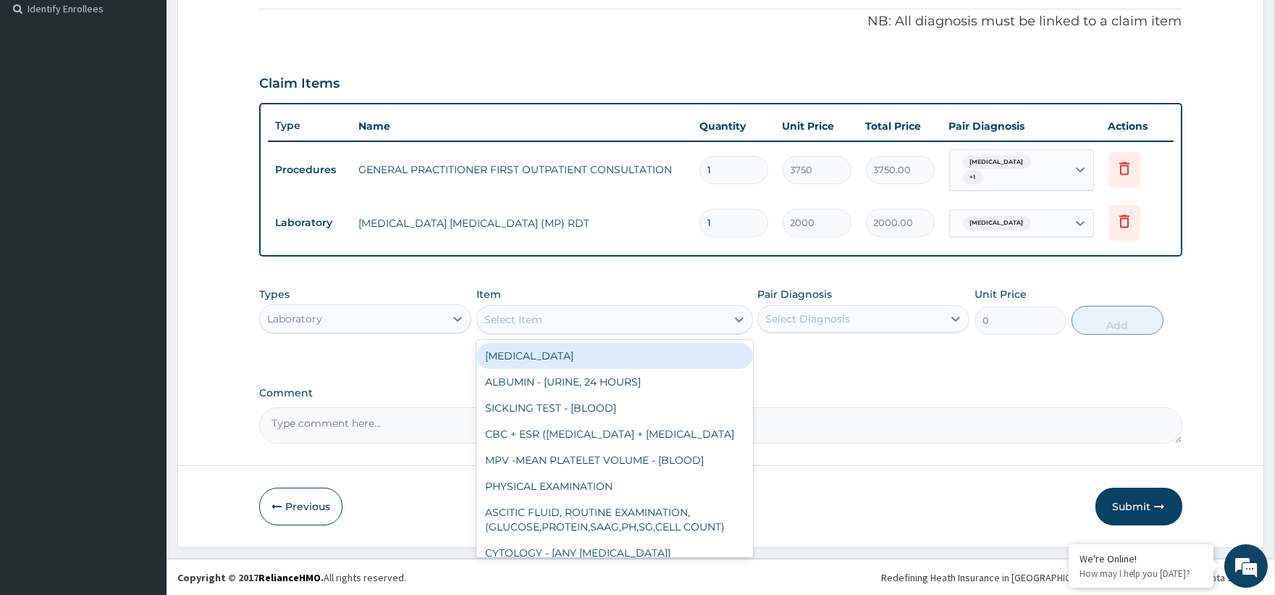
click at [520, 329] on div "Select Item" at bounding box center [601, 319] width 249 height 23
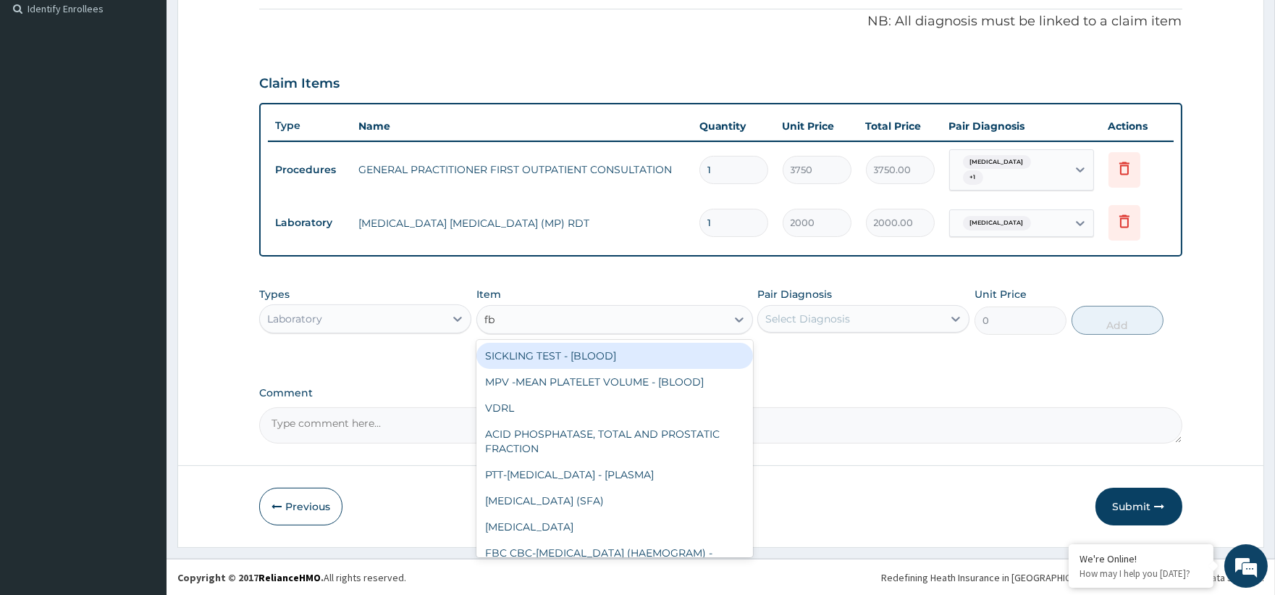
type input "fbc"
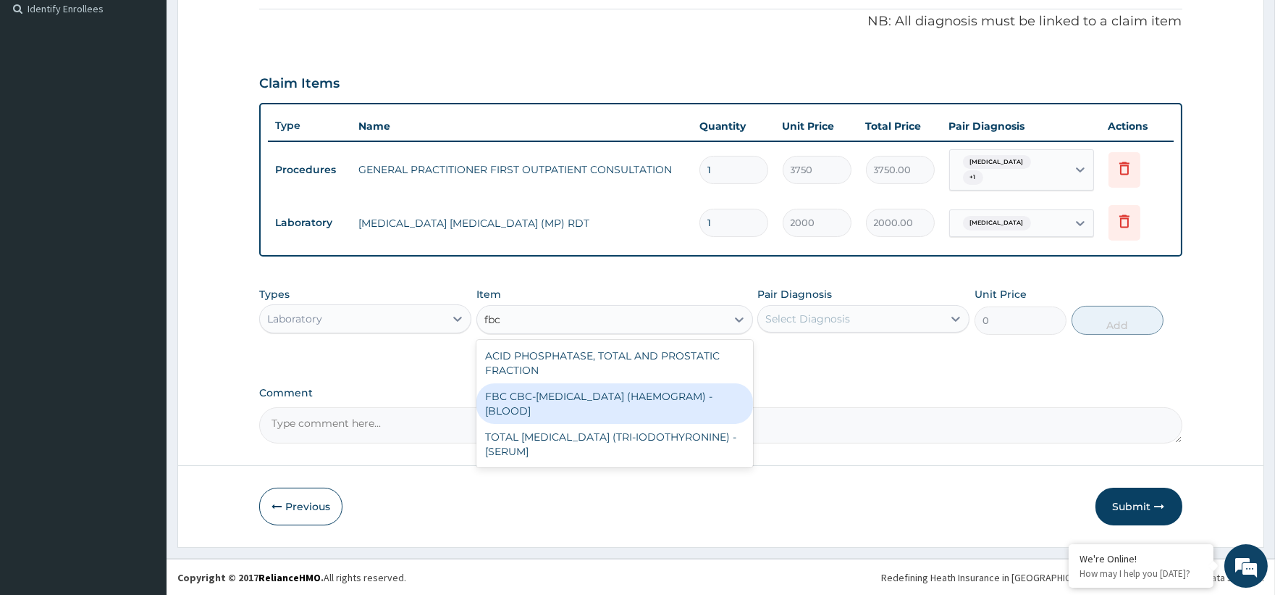
click at [555, 395] on div "FBC CBC-COMPLETE BLOOD COUNT (HAEMOGRAM) - [BLOOD]" at bounding box center [614, 403] width 277 height 41
type input "5000"
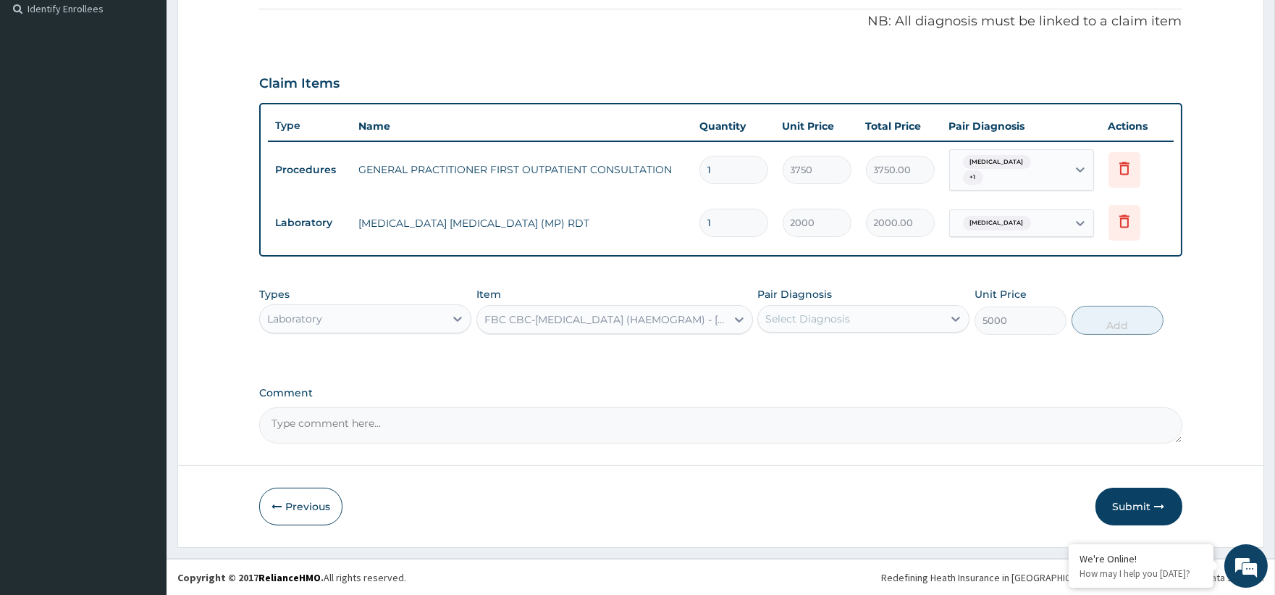
click at [886, 315] on div "Select Diagnosis" at bounding box center [850, 318] width 185 height 23
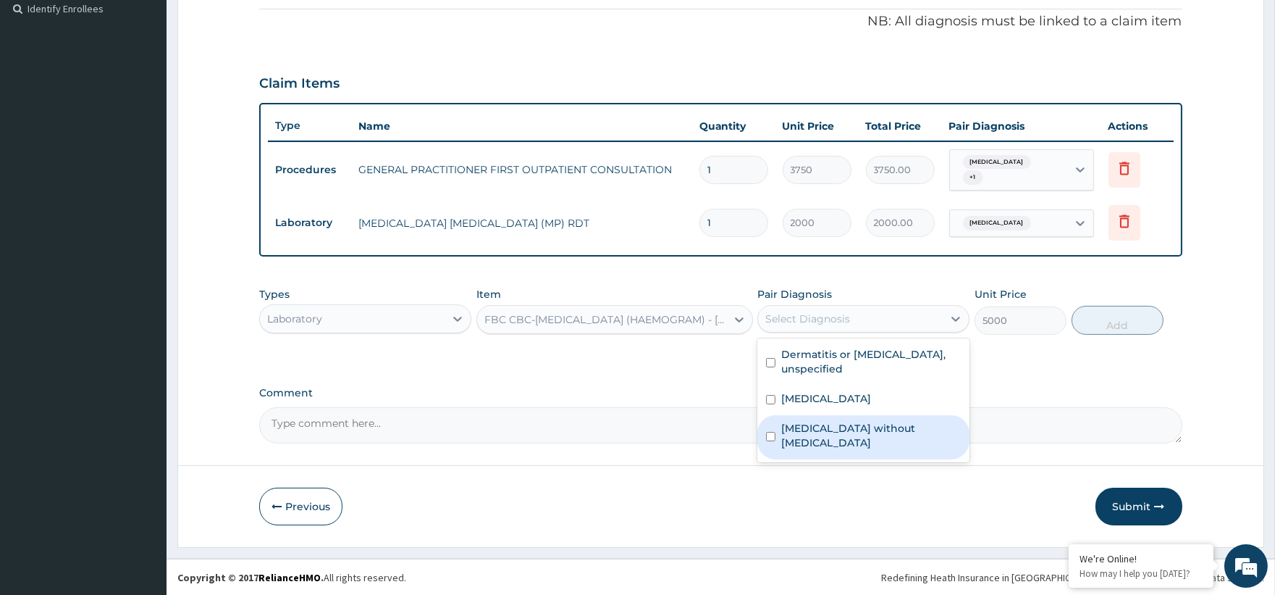
click at [850, 421] on label "Sepsis without septic shock" at bounding box center [871, 435] width 180 height 29
checkbox input "true"
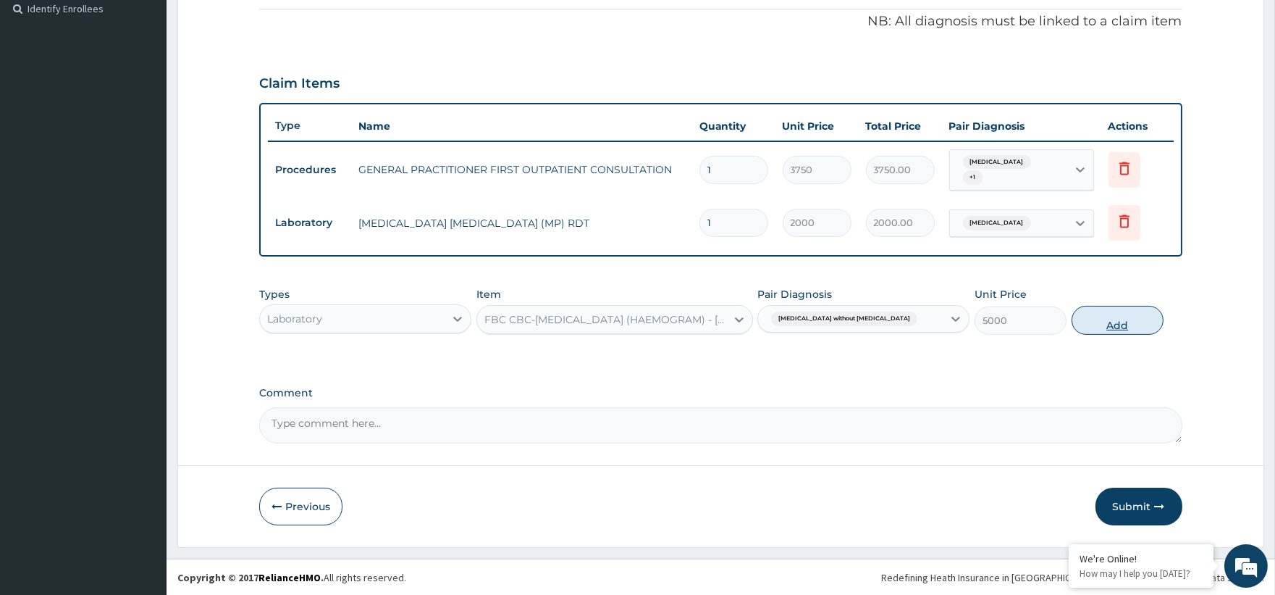
click at [1114, 314] on button "Add" at bounding box center [1118, 320] width 92 height 29
type input "0"
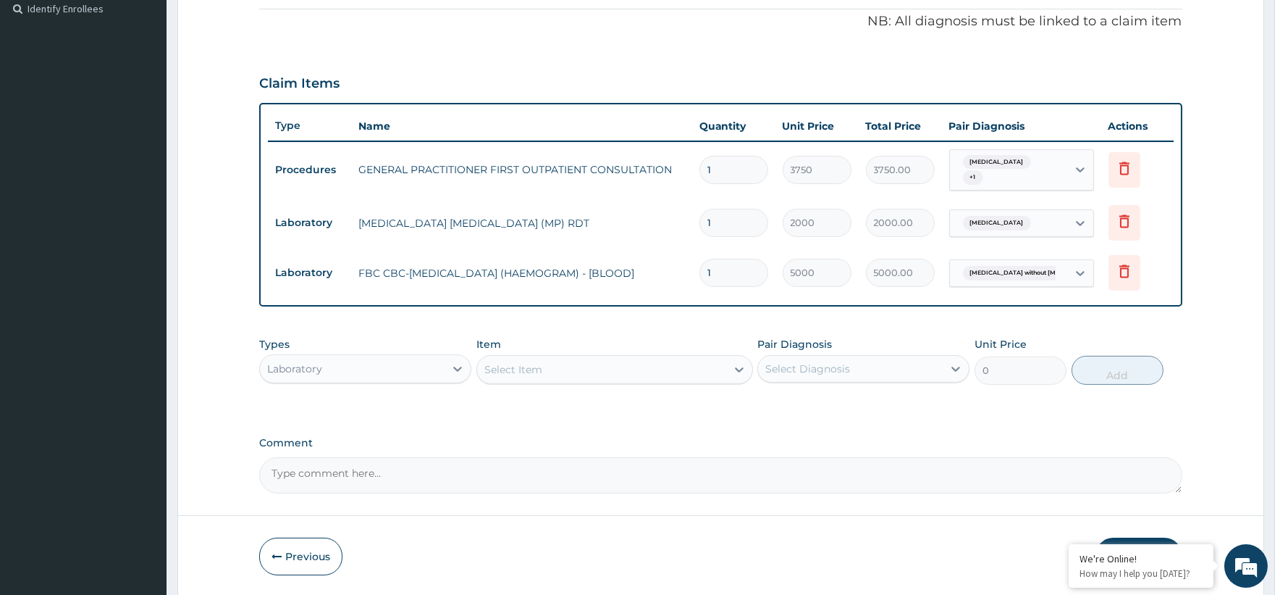
click at [545, 352] on div "Item Select Item" at bounding box center [614, 361] width 277 height 48
click at [442, 363] on div "Laboratory" at bounding box center [352, 368] width 185 height 23
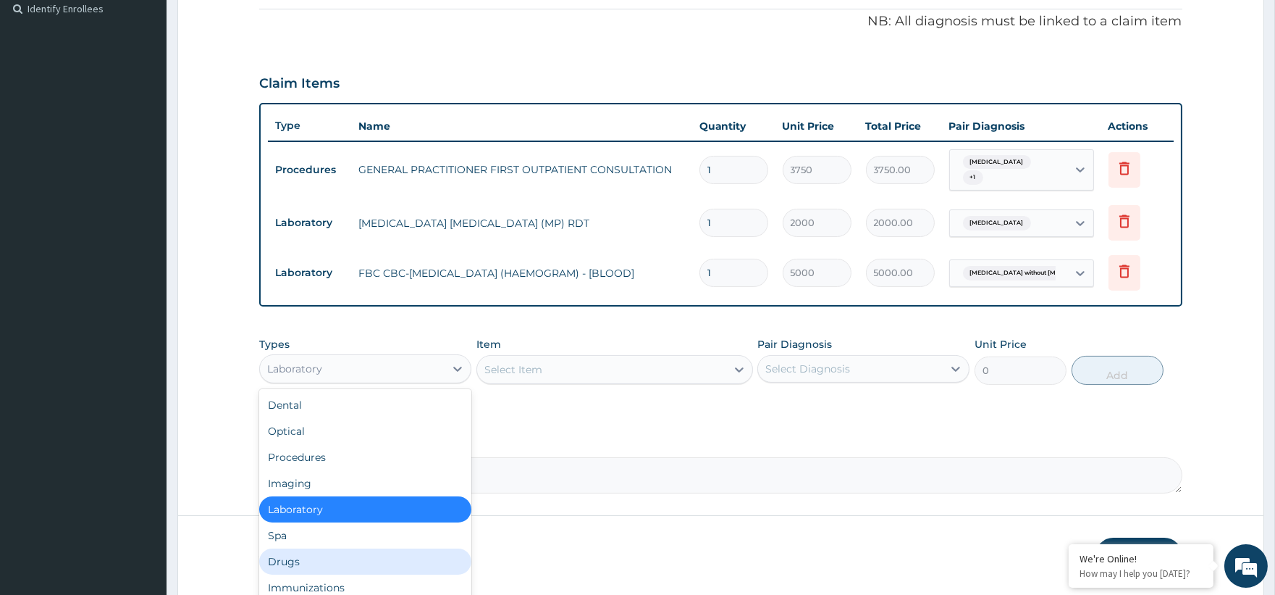
click at [317, 568] on div "Drugs" at bounding box center [365, 561] width 212 height 26
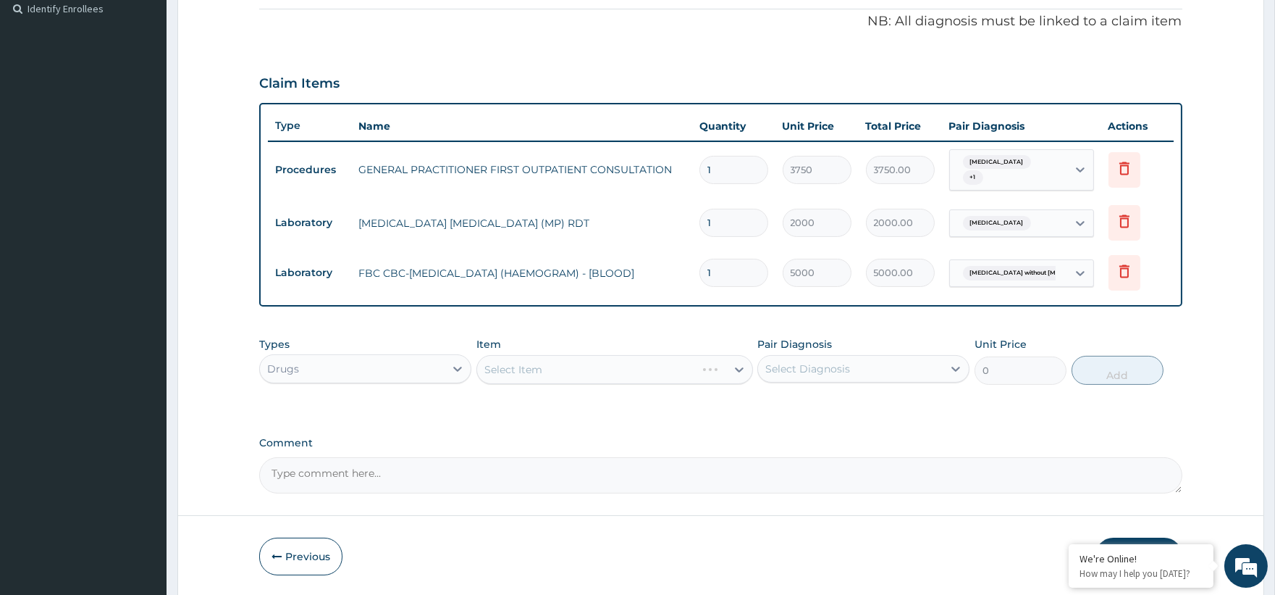
click at [474, 370] on div "Types Drugs Item Select Item Pair Diagnosis Select Diagnosis Unit Price 0 Add" at bounding box center [720, 360] width 923 height 62
click at [530, 364] on div "Select Item" at bounding box center [614, 369] width 277 height 29
click at [570, 349] on div "Item Select Item" at bounding box center [614, 361] width 277 height 48
click at [570, 356] on div "Select Item" at bounding box center [614, 369] width 277 height 29
click at [568, 358] on div "Select Item" at bounding box center [614, 369] width 277 height 29
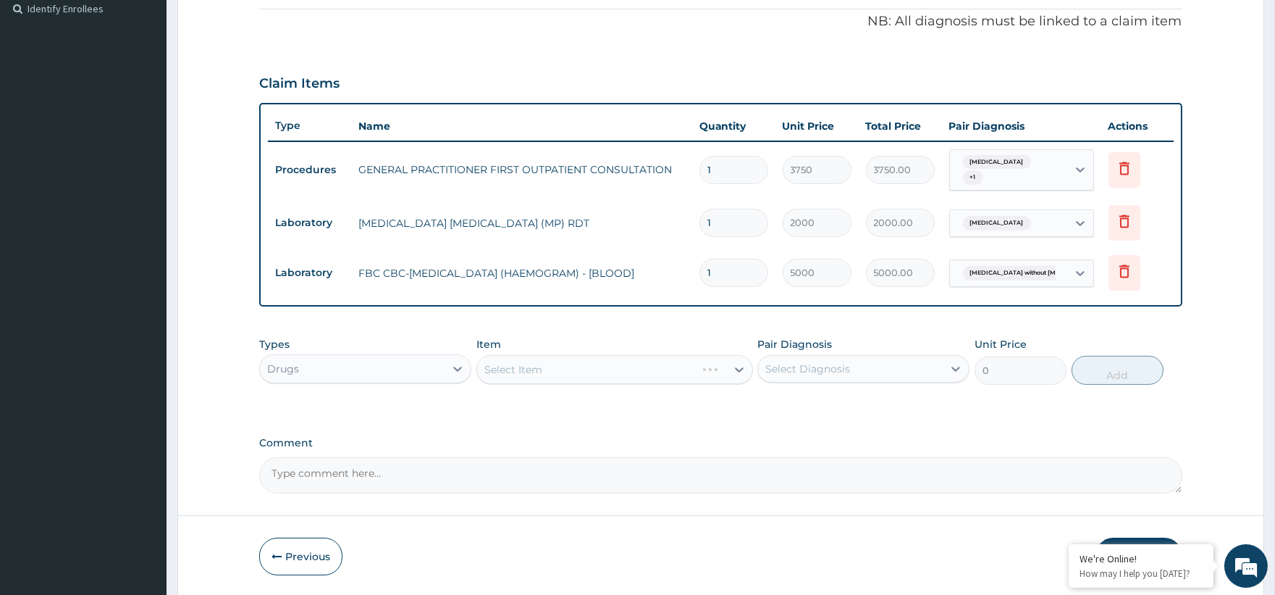
click at [520, 366] on div "Select Item" at bounding box center [513, 369] width 58 height 14
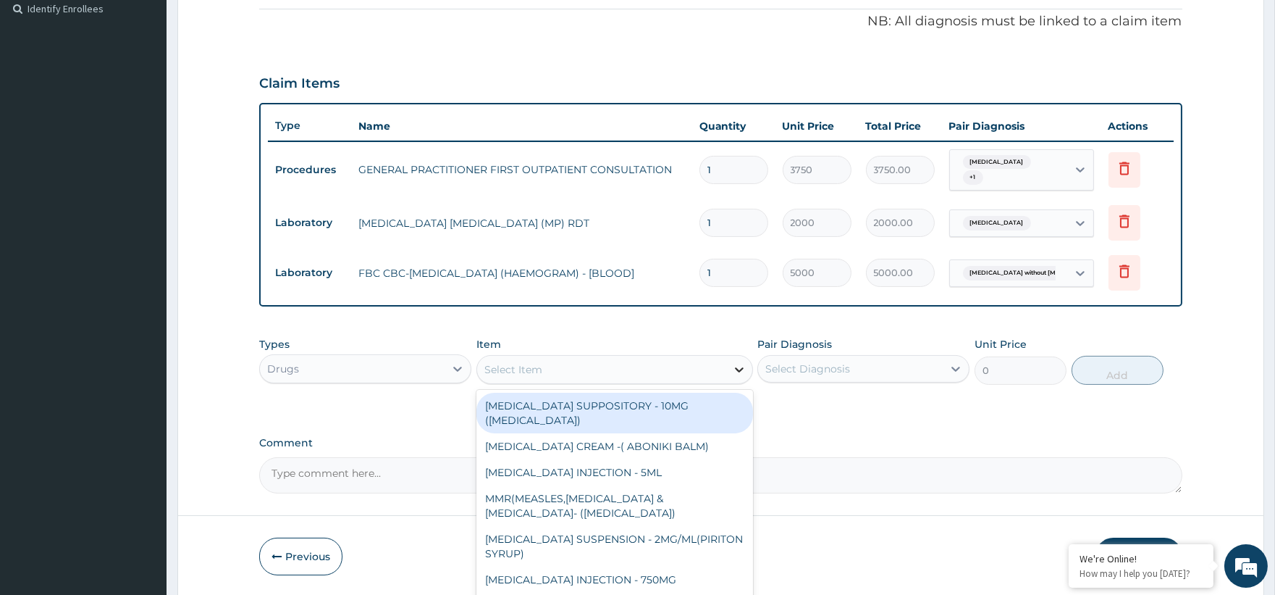
click at [737, 369] on icon at bounding box center [739, 369] width 9 height 5
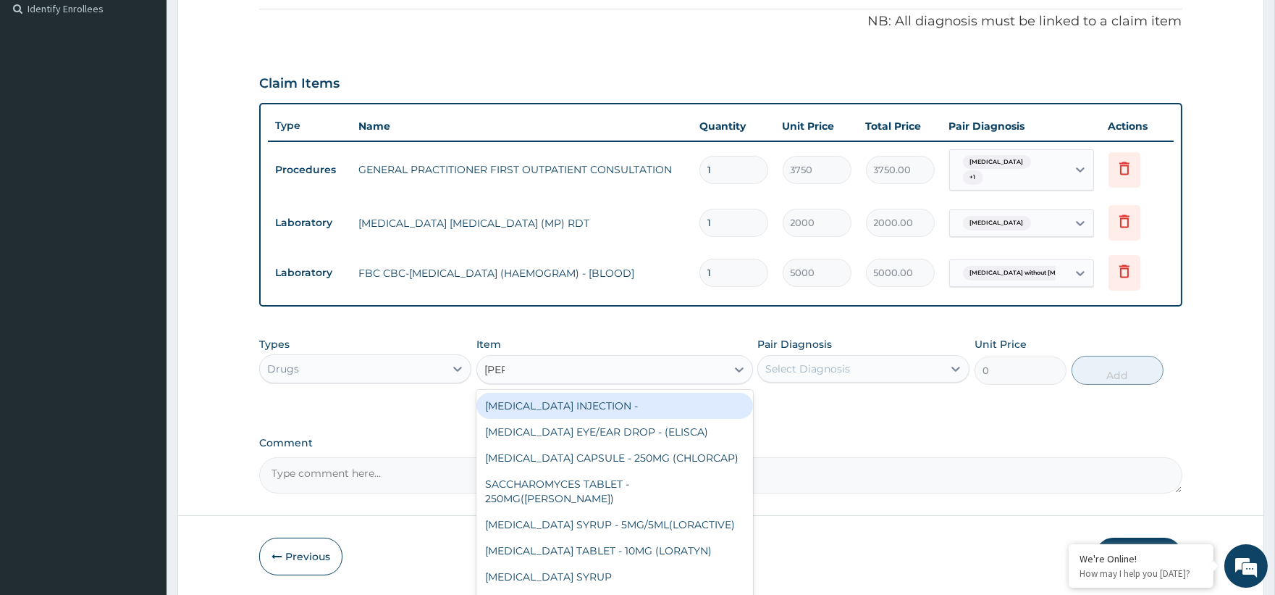
type input "lorat"
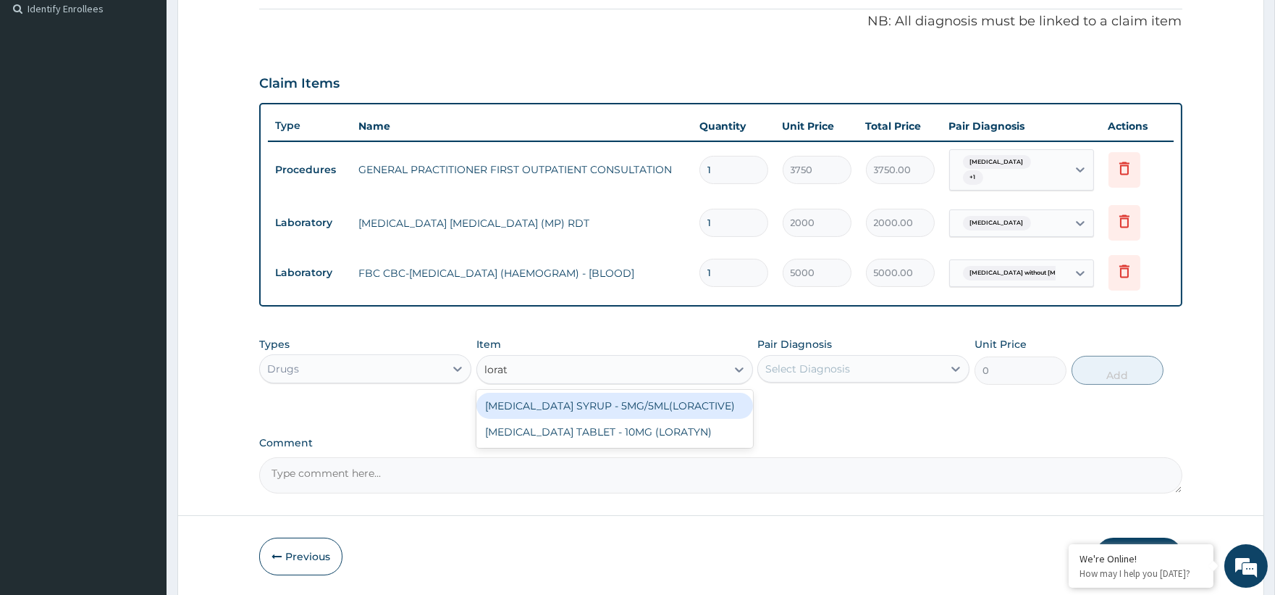
click at [577, 403] on div "LORATADINE SYRUP - 5MG/5ML(LORACTIVE)" at bounding box center [614, 405] width 277 height 26
type input "1232"
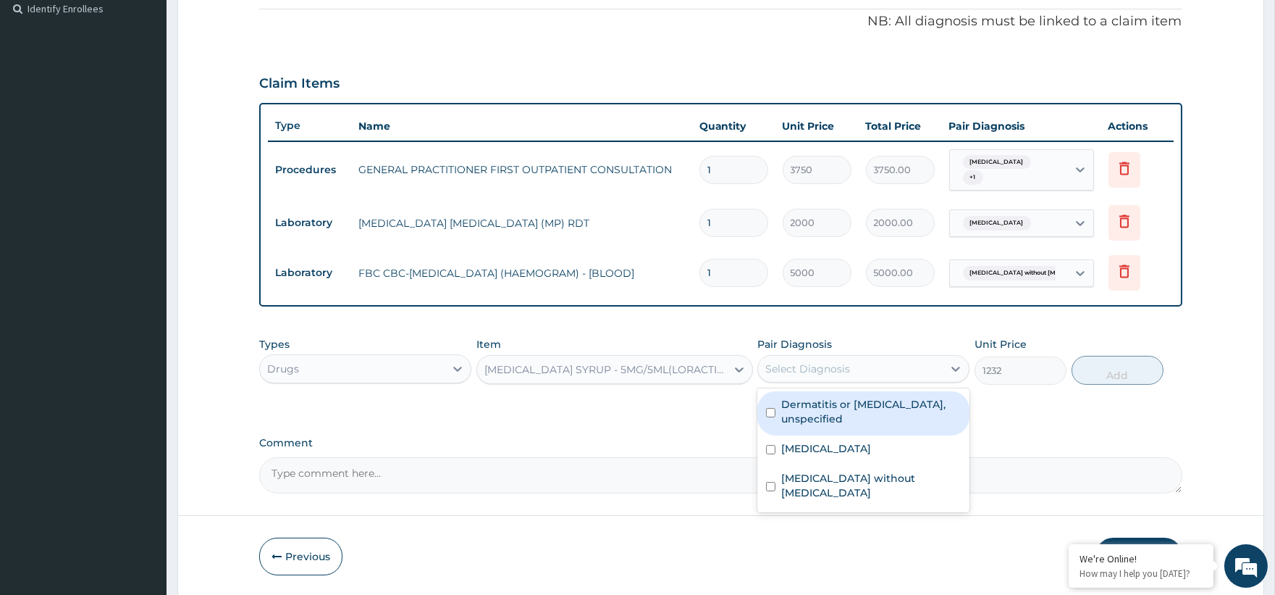
click at [827, 370] on div "Select Diagnosis" at bounding box center [807, 368] width 85 height 14
click at [852, 408] on label "Dermatitis or eczema, unspecified" at bounding box center [871, 411] width 180 height 29
checkbox input "true"
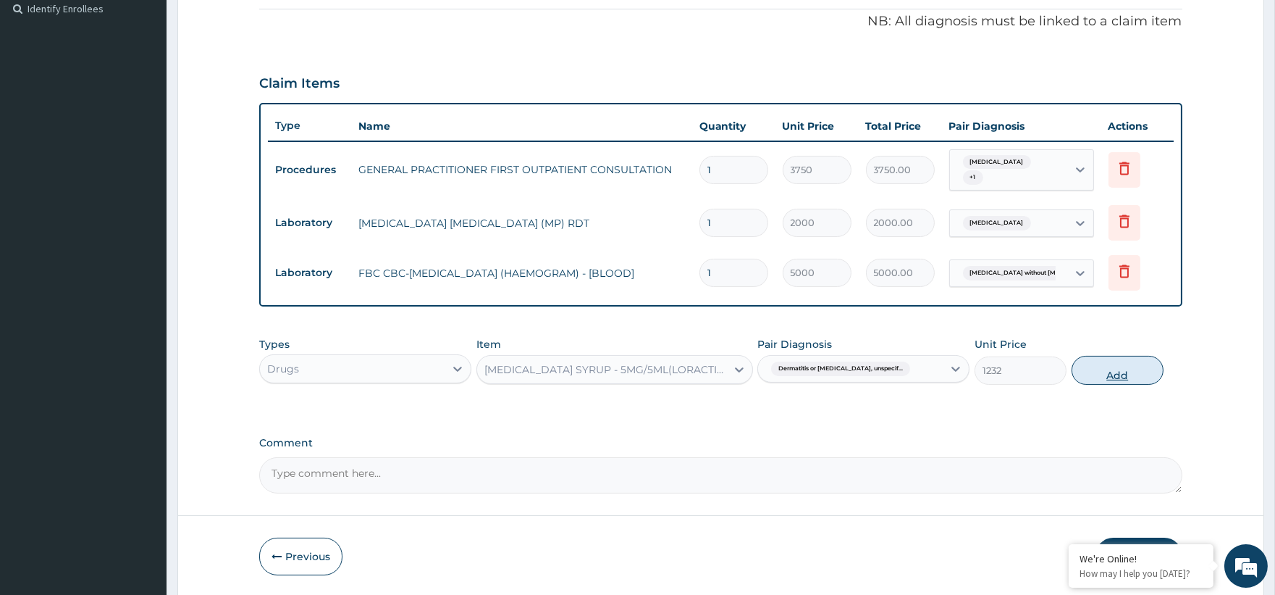
click at [1148, 372] on button "Add" at bounding box center [1118, 370] width 92 height 29
type input "0"
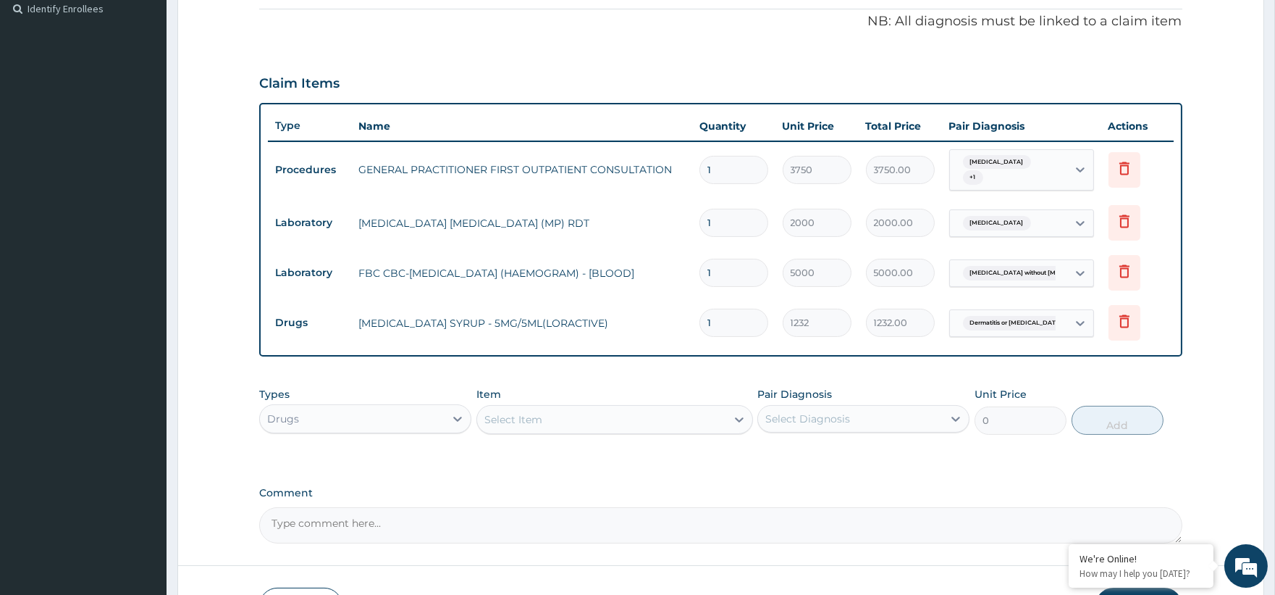
click at [587, 415] on div "Select Item" at bounding box center [601, 419] width 249 height 23
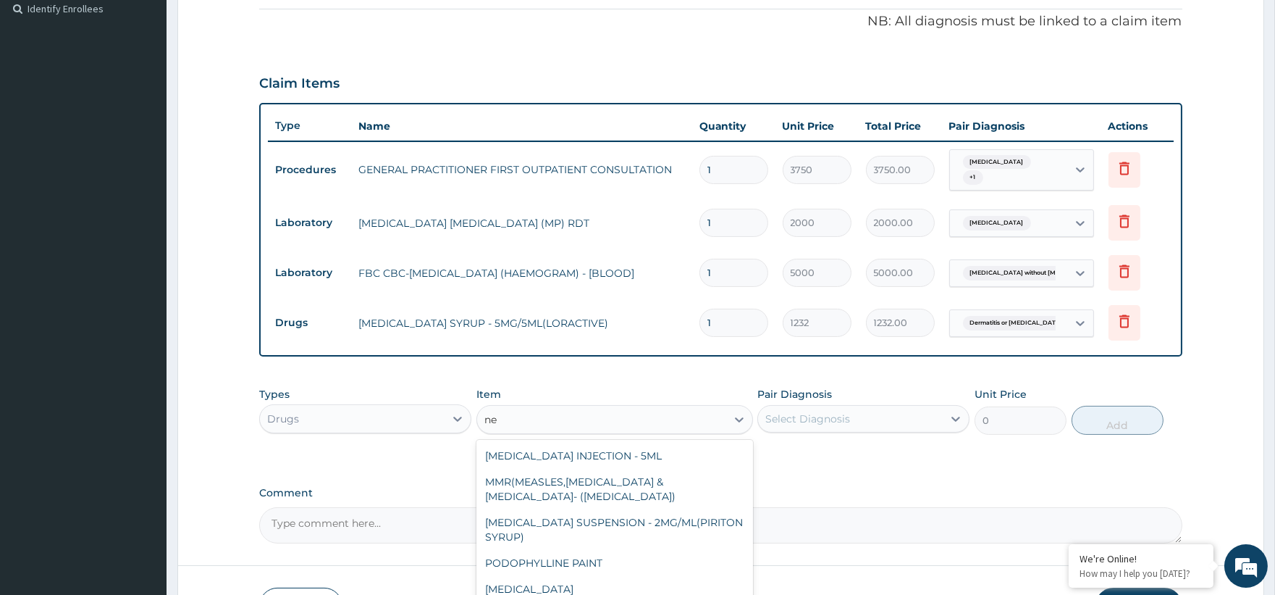
type input "n"
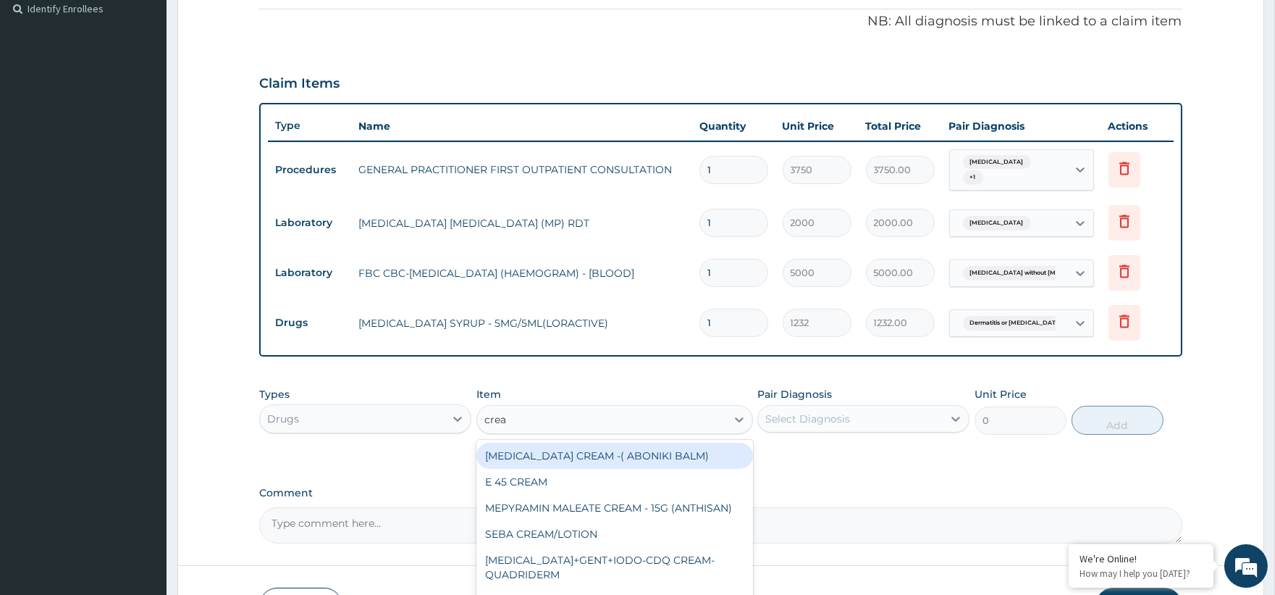
type input "cream"
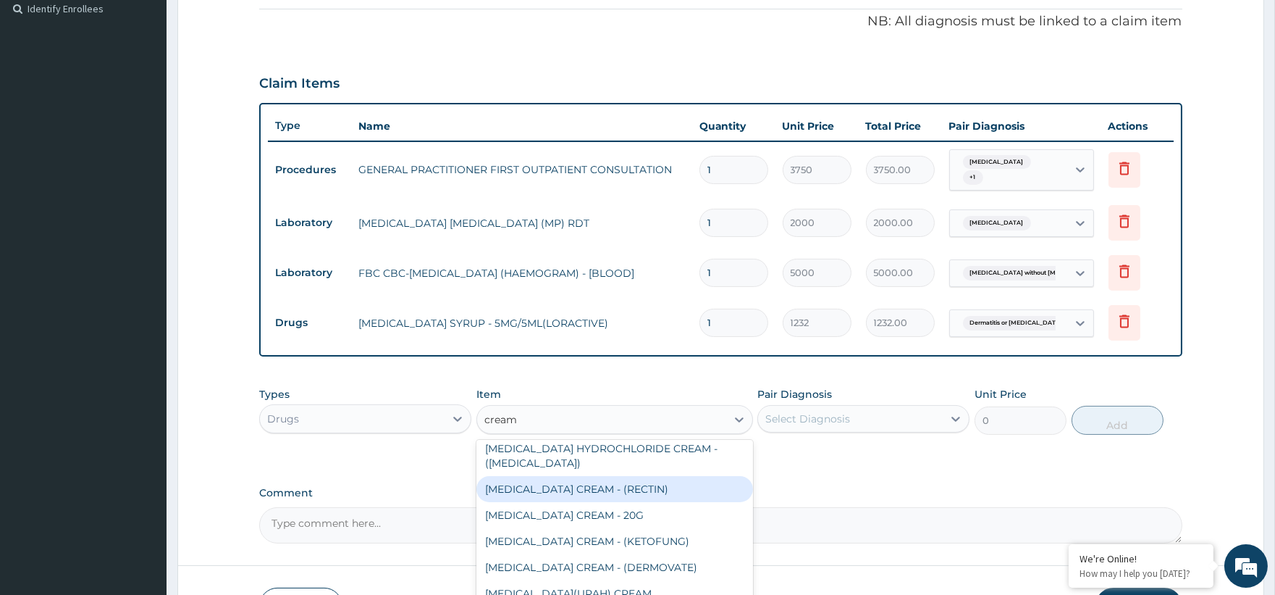
scroll to position [161, 0]
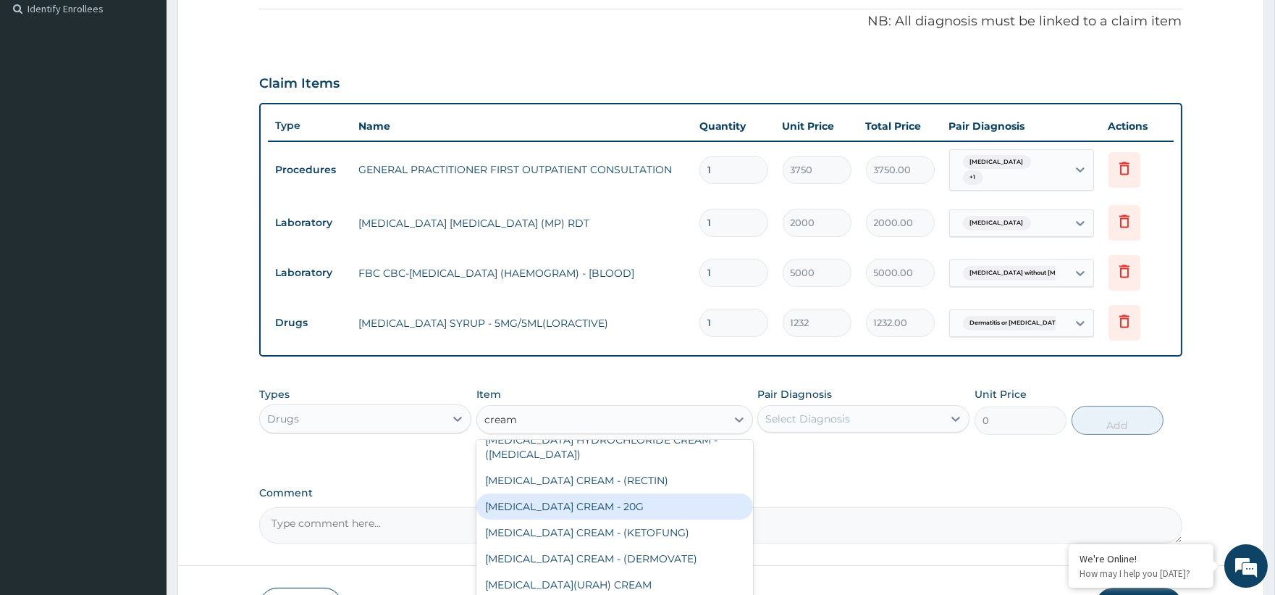
click at [631, 519] on div "HYDROCORTISONE CREAM - 20G" at bounding box center [614, 506] width 277 height 26
type input "1680"
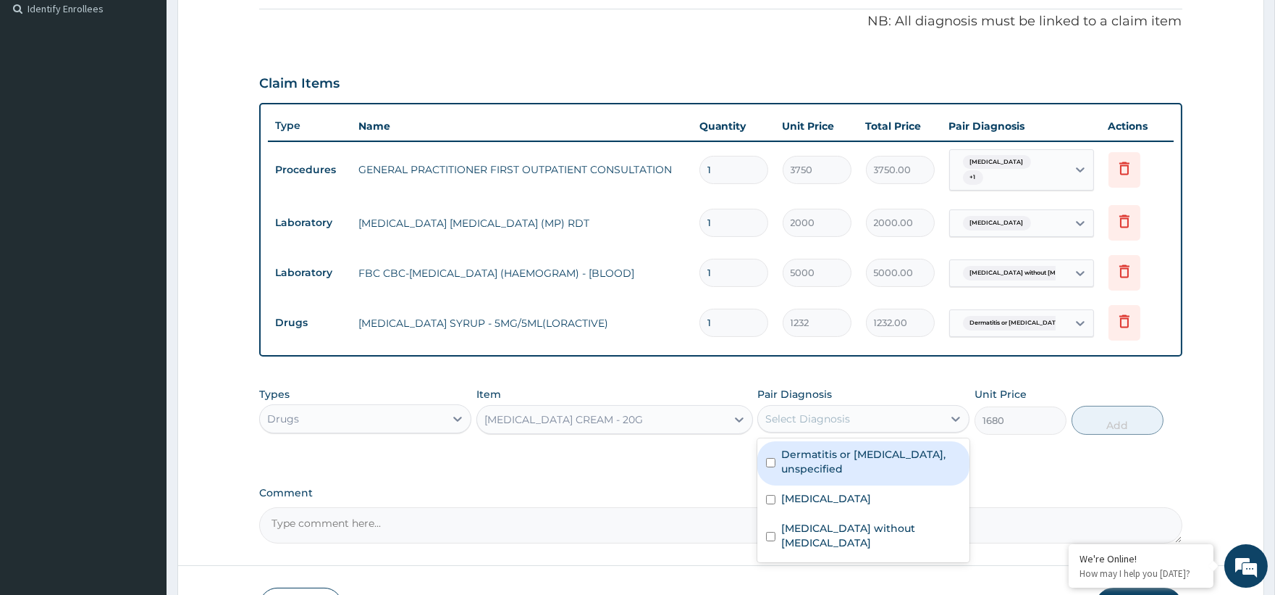
click at [833, 407] on div "Select Diagnosis" at bounding box center [850, 418] width 185 height 23
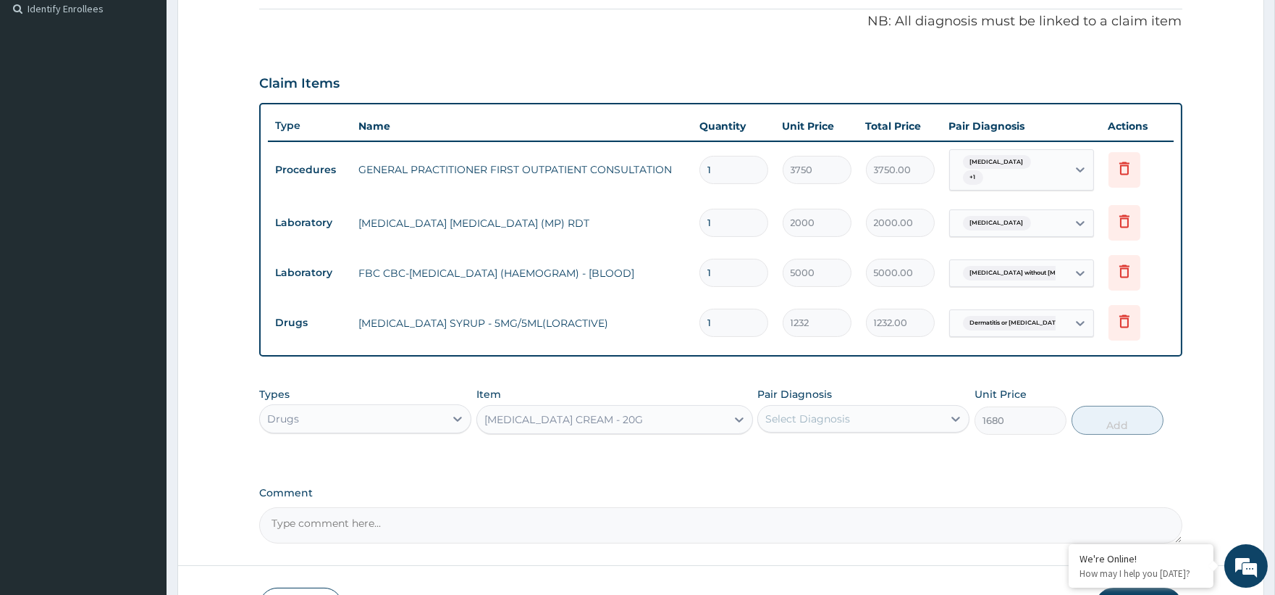
click at [828, 419] on div "Select Diagnosis" at bounding box center [807, 418] width 85 height 14
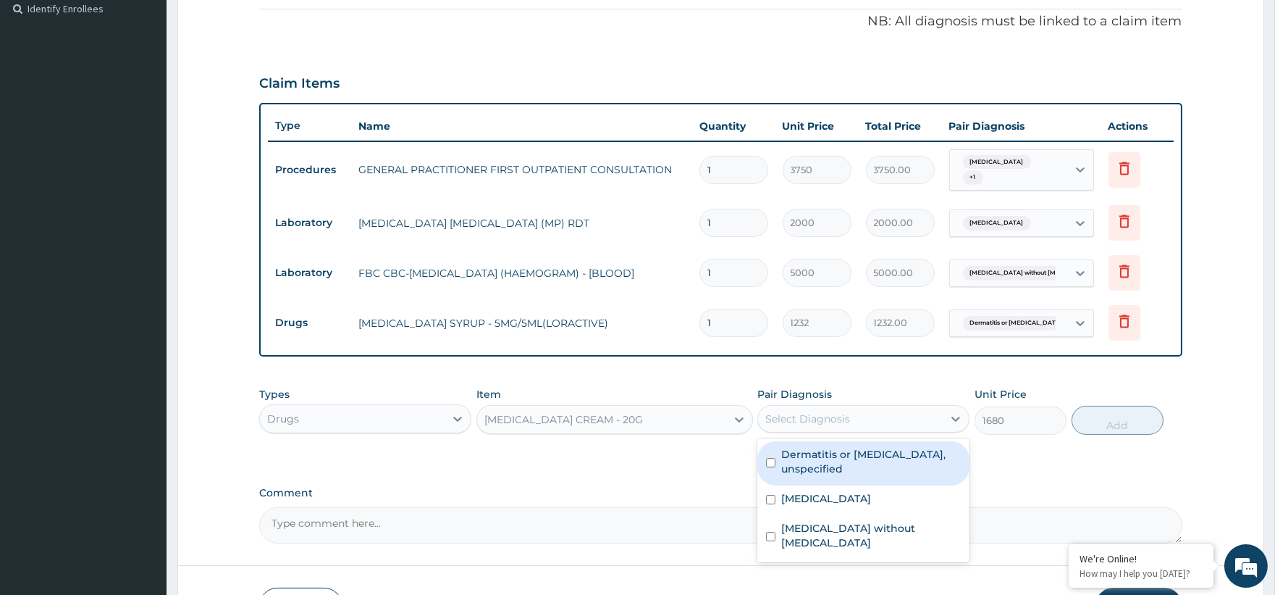
click at [822, 453] on label "Dermatitis or eczema, unspecified" at bounding box center [871, 461] width 180 height 29
checkbox input "true"
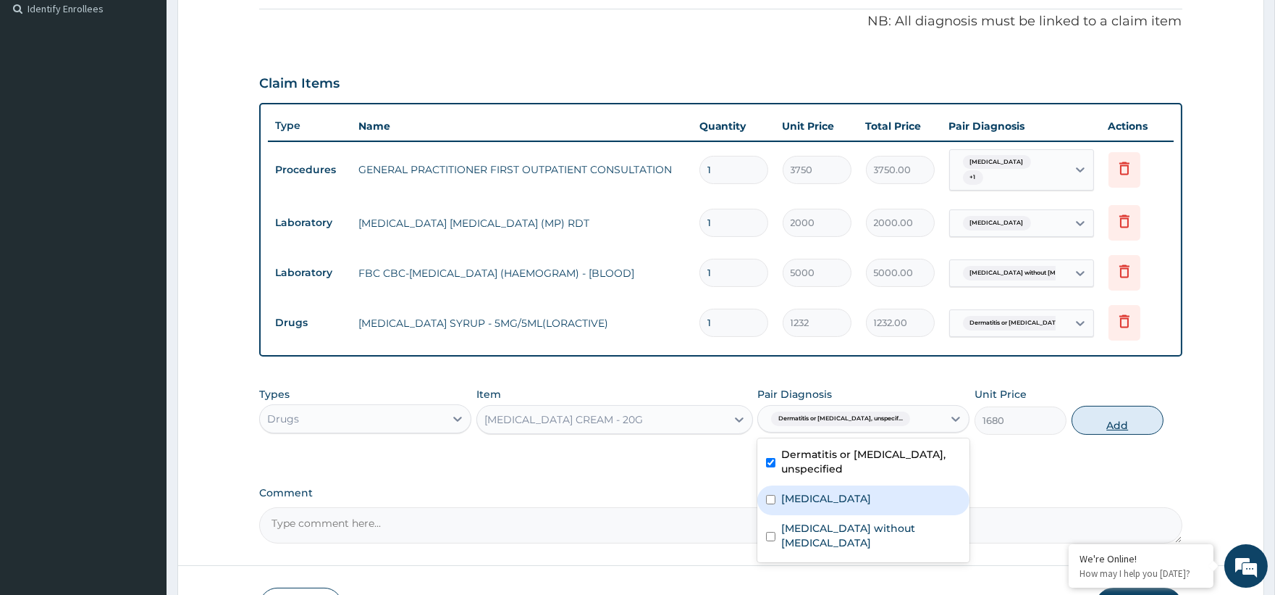
click at [1109, 419] on button "Add" at bounding box center [1118, 420] width 92 height 29
type input "0"
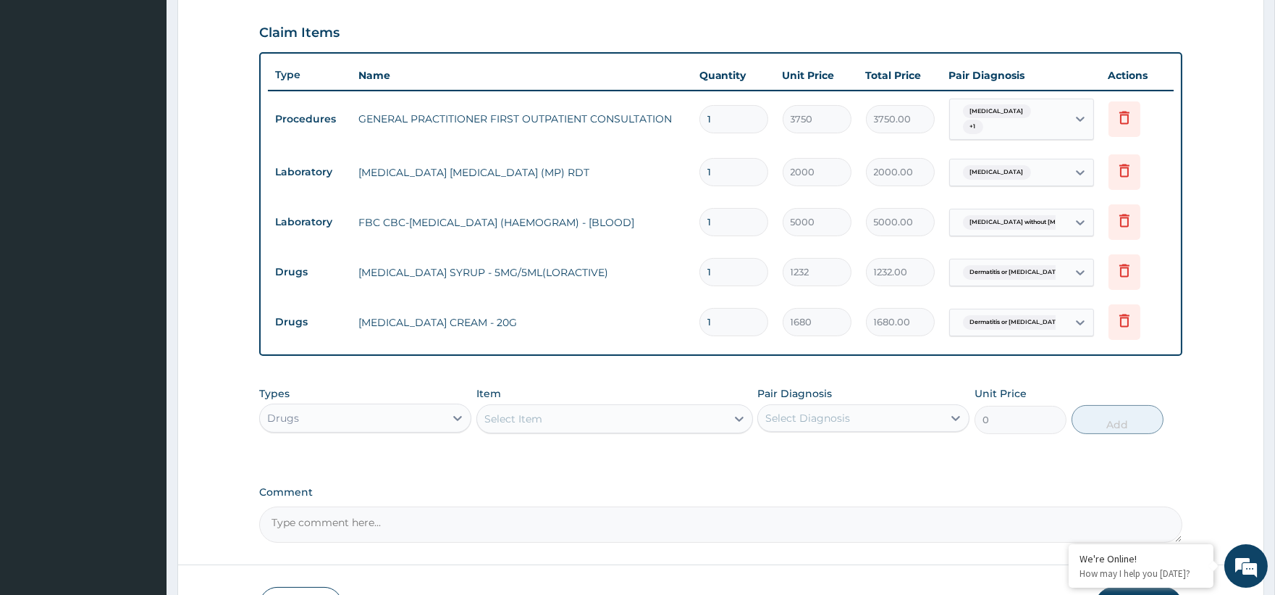
scroll to position [587, 0]
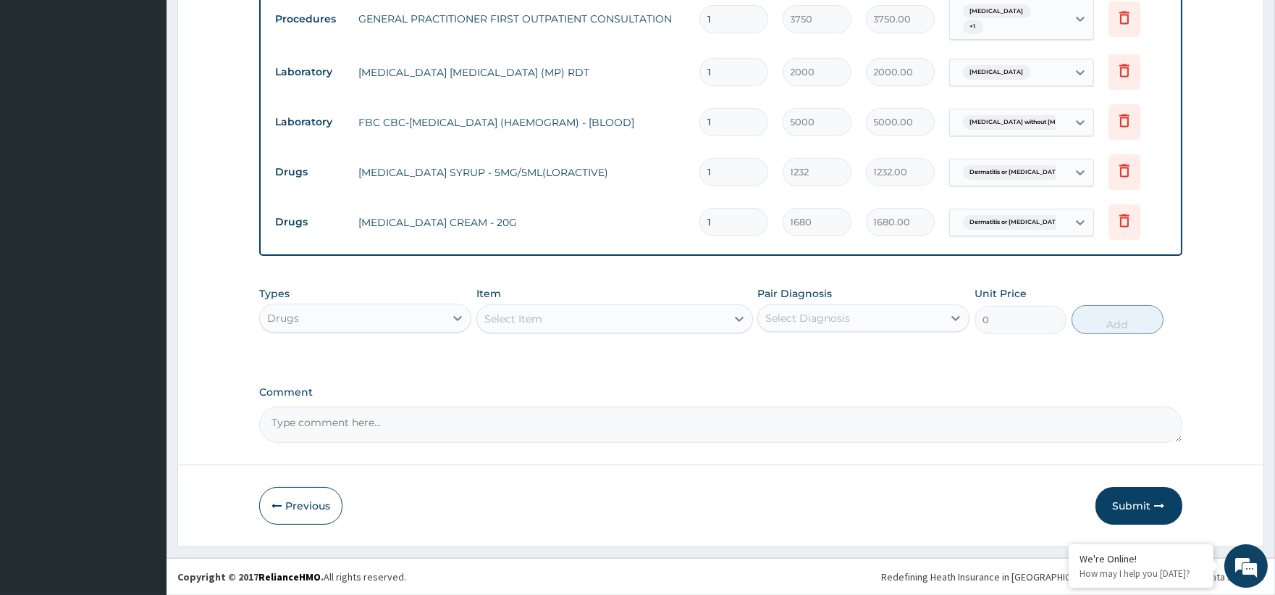
click at [1130, 503] on button "Submit" at bounding box center [1139, 506] width 87 height 38
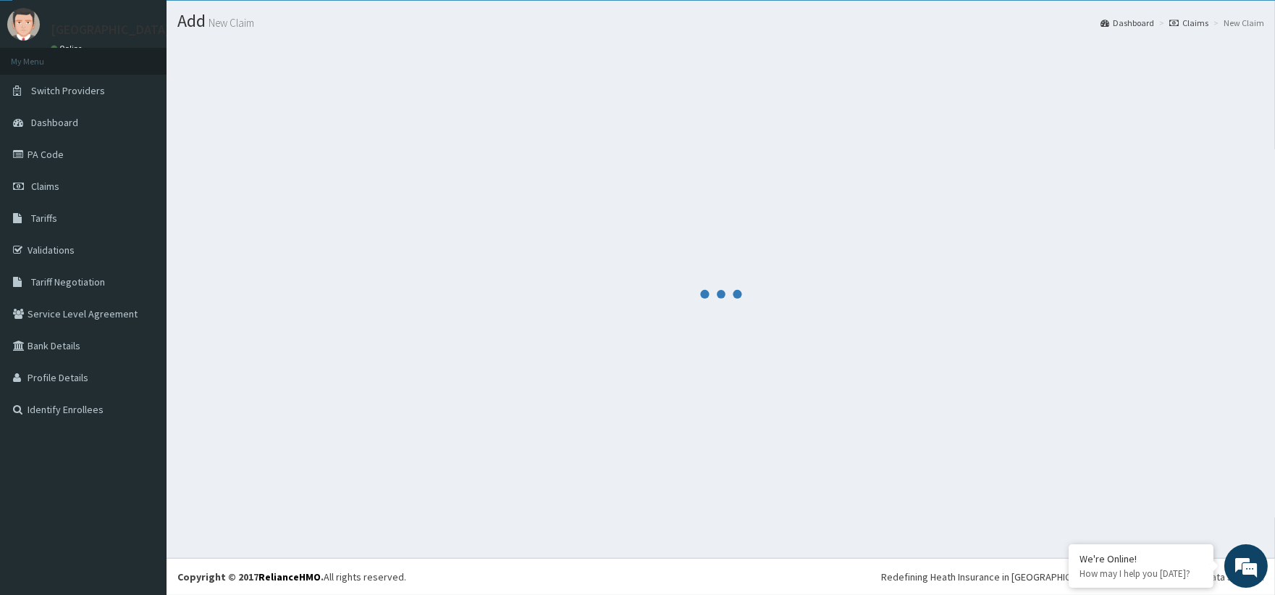
scroll to position [35, 0]
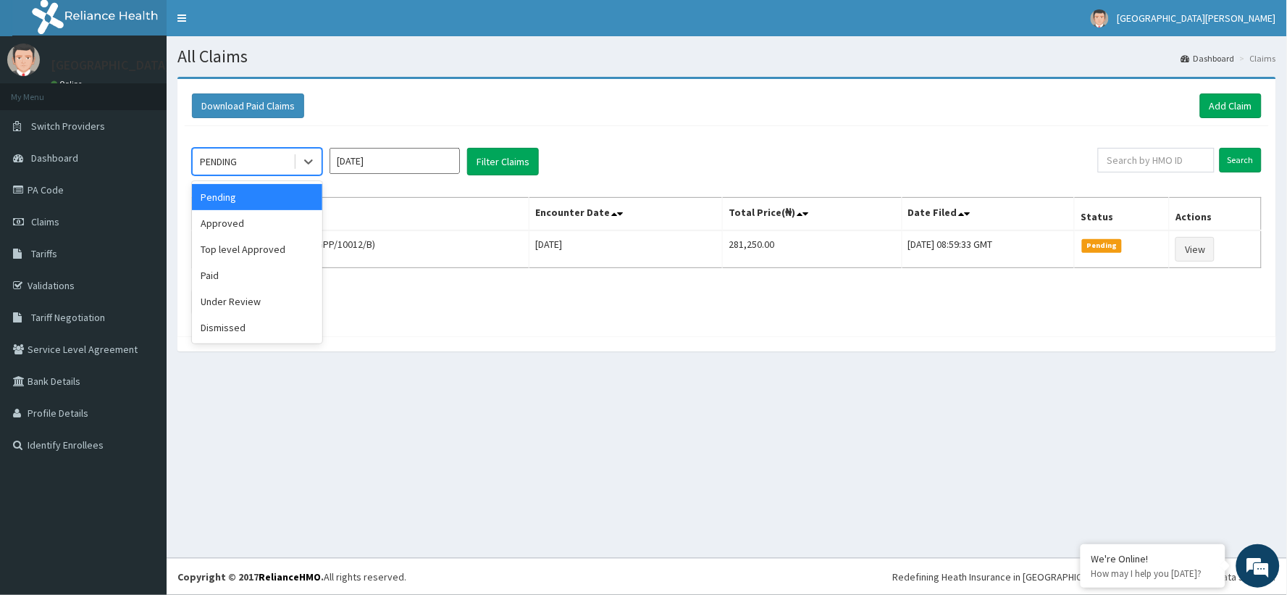
click at [271, 156] on div "PENDING" at bounding box center [243, 161] width 101 height 23
click at [261, 226] on div "Approved" at bounding box center [257, 223] width 130 height 26
click at [261, 226] on th "Name" at bounding box center [361, 214] width 337 height 33
click at [304, 160] on icon at bounding box center [308, 161] width 14 height 14
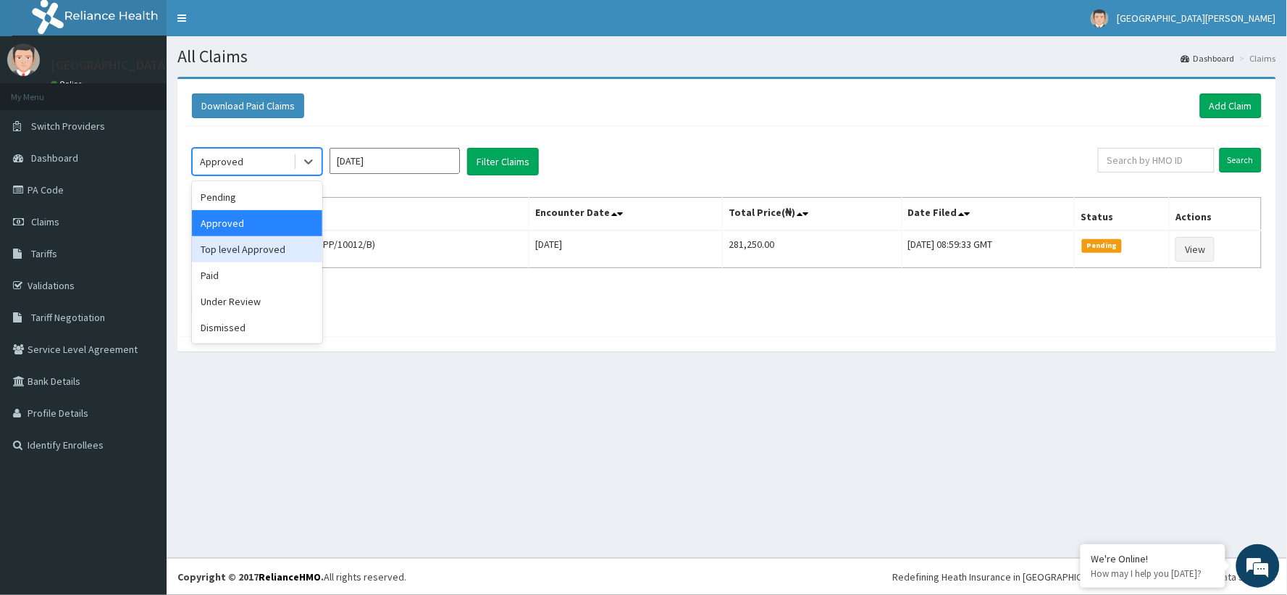
click at [285, 244] on div "Top level Approved" at bounding box center [257, 249] width 130 height 26
click at [305, 162] on icon at bounding box center [308, 161] width 14 height 14
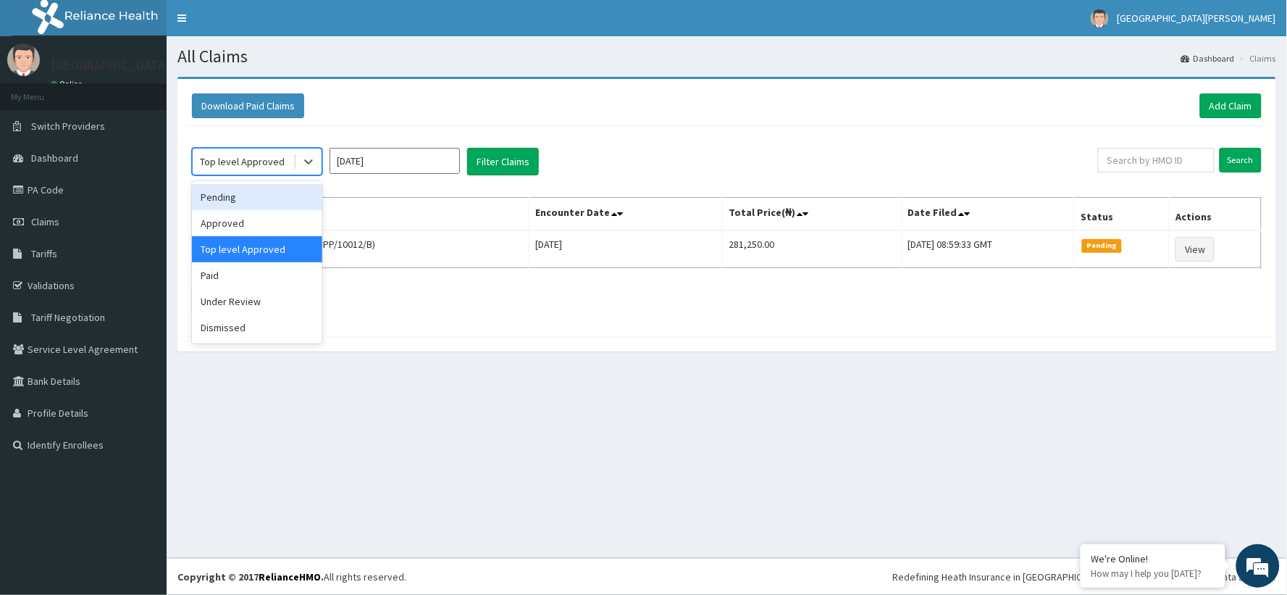
click at [266, 196] on div "Pending" at bounding box center [257, 197] width 130 height 26
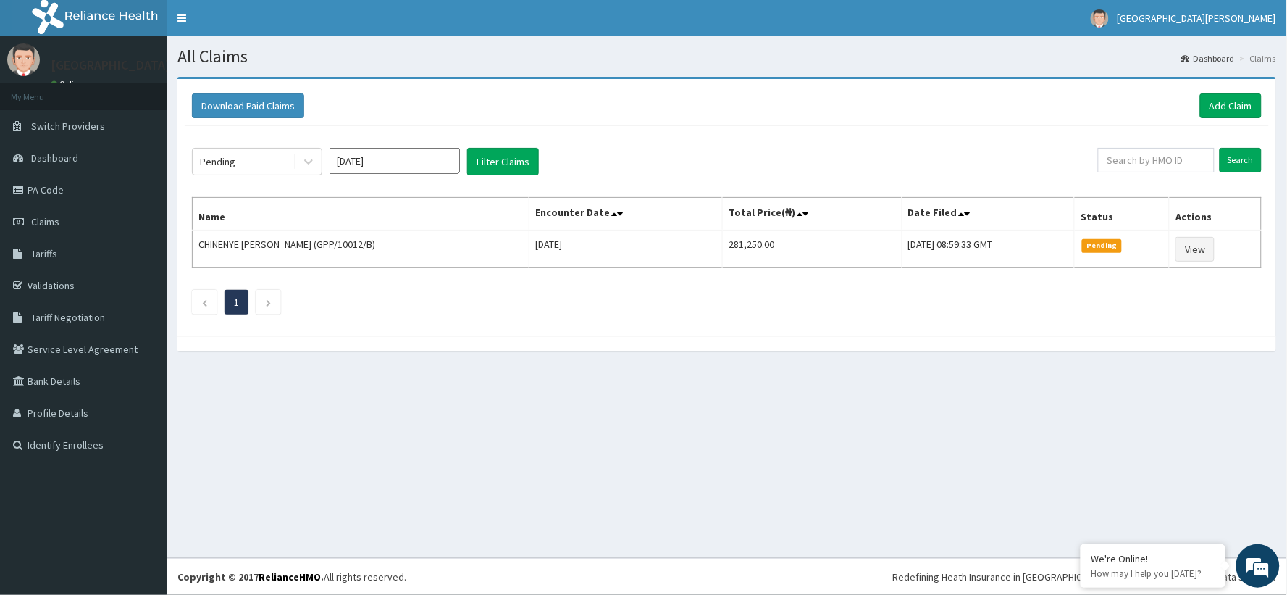
click at [494, 146] on div "Pending [DATE] Filter Claims Search Name Encounter Date Total Price(₦) Date Fil…" at bounding box center [727, 227] width 1084 height 203
click at [495, 159] on button "Filter Claims" at bounding box center [503, 162] width 72 height 28
click at [496, 163] on button "Filter Claims" at bounding box center [503, 162] width 72 height 28
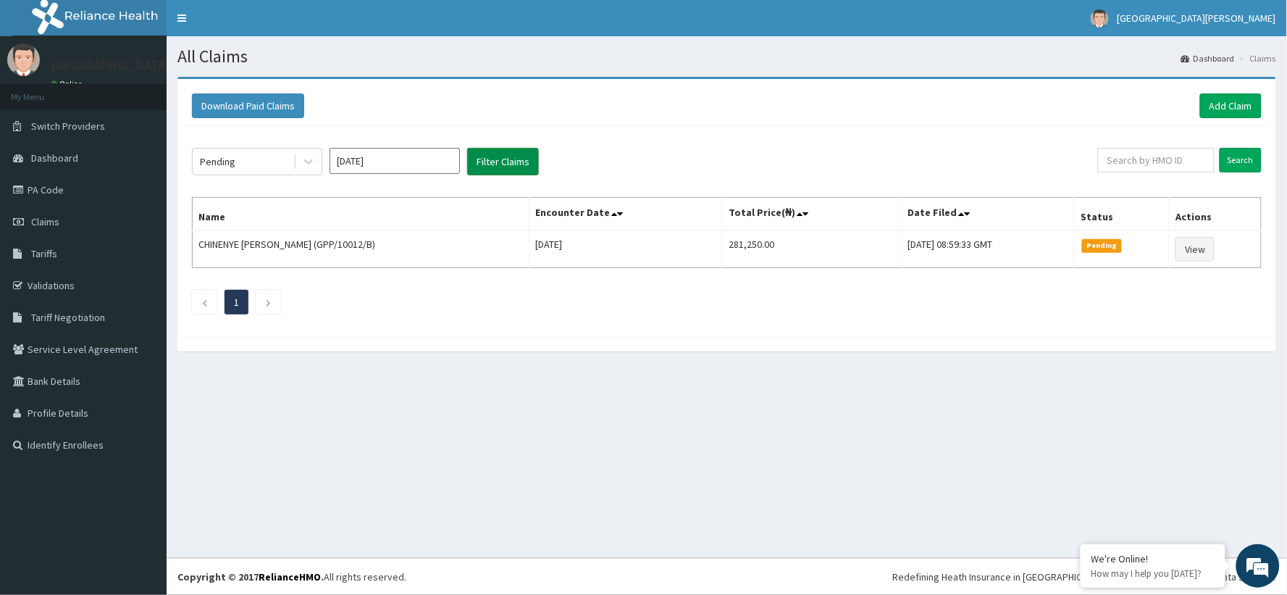
click at [496, 163] on button "Filter Claims" at bounding box center [503, 162] width 72 height 28
click at [301, 159] on icon at bounding box center [308, 161] width 14 height 14
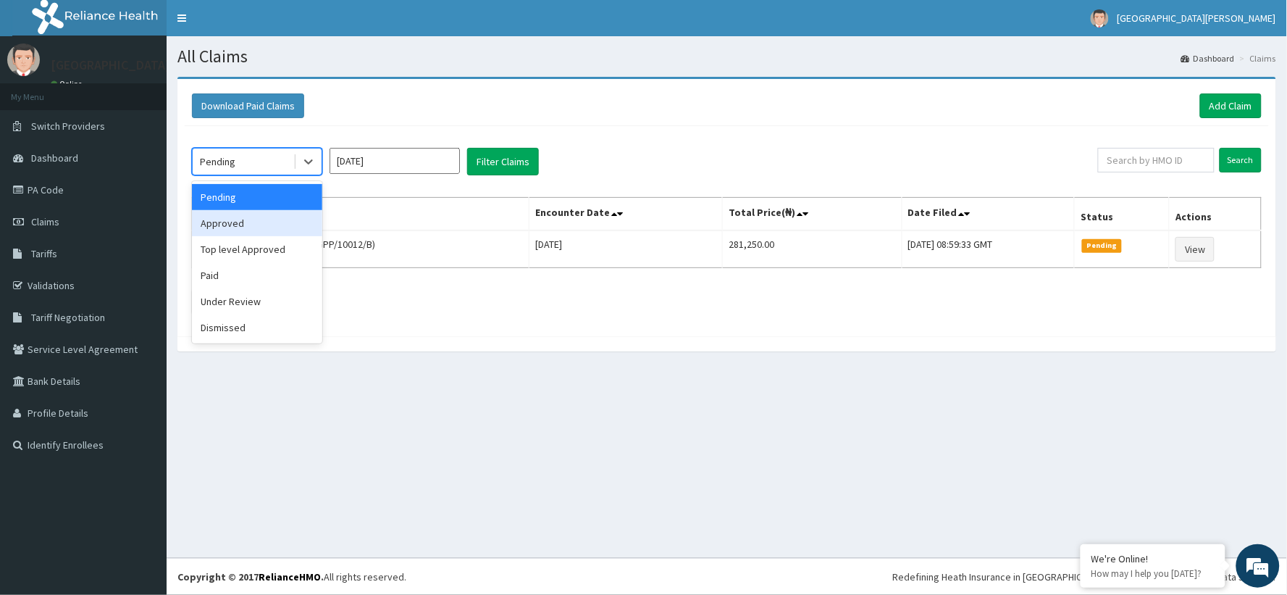
click at [285, 227] on div "Approved" at bounding box center [257, 223] width 130 height 26
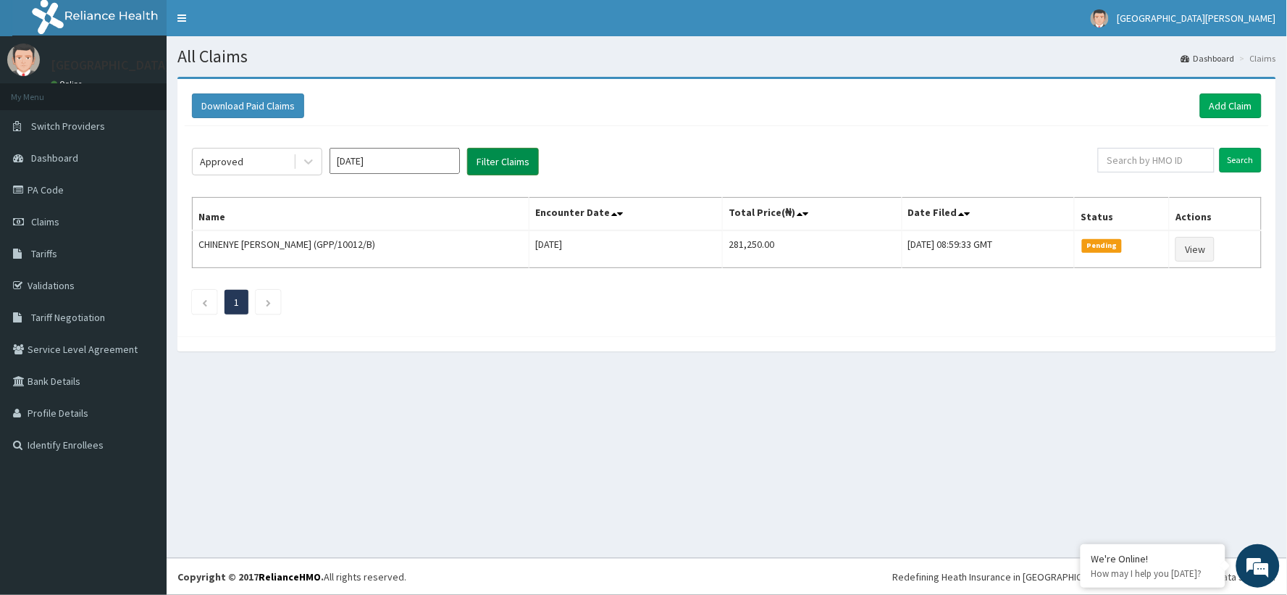
click at [481, 156] on button "Filter Claims" at bounding box center [503, 162] width 72 height 28
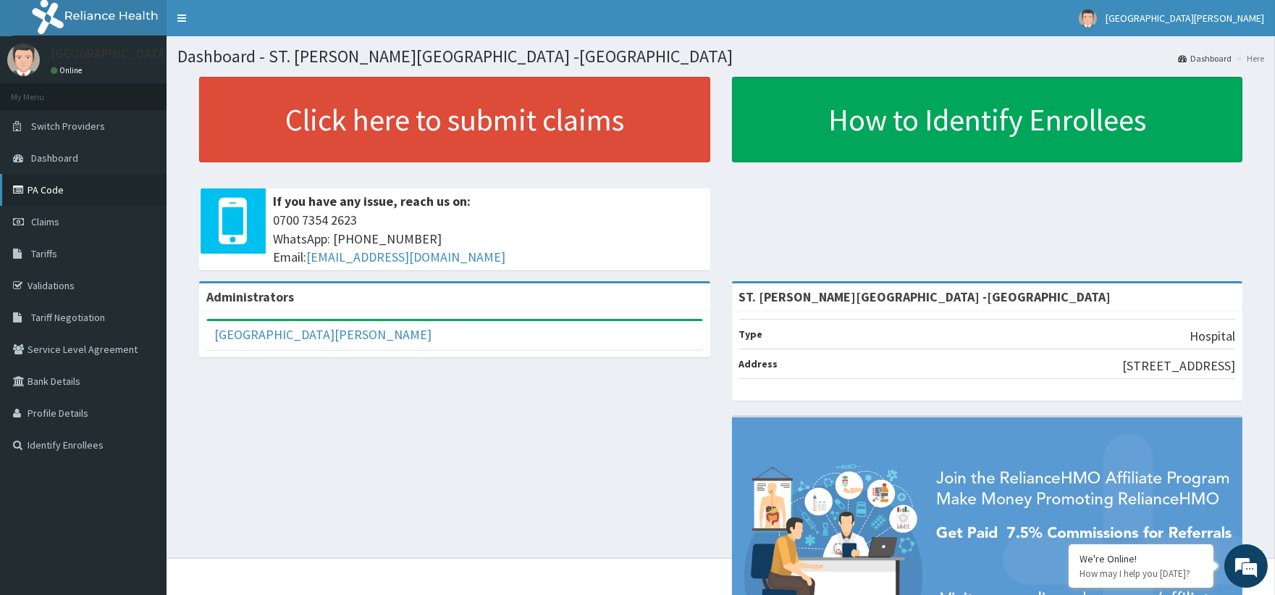
click at [76, 191] on link "PA Code" at bounding box center [83, 190] width 167 height 32
